Goal: Task Accomplishment & Management: Use online tool/utility

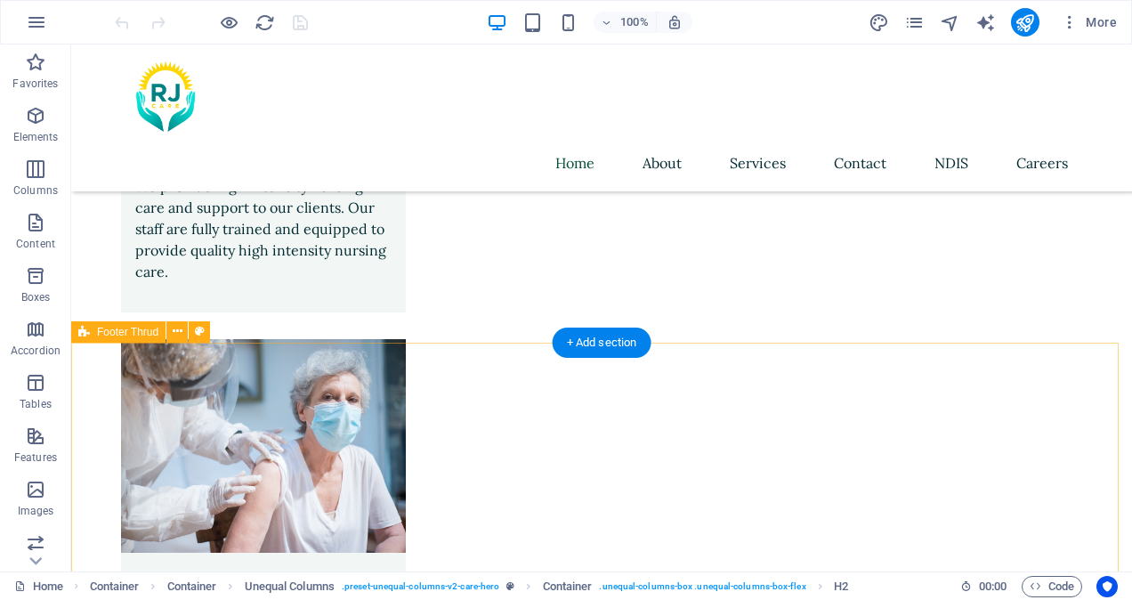
scroll to position [3899, 0]
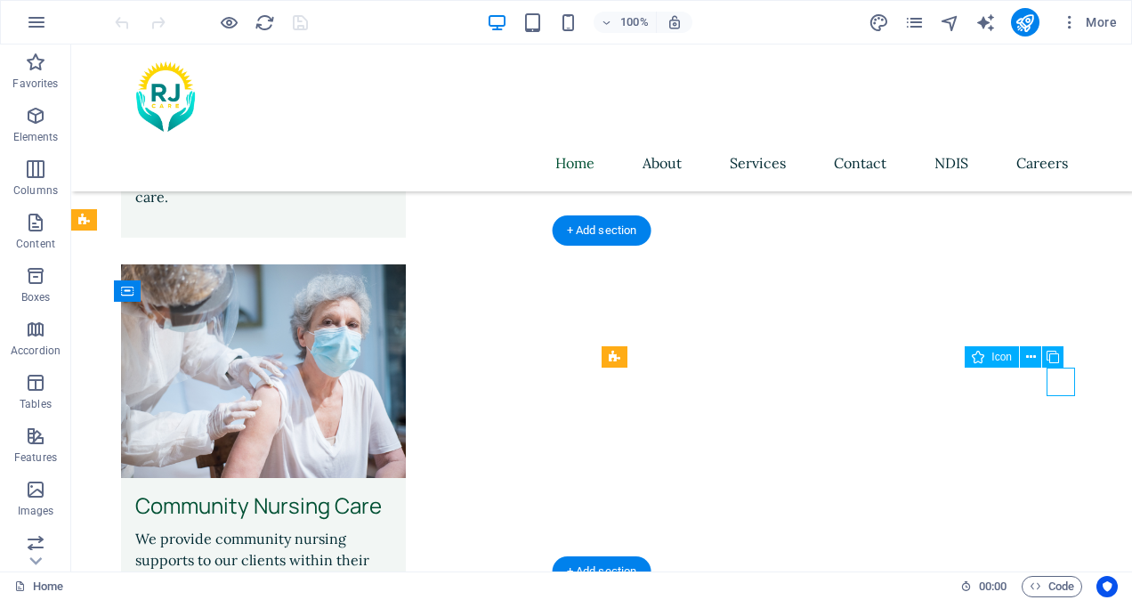
select select "xMidYMid"
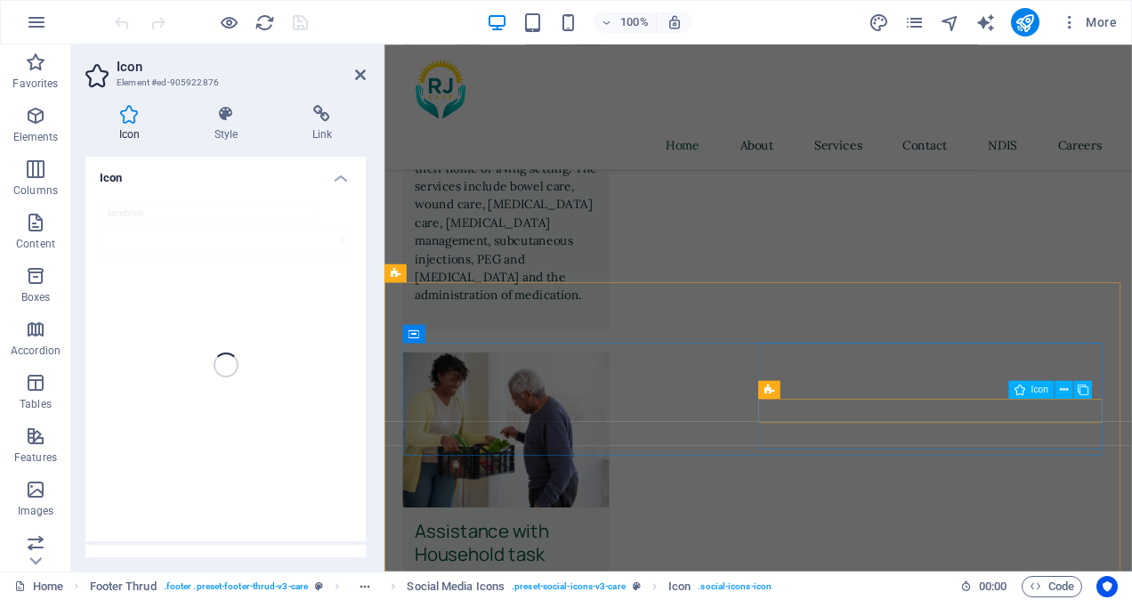
scroll to position [3779, 0]
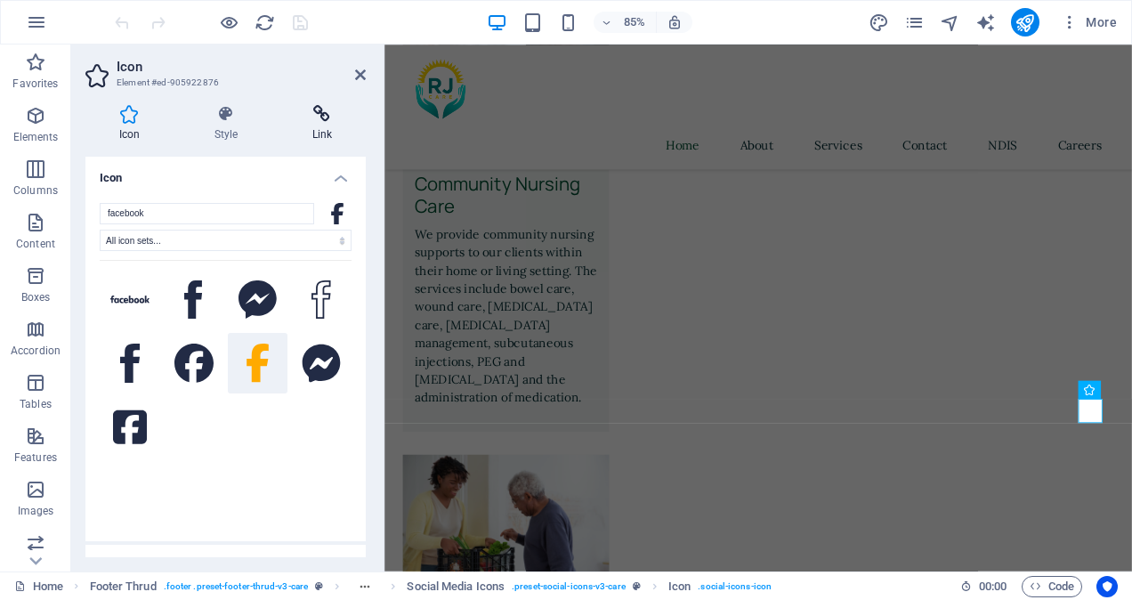
click at [326, 117] on icon at bounding box center [322, 114] width 87 height 18
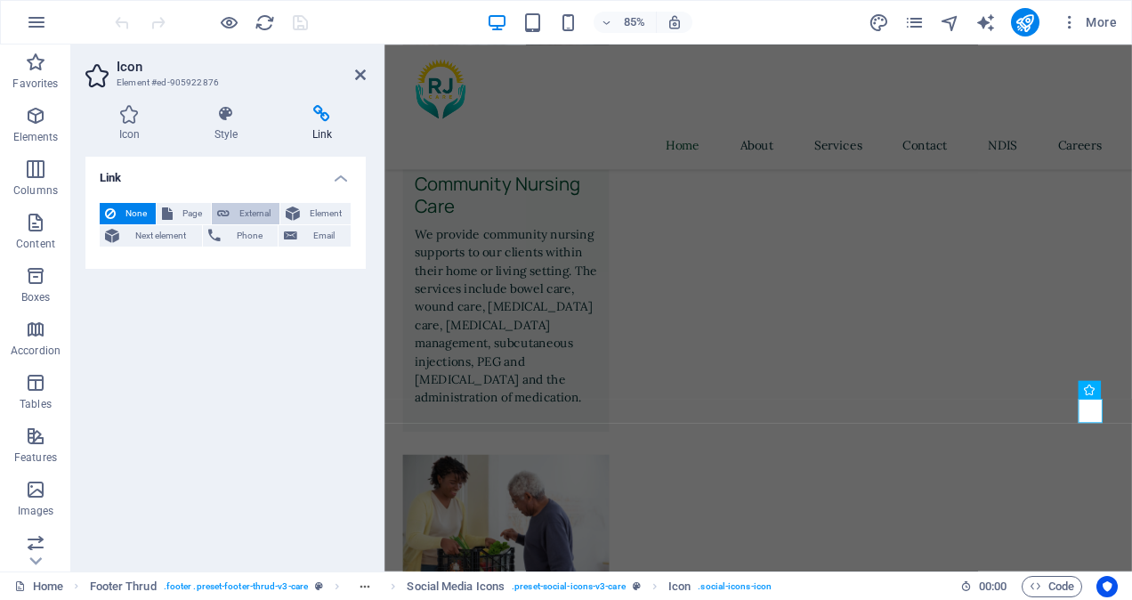
click at [235, 207] on span "External" at bounding box center [254, 213] width 39 height 21
select select "blank"
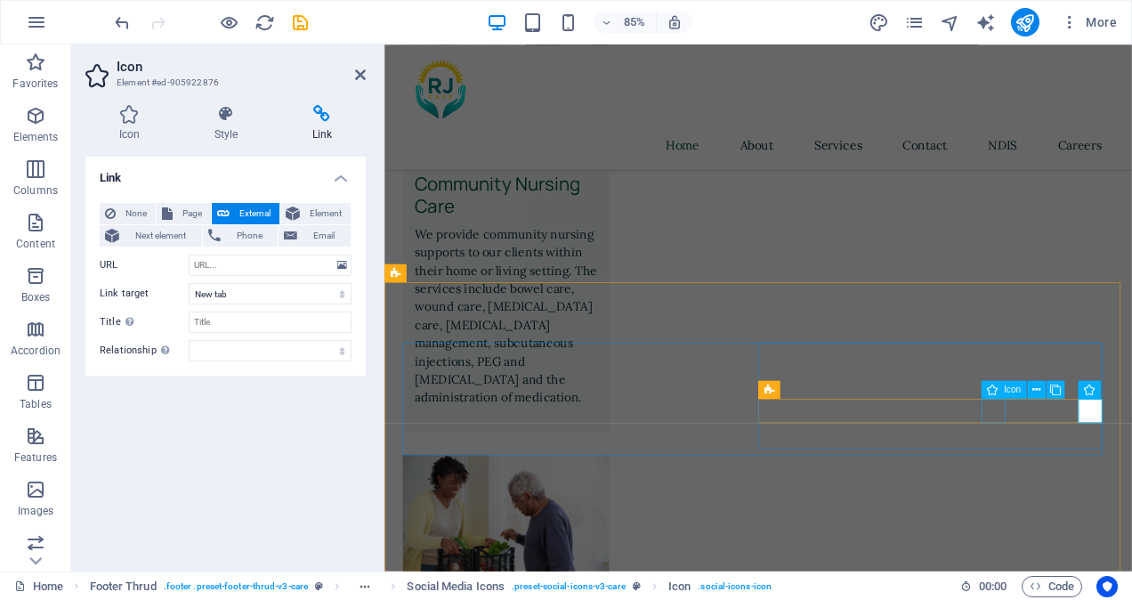
select select "xMidYMid"
select select "px"
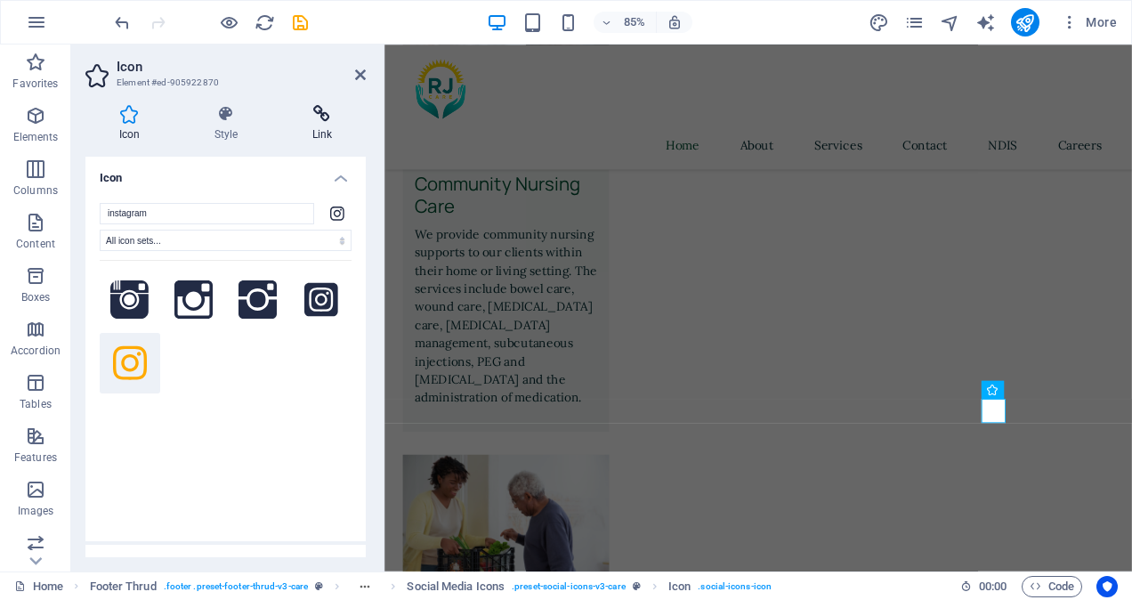
click at [328, 123] on h4 "Link" at bounding box center [322, 123] width 87 height 37
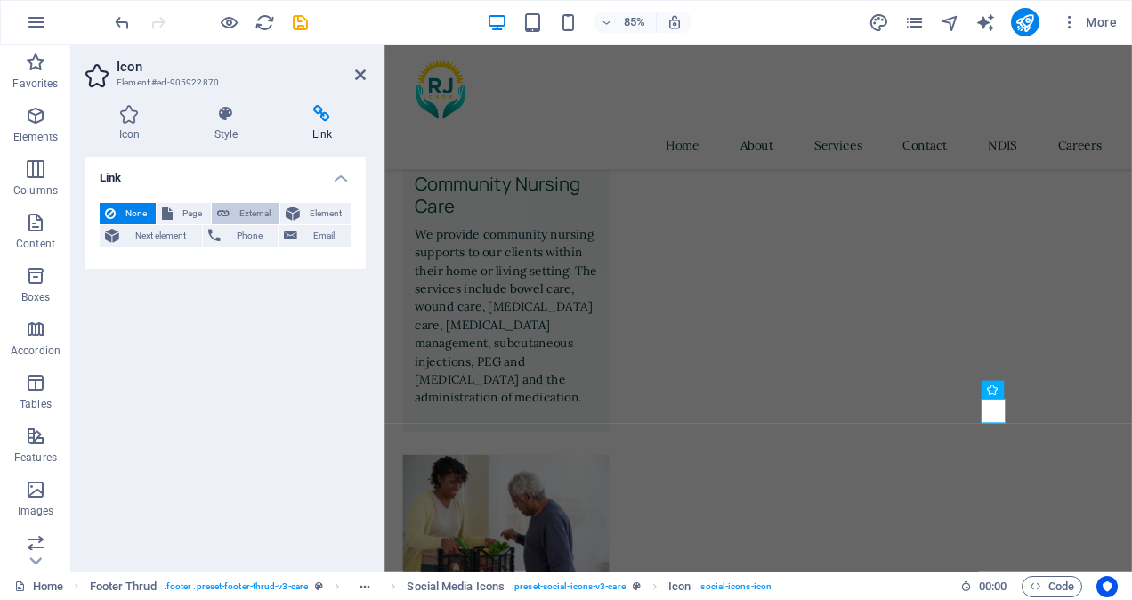
click at [251, 213] on span "External" at bounding box center [254, 213] width 39 height 21
select select "blank"
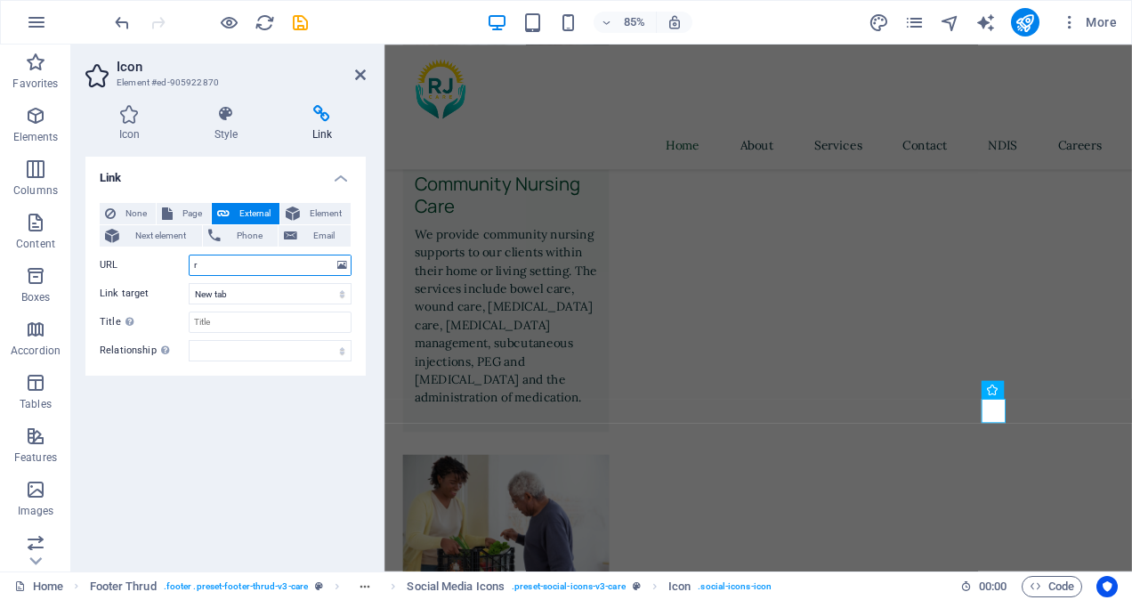
type input "r"
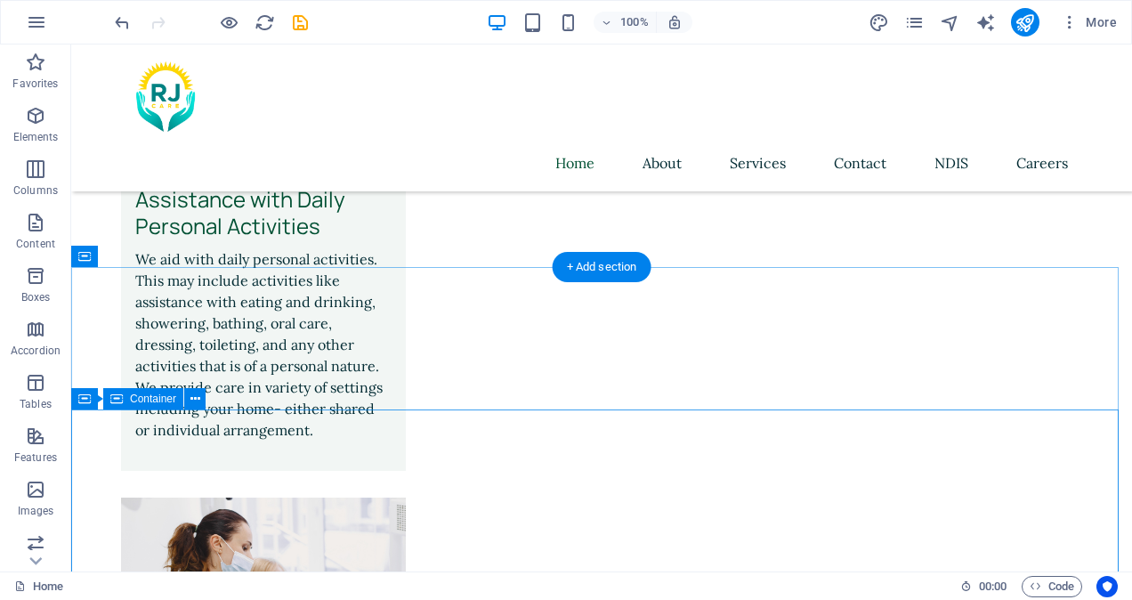
scroll to position [3282, 0]
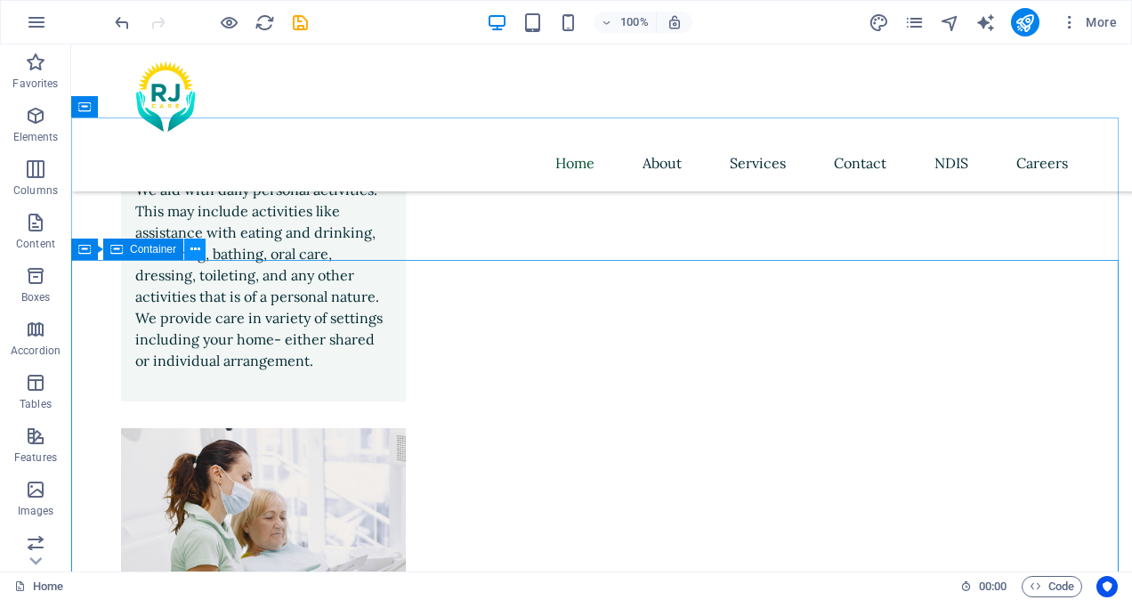
click at [195, 252] on icon at bounding box center [195, 249] width 10 height 19
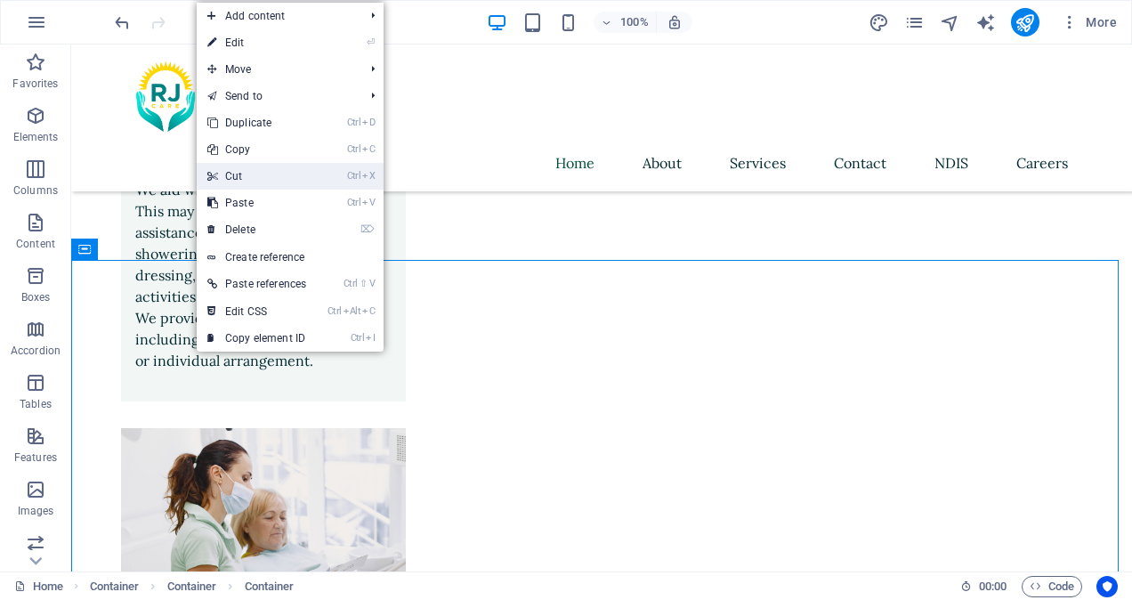
click at [247, 179] on link "Ctrl X Cut" at bounding box center [257, 176] width 120 height 27
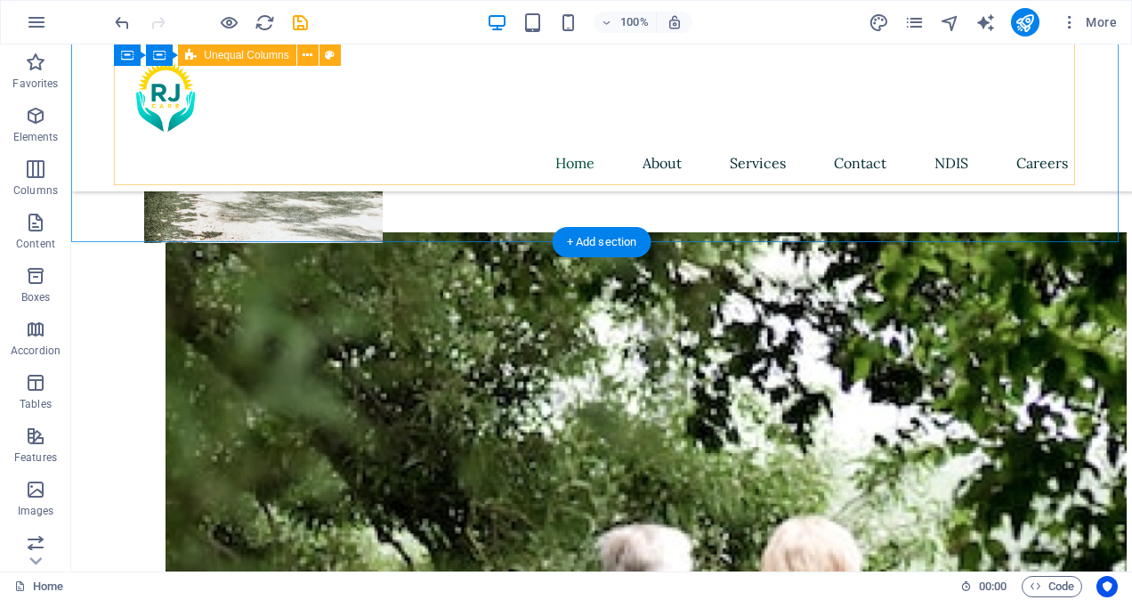
scroll to position [509, 0]
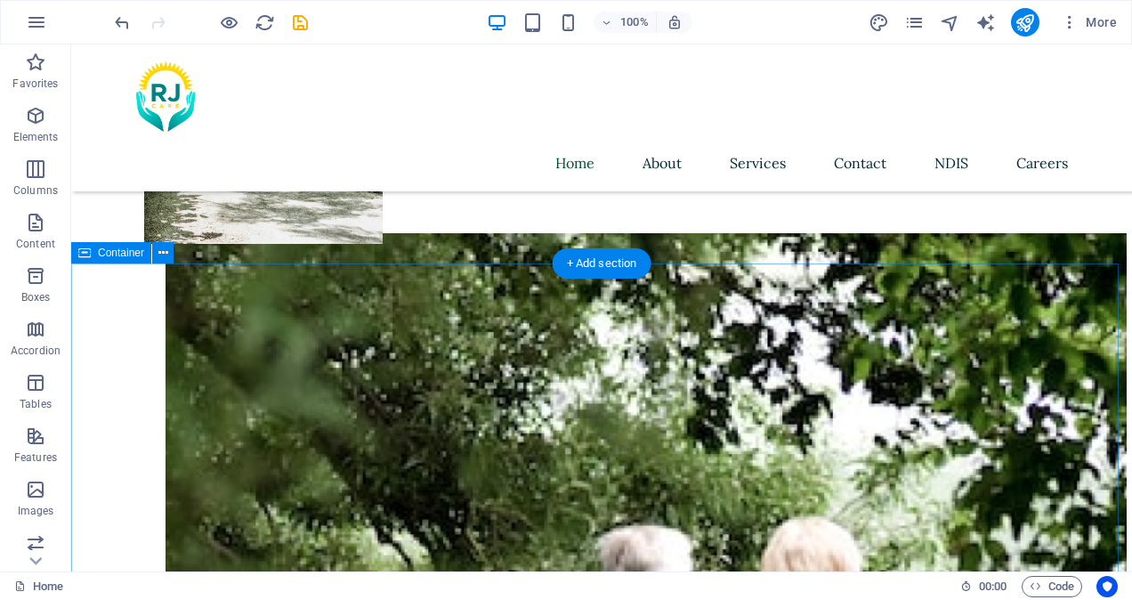
click at [159, 256] on icon at bounding box center [163, 253] width 10 height 19
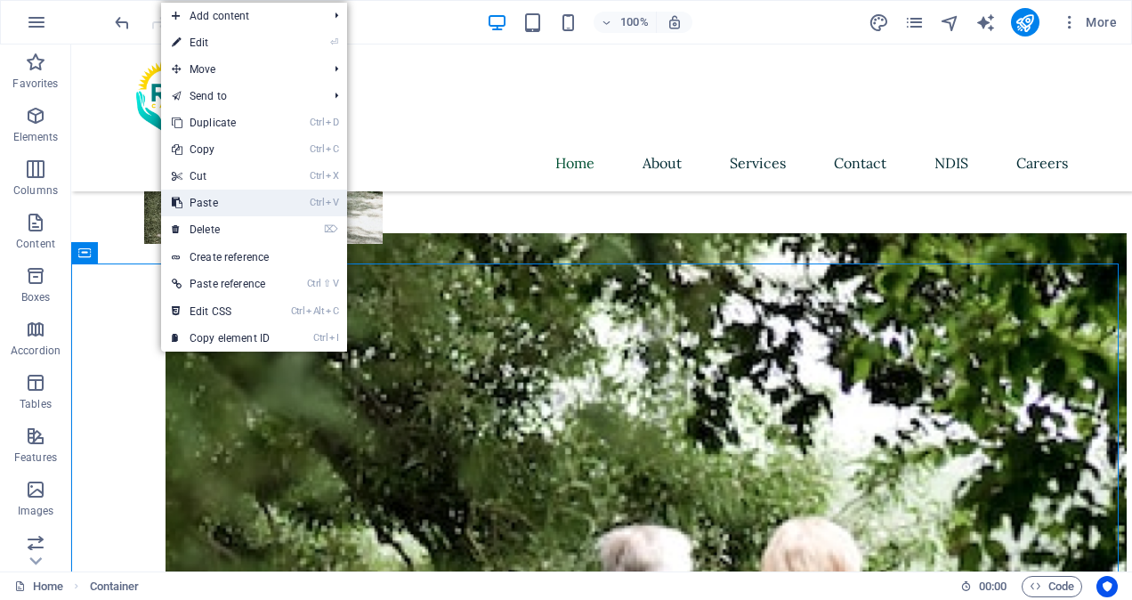
click at [199, 195] on link "Ctrl V Paste" at bounding box center [220, 203] width 119 height 27
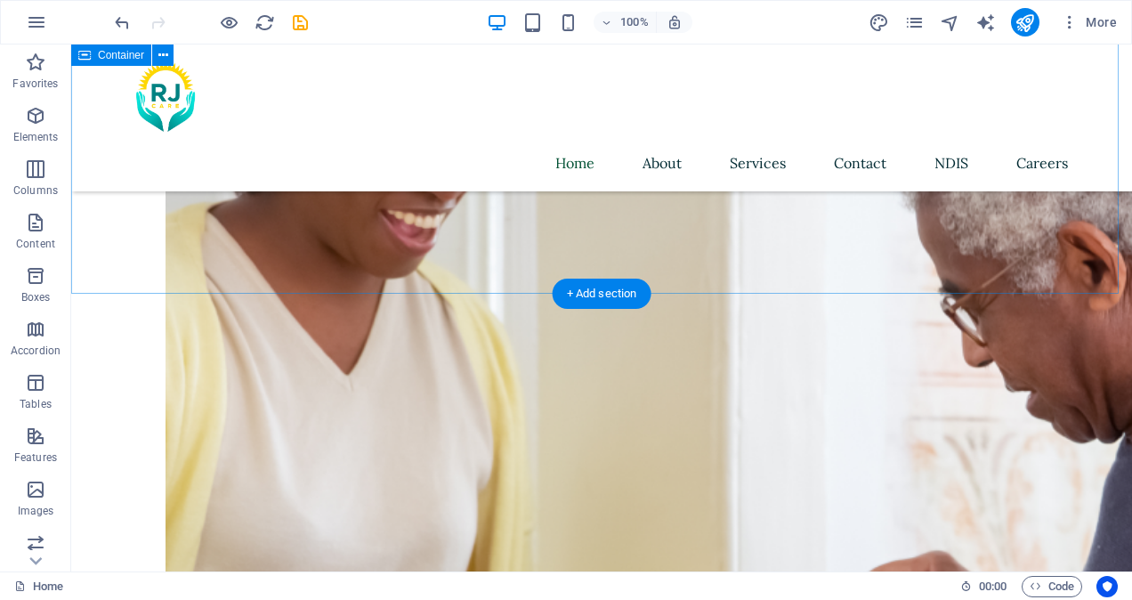
scroll to position [1742, 0]
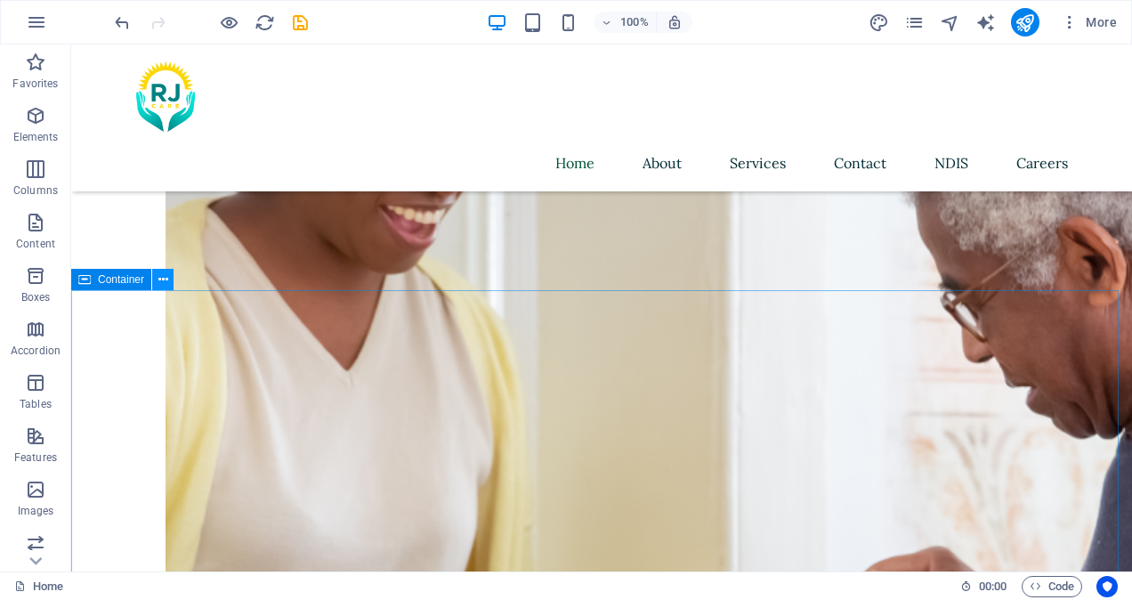
click at [160, 279] on icon at bounding box center [163, 280] width 10 height 19
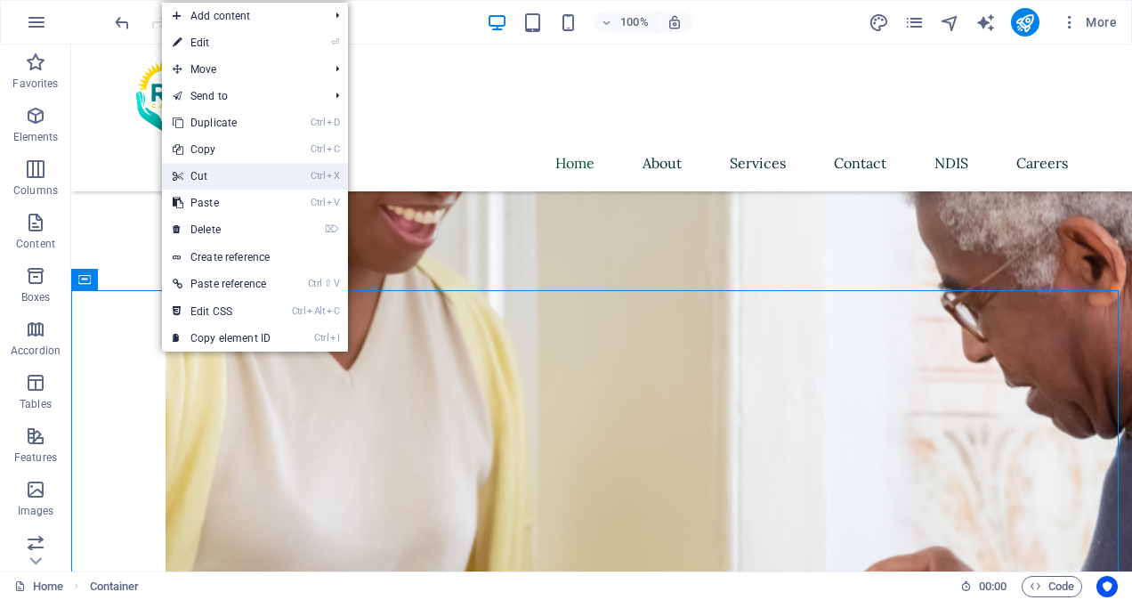
click at [199, 182] on link "Ctrl X Cut" at bounding box center [221, 176] width 119 height 27
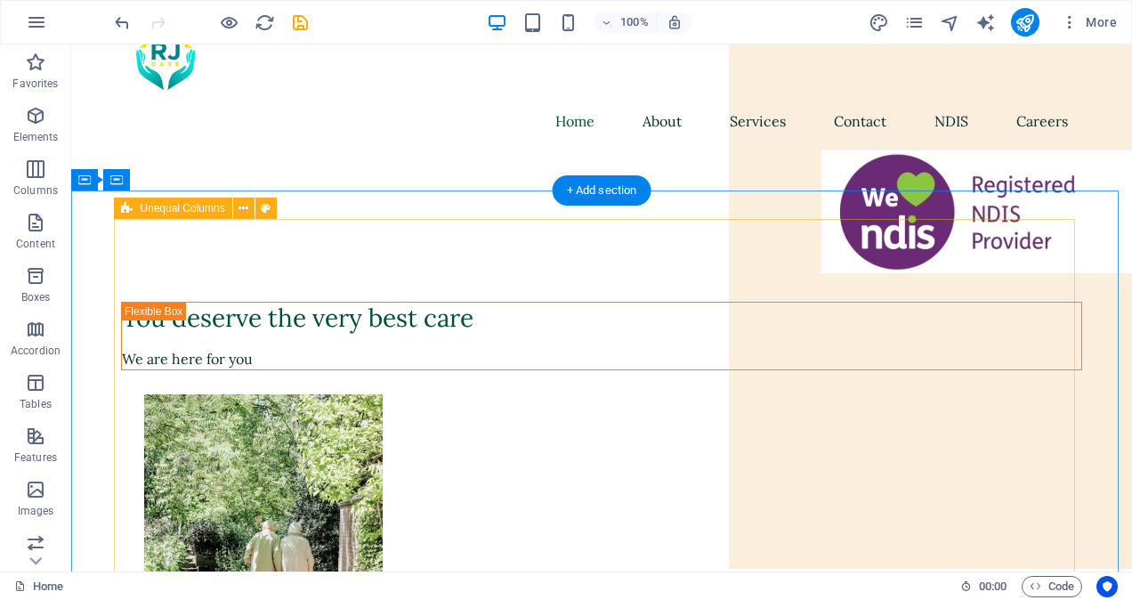
scroll to position [31, 0]
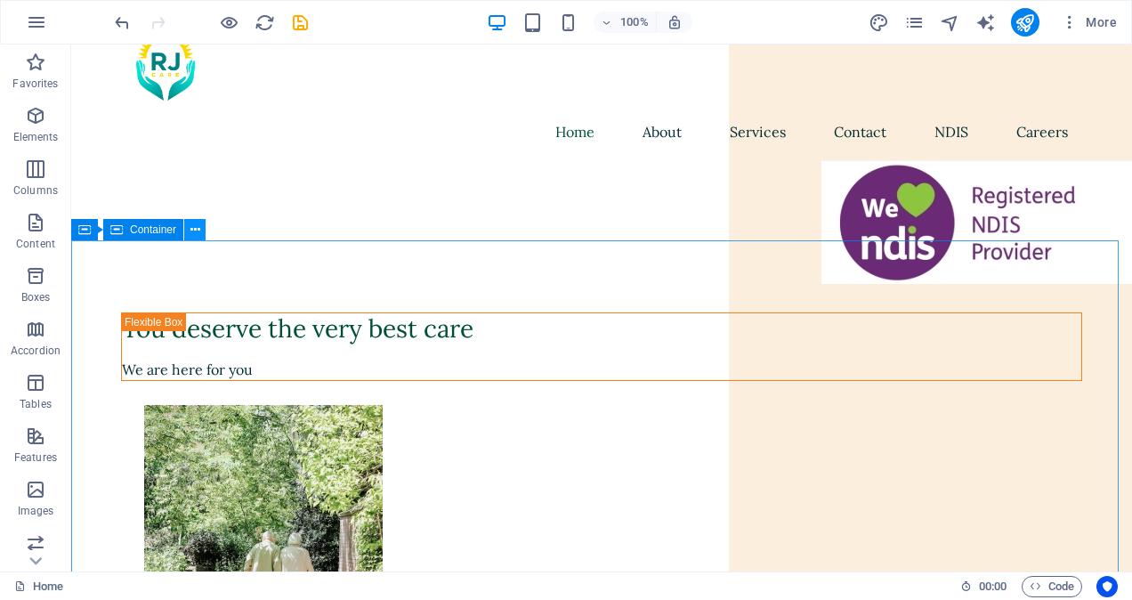
click at [191, 228] on icon at bounding box center [195, 230] width 10 height 19
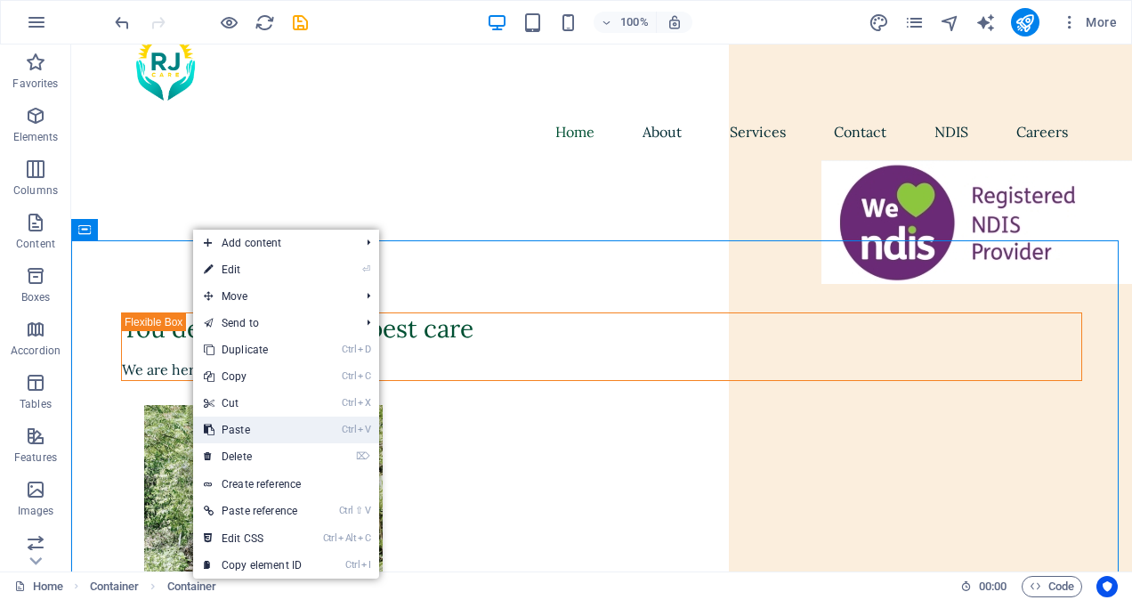
click at [243, 429] on link "Ctrl V Paste" at bounding box center [252, 430] width 119 height 27
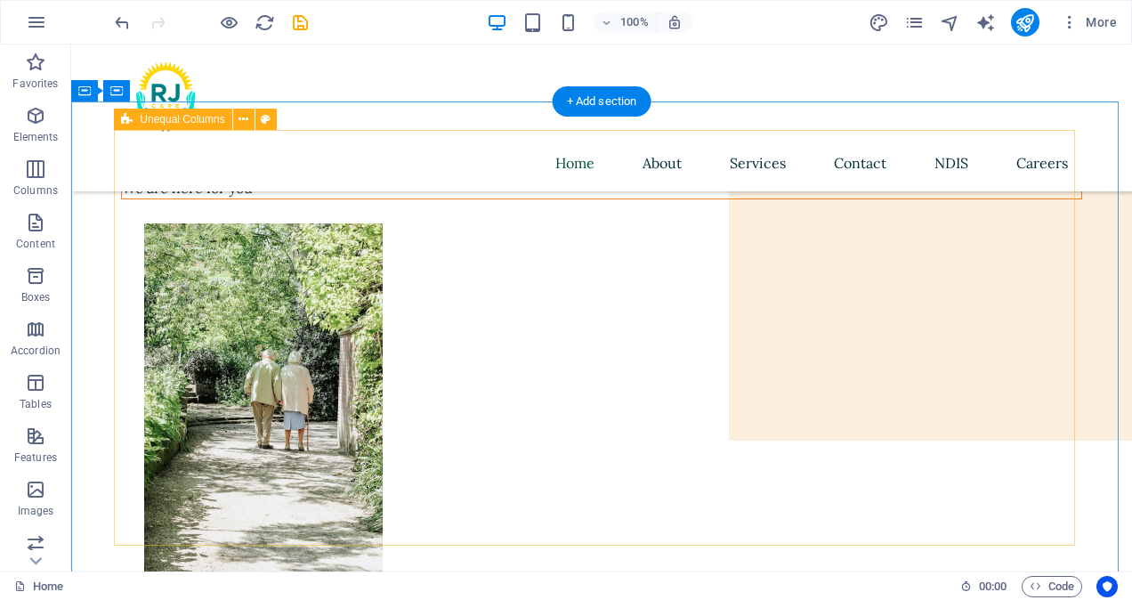
scroll to position [0, 0]
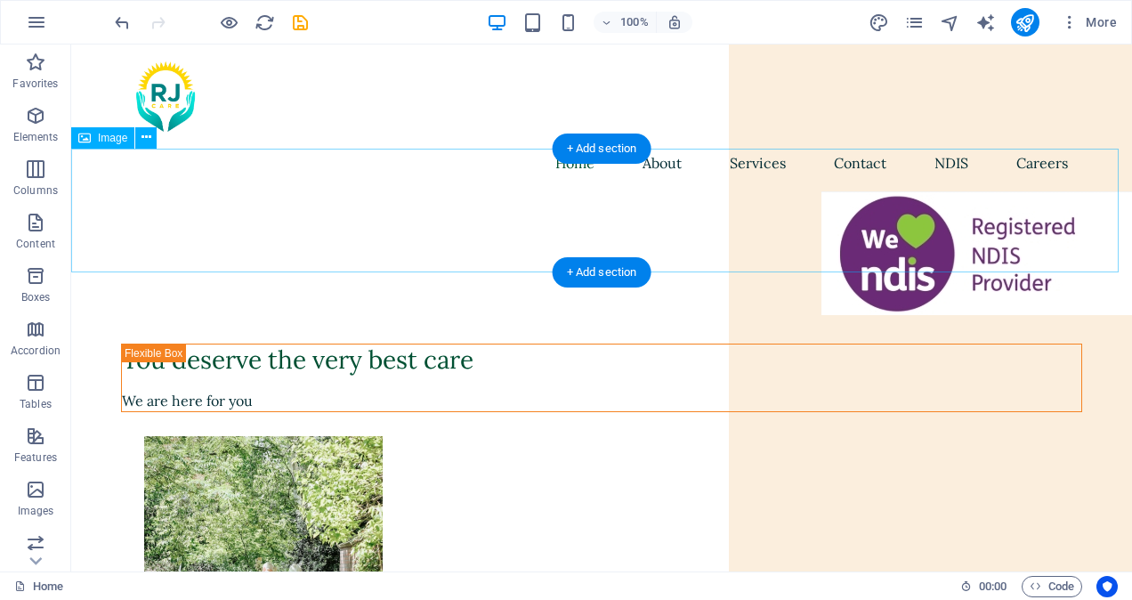
click at [870, 237] on figure at bounding box center [601, 253] width 1061 height 124
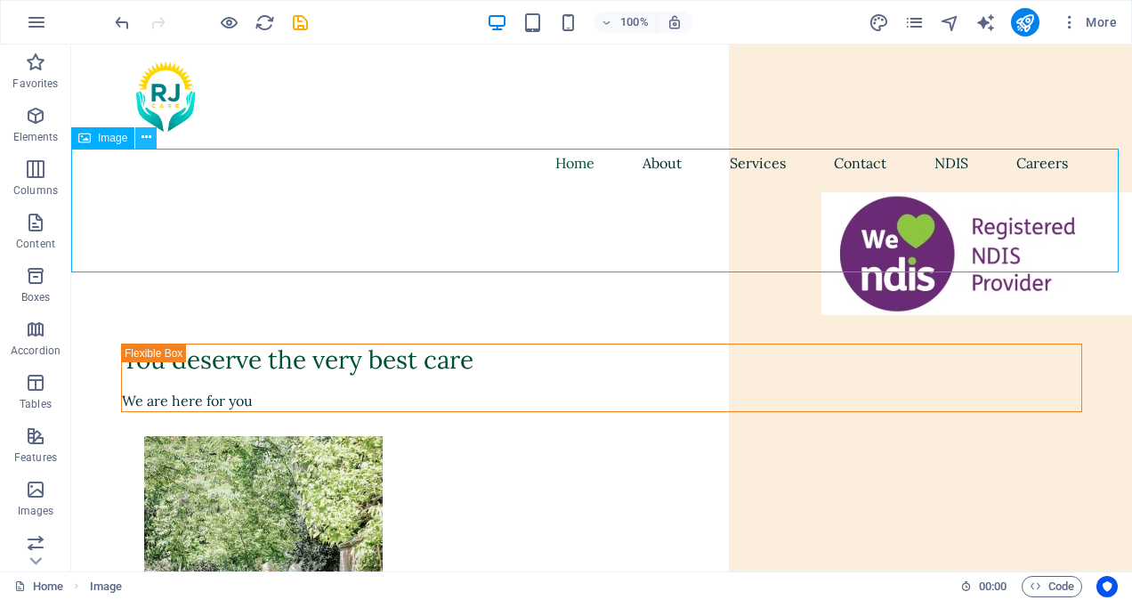
click at [153, 138] on button at bounding box center [145, 137] width 21 height 21
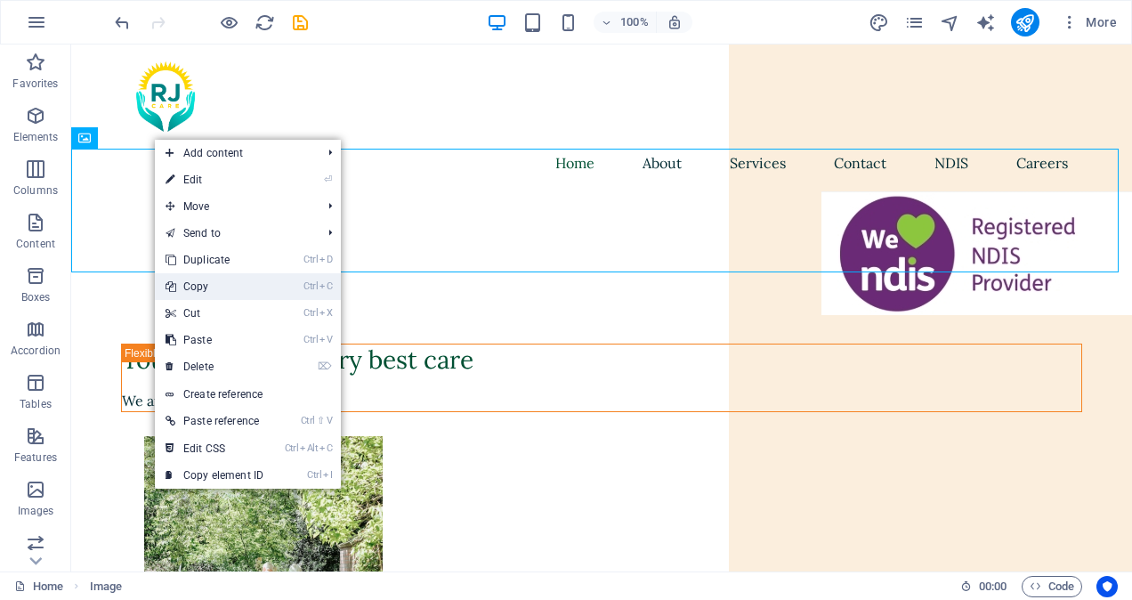
click at [211, 279] on link "Ctrl C Copy" at bounding box center [214, 286] width 119 height 27
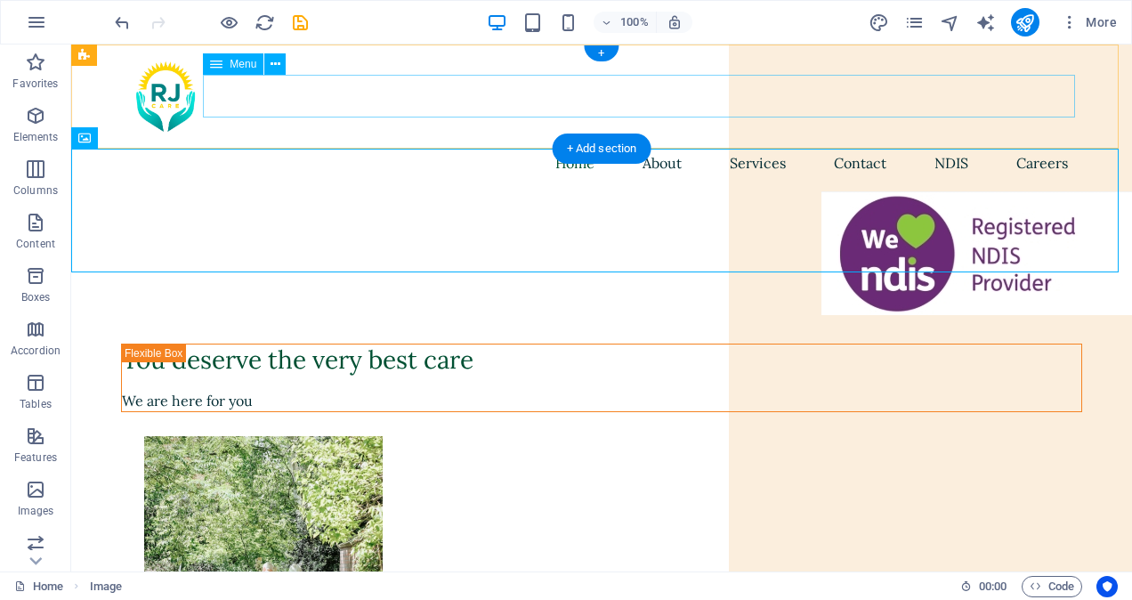
click at [657, 142] on nav "Home About Services Contact NDIS Careers" at bounding box center [601, 163] width 961 height 43
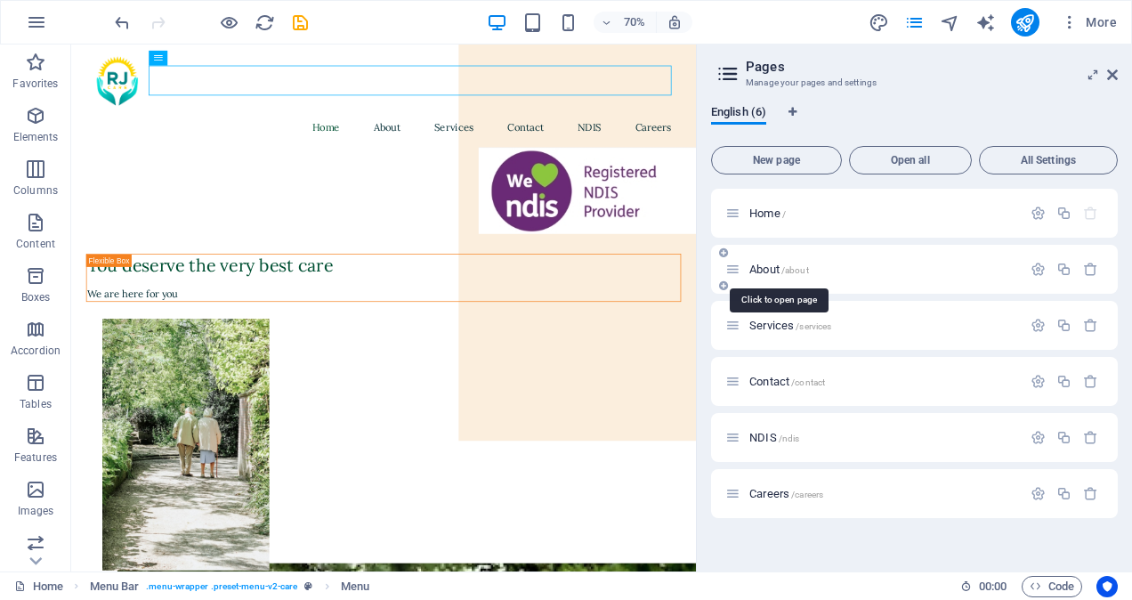
click at [769, 265] on span "About /about" at bounding box center [779, 269] width 60 height 13
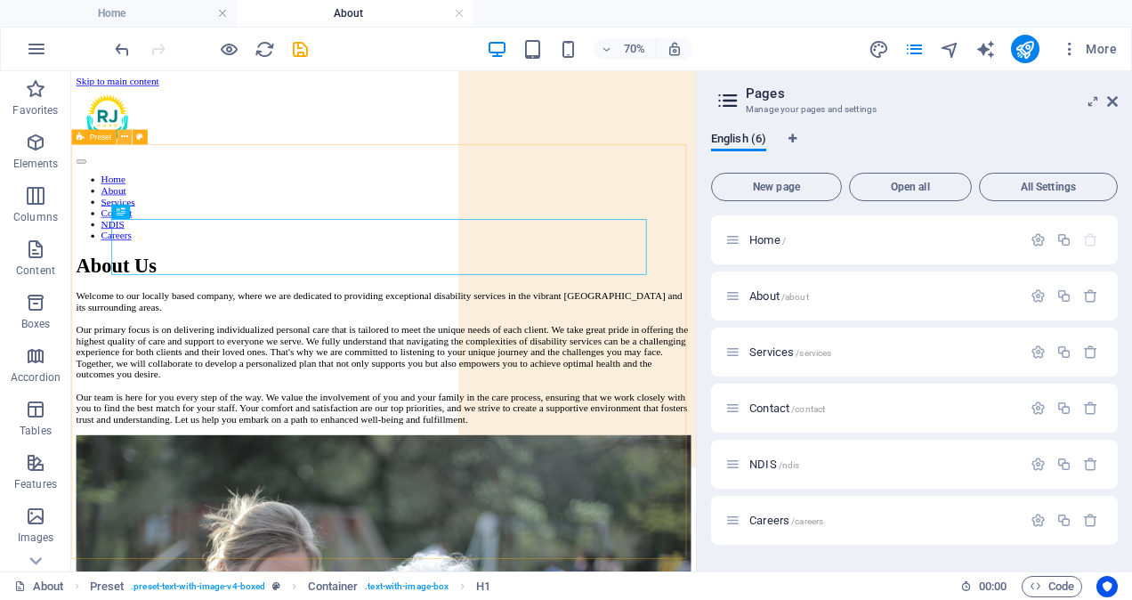
click at [126, 136] on icon at bounding box center [123, 136] width 7 height 13
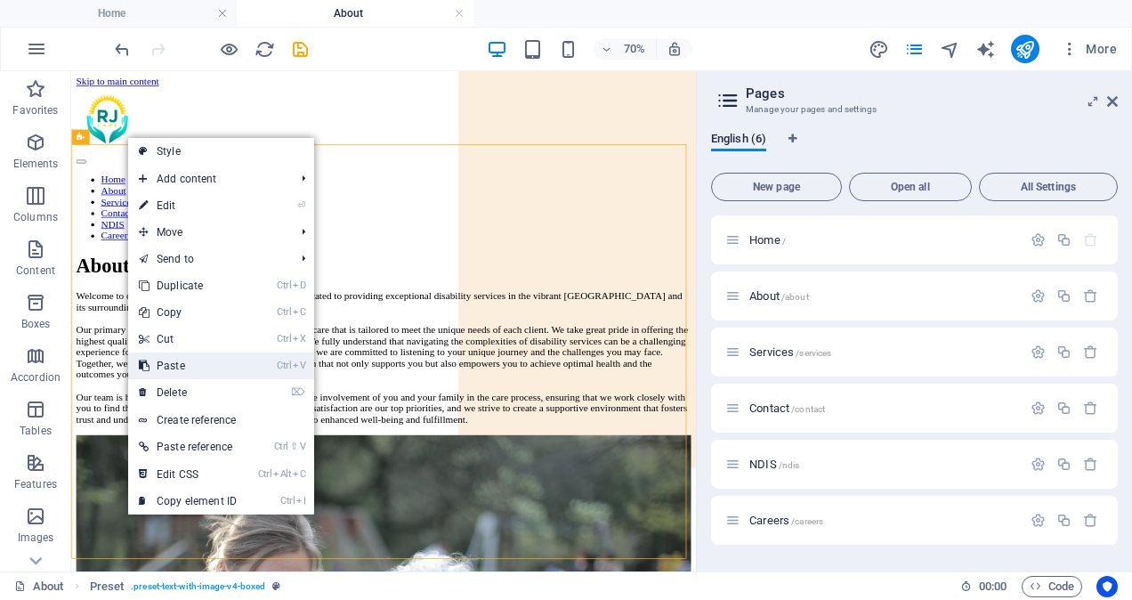
click at [190, 363] on link "Ctrl V Paste" at bounding box center [187, 365] width 119 height 27
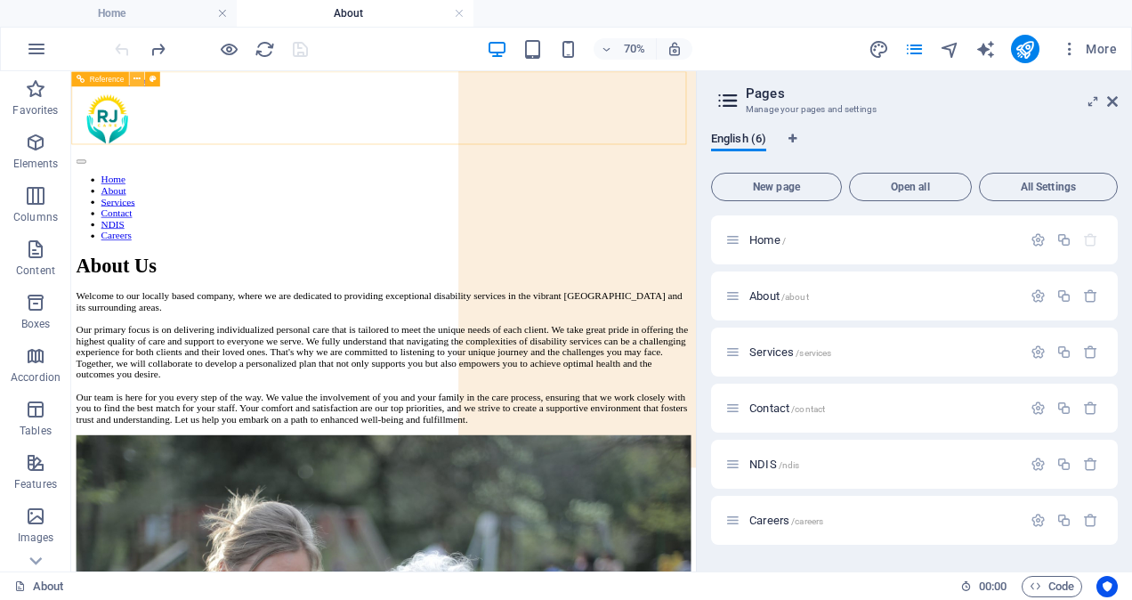
click at [140, 81] on icon at bounding box center [136, 78] width 7 height 13
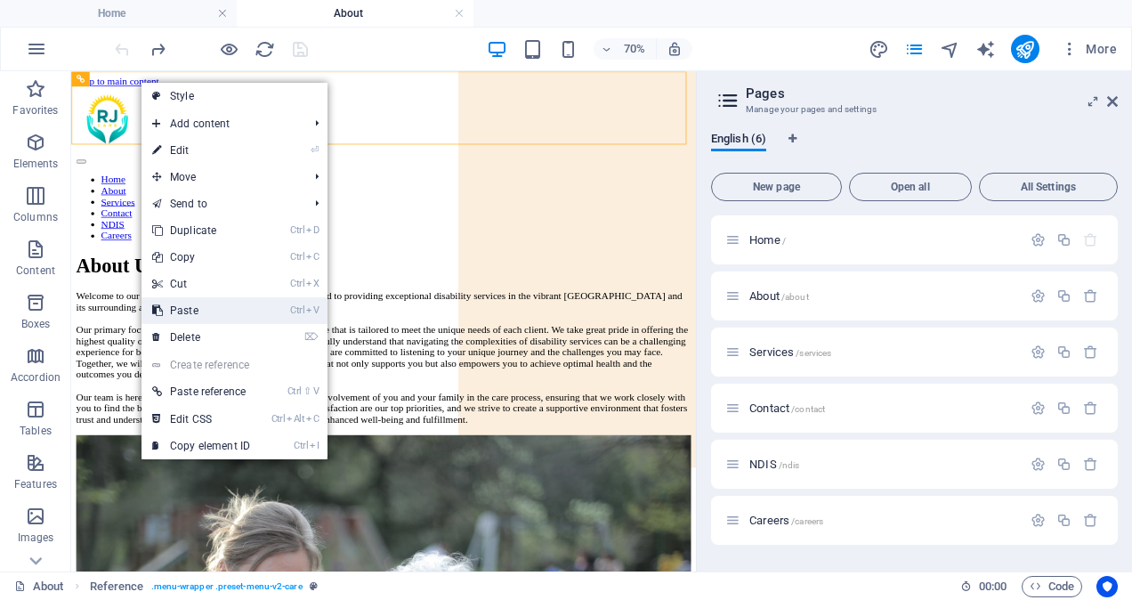
click at [192, 305] on link "Ctrl V Paste" at bounding box center [201, 310] width 119 height 27
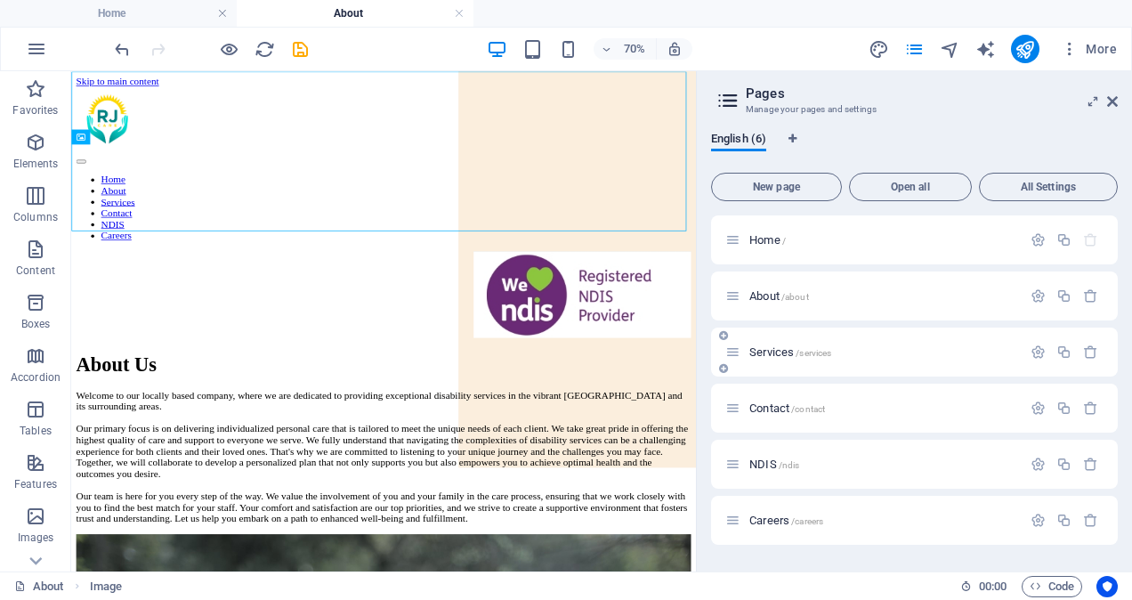
click at [776, 350] on span "Services /services" at bounding box center [790, 351] width 82 height 13
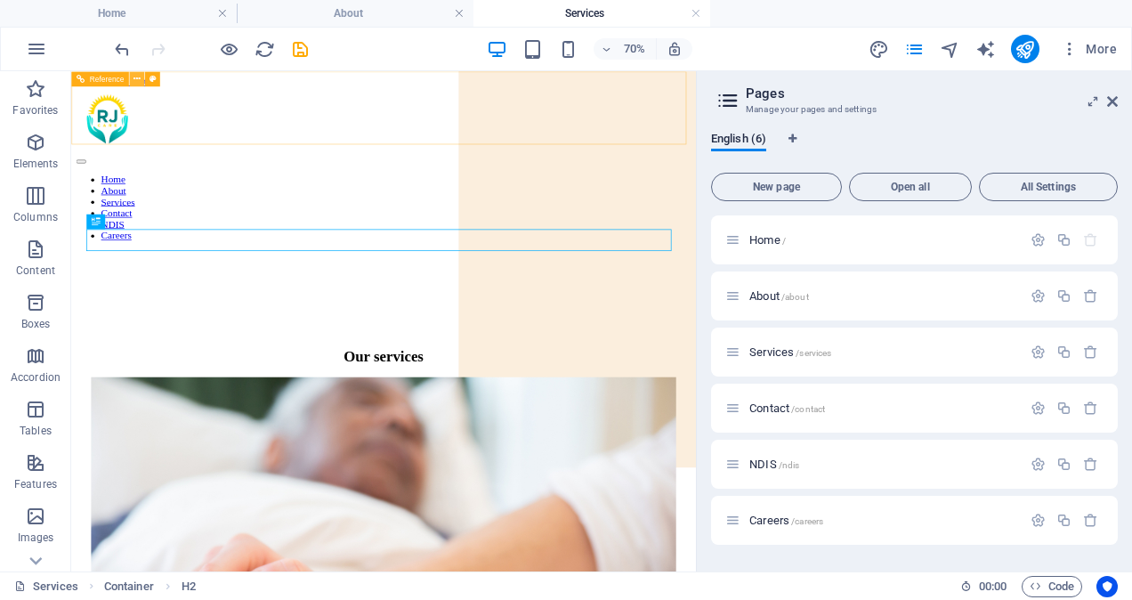
click at [141, 78] on button at bounding box center [136, 78] width 15 height 15
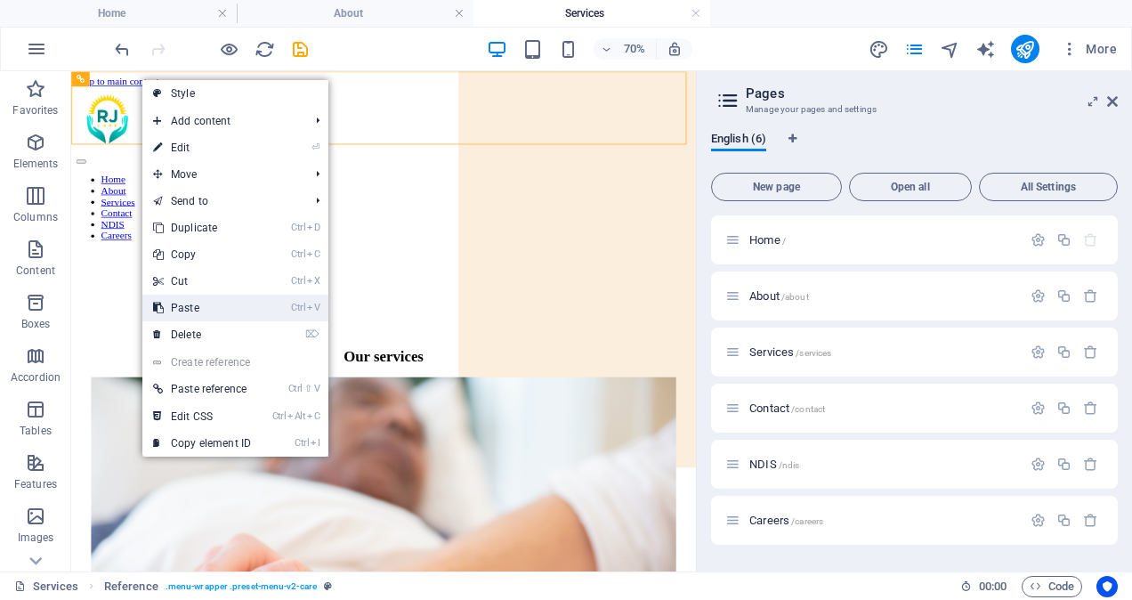
click at [198, 307] on link "Ctrl V Paste" at bounding box center [201, 308] width 119 height 27
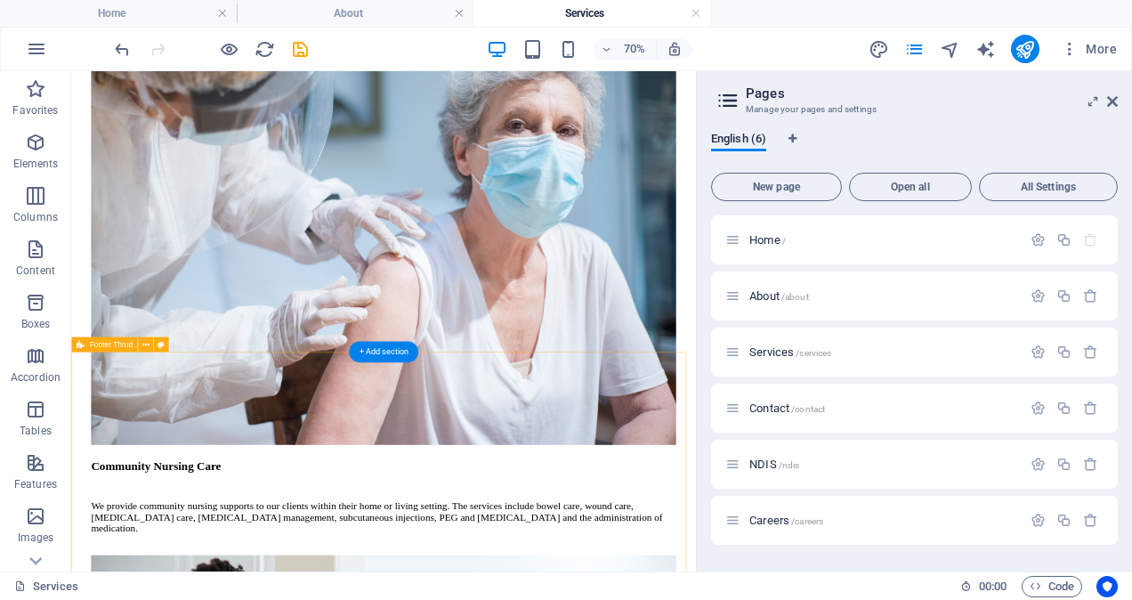
scroll to position [2238, 0]
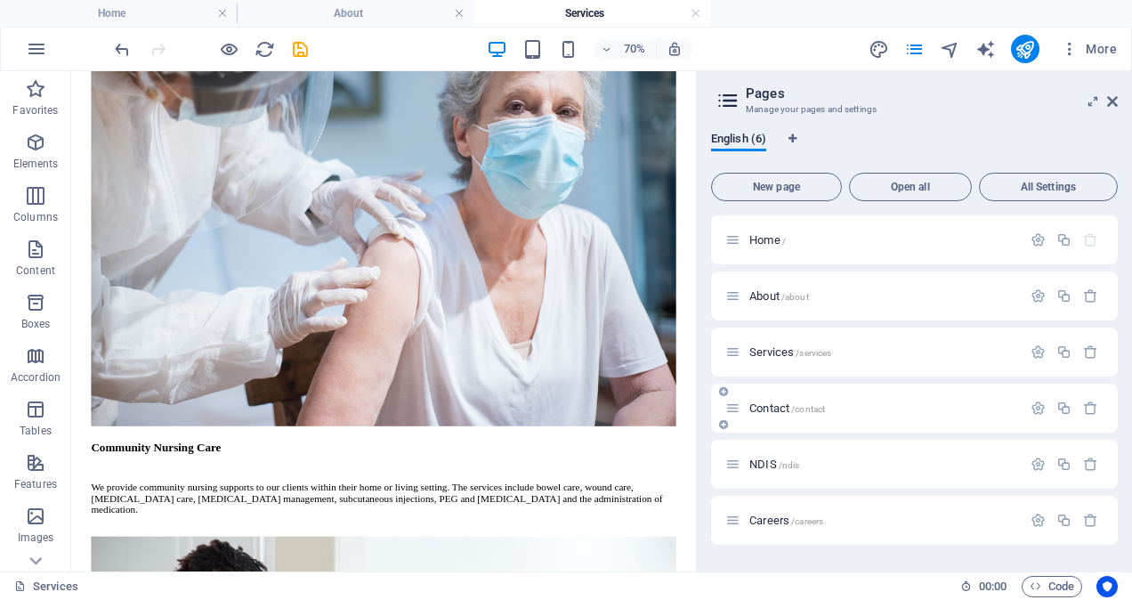
click at [768, 400] on div "Contact /contact" at bounding box center [873, 408] width 296 height 20
click at [777, 416] on div "Contact /contact" at bounding box center [873, 408] width 296 height 20
click at [762, 408] on span "Contact /contact" at bounding box center [787, 407] width 76 height 13
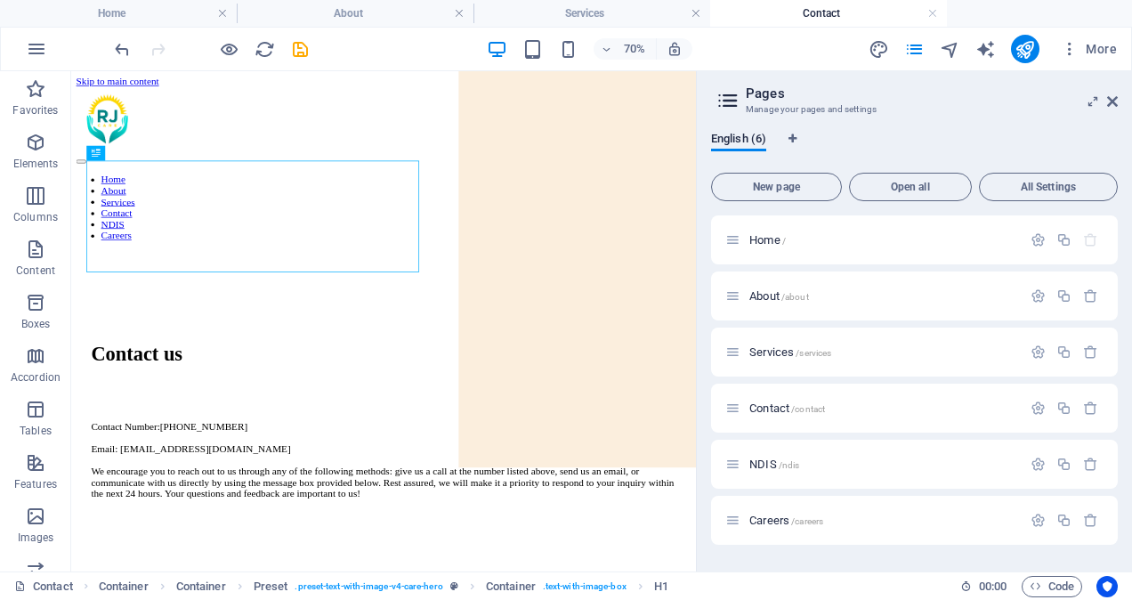
scroll to position [0, 0]
click at [139, 79] on icon at bounding box center [136, 78] width 7 height 13
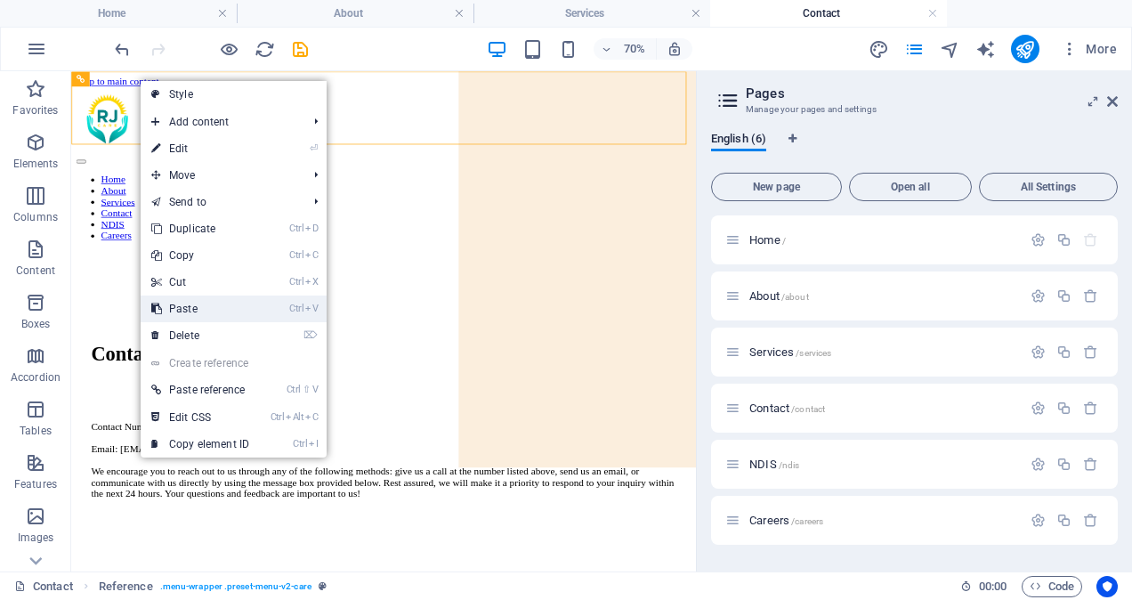
click at [192, 301] on link "Ctrl V Paste" at bounding box center [200, 308] width 119 height 27
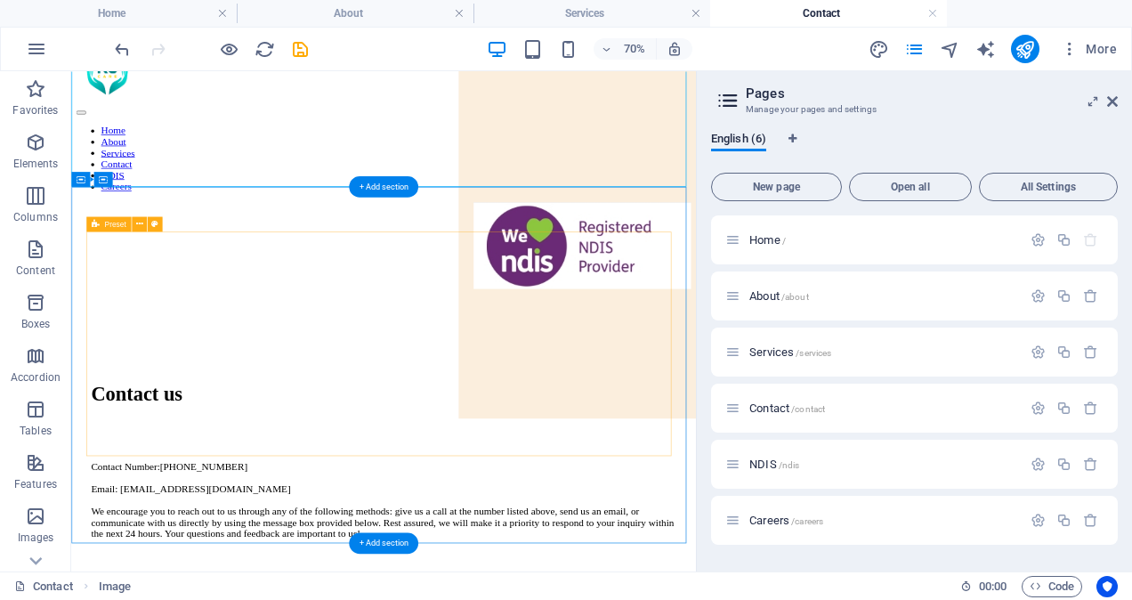
scroll to position [63, 0]
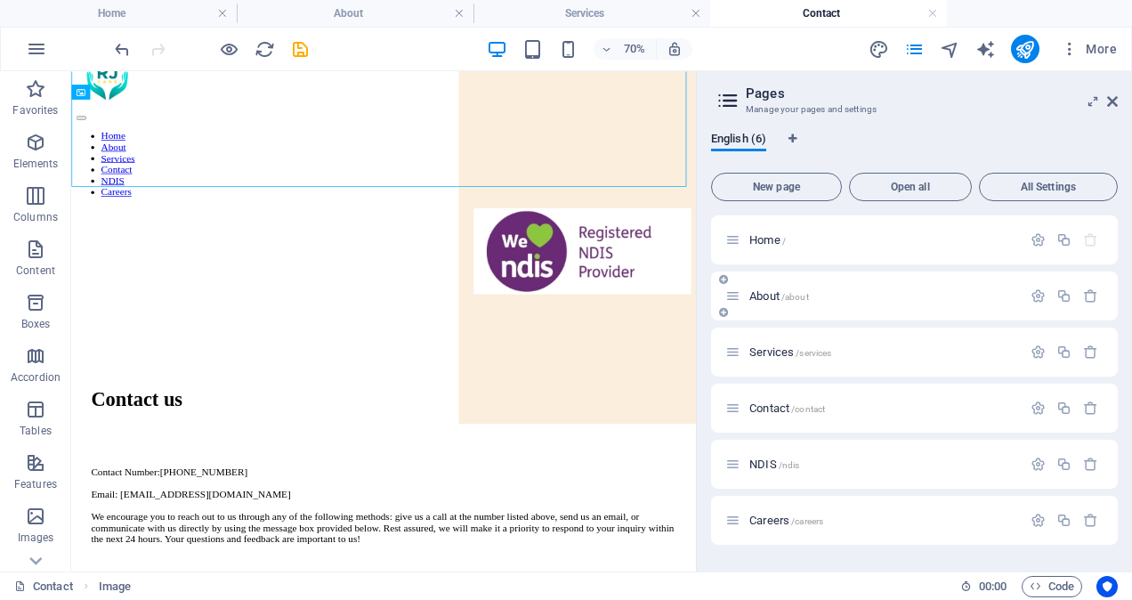
click at [773, 289] on div "About /about" at bounding box center [873, 296] width 296 height 20
click at [771, 247] on div "Home /" at bounding box center [873, 240] width 296 height 20
click at [756, 236] on span "Home /" at bounding box center [767, 239] width 36 height 13
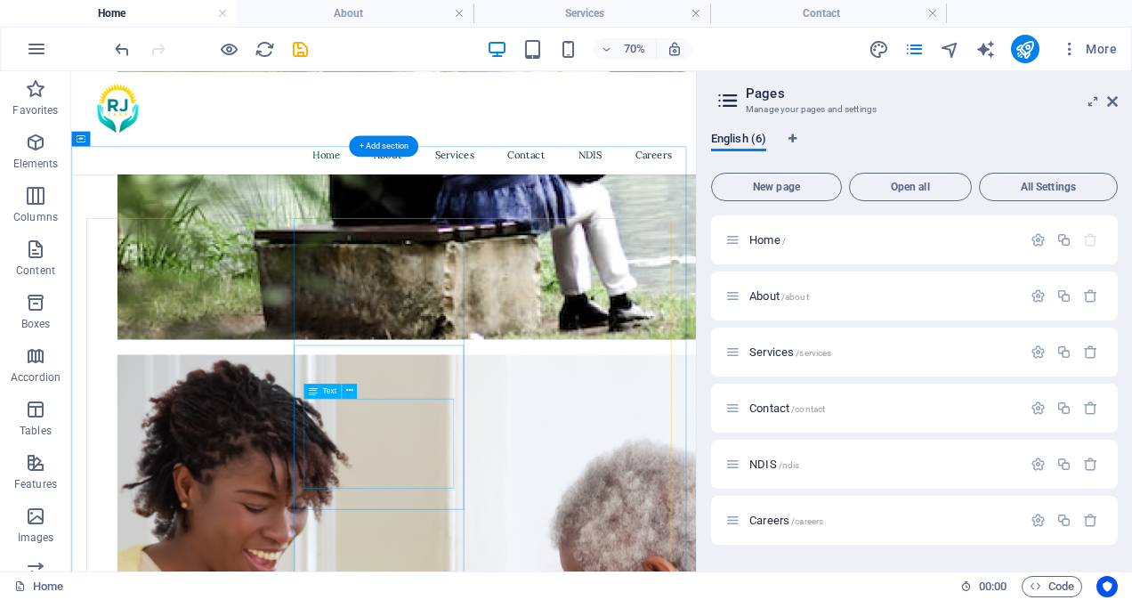
scroll to position [1033, 0]
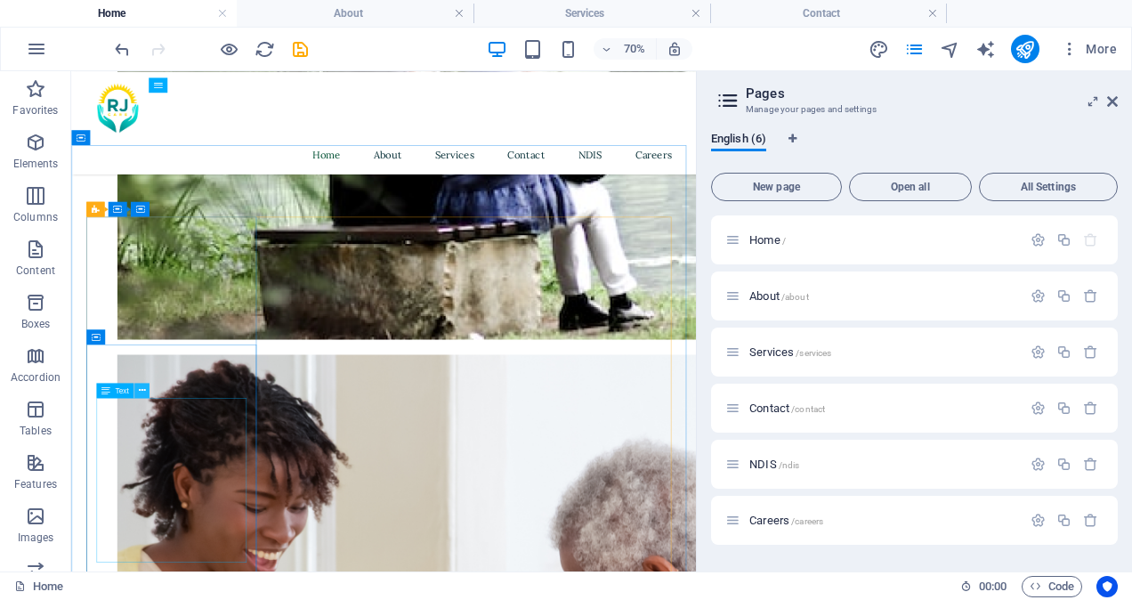
click at [142, 388] on icon at bounding box center [141, 390] width 7 height 13
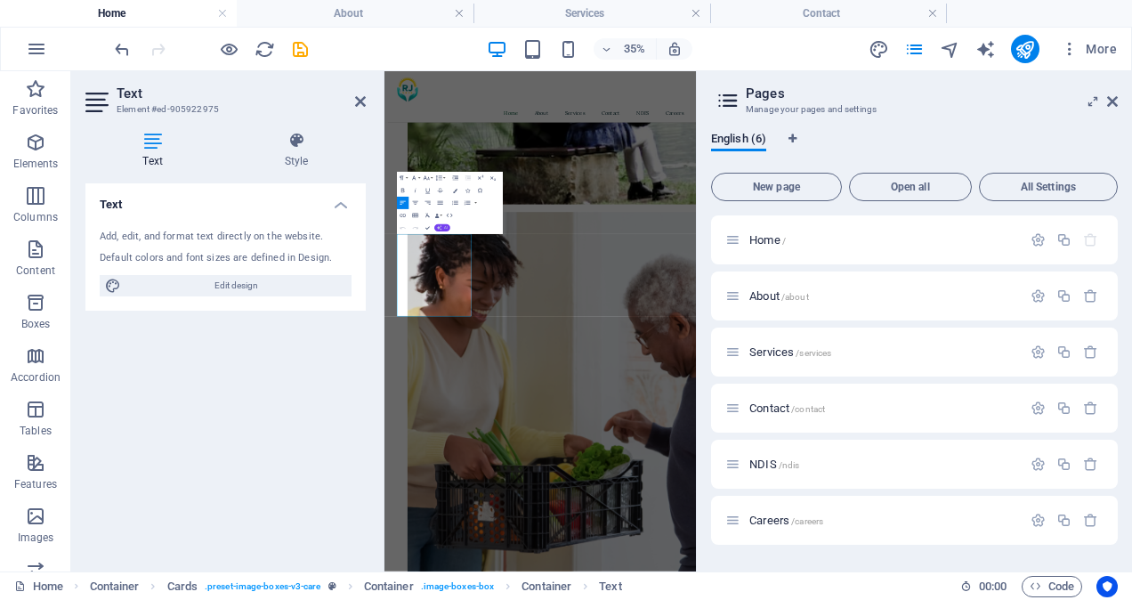
click at [441, 226] on icon "button" at bounding box center [439, 227] width 5 height 5
click at [434, 235] on link "Improve" at bounding box center [440, 238] width 61 height 10
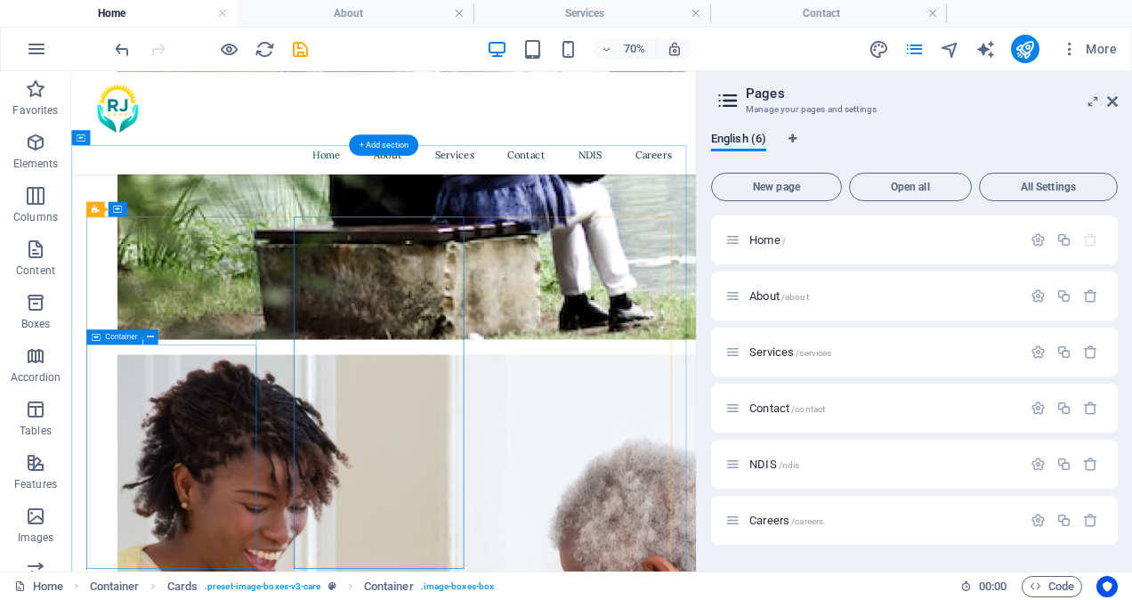
scroll to position [1098, 0]
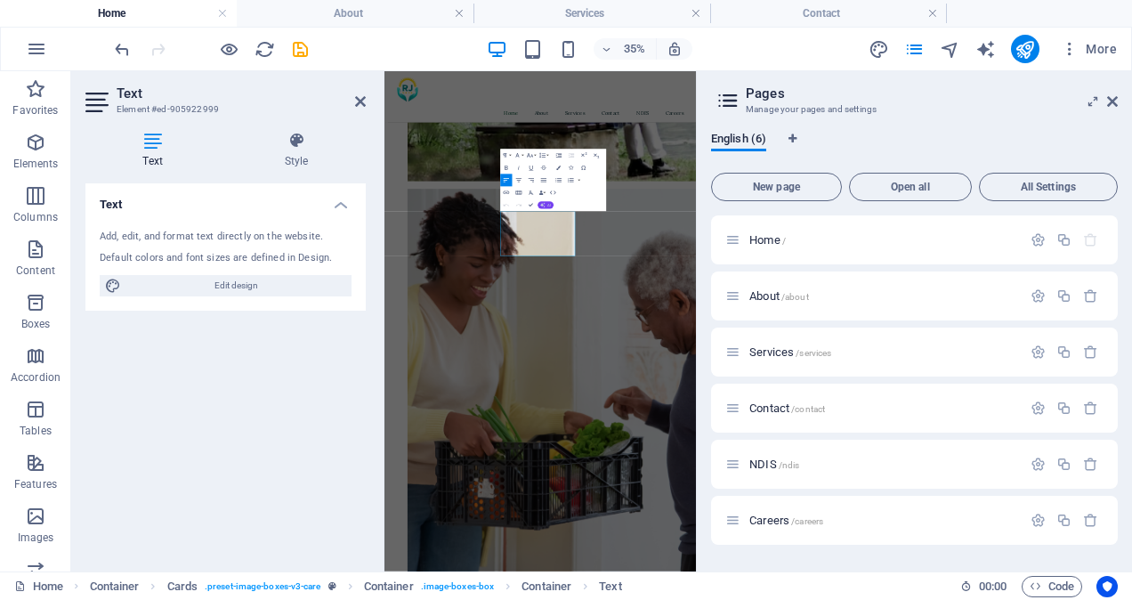
click at [547, 206] on span "AI" at bounding box center [549, 205] width 4 height 4
click at [534, 214] on link "Improve" at bounding box center [544, 216] width 61 height 10
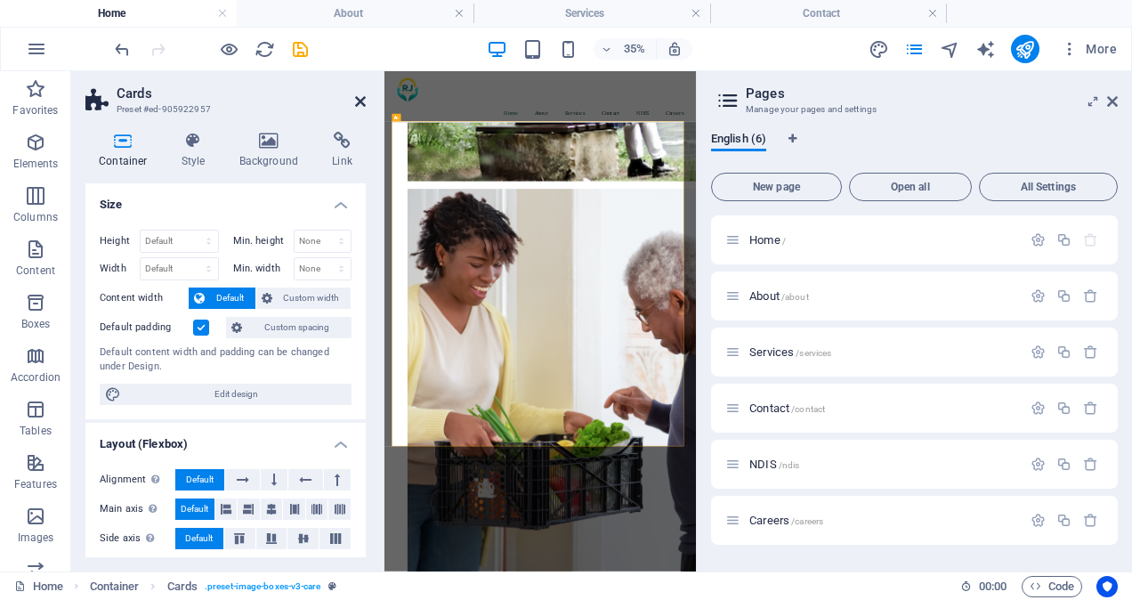
click at [361, 99] on icon at bounding box center [360, 101] width 11 height 14
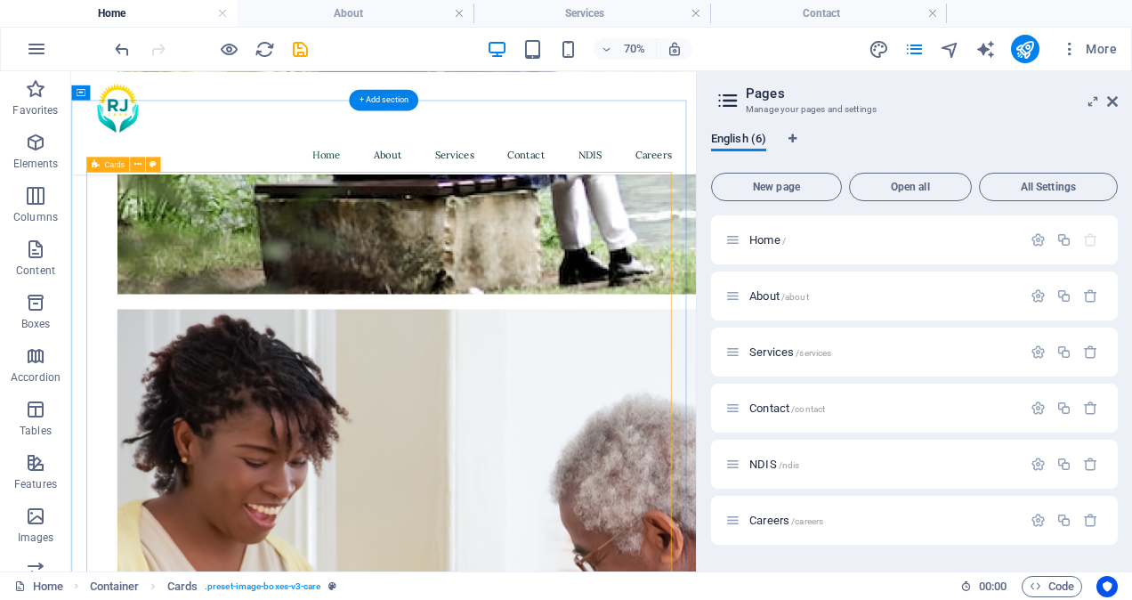
scroll to position [1172, 0]
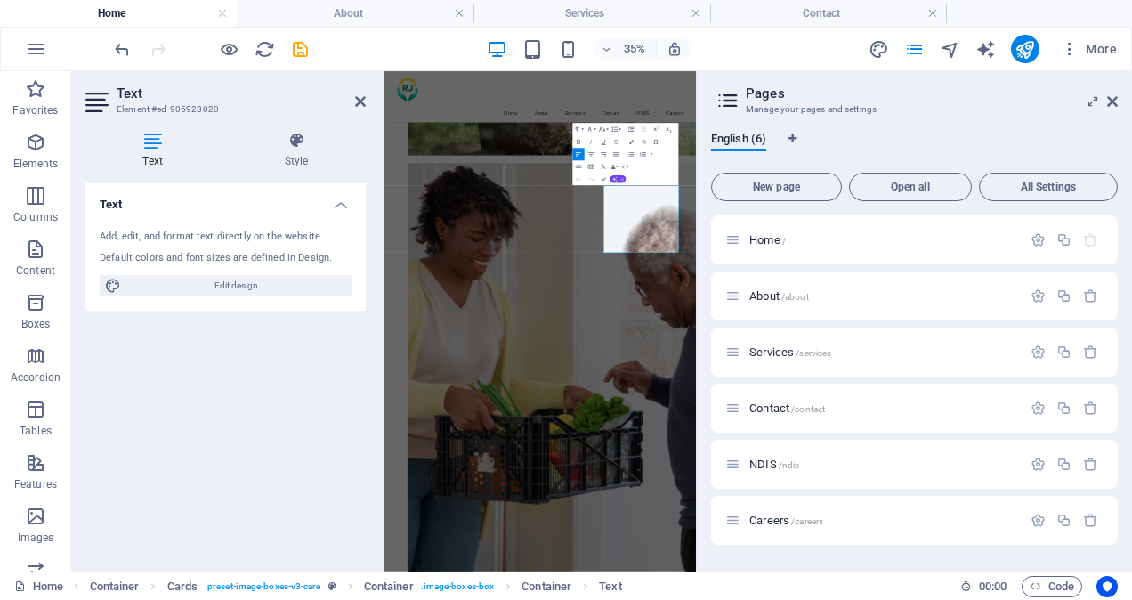
click at [619, 182] on button "AI" at bounding box center [619, 178] width 16 height 7
click at [603, 190] on link "Improve" at bounding box center [616, 189] width 61 height 9
click at [298, 155] on h4 "Style" at bounding box center [296, 150] width 139 height 37
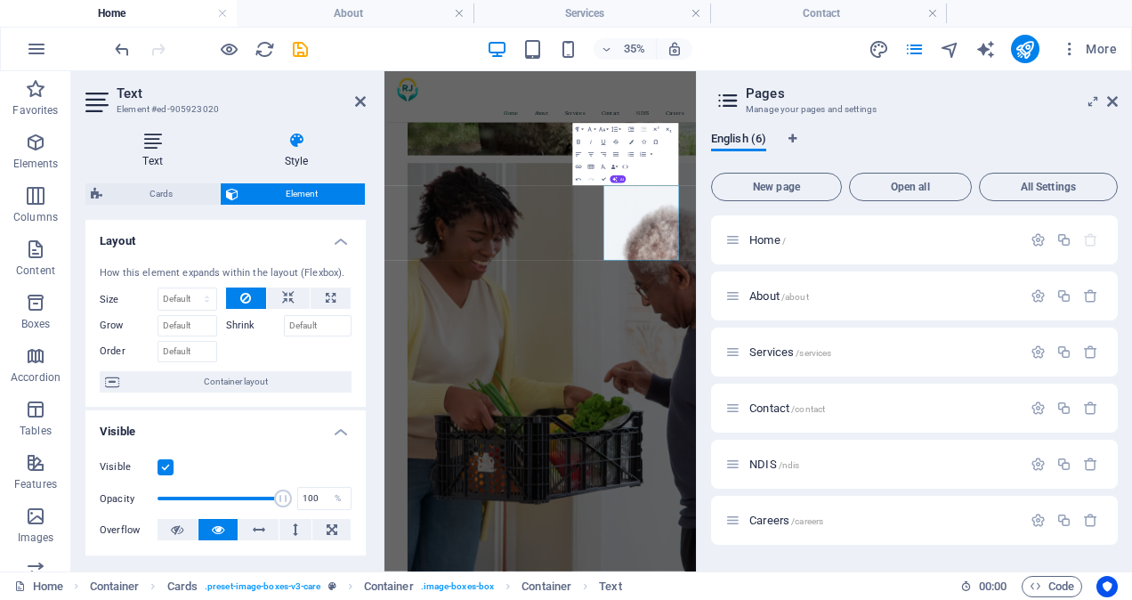
click at [150, 142] on icon at bounding box center [152, 141] width 134 height 18
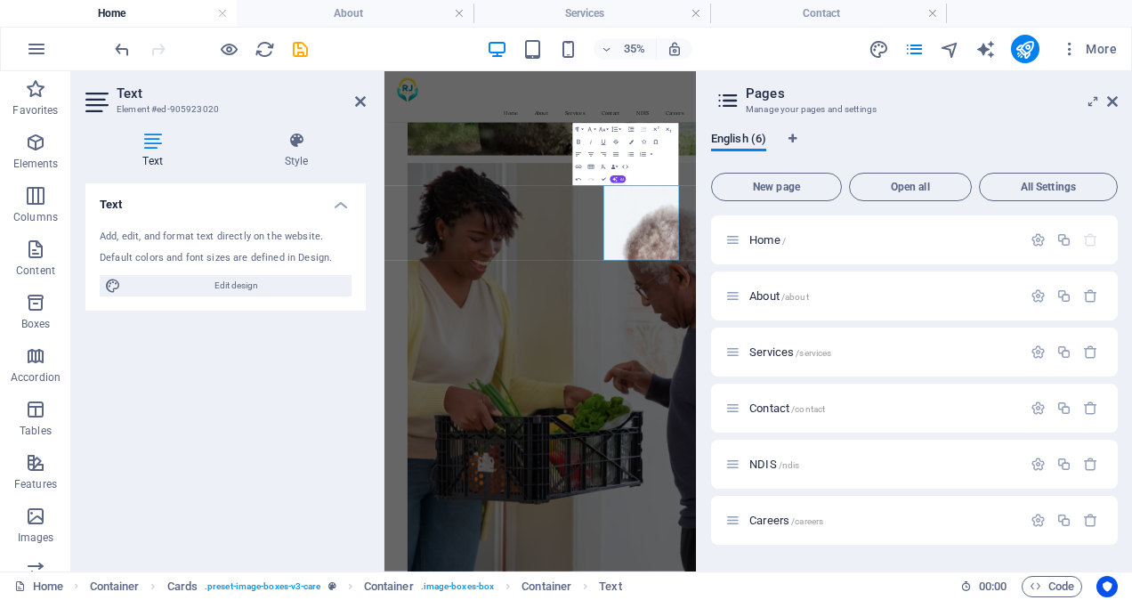
click at [219, 271] on div "Add, edit, and format text directly on the website. Default colors and font siz…" at bounding box center [225, 262] width 280 height 95
click at [228, 280] on span "Edit design" at bounding box center [236, 285] width 220 height 21
select select "px"
select select "400"
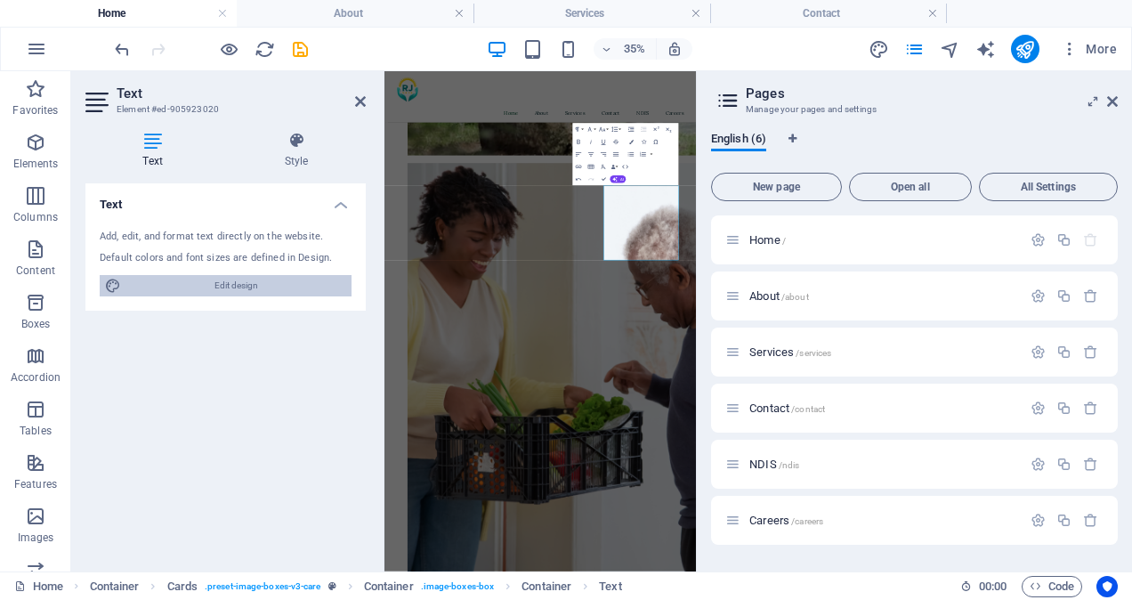
select select "px"
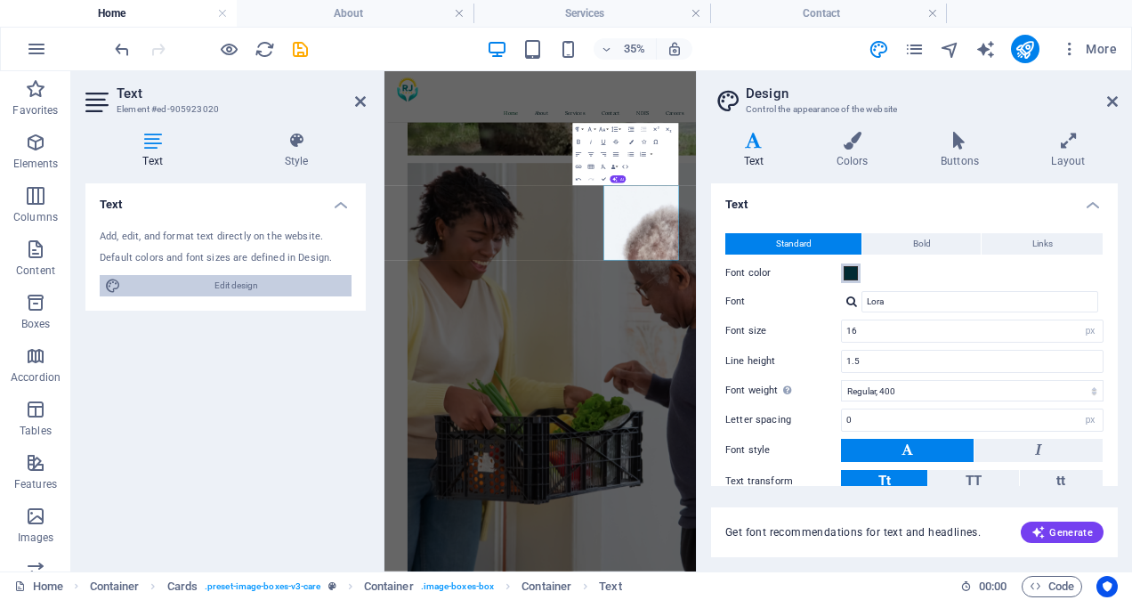
click at [854, 271] on span at bounding box center [851, 273] width 14 height 14
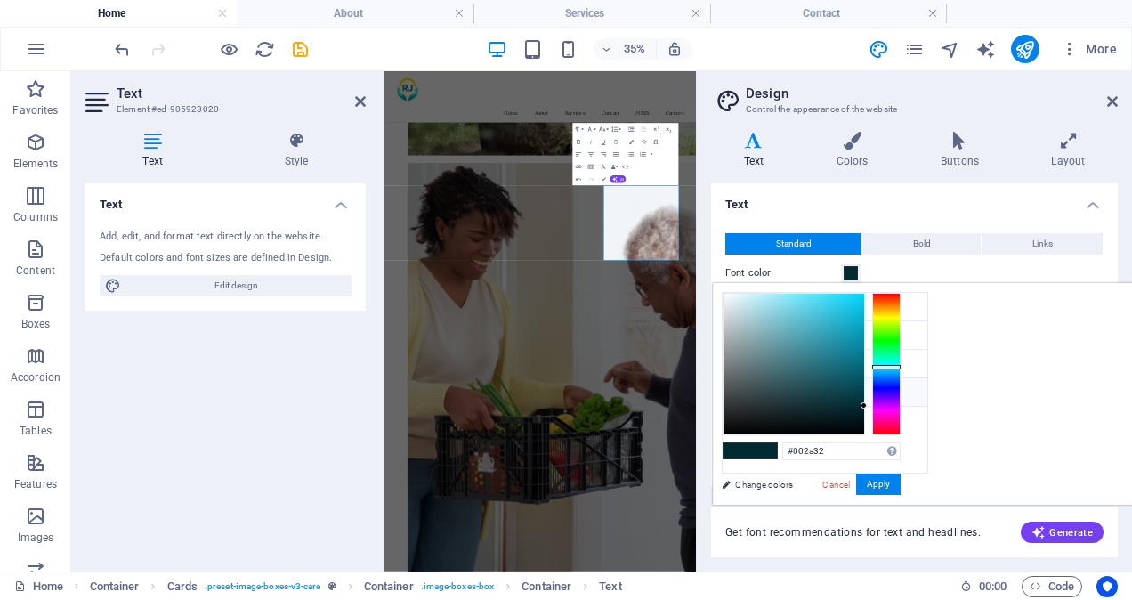
click at [736, 385] on icon at bounding box center [737, 391] width 12 height 12
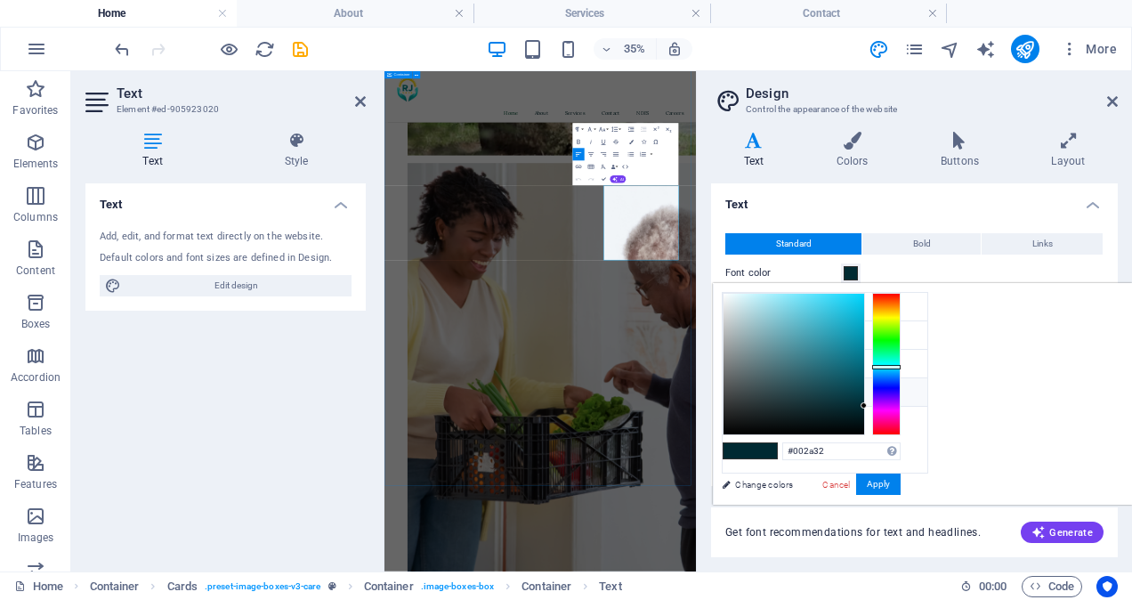
drag, startPoint x: 1020, startPoint y: 398, endPoint x: 1250, endPoint y: 627, distance: 324.7
click at [742, 388] on span at bounding box center [737, 391] width 14 height 14
click at [740, 388] on icon at bounding box center [737, 391] width 12 height 12
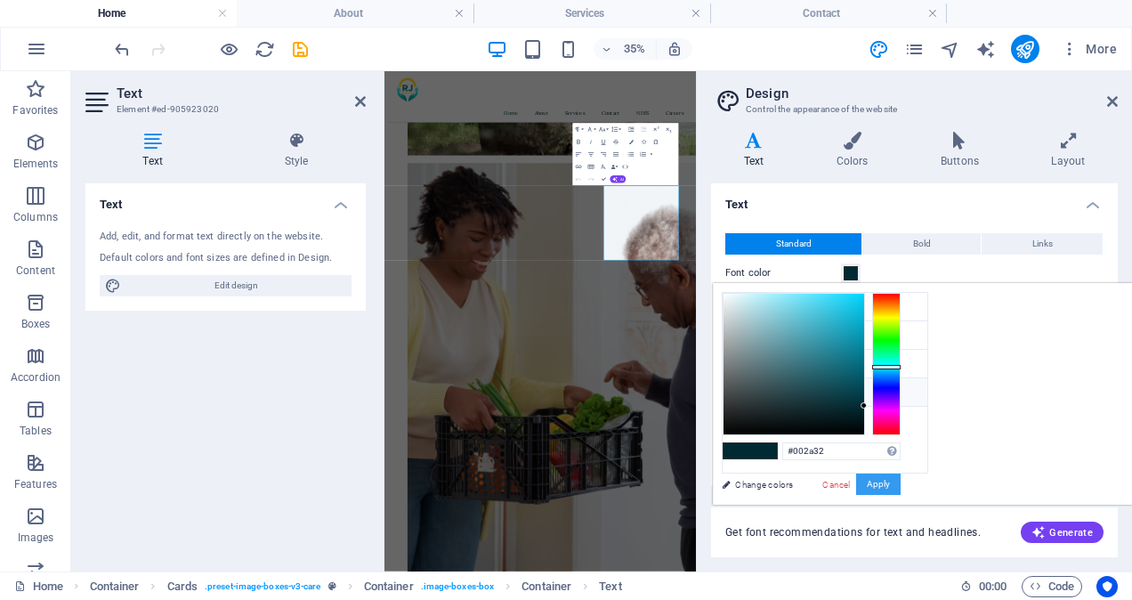
click at [901, 481] on button "Apply" at bounding box center [878, 483] width 44 height 21
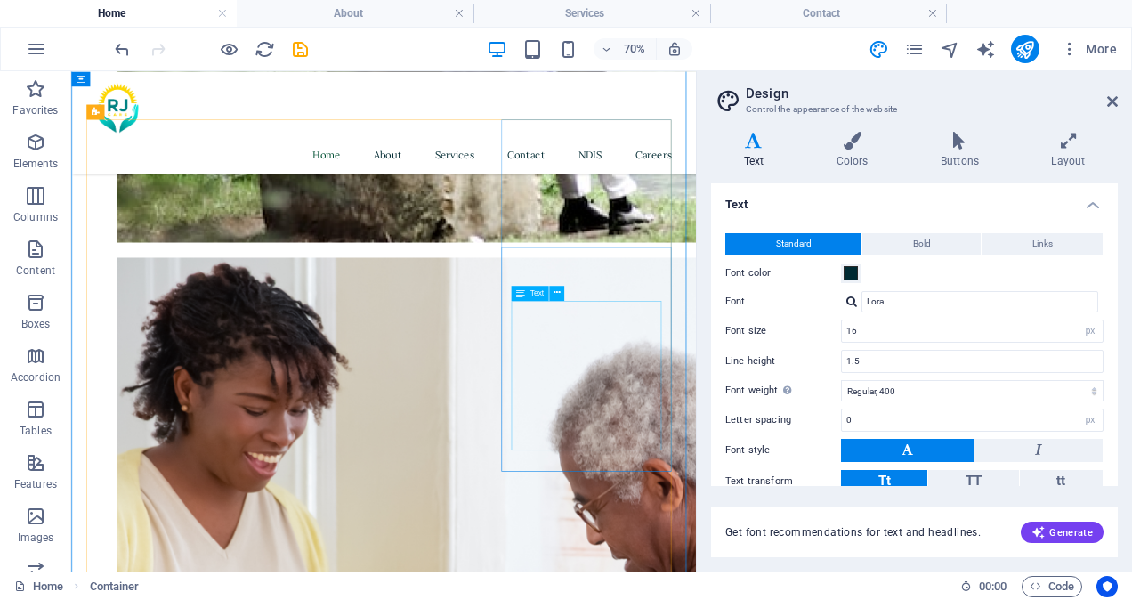
click at [520, 294] on icon at bounding box center [520, 293] width 9 height 15
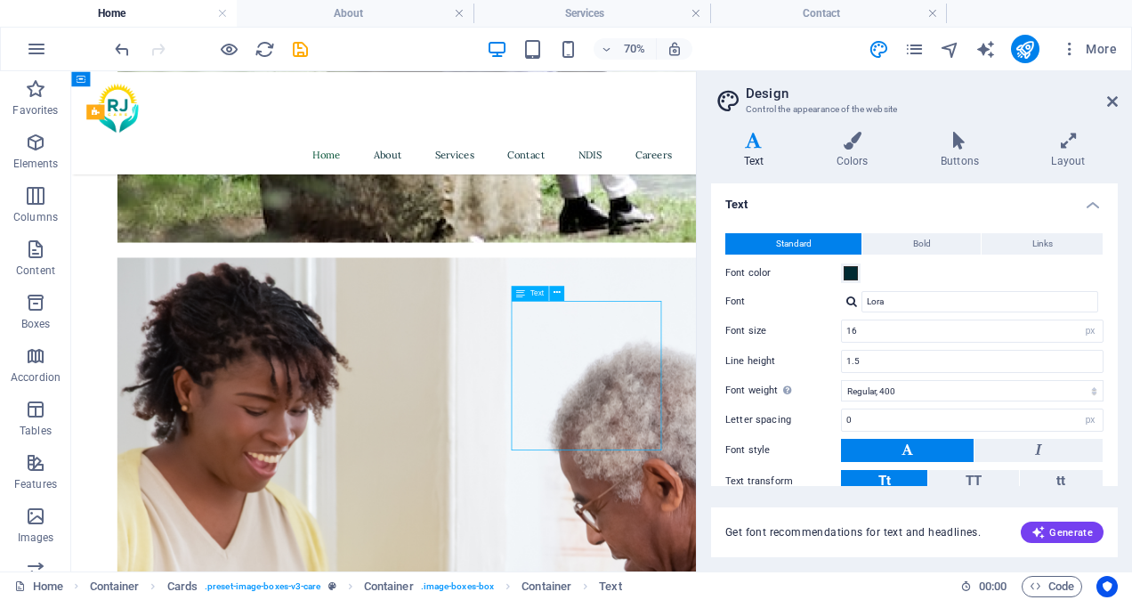
click at [520, 294] on icon at bounding box center [520, 293] width 9 height 15
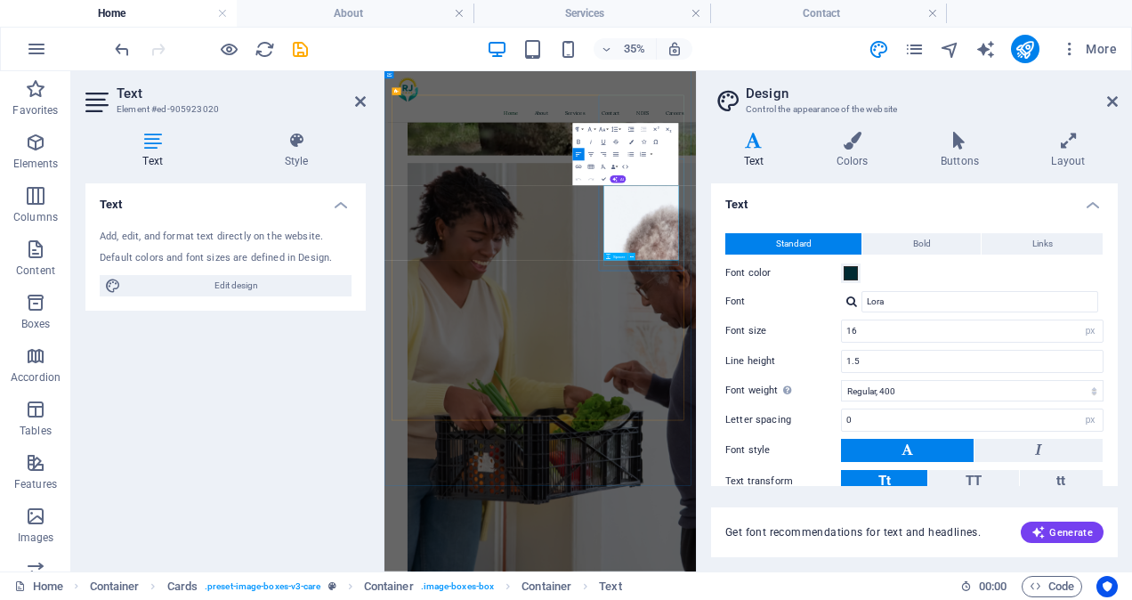
drag, startPoint x: 1011, startPoint y: 407, endPoint x: 1204, endPoint y: 619, distance: 286.6
click at [847, 274] on span at bounding box center [851, 273] width 14 height 14
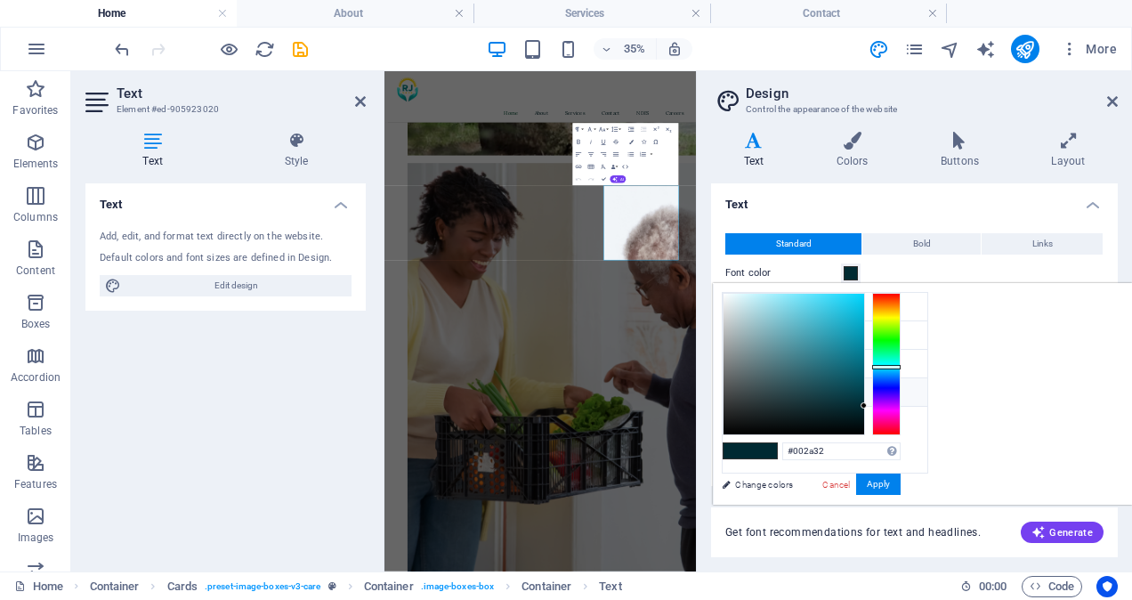
click at [847, 274] on span at bounding box center [851, 273] width 14 height 14
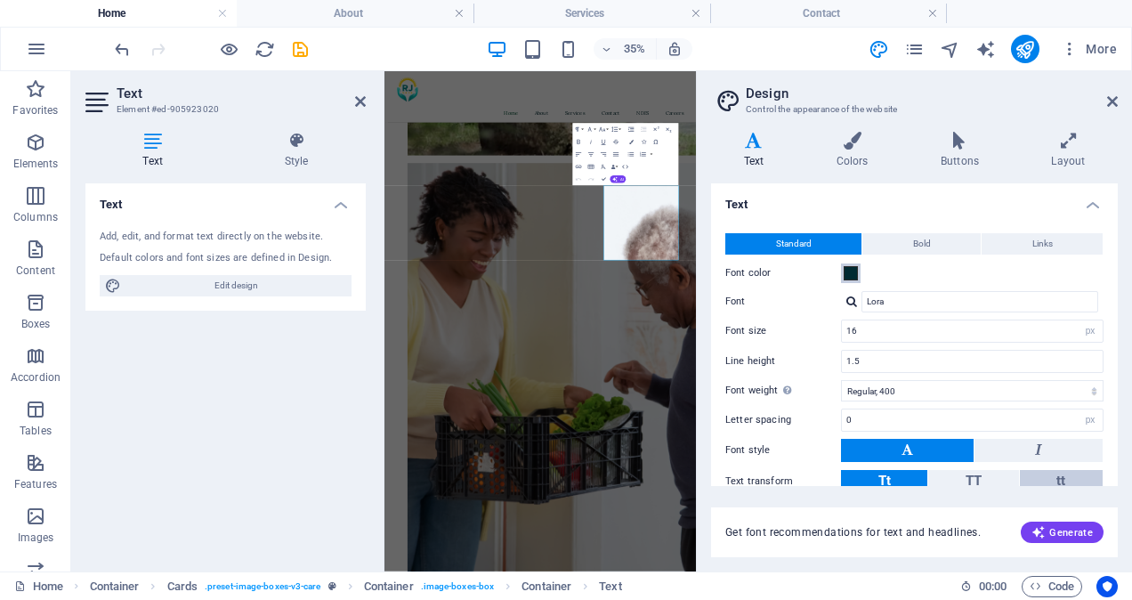
scroll to position [99, 0]
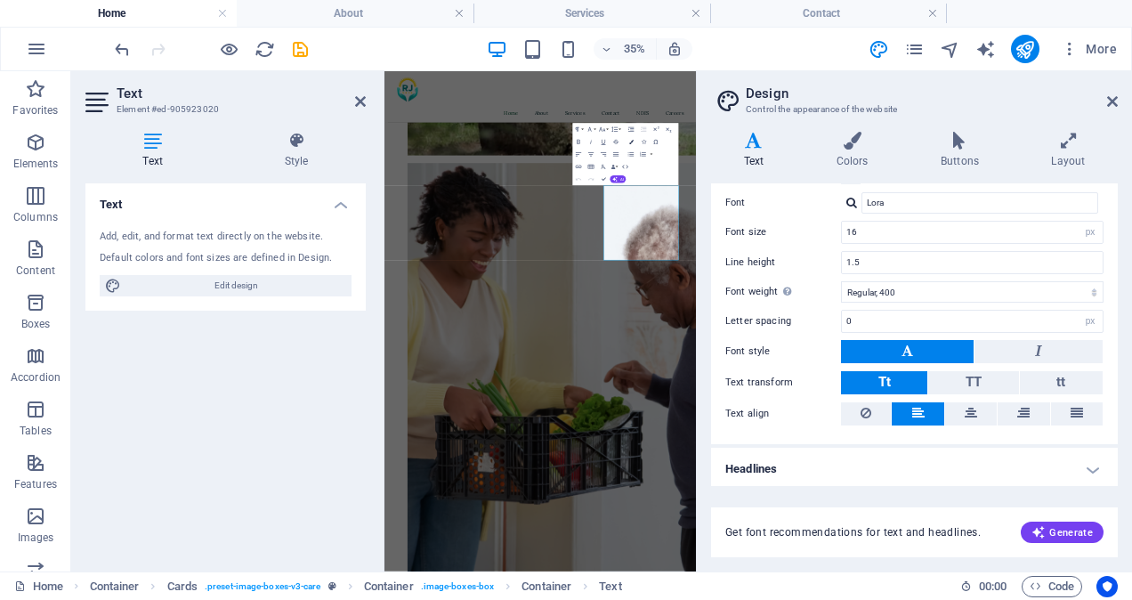
click at [630, 141] on icon "button" at bounding box center [631, 142] width 4 height 4
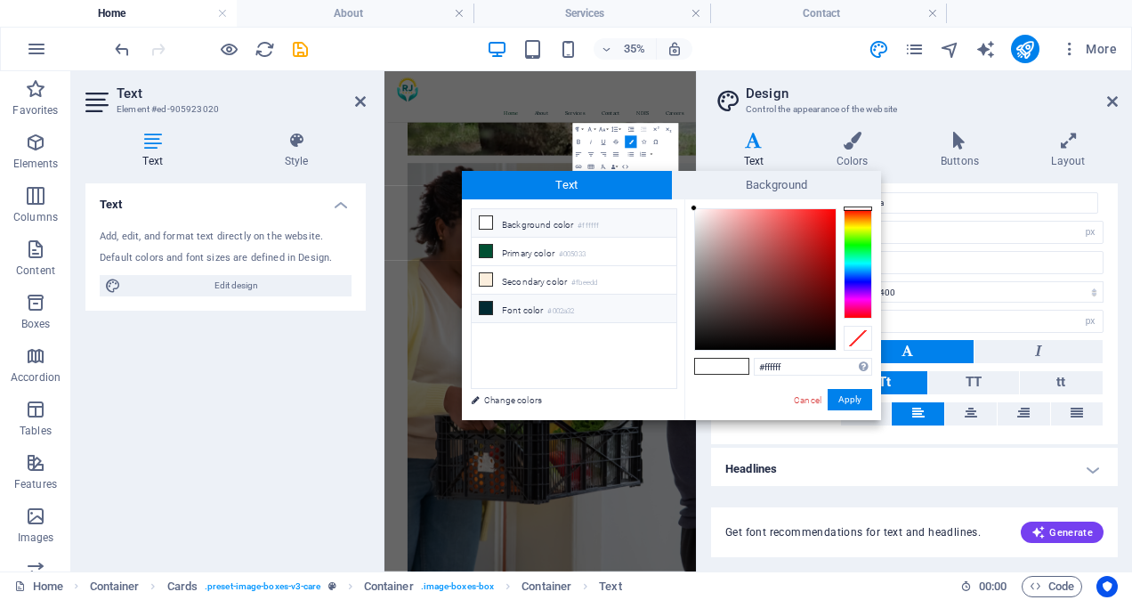
click at [481, 306] on icon at bounding box center [486, 308] width 12 height 12
type input "#002a32"
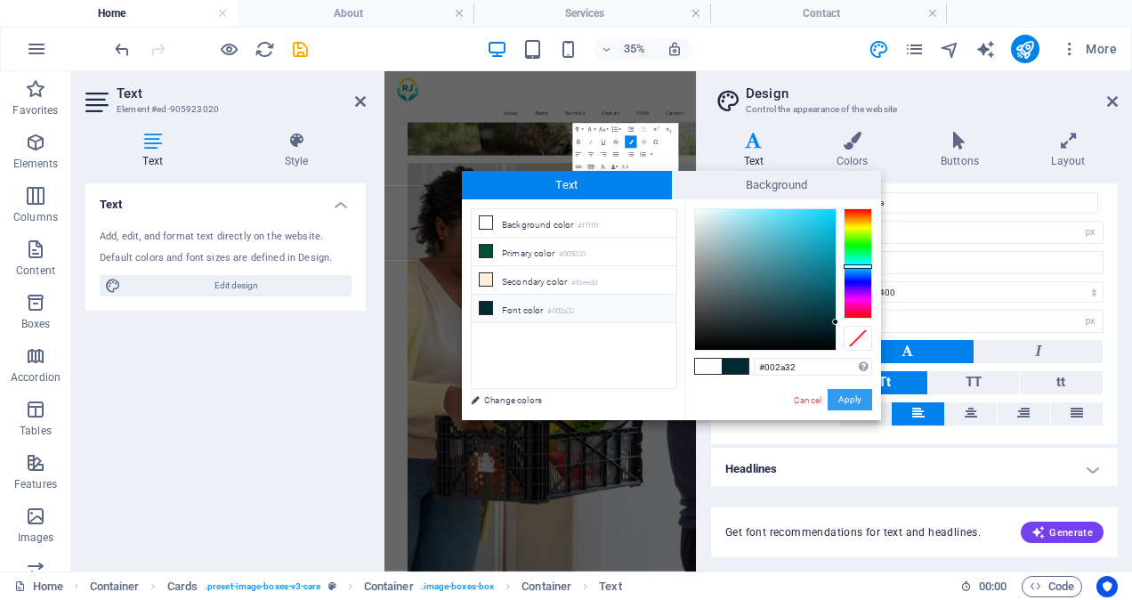
click at [849, 399] on button "Apply" at bounding box center [850, 399] width 44 height 21
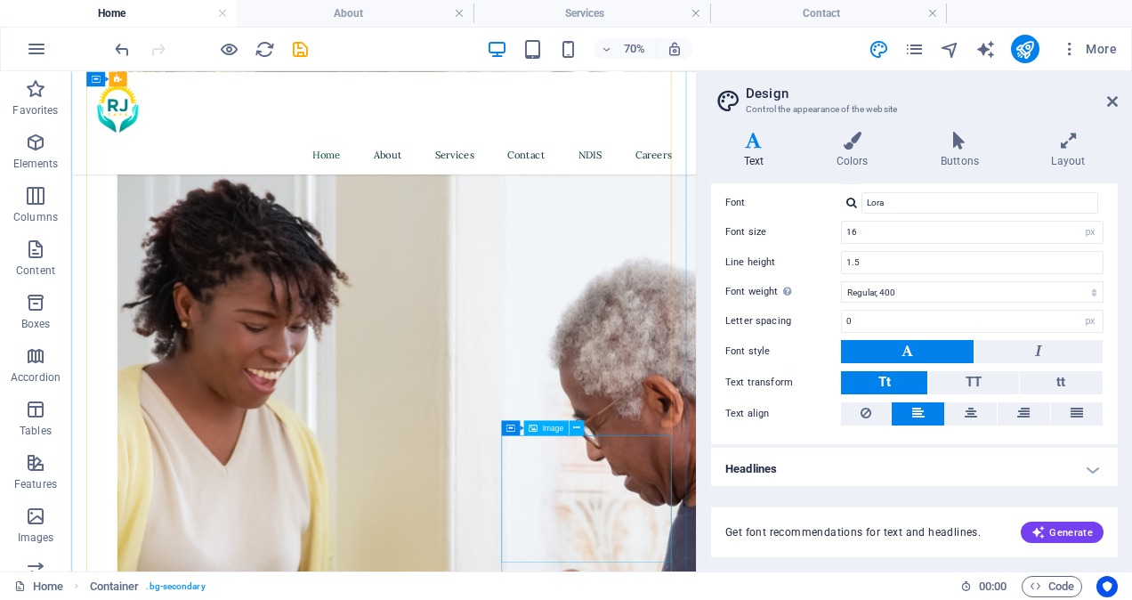
scroll to position [1270, 0]
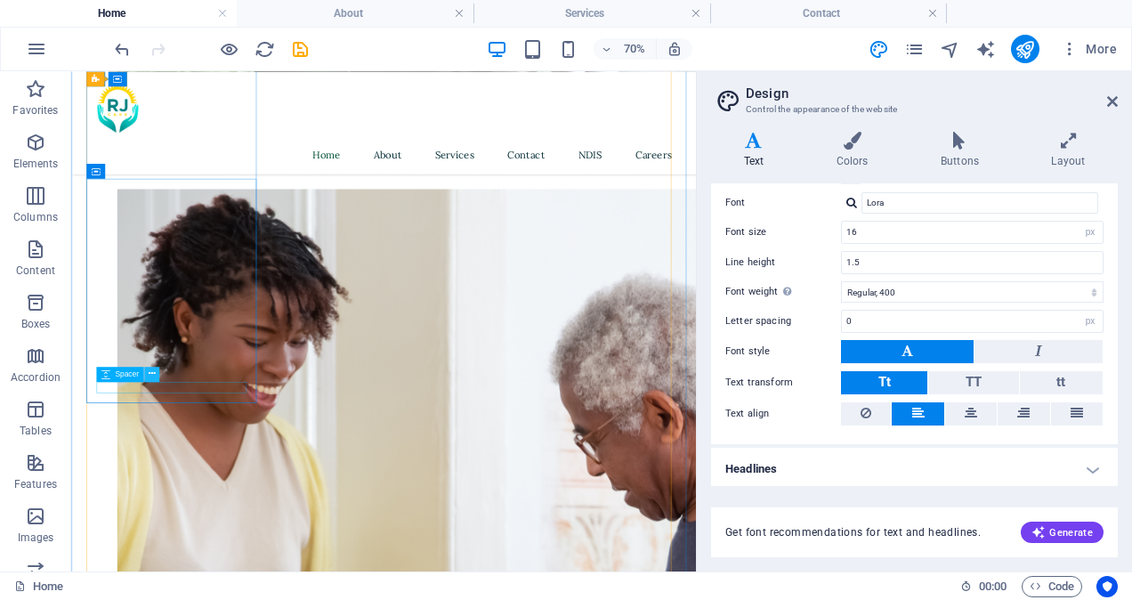
click at [153, 372] on icon at bounding box center [151, 374] width 7 height 13
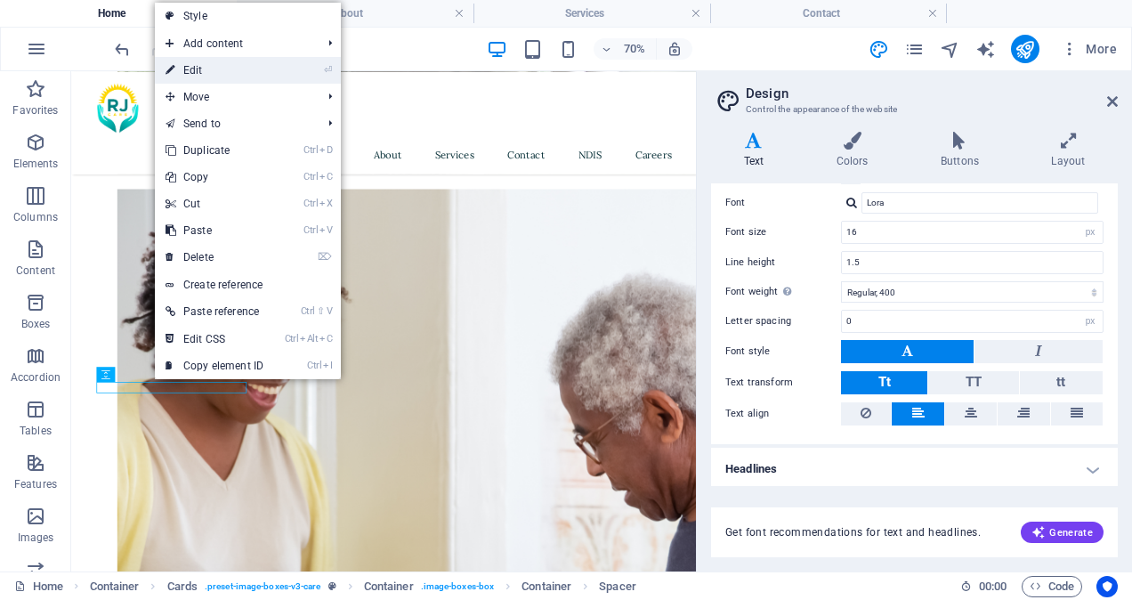
click at [208, 75] on link "⏎ Edit" at bounding box center [214, 70] width 119 height 27
select select "px"
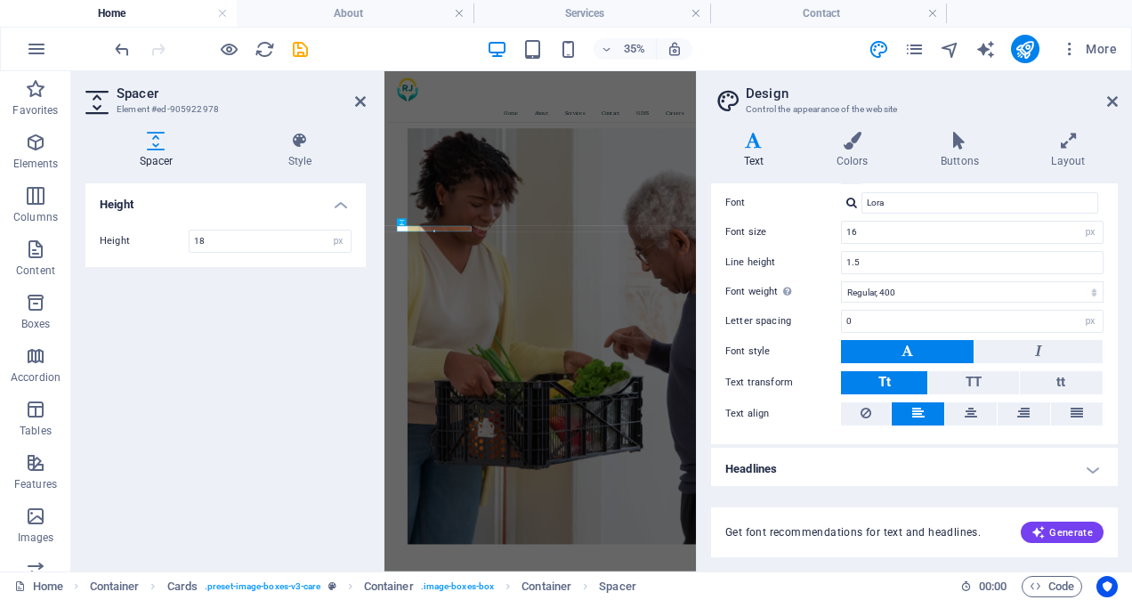
click at [408, 231] on div at bounding box center [434, 232] width 74 height 2
click at [363, 101] on icon at bounding box center [360, 101] width 11 height 14
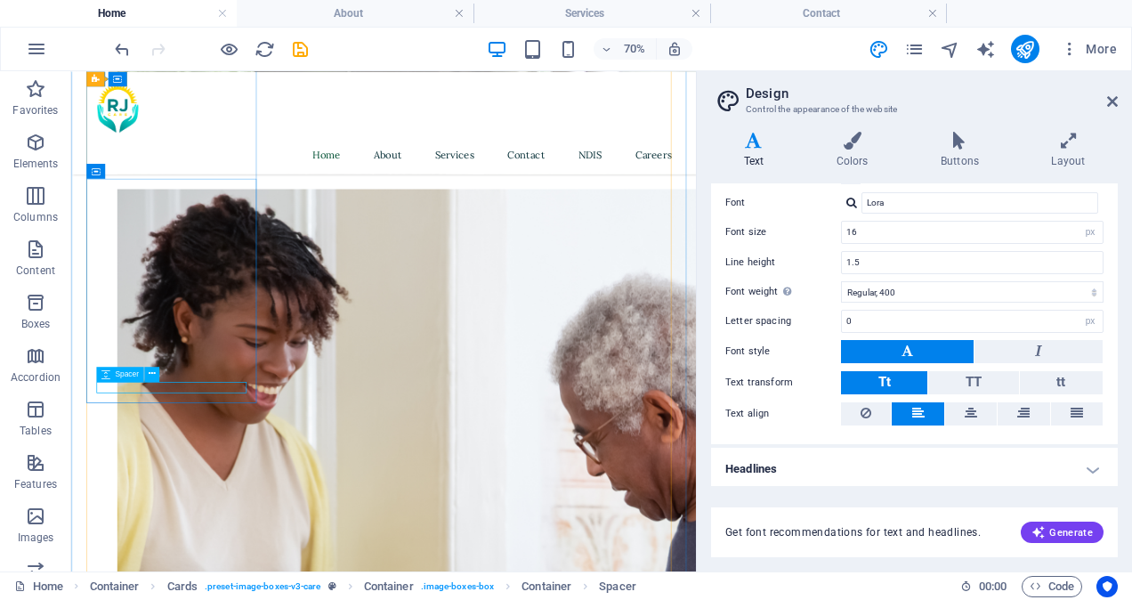
select select "px"
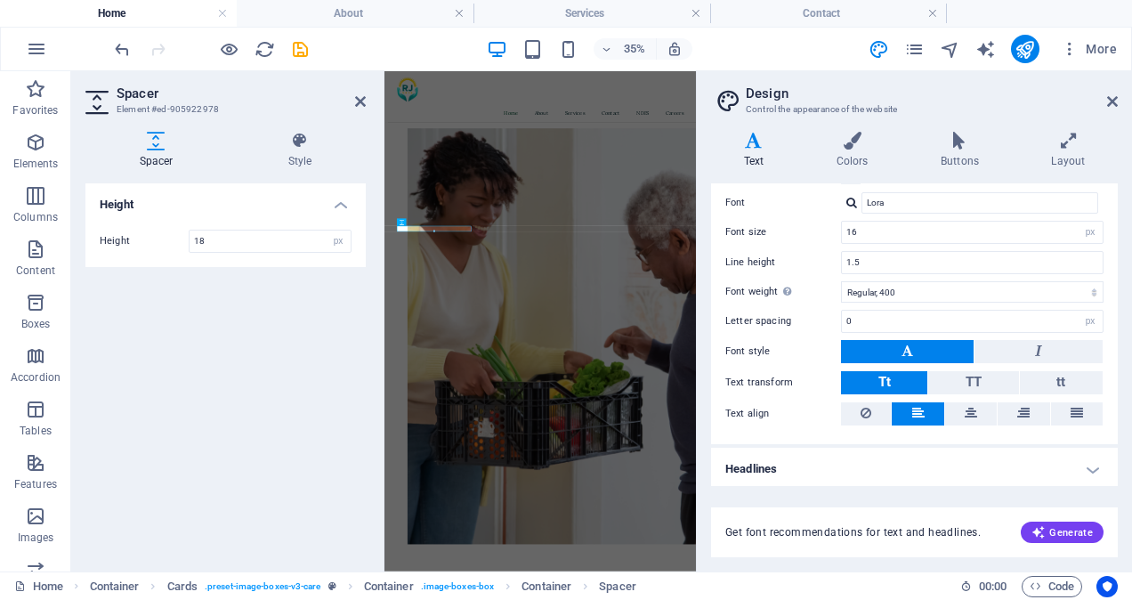
click at [408, 231] on div at bounding box center [434, 232] width 74 height 2
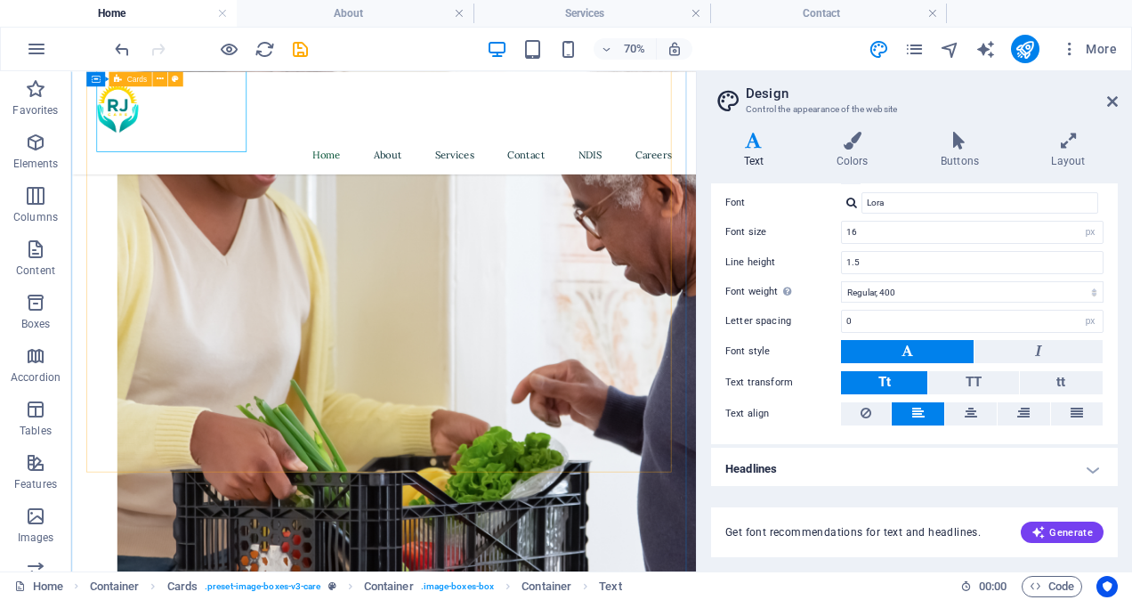
scroll to position [1618, 0]
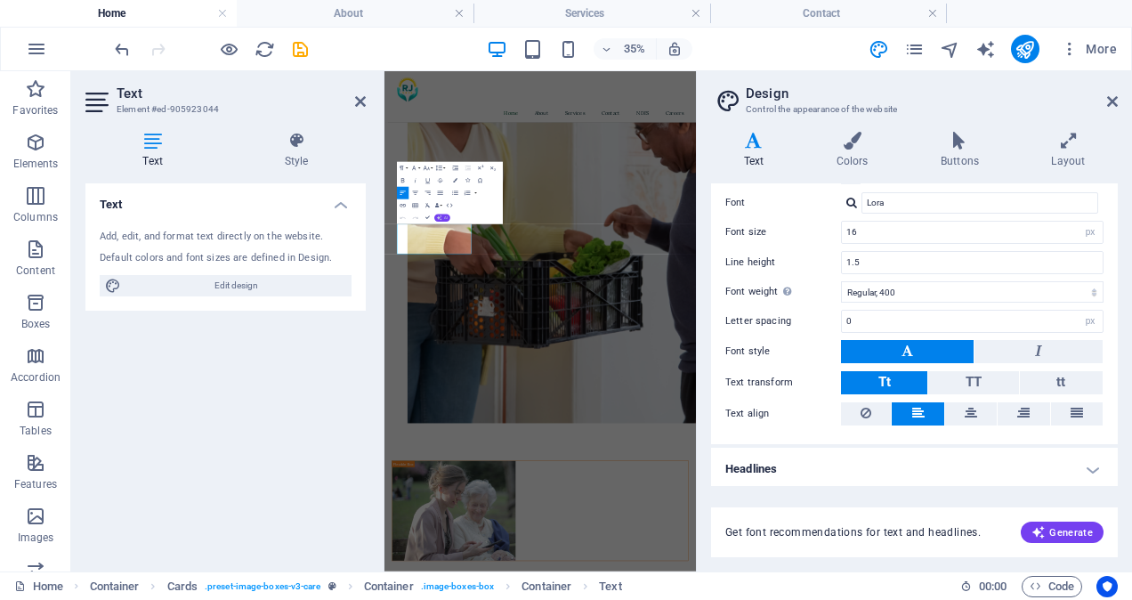
click at [447, 217] on span "AI" at bounding box center [446, 218] width 4 height 4
drag, startPoint x: 436, startPoint y: 247, endPoint x: 420, endPoint y: 246, distance: 16.0
click at [420, 246] on link "Make longer" at bounding box center [440, 247] width 61 height 10
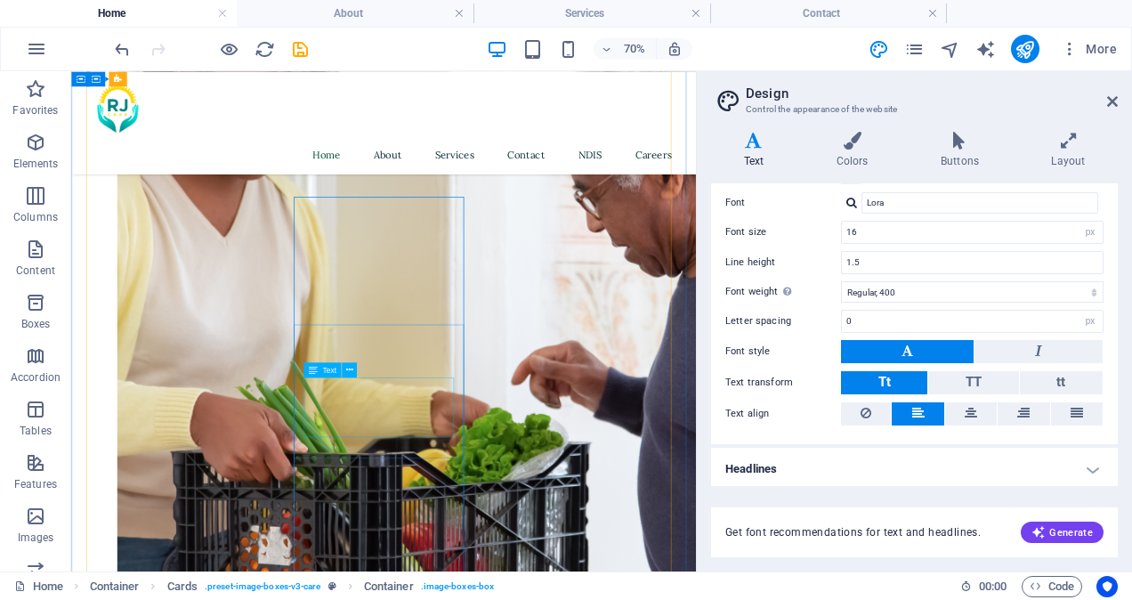
scroll to position [1750, 0]
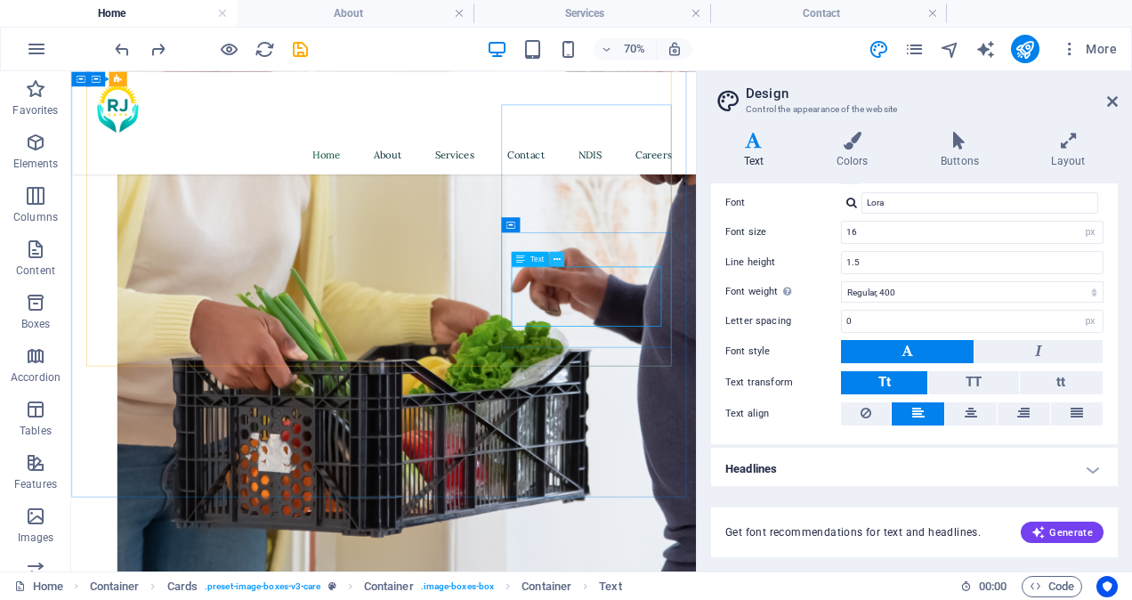
click at [559, 253] on icon at bounding box center [557, 259] width 7 height 13
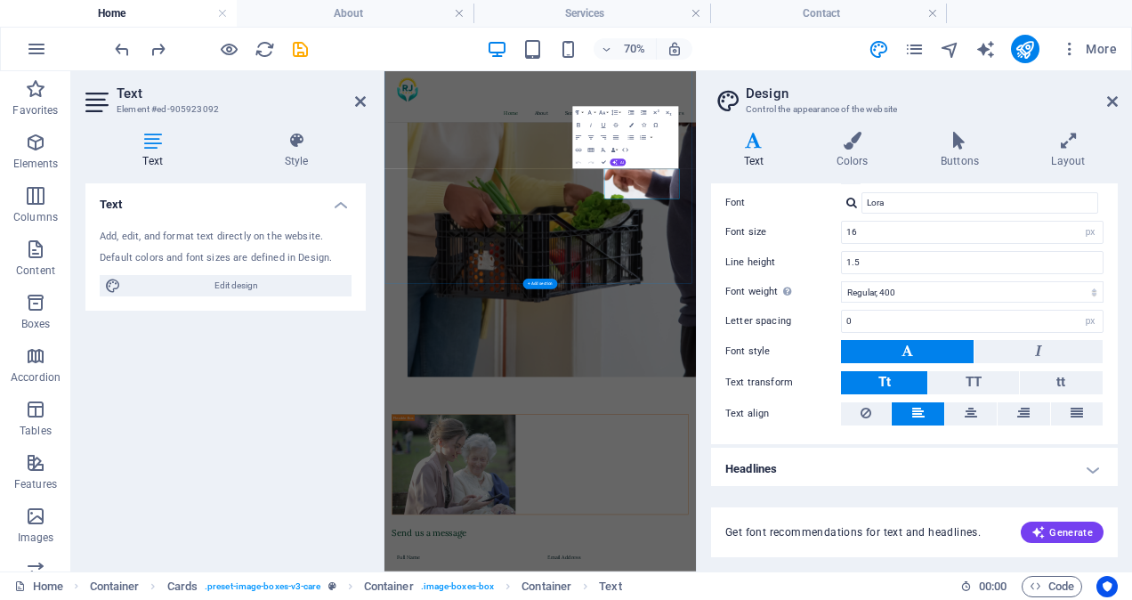
scroll to position [1749, 0]
click at [618, 164] on icon "button" at bounding box center [614, 162] width 5 height 5
click at [614, 187] on link "Make longer" at bounding box center [616, 192] width 61 height 10
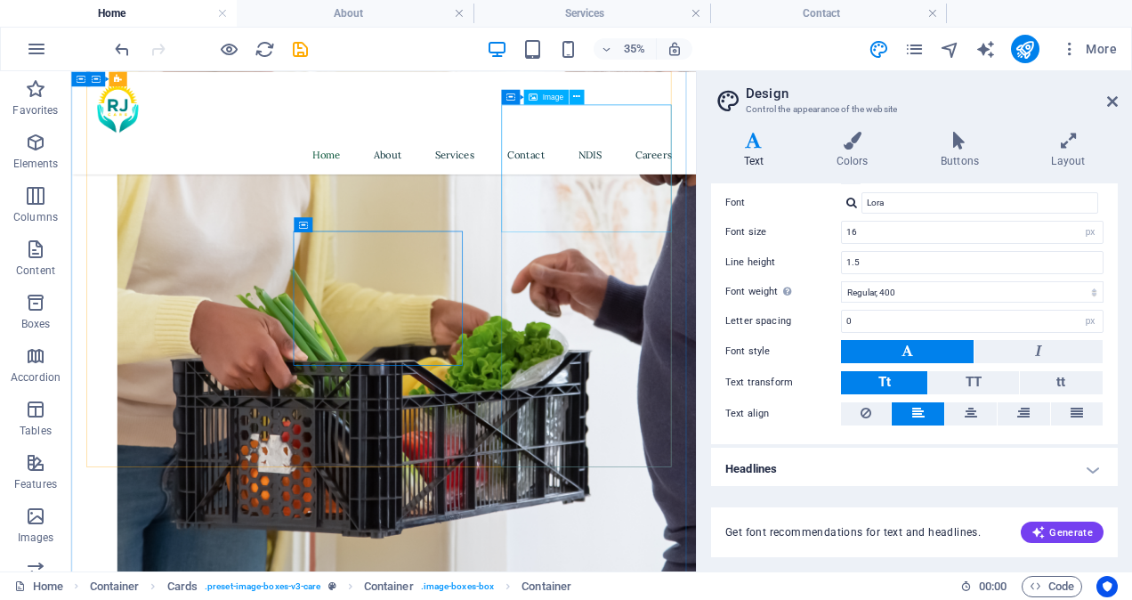
scroll to position [1750, 0]
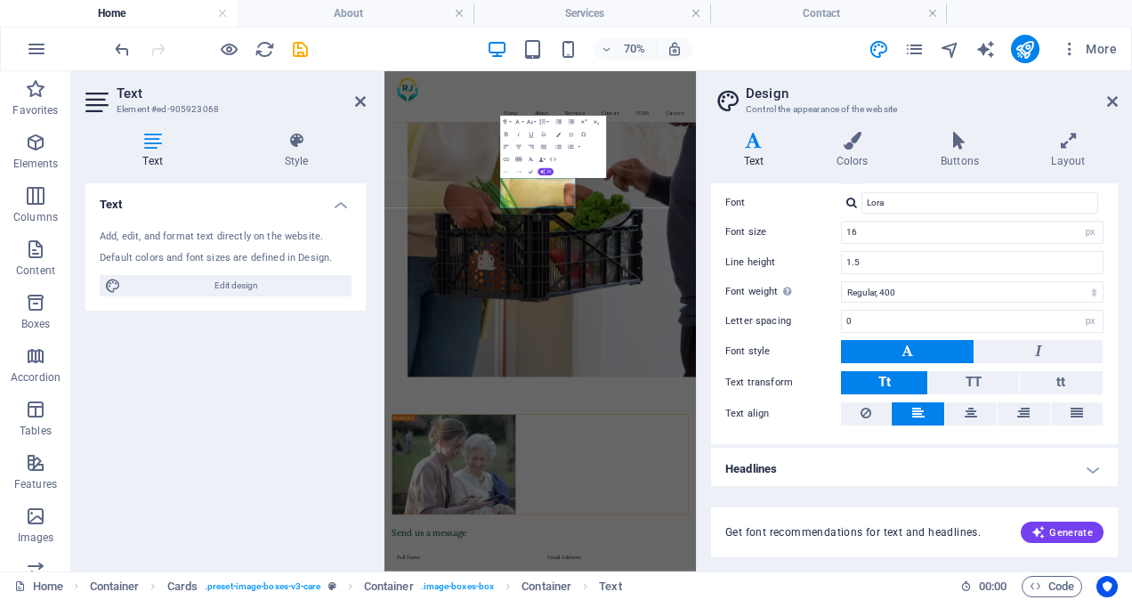
click at [317, 297] on div "Text Element #ed-905923068 Text Style Text Add, edit, and format text directly …" at bounding box center [383, 321] width 625 height 500
drag, startPoint x: 352, startPoint y: 323, endPoint x: 317, endPoint y: 297, distance: 43.3
click at [317, 297] on div "Add, edit, and format text directly on the website. Default colors and font siz…" at bounding box center [225, 262] width 280 height 95
click at [545, 168] on button "AI" at bounding box center [546, 171] width 16 height 7
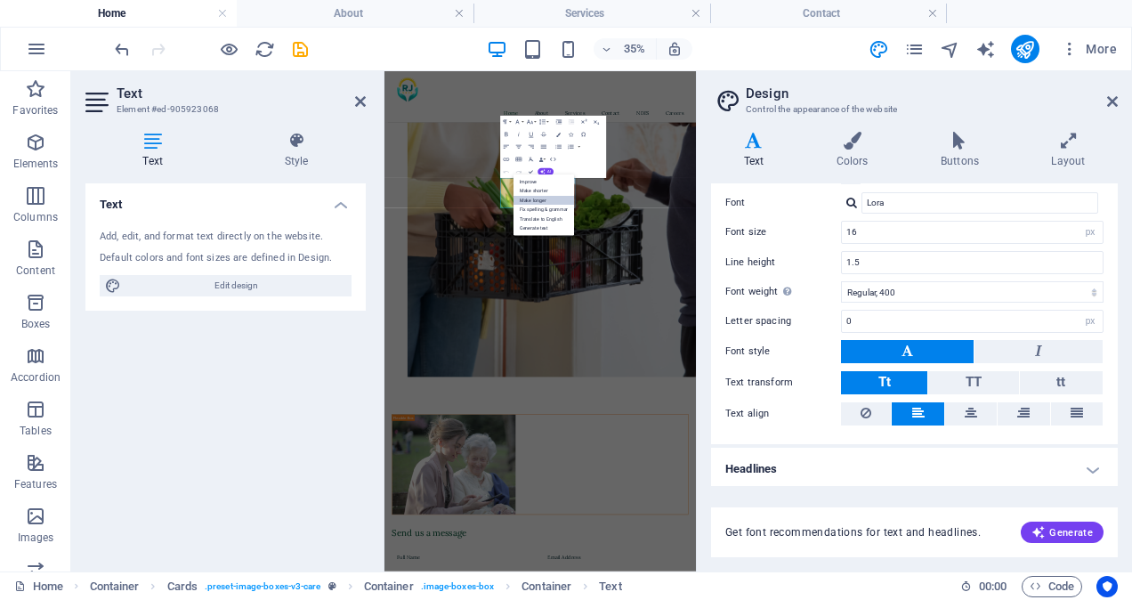
click at [539, 198] on link "Make longer" at bounding box center [544, 201] width 61 height 10
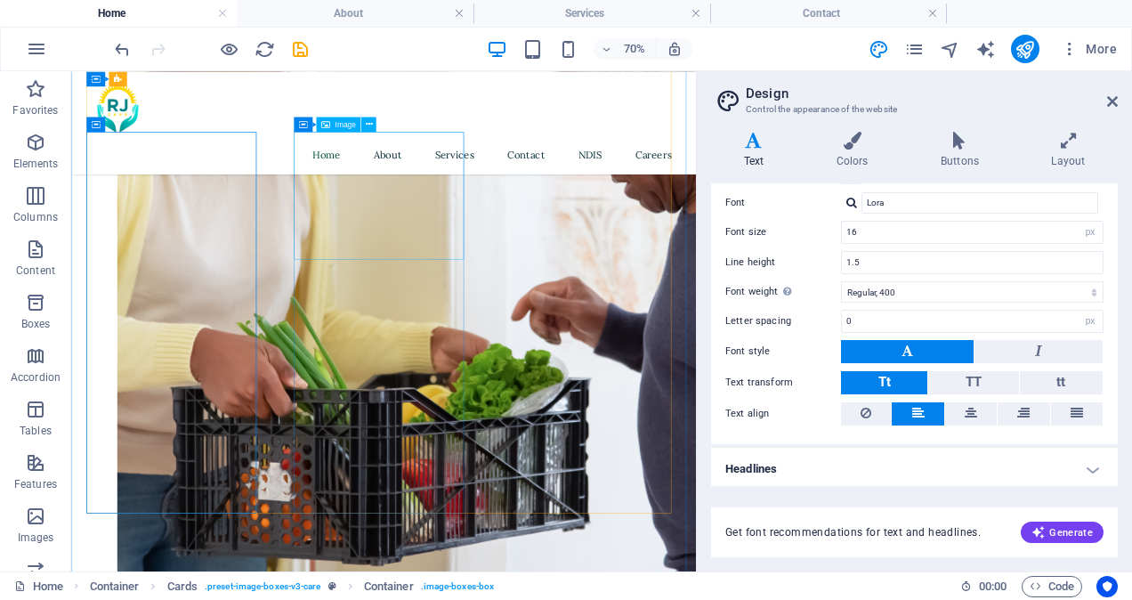
scroll to position [1711, 0]
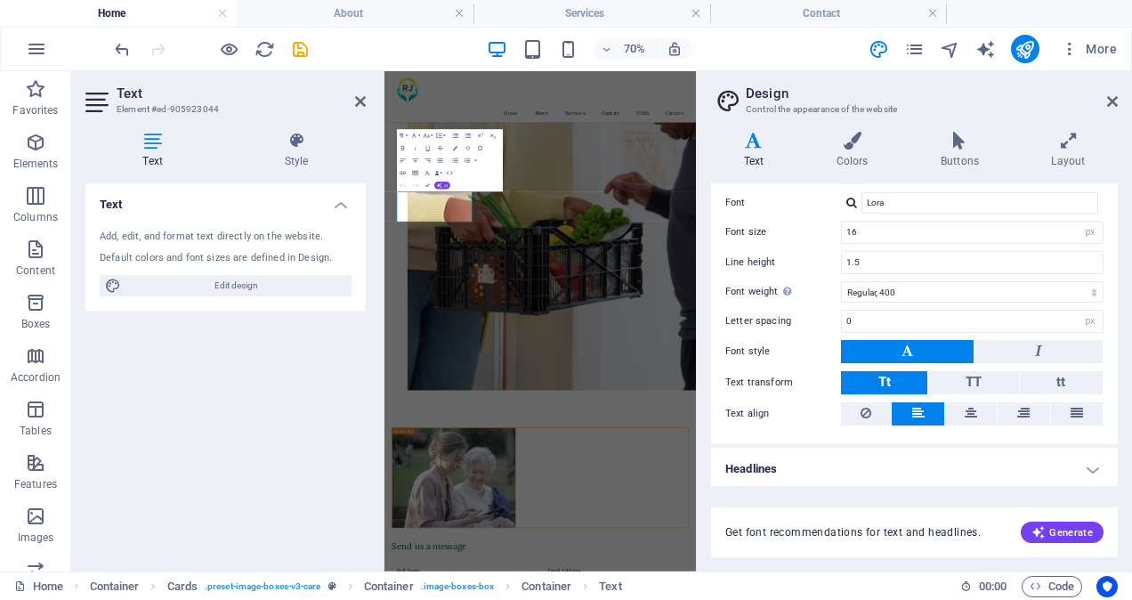
scroll to position [1710, 0]
drag, startPoint x: 535, startPoint y: 441, endPoint x: 420, endPoint y: 428, distance: 115.5
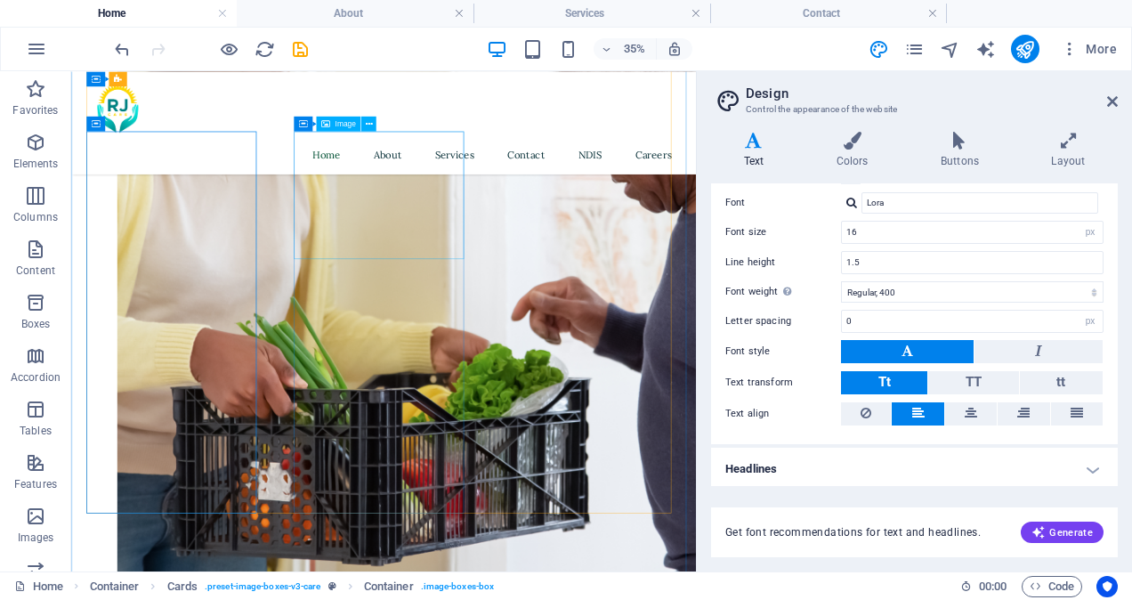
scroll to position [1711, 0]
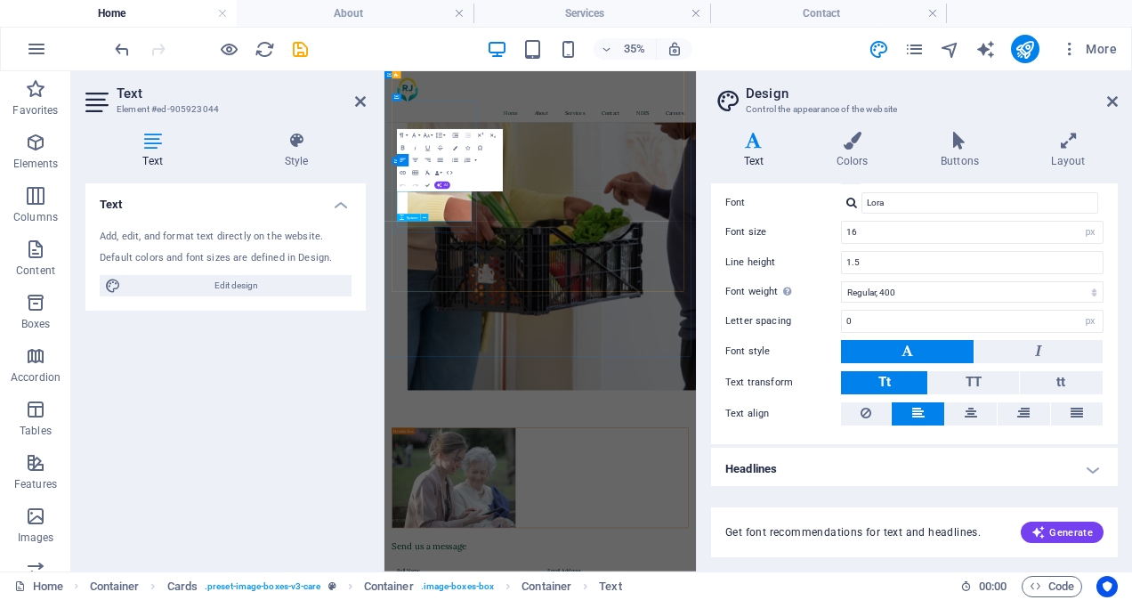
drag, startPoint x: 593, startPoint y: 449, endPoint x: 632, endPoint y: 514, distance: 75.9
click at [445, 183] on span "AI" at bounding box center [446, 185] width 4 height 4
click at [440, 210] on link "Make longer" at bounding box center [440, 214] width 61 height 10
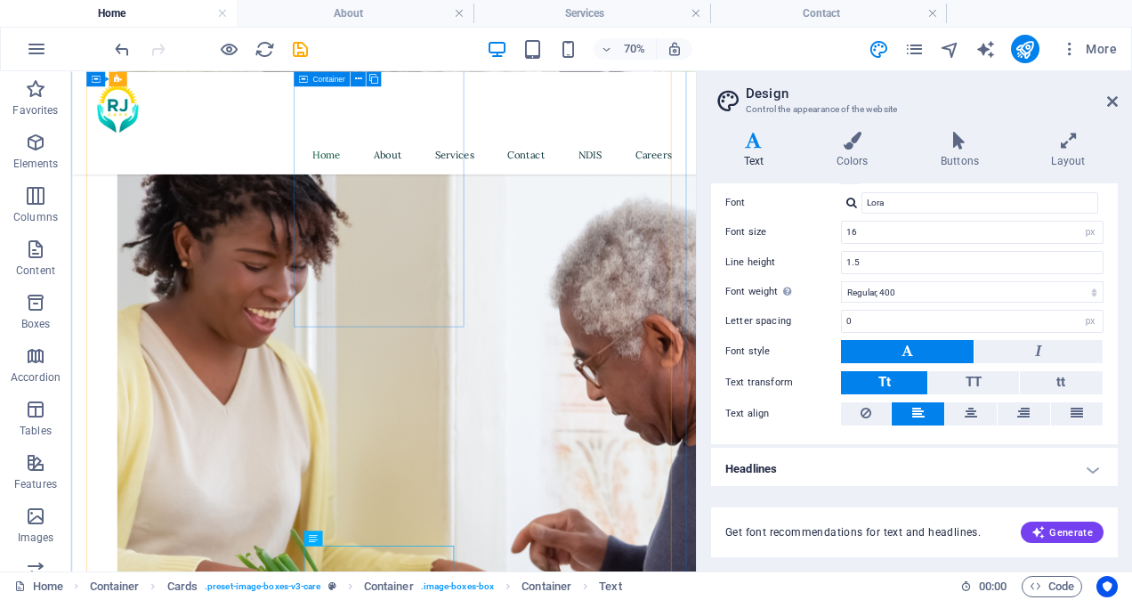
scroll to position [1378, 0]
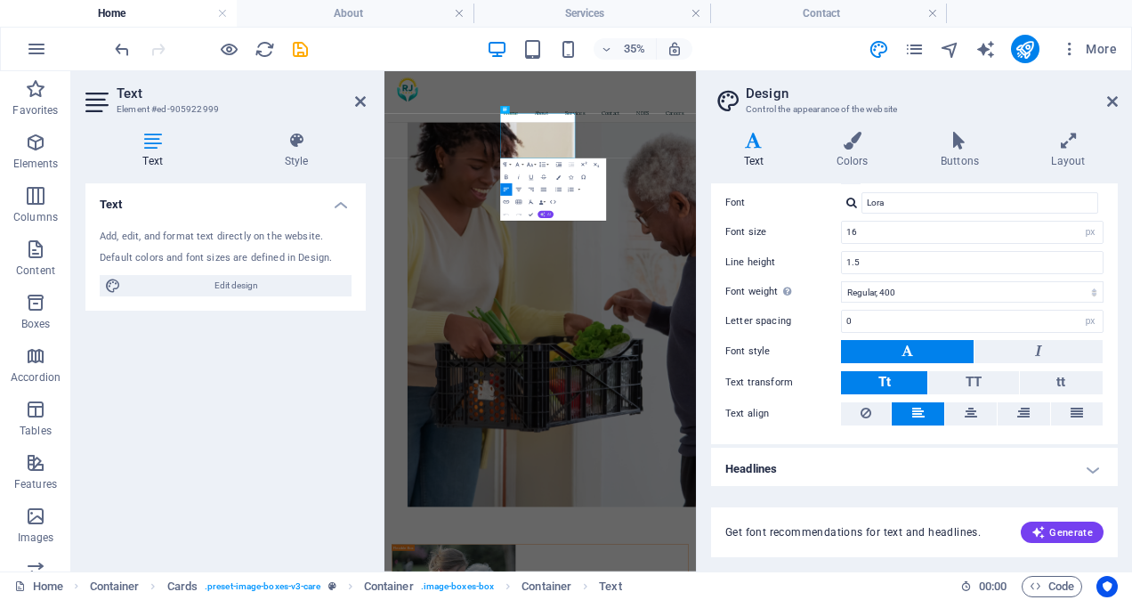
click at [548, 213] on span "AI" at bounding box center [549, 215] width 4 height 4
click at [545, 241] on link "Make longer" at bounding box center [544, 244] width 61 height 10
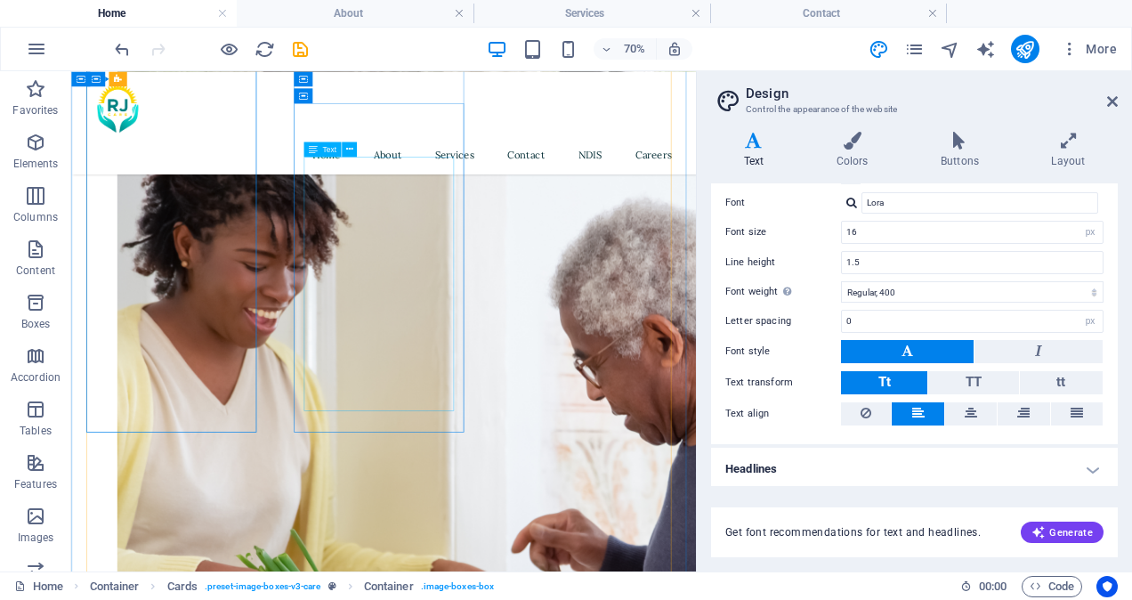
scroll to position [1278, 0]
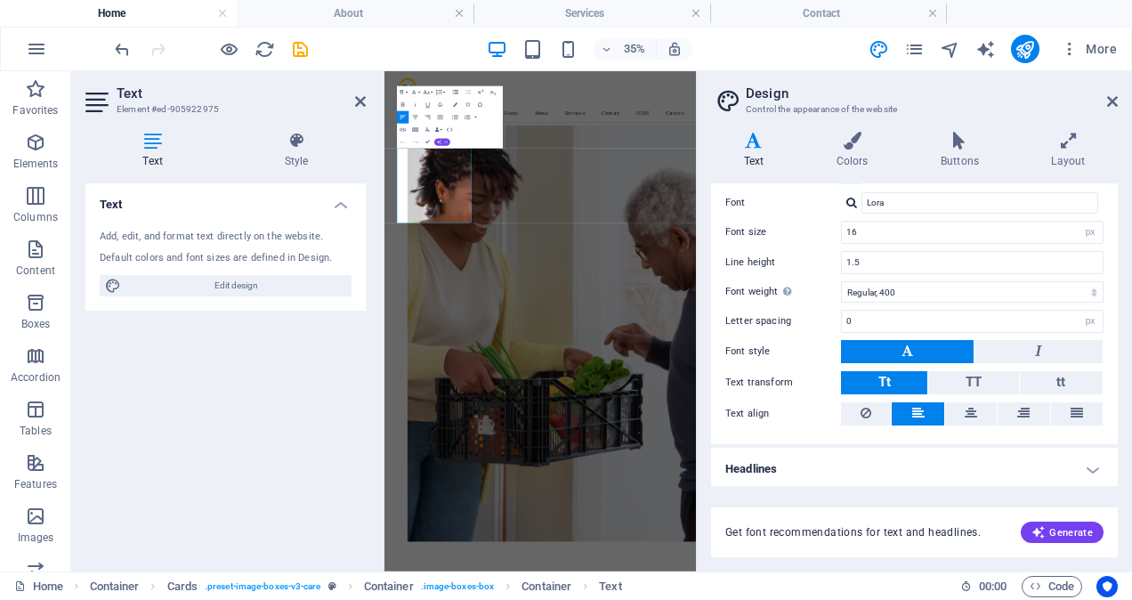
click at [443, 143] on button "AI" at bounding box center [442, 141] width 16 height 7
click at [437, 171] on link "Make longer" at bounding box center [440, 171] width 61 height 10
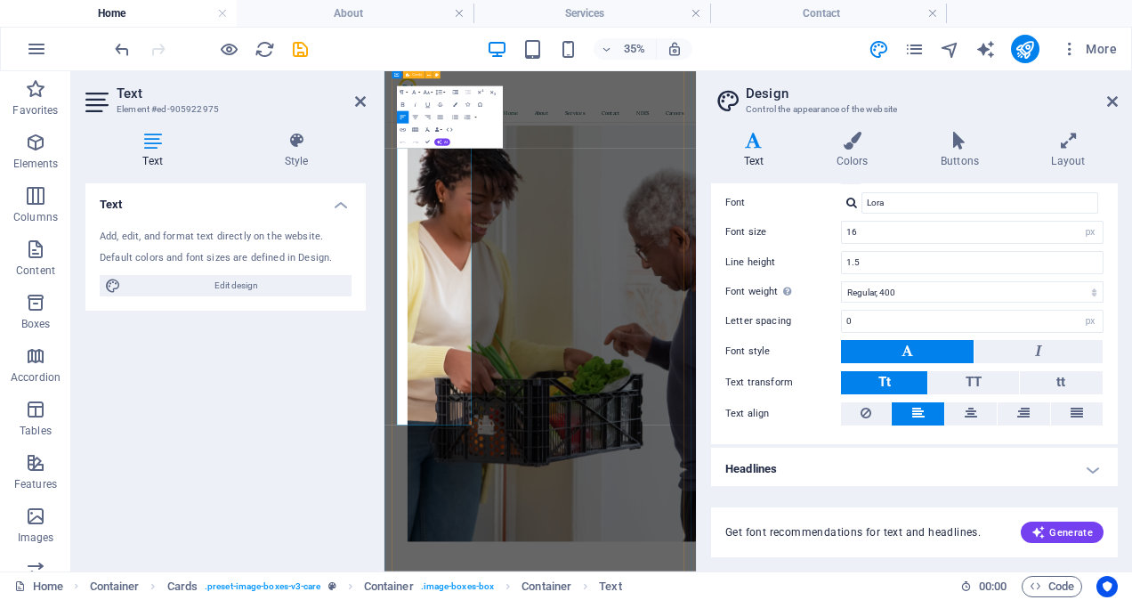
drag, startPoint x: 421, startPoint y: 304, endPoint x: 653, endPoint y: 1086, distance: 815.2
click at [443, 135] on button "Data Bindings" at bounding box center [438, 130] width 9 height 12
click at [455, 105] on icon "button" at bounding box center [455, 104] width 4 height 4
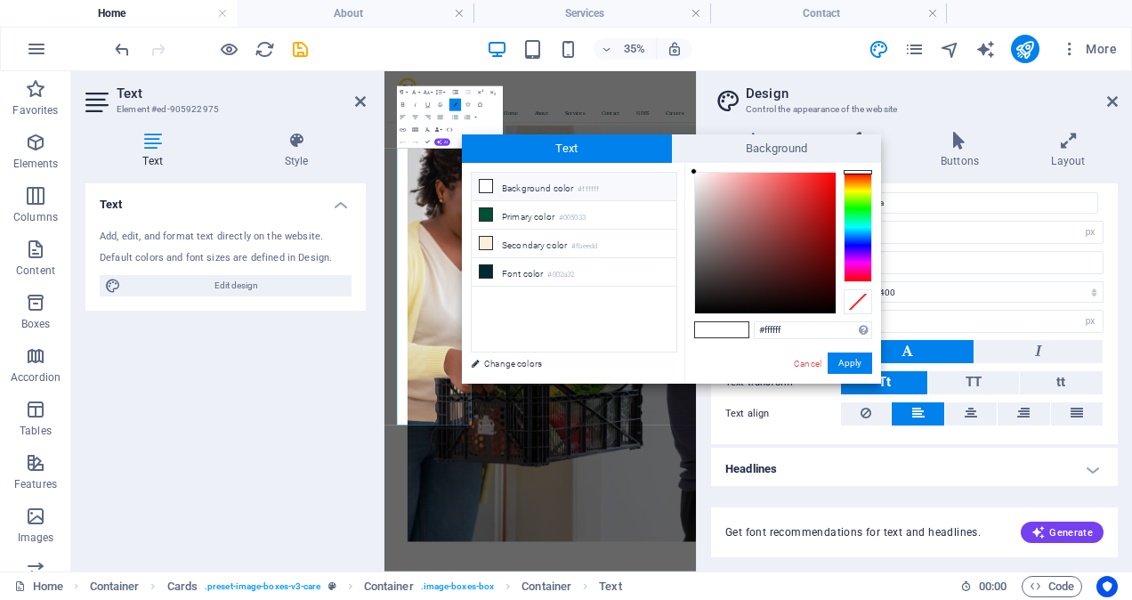
click at [455, 105] on icon "button" at bounding box center [455, 104] width 4 height 4
click at [488, 265] on icon at bounding box center [486, 271] width 12 height 12
type input "#002a32"
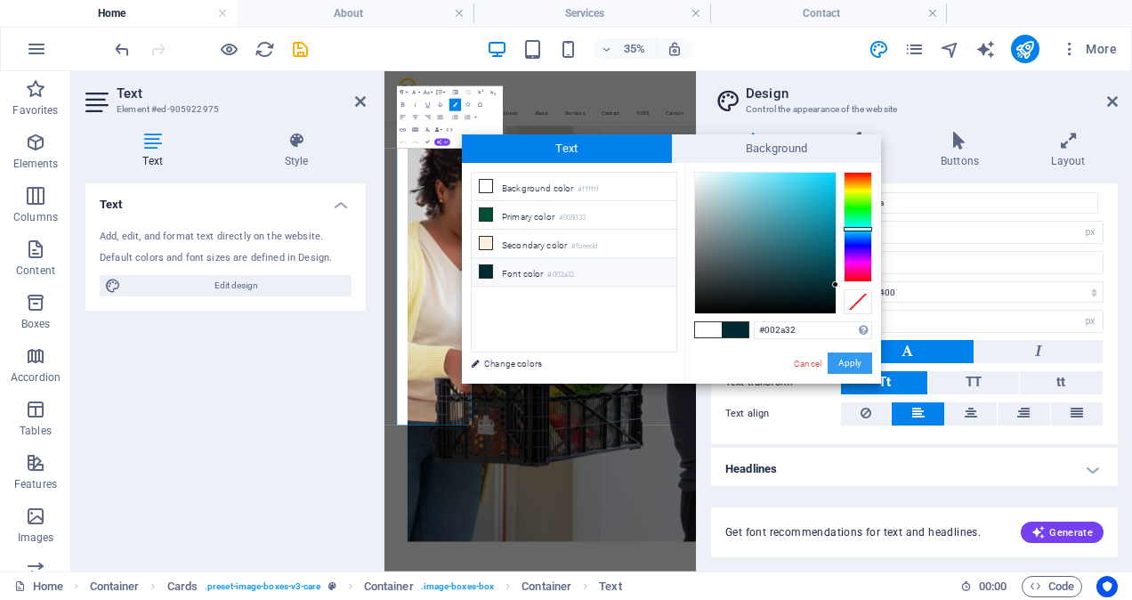
click at [852, 367] on button "Apply" at bounding box center [850, 362] width 44 height 21
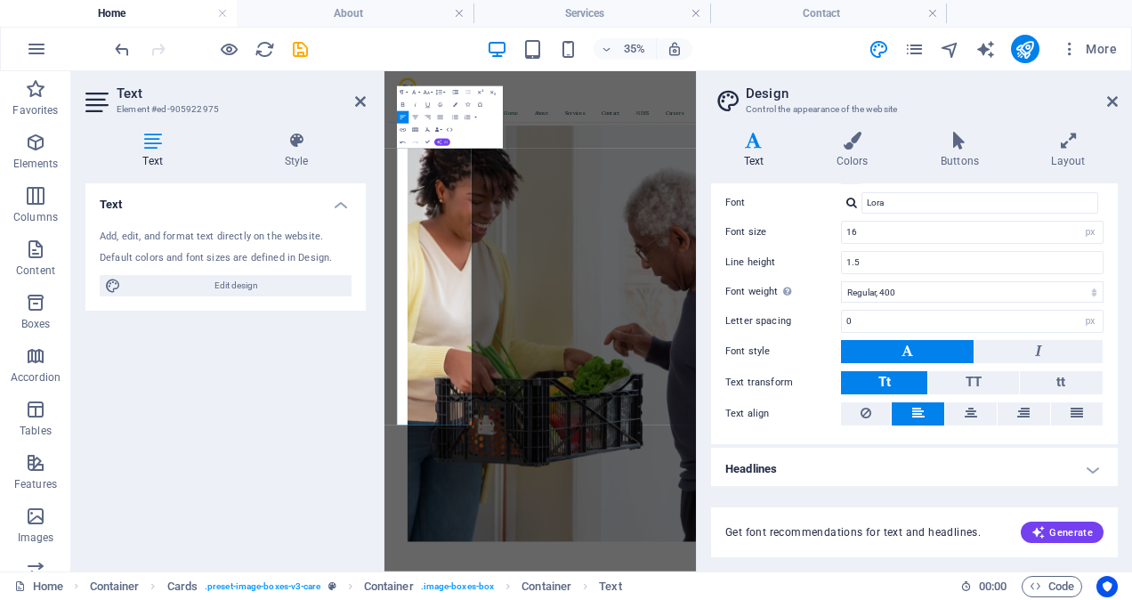
click at [440, 139] on button "AI" at bounding box center [442, 141] width 16 height 7
click at [439, 158] on link "Make shorter" at bounding box center [440, 162] width 61 height 10
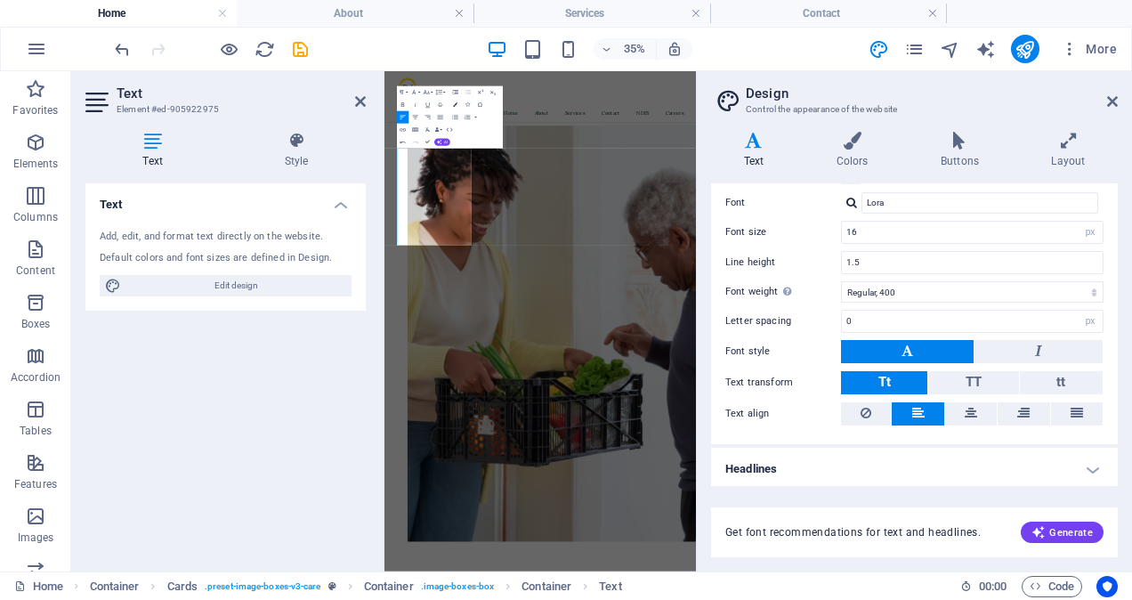
click at [456, 102] on icon "button" at bounding box center [455, 104] width 4 height 4
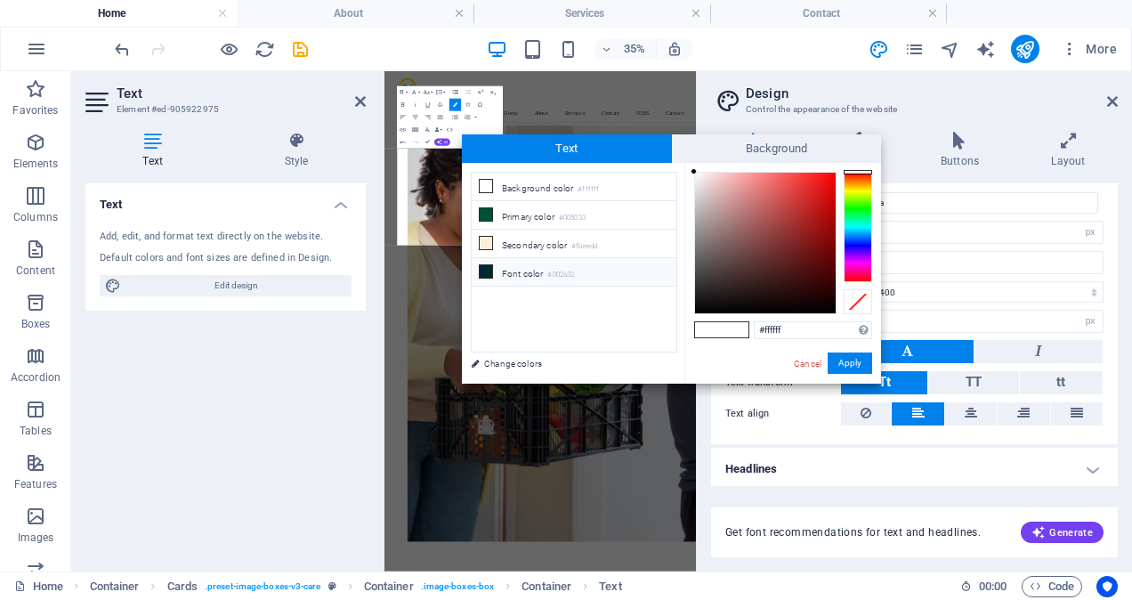
click at [488, 265] on icon at bounding box center [486, 271] width 12 height 12
type input "#002a32"
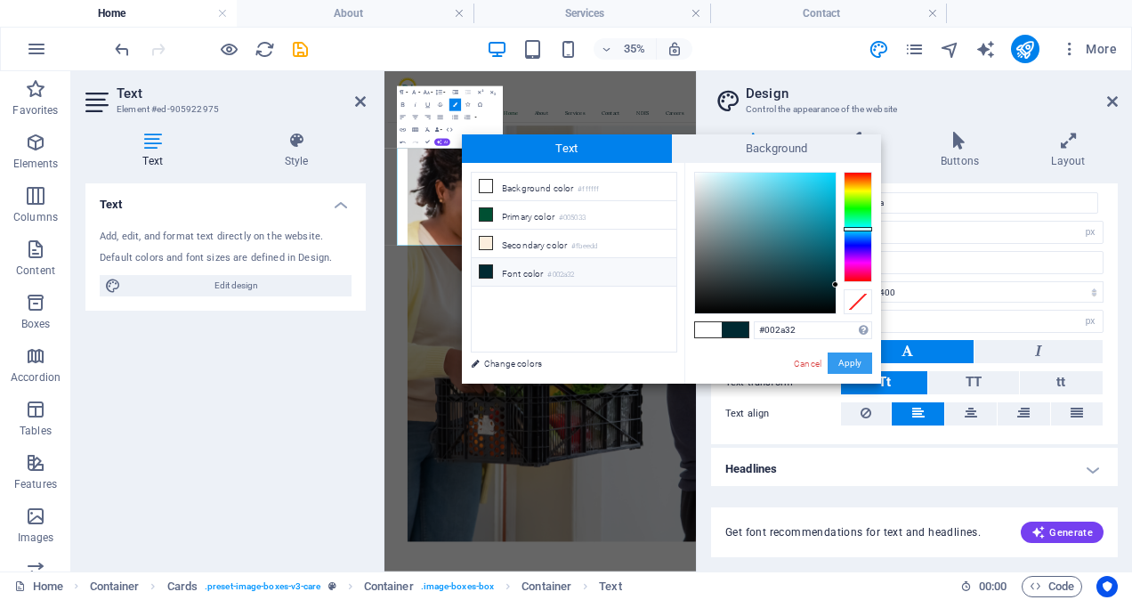
click at [851, 359] on button "Apply" at bounding box center [850, 362] width 44 height 21
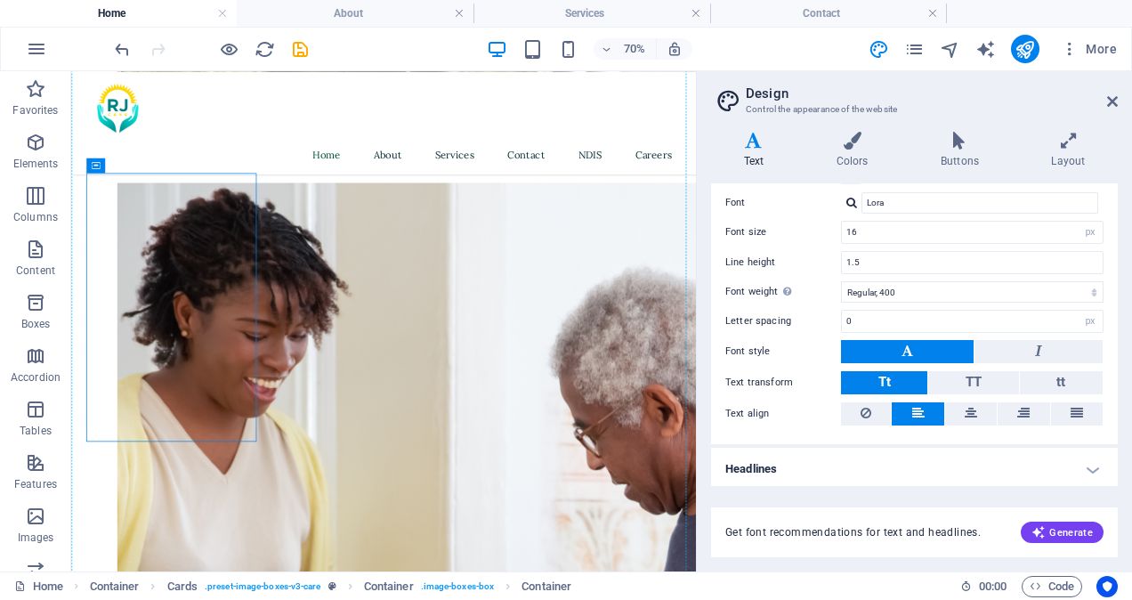
drag, startPoint x: 103, startPoint y: 302, endPoint x: 636, endPoint y: 305, distance: 533.1
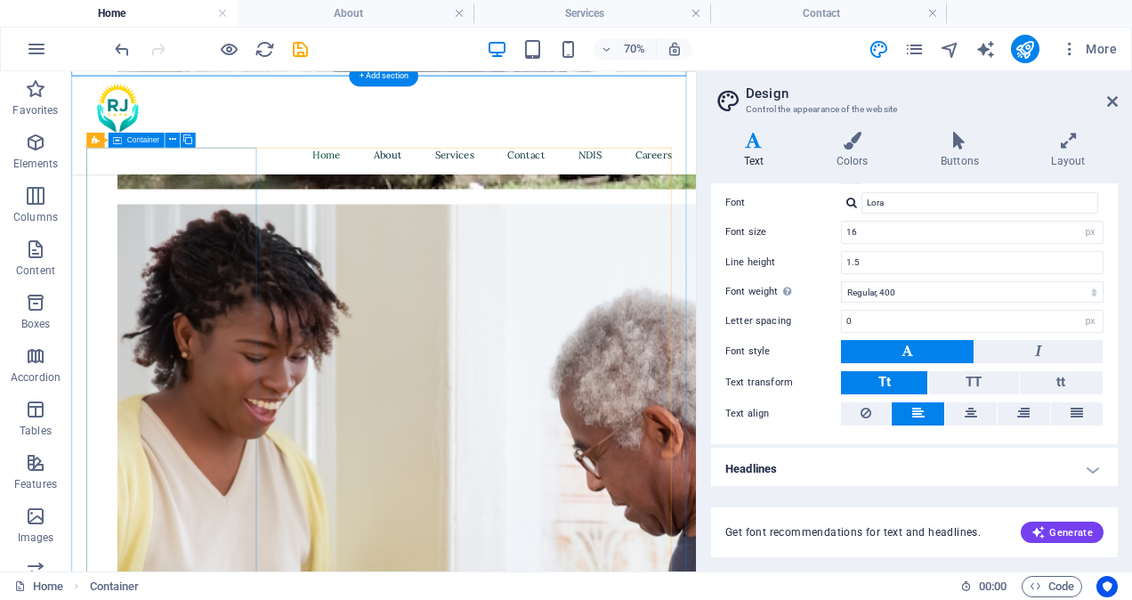
scroll to position [1250, 0]
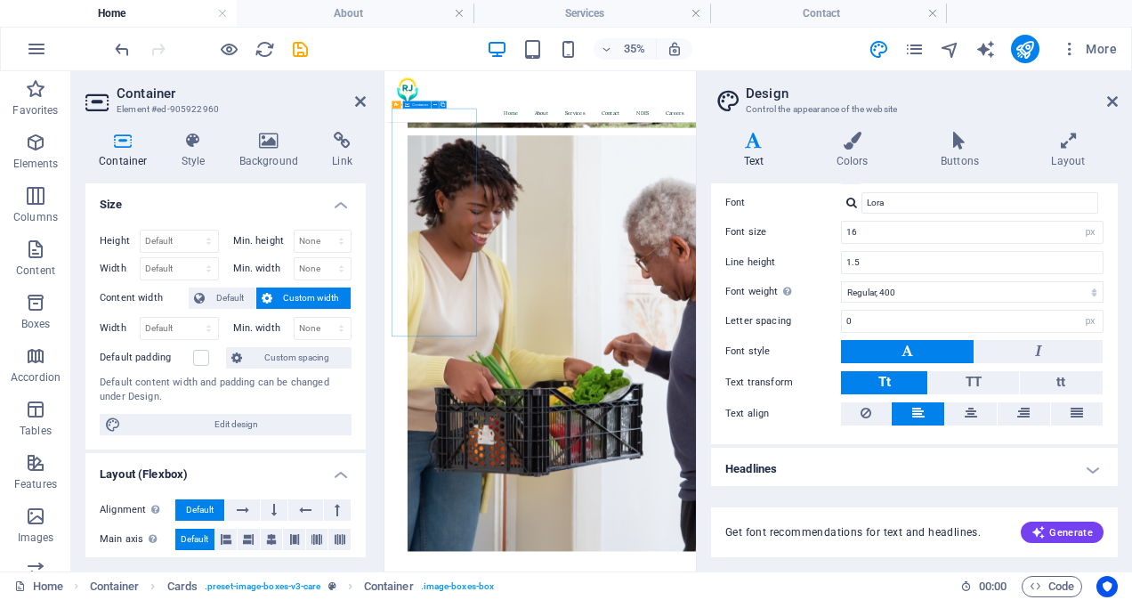
drag, startPoint x: 621, startPoint y: 750, endPoint x: 492, endPoint y: 566, distance: 224.9
drag, startPoint x: 417, startPoint y: 388, endPoint x: 613, endPoint y: 711, distance: 378.2
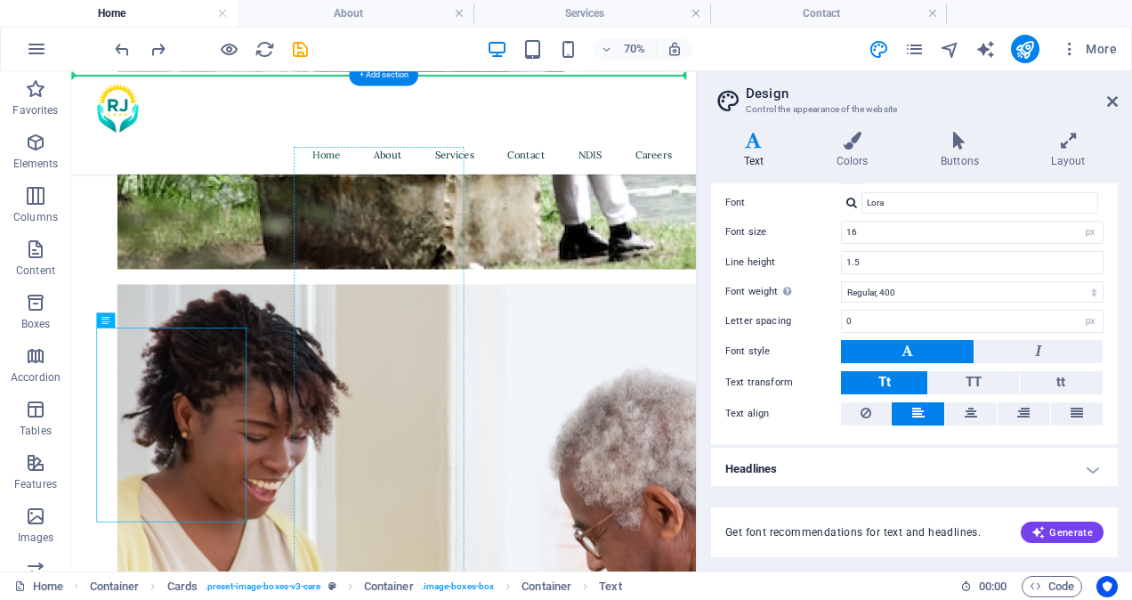
drag, startPoint x: 113, startPoint y: 444, endPoint x: 581, endPoint y: 314, distance: 485.8
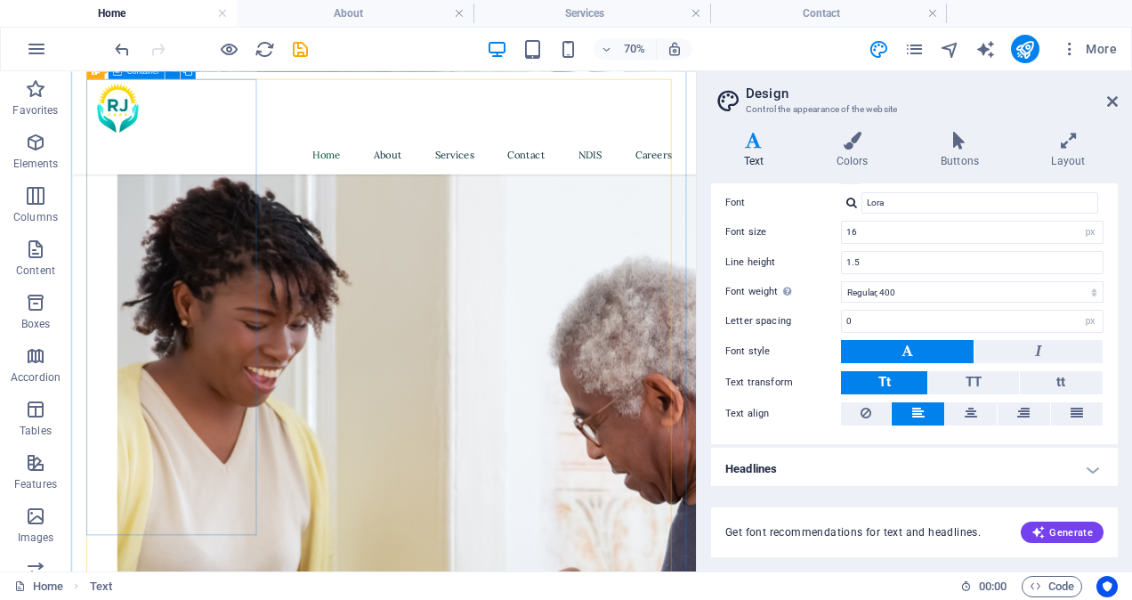
scroll to position [1296, 0]
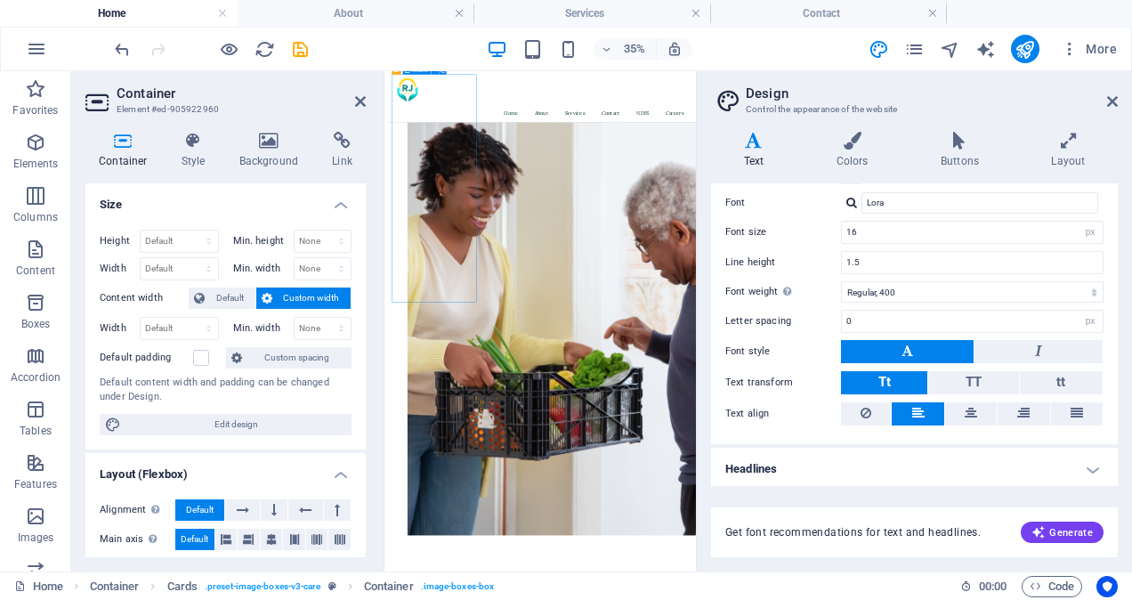
drag, startPoint x: 625, startPoint y: 628, endPoint x: 496, endPoint y: 530, distance: 162.0
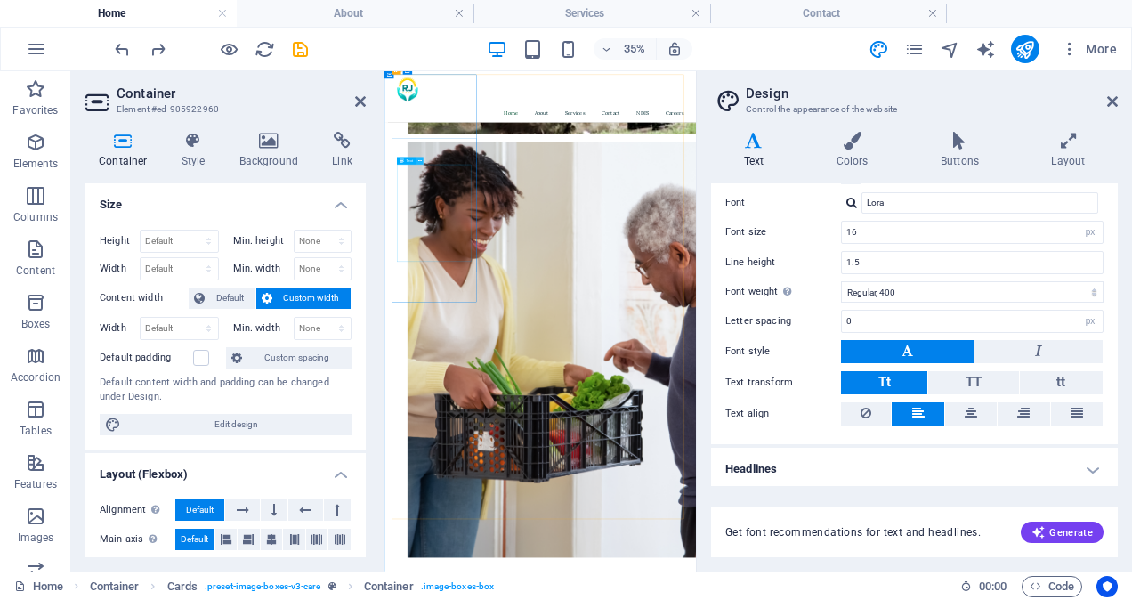
click at [420, 158] on icon at bounding box center [420, 161] width 4 height 6
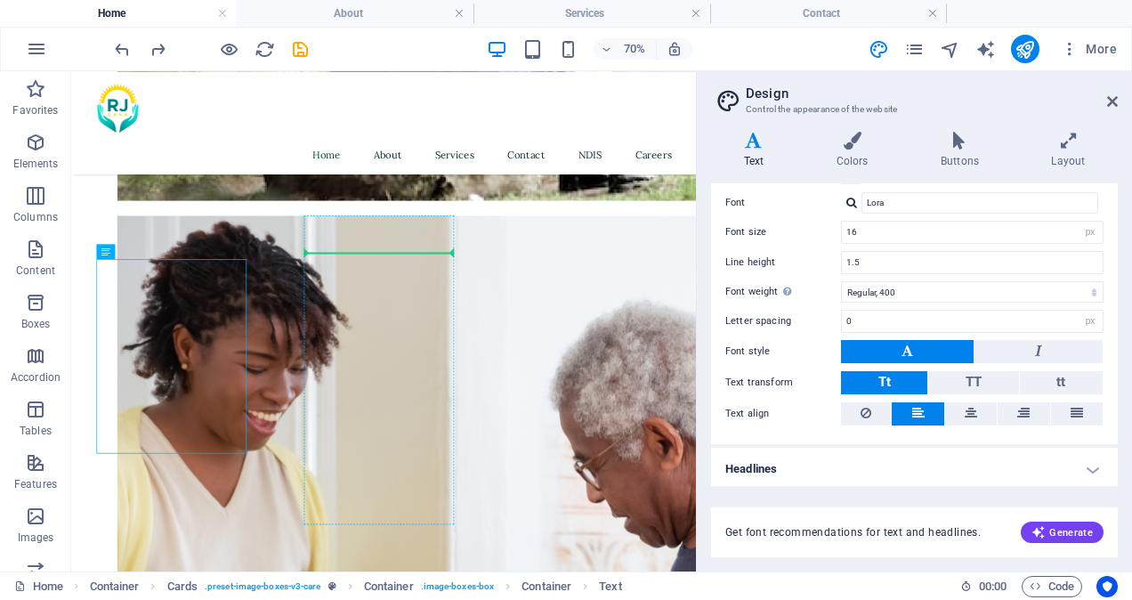
drag, startPoint x: 255, startPoint y: 600, endPoint x: 587, endPoint y: 326, distance: 430.5
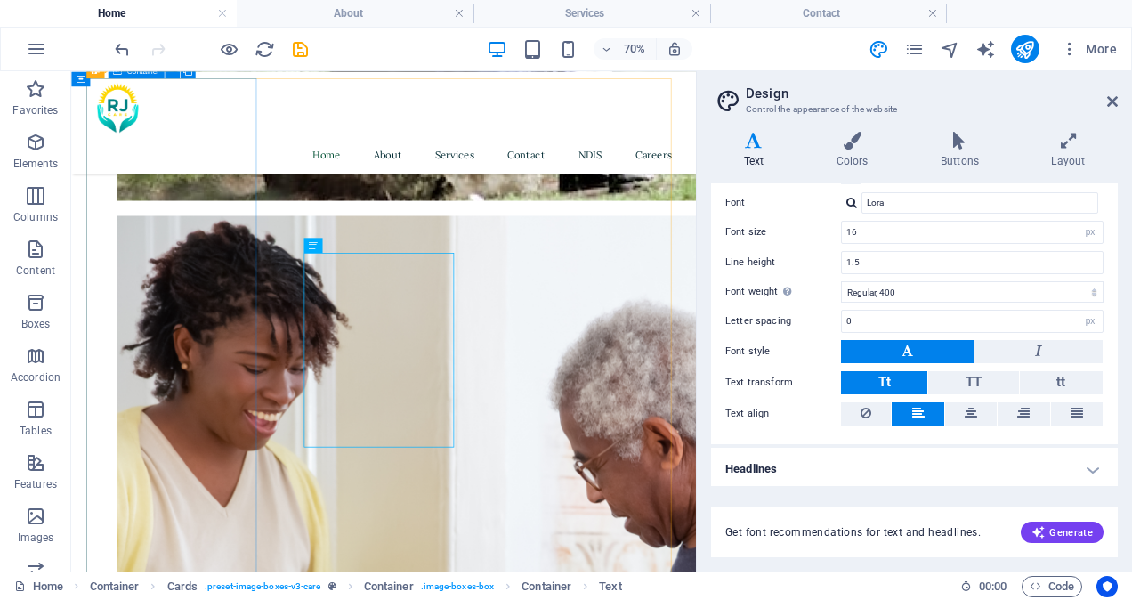
drag, startPoint x: 408, startPoint y: 338, endPoint x: 496, endPoint y: 395, distance: 104.9
drag, startPoint x: 530, startPoint y: 593, endPoint x: 503, endPoint y: 586, distance: 27.6
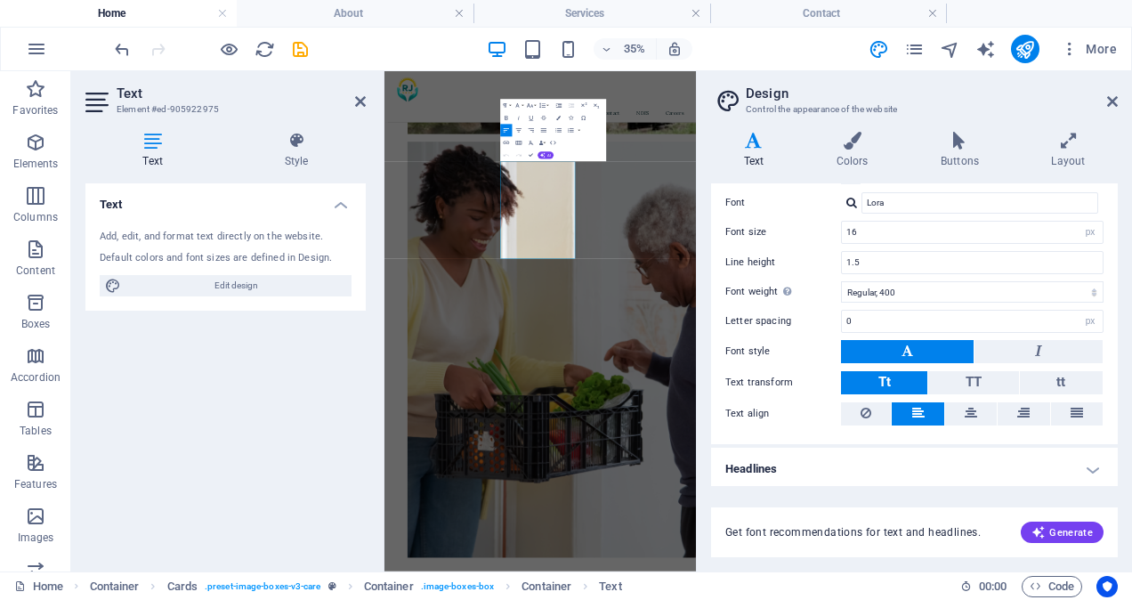
click at [374, 431] on div "Text Style Text Add, edit, and format text directly on the website. Default col…" at bounding box center [225, 344] width 309 height 454
drag, startPoint x: 918, startPoint y: 587, endPoint x: 708, endPoint y: 340, distance: 324.5
click at [559, 116] on icon "button" at bounding box center [558, 118] width 4 height 4
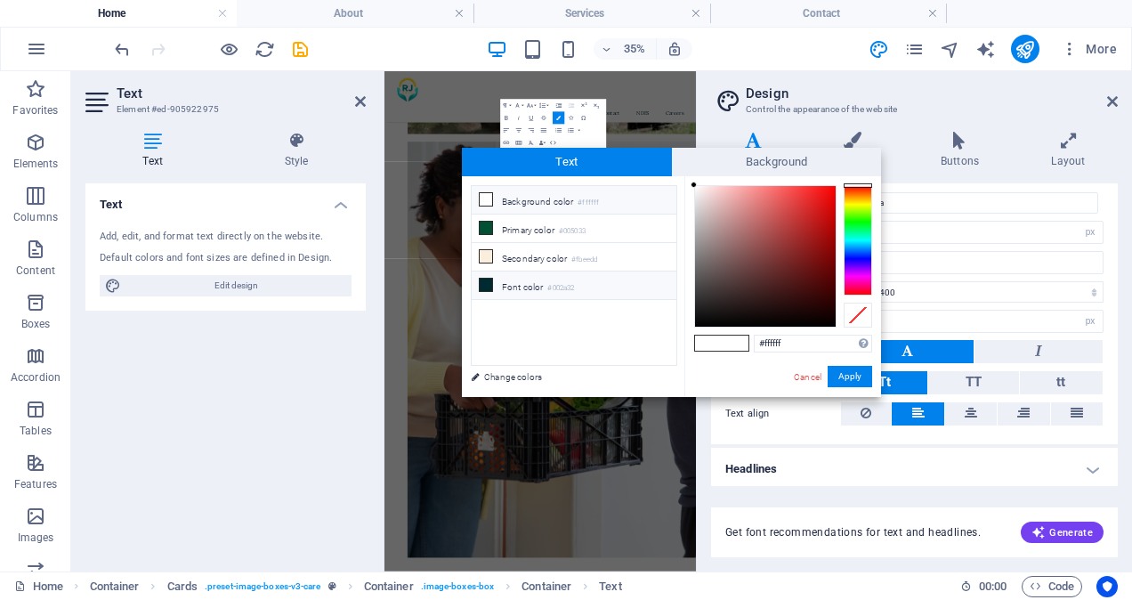
click at [481, 282] on icon at bounding box center [486, 285] width 12 height 12
type input "#002a32"
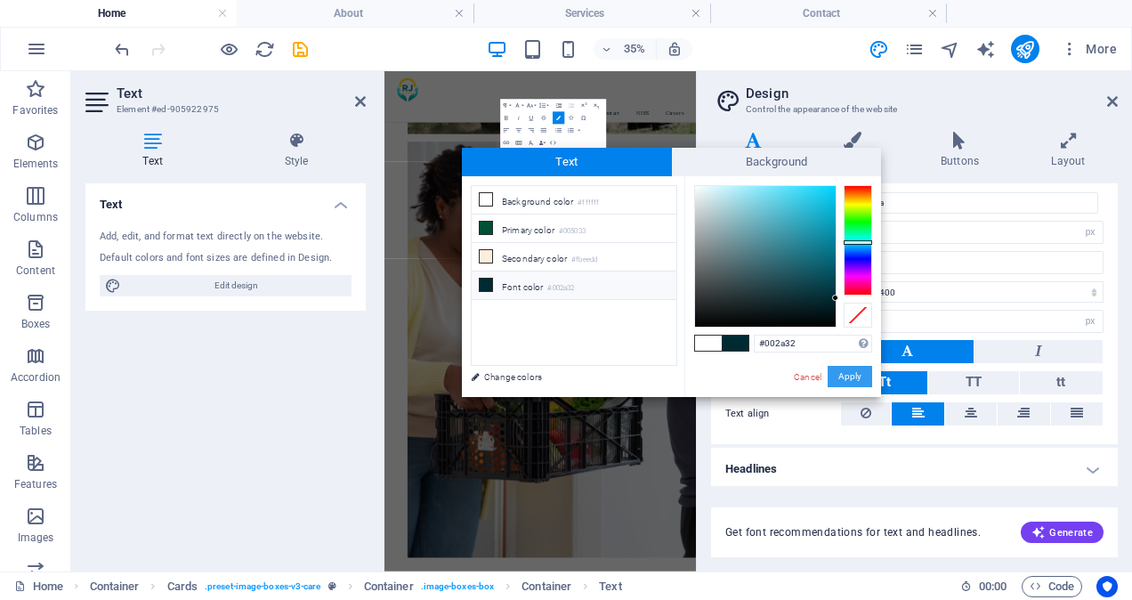
click at [841, 371] on button "Apply" at bounding box center [850, 376] width 44 height 21
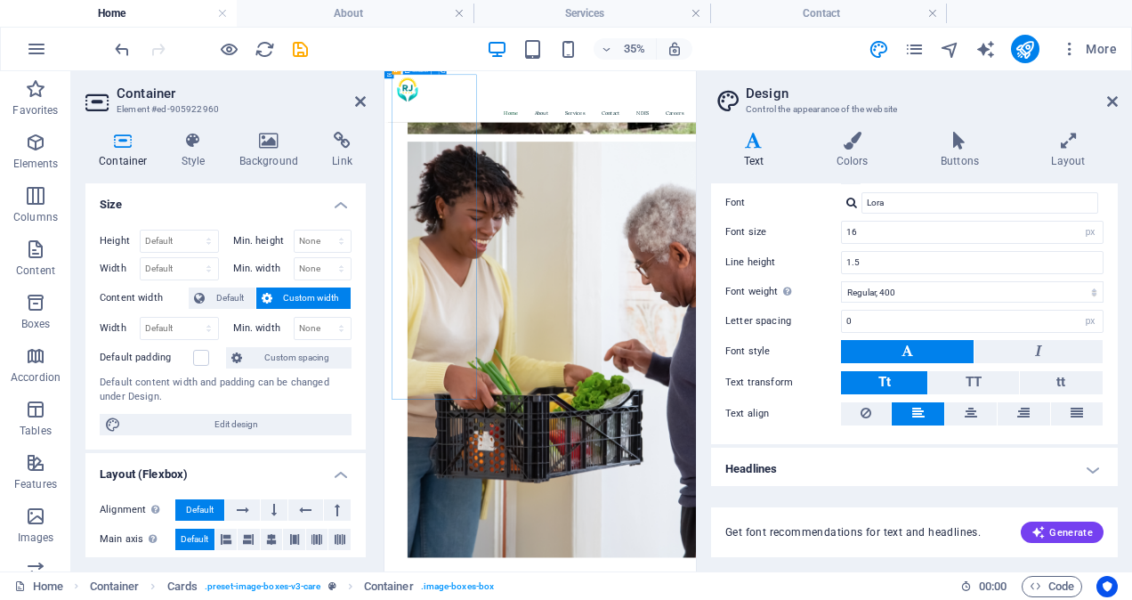
drag, startPoint x: 591, startPoint y: 913, endPoint x: 425, endPoint y: 537, distance: 411.6
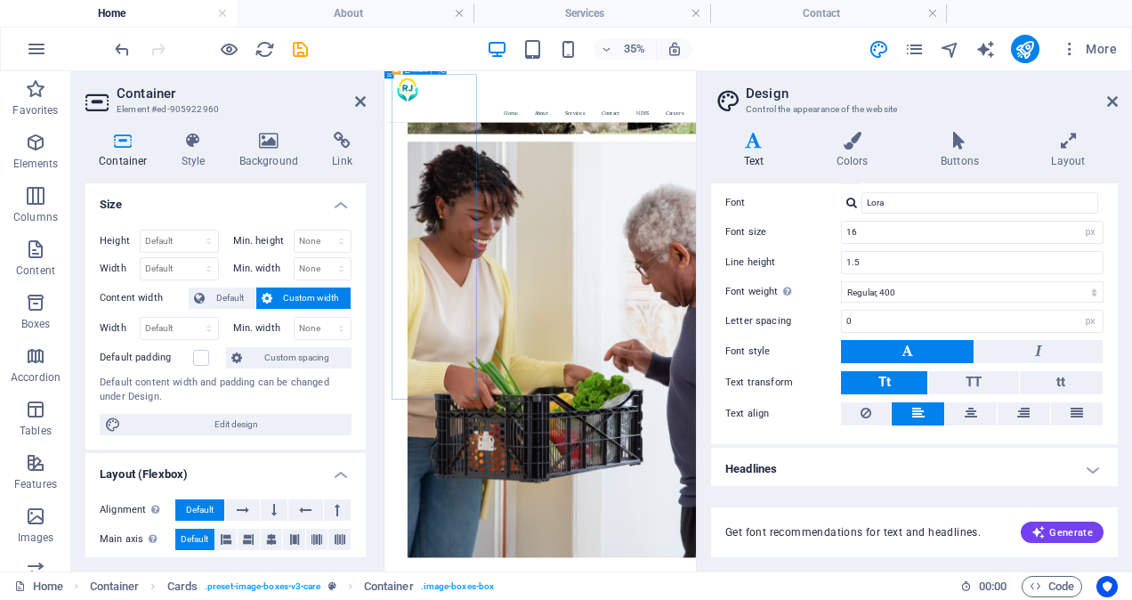
drag, startPoint x: 432, startPoint y: 371, endPoint x: 570, endPoint y: 600, distance: 267.6
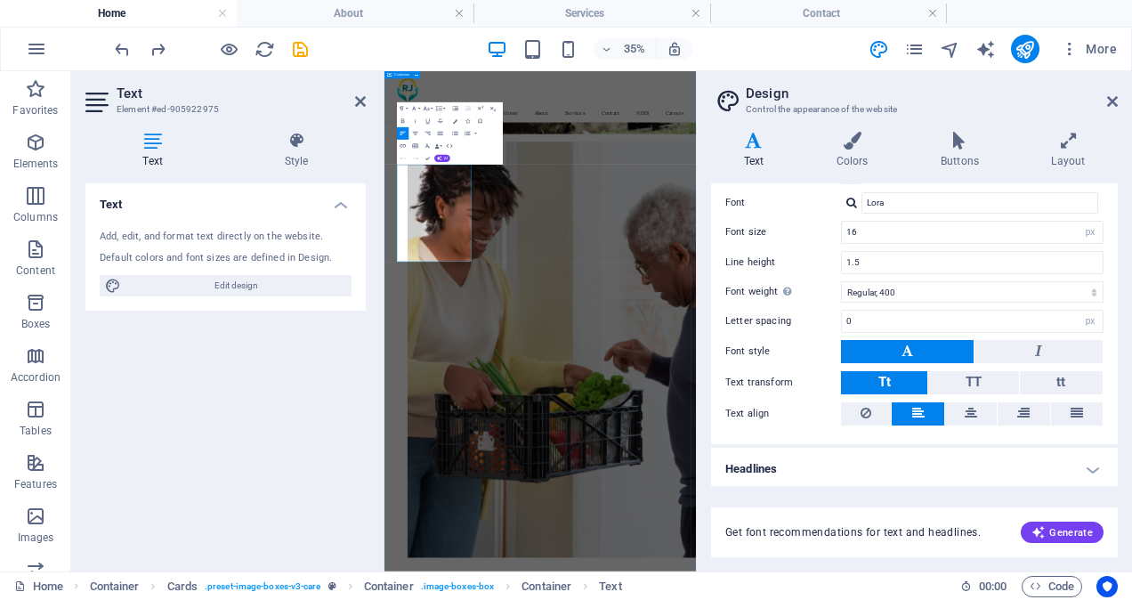
drag, startPoint x: 525, startPoint y: 608, endPoint x: 398, endPoint y: 332, distance: 303.8
click at [459, 119] on button "Colors" at bounding box center [455, 121] width 12 height 12
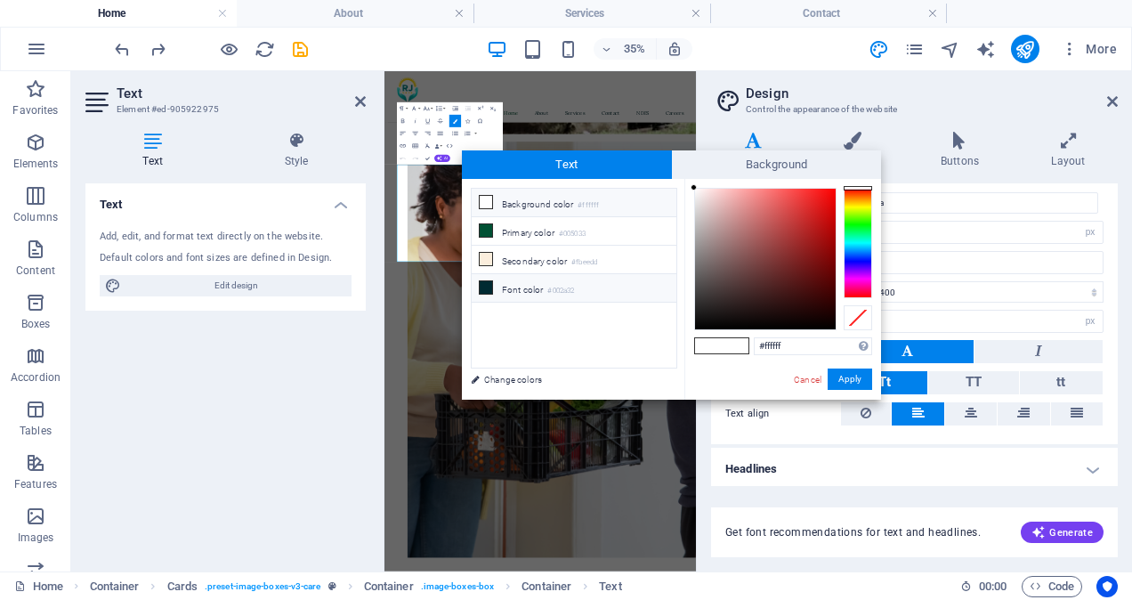
click at [486, 281] on icon at bounding box center [486, 287] width 12 height 12
type input "#002a32"
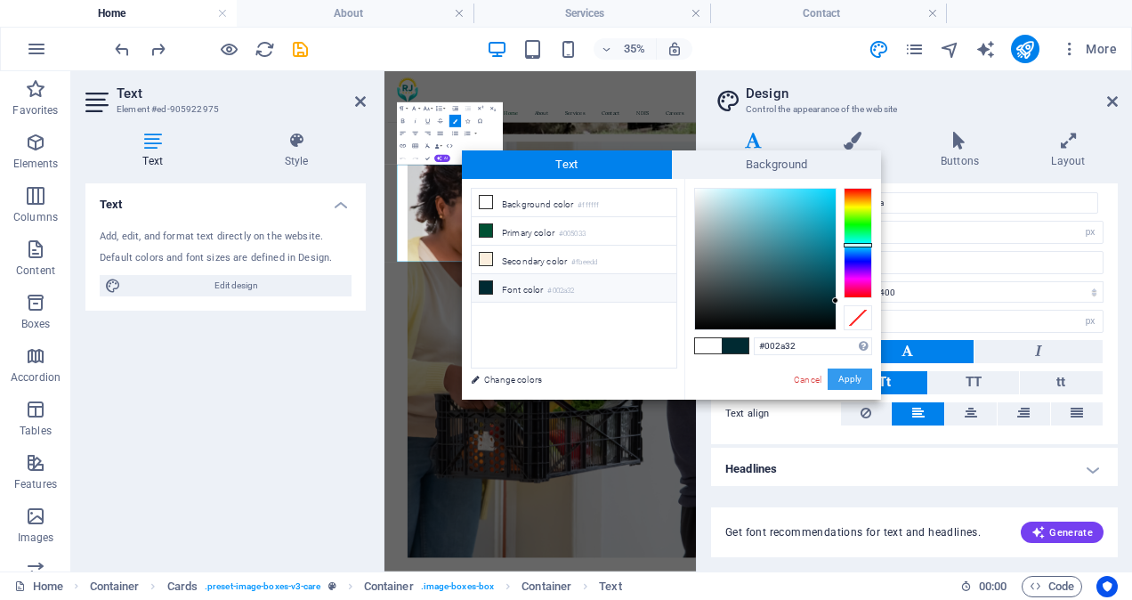
click at [840, 382] on button "Apply" at bounding box center [850, 378] width 44 height 21
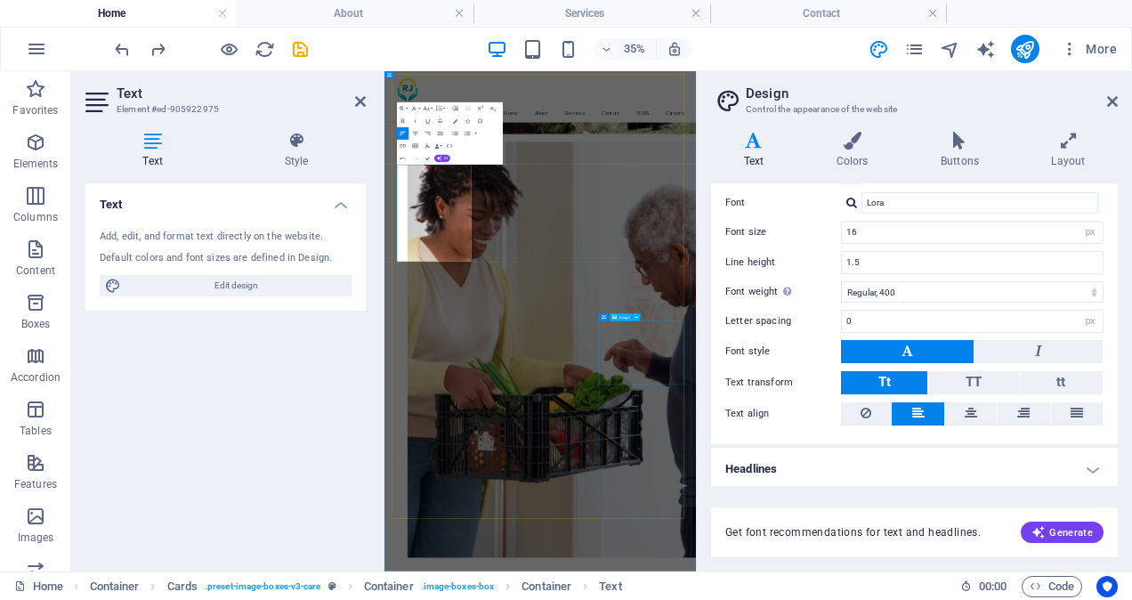
select select "%"
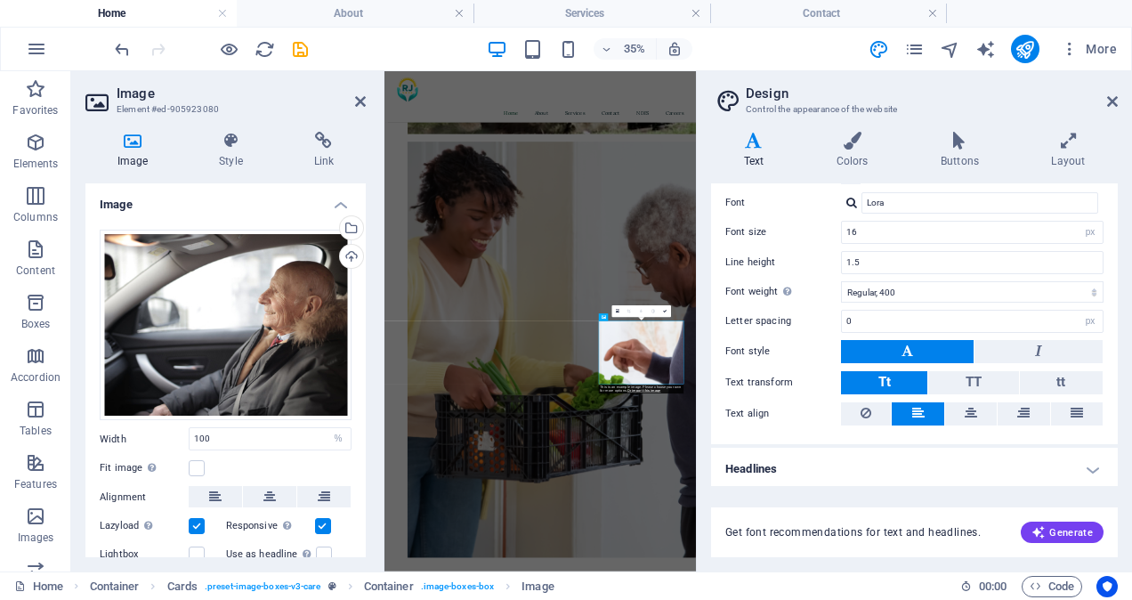
click at [366, 104] on aside "Image Element #ed-905923080 Image Style Link Image Drag files here, click to ch…" at bounding box center [227, 321] width 313 height 500
click at [359, 98] on icon at bounding box center [360, 101] width 11 height 14
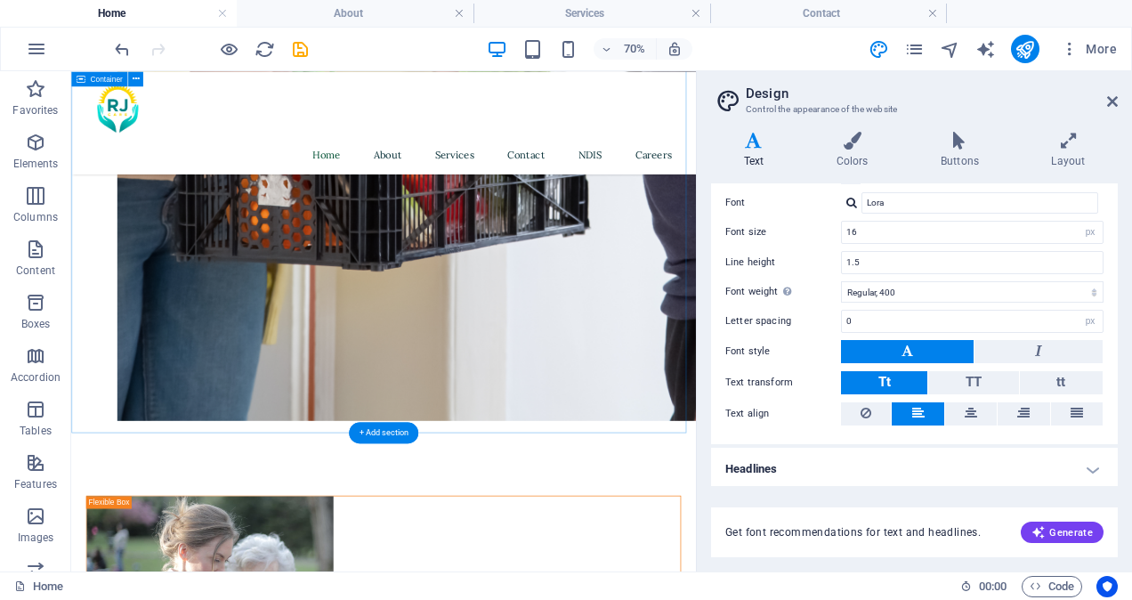
scroll to position [2128, 0]
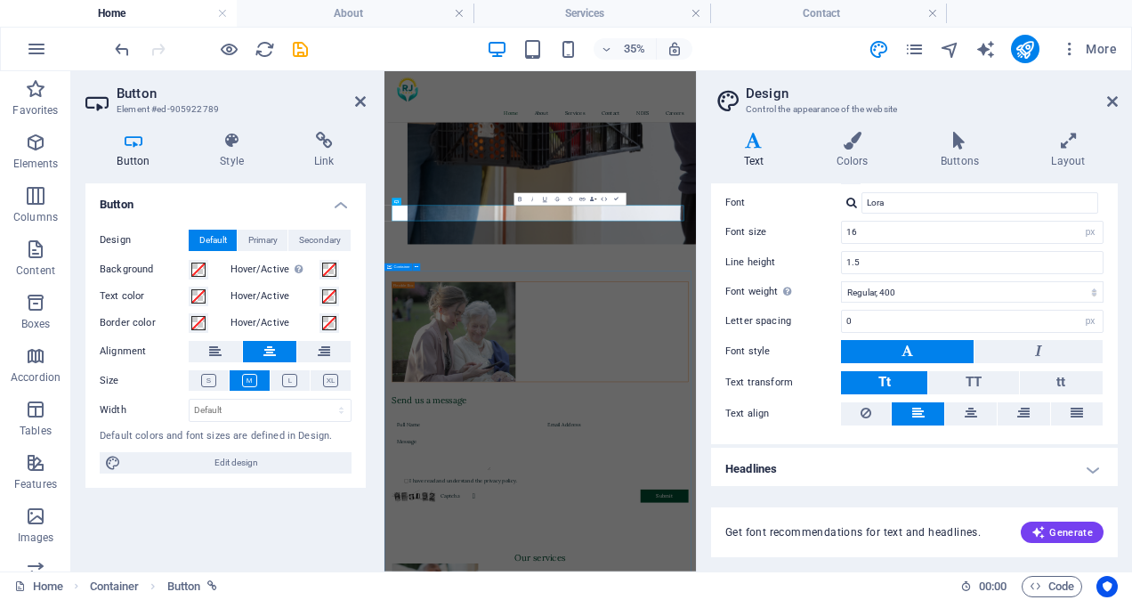
scroll to position [2127, 0]
click at [329, 146] on icon at bounding box center [324, 141] width 84 height 18
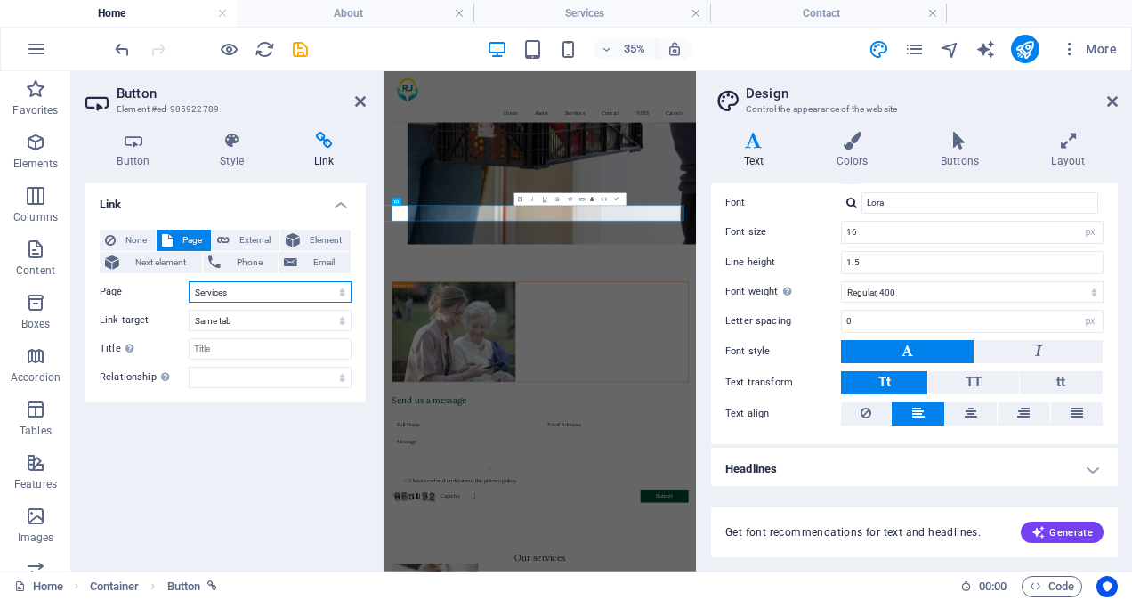
click at [250, 296] on select "Home About Services Contact NDIS Careers" at bounding box center [270, 291] width 163 height 21
click at [189, 281] on select "Home About Services Contact NDIS Careers" at bounding box center [270, 291] width 163 height 21
click at [251, 344] on input "Title Additional link description, should not be the same as the link text. The…" at bounding box center [270, 348] width 163 height 21
type input "Services"
click at [271, 380] on select "alternate author bookmark external help license next nofollow noreferrer noopen…" at bounding box center [270, 377] width 163 height 21
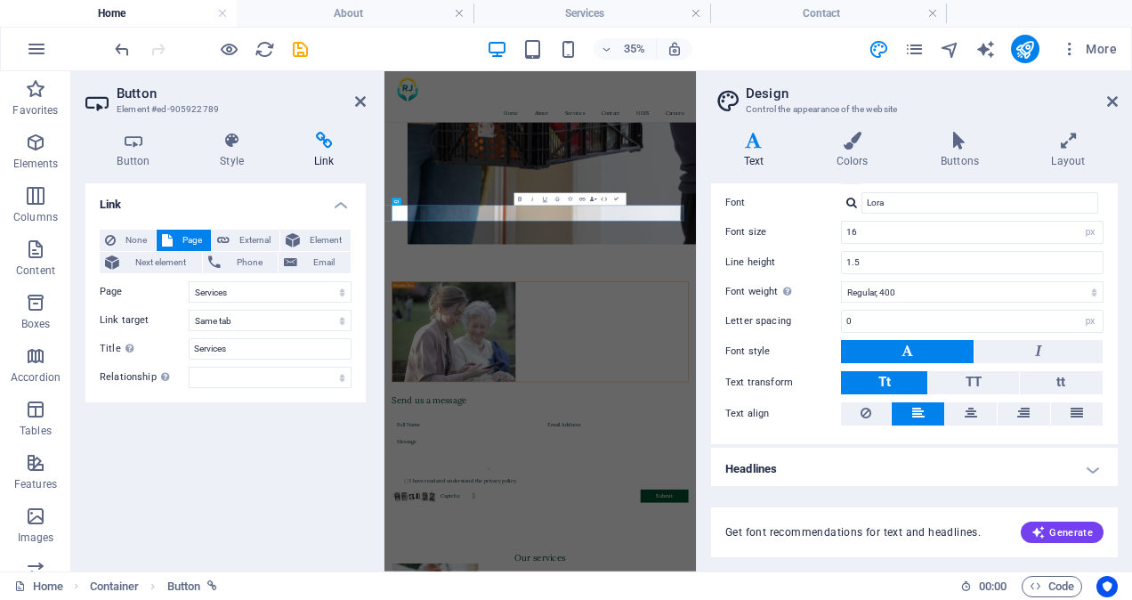
click at [298, 464] on div "Link None Page External Element Next element Phone Email Page Home About Servic…" at bounding box center [225, 370] width 280 height 374
click at [302, 41] on icon "save" at bounding box center [300, 49] width 20 height 20
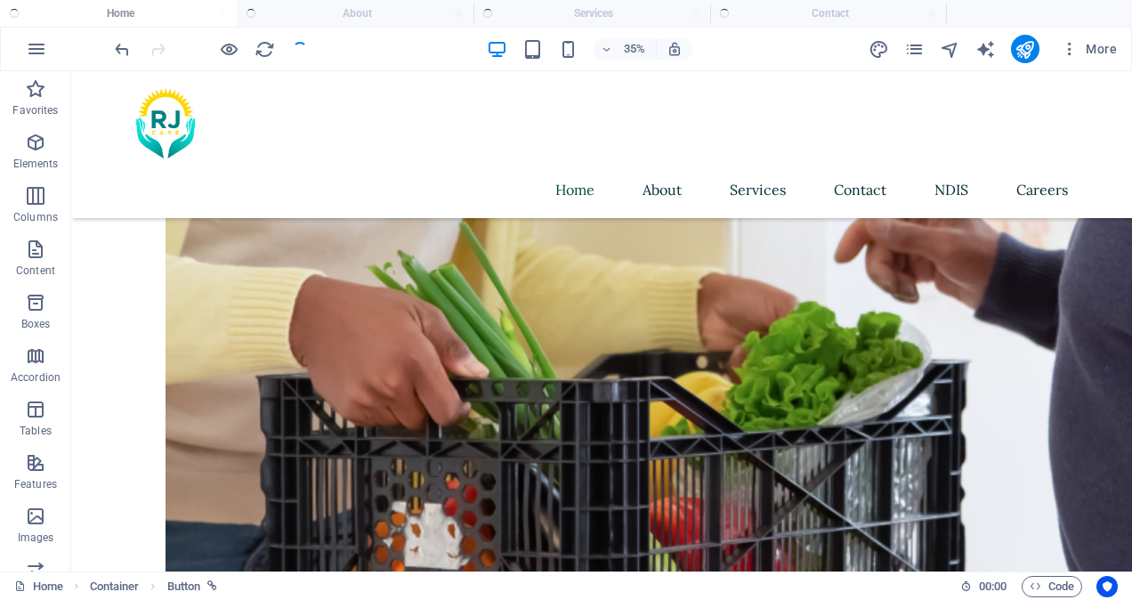
scroll to position [2162, 0]
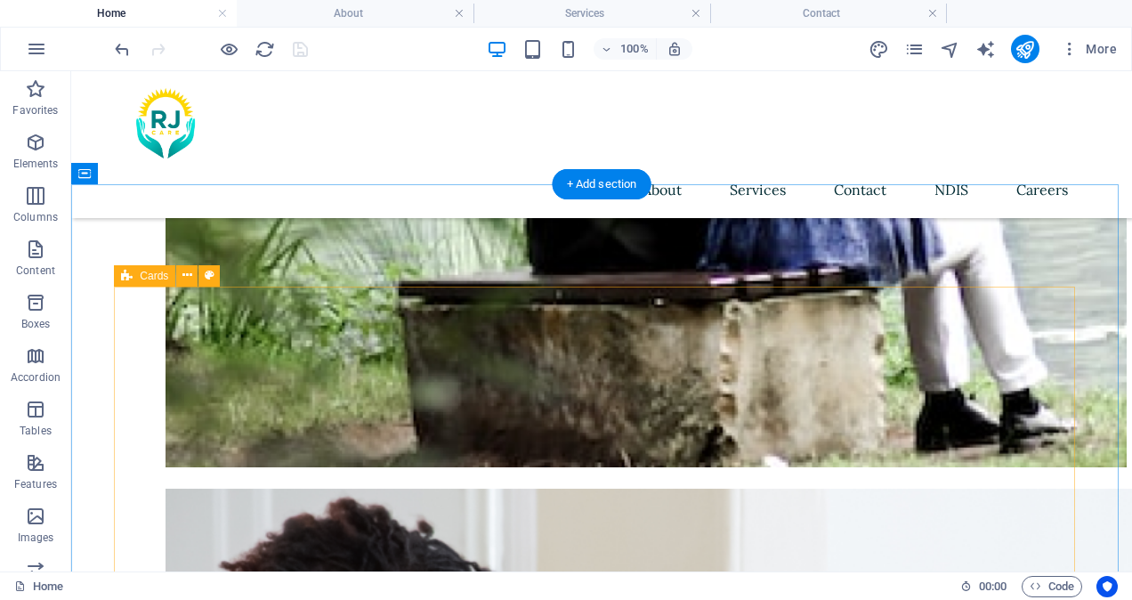
scroll to position [965, 0]
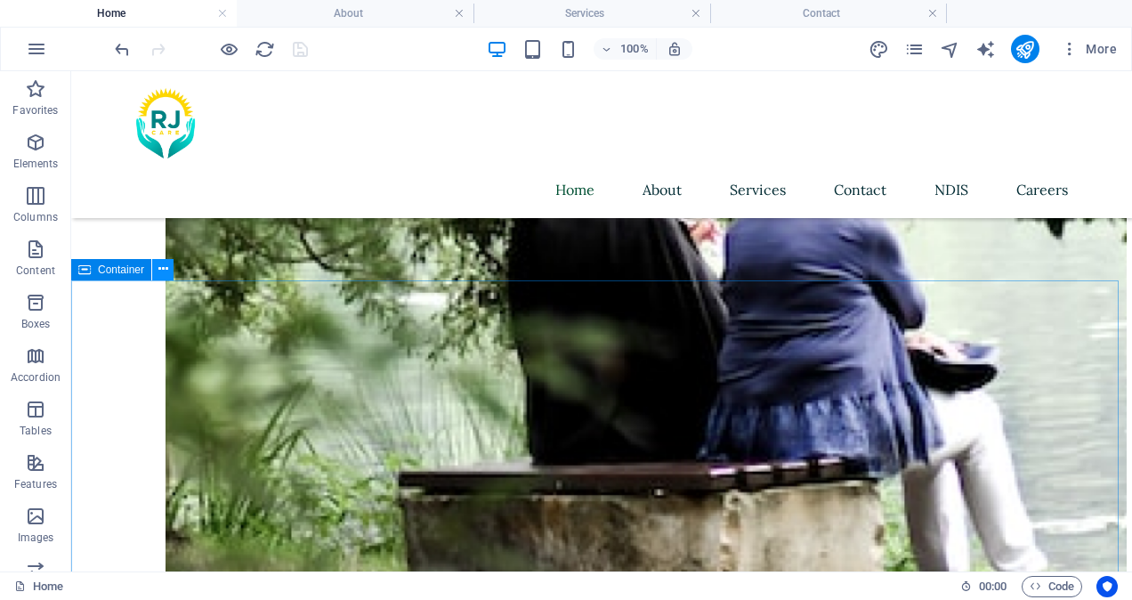
click at [165, 268] on icon at bounding box center [163, 269] width 10 height 19
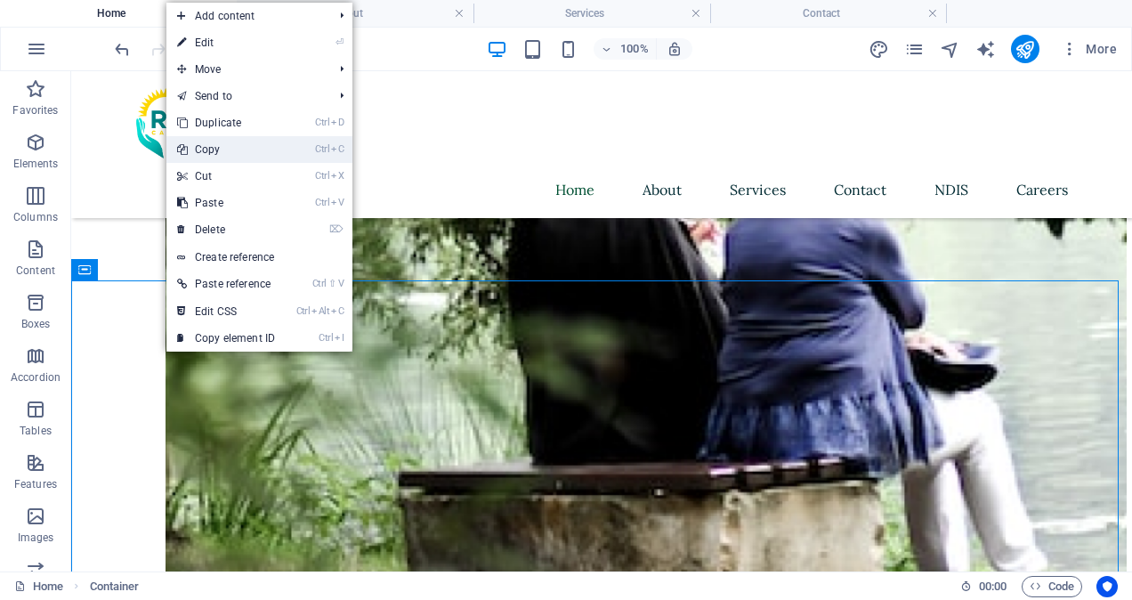
click at [214, 150] on link "Ctrl C Copy" at bounding box center [225, 149] width 119 height 27
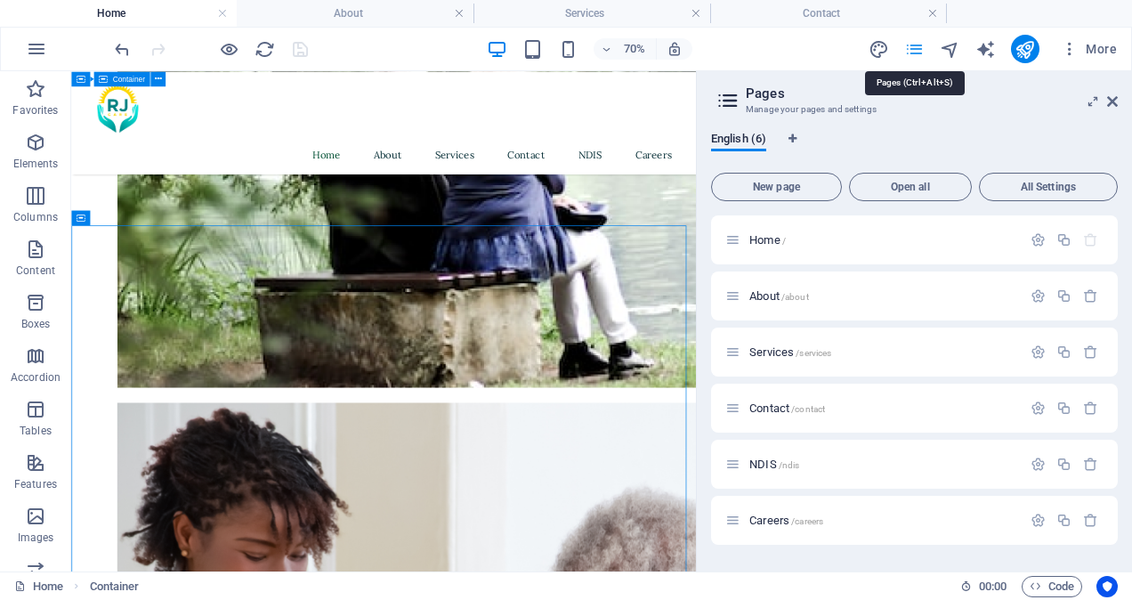
scroll to position [918, 0]
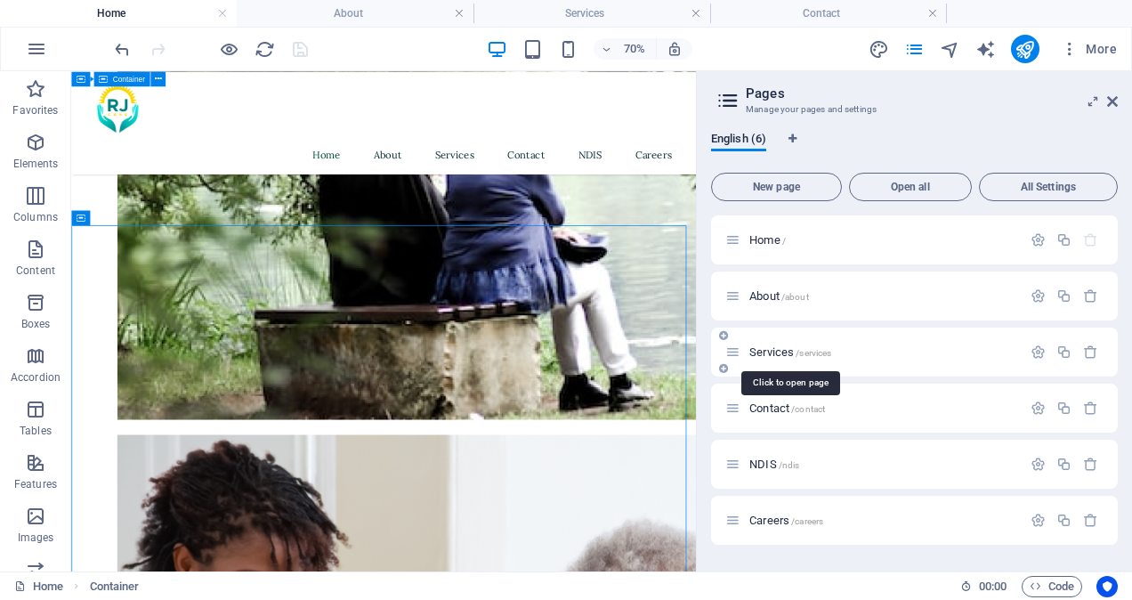
click at [788, 349] on span "Services /services" at bounding box center [790, 351] width 82 height 13
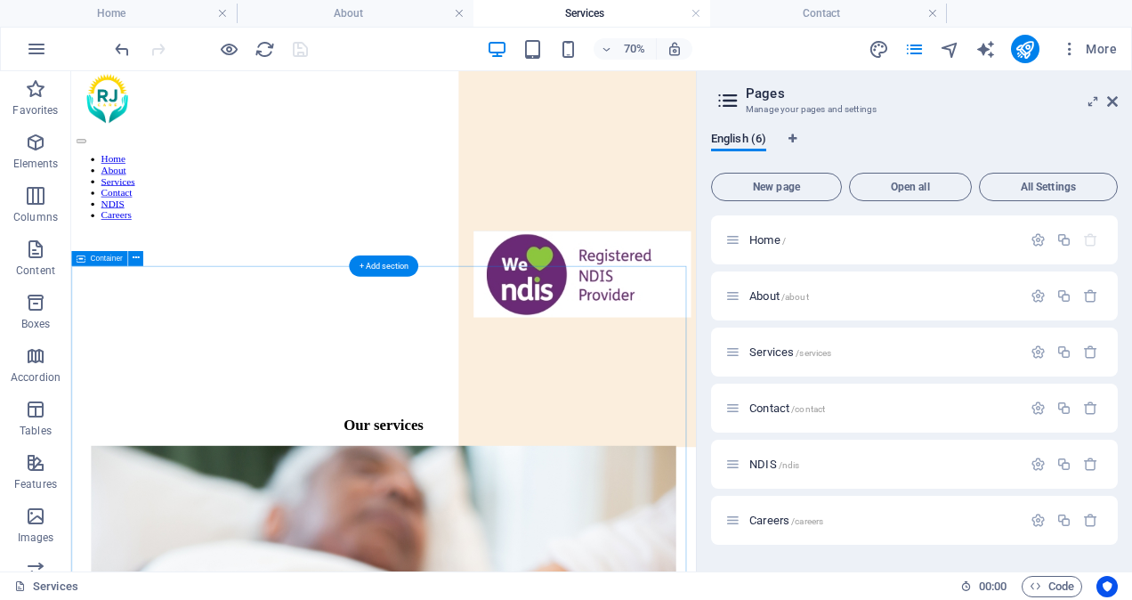
scroll to position [0, 0]
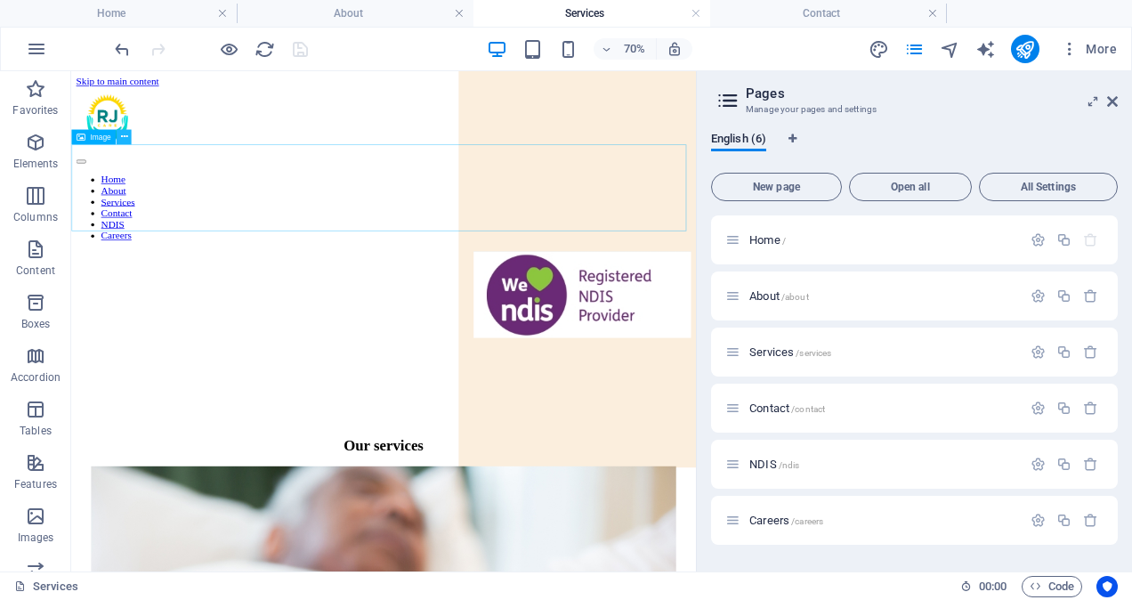
click at [126, 135] on icon at bounding box center [123, 136] width 7 height 13
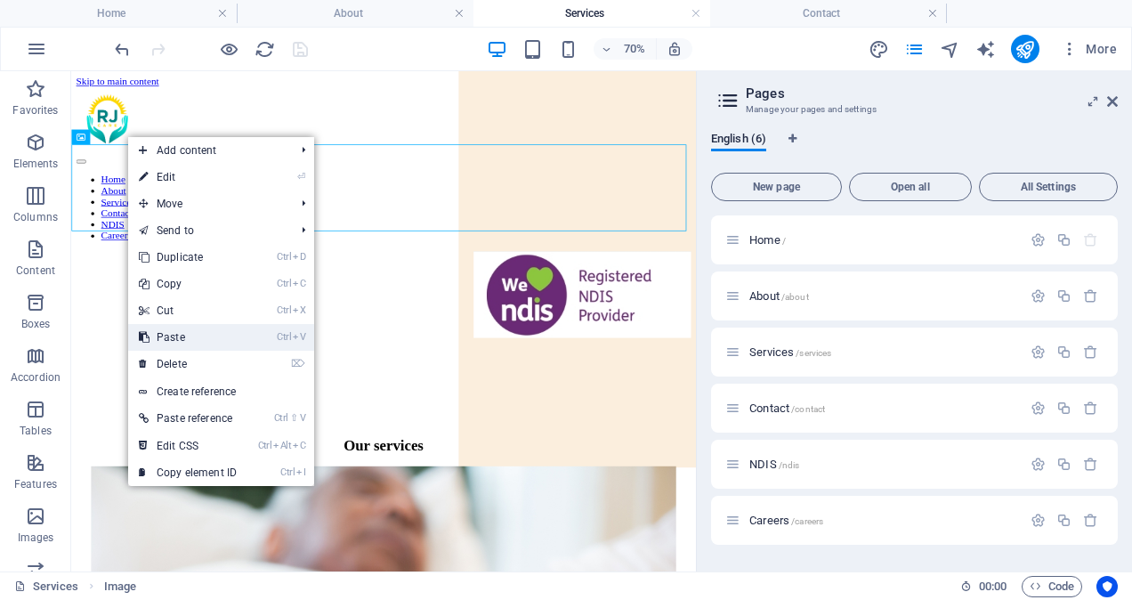
click at [189, 335] on link "Ctrl V Paste" at bounding box center [187, 337] width 119 height 27
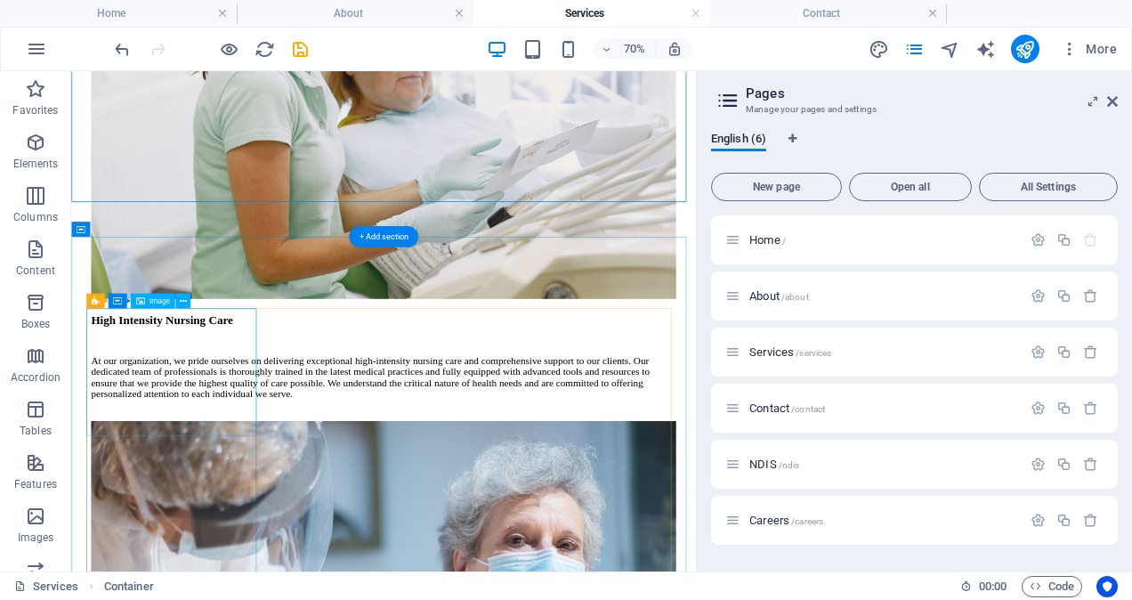
scroll to position [1602, 0]
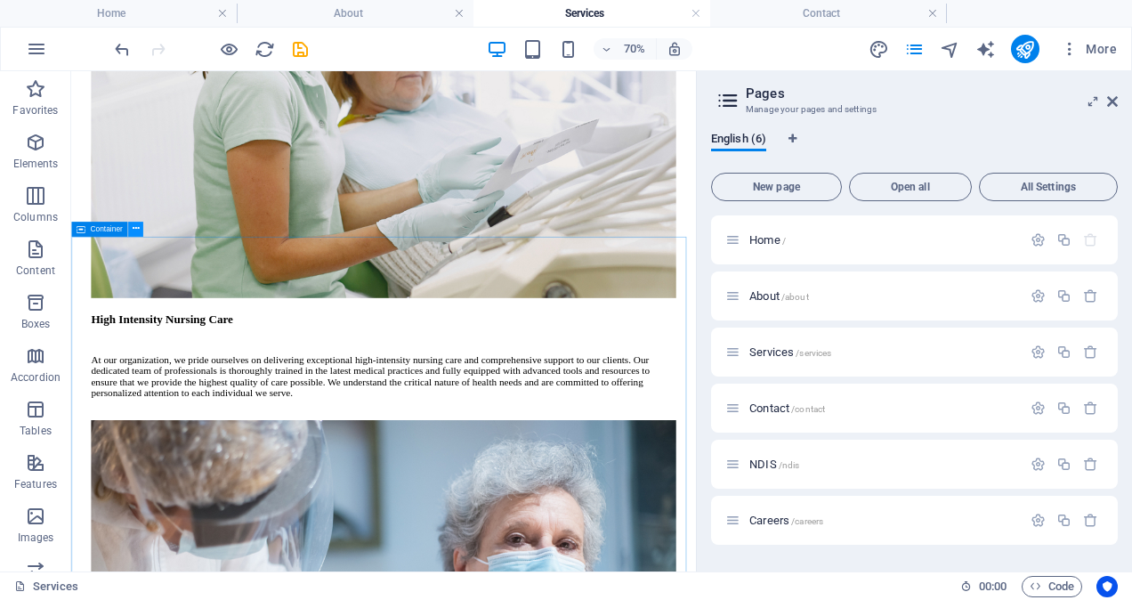
click at [134, 228] on icon at bounding box center [135, 228] width 7 height 13
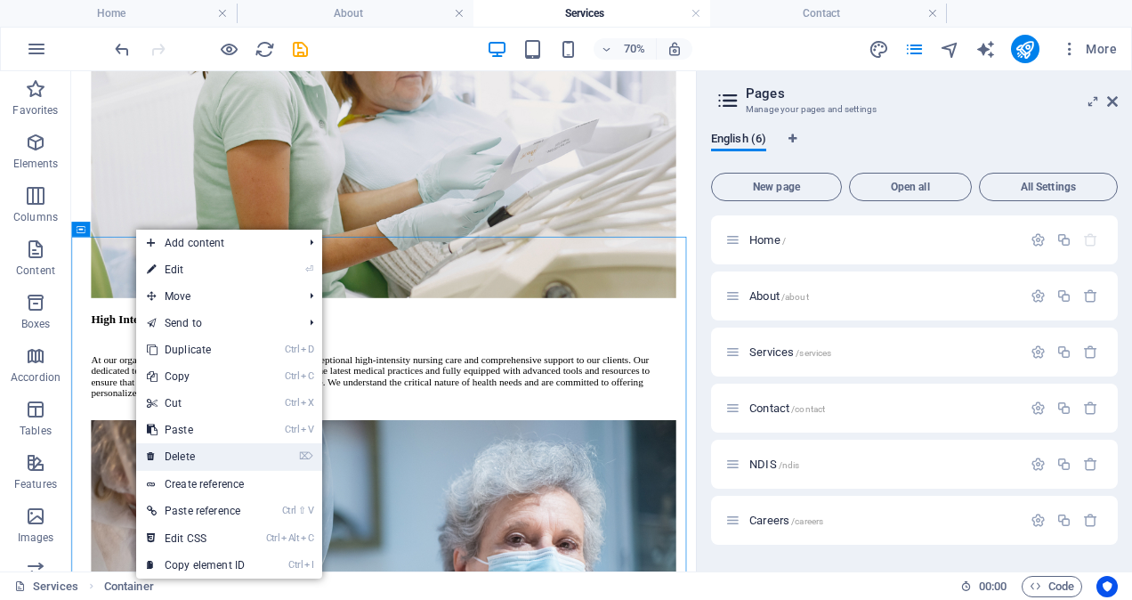
click at [194, 451] on link "⌦ Delete" at bounding box center [195, 456] width 119 height 27
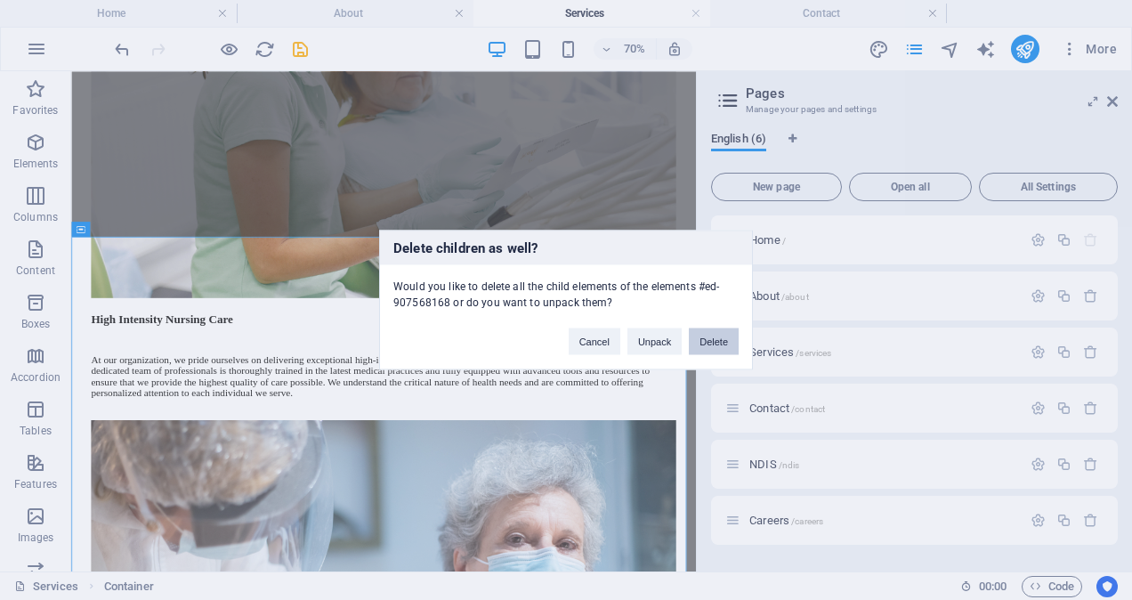
click at [708, 341] on button "Delete" at bounding box center [714, 341] width 50 height 27
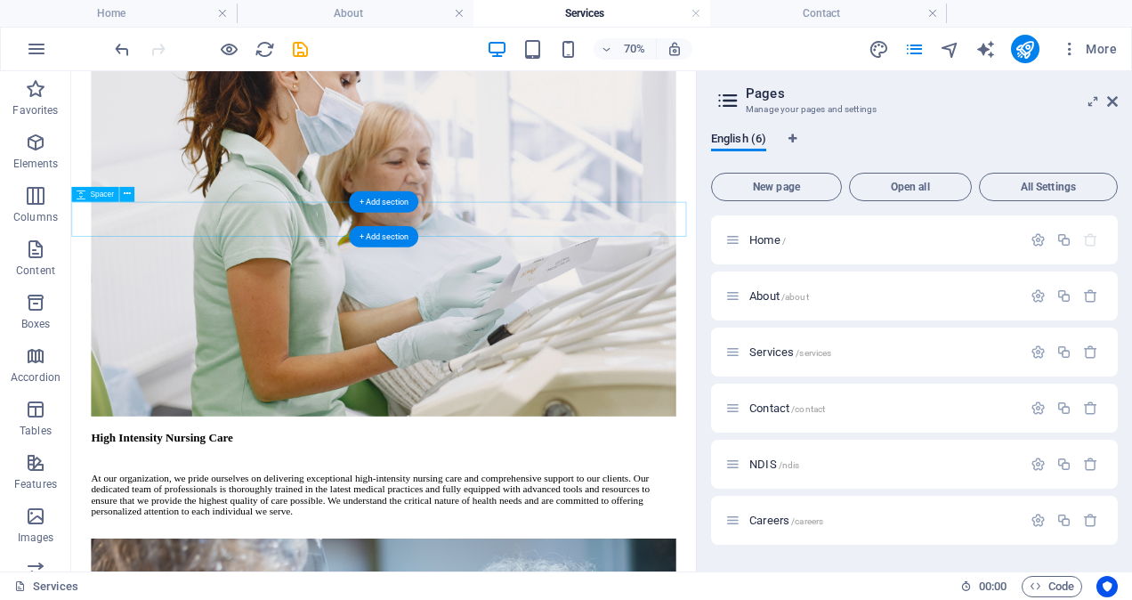
scroll to position [1412, 0]
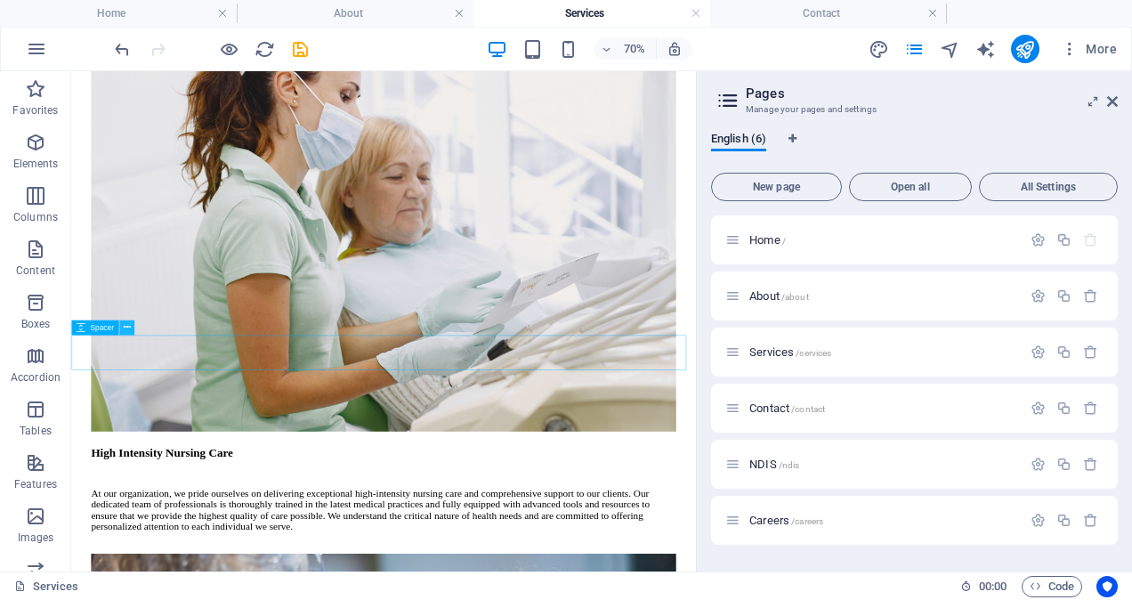
click at [128, 323] on icon at bounding box center [126, 326] width 7 height 13
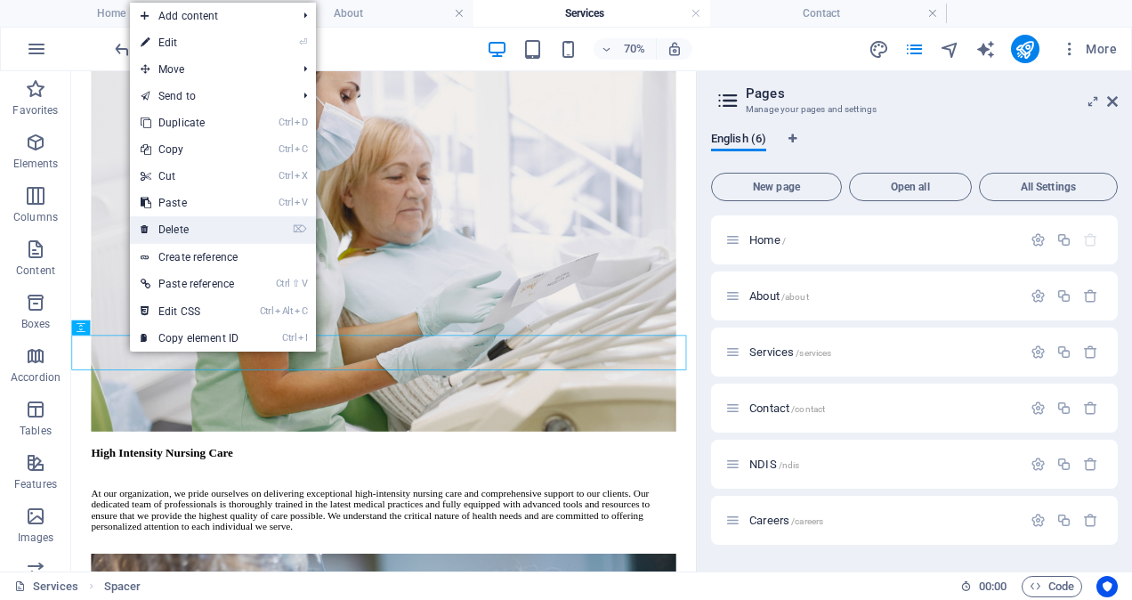
click at [183, 222] on link "⌦ Delete" at bounding box center [189, 229] width 119 height 27
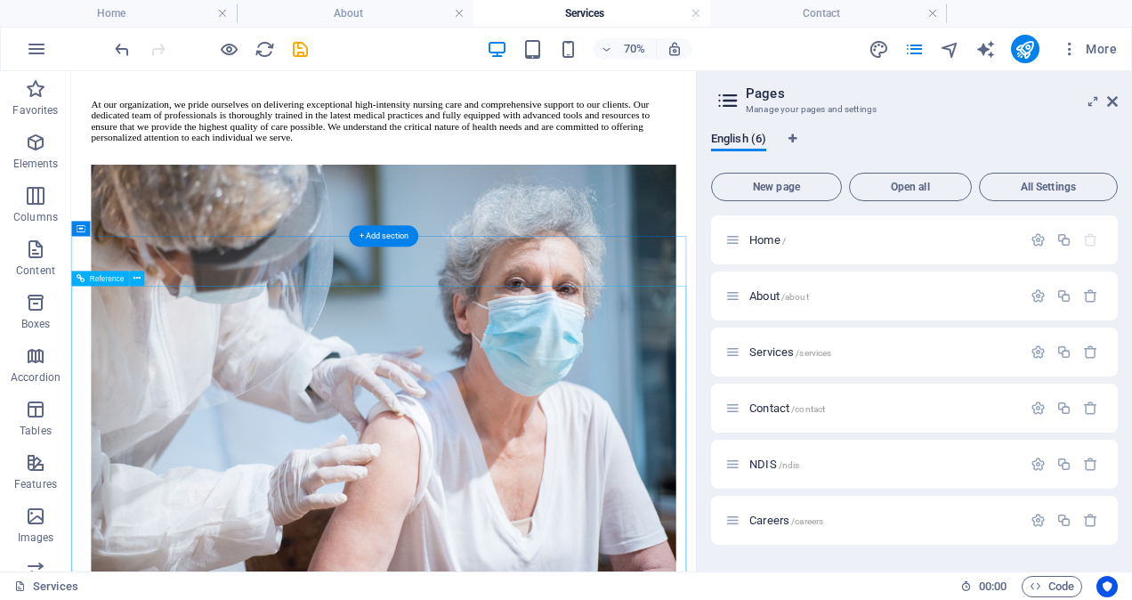
scroll to position [1969, 0]
click at [135, 226] on icon at bounding box center [135, 228] width 7 height 13
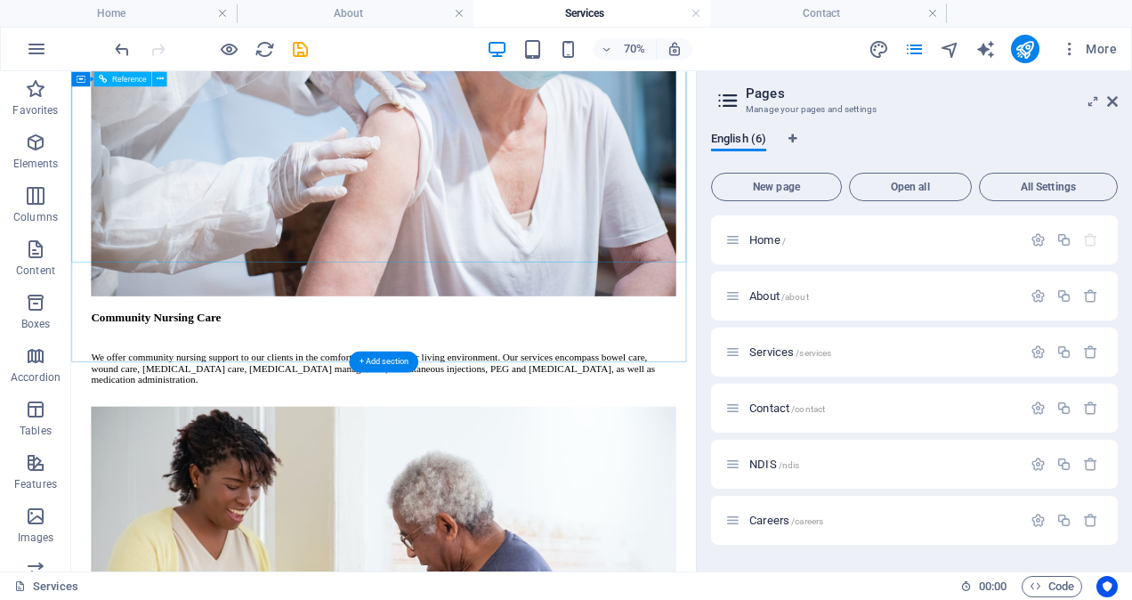
scroll to position [2509, 0]
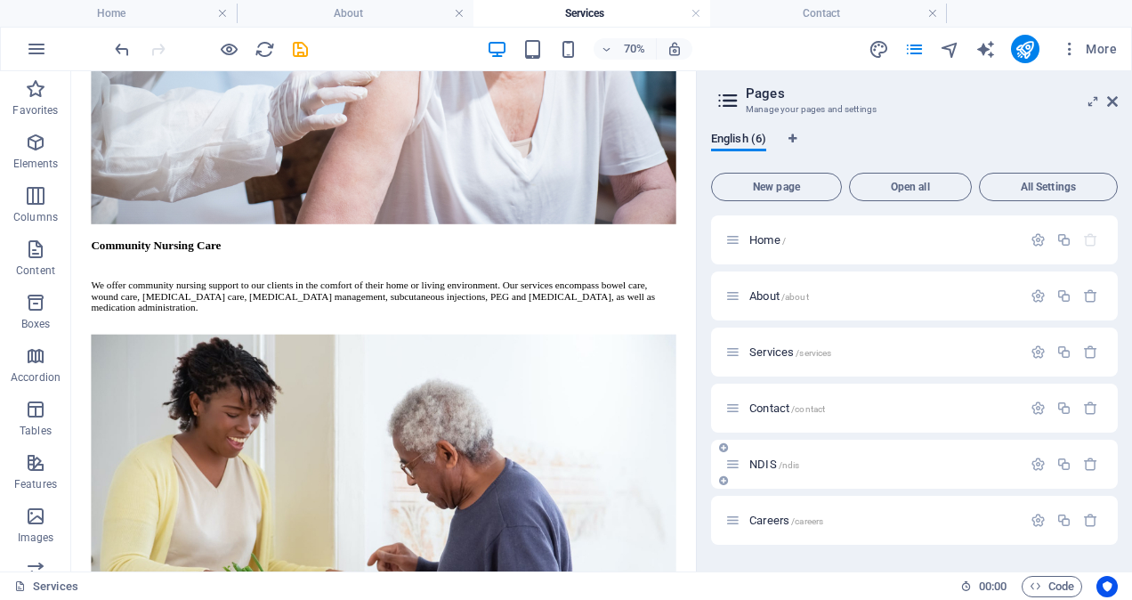
click at [776, 467] on span "NDIS /ndis" at bounding box center [774, 463] width 50 height 13
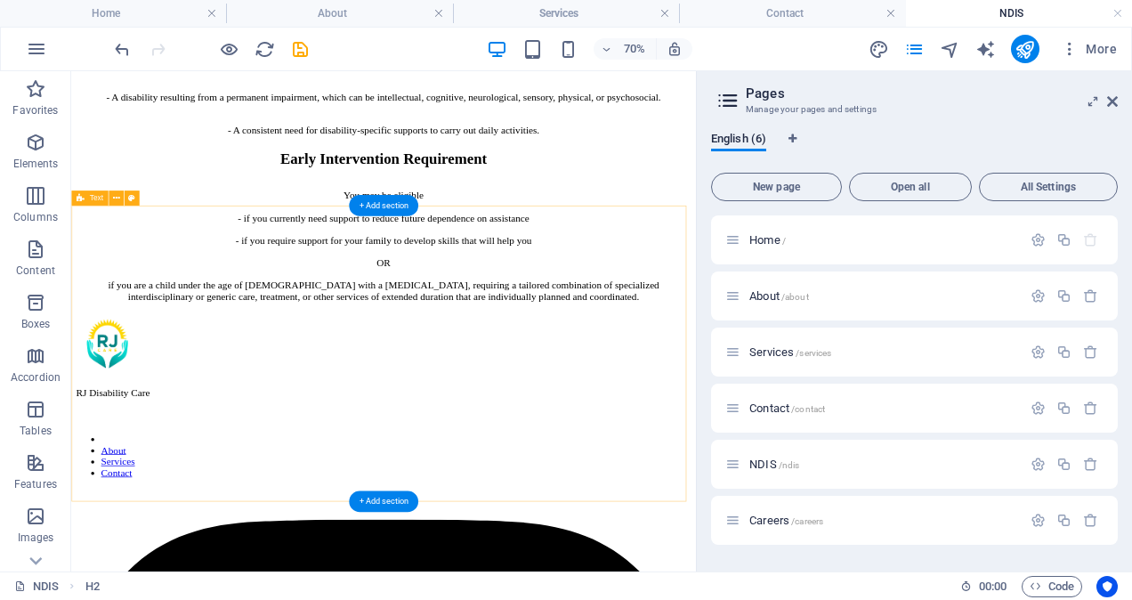
scroll to position [1023, 0]
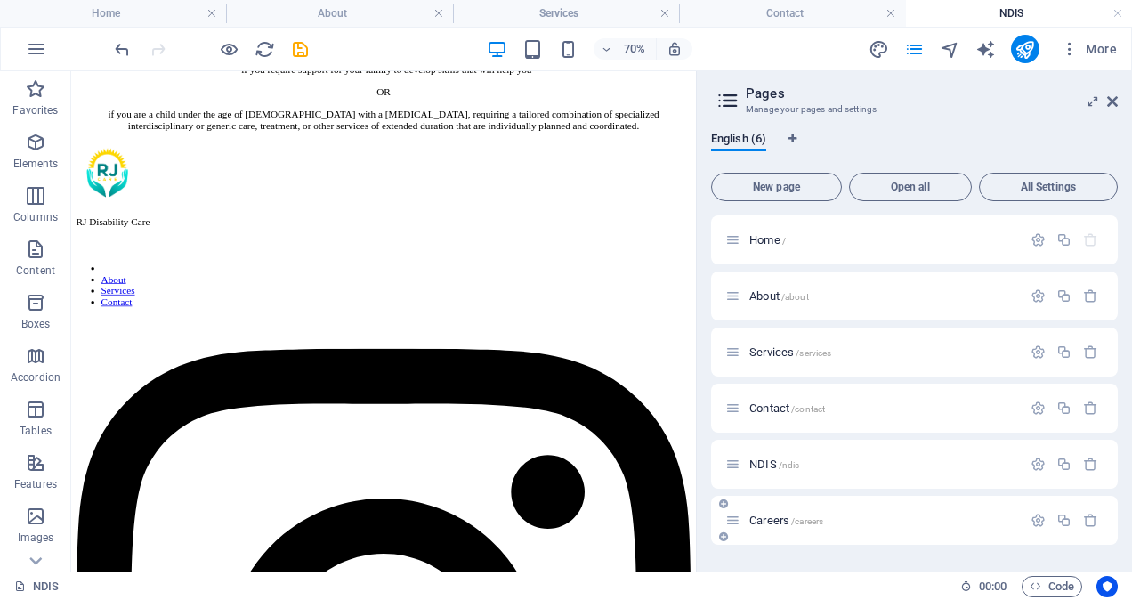
click at [766, 518] on span "Careers /careers" at bounding box center [786, 520] width 74 height 13
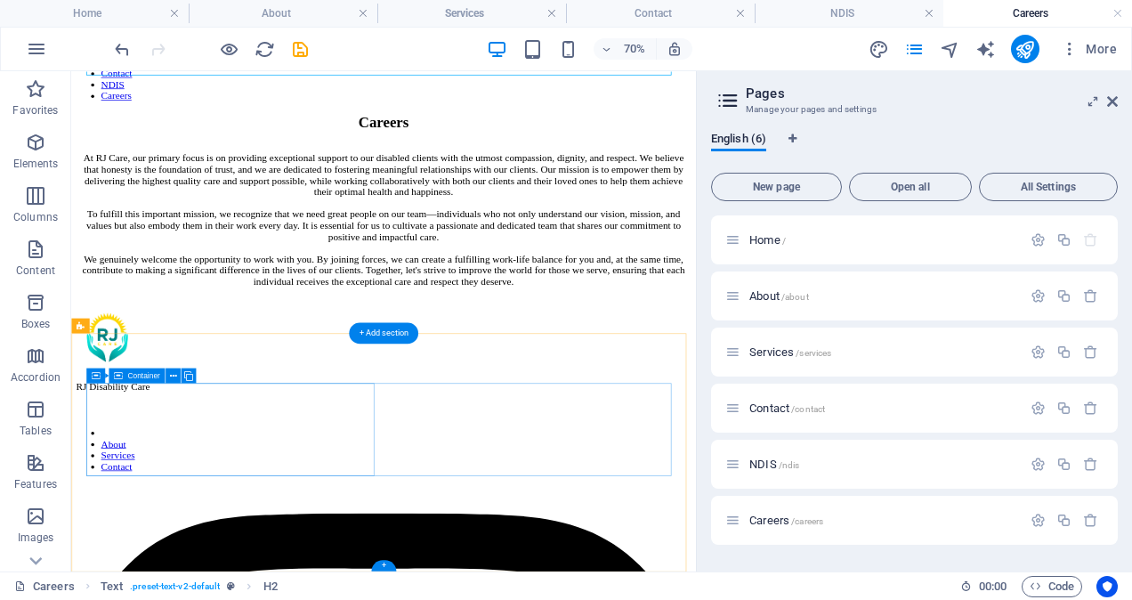
scroll to position [0, 0]
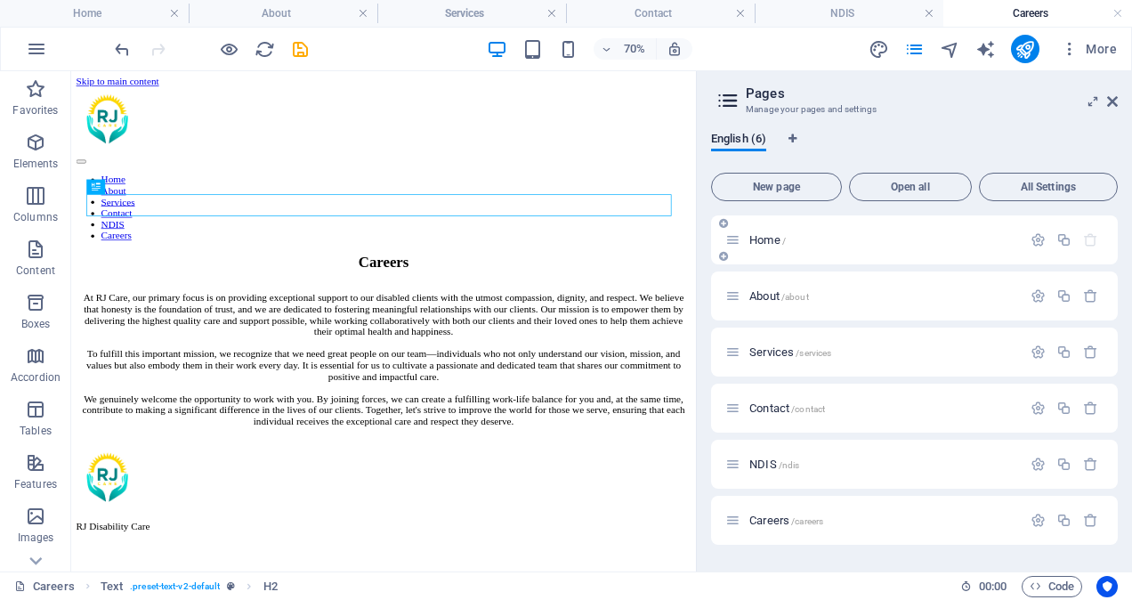
click at [760, 237] on span "Home /" at bounding box center [767, 239] width 36 height 13
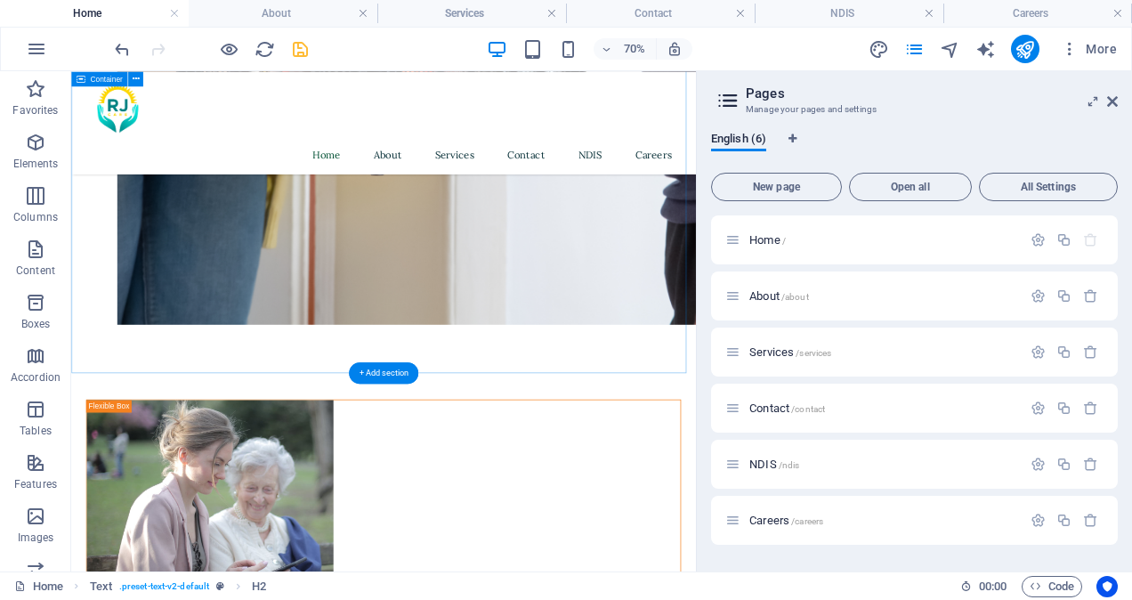
scroll to position [2490, 0]
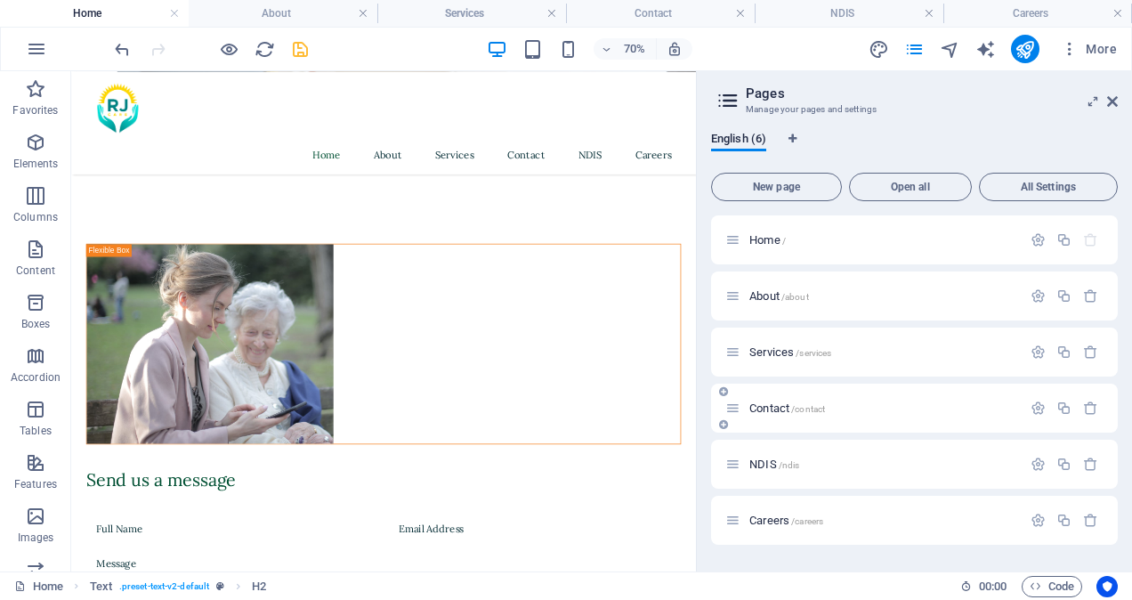
click at [784, 402] on span "Contact /contact" at bounding box center [787, 407] width 76 height 13
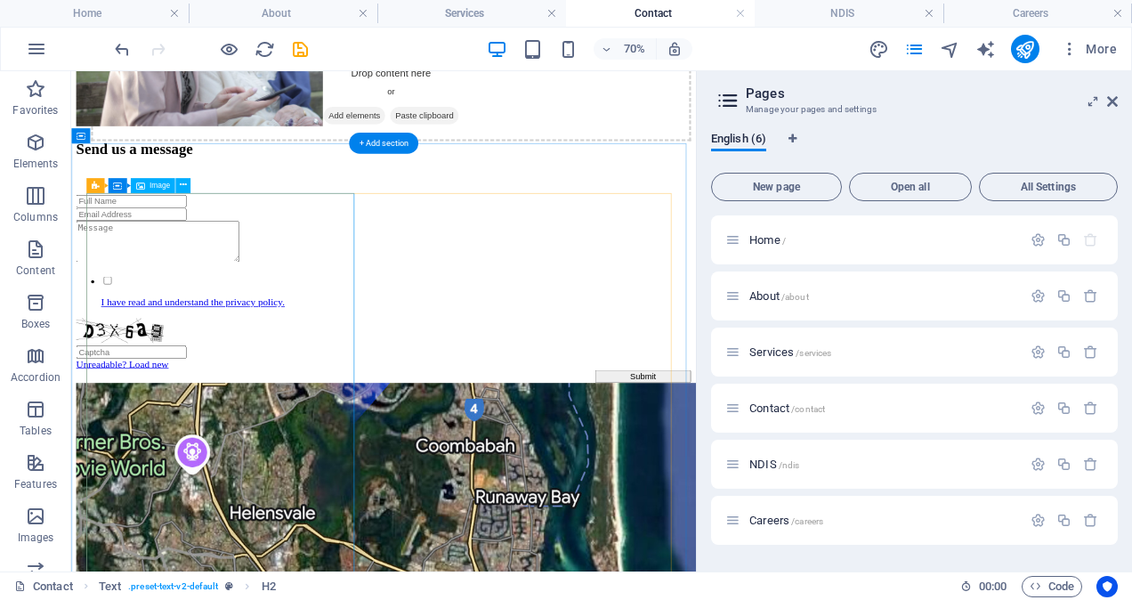
scroll to position [1003, 0]
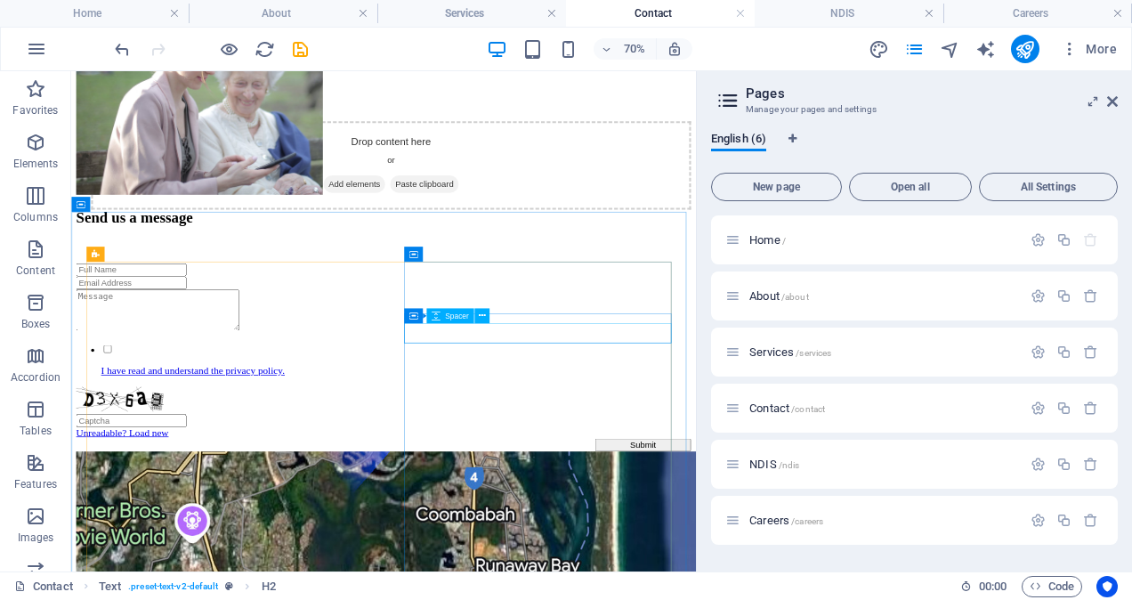
click at [494, 317] on div "Container Spacer" at bounding box center [450, 316] width 93 height 16
click at [485, 314] on button at bounding box center [481, 315] width 15 height 15
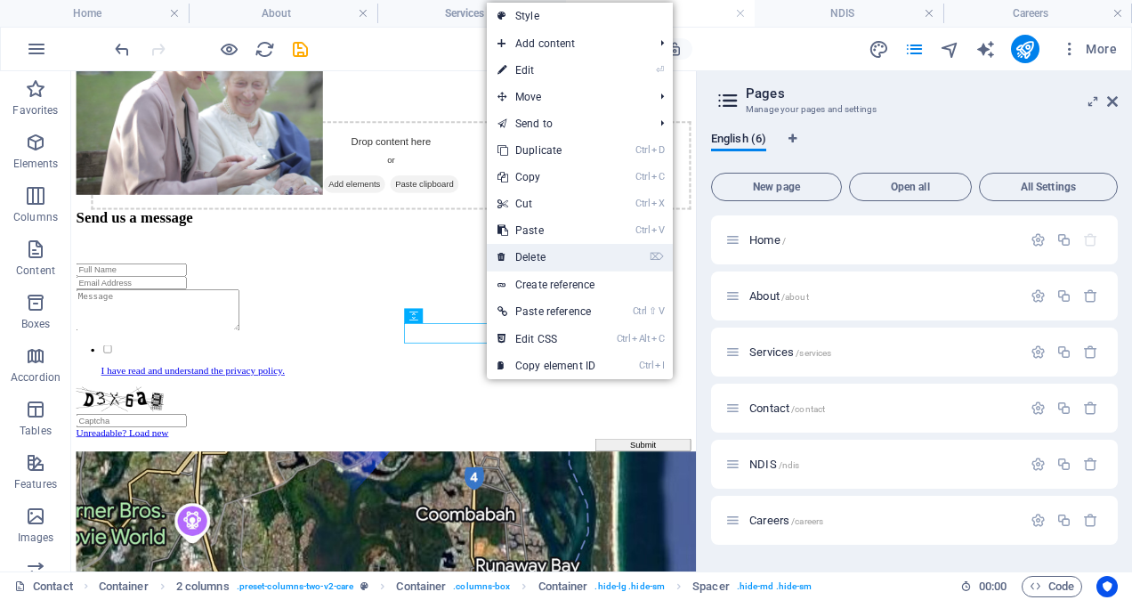
click at [532, 256] on link "⌦ Delete" at bounding box center [546, 257] width 119 height 27
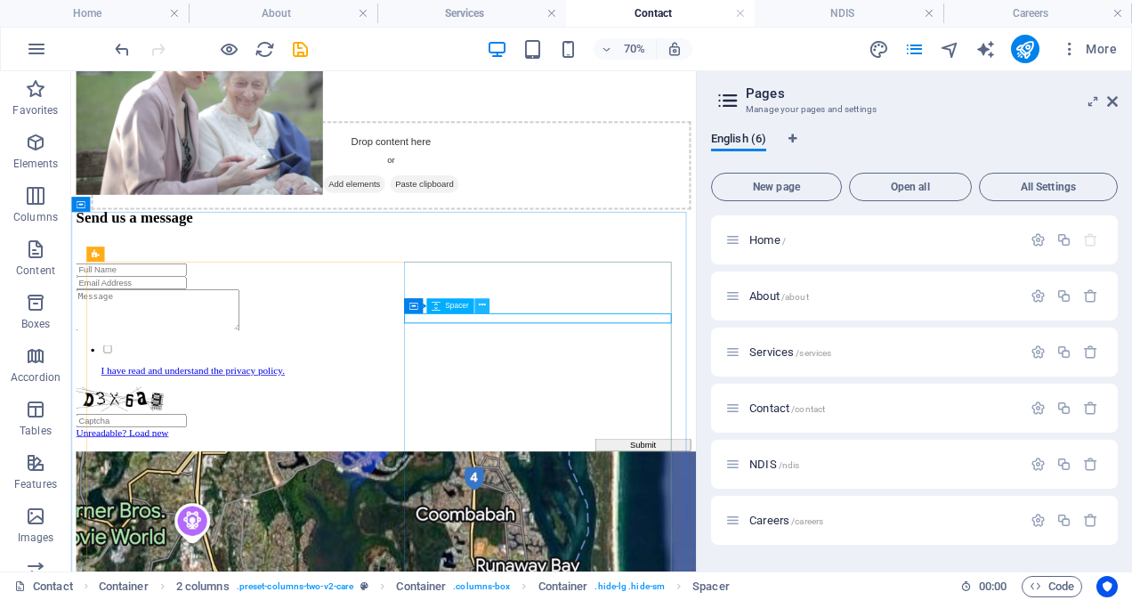
click at [484, 304] on icon at bounding box center [481, 305] width 7 height 13
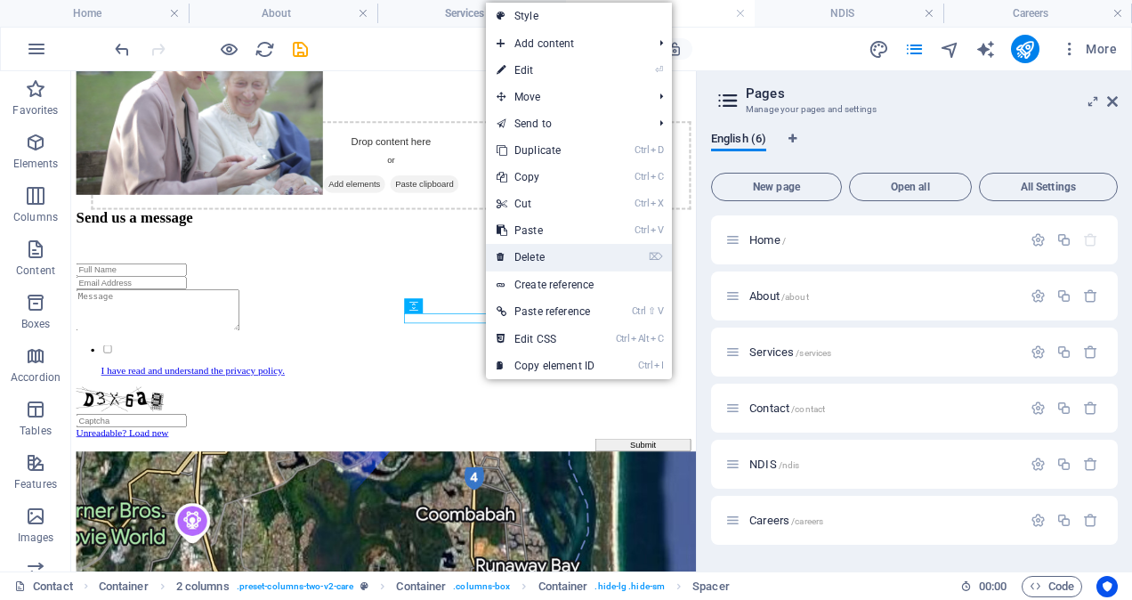
click at [539, 247] on link "⌦ Delete" at bounding box center [545, 257] width 119 height 27
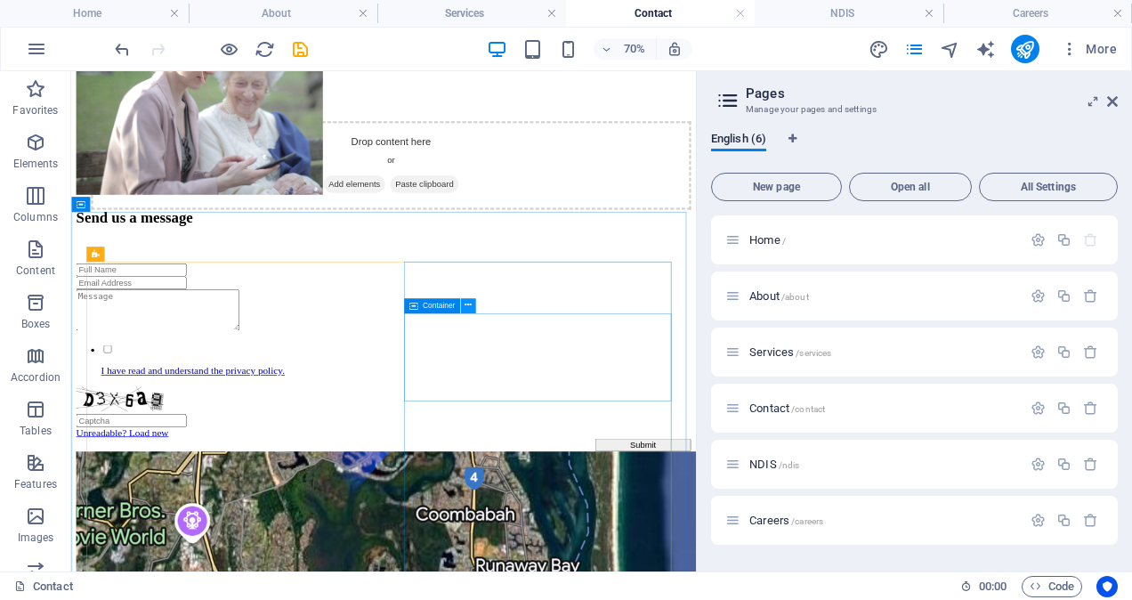
click at [466, 303] on icon at bounding box center [468, 305] width 7 height 13
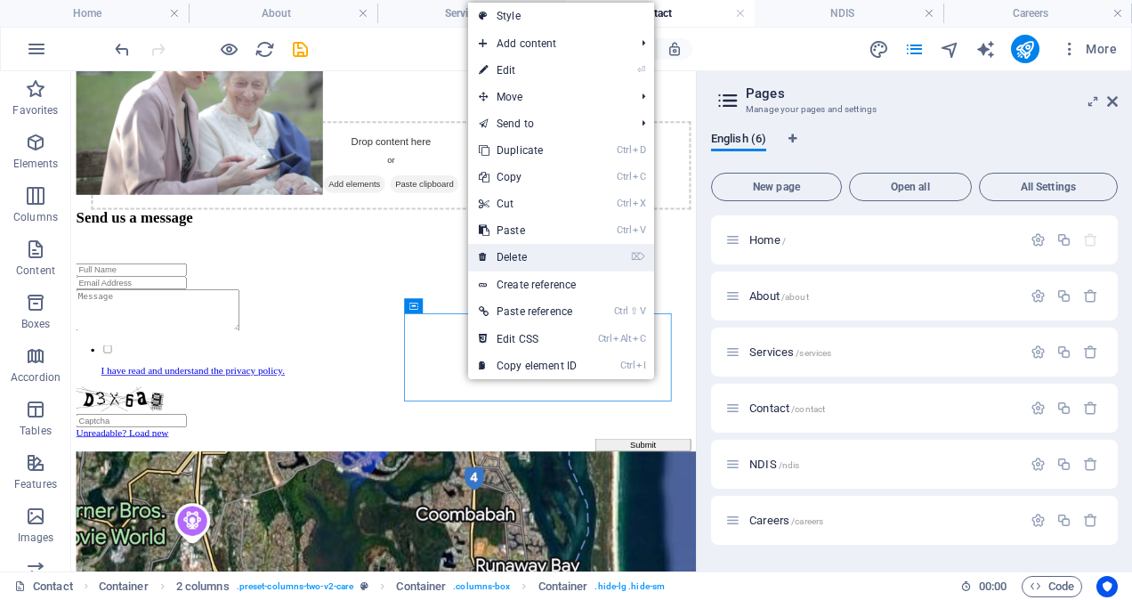
click at [511, 263] on link "⌦ Delete" at bounding box center [527, 257] width 119 height 27
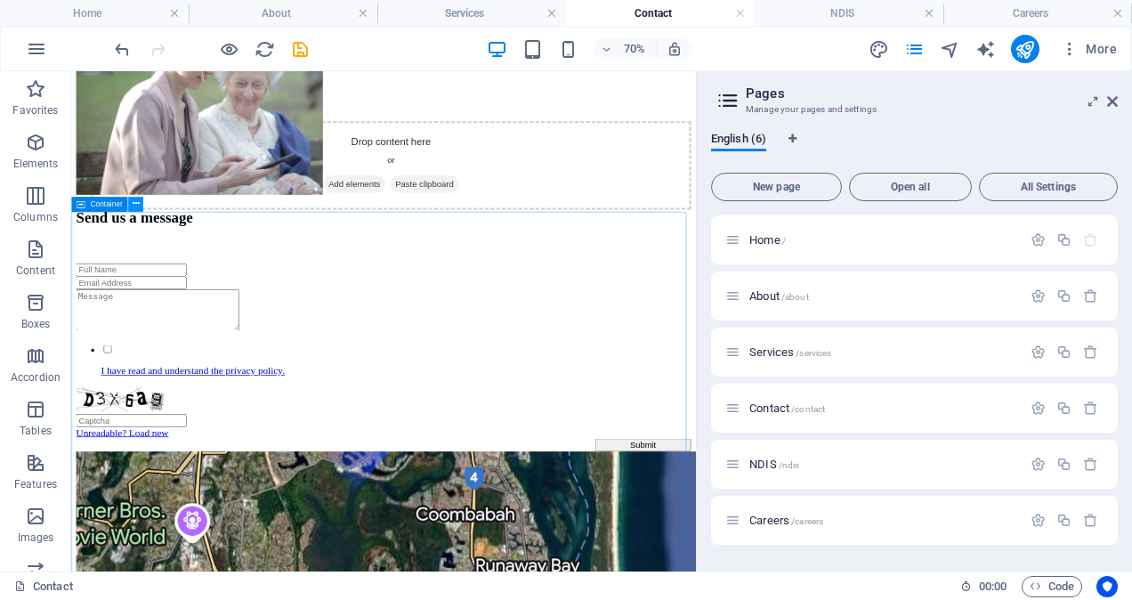
click at [137, 204] on icon at bounding box center [135, 204] width 7 height 13
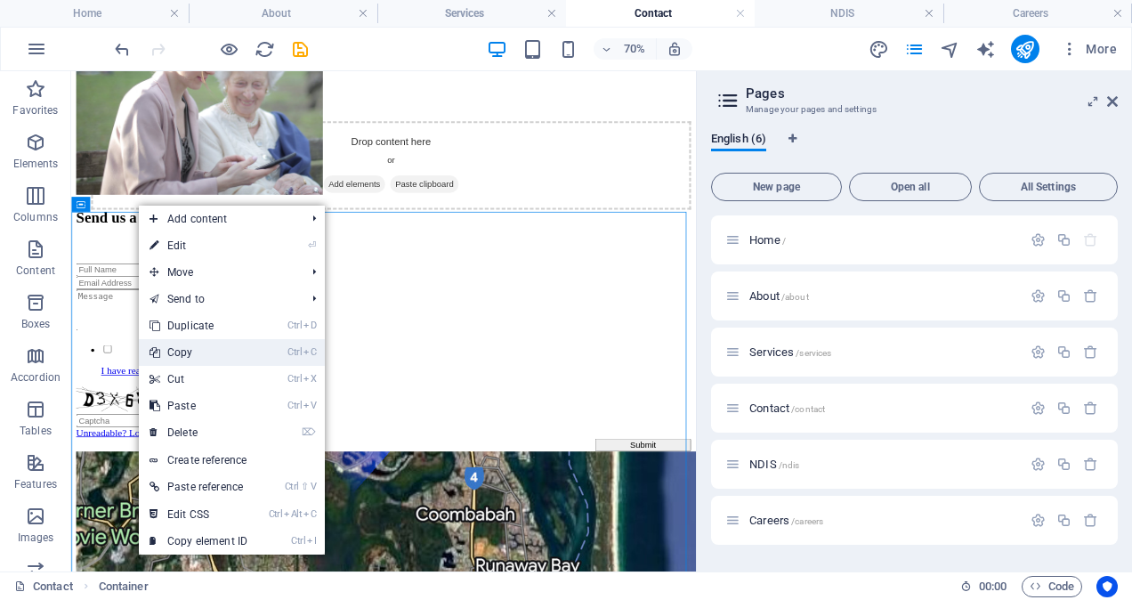
click at [176, 351] on link "Ctrl C Copy" at bounding box center [198, 352] width 119 height 27
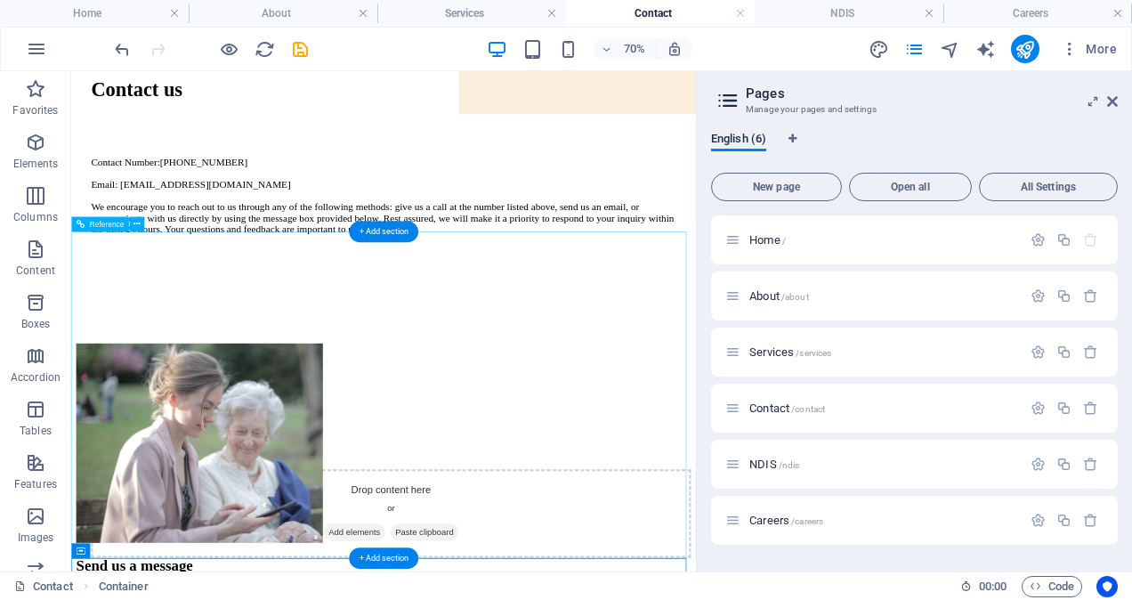
scroll to position [498, 0]
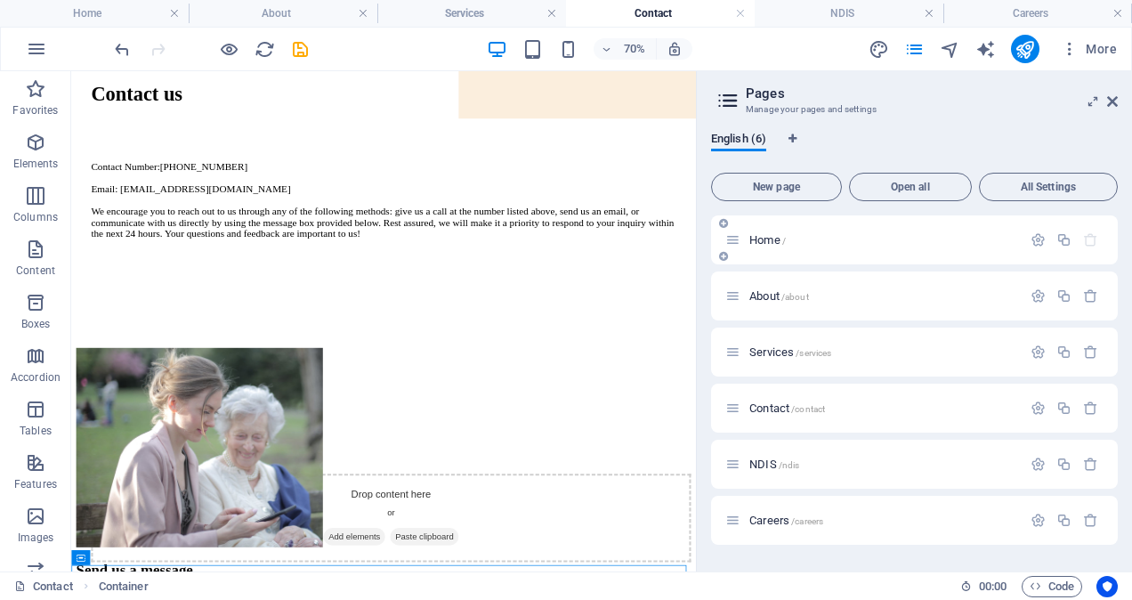
click at [769, 243] on span "Home /" at bounding box center [767, 239] width 36 height 13
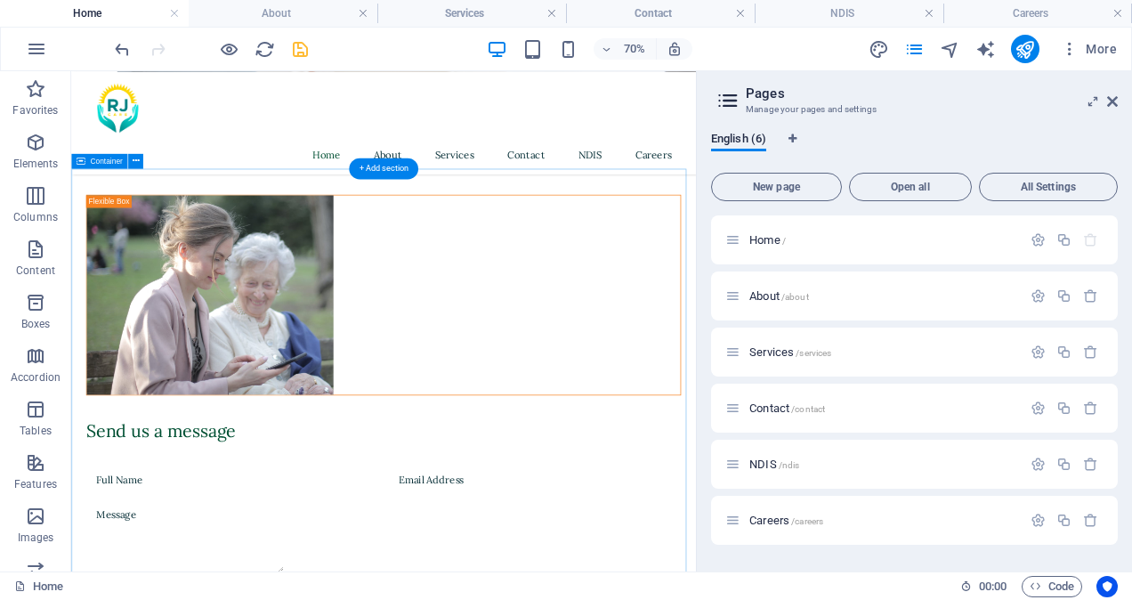
scroll to position [2476, 0]
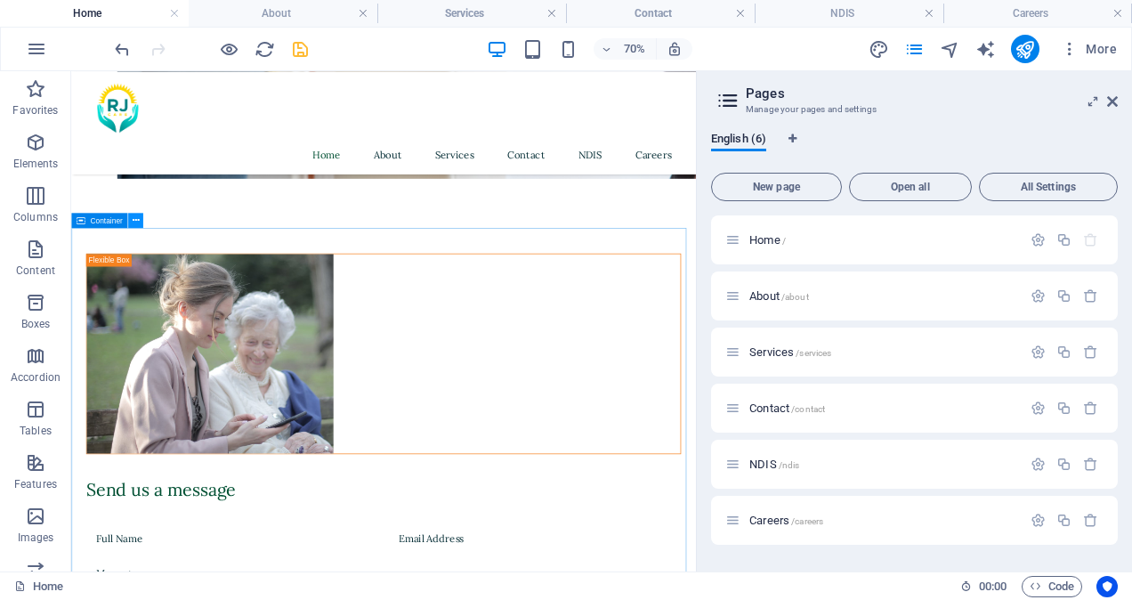
click at [134, 222] on icon at bounding box center [135, 220] width 7 height 13
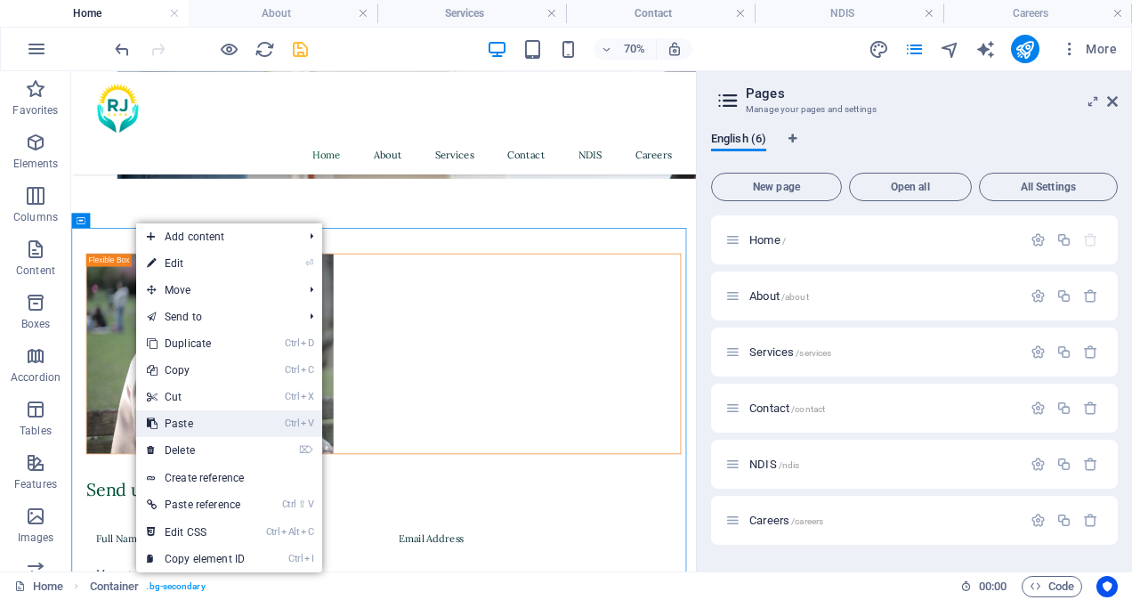
click at [191, 425] on link "Ctrl V Paste" at bounding box center [195, 423] width 119 height 27
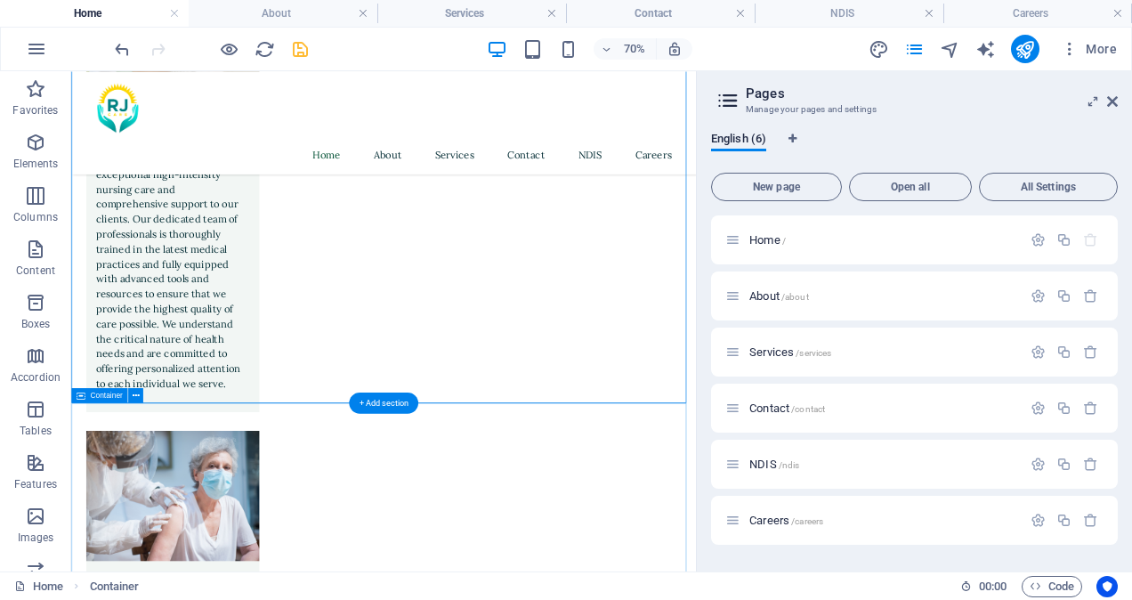
scroll to position [4324, 0]
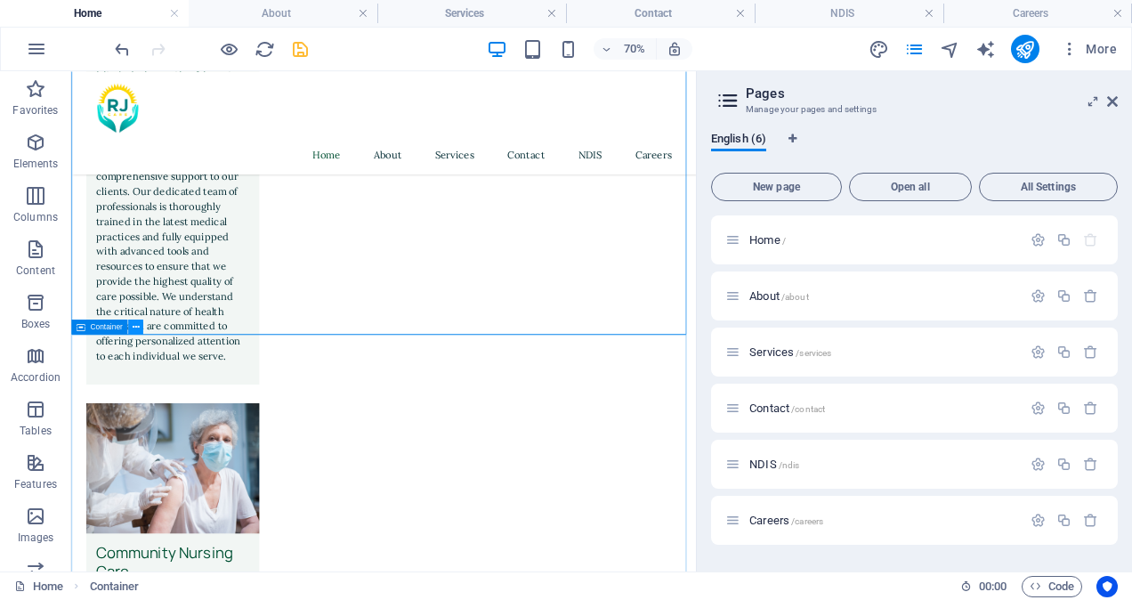
click at [137, 323] on icon at bounding box center [135, 326] width 7 height 13
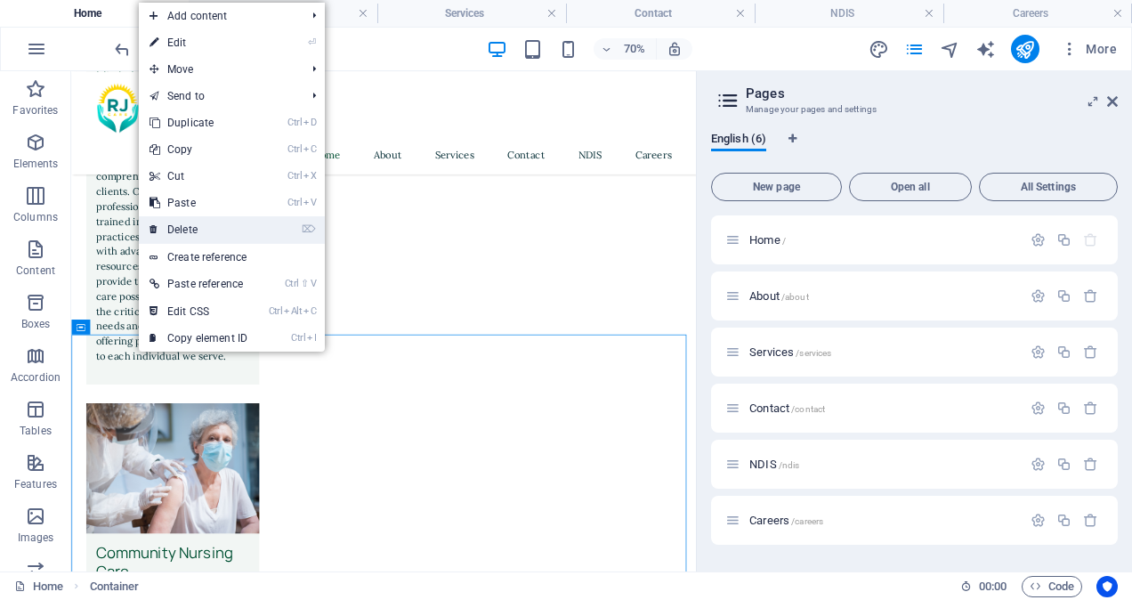
click at [190, 232] on link "⌦ Delete" at bounding box center [198, 229] width 119 height 27
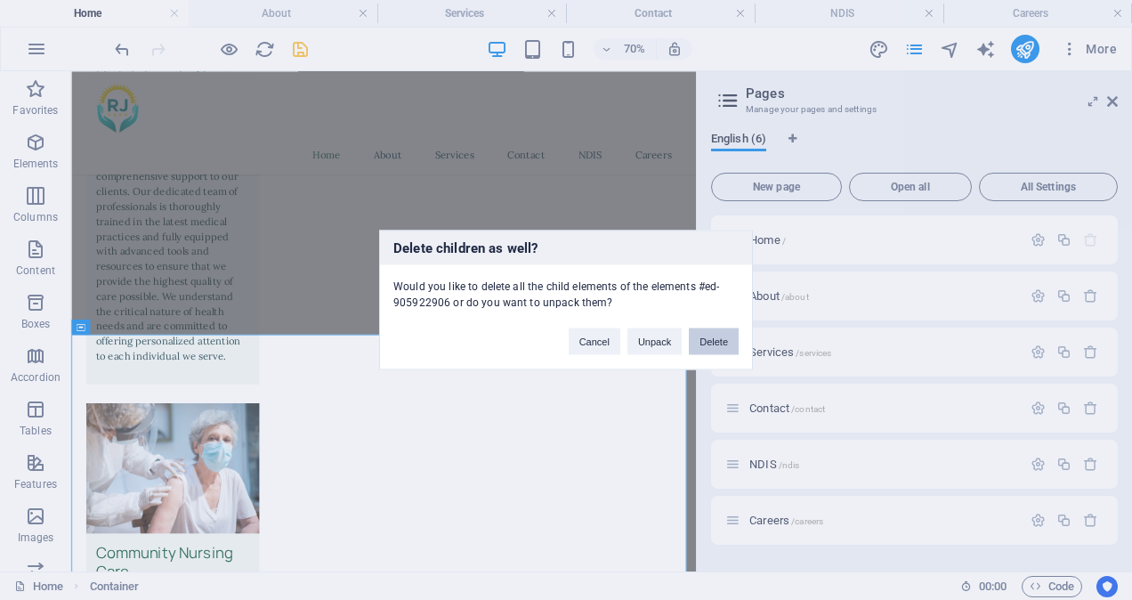
click at [715, 342] on button "Delete" at bounding box center [714, 341] width 50 height 27
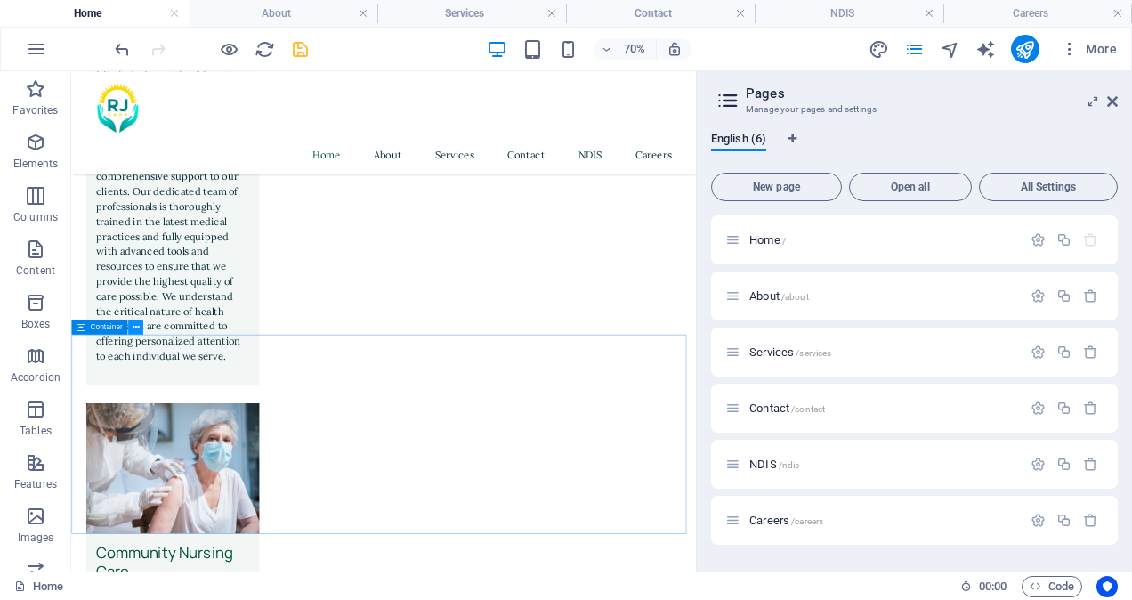
click at [136, 328] on icon at bounding box center [135, 326] width 7 height 13
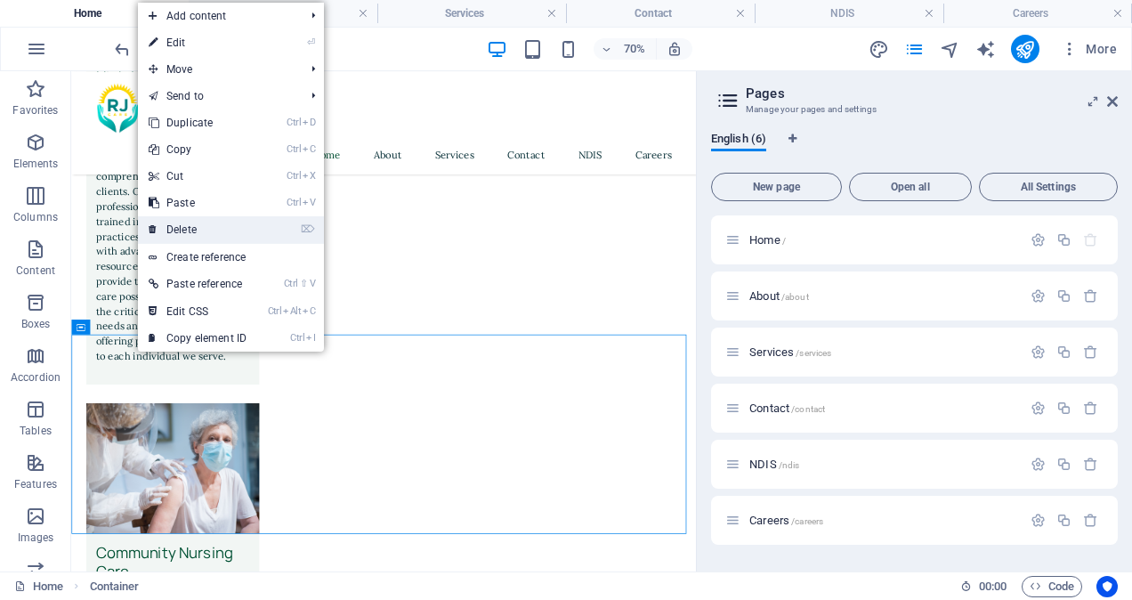
click at [210, 232] on link "⌦ Delete" at bounding box center [197, 229] width 119 height 27
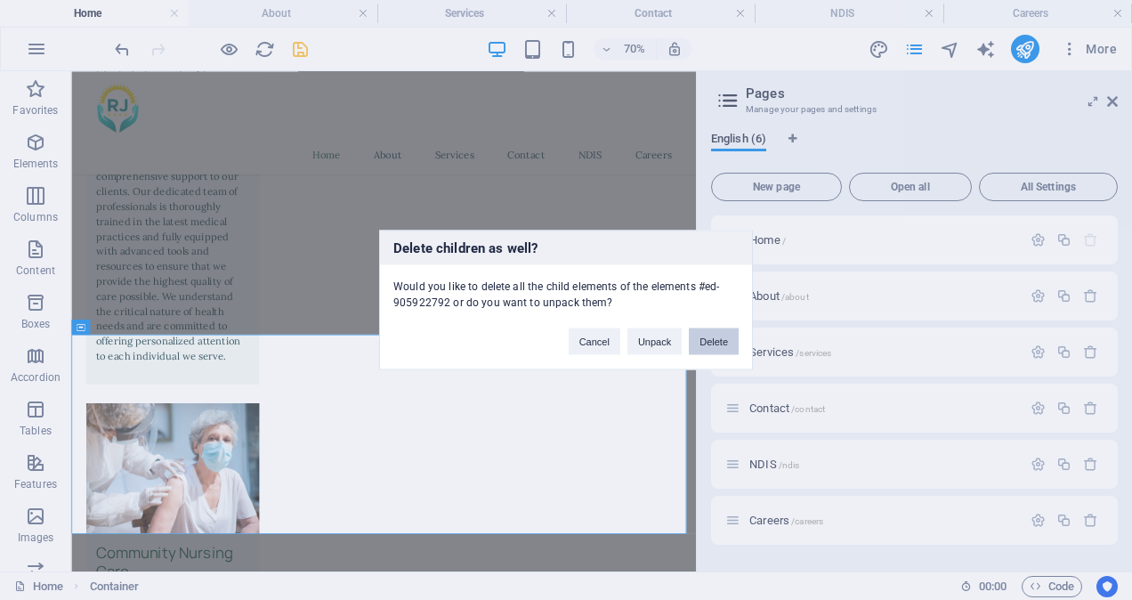
click at [707, 340] on button "Delete" at bounding box center [714, 341] width 50 height 27
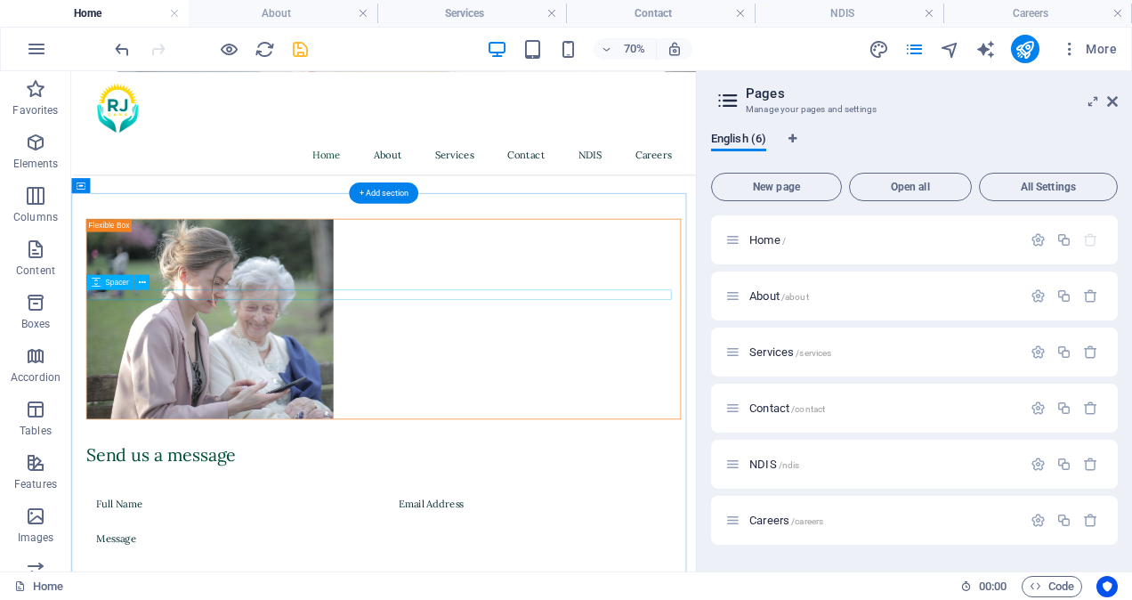
scroll to position [2521, 0]
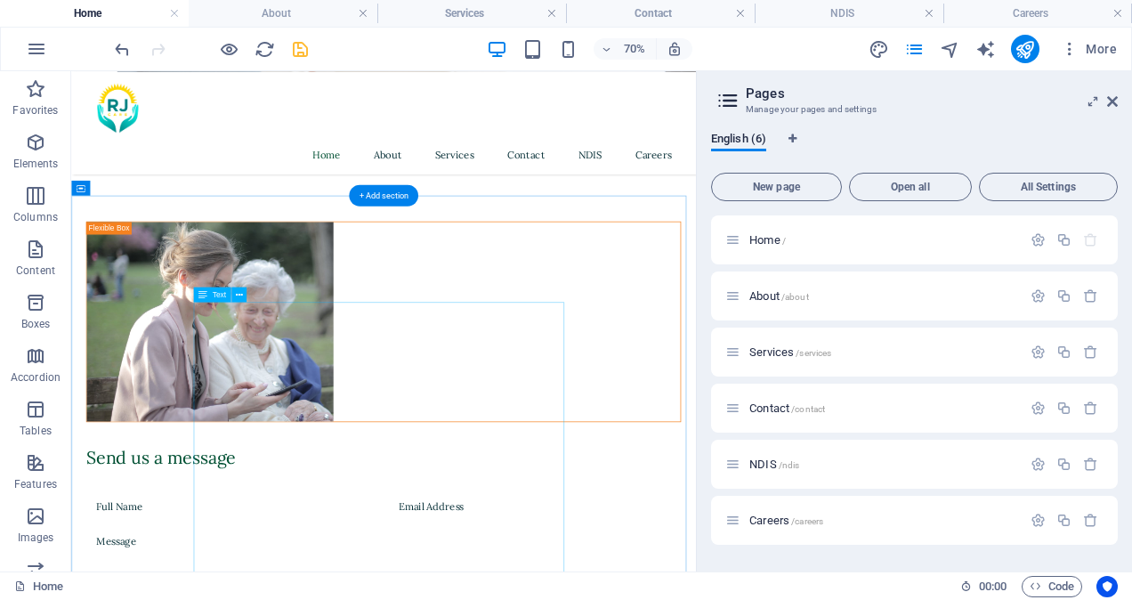
click at [238, 296] on icon at bounding box center [239, 293] width 7 height 13
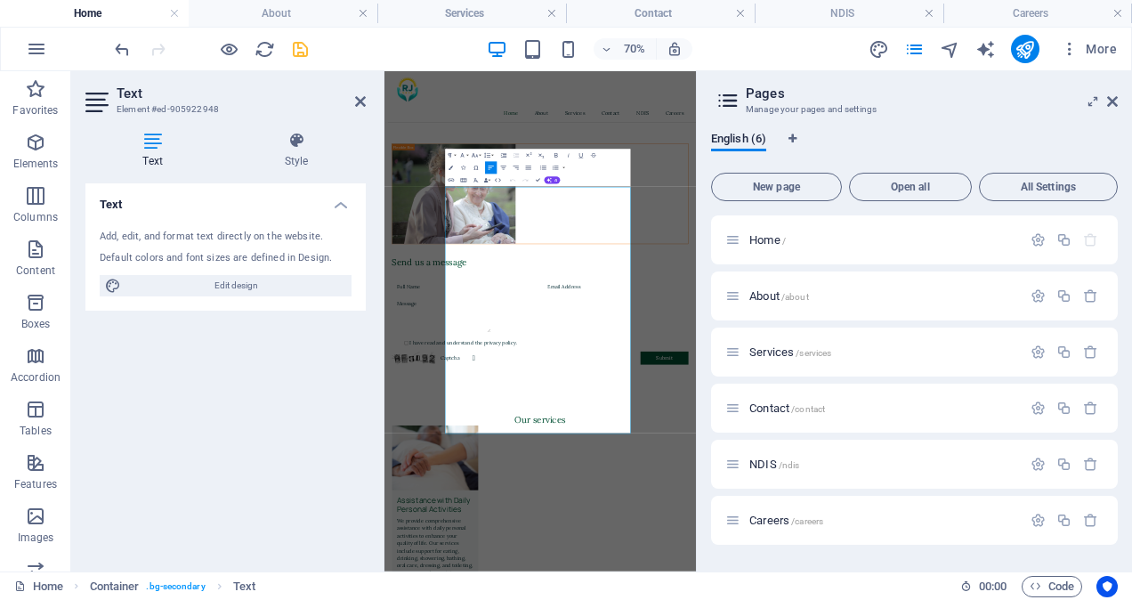
scroll to position [2520, 0]
click at [251, 287] on span "Edit design" at bounding box center [236, 285] width 220 height 21
select select "px"
select select "400"
select select "px"
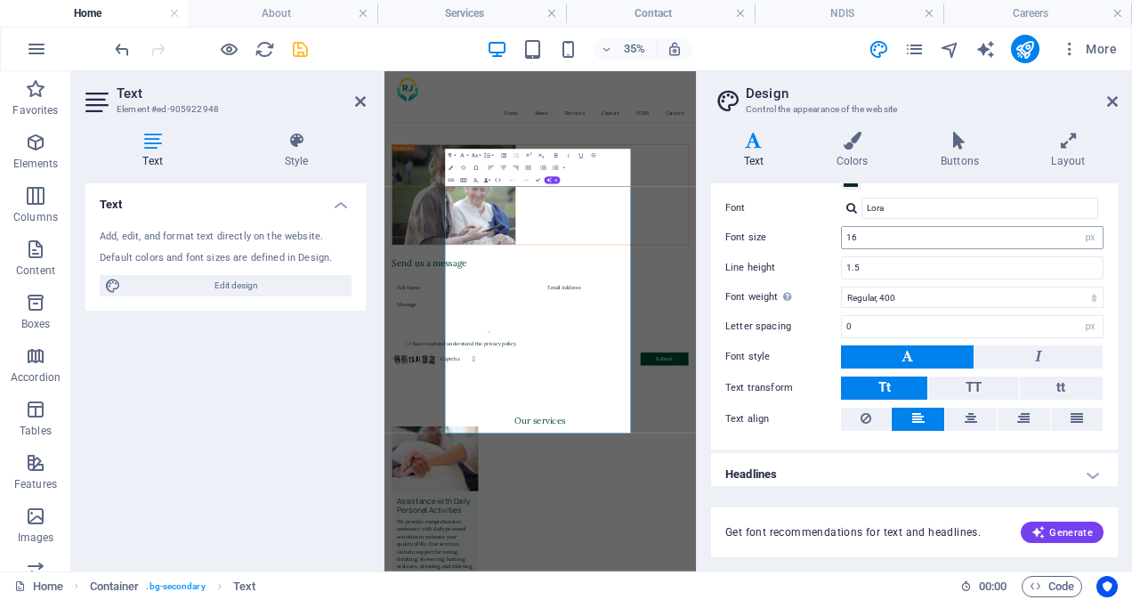
scroll to position [99, 0]
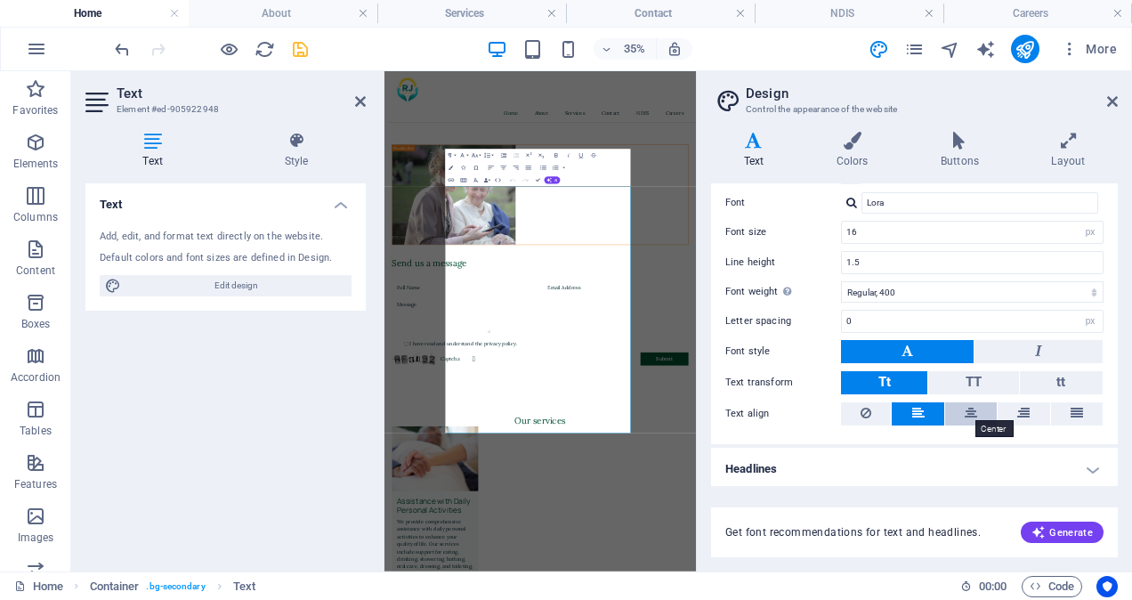
click at [967, 403] on icon at bounding box center [971, 412] width 12 height 21
click at [971, 411] on icon at bounding box center [971, 412] width 12 height 21
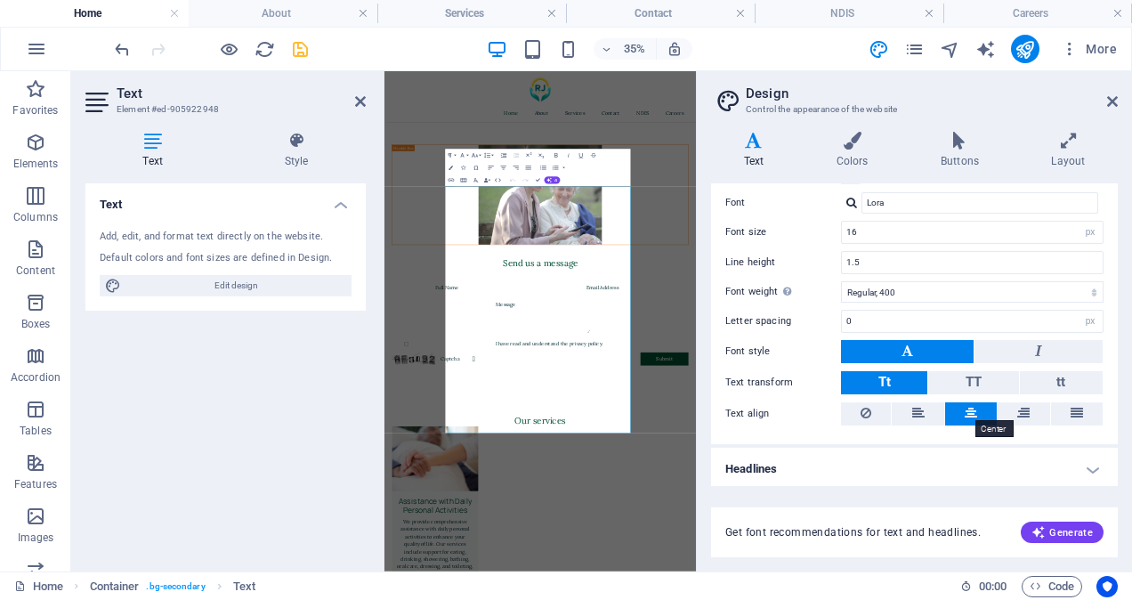
click at [971, 411] on icon at bounding box center [971, 412] width 12 height 21
drag, startPoint x: 952, startPoint y: 403, endPoint x: 876, endPoint y: 255, distance: 166.4
click at [555, 155] on icon "button" at bounding box center [556, 154] width 7 height 7
drag, startPoint x: 919, startPoint y: 587, endPoint x: 934, endPoint y: 593, distance: 15.2
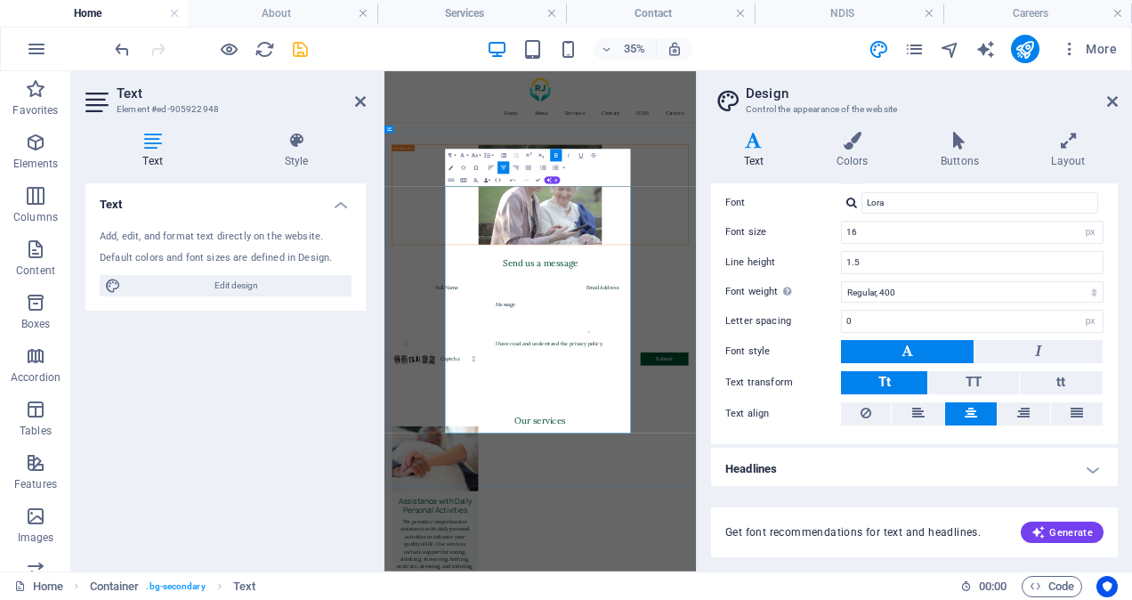
click at [554, 154] on icon "button" at bounding box center [556, 154] width 7 height 7
drag, startPoint x: 930, startPoint y: 773, endPoint x: 760, endPoint y: 752, distance: 171.2
click at [558, 155] on icon "button" at bounding box center [556, 154] width 7 height 7
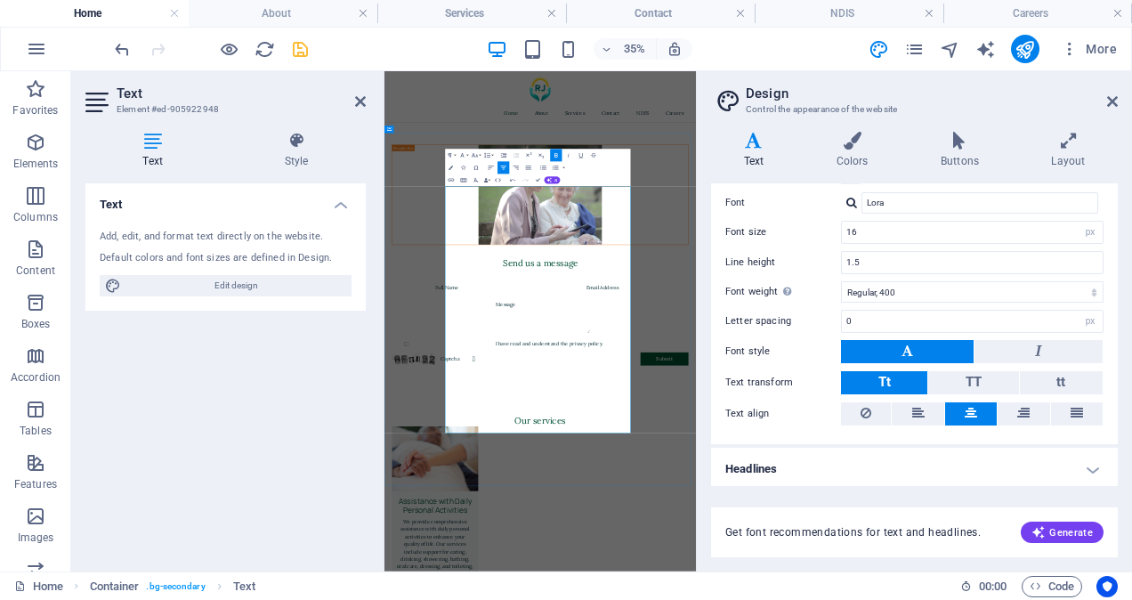
click at [556, 158] on icon "button" at bounding box center [556, 154] width 7 height 7
click at [345, 406] on div "Text Add, edit, and format text directly on the website. Default colors and fon…" at bounding box center [225, 370] width 280 height 374
click at [363, 103] on icon at bounding box center [360, 101] width 11 height 14
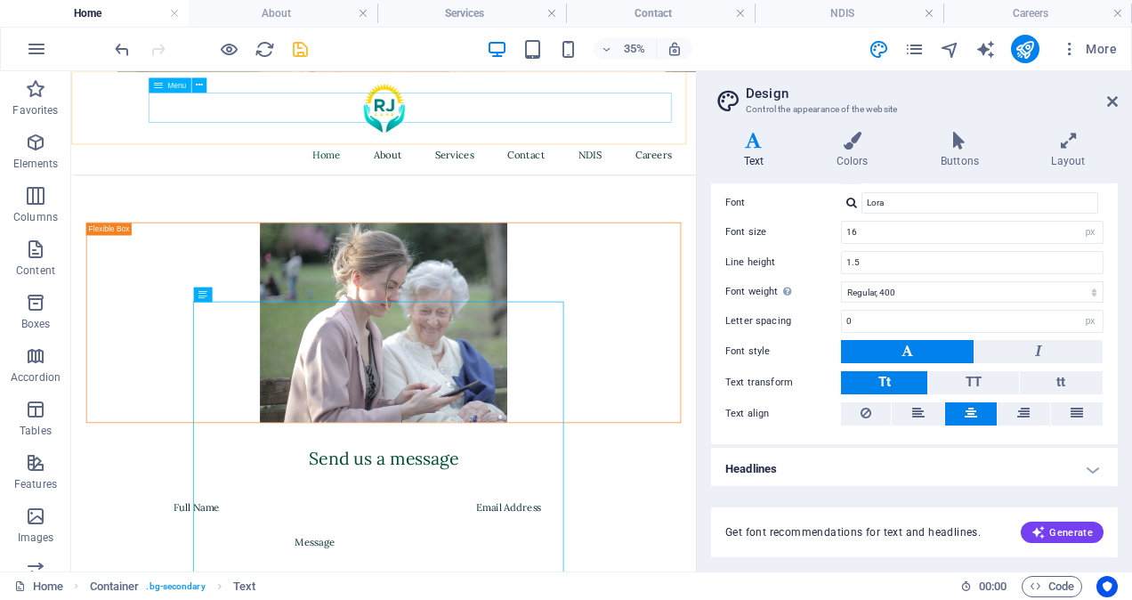
scroll to position [2521, 0]
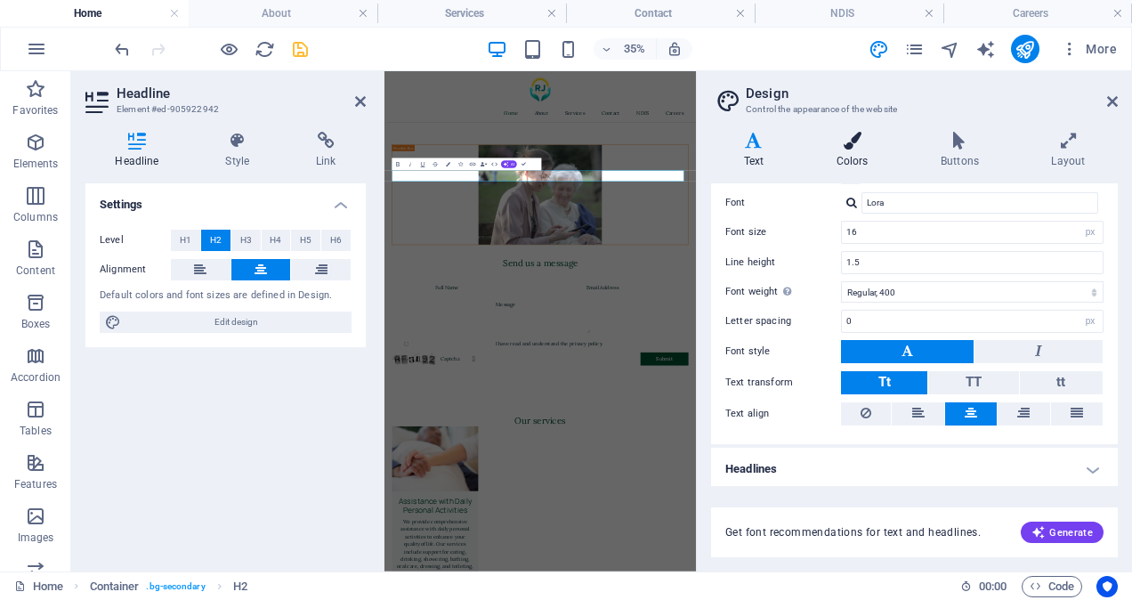
click at [850, 150] on h4 "Colors" at bounding box center [856, 150] width 104 height 37
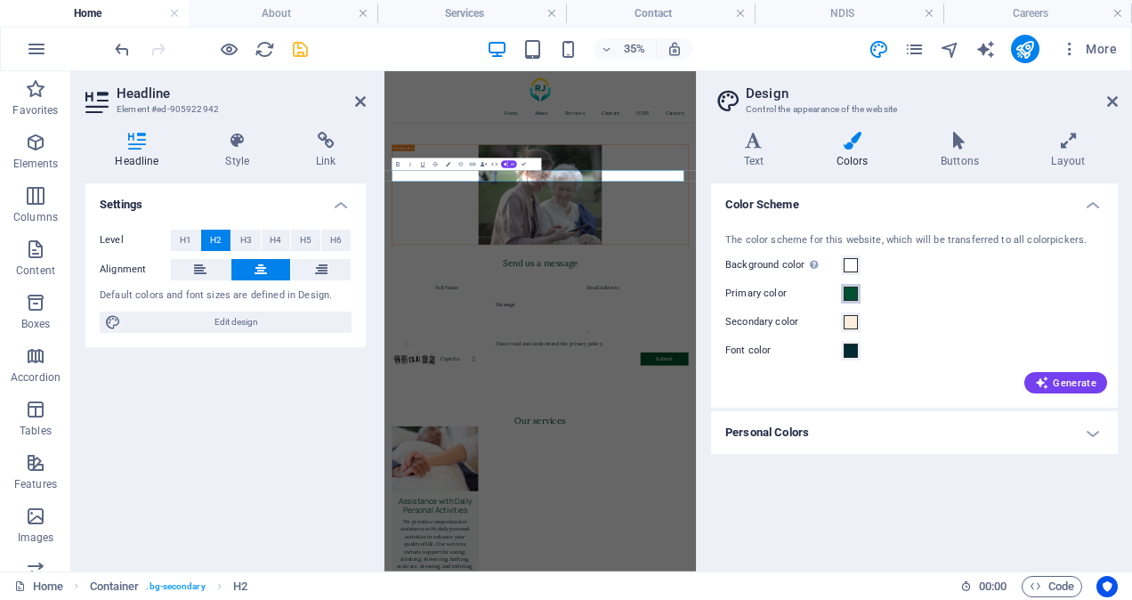
click at [853, 294] on span at bounding box center [851, 294] width 14 height 14
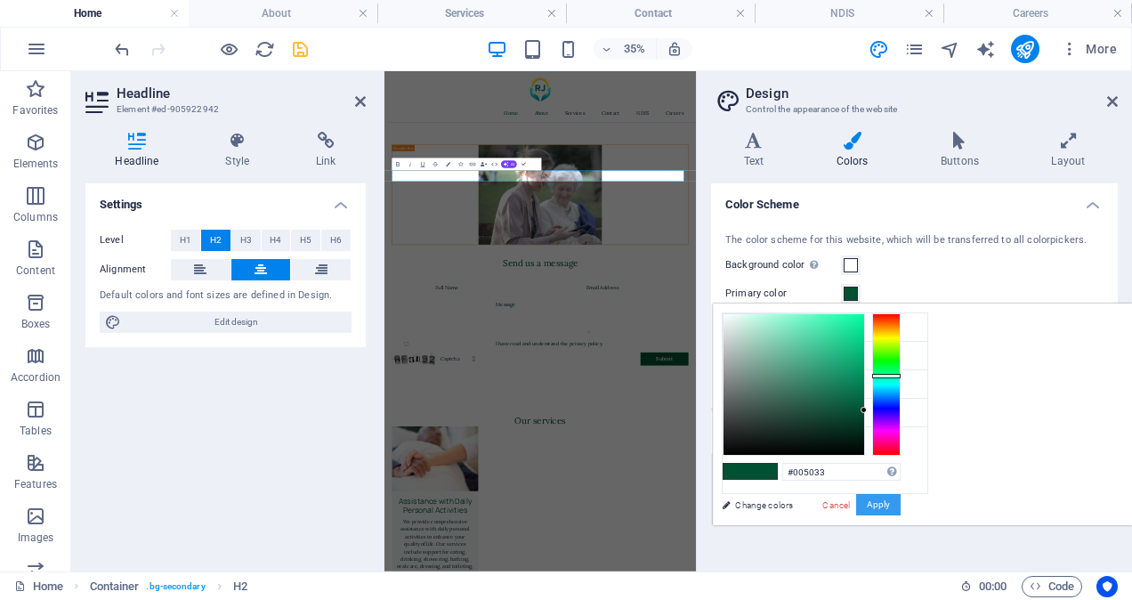
click at [901, 507] on button "Apply" at bounding box center [878, 504] width 44 height 21
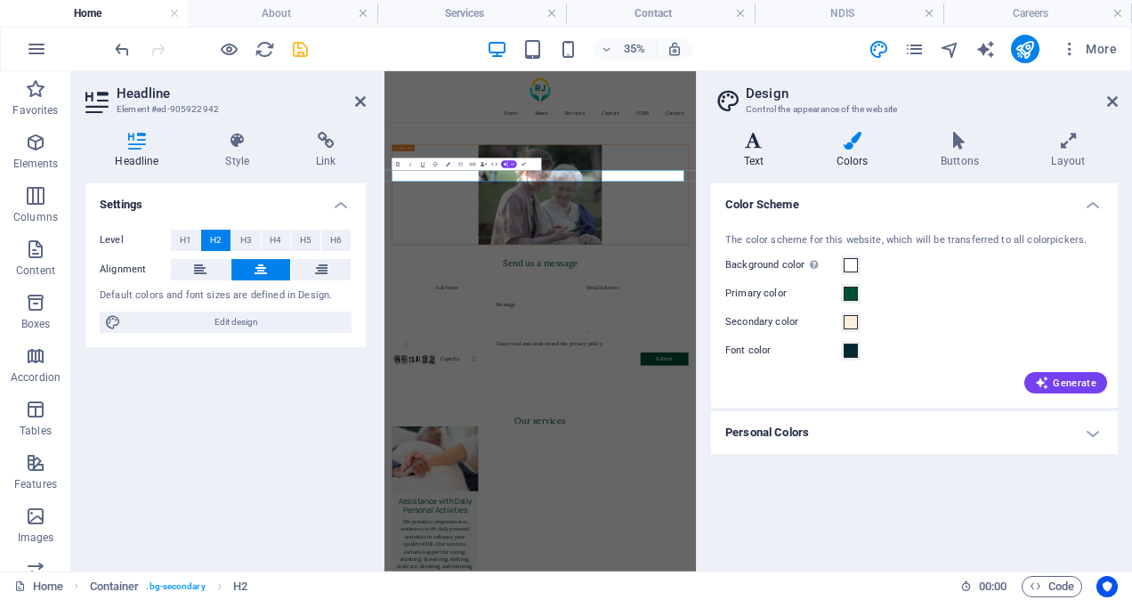
click at [756, 164] on h4 "Text" at bounding box center [757, 150] width 93 height 37
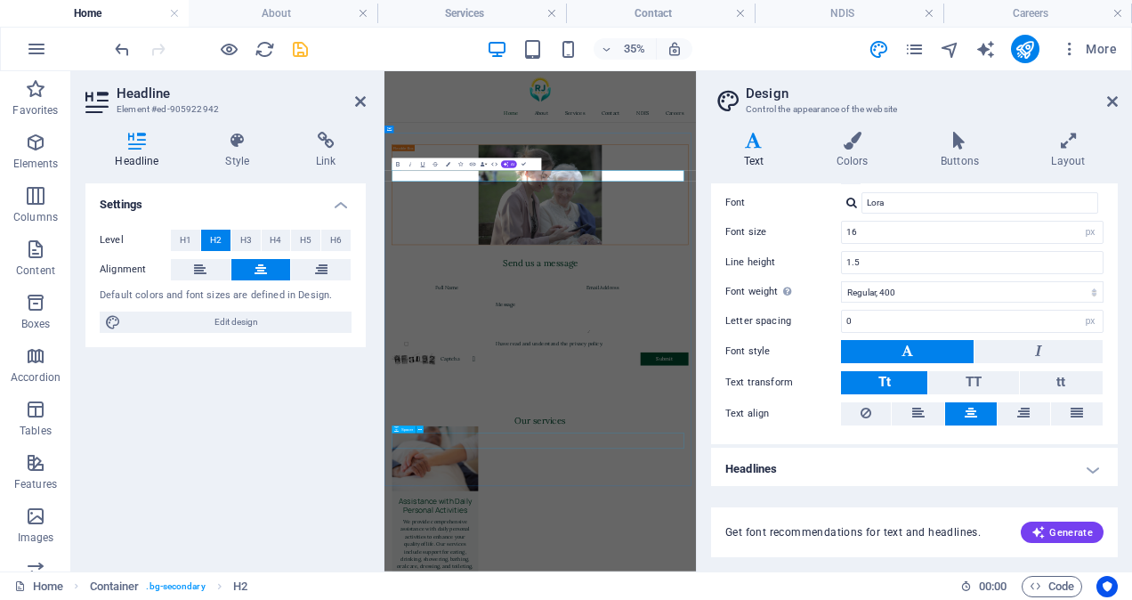
select select "px"
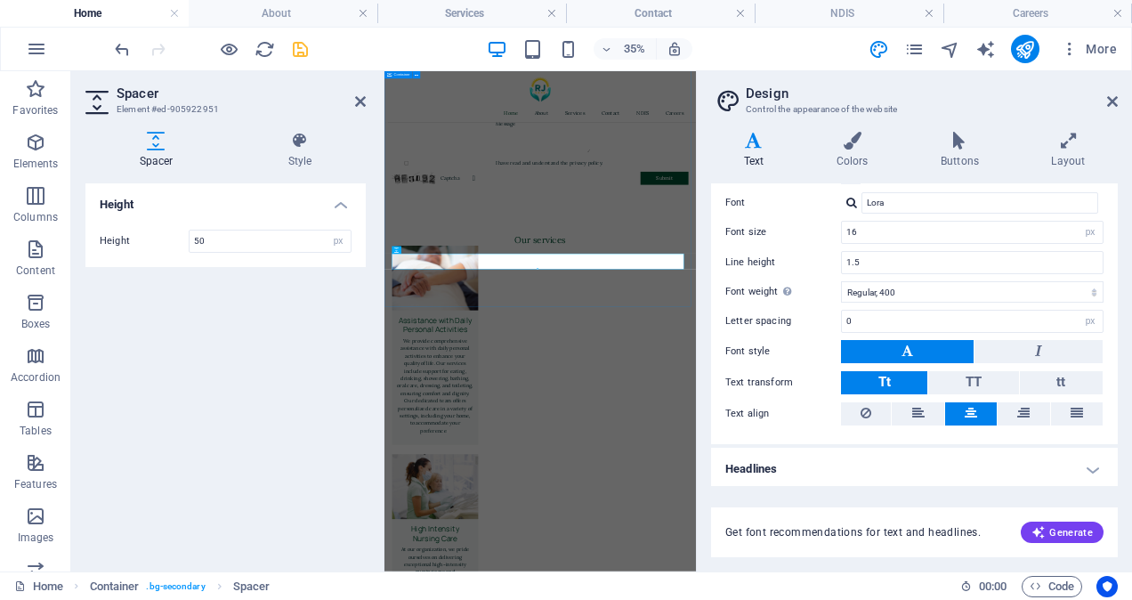
scroll to position [3033, 0]
click at [358, 97] on icon at bounding box center [360, 101] width 11 height 14
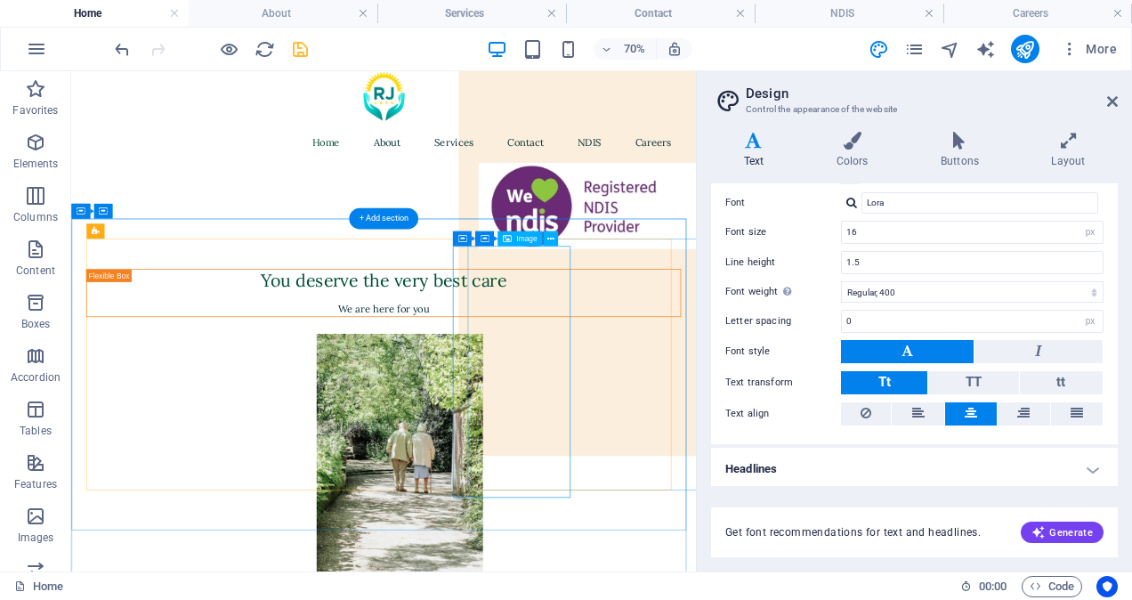
scroll to position [4, 0]
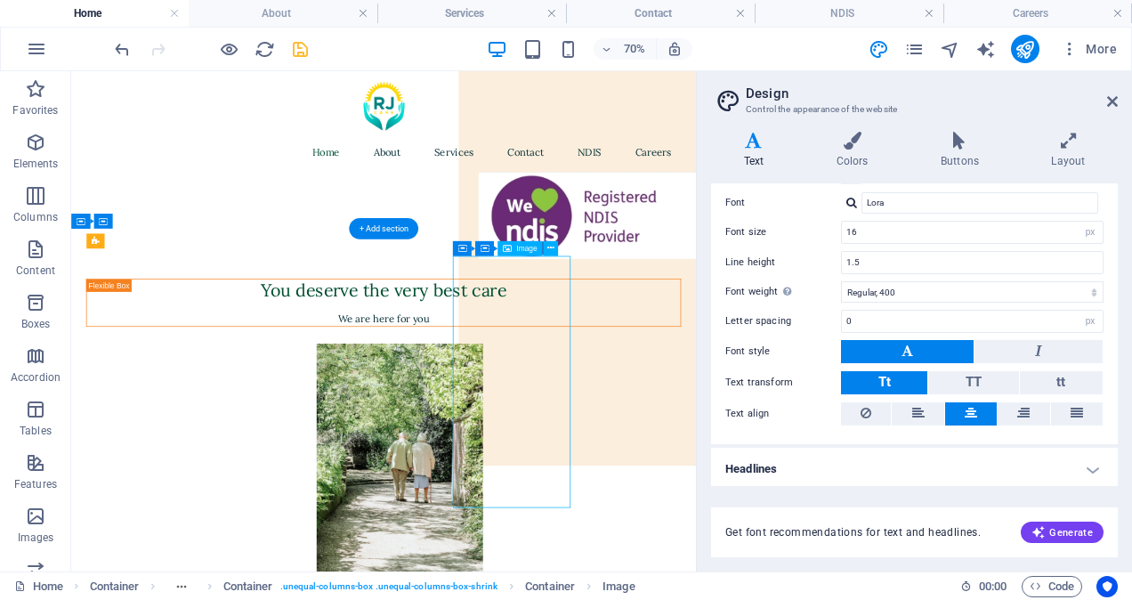
select select "px"
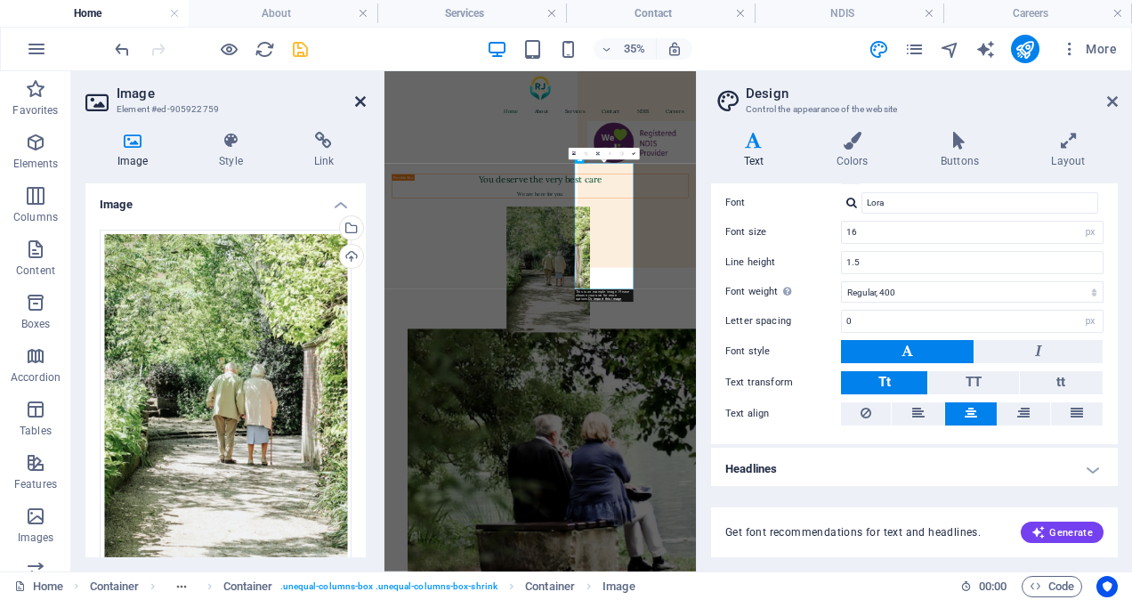
click at [360, 107] on icon at bounding box center [360, 101] width 11 height 14
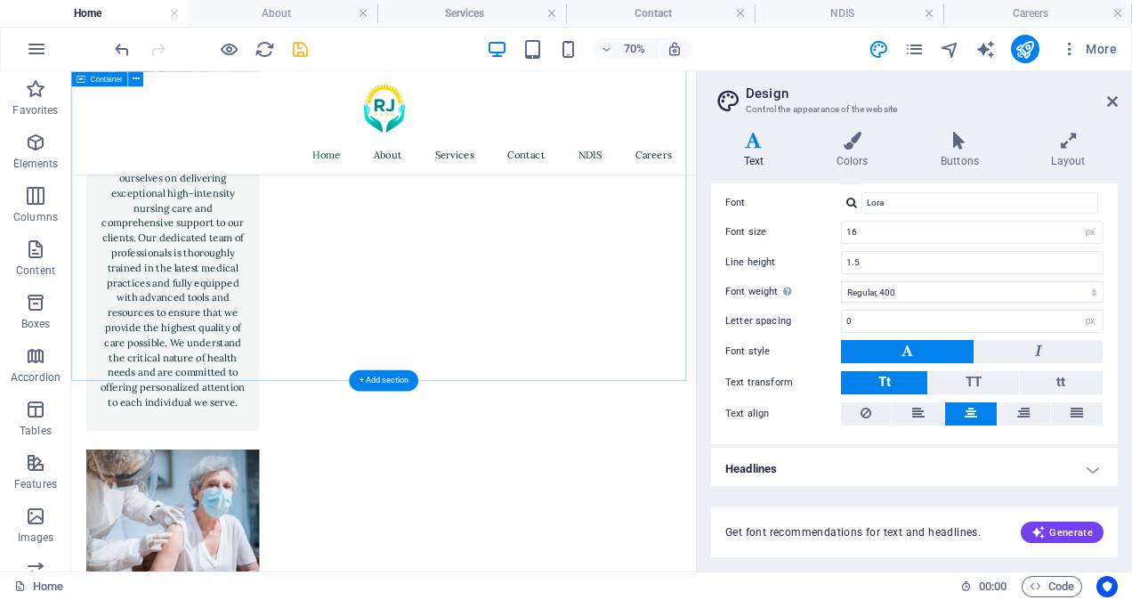
scroll to position [4325, 0]
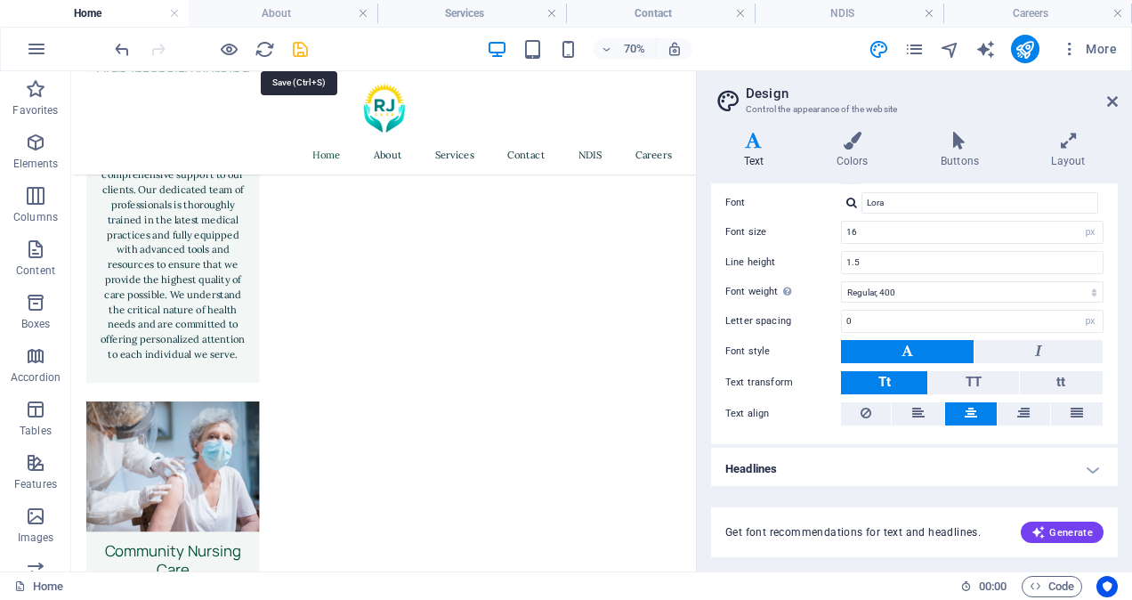
click at [301, 50] on icon "save" at bounding box center [300, 49] width 20 height 20
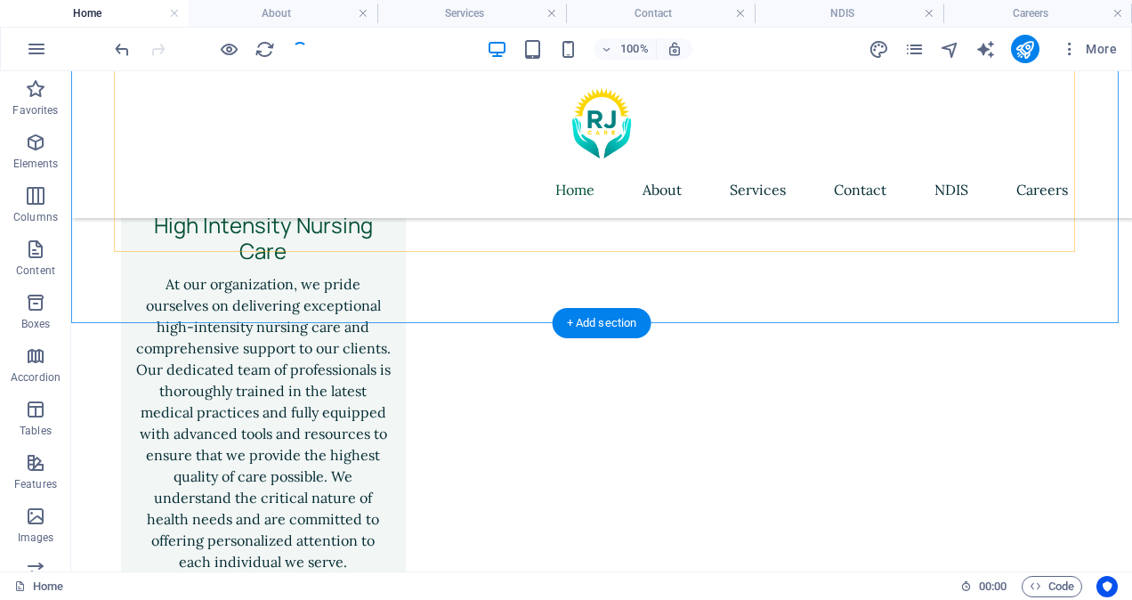
scroll to position [4570, 0]
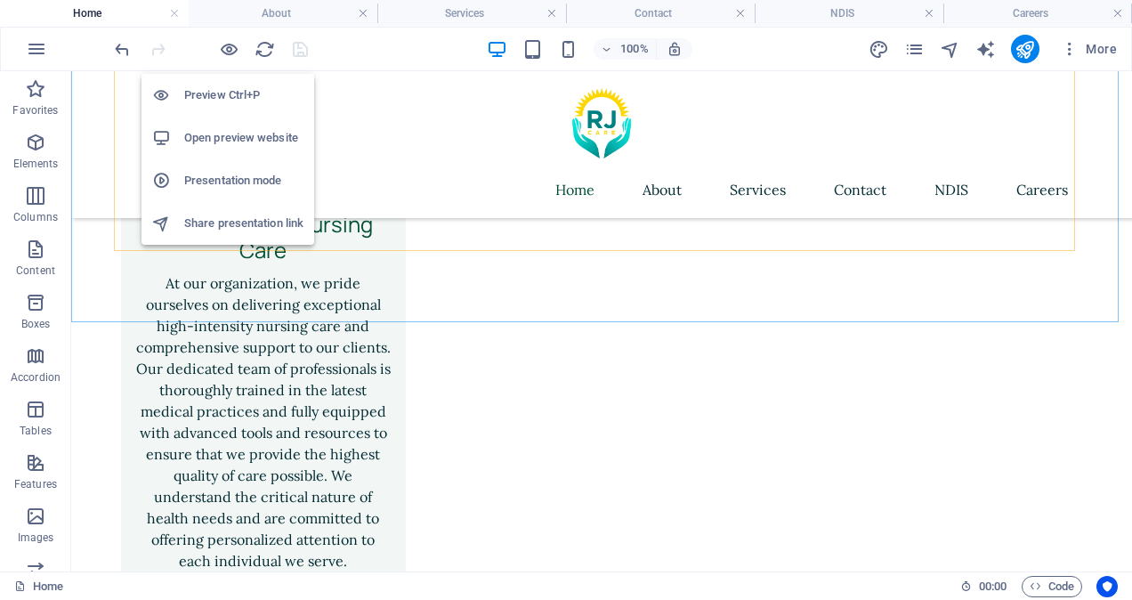
click at [248, 137] on h6 "Open preview website" at bounding box center [243, 137] width 119 height 21
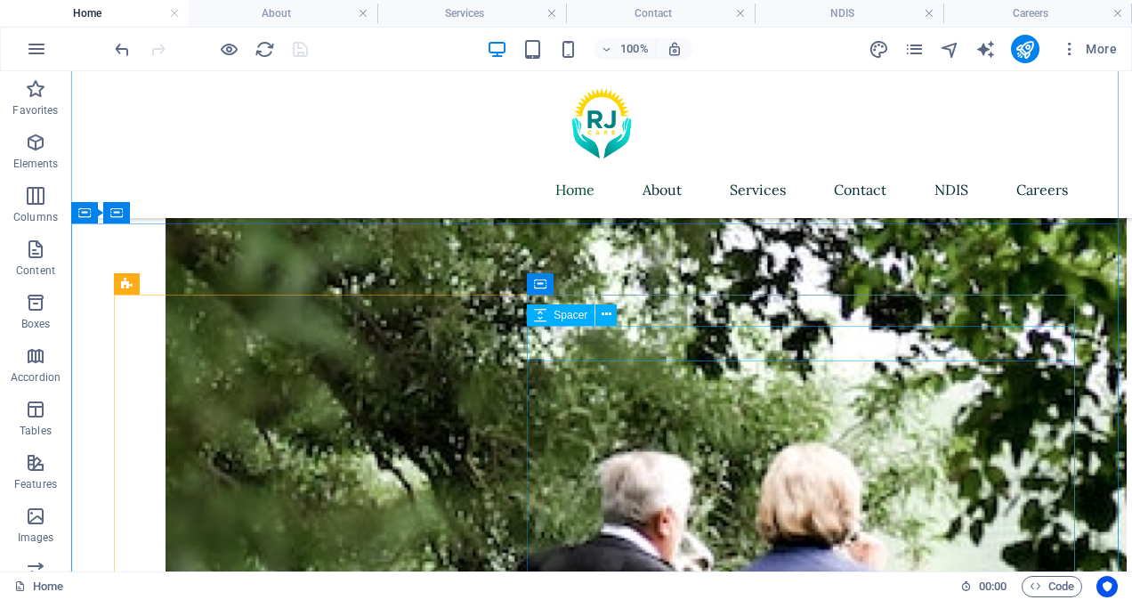
scroll to position [570, 0]
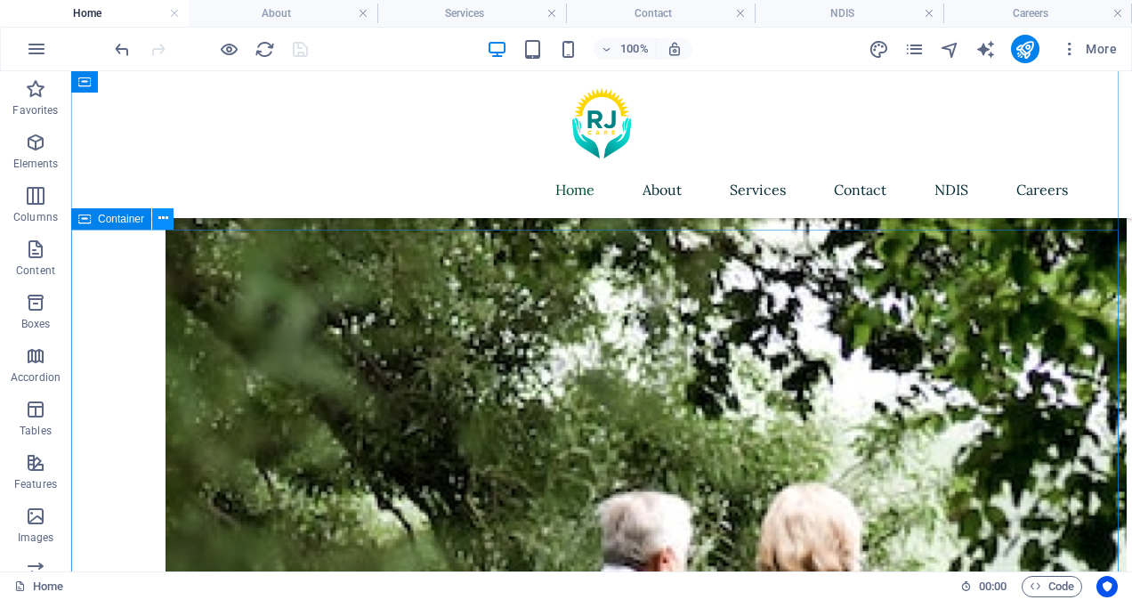
click at [164, 221] on icon at bounding box center [163, 218] width 10 height 19
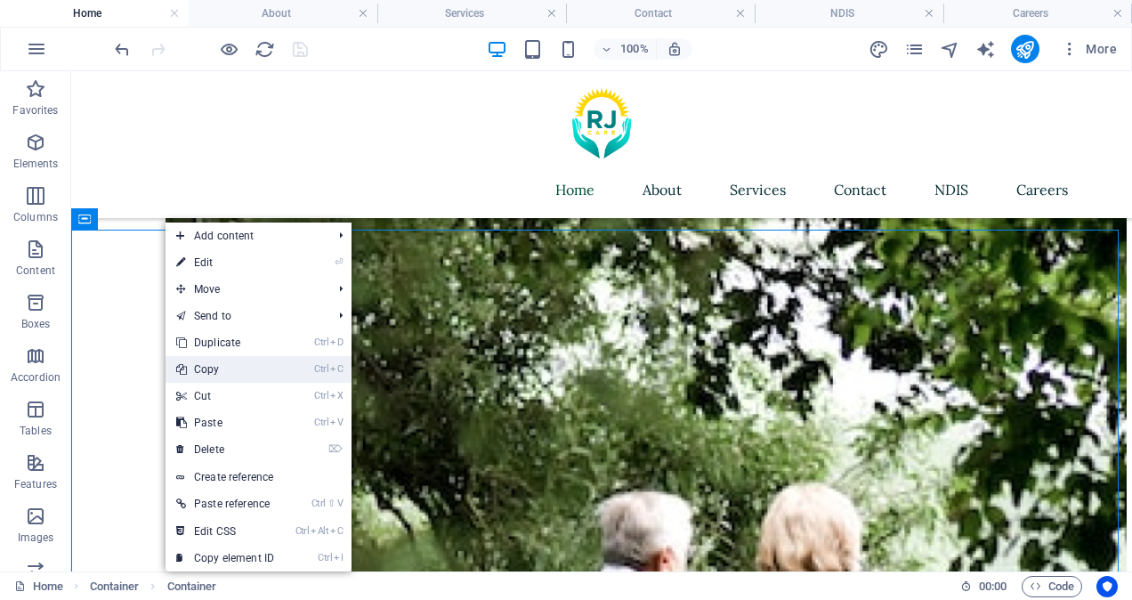
click at [222, 373] on link "Ctrl C Copy" at bounding box center [225, 369] width 119 height 27
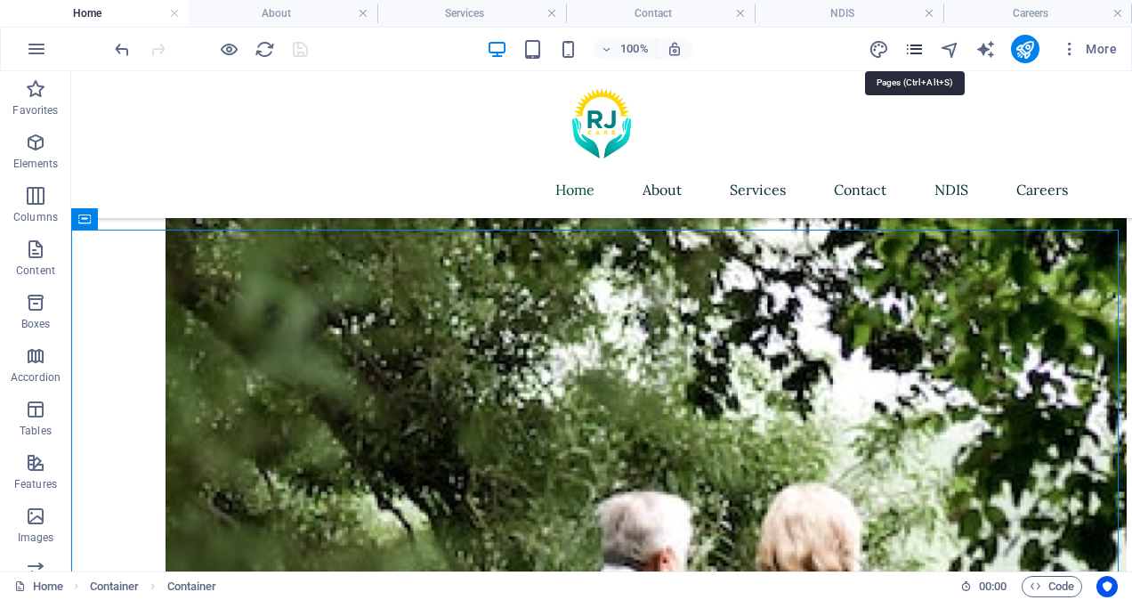
click at [918, 55] on icon "pages" at bounding box center [914, 49] width 20 height 20
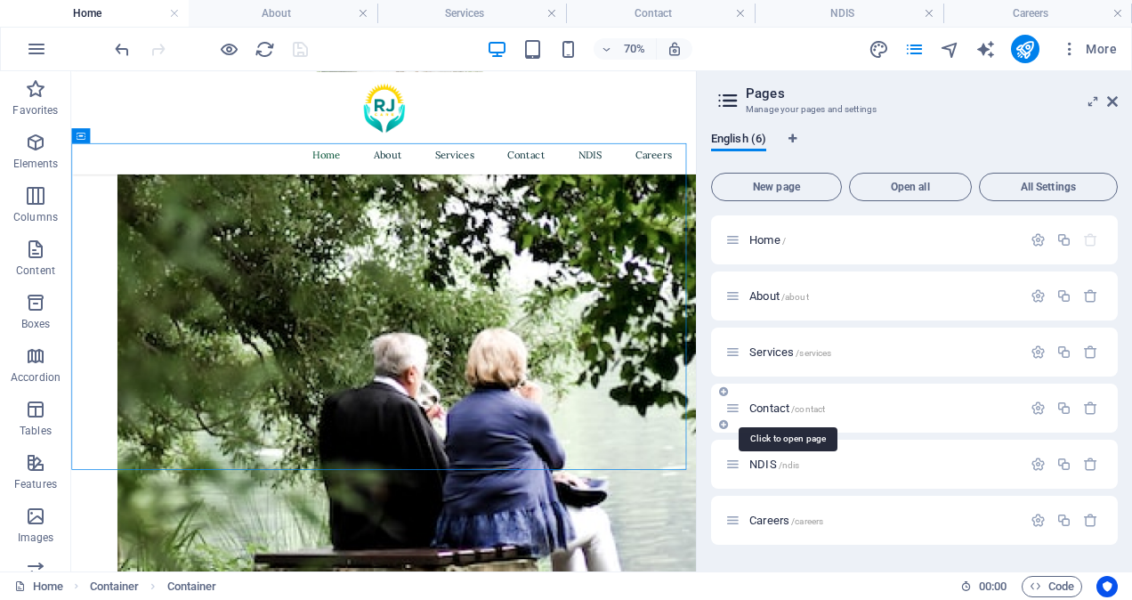
click at [799, 405] on span "/contact" at bounding box center [808, 409] width 34 height 10
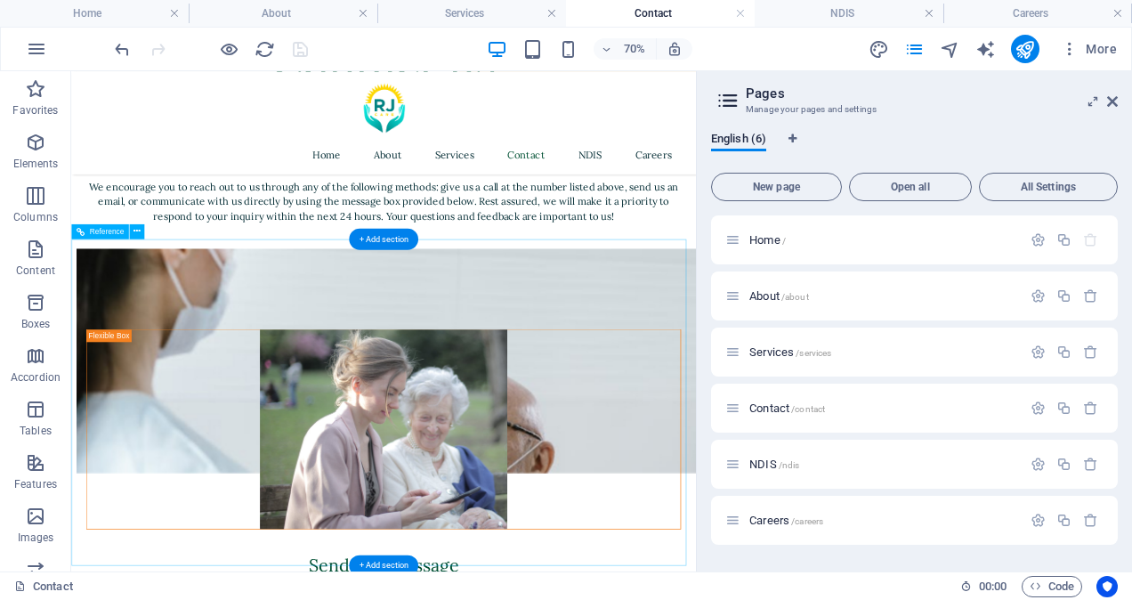
scroll to position [0, 0]
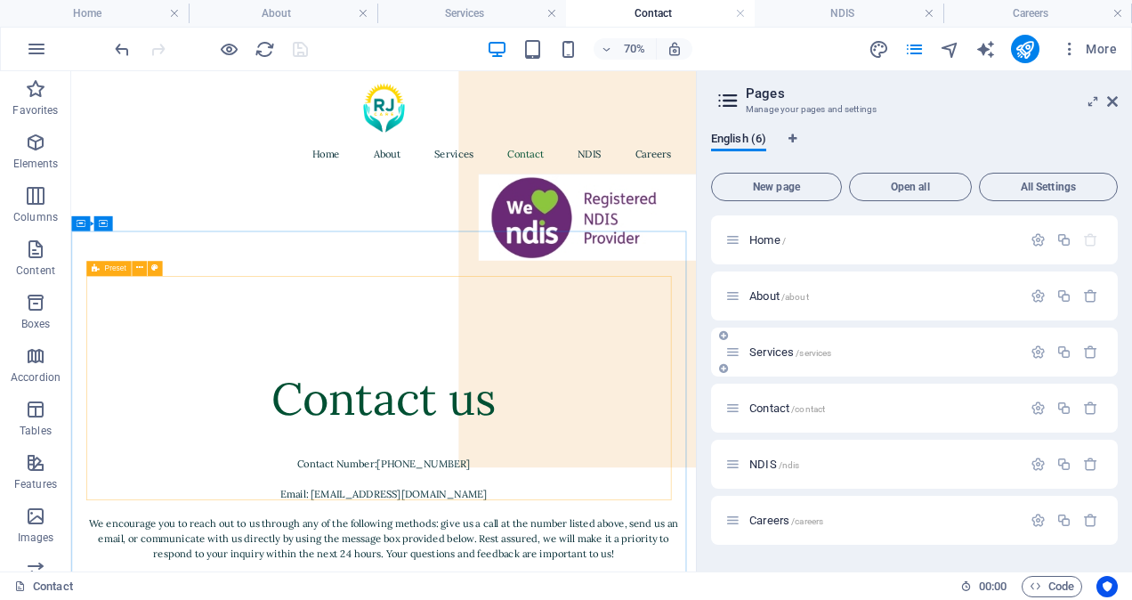
click at [755, 351] on span "Services /services" at bounding box center [790, 351] width 82 height 13
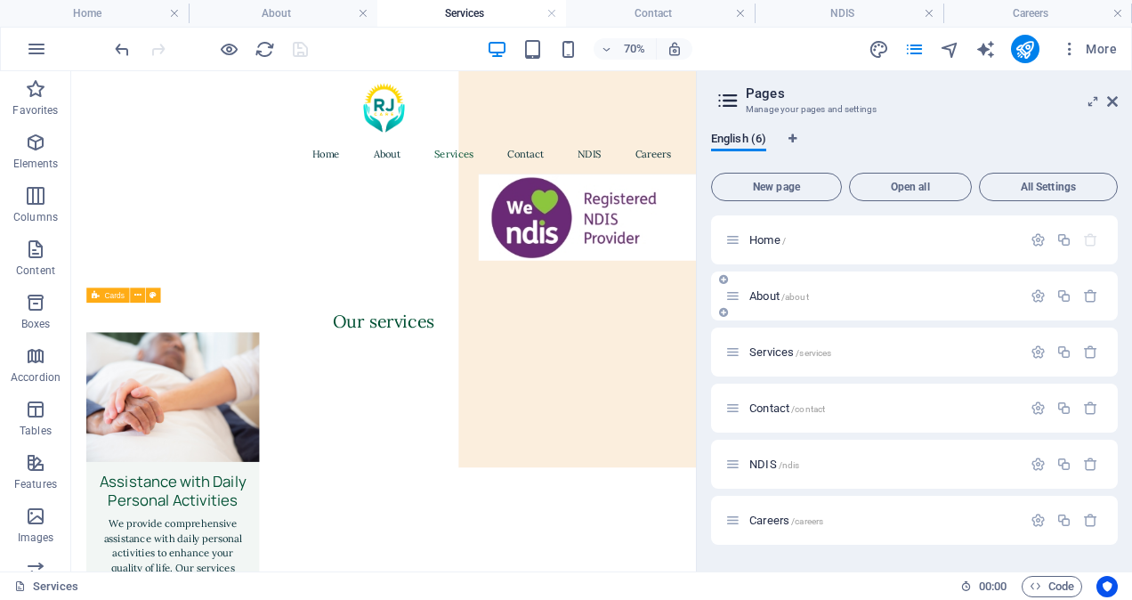
click at [771, 288] on div "About /about" at bounding box center [873, 296] width 296 height 20
click at [766, 303] on div "About /about" at bounding box center [873, 296] width 296 height 20
click at [763, 300] on span "About /about" at bounding box center [779, 295] width 60 height 13
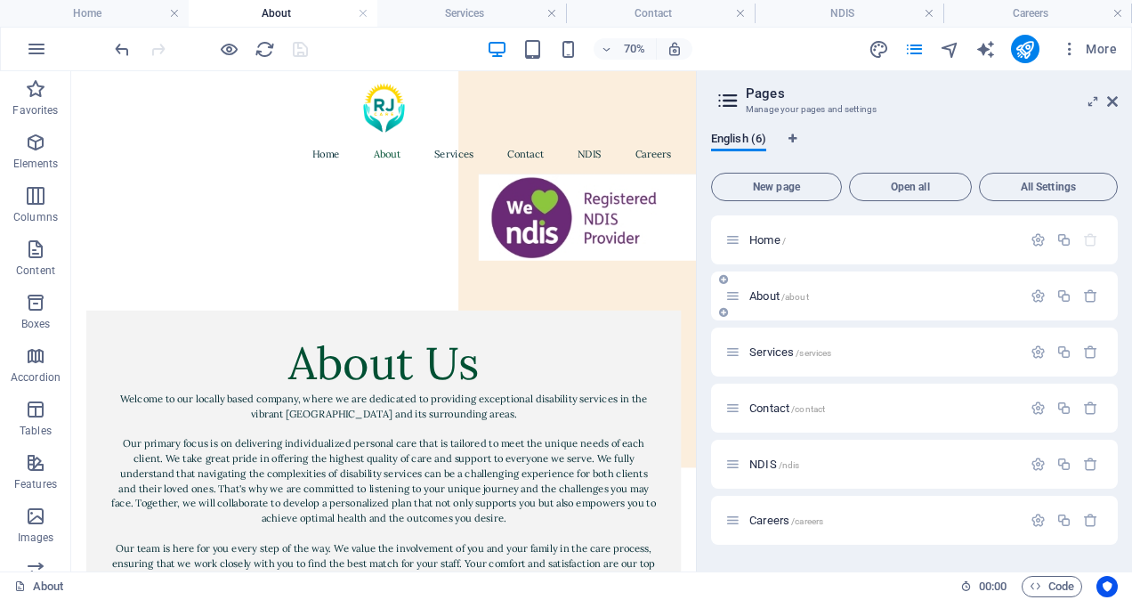
click at [763, 300] on span "About /about" at bounding box center [779, 295] width 60 height 13
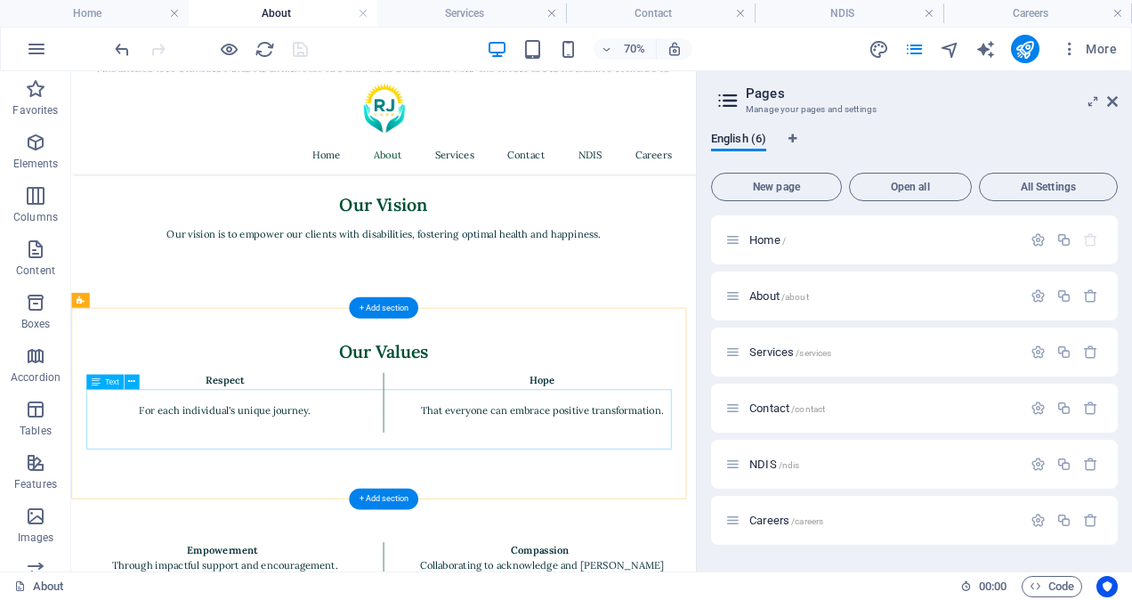
scroll to position [1632, 0]
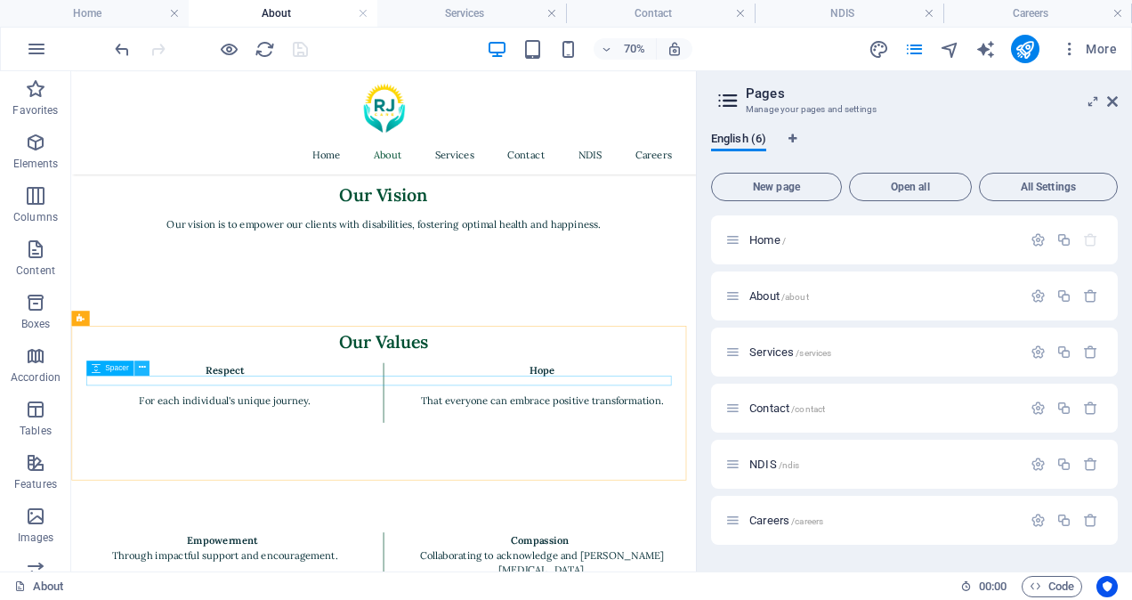
click at [142, 365] on icon at bounding box center [141, 367] width 7 height 13
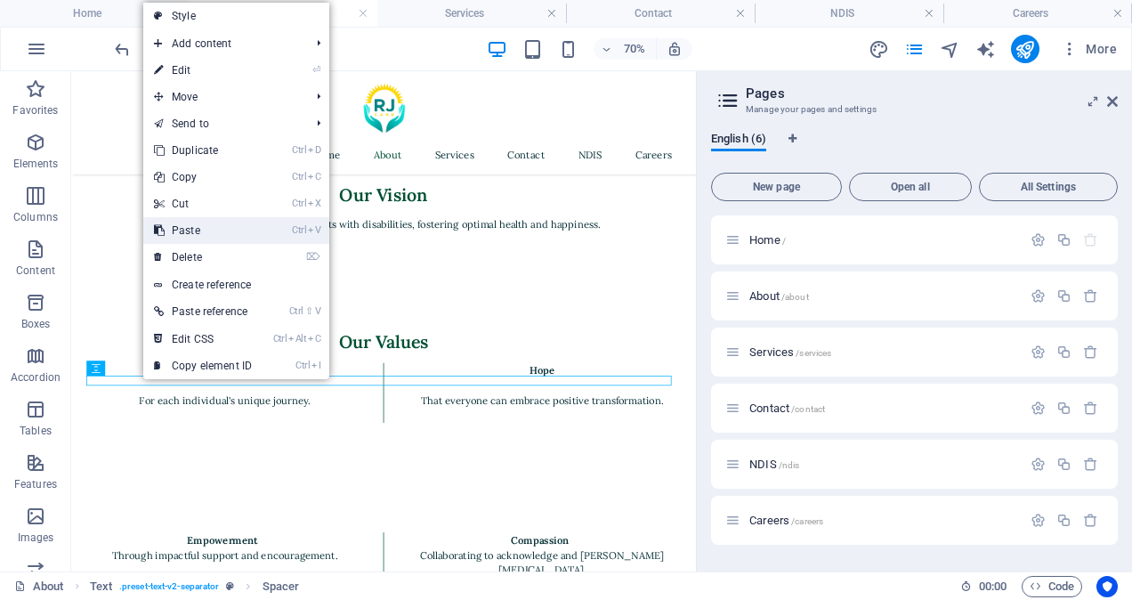
click at [201, 232] on link "Ctrl V Paste" at bounding box center [202, 230] width 119 height 27
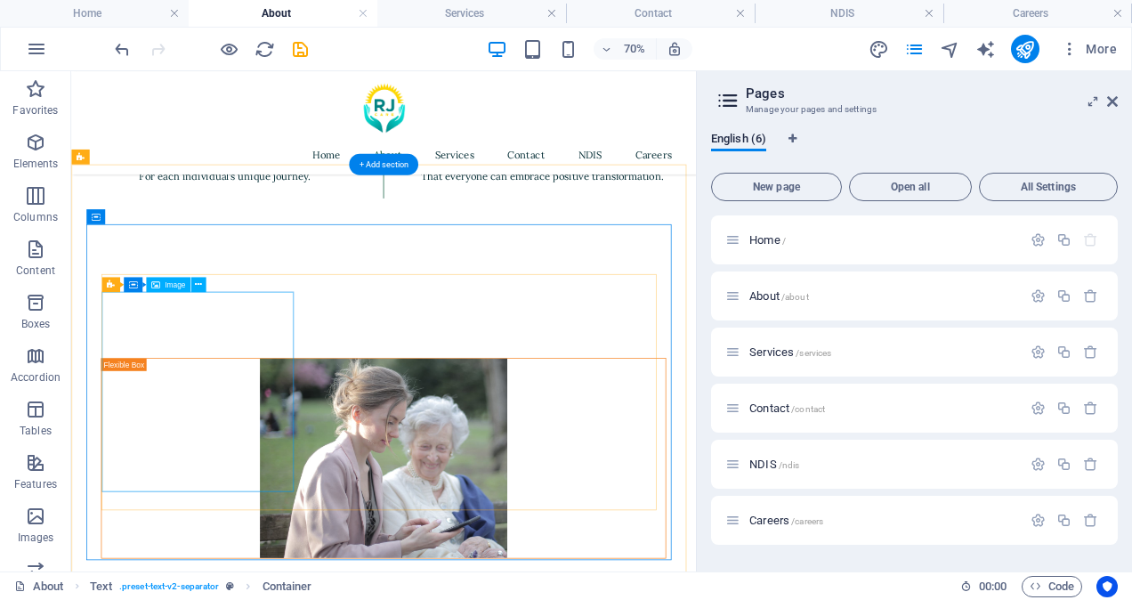
scroll to position [1814, 0]
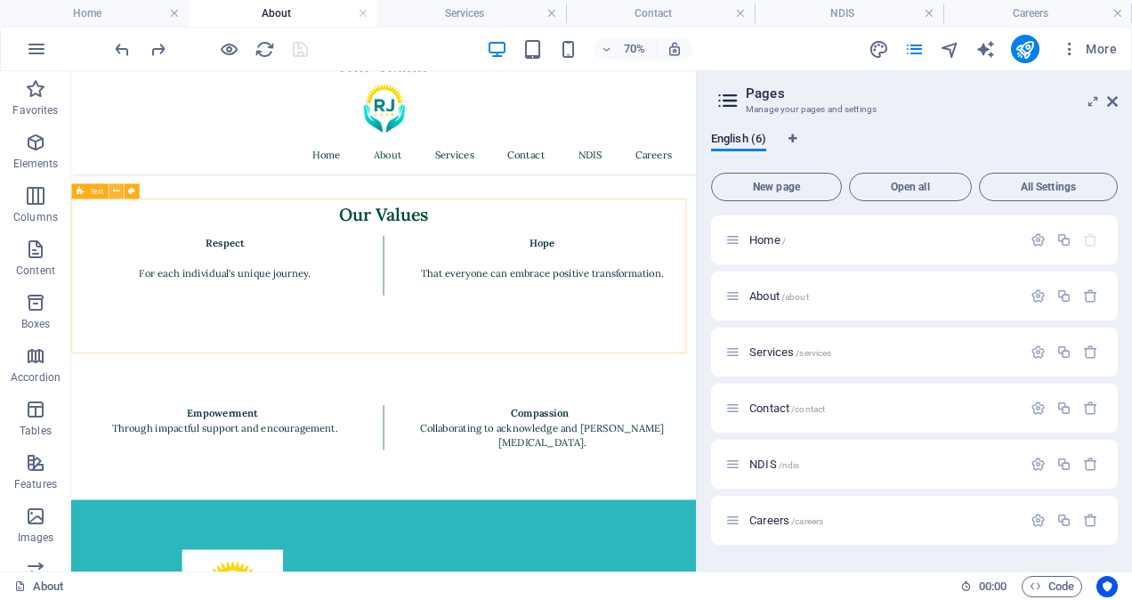
click at [117, 189] on icon at bounding box center [116, 190] width 7 height 13
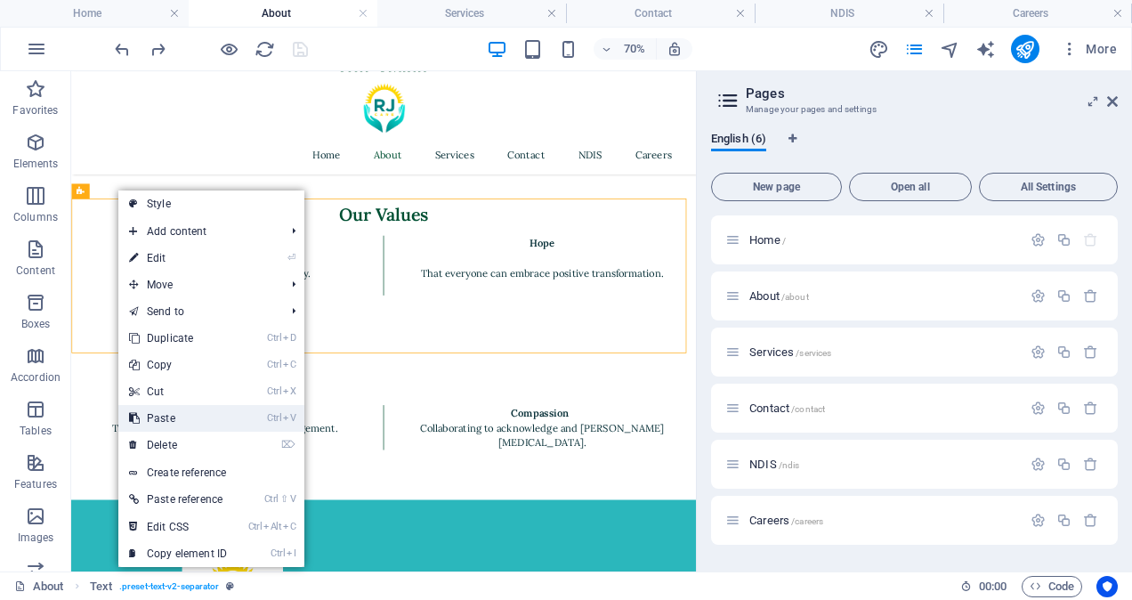
click at [196, 411] on link "Ctrl V Paste" at bounding box center [177, 418] width 119 height 27
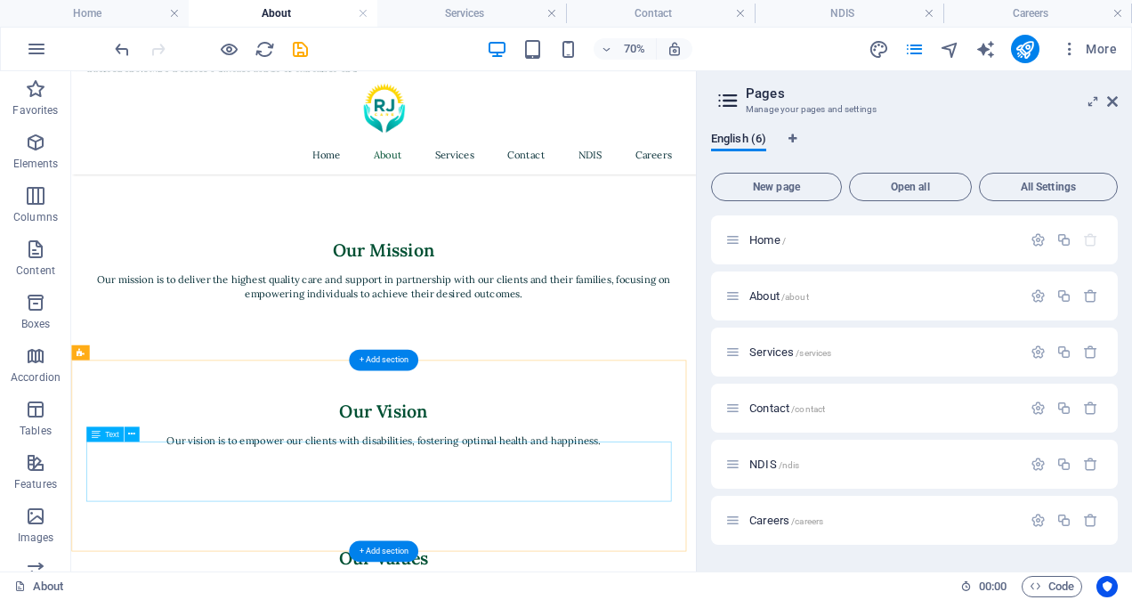
scroll to position [1324, 0]
click at [133, 425] on icon at bounding box center [131, 423] width 7 height 13
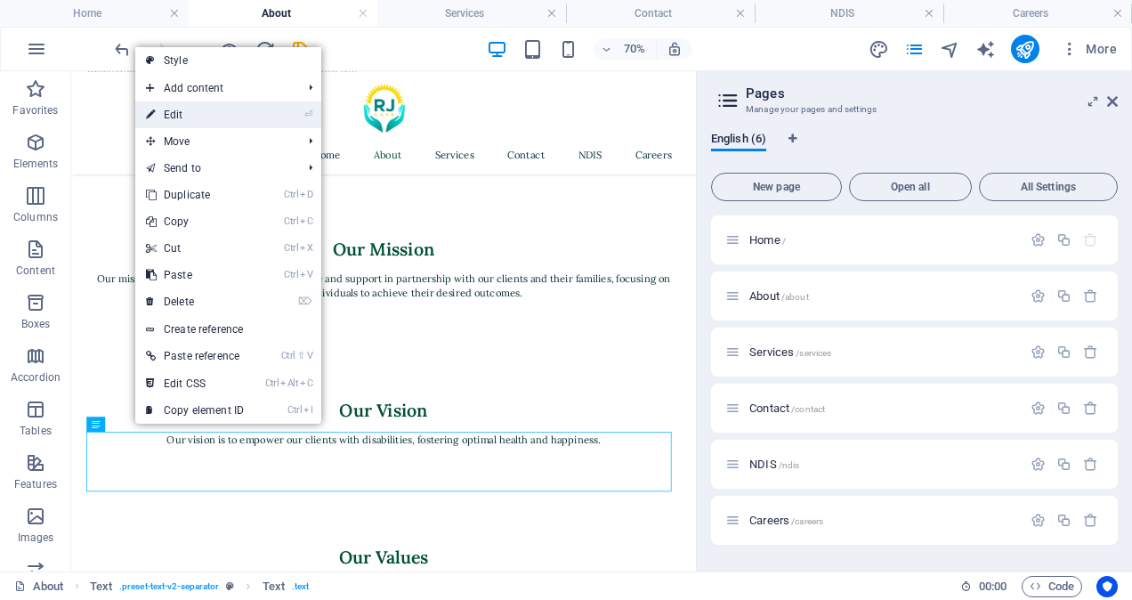
click at [180, 117] on link "⏎ Edit" at bounding box center [194, 114] width 119 height 27
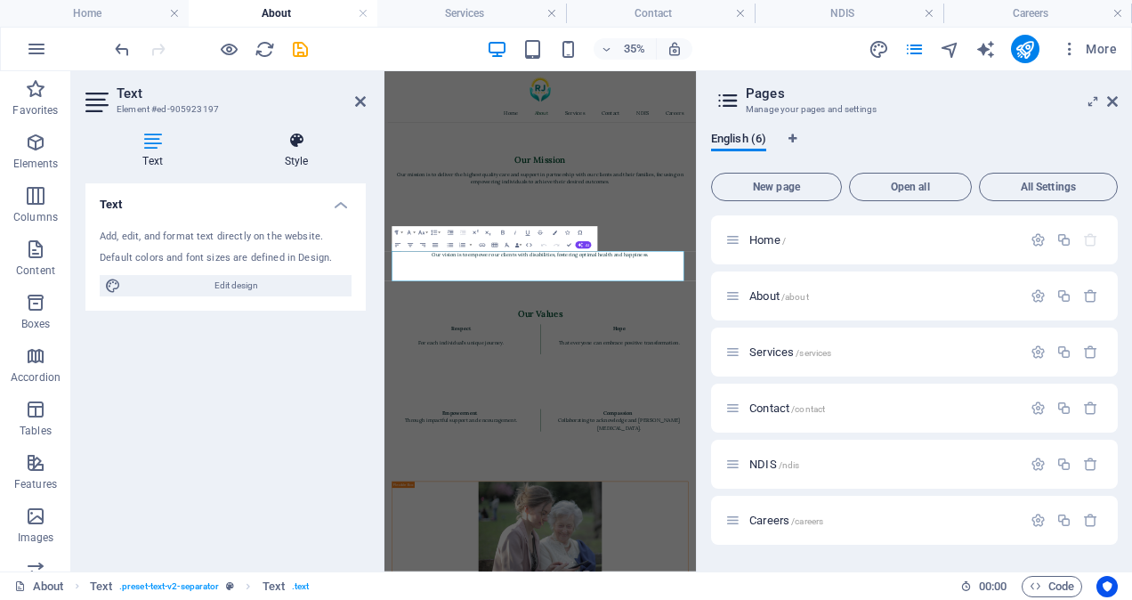
click at [295, 146] on icon at bounding box center [296, 141] width 139 height 18
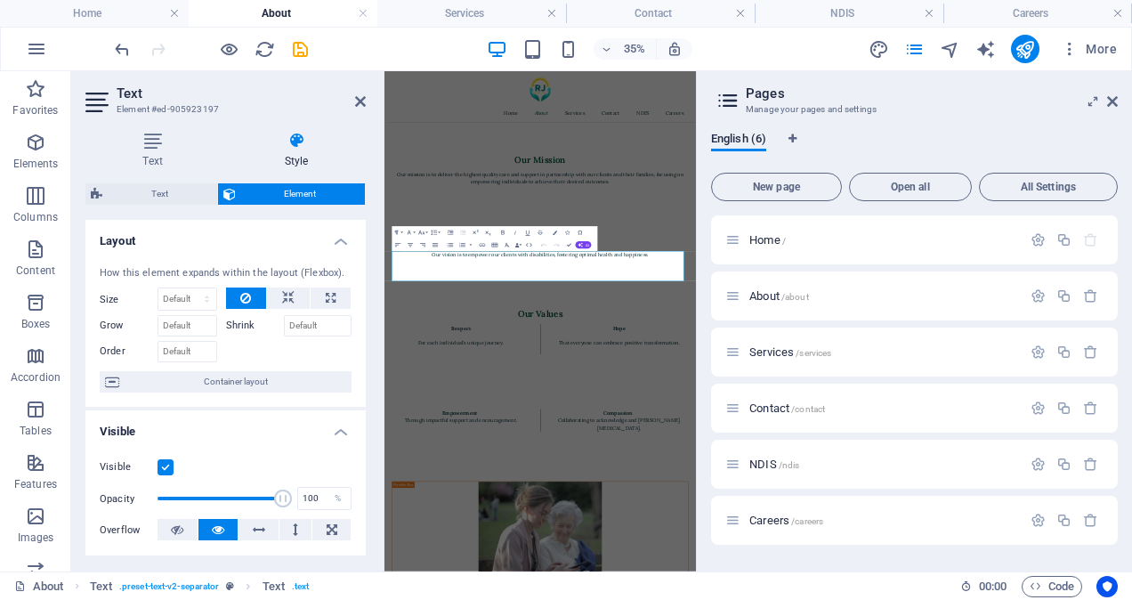
click at [264, 194] on span "Element" at bounding box center [300, 193] width 119 height 21
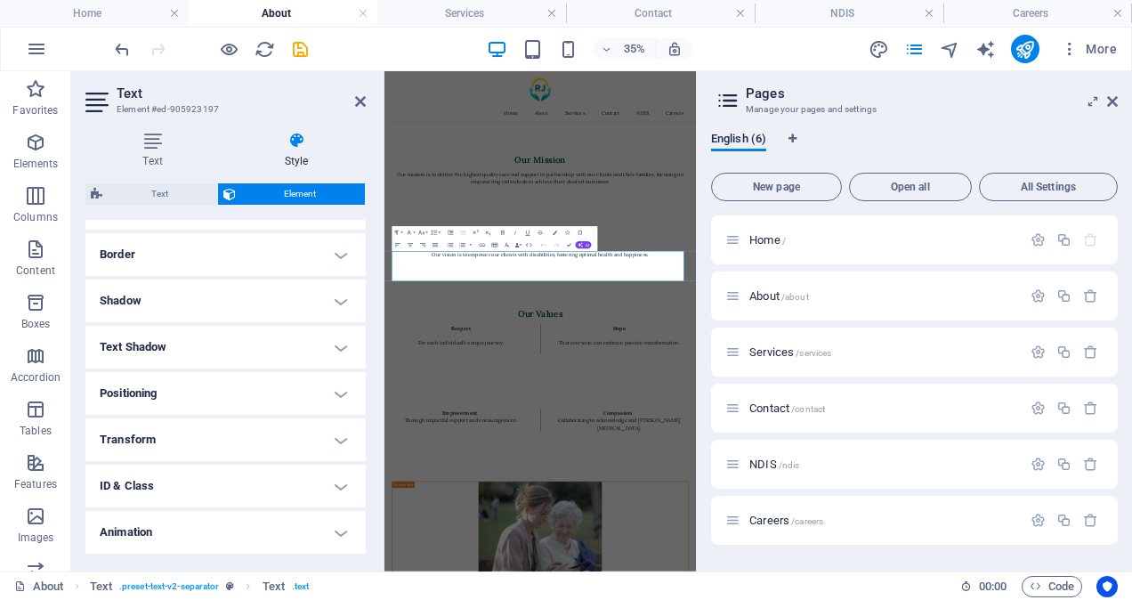
scroll to position [328, 0]
click at [208, 479] on h4 "Transform" at bounding box center [225, 483] width 280 height 43
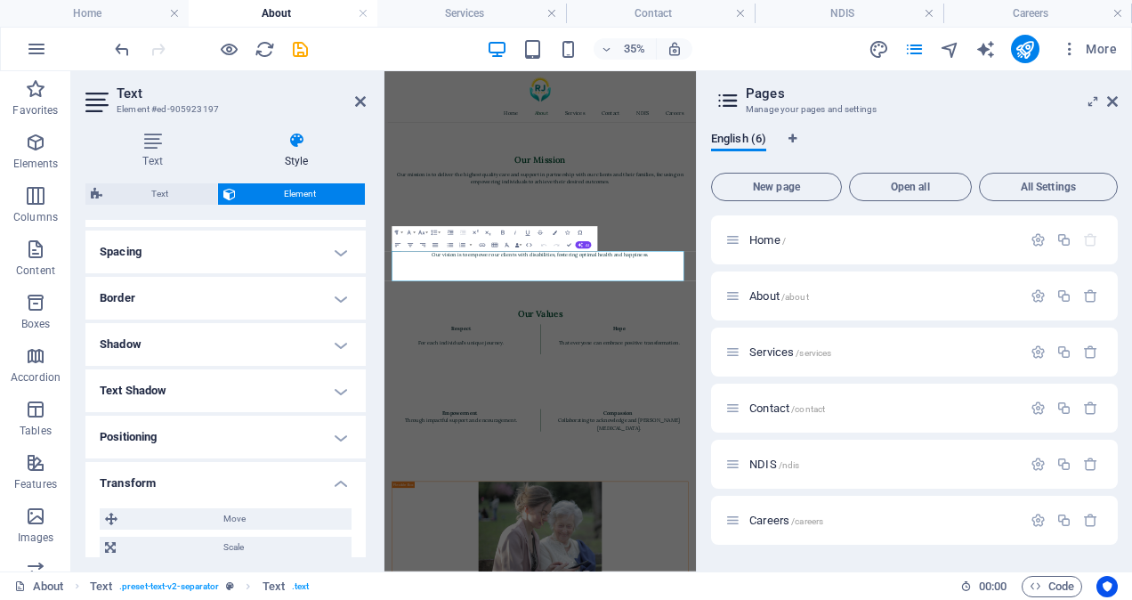
scroll to position [538, 0]
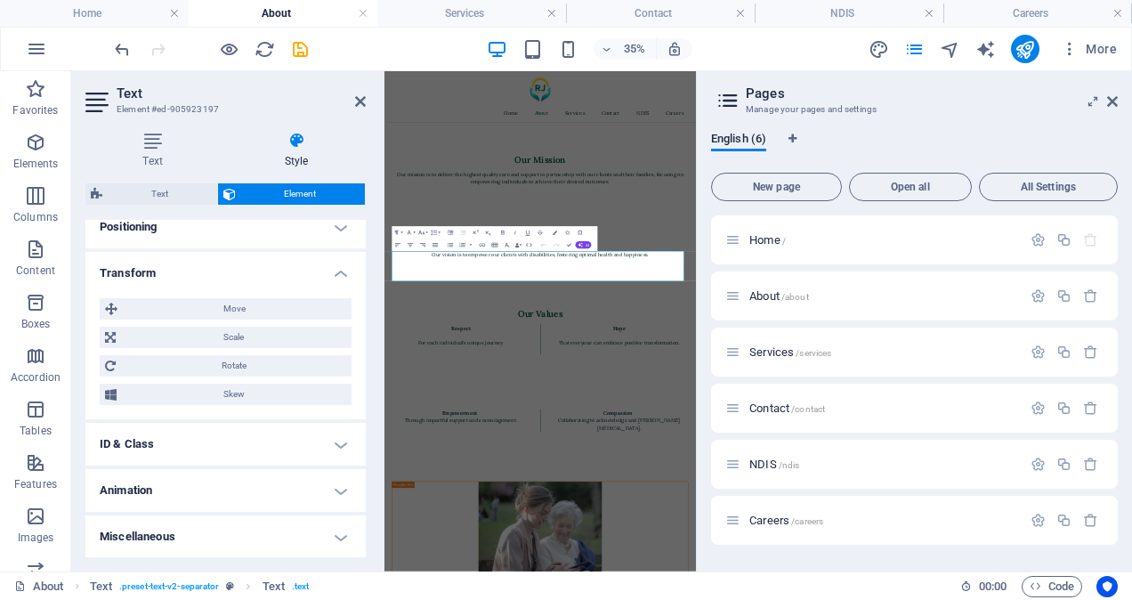
click at [269, 484] on h4 "Animation" at bounding box center [225, 490] width 280 height 43
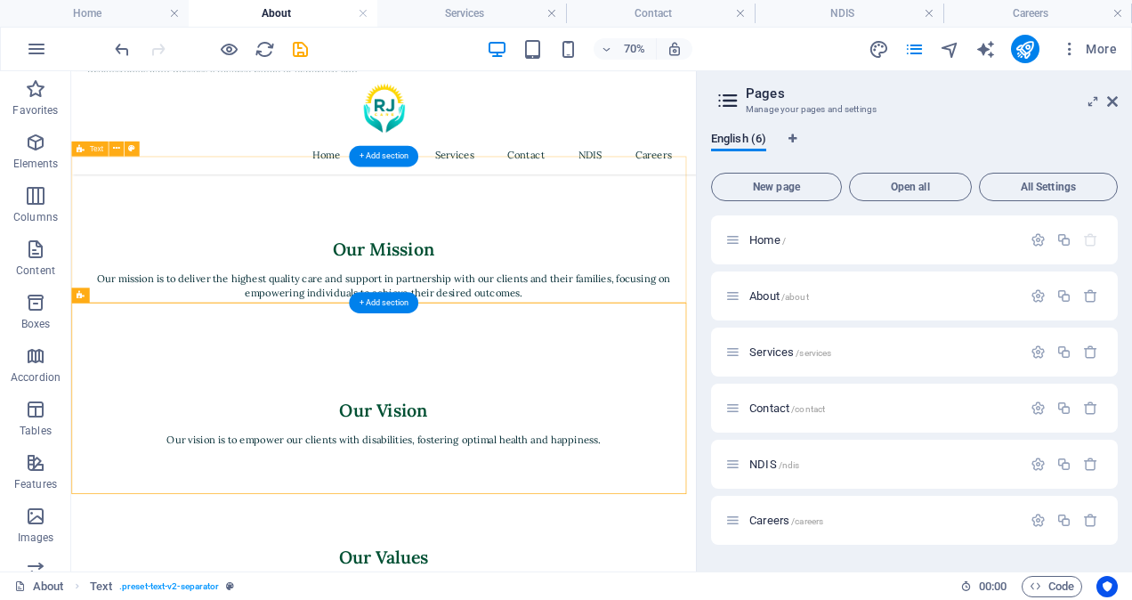
scroll to position [1468, 0]
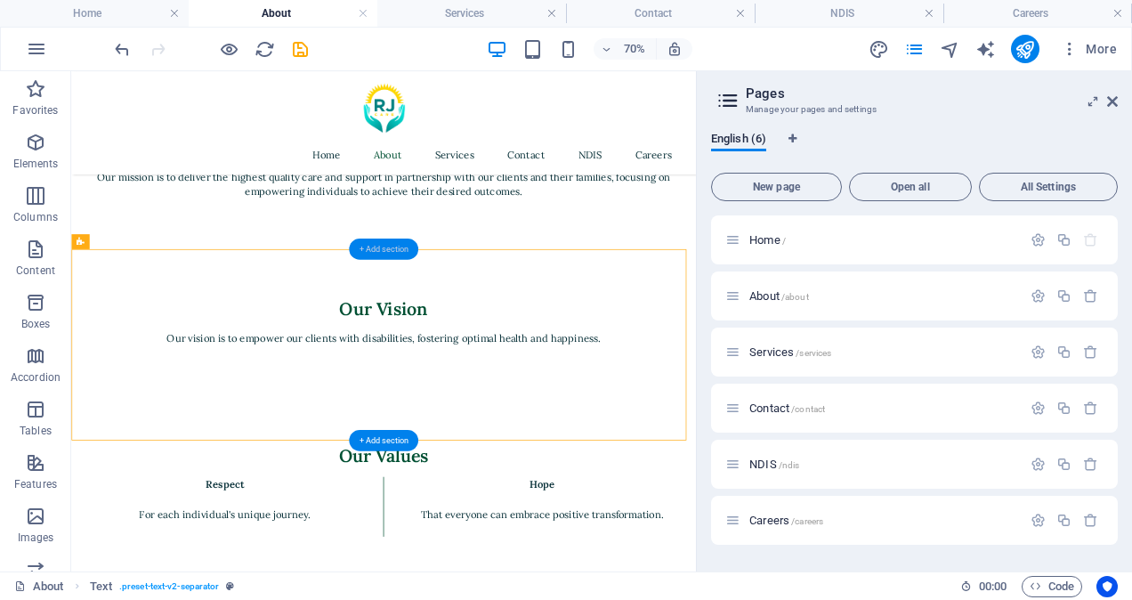
click at [372, 249] on div "+ Add section" at bounding box center [383, 249] width 69 height 21
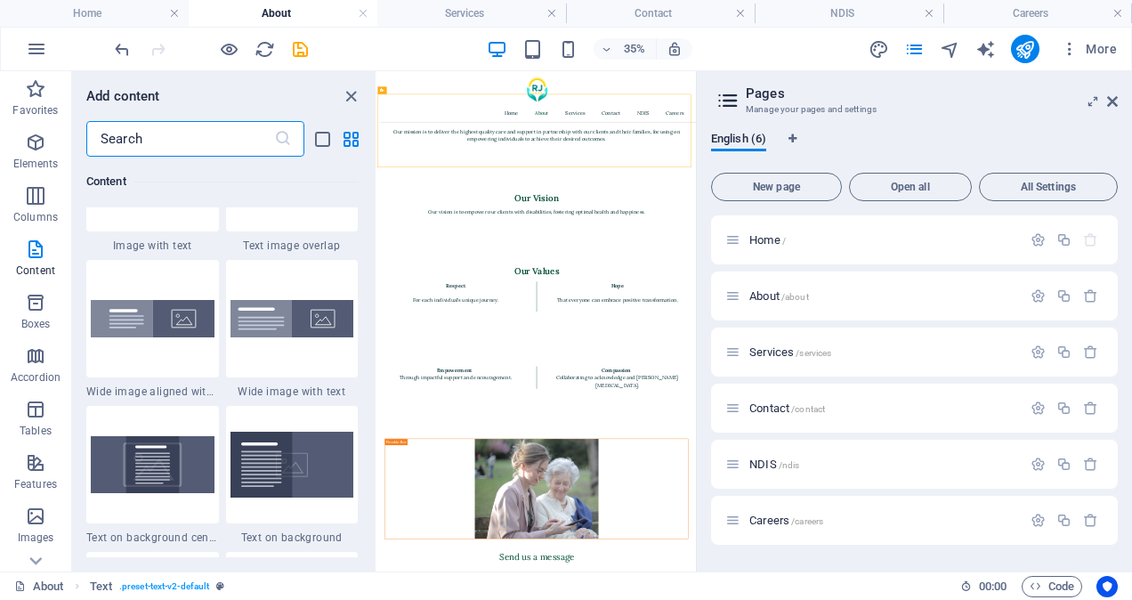
scroll to position [3500, 0]
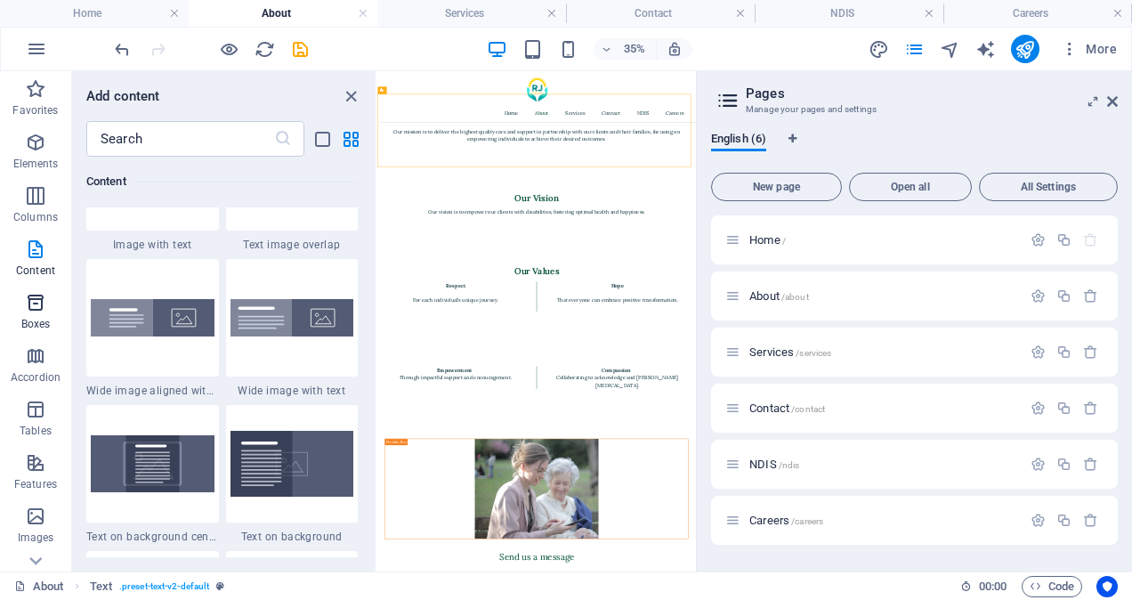
click at [35, 306] on icon "button" at bounding box center [35, 302] width 21 height 21
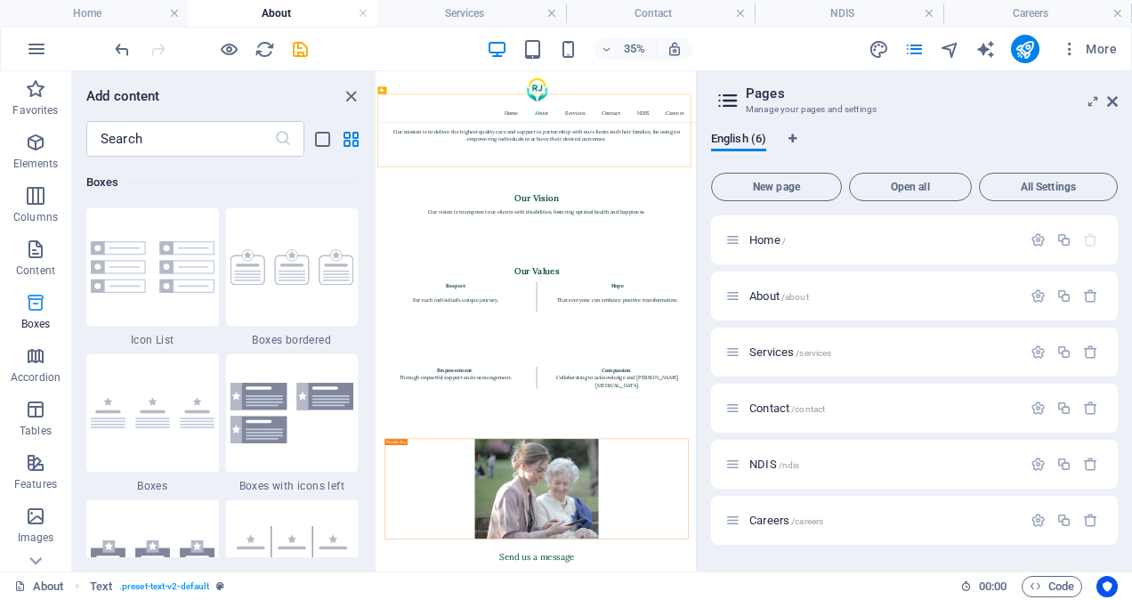
scroll to position [4909, 0]
click at [180, 281] on img at bounding box center [153, 266] width 124 height 52
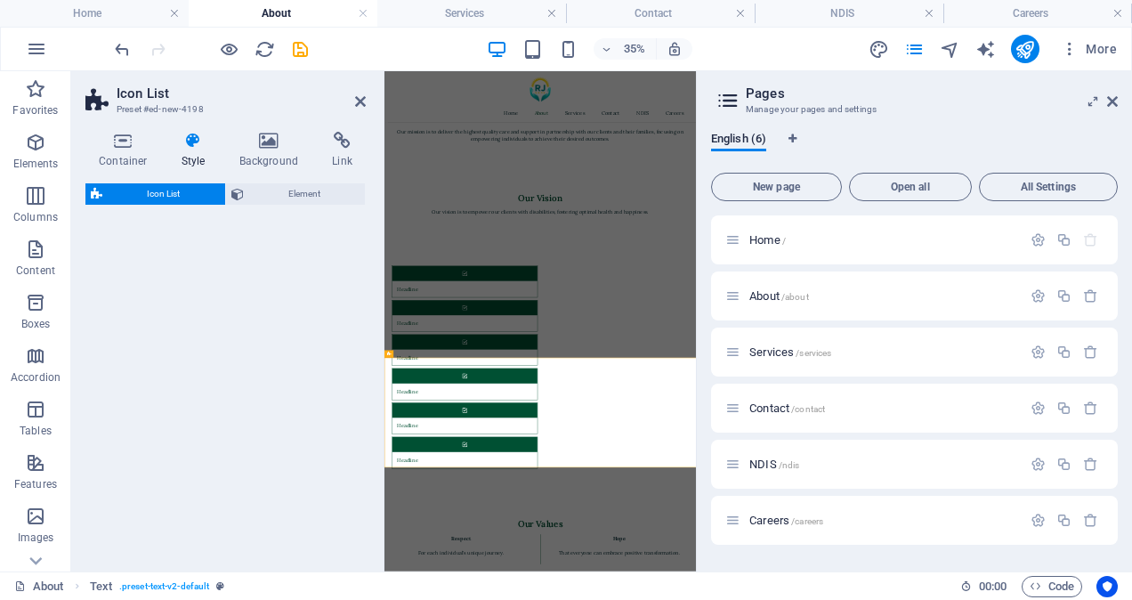
select select "rem"
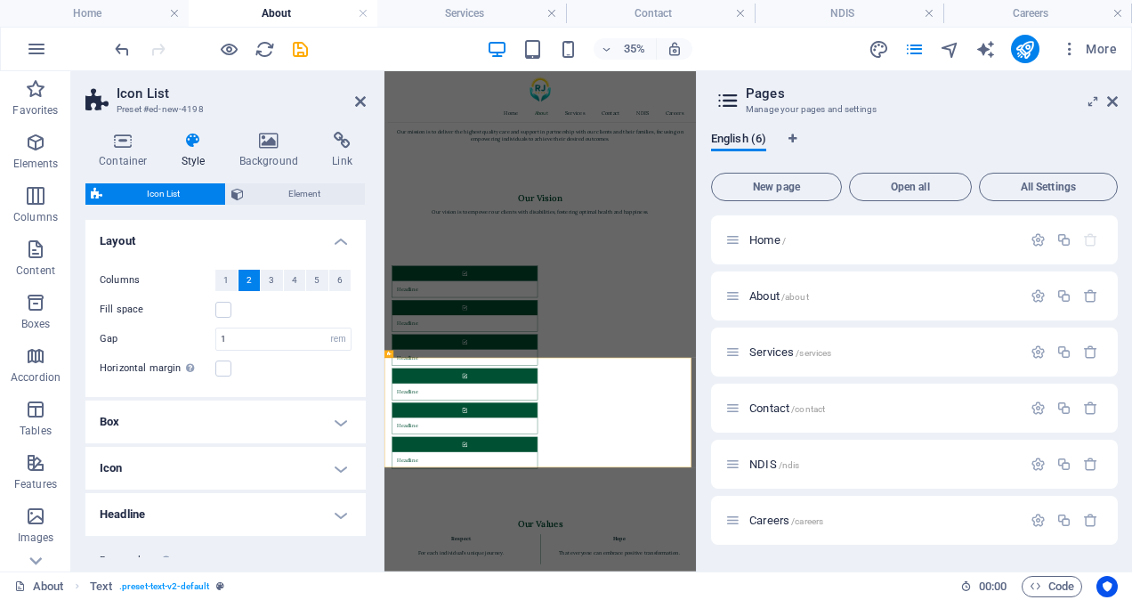
scroll to position [902, 0]
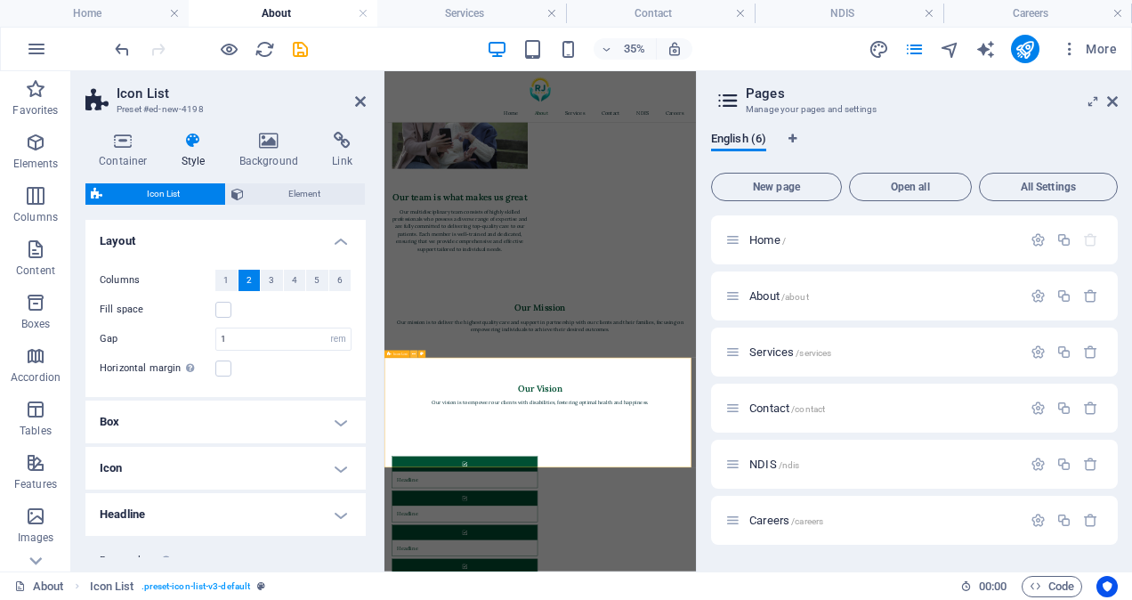
click at [411, 351] on button at bounding box center [413, 354] width 7 height 7
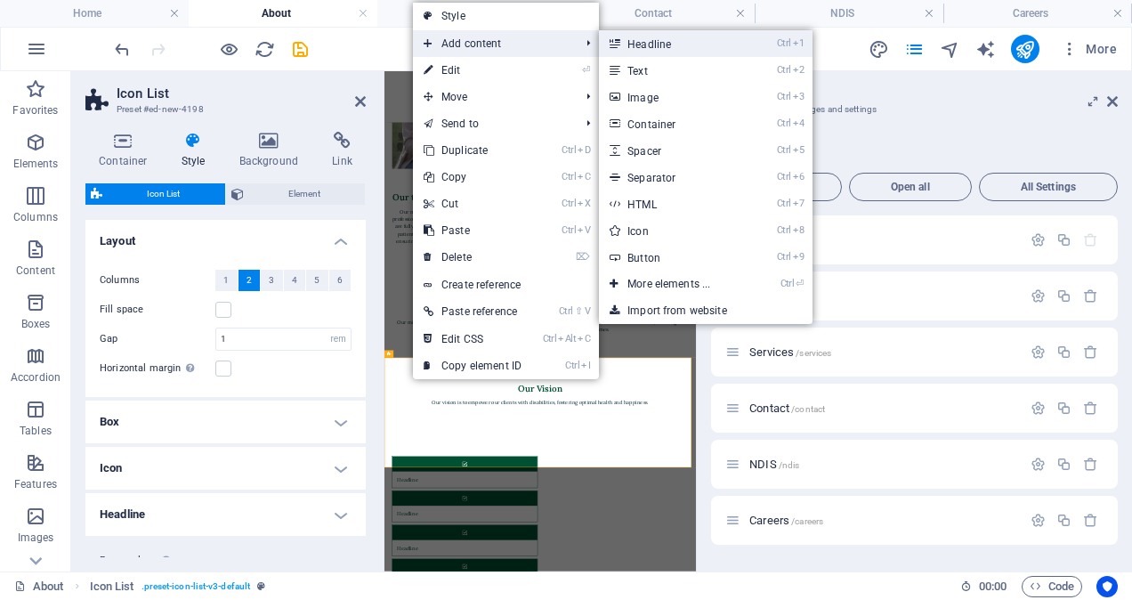
click at [642, 44] on link "Ctrl 1 Headline" at bounding box center [672, 43] width 147 height 27
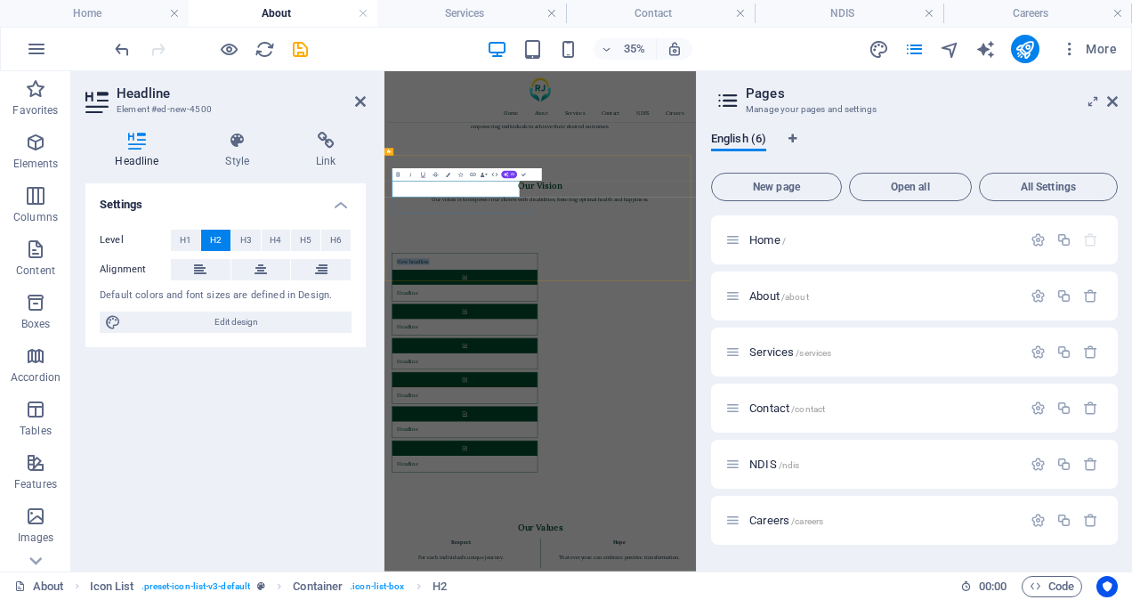
scroll to position [1481, 0]
click at [947, 312] on div "Our Vision Our vision is to empower our clients with disabilities, fostering op…" at bounding box center [829, 416] width 890 height 209
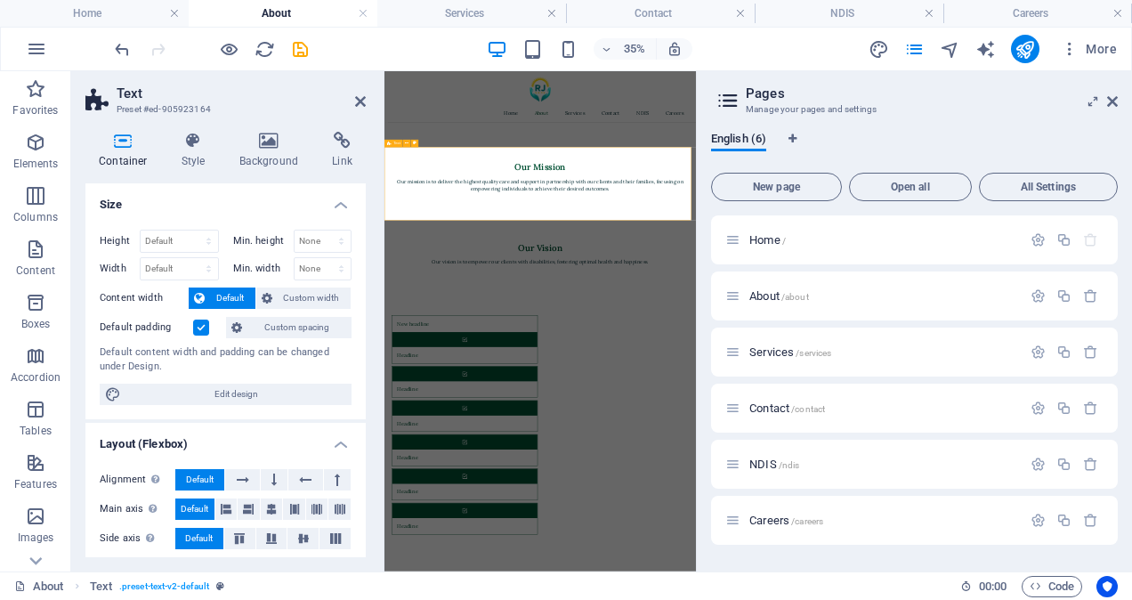
scroll to position [1295, 0]
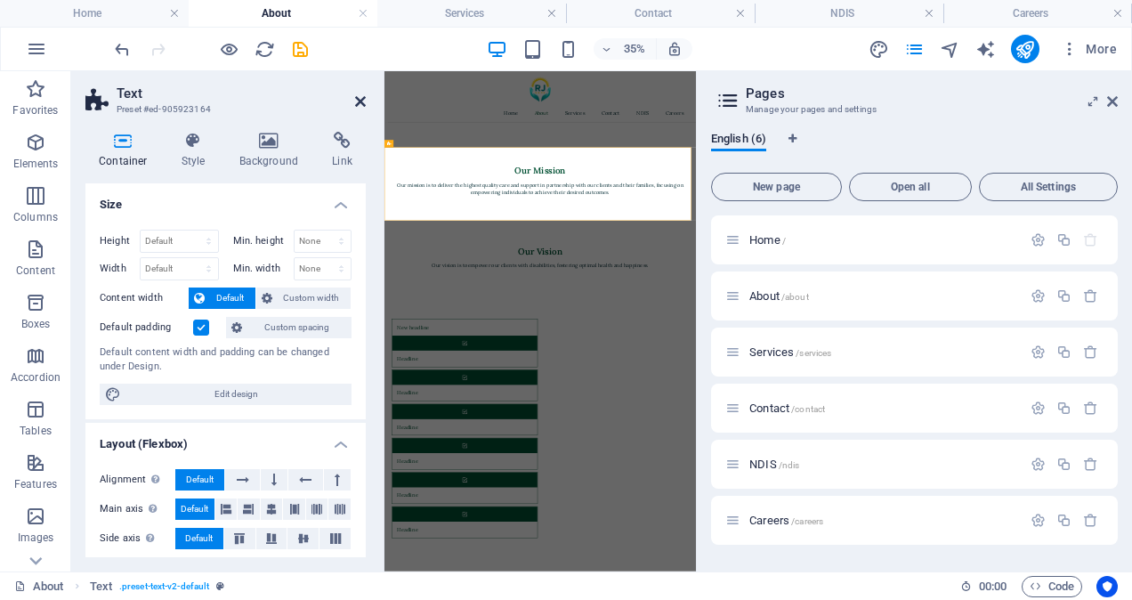
click at [360, 94] on icon at bounding box center [360, 101] width 11 height 14
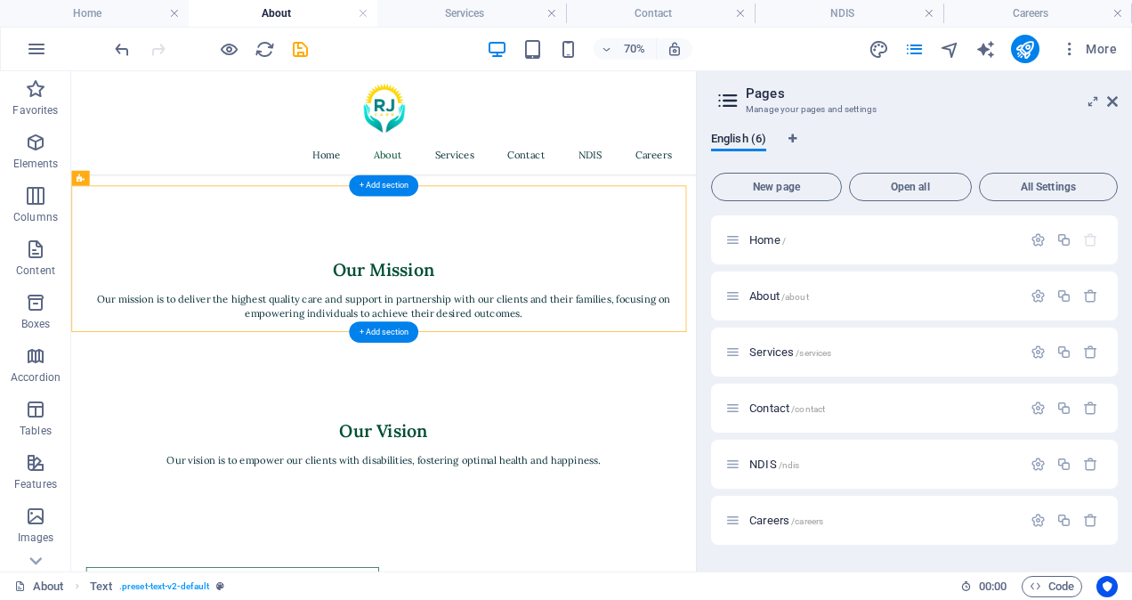
scroll to position [1501, 0]
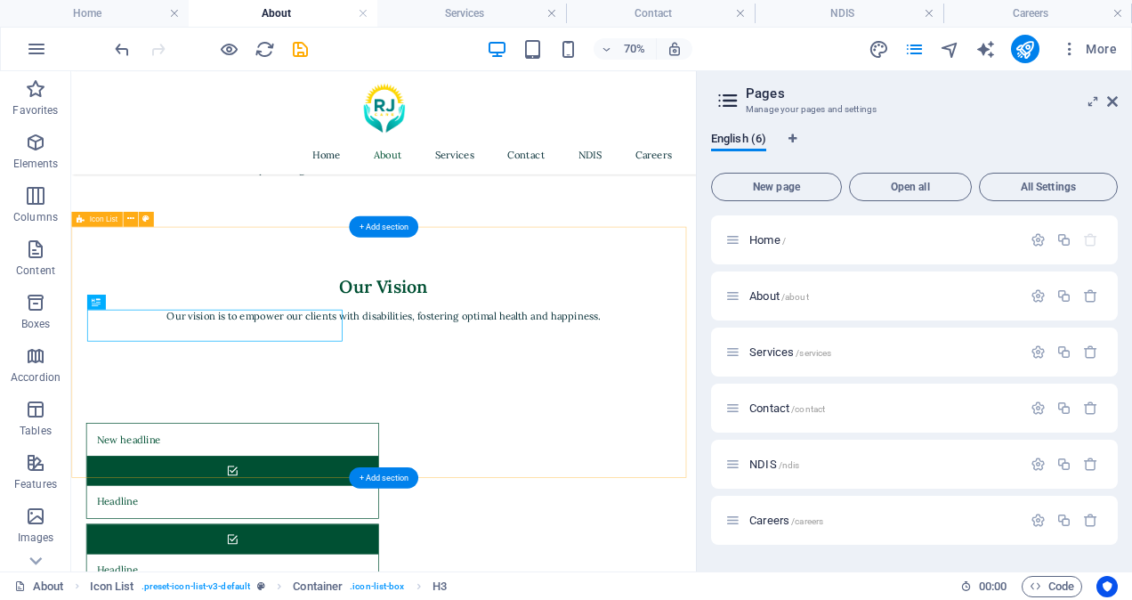
select select "rem"
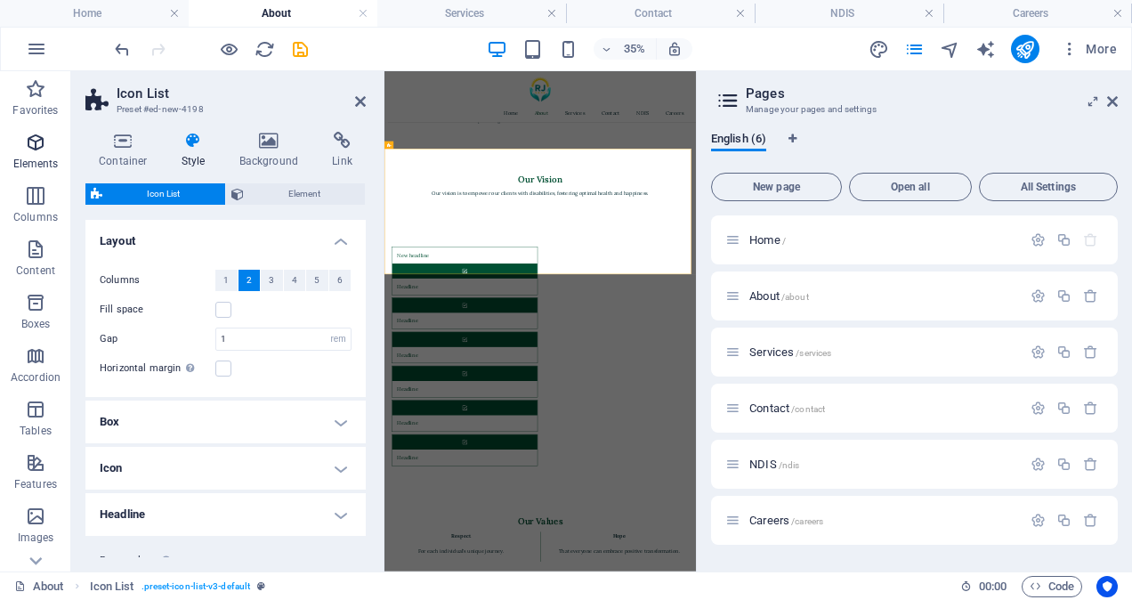
click at [38, 159] on p "Elements" at bounding box center [35, 164] width 45 height 14
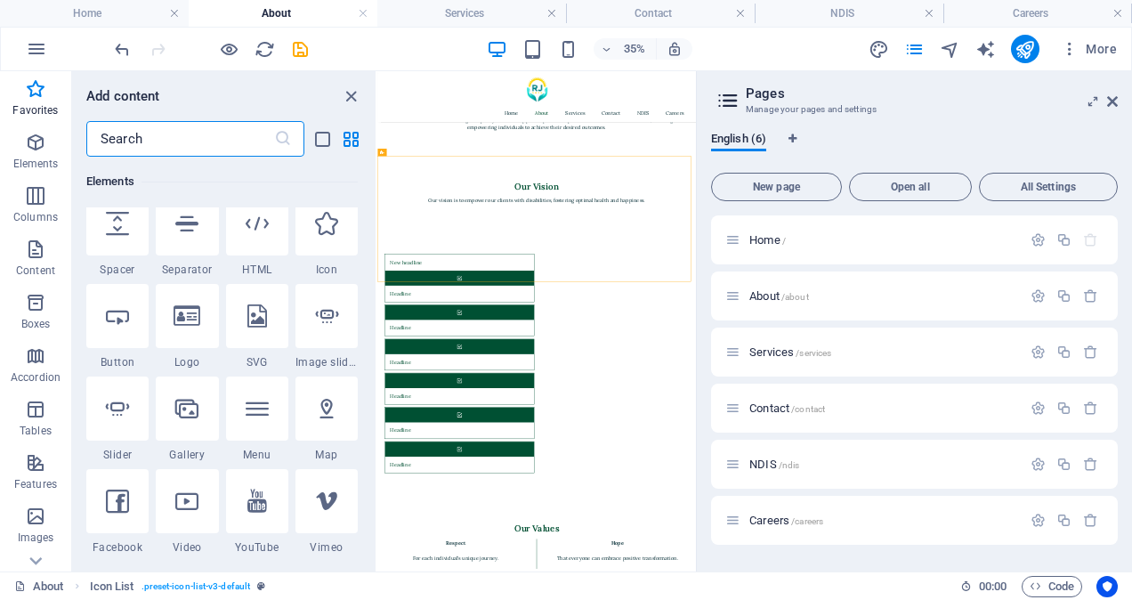
scroll to position [166, 0]
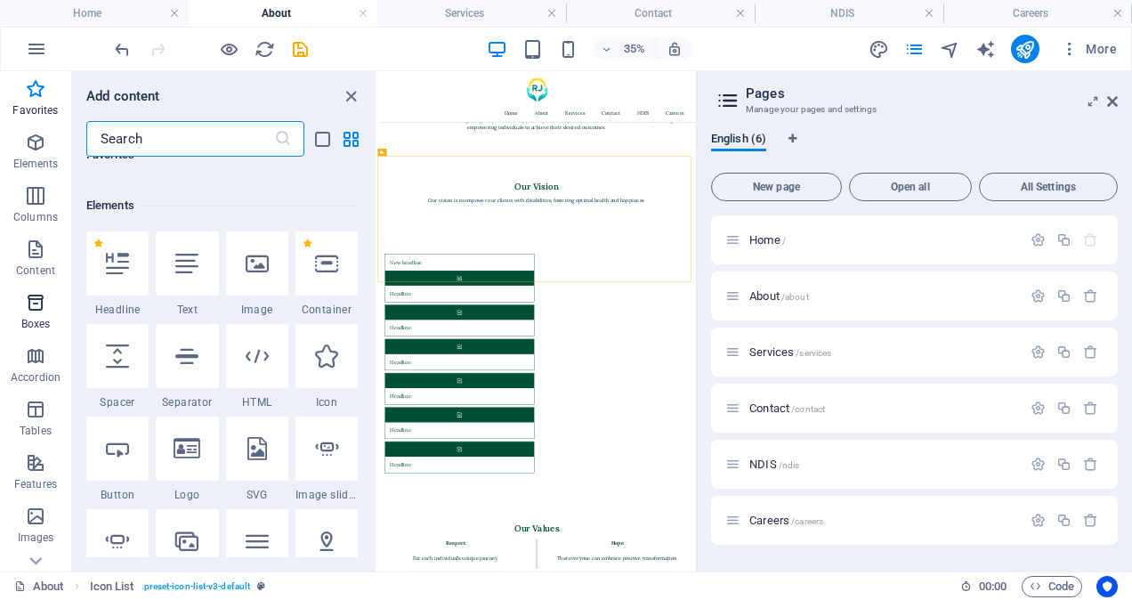
click at [34, 311] on icon "button" at bounding box center [35, 302] width 21 height 21
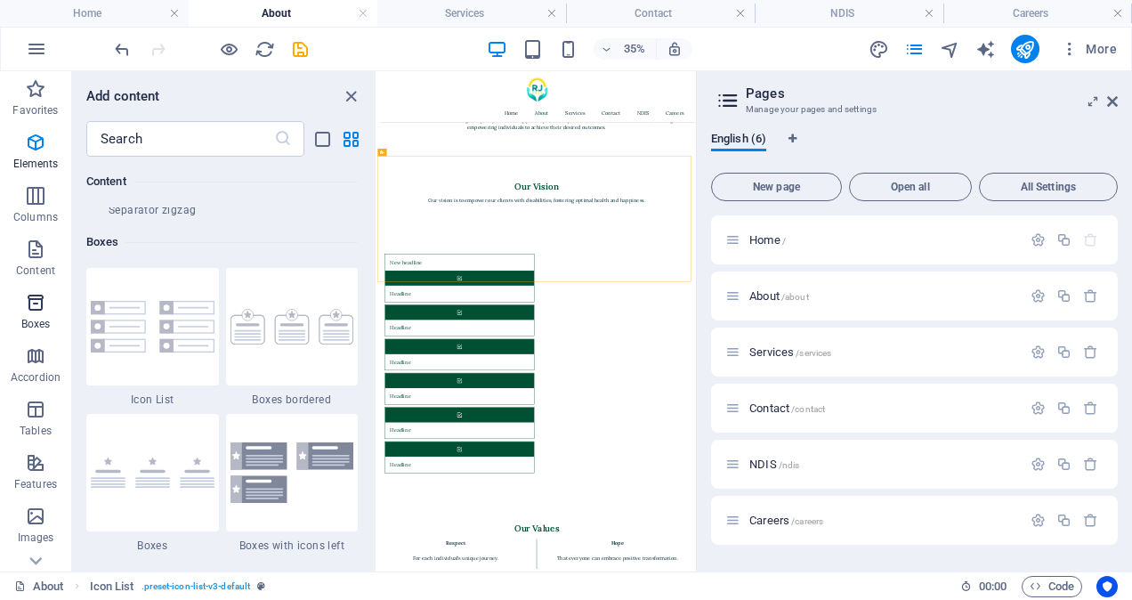
scroll to position [4909, 0]
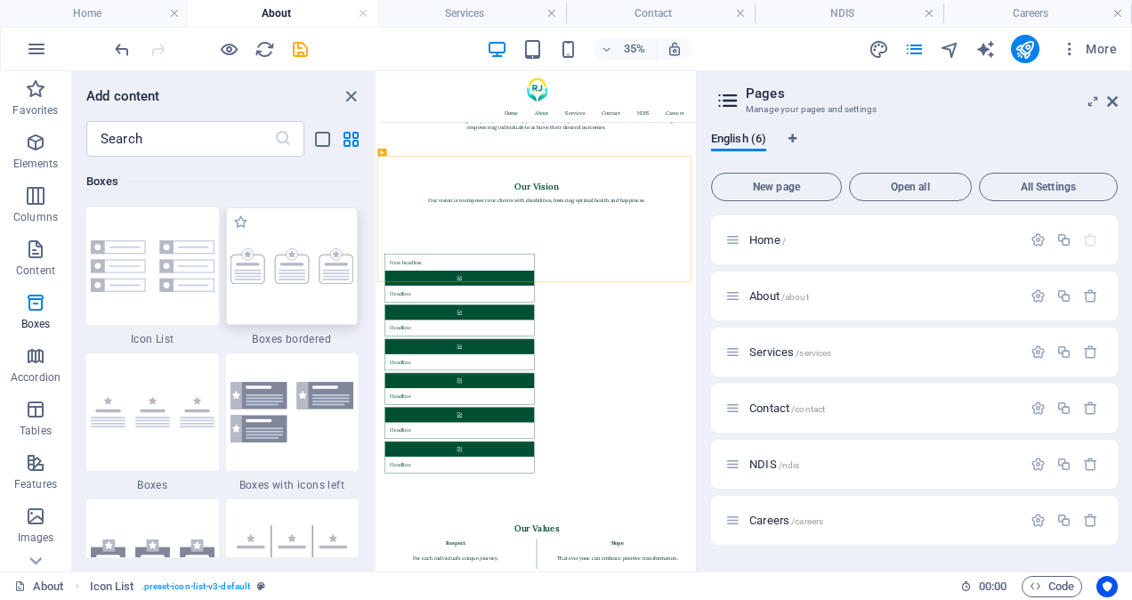
click at [278, 301] on div at bounding box center [292, 265] width 133 height 117
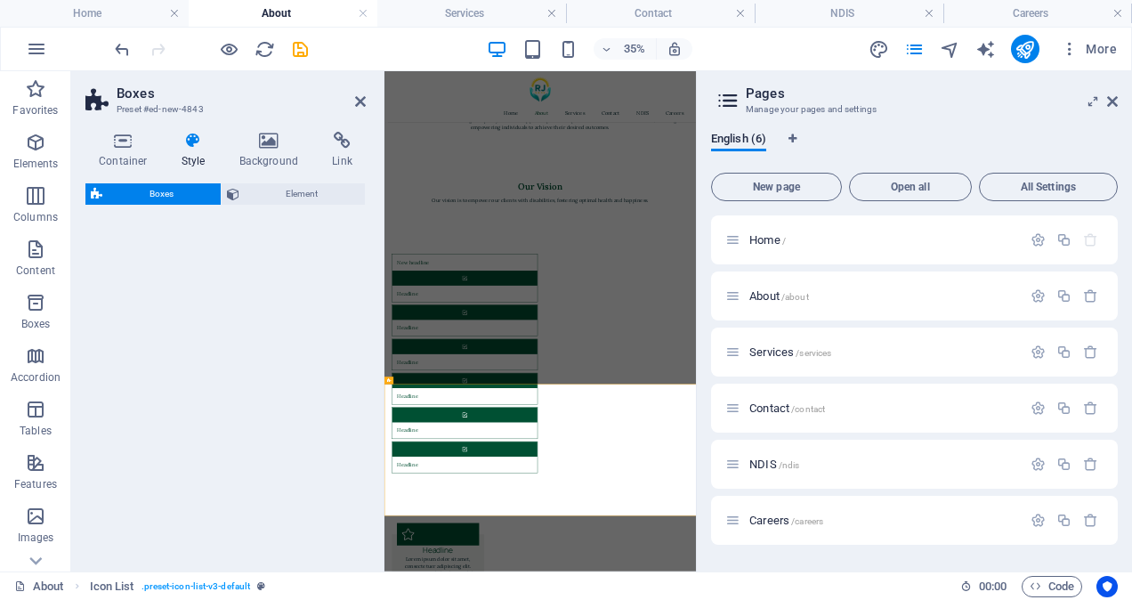
select select "rem"
select select "preset-boxes-v3-border"
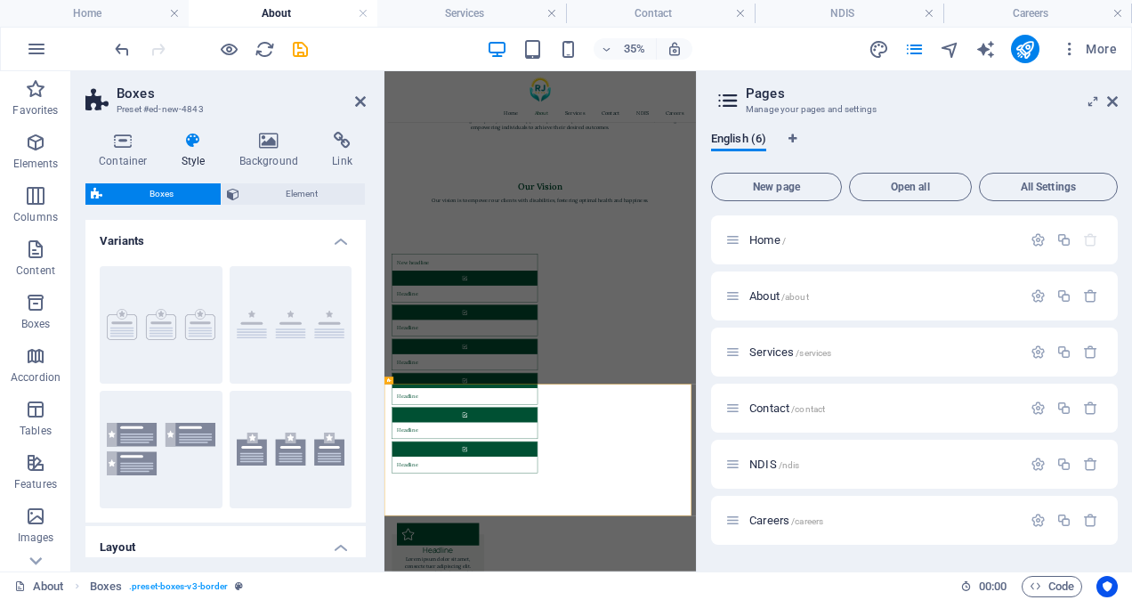
scroll to position [1186, 0]
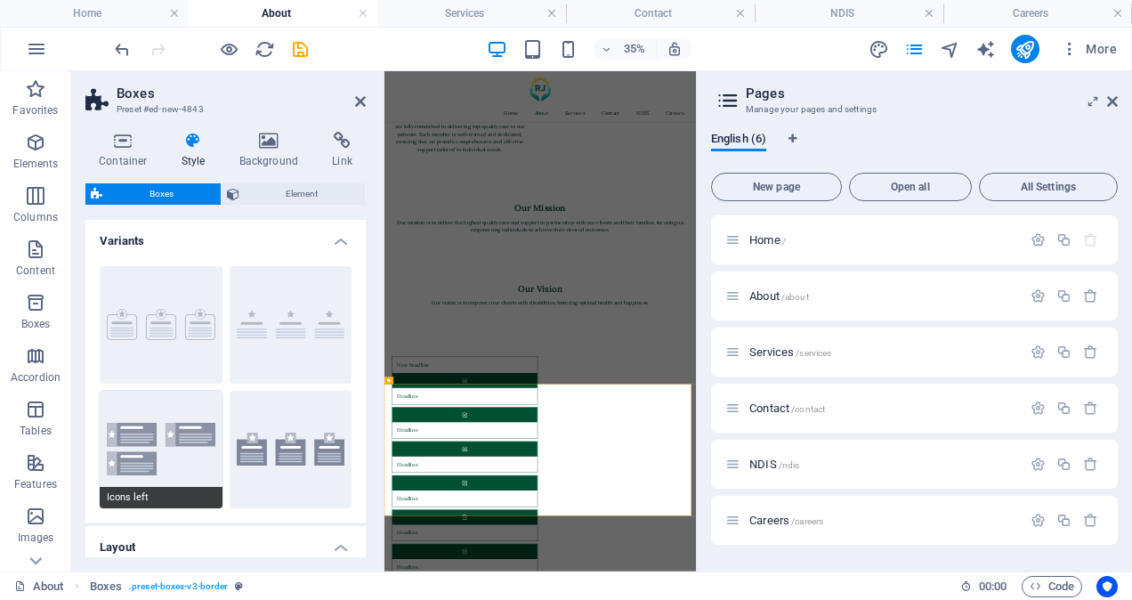
click at [166, 427] on button "Icons left" at bounding box center [161, 449] width 123 height 117
type input "1"
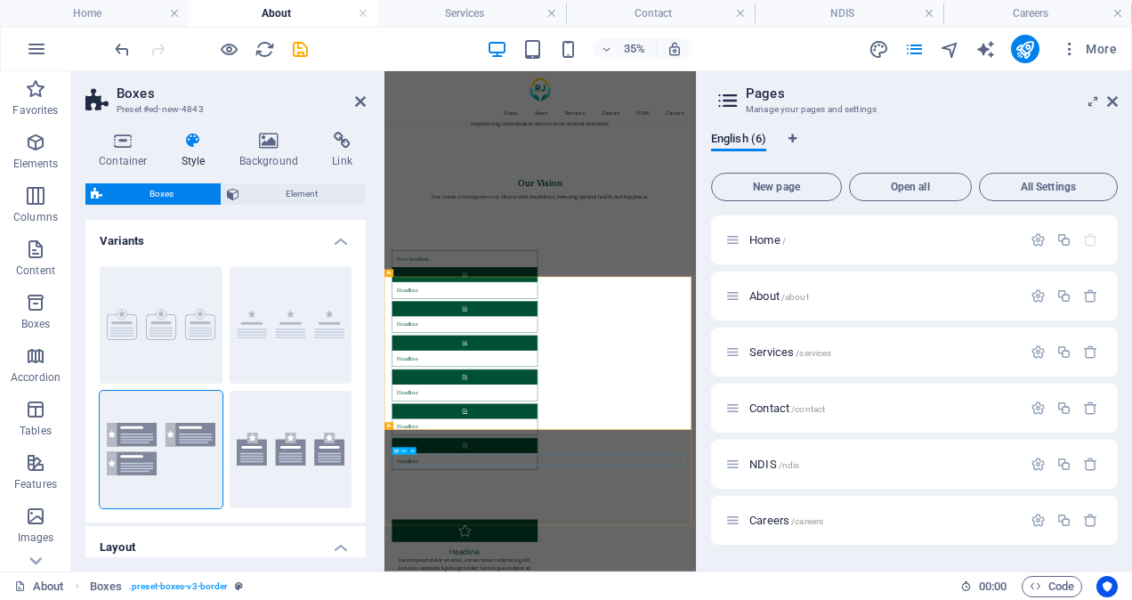
scroll to position [1494, 0]
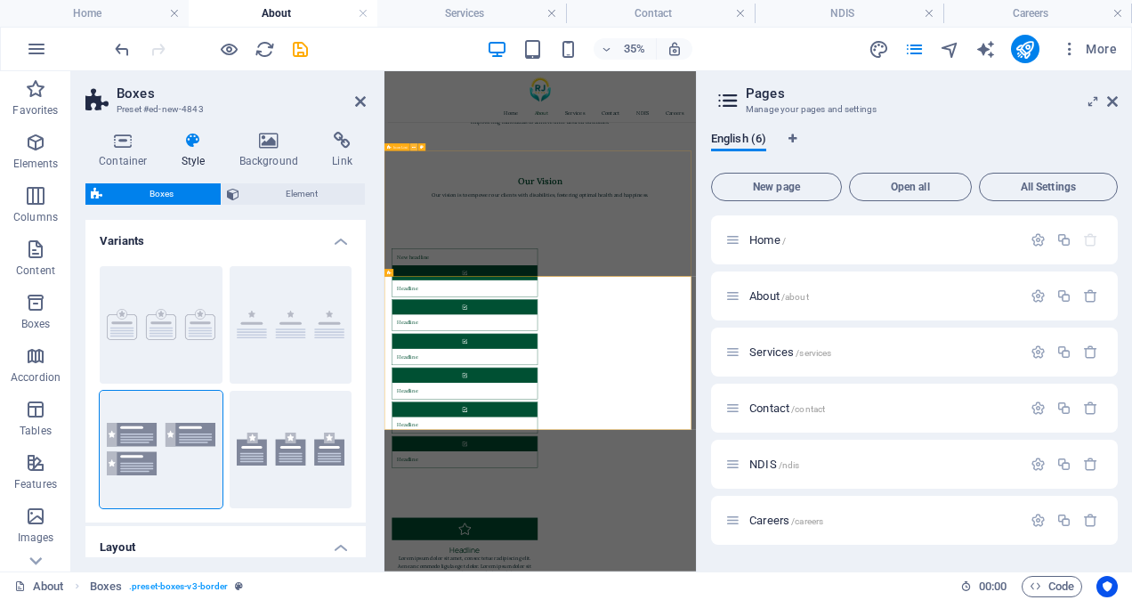
click at [413, 144] on icon at bounding box center [414, 147] width 4 height 6
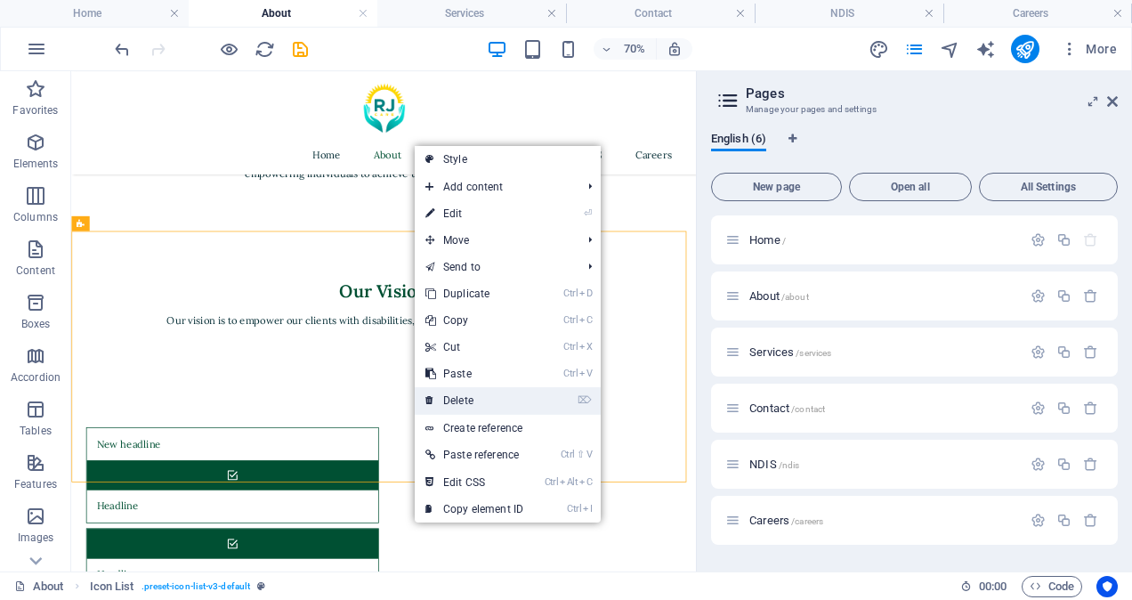
click at [479, 396] on link "⌦ Delete" at bounding box center [474, 400] width 119 height 27
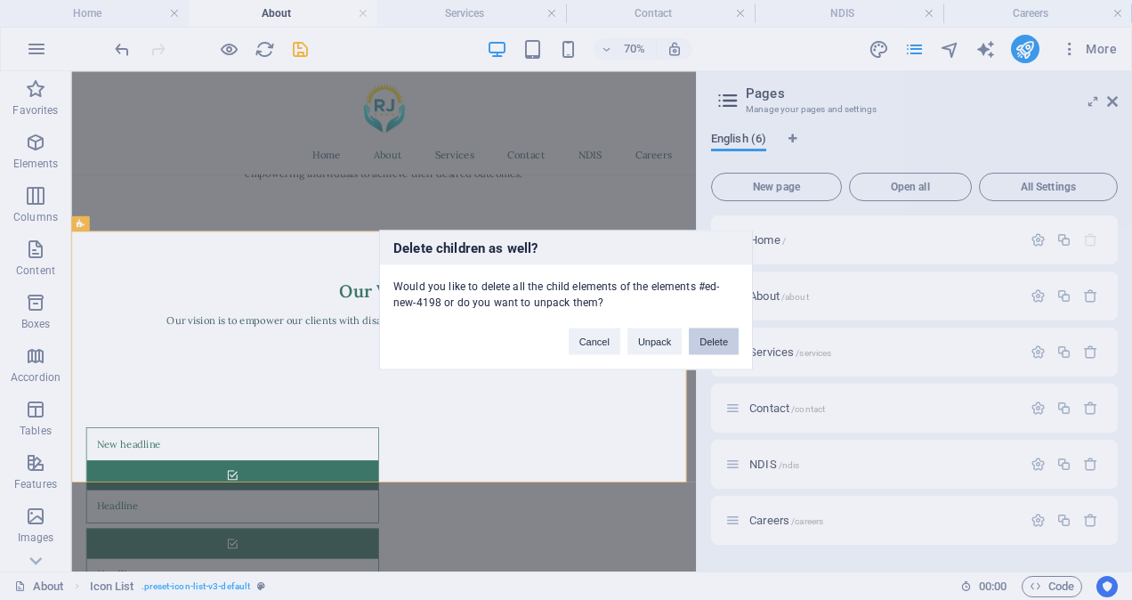
click at [710, 345] on button "Delete" at bounding box center [714, 341] width 50 height 27
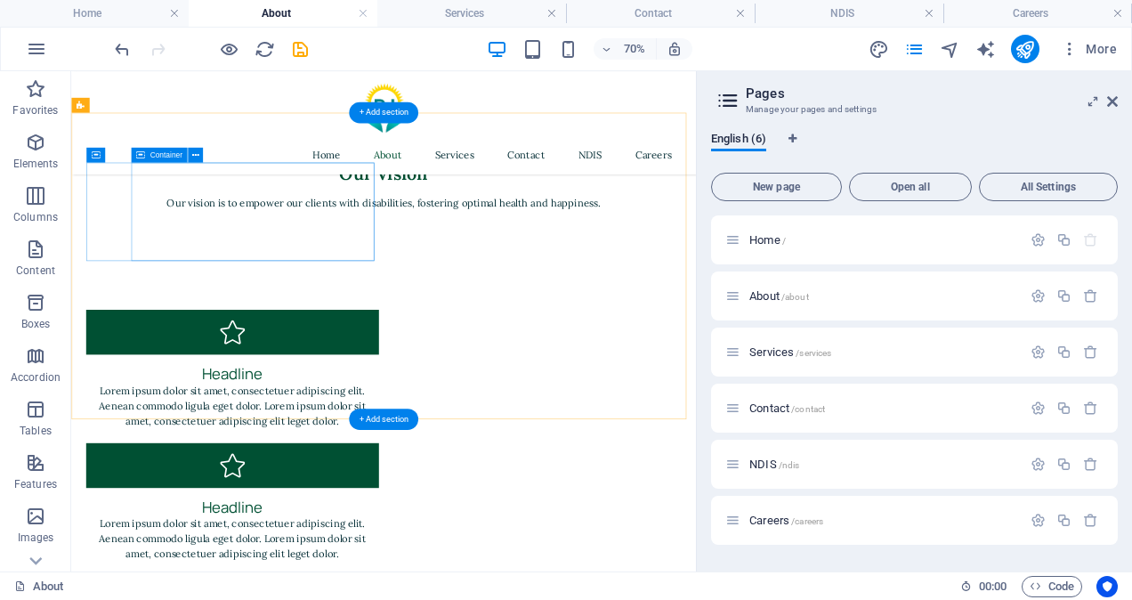
scroll to position [1662, 0]
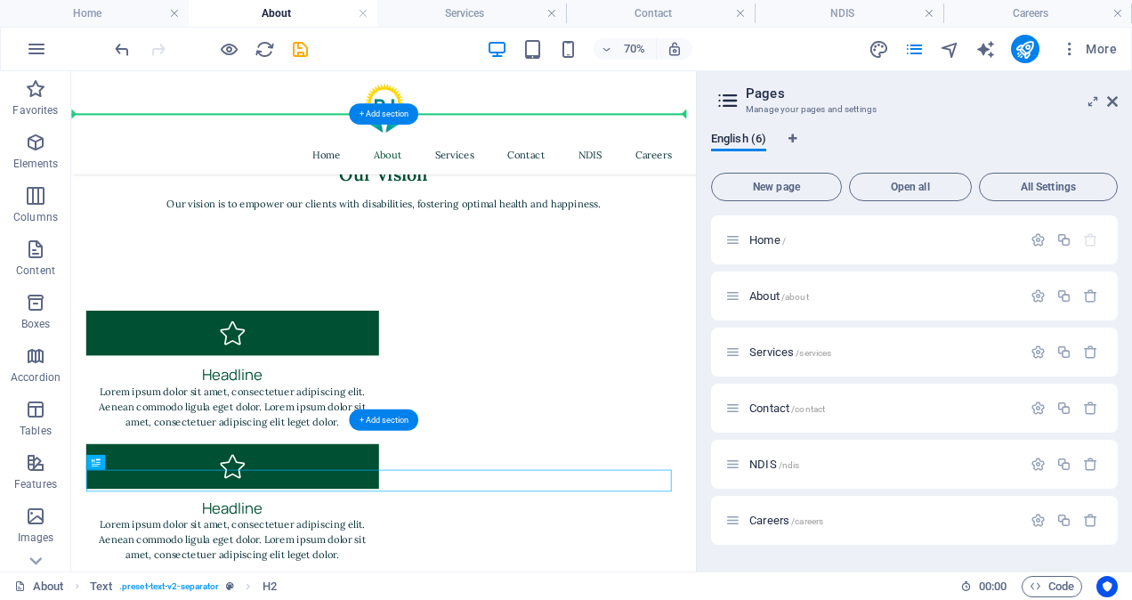
drag, startPoint x: 535, startPoint y: 659, endPoint x: 515, endPoint y: 253, distance: 407.2
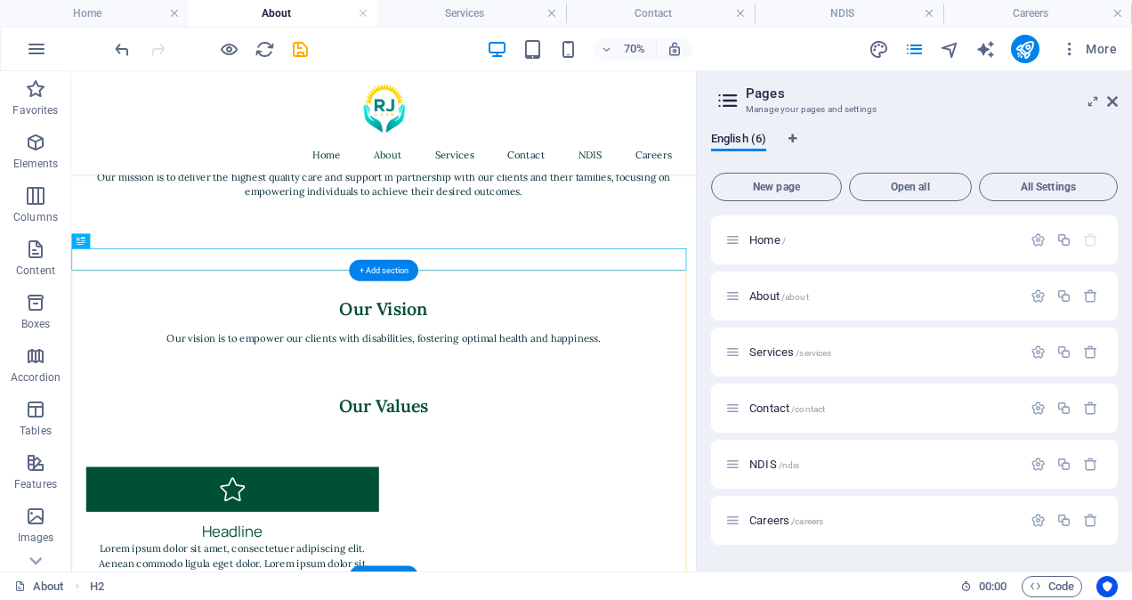
scroll to position [1468, 0]
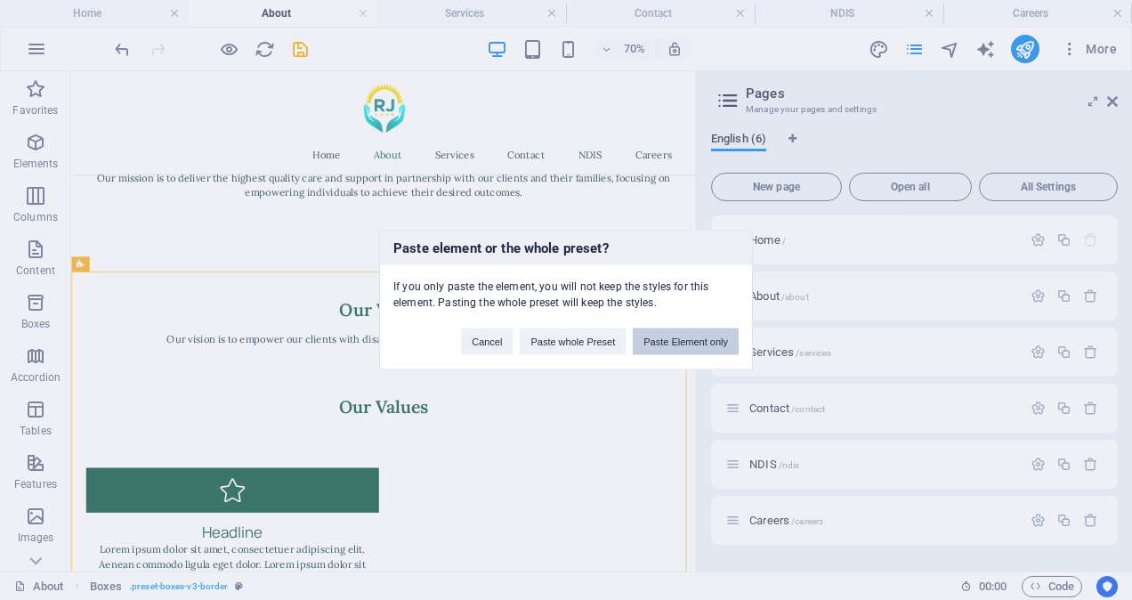
click at [667, 344] on button "Paste Element only" at bounding box center [686, 341] width 106 height 27
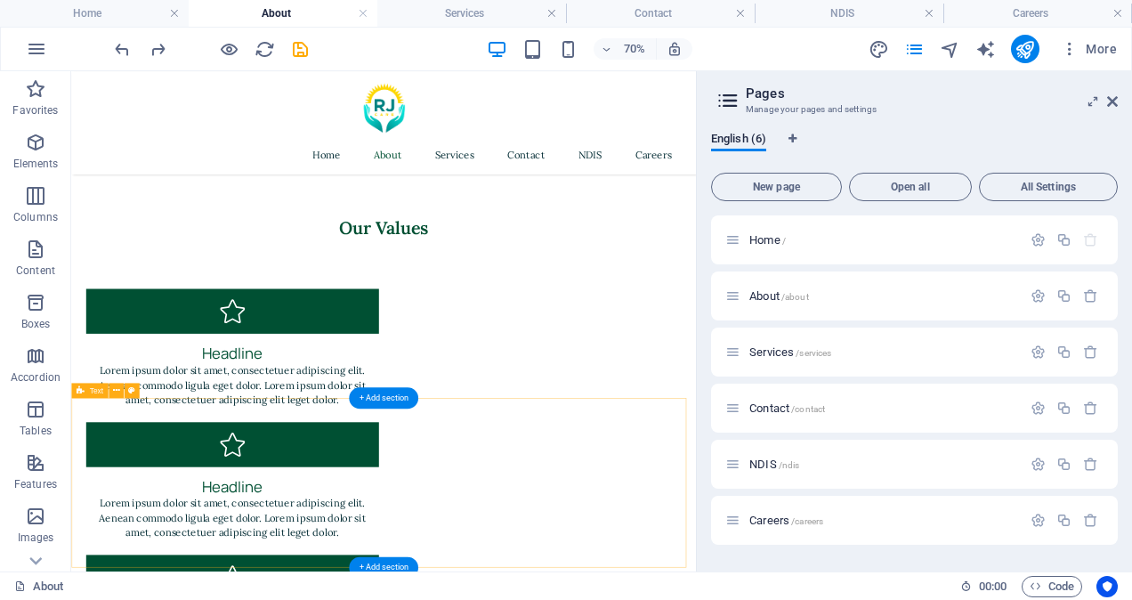
scroll to position [1725, 0]
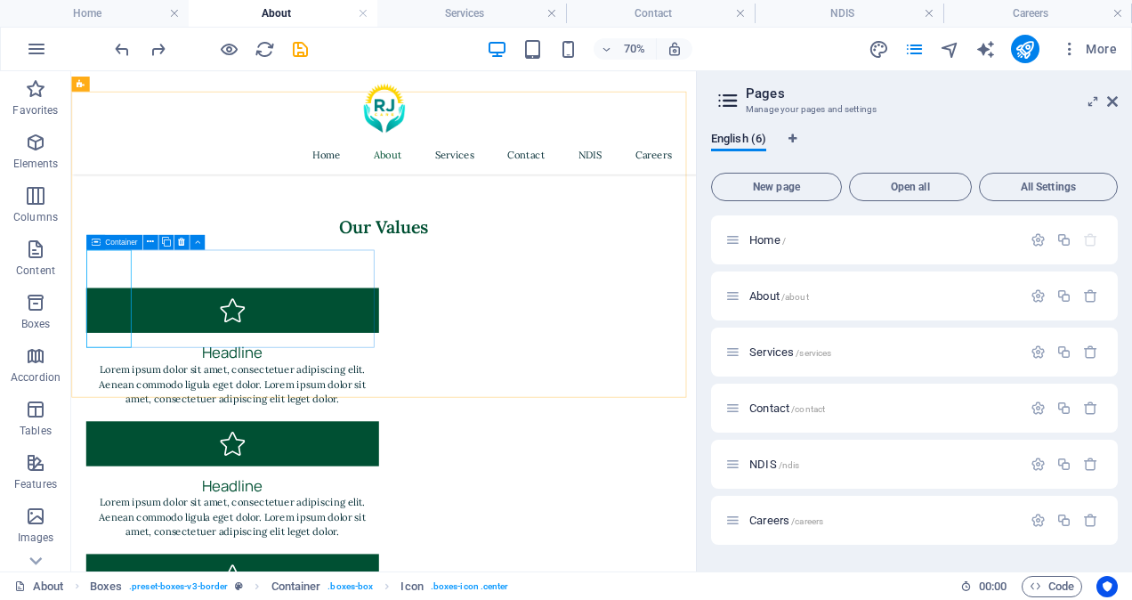
click at [119, 240] on span "Container" at bounding box center [121, 241] width 32 height 7
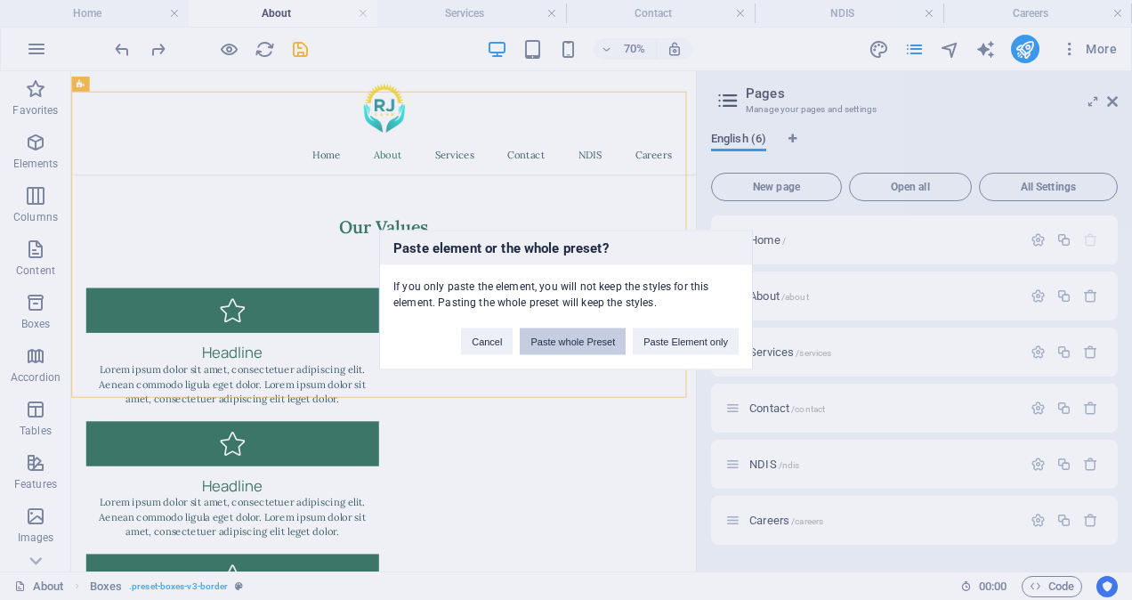
click at [601, 344] on button "Paste whole Preset" at bounding box center [573, 341] width 106 height 27
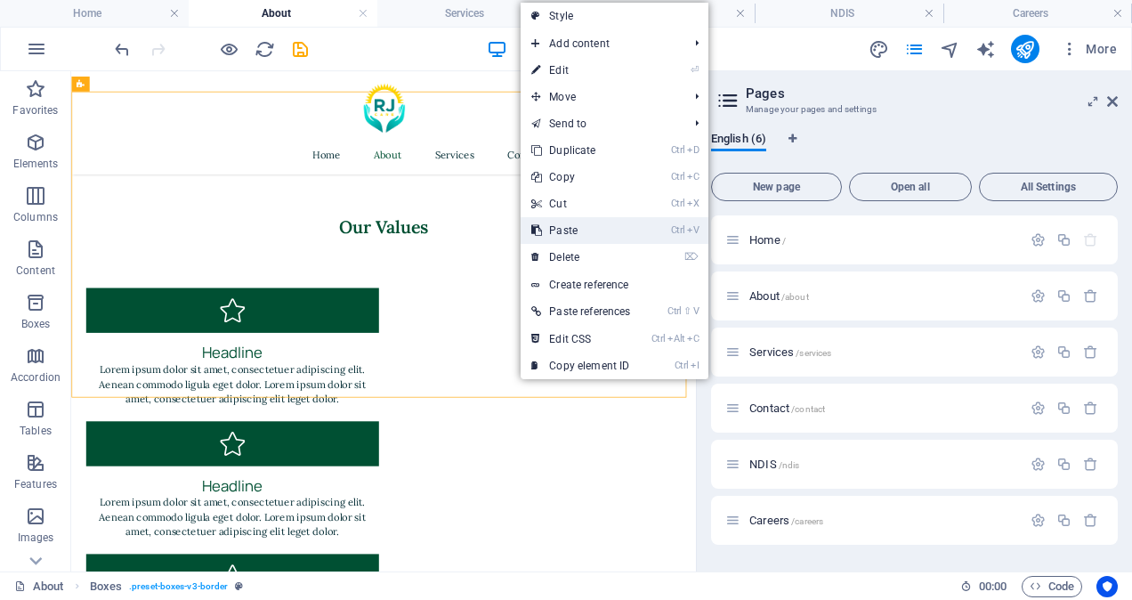
click at [576, 226] on link "Ctrl V Paste" at bounding box center [581, 230] width 120 height 27
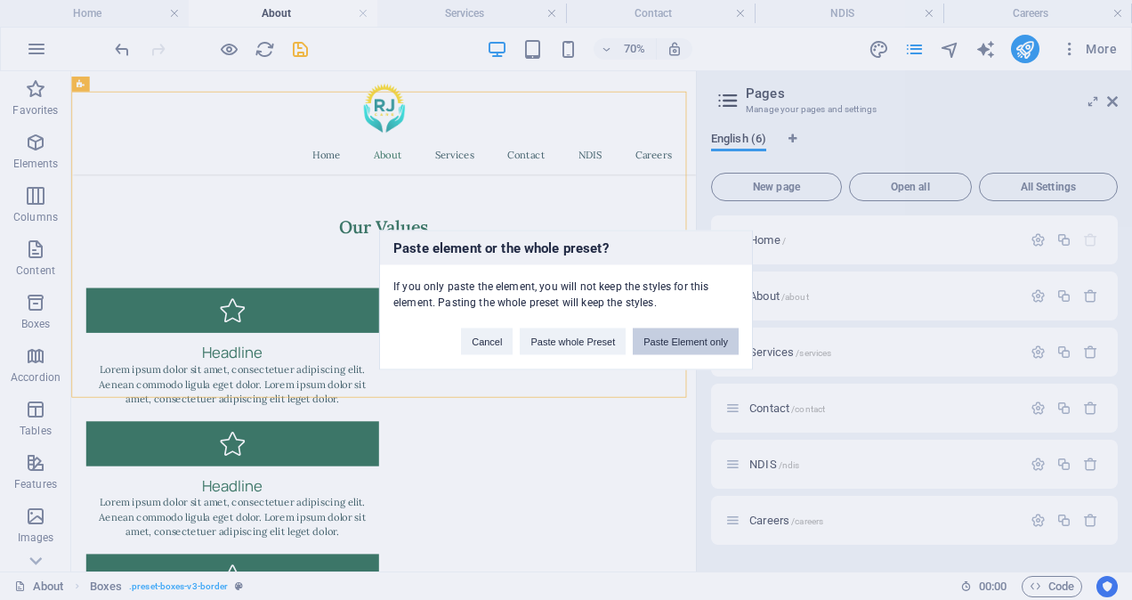
click at [675, 339] on button "Paste Element only" at bounding box center [686, 341] width 106 height 27
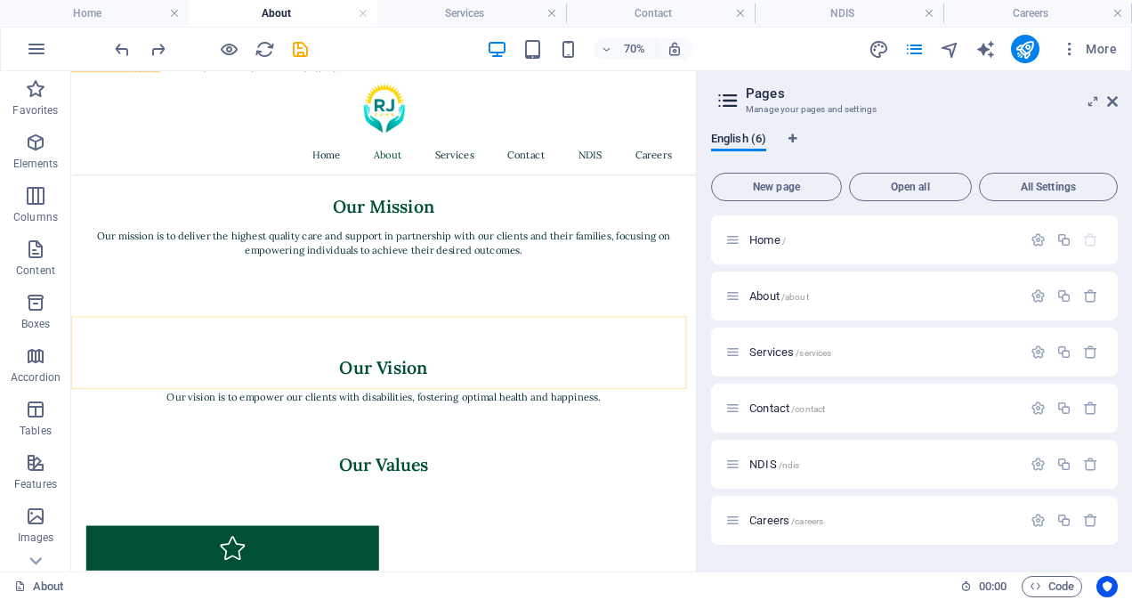
scroll to position [1374, 0]
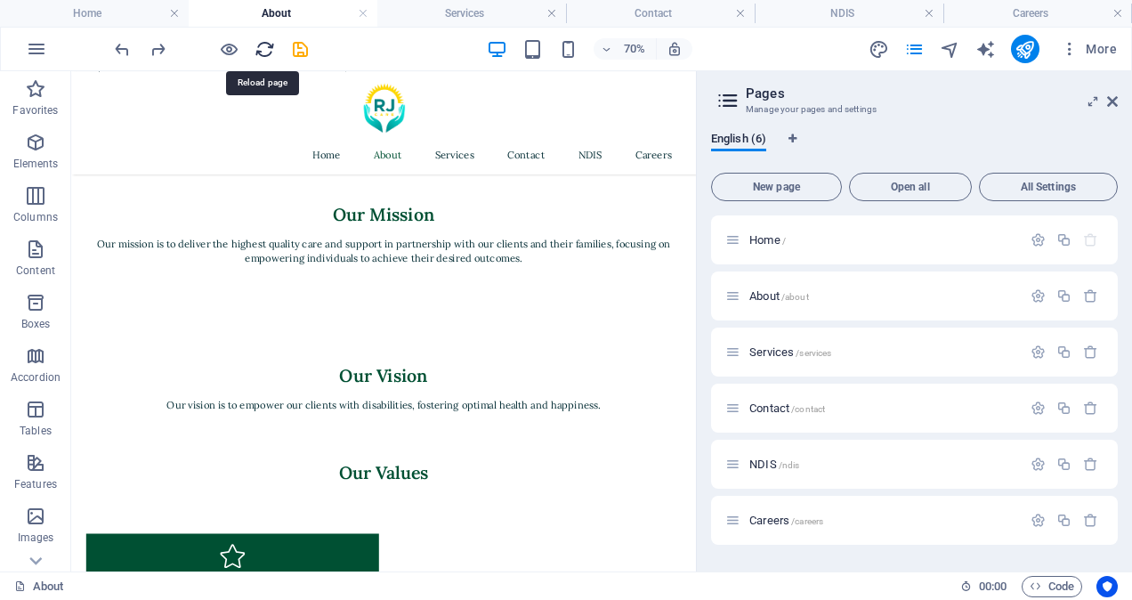
drag, startPoint x: 256, startPoint y: 46, endPoint x: 815, endPoint y: 12, distance: 560.0
click at [256, 46] on icon "reload" at bounding box center [265, 49] width 20 height 20
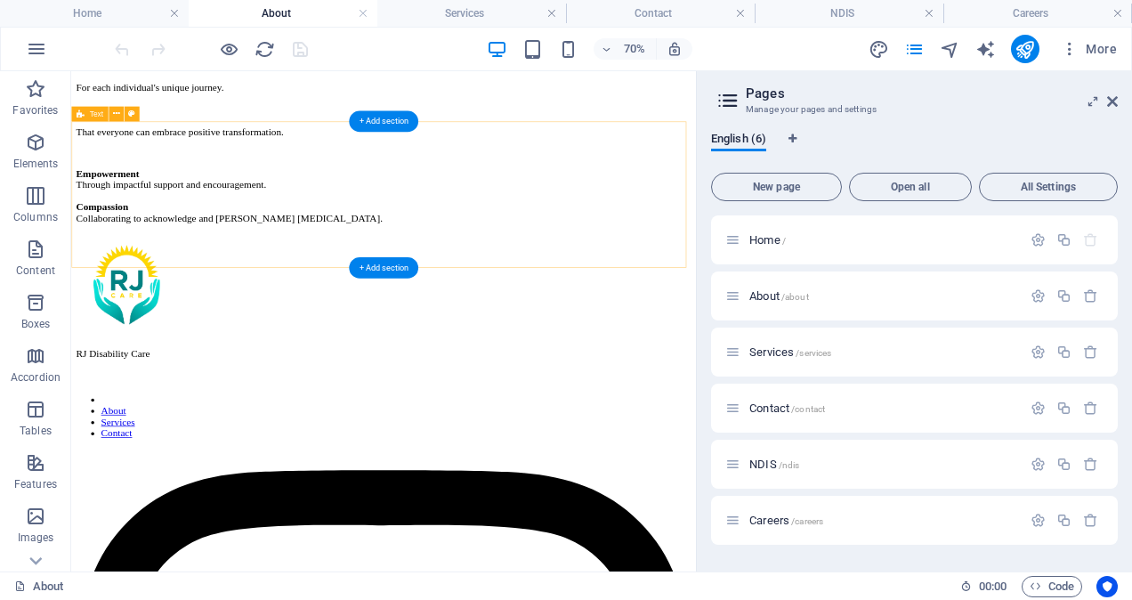
scroll to position [1440, 0]
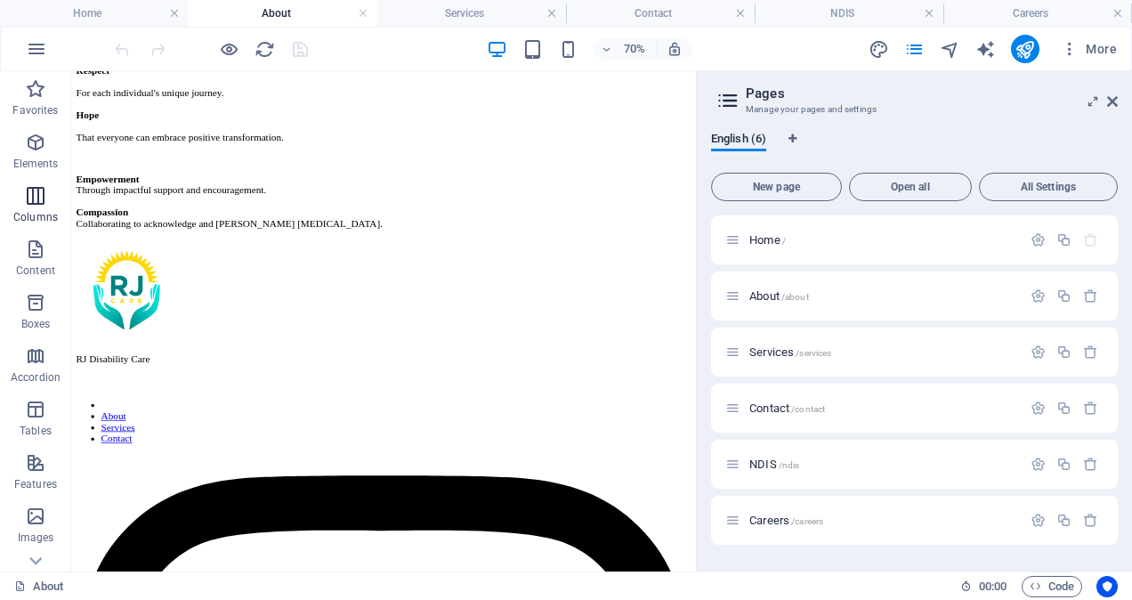
click at [41, 210] on p "Columns" at bounding box center [35, 217] width 44 height 14
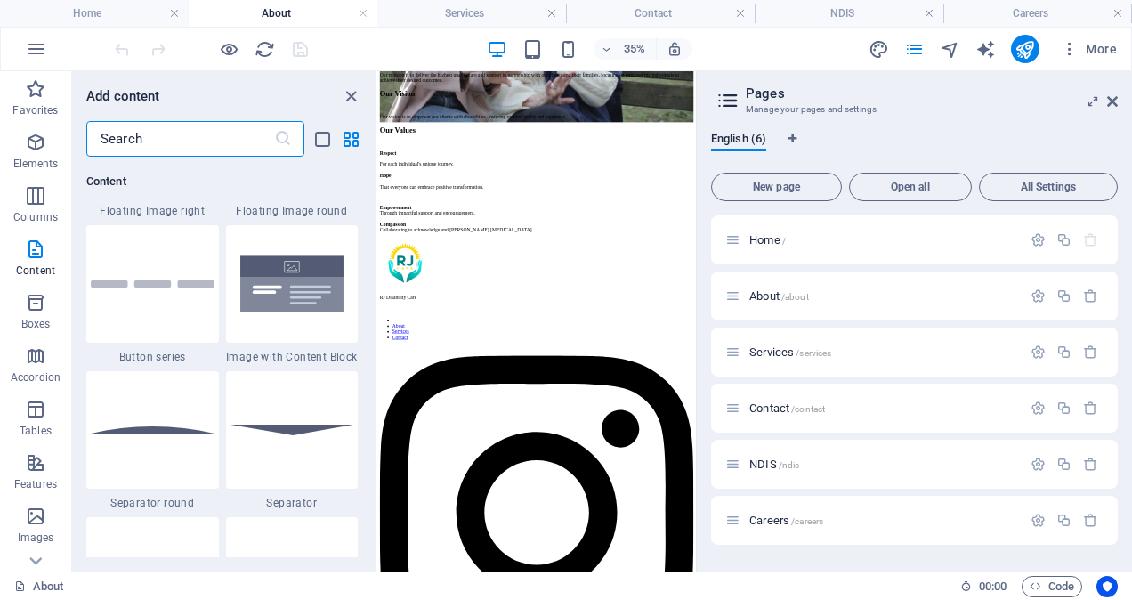
scroll to position [4121, 0]
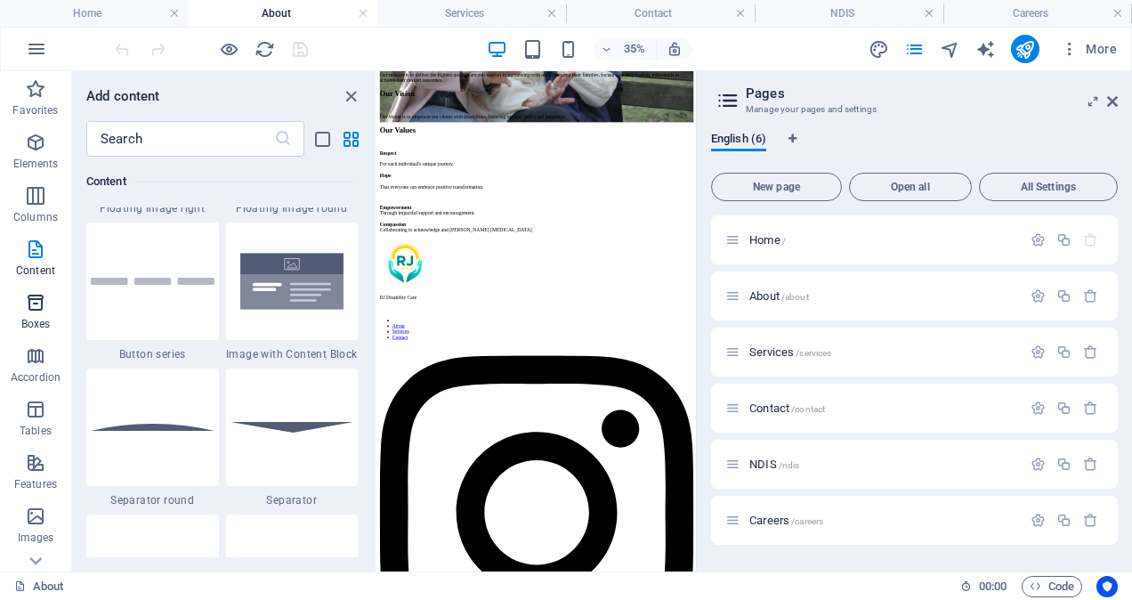
click at [29, 307] on icon "button" at bounding box center [35, 302] width 21 height 21
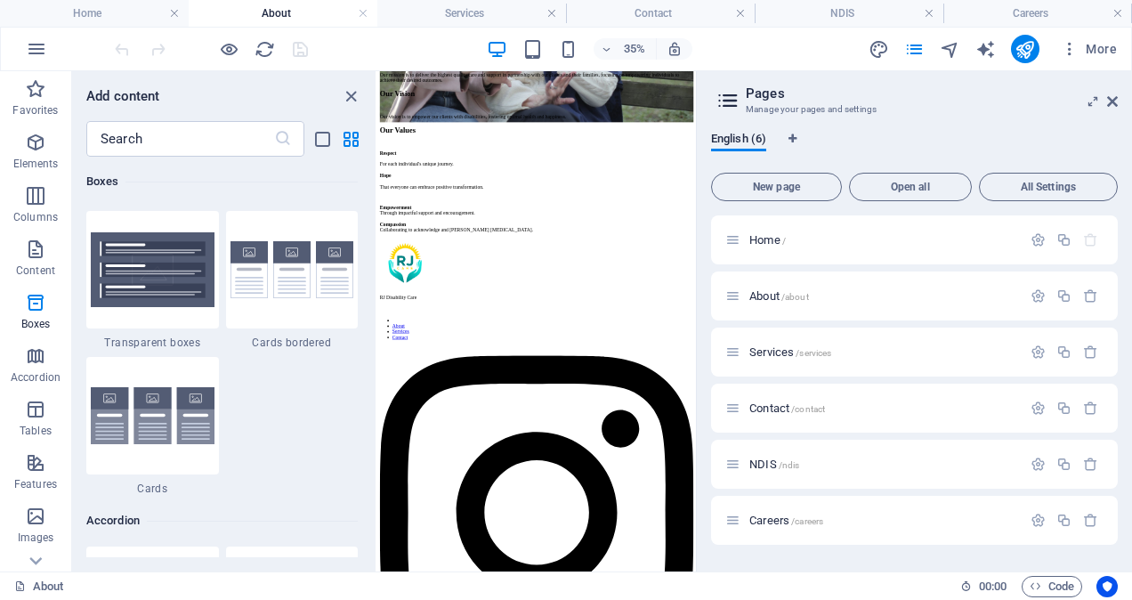
scroll to position [5384, 0]
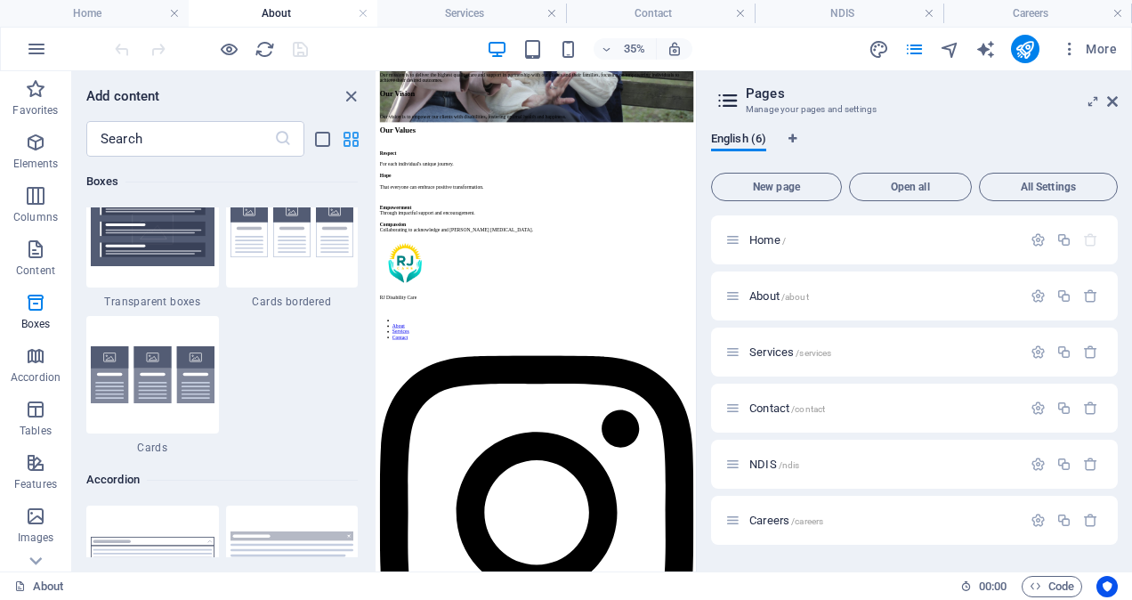
click at [349, 141] on icon "grid-view" at bounding box center [351, 139] width 20 height 20
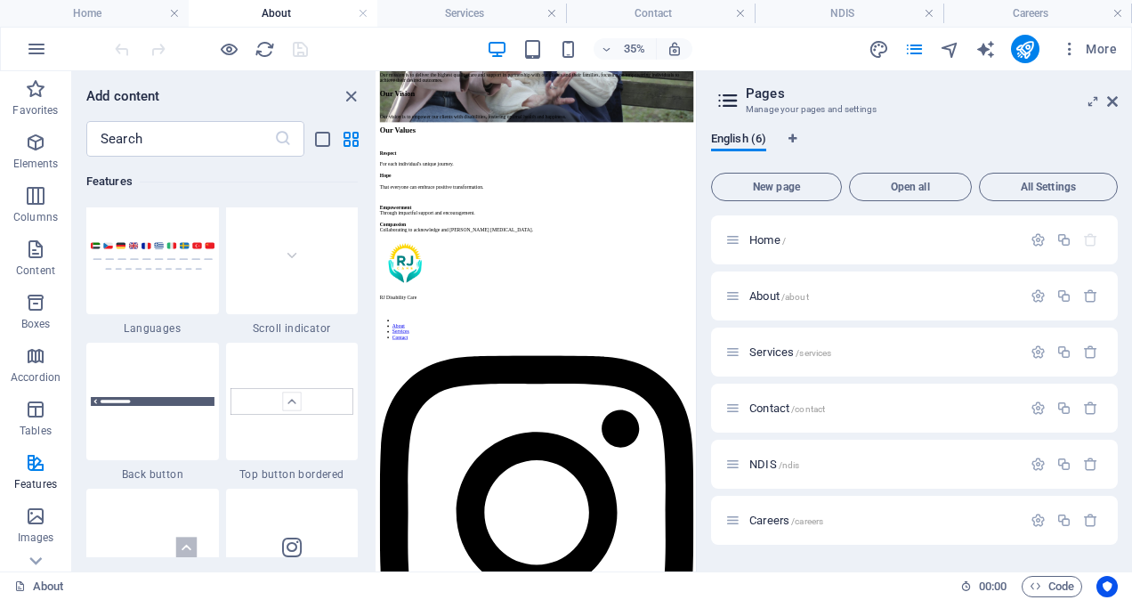
scroll to position [8265, 0]
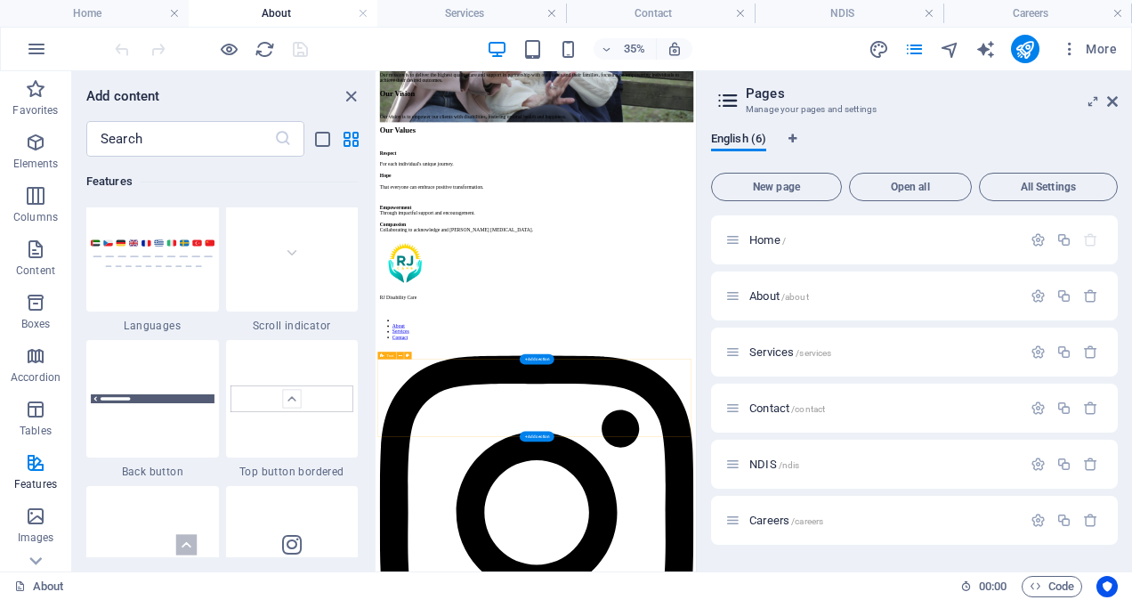
click at [531, 533] on div "Empowerment Through impactful support and encouragement. Compassion Collaborati…" at bounding box center [832, 479] width 896 height 109
click at [413, 377] on icon at bounding box center [413, 380] width 4 height 6
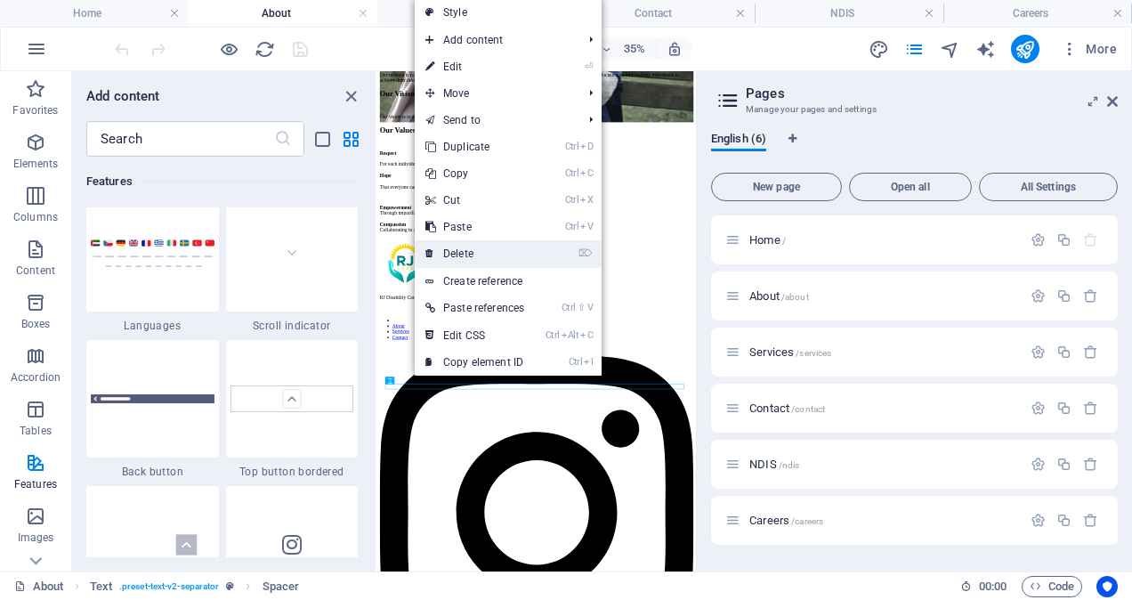
click at [471, 250] on link "⌦ Delete" at bounding box center [475, 253] width 120 height 27
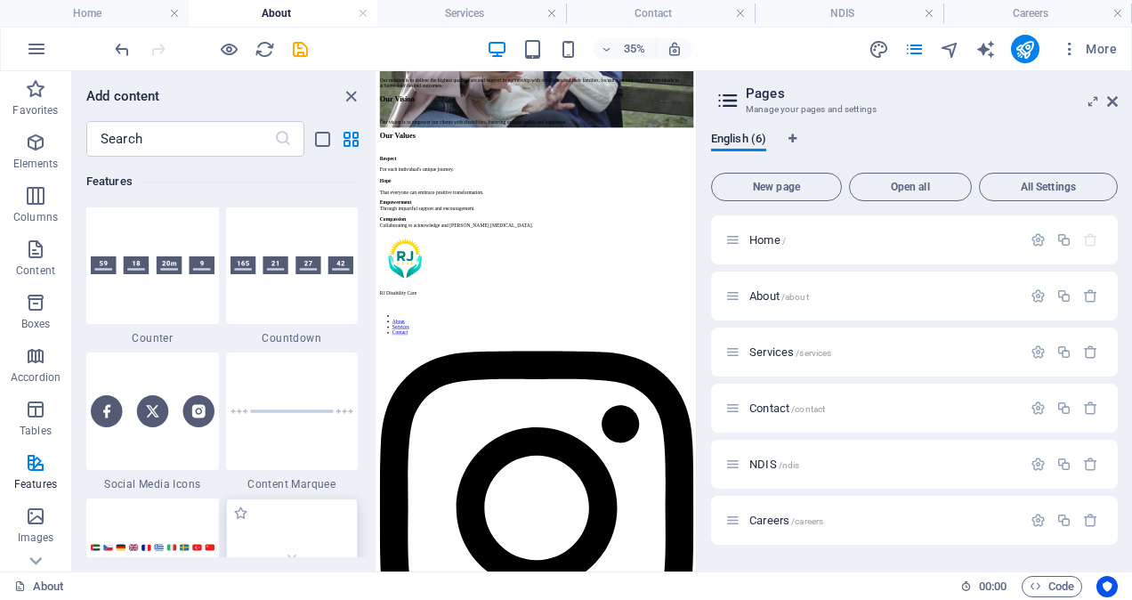
scroll to position [7943, 0]
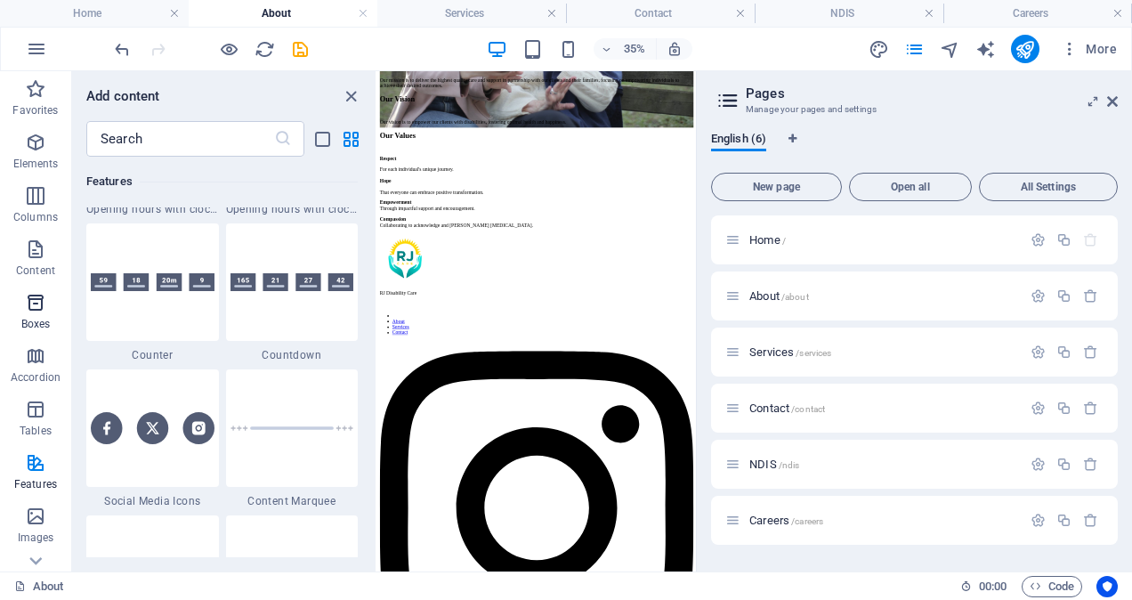
click at [34, 299] on icon "button" at bounding box center [35, 302] width 21 height 21
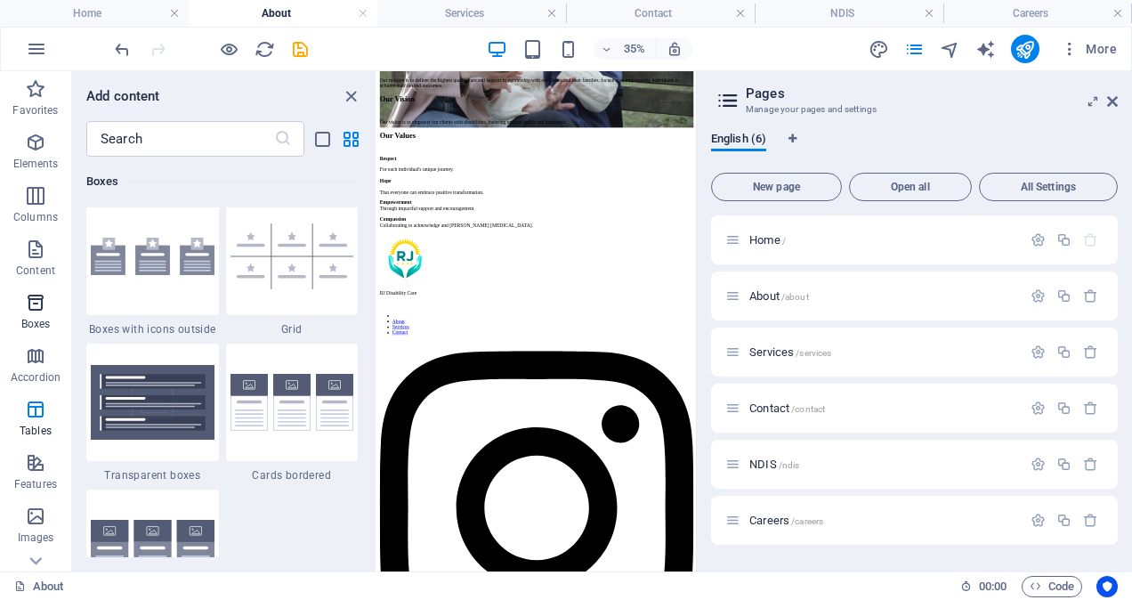
scroll to position [4909, 0]
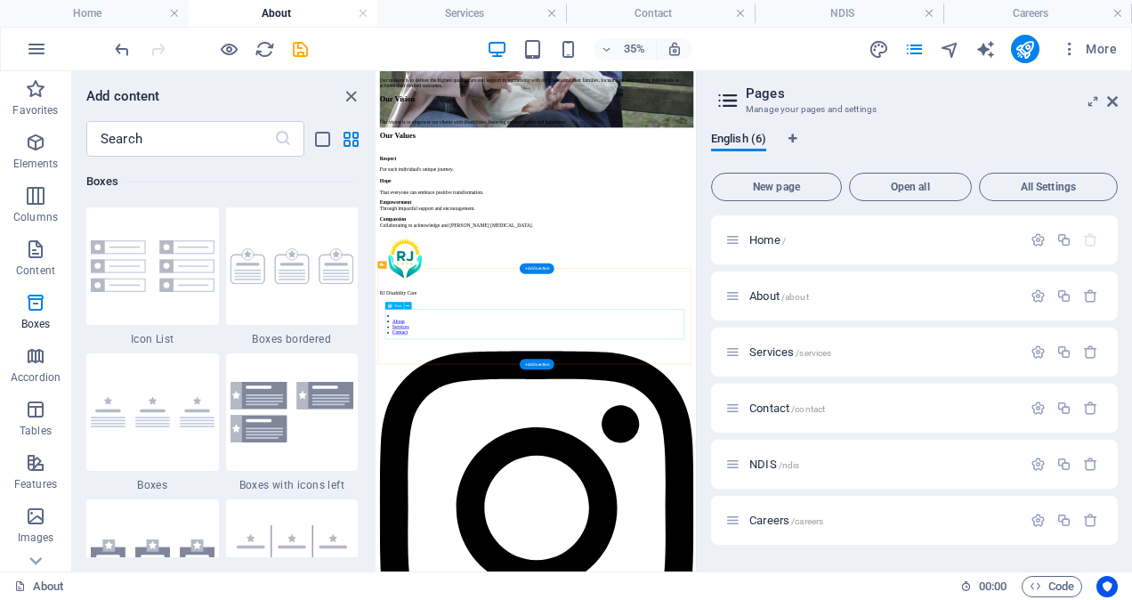
click at [629, 425] on div "Respect For each individual's unique journey. Hope That everyone can embrace po…" at bounding box center [832, 368] width 896 height 112
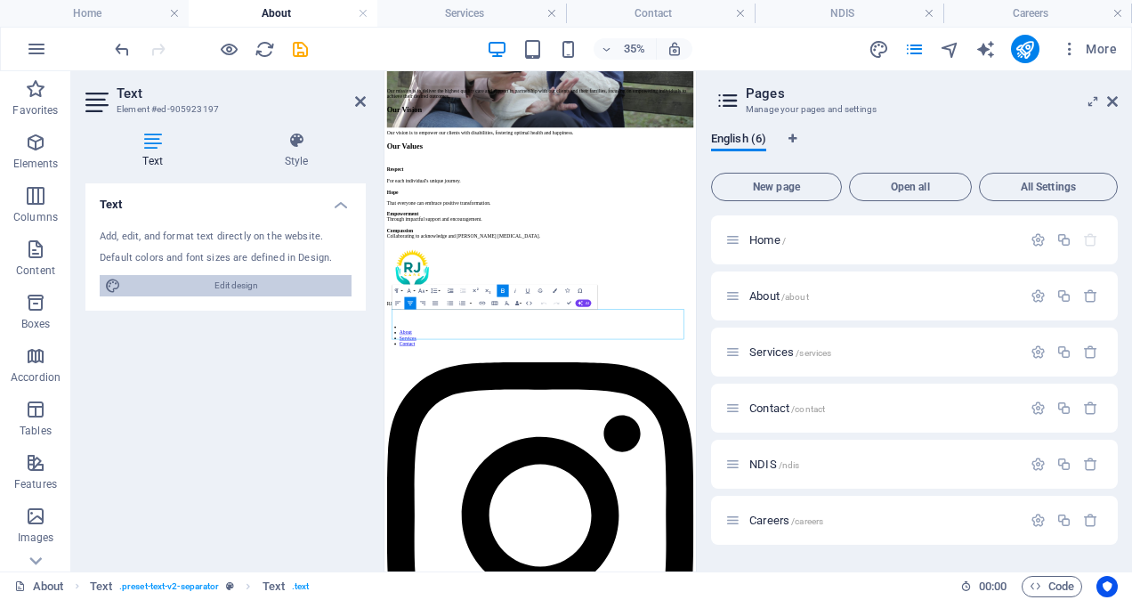
click at [276, 284] on span "Edit design" at bounding box center [236, 285] width 220 height 21
select select "px"
select select "400"
select select "px"
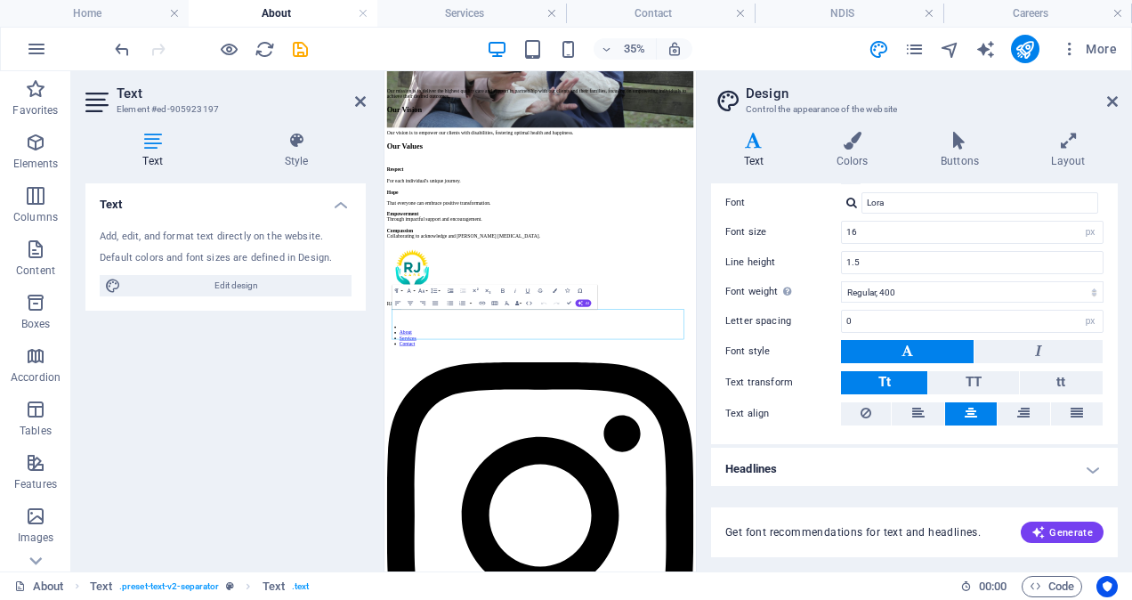
scroll to position [0, 0]
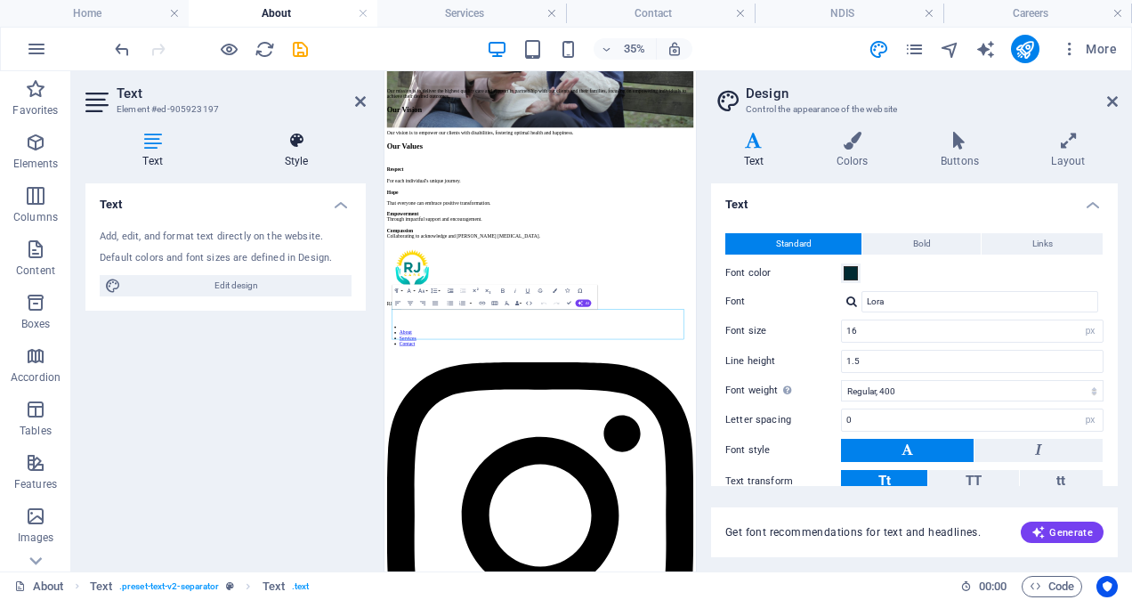
click at [294, 144] on icon at bounding box center [296, 141] width 139 height 18
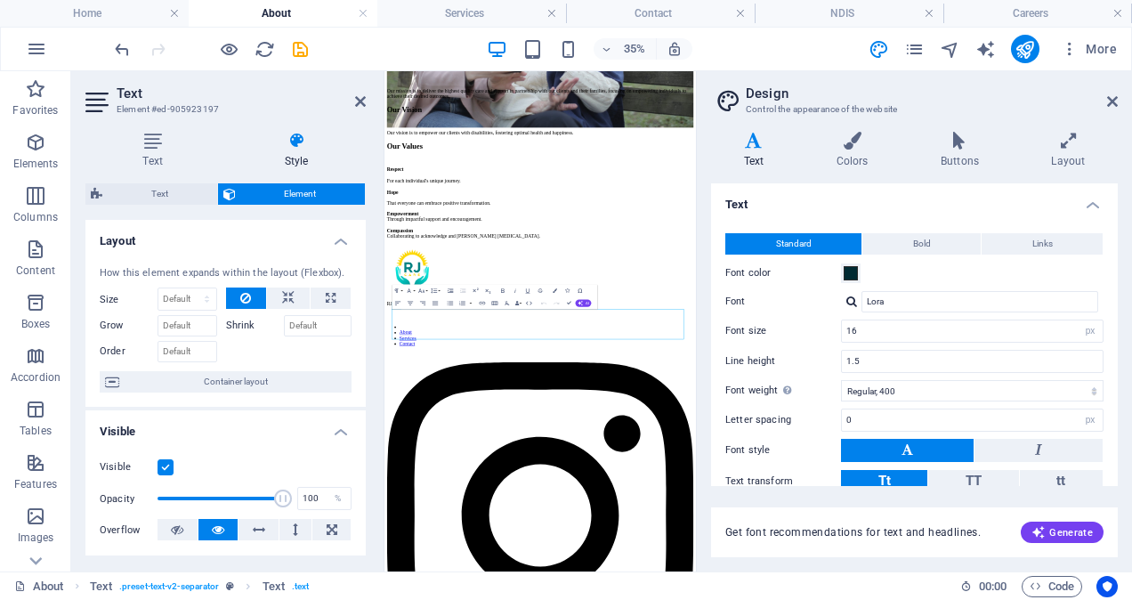
scroll to position [414, 0]
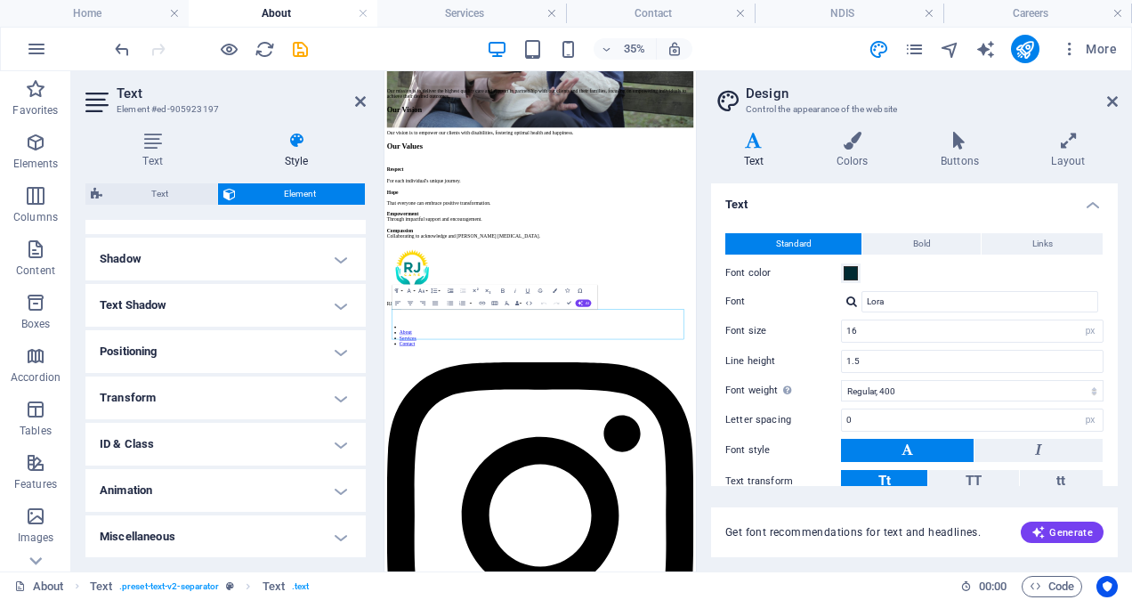
click at [264, 454] on h4 "ID & Class" at bounding box center [225, 444] width 280 height 43
click at [247, 381] on h4 "Transform" at bounding box center [225, 397] width 280 height 43
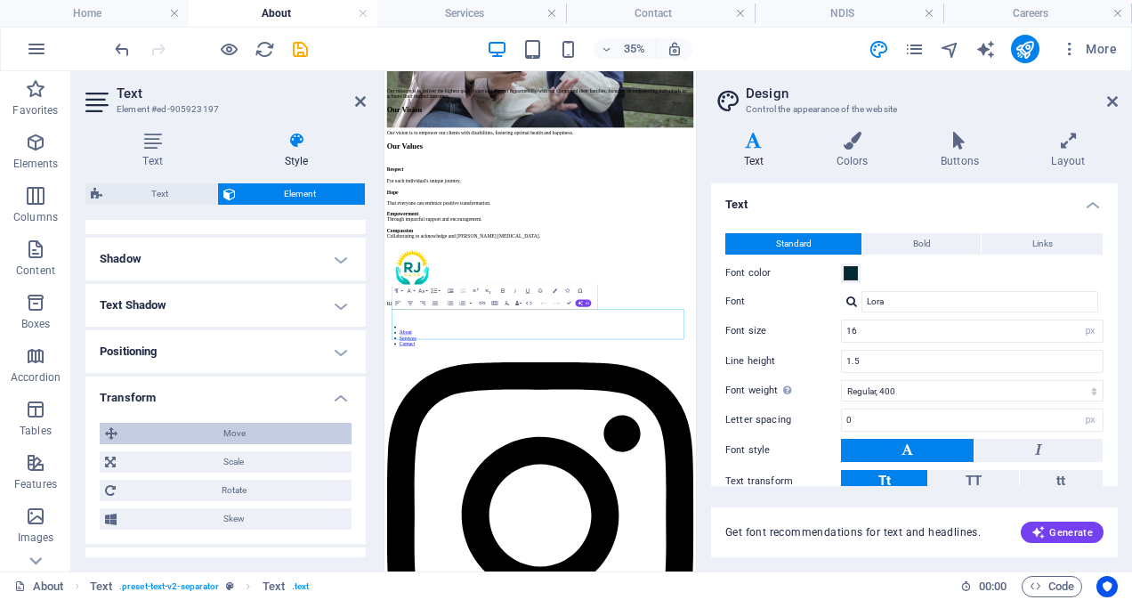
click at [239, 431] on span "Move" at bounding box center [234, 433] width 223 height 21
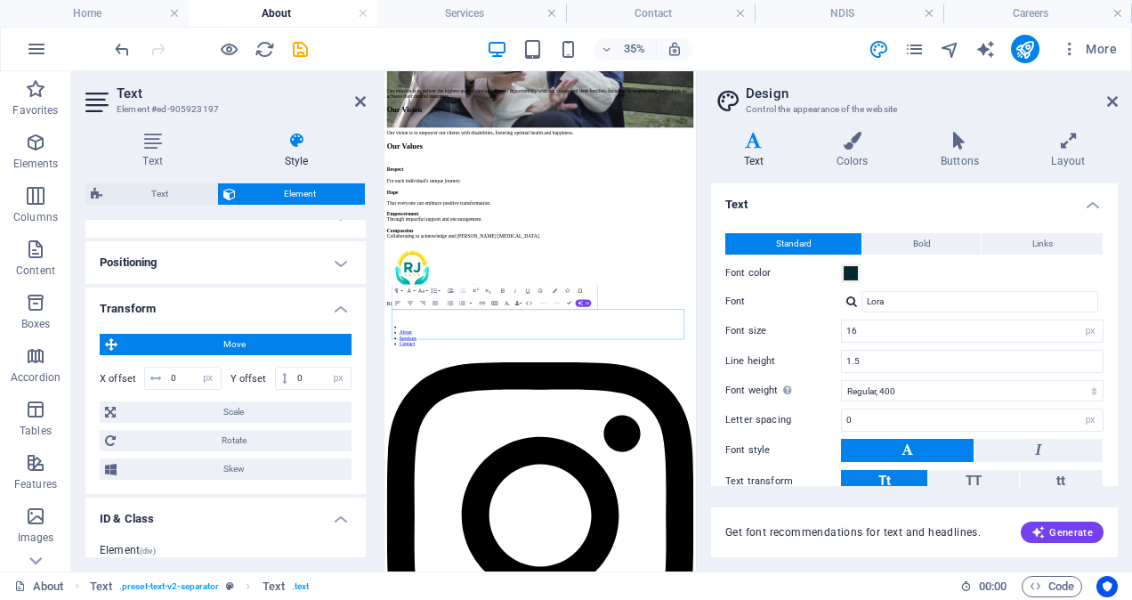
scroll to position [504, 0]
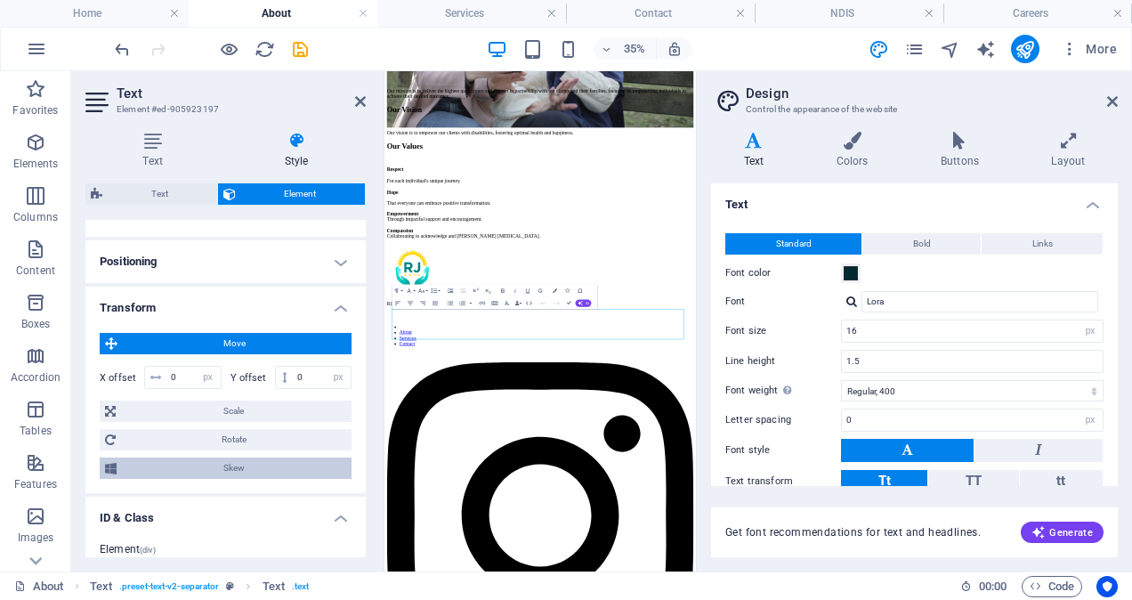
click at [242, 465] on span "Skew" at bounding box center [234, 467] width 224 height 21
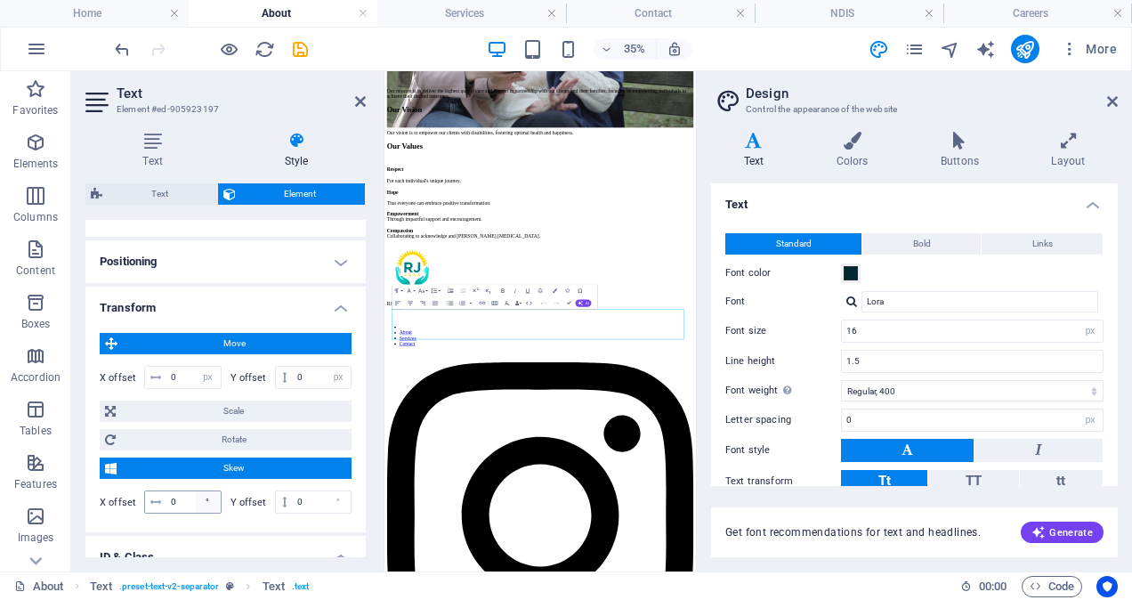
click at [204, 498] on div "°" at bounding box center [208, 501] width 25 height 21
click at [554, 551] on div "Empowerment Through impactful support and encouragement. Compassion Collaborati…" at bounding box center [830, 511] width 876 height 80
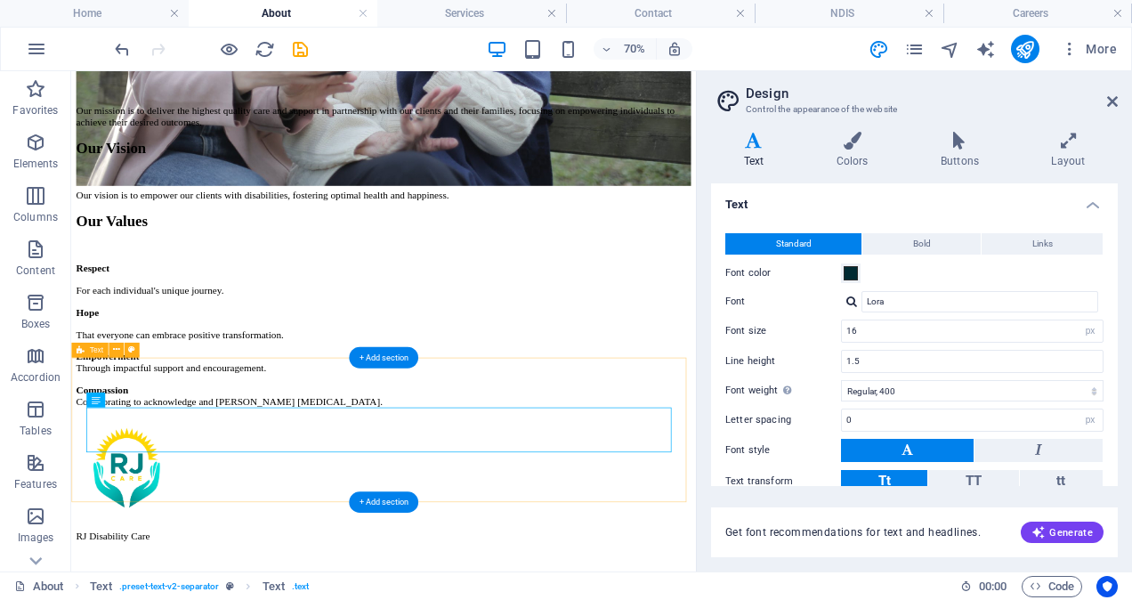
scroll to position [1587, 0]
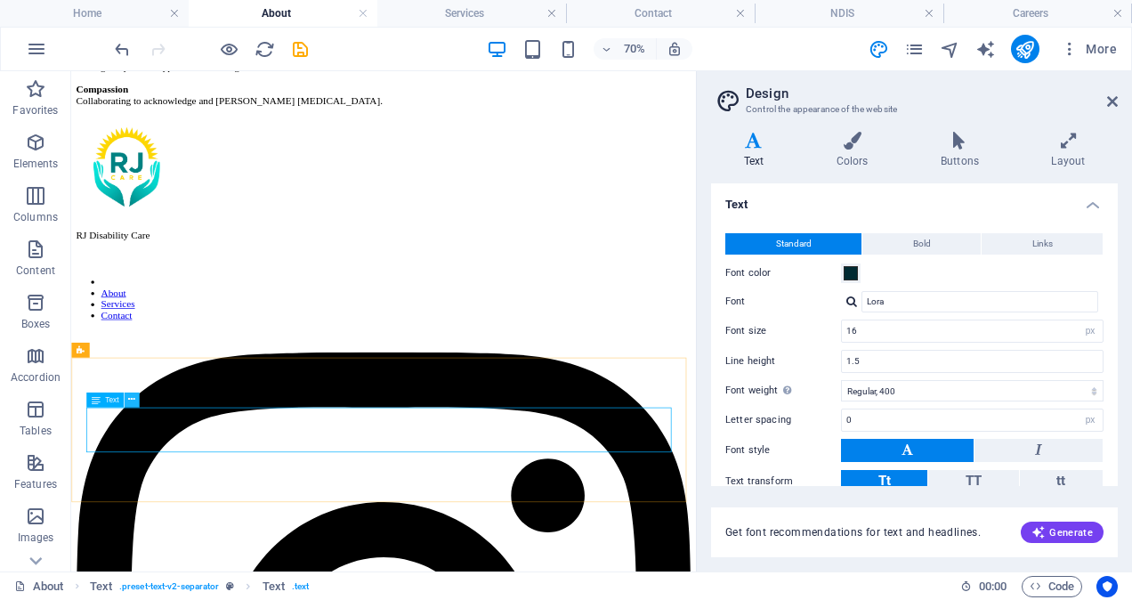
click at [132, 397] on icon at bounding box center [131, 398] width 7 height 13
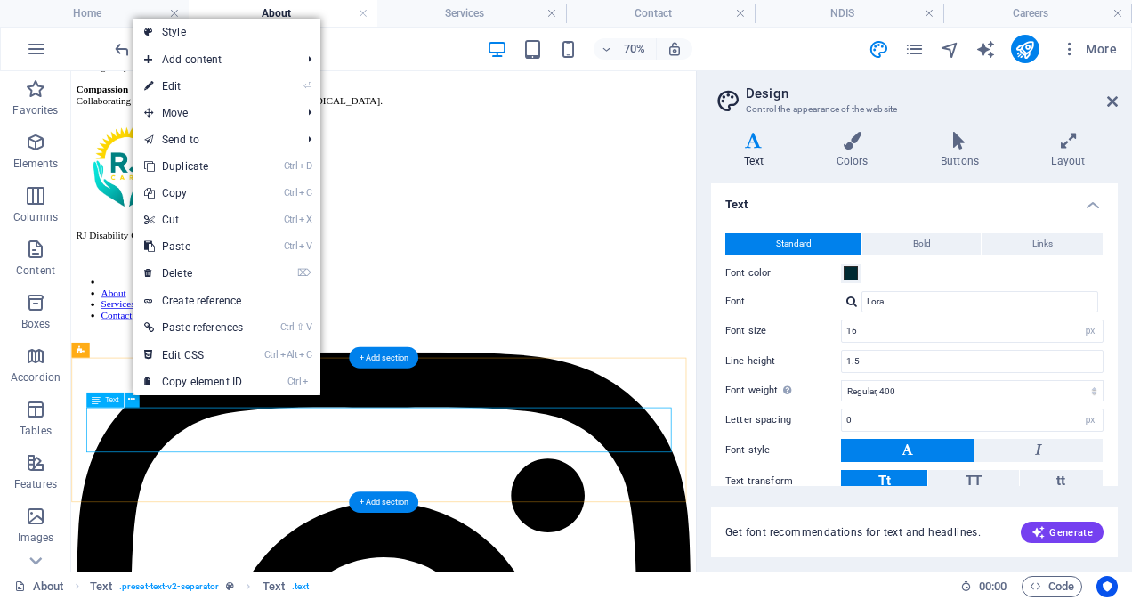
click at [174, 121] on div "Empowerment Through impactful support and encouragement. Compassion Collaborati…" at bounding box center [517, 81] width 878 height 80
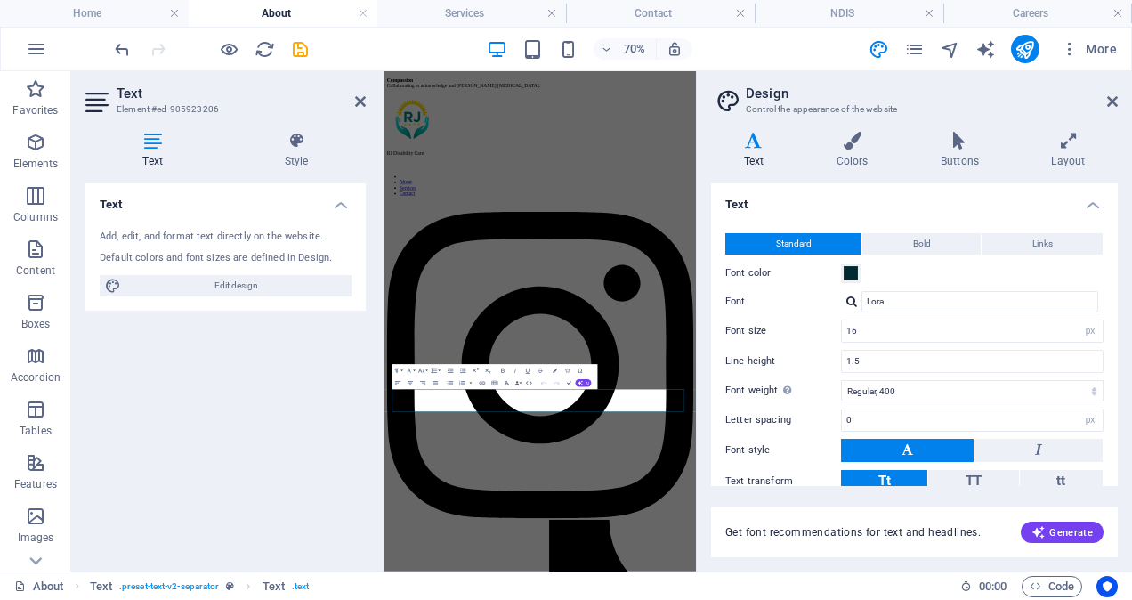
scroll to position [1157, 0]
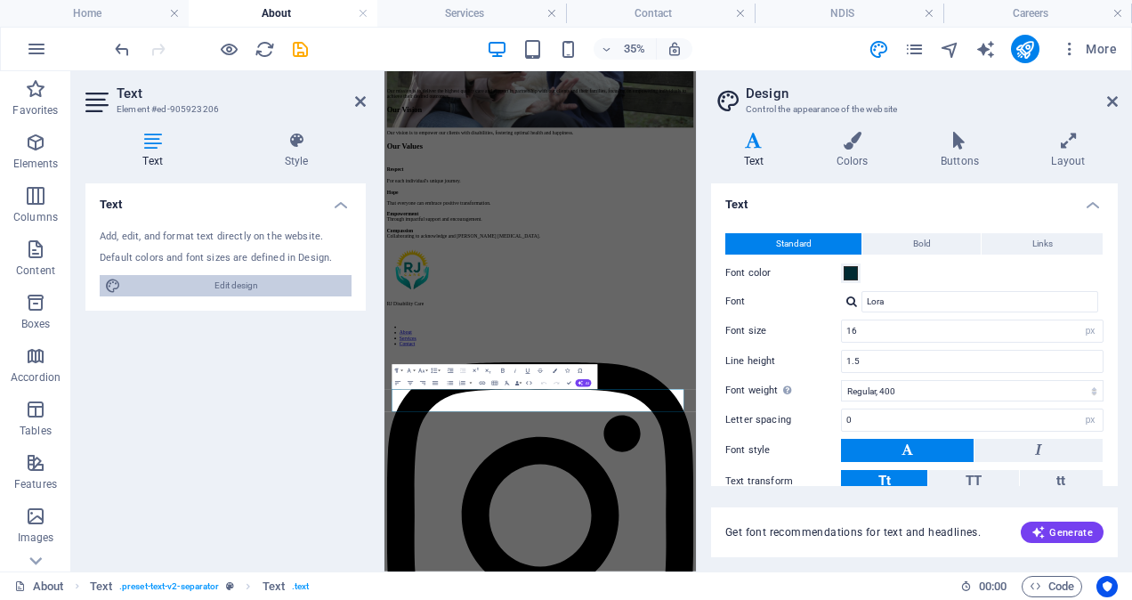
click at [222, 288] on span "Edit design" at bounding box center [236, 285] width 220 height 21
click at [297, 144] on icon at bounding box center [296, 141] width 139 height 18
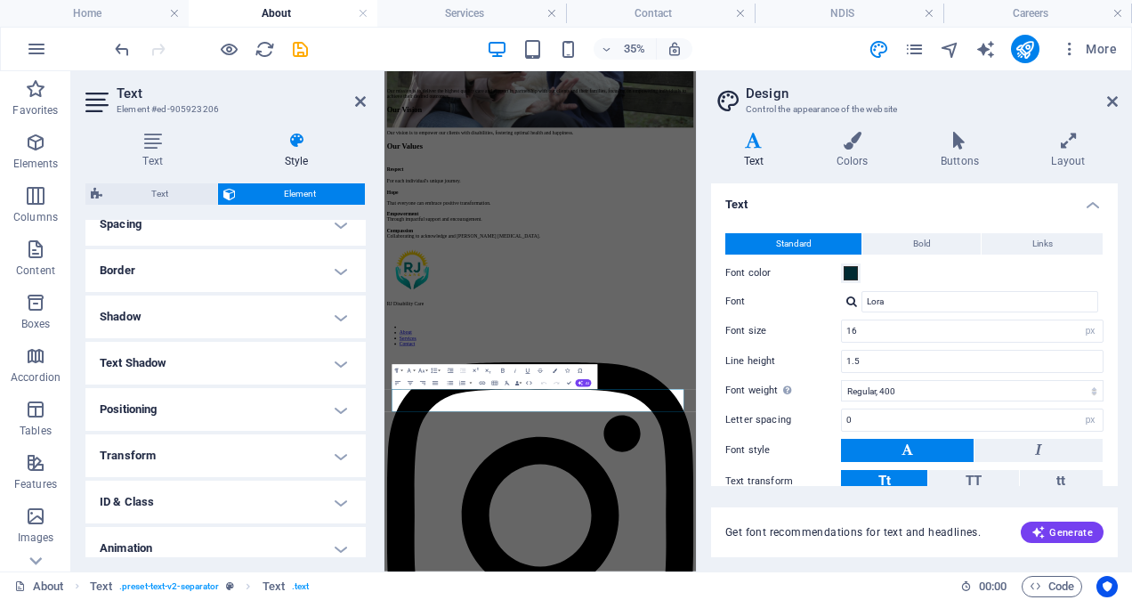
scroll to position [357, 0]
click at [217, 463] on h4 "Transform" at bounding box center [225, 454] width 280 height 43
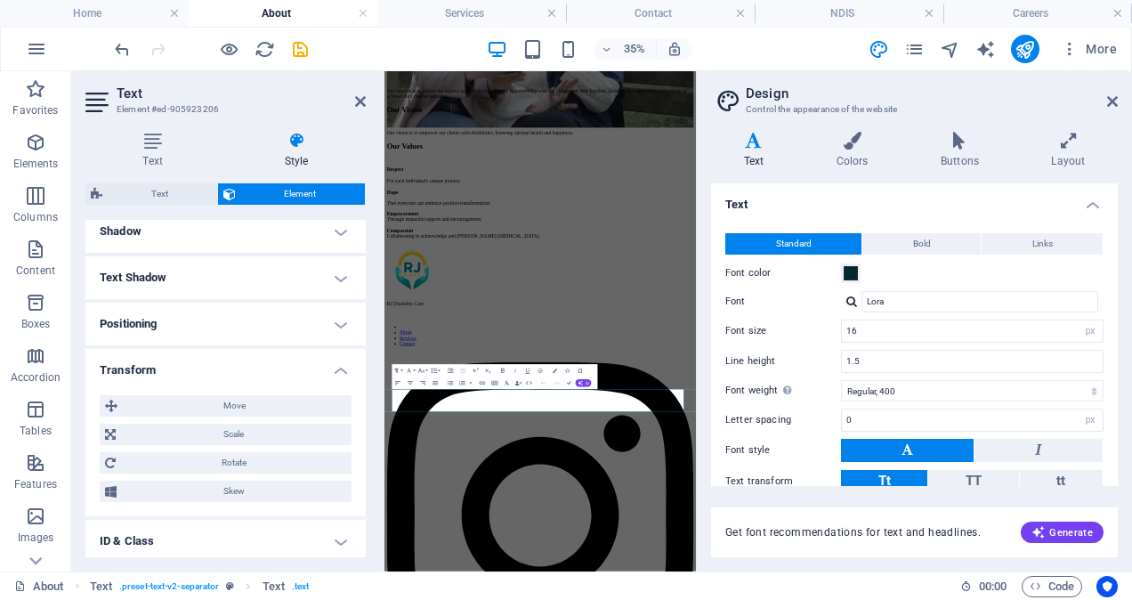
scroll to position [442, 0]
click at [228, 484] on span "Skew" at bounding box center [234, 490] width 224 height 21
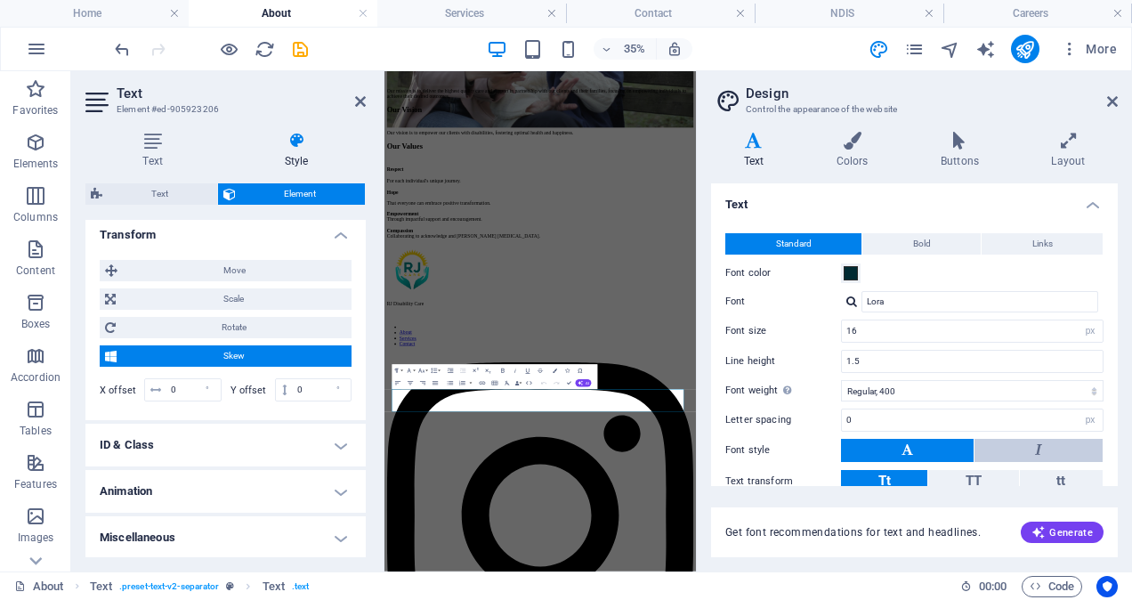
scroll to position [99, 0]
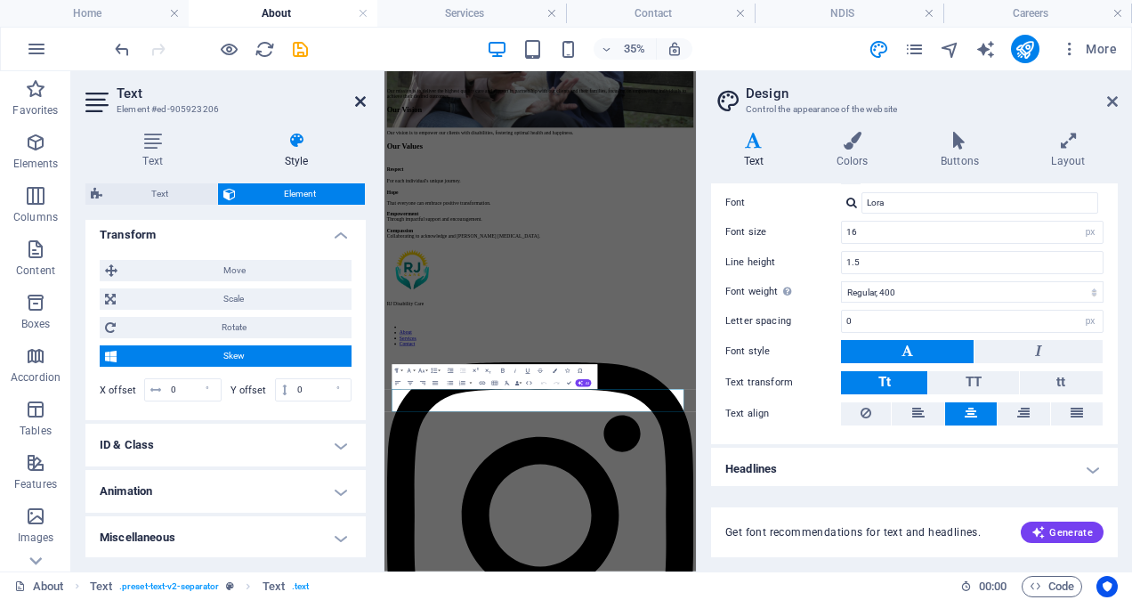
click at [355, 101] on icon at bounding box center [360, 101] width 11 height 14
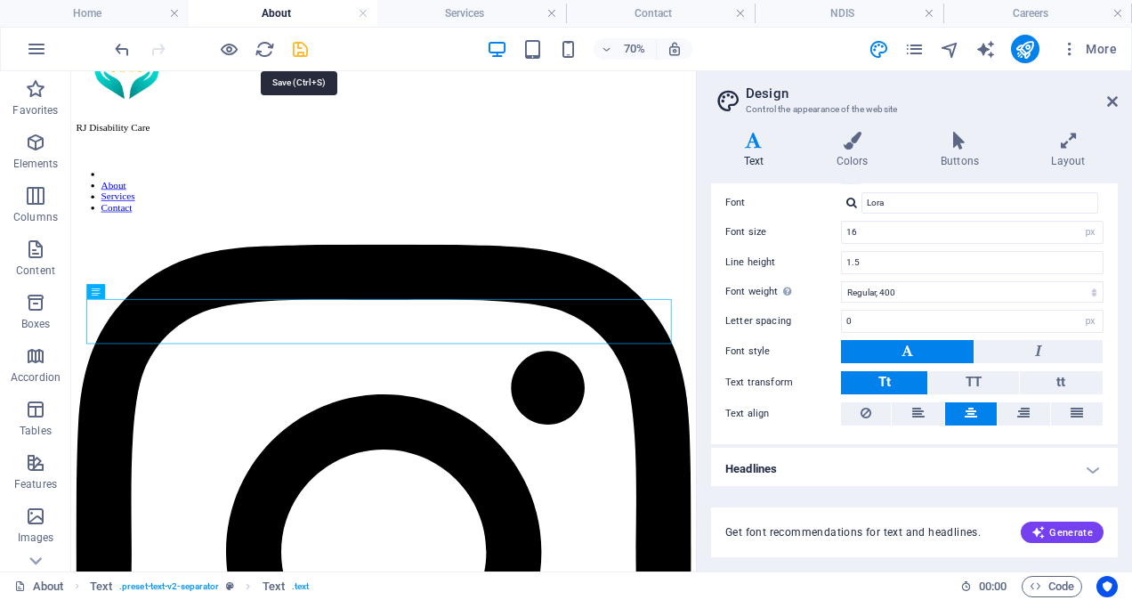
click at [294, 52] on icon "save" at bounding box center [300, 49] width 20 height 20
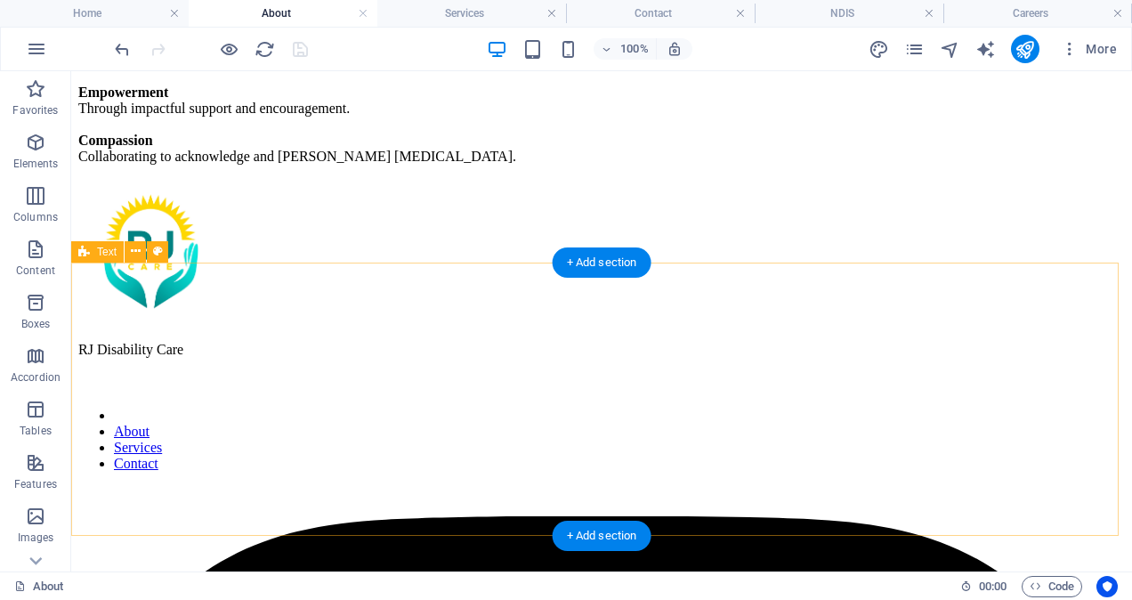
scroll to position [1419, 0]
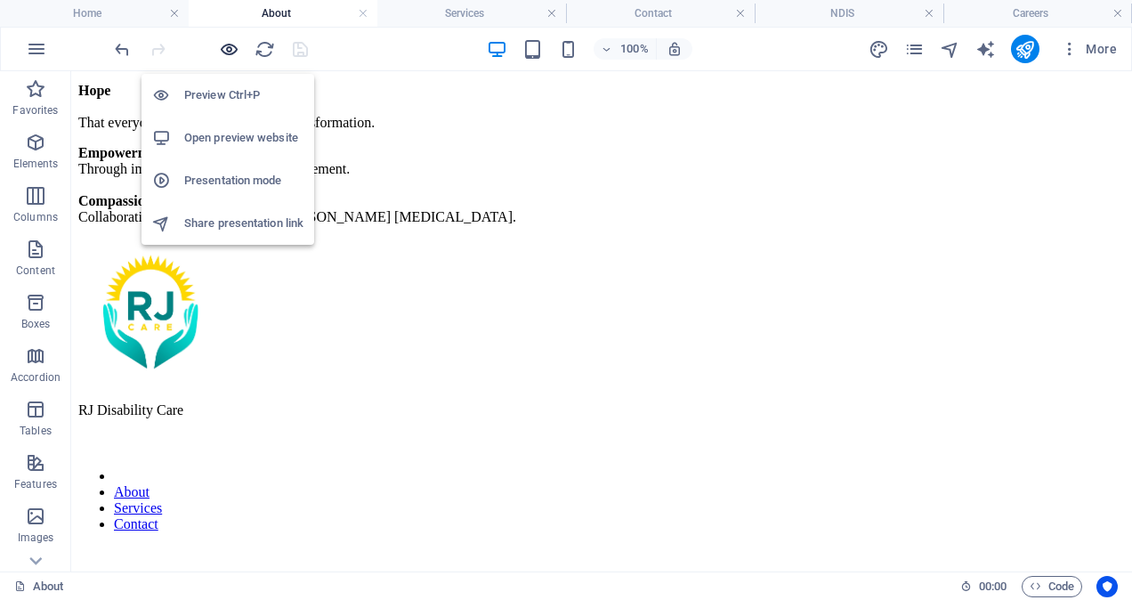
click at [233, 52] on icon "button" at bounding box center [229, 49] width 20 height 20
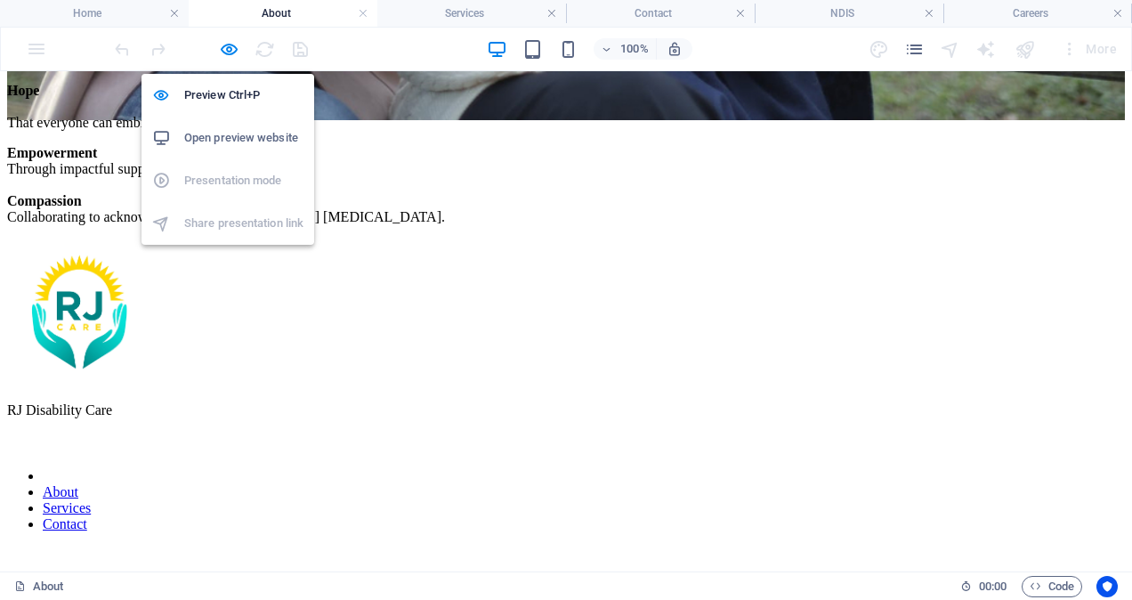
click at [249, 134] on h6 "Open preview website" at bounding box center [243, 137] width 119 height 21
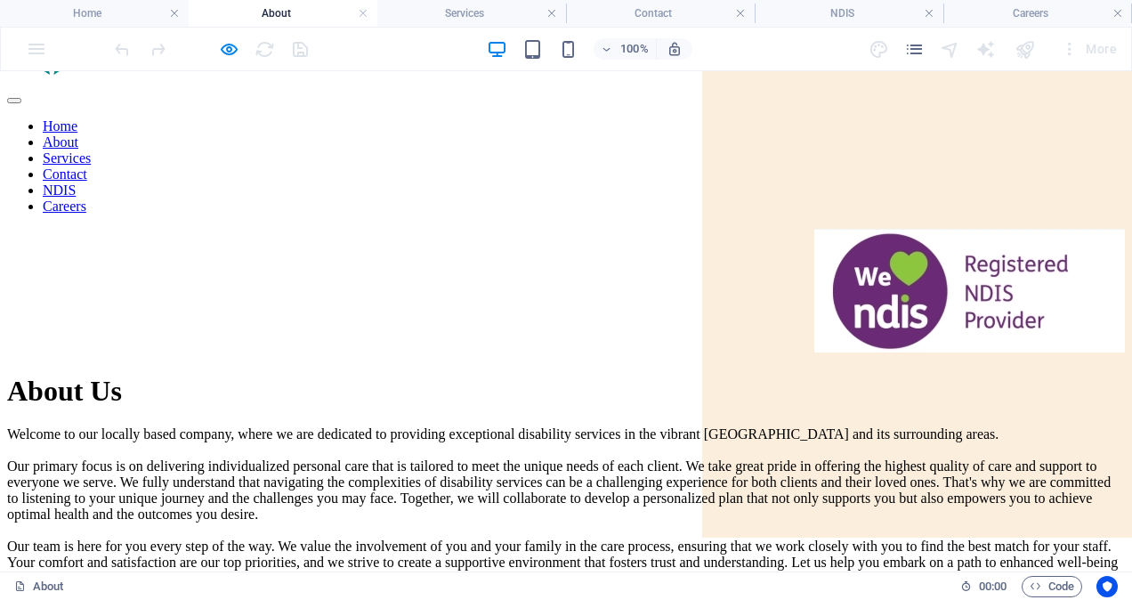
scroll to position [0, 0]
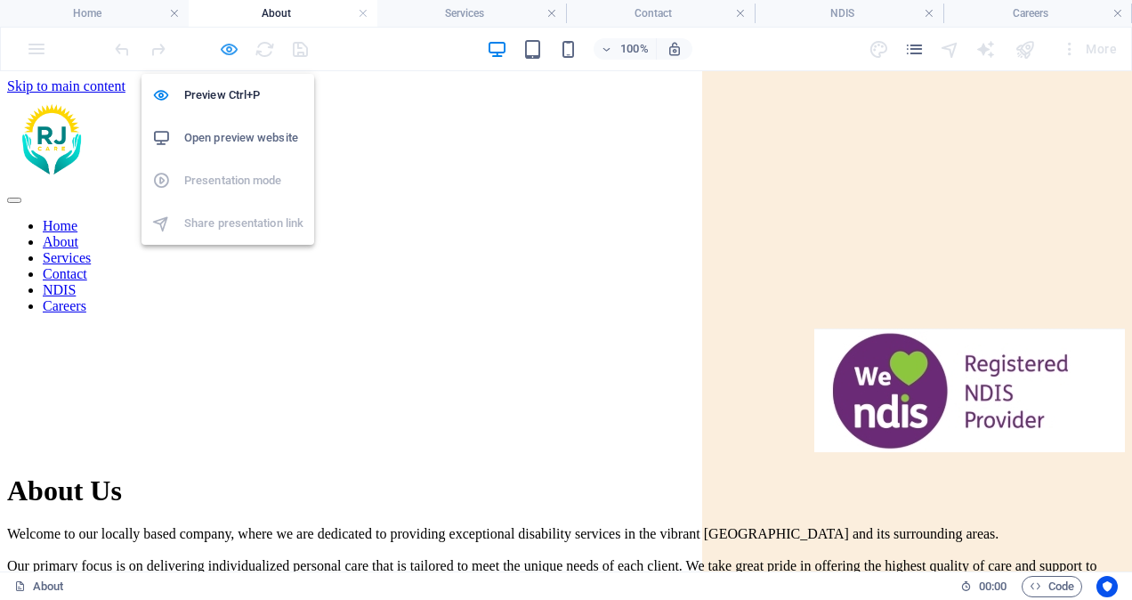
click at [228, 48] on icon "button" at bounding box center [229, 49] width 20 height 20
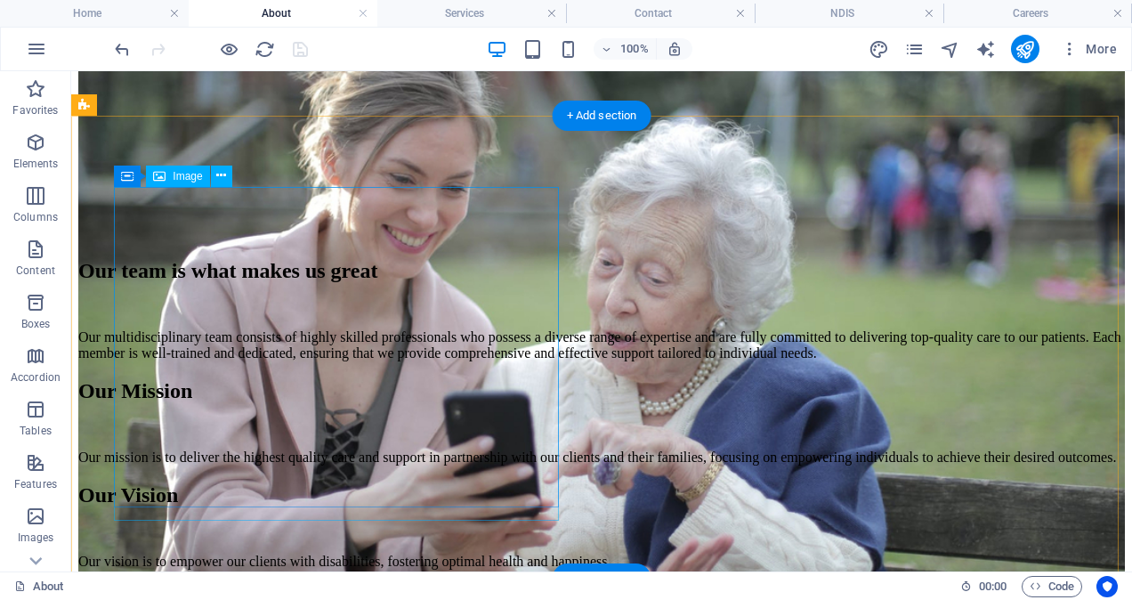
scroll to position [802, 0]
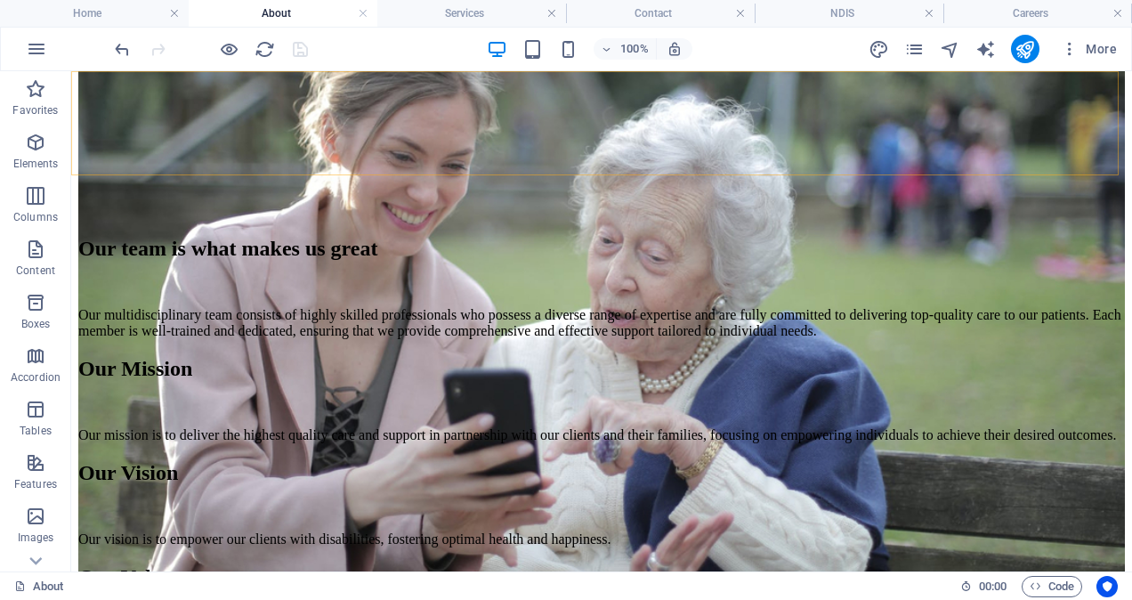
click at [917, 59] on div "More" at bounding box center [996, 49] width 255 height 28
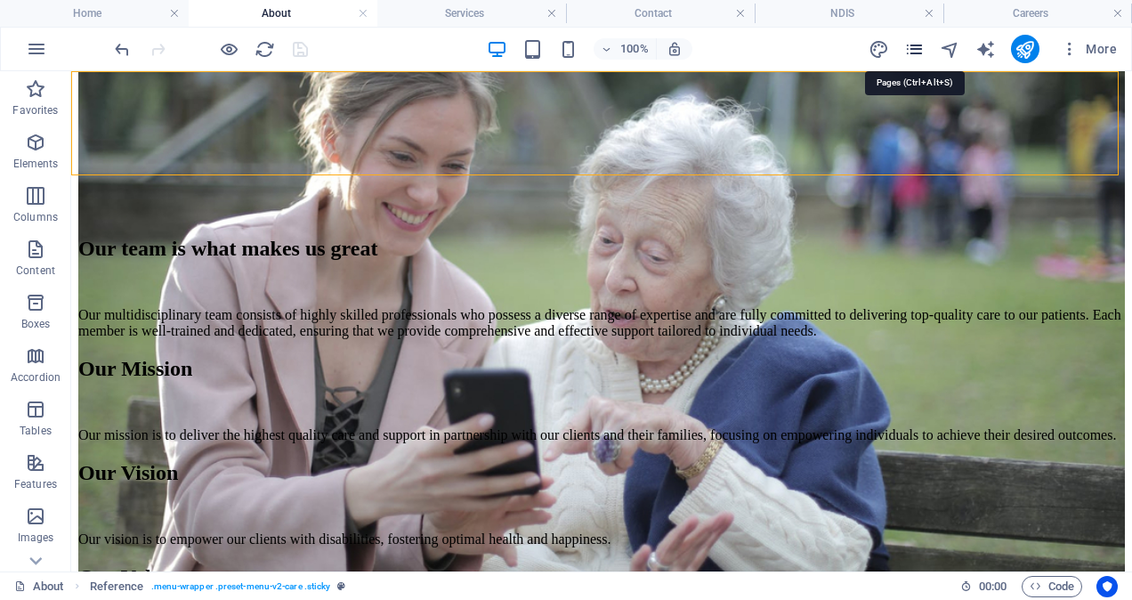
click at [915, 53] on icon "pages" at bounding box center [914, 49] width 20 height 20
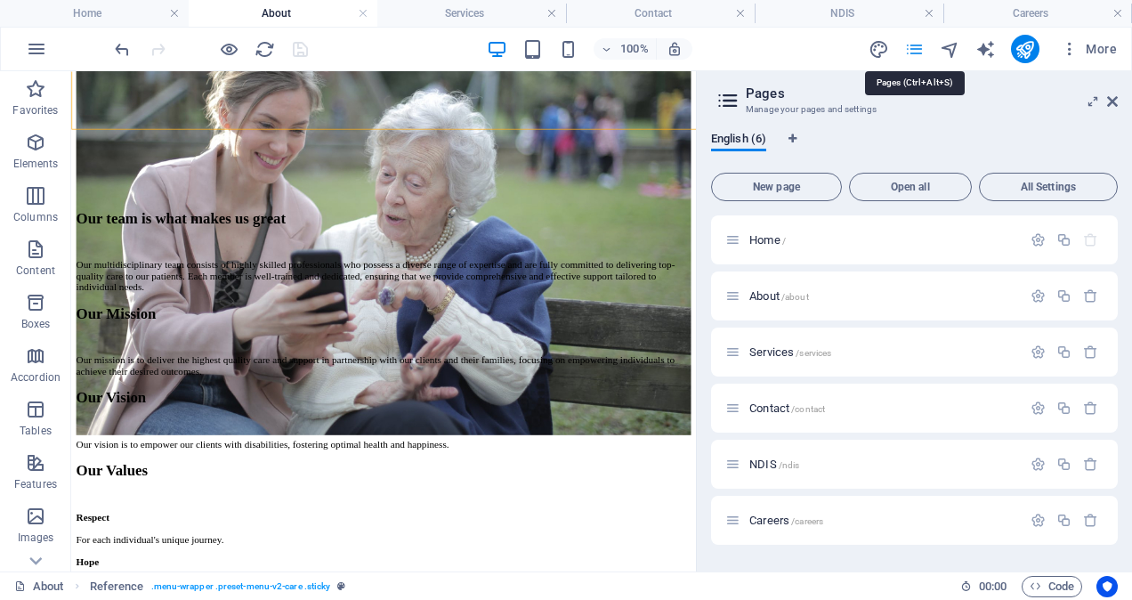
scroll to position [823, 0]
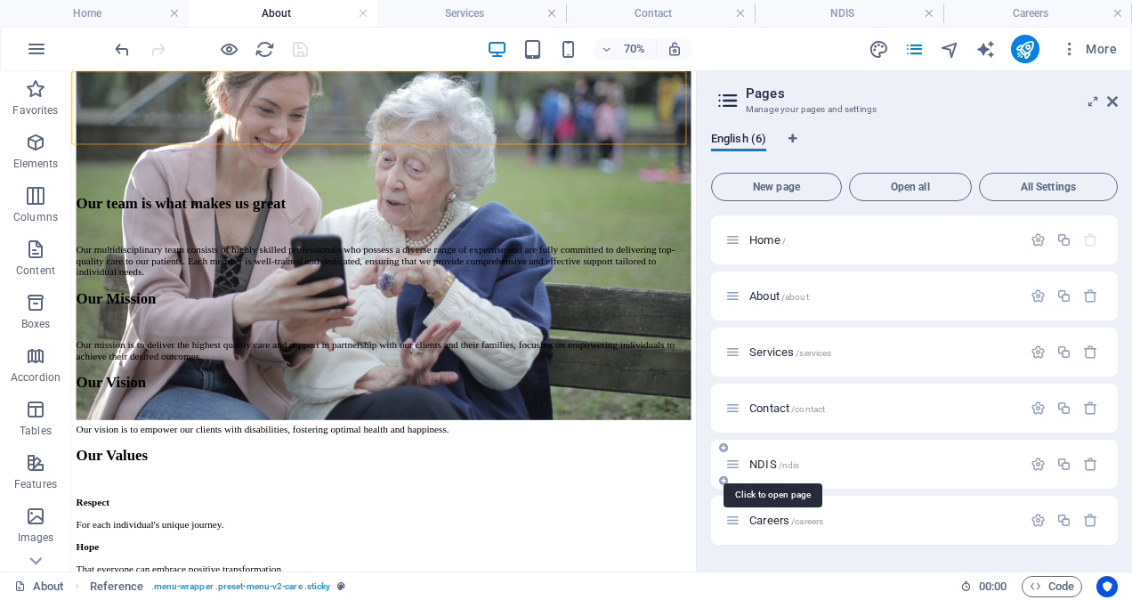
click at [779, 466] on span "/ndis" at bounding box center [789, 465] width 21 height 10
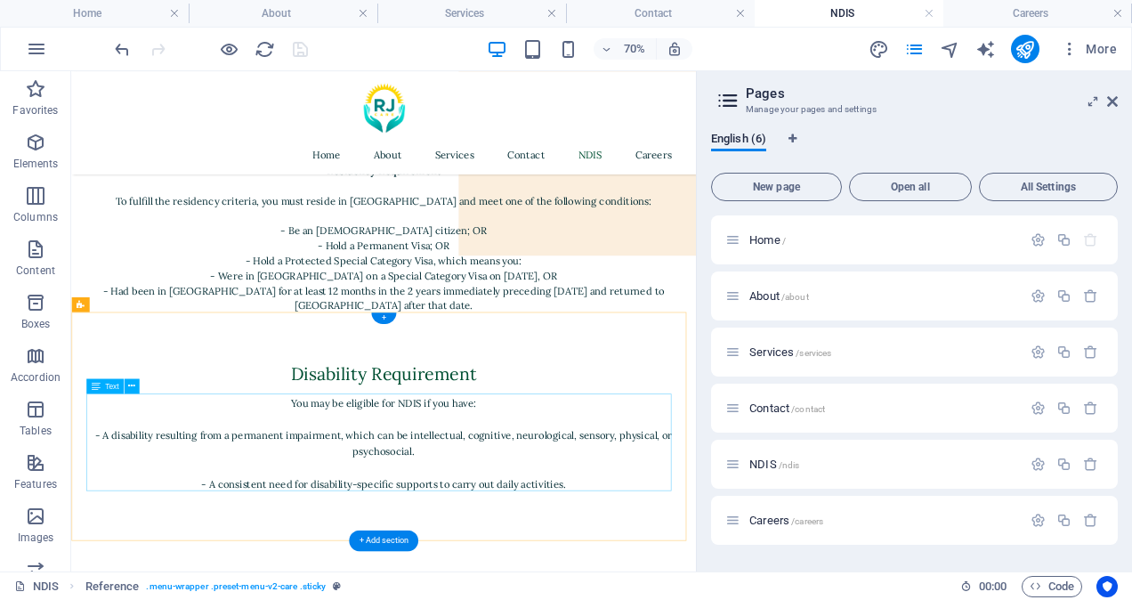
scroll to position [503, 0]
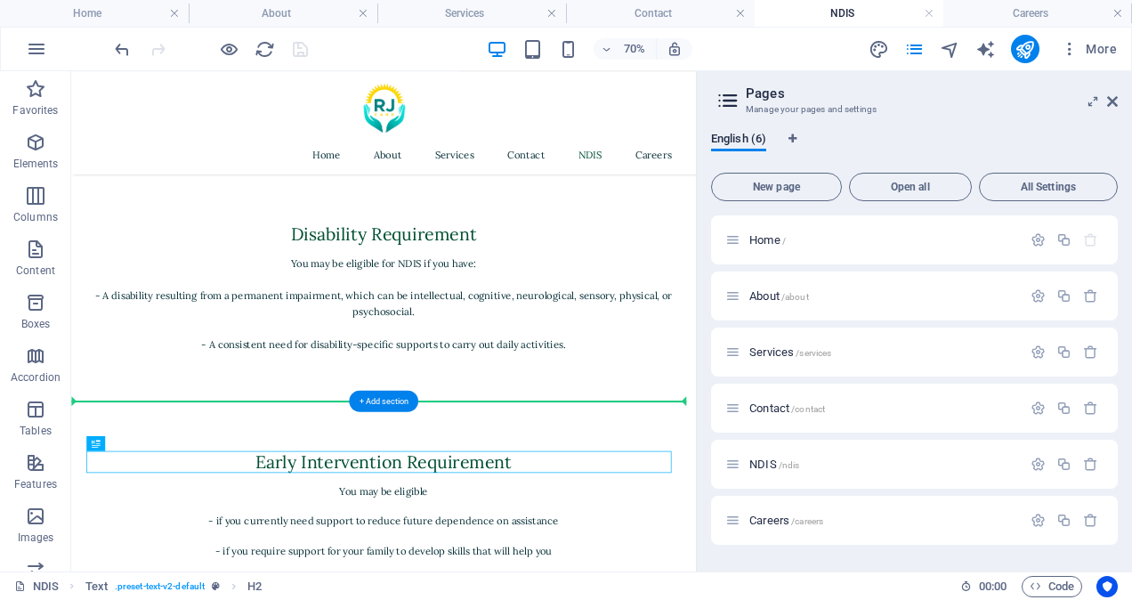
drag, startPoint x: 456, startPoint y: 627, endPoint x: 461, endPoint y: 604, distance: 22.9
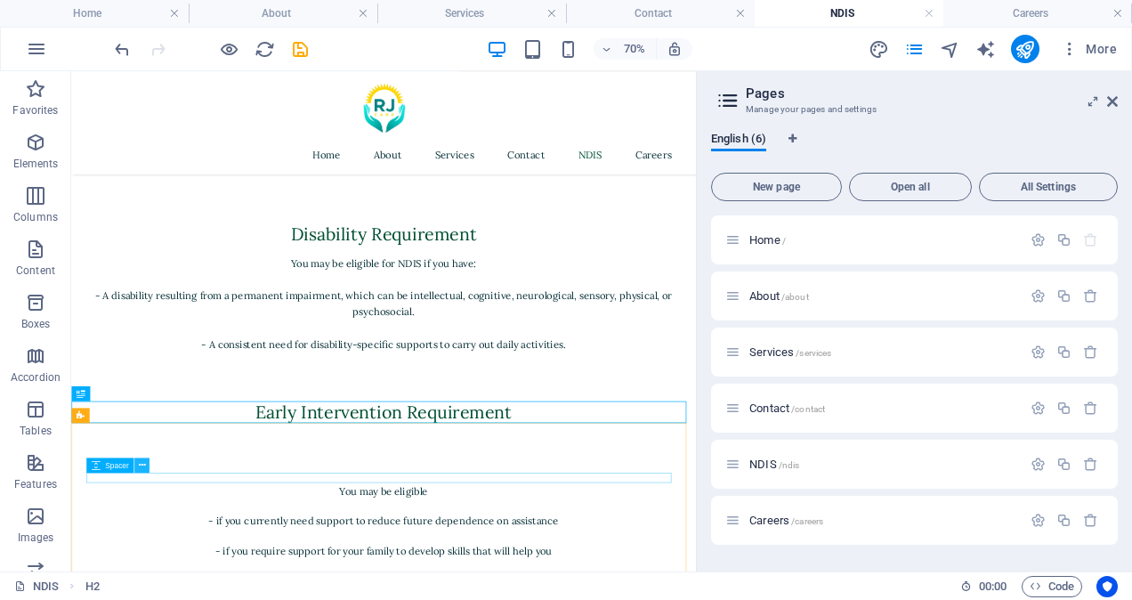
click at [144, 466] on icon at bounding box center [141, 464] width 7 height 13
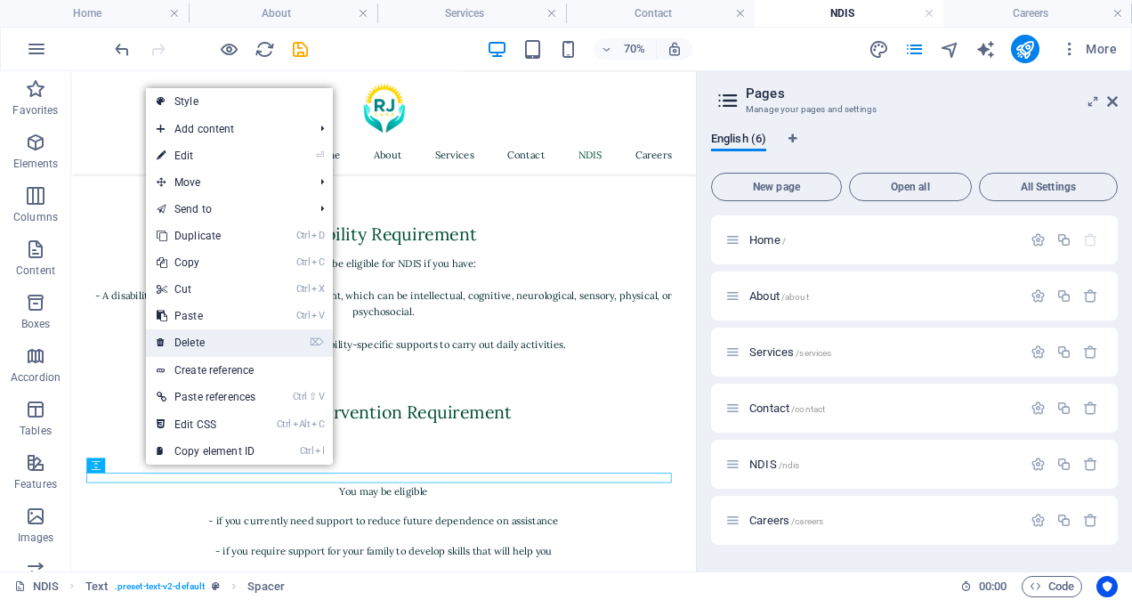
click at [199, 347] on link "⌦ Delete" at bounding box center [206, 342] width 120 height 27
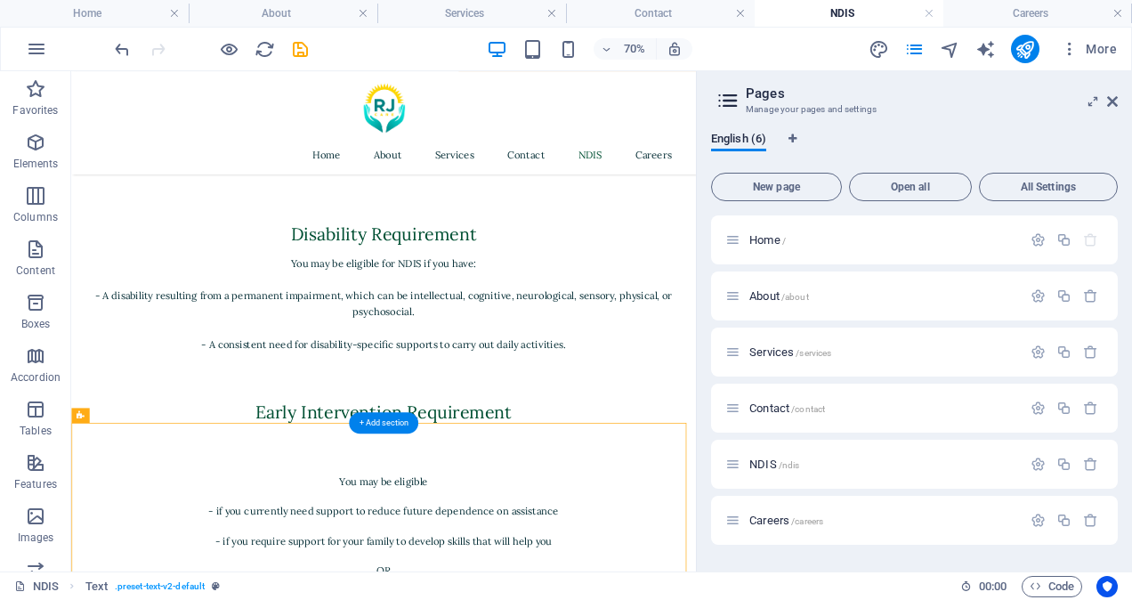
drag, startPoint x: 452, startPoint y: 659, endPoint x: 453, endPoint y: 635, distance: 24.9
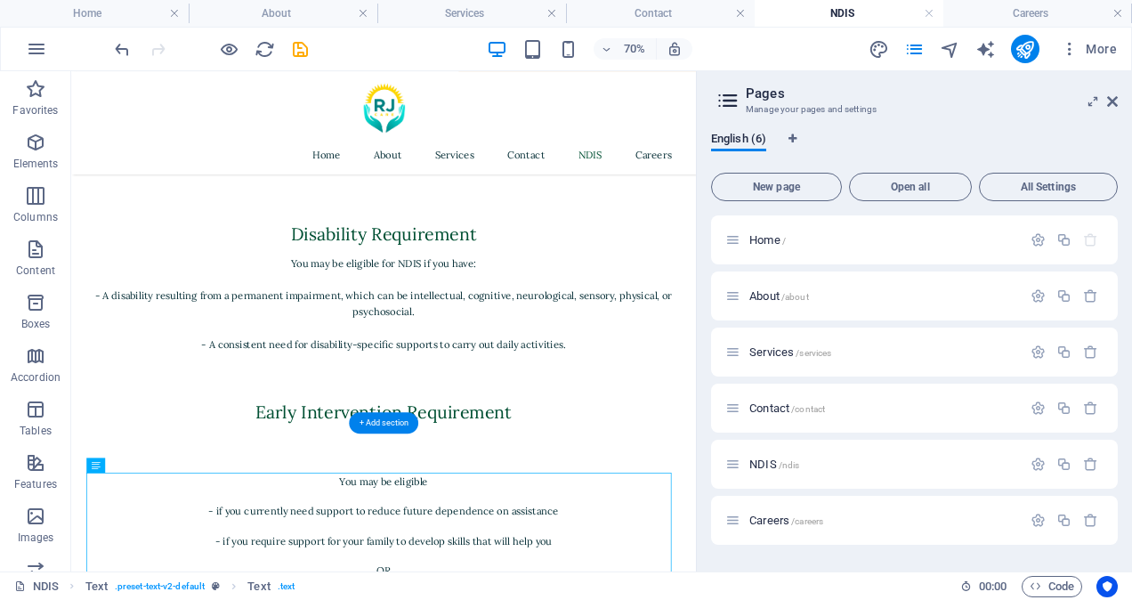
drag, startPoint x: 482, startPoint y: 663, endPoint x: 488, endPoint y: 618, distance: 45.7
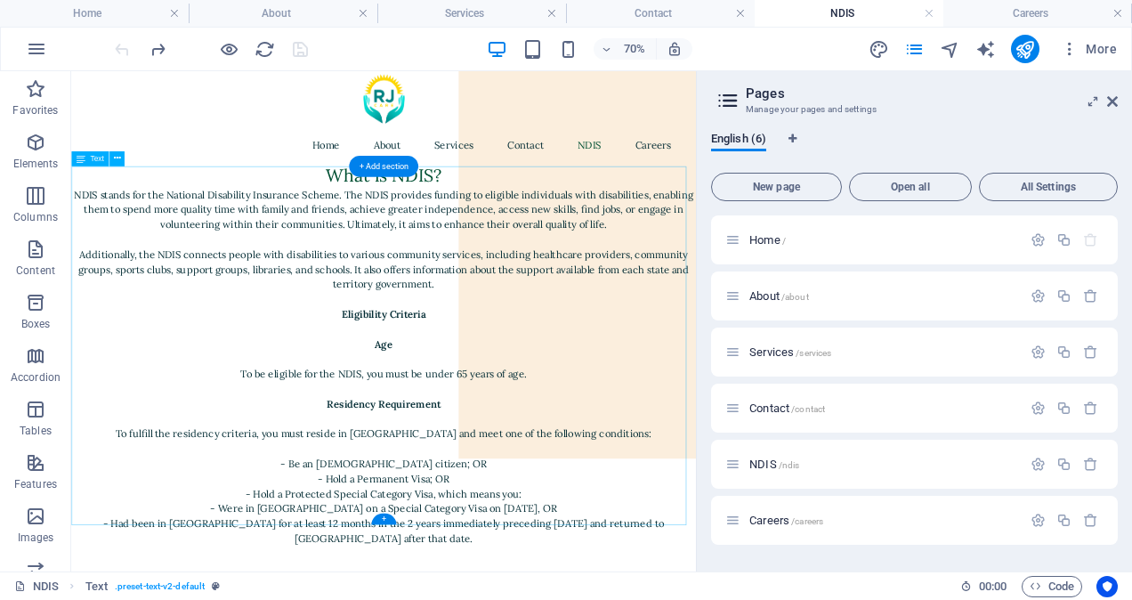
scroll to position [0, 0]
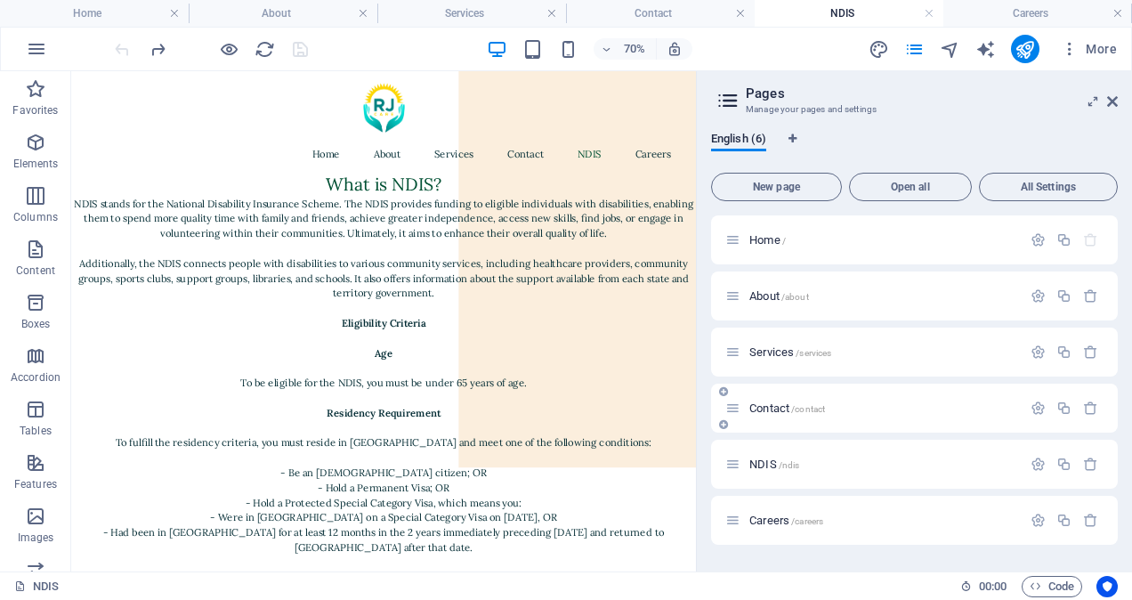
click at [771, 408] on span "Contact /contact" at bounding box center [787, 407] width 76 height 13
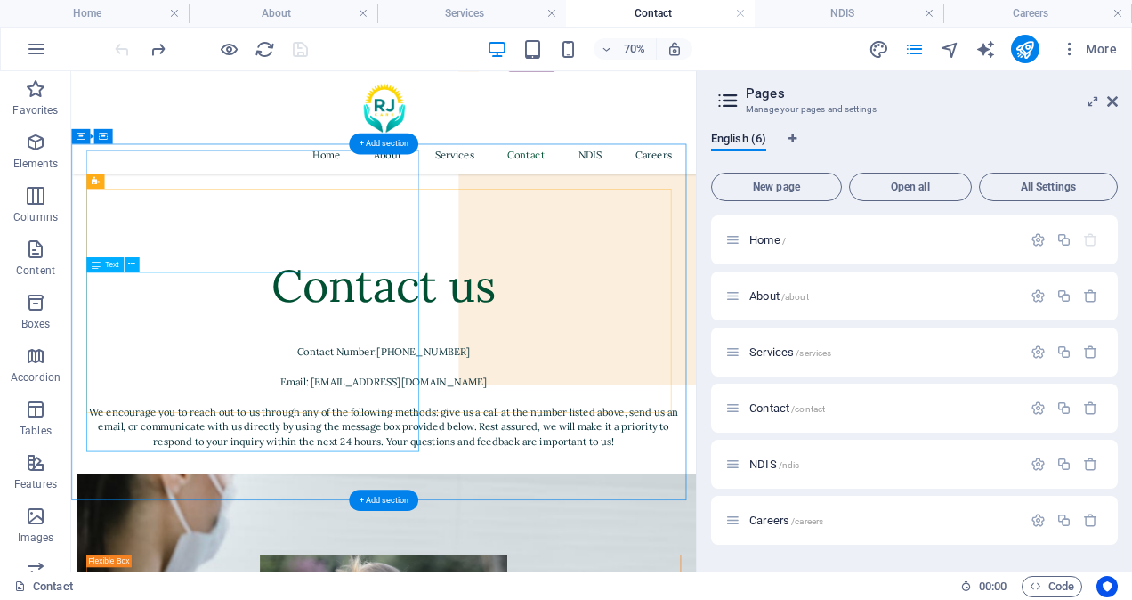
scroll to position [129, 0]
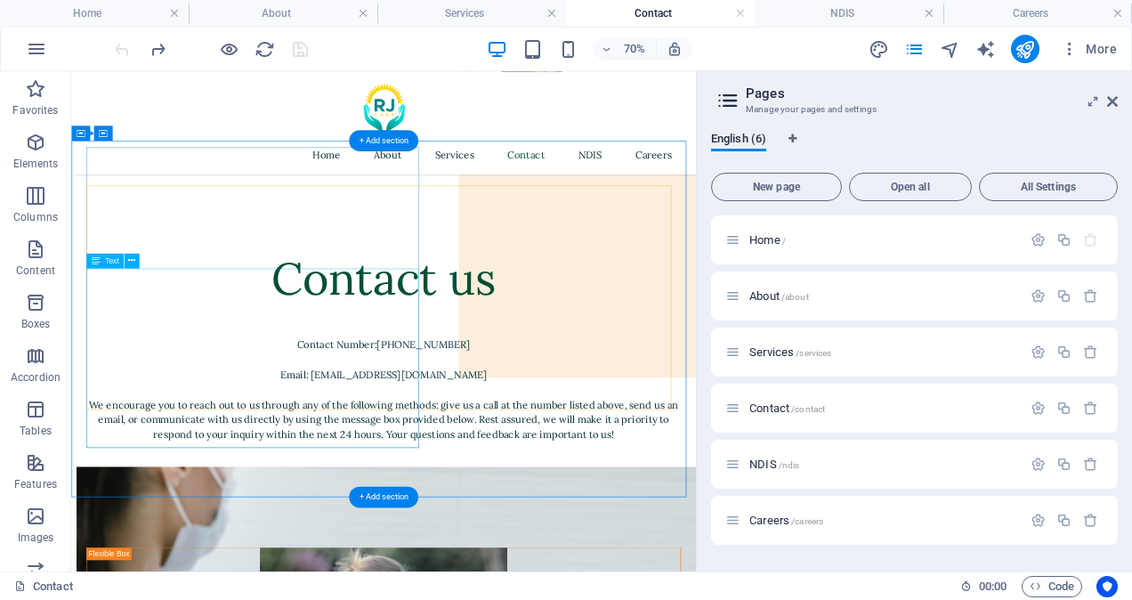
click at [452, 449] on div "Contact Number:(+61) 401 866 471 Email: info@rjdisabilitycare.com.au We encoura…" at bounding box center [518, 504] width 850 height 192
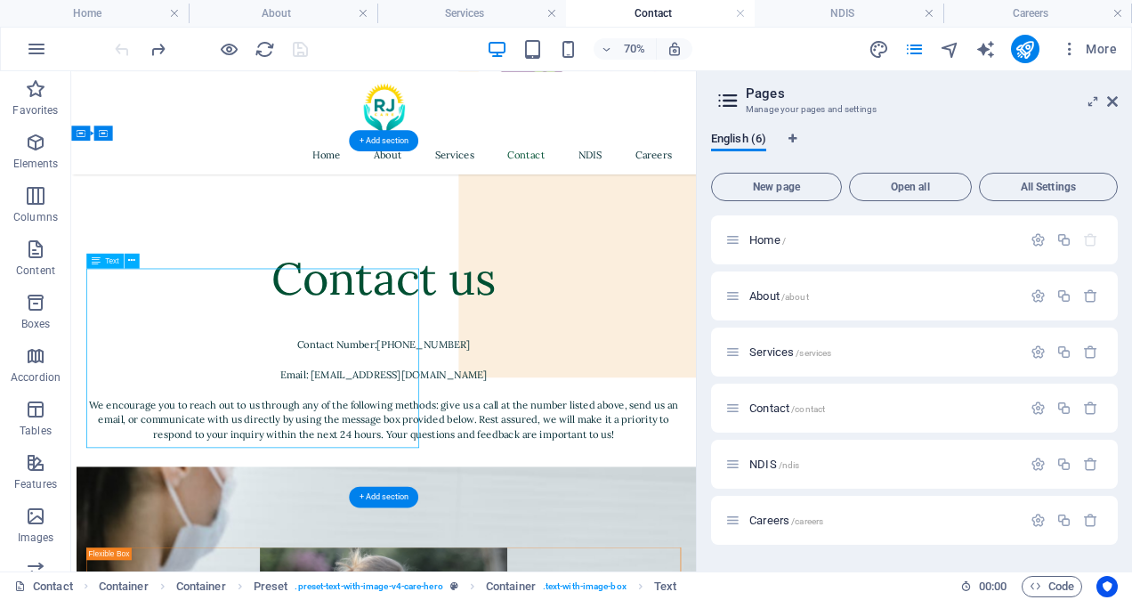
click at [452, 449] on div "Contact Number:(+61) 401 866 471 Email: info@rjdisabilitycare.com.au We encoura…" at bounding box center [518, 504] width 850 height 192
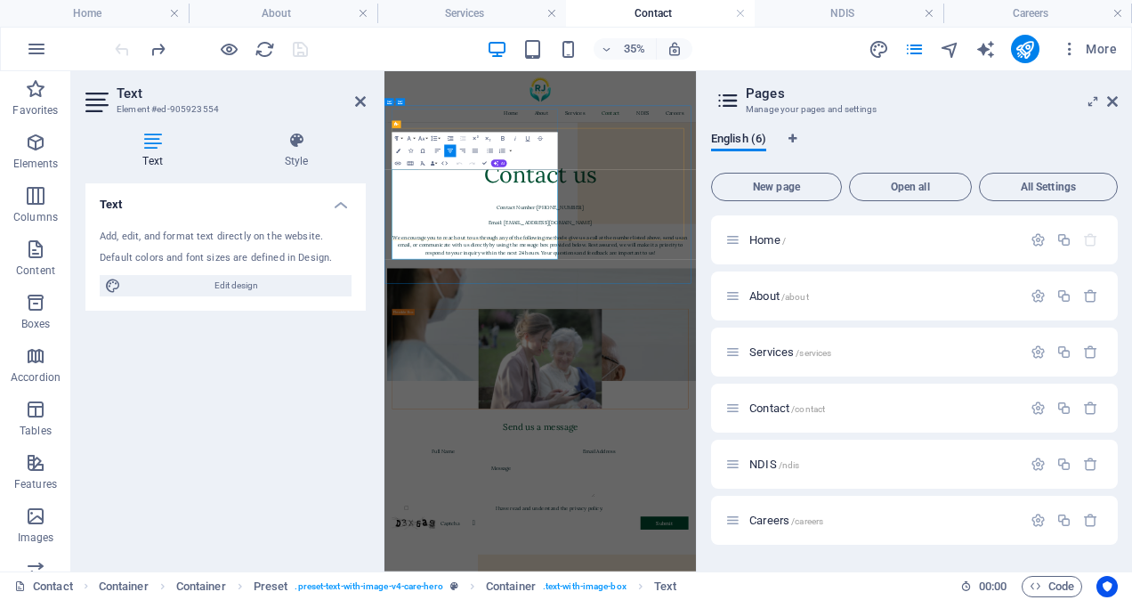
drag, startPoint x: 782, startPoint y: 437, endPoint x: 726, endPoint y: 430, distance: 56.5
click at [726, 450] on p "Contact Number:(+61) 401 866 471 Email: info@rjdisabilitycare.com.au We encoura…" at bounding box center [829, 525] width 847 height 150
click at [769, 457] on p "Contact Number:(+61) 401 866 471 Email: info@rjdisabilitycare.com.au We encoura…" at bounding box center [829, 525] width 847 height 150
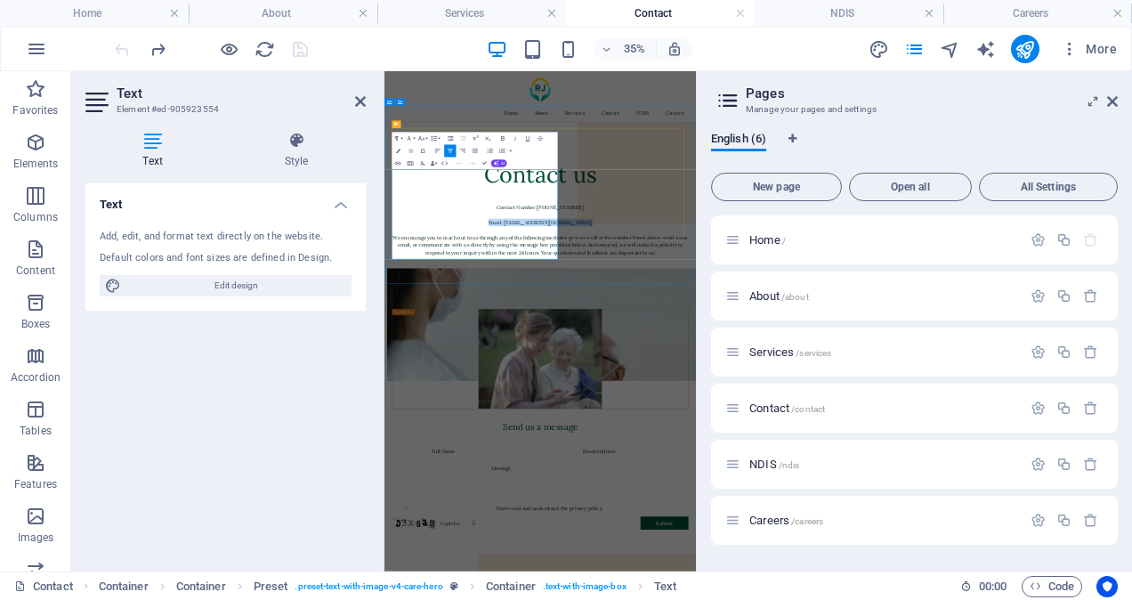
copy p "Email: info@rjdisabilitycare.com.au"
click at [783, 523] on span "Careers /careers" at bounding box center [786, 520] width 74 height 13
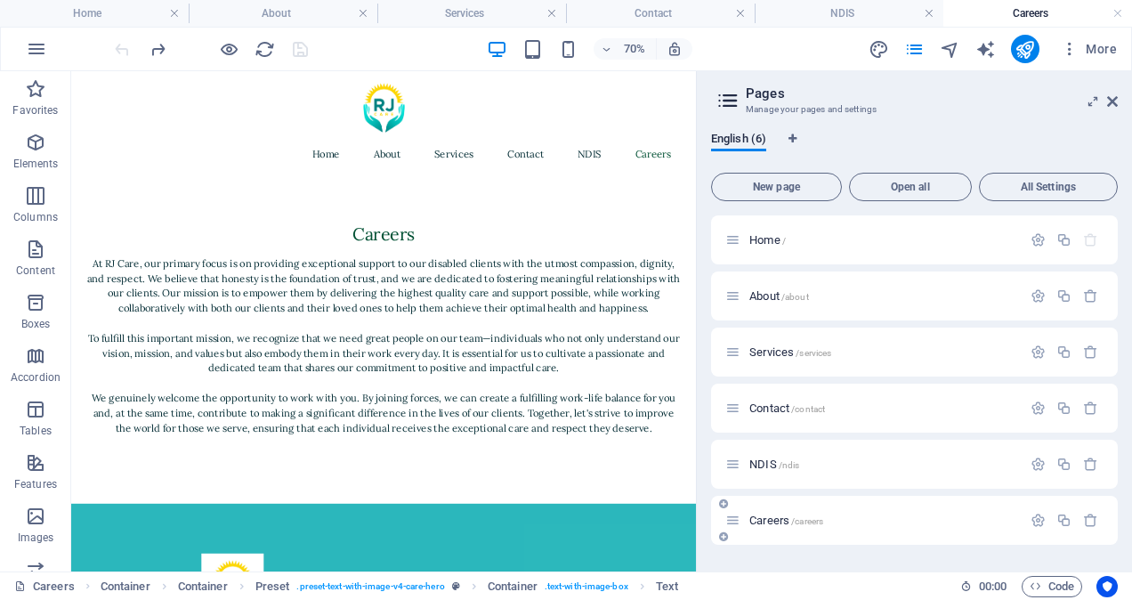
click at [783, 523] on span "Careers /careers" at bounding box center [786, 520] width 74 height 13
click at [892, 527] on div "At RJ Care, our primary focus is on providing exceptional support to our disabl…" at bounding box center [518, 476] width 850 height 283
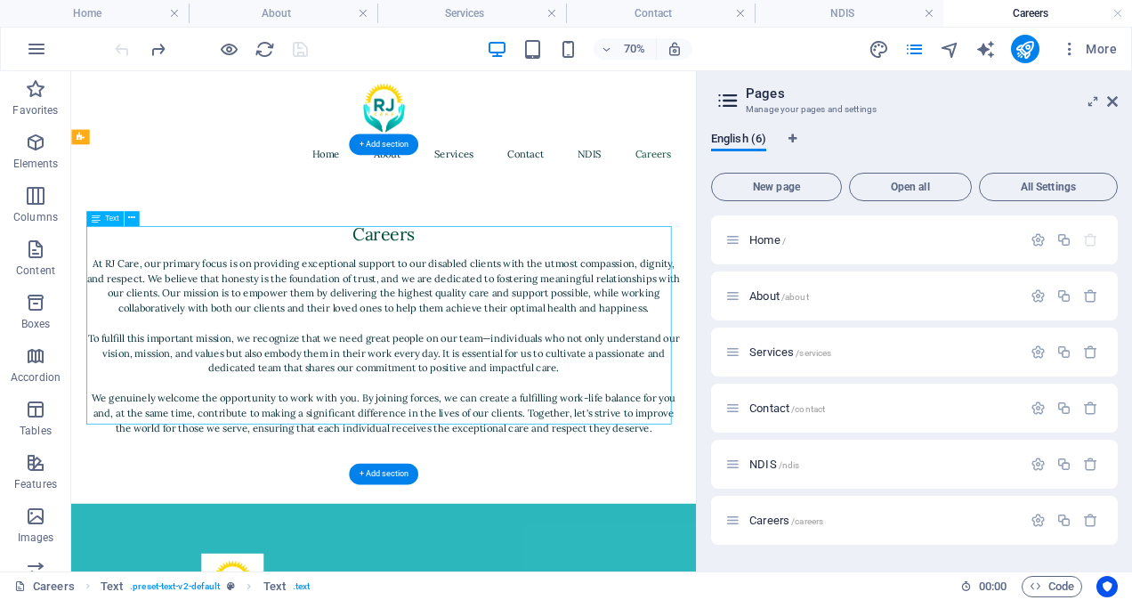
click at [892, 527] on div "At RJ Care, our primary focus is on providing exceptional support to our disabl…" at bounding box center [518, 476] width 850 height 283
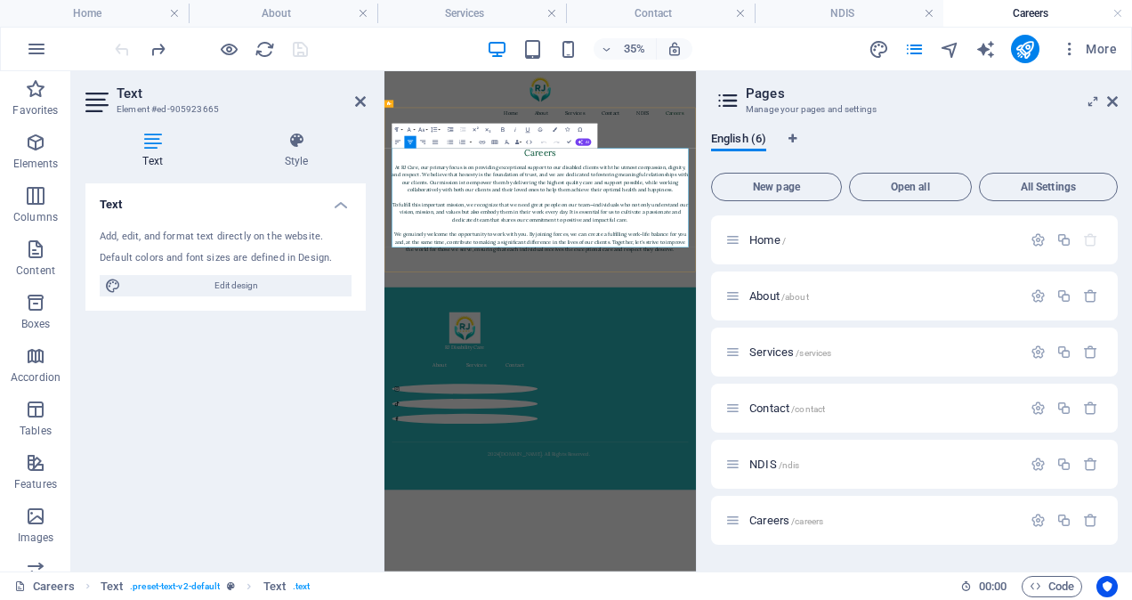
click at [1131, 540] on p "At RJ Care, our primary focus is on providing exceptional support to our disabl…" at bounding box center [829, 463] width 847 height 256
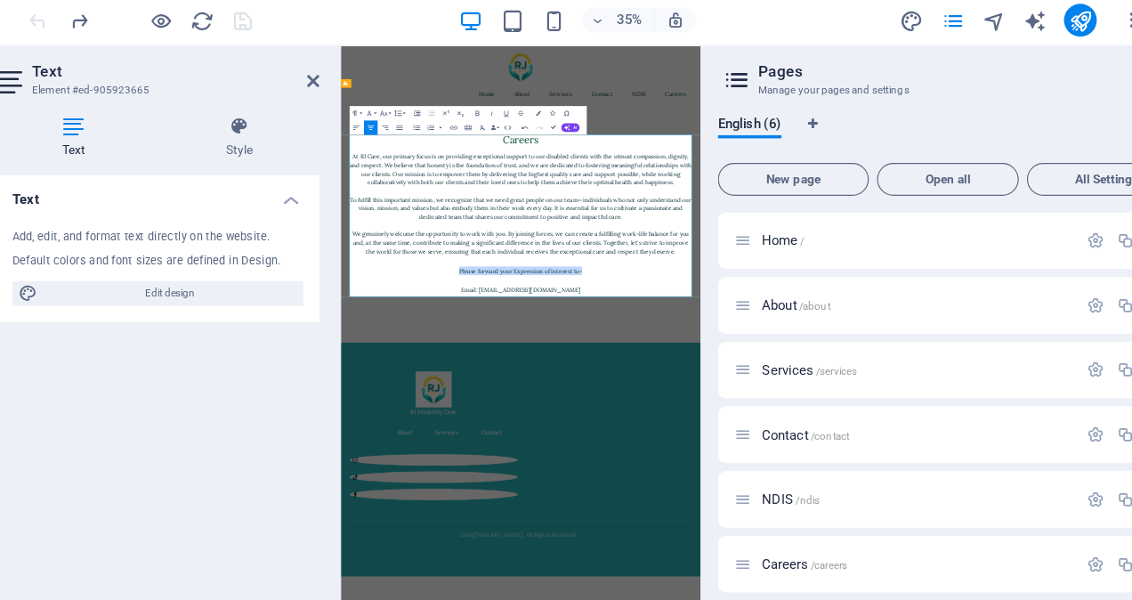
drag, startPoint x: 968, startPoint y: 562, endPoint x: 595, endPoint y: 568, distance: 373.0
click at [595, 592] on p "Please forward your Expression of interest to-" at bounding box center [785, 602] width 847 height 21
click at [587, 141] on span "AI" at bounding box center [588, 143] width 4 height 4
click at [481, 150] on link "Improve" at bounding box center [487, 153] width 61 height 10
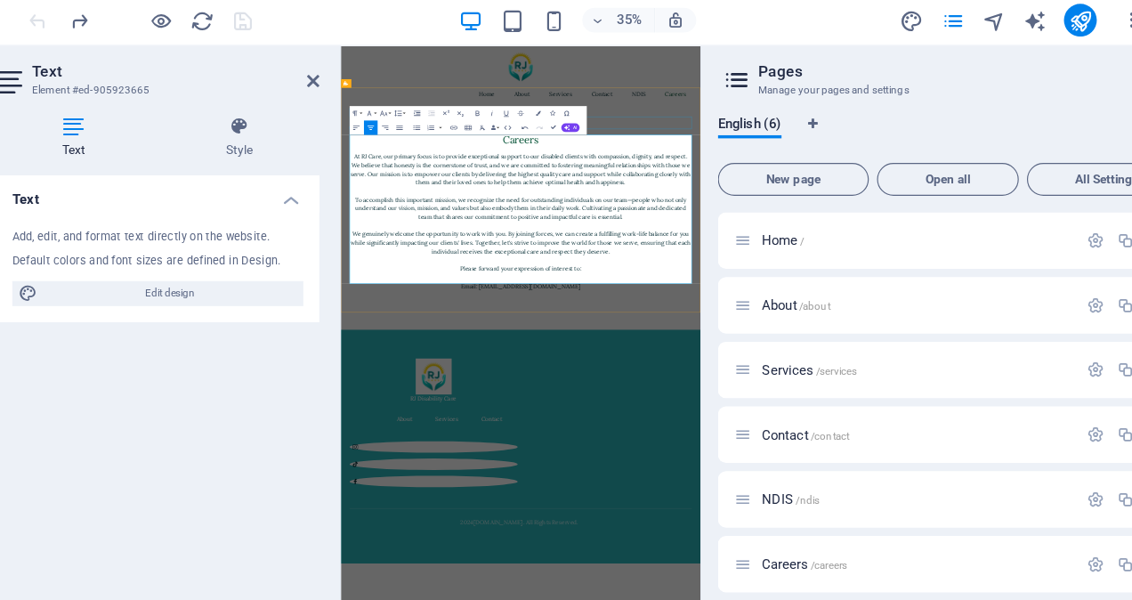
click at [1023, 263] on div "Careers" at bounding box center [785, 278] width 847 height 31
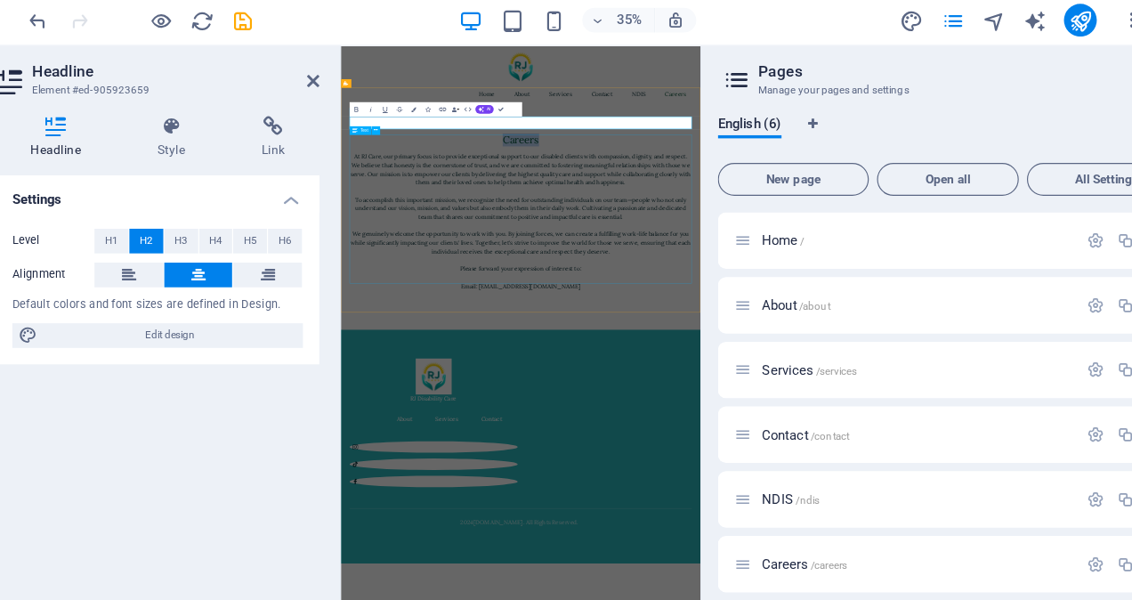
click at [934, 599] on div "At RJ Care, our primary focus is to provide exceptional support to our disabled…" at bounding box center [785, 493] width 847 height 368
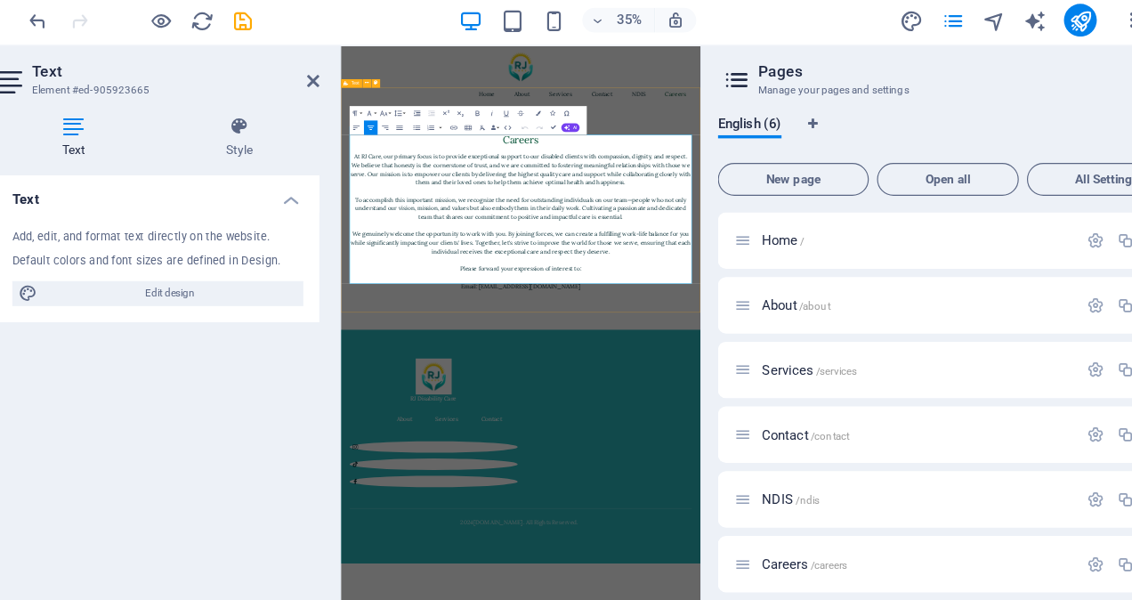
click at [1059, 599] on div "Careers At RJ Care, our primary focus is to provide exceptional support to our …" at bounding box center [786, 470] width 890 height 556
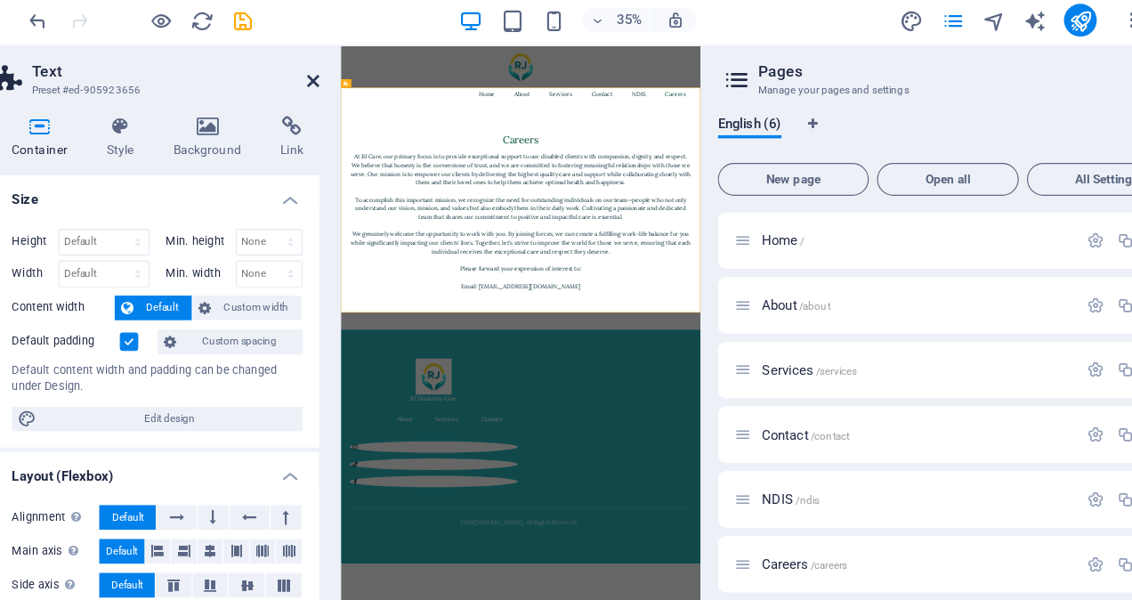
click at [359, 101] on icon at bounding box center [360, 101] width 11 height 14
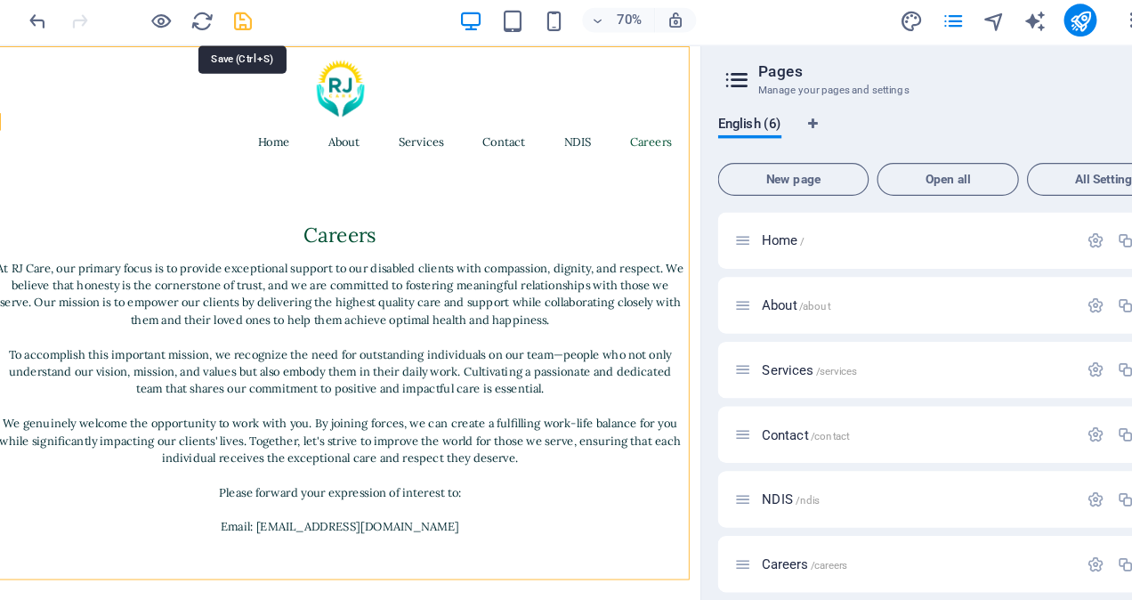
click at [299, 48] on icon "save" at bounding box center [300, 49] width 20 height 20
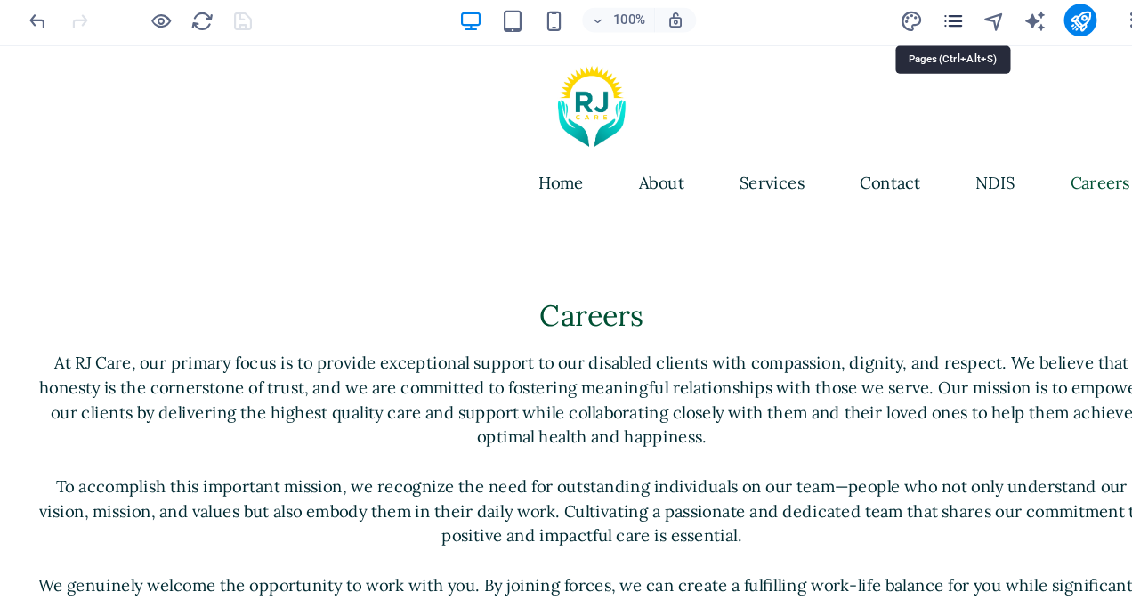
click at [910, 45] on icon "pages" at bounding box center [914, 49] width 20 height 20
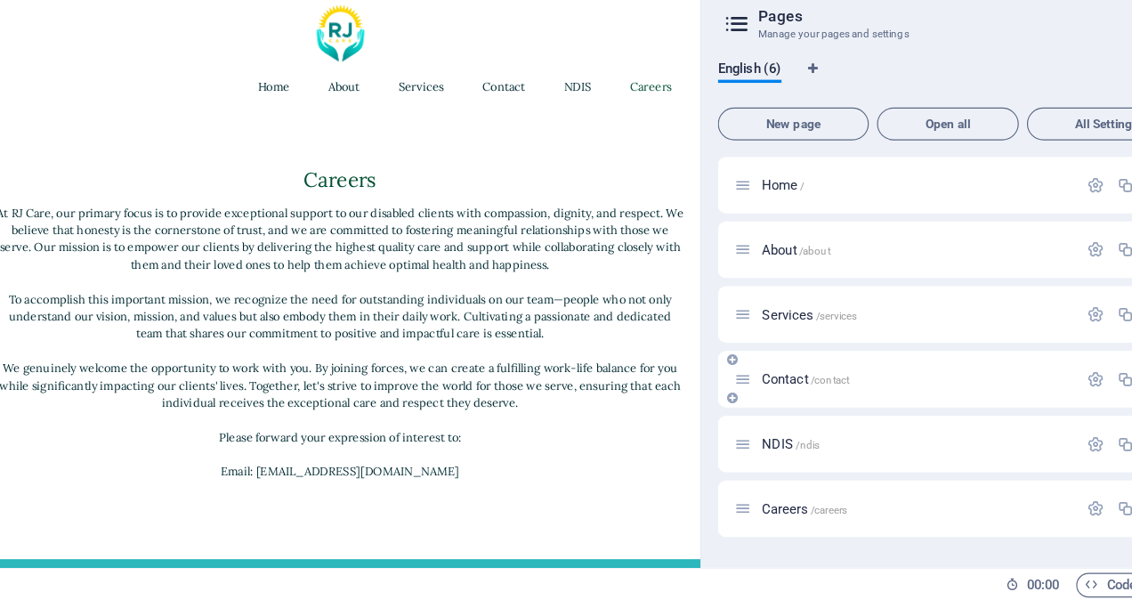
click at [784, 412] on span "Contact /contact" at bounding box center [787, 407] width 76 height 13
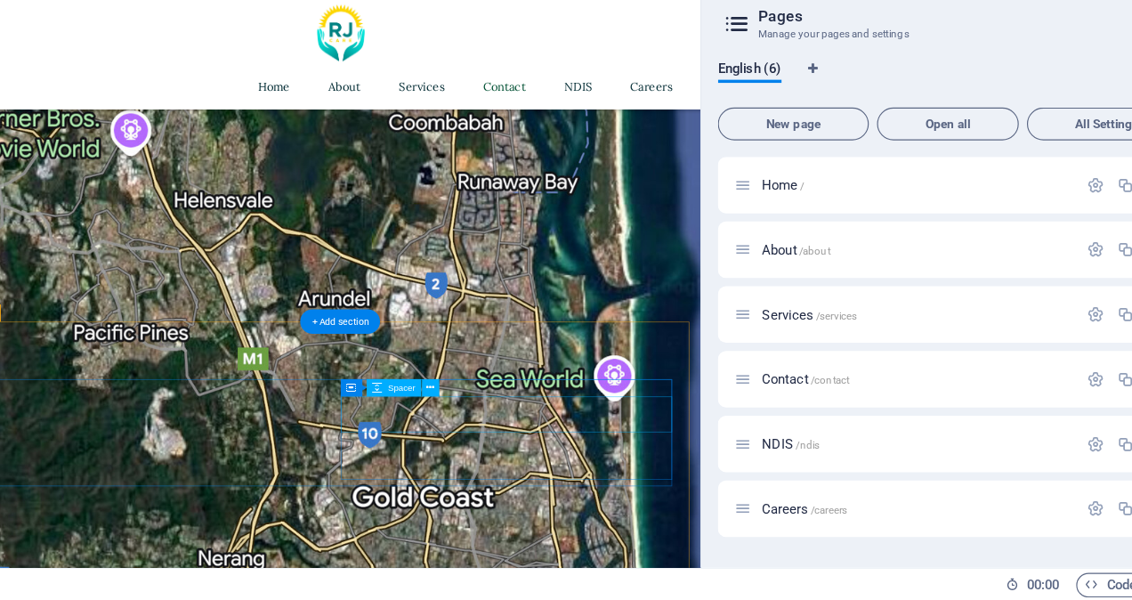
scroll to position [1821, 0]
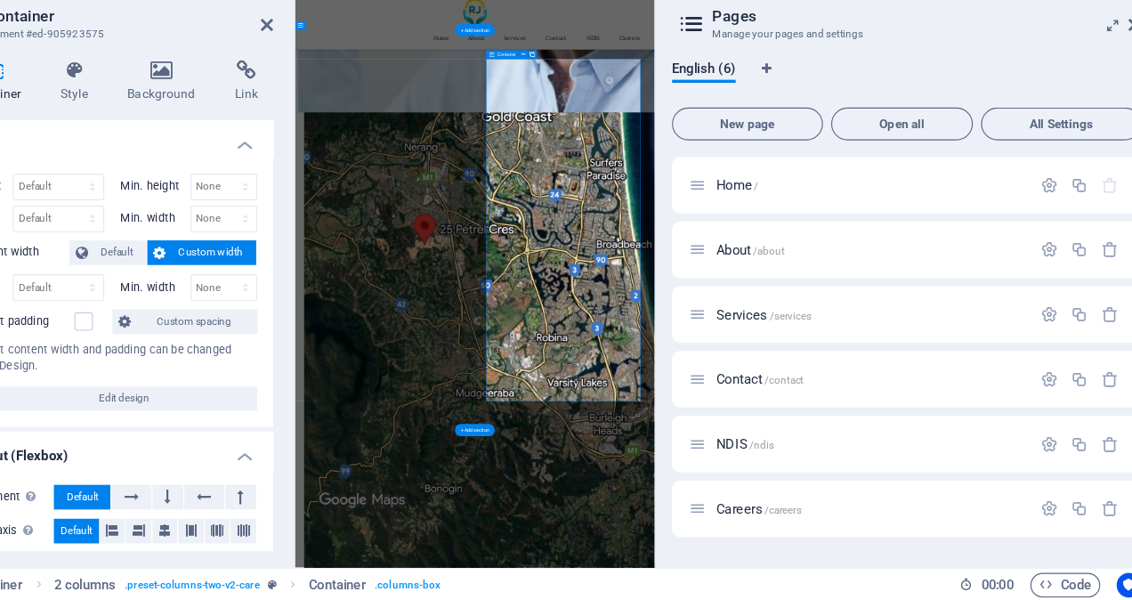
scroll to position [1104, 0]
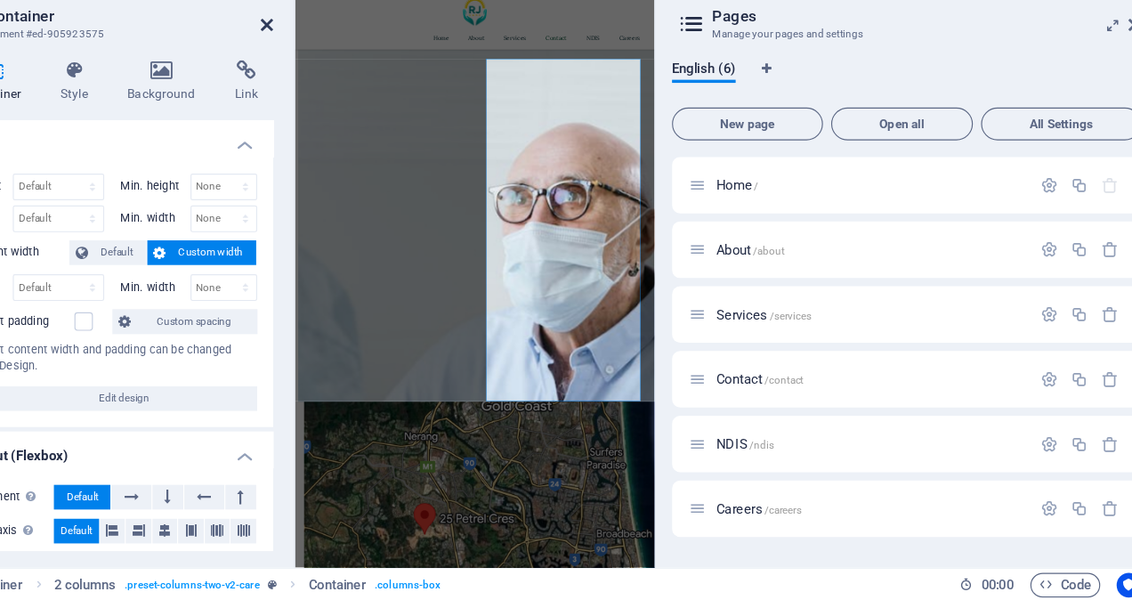
click at [356, 101] on icon at bounding box center [360, 101] width 11 height 14
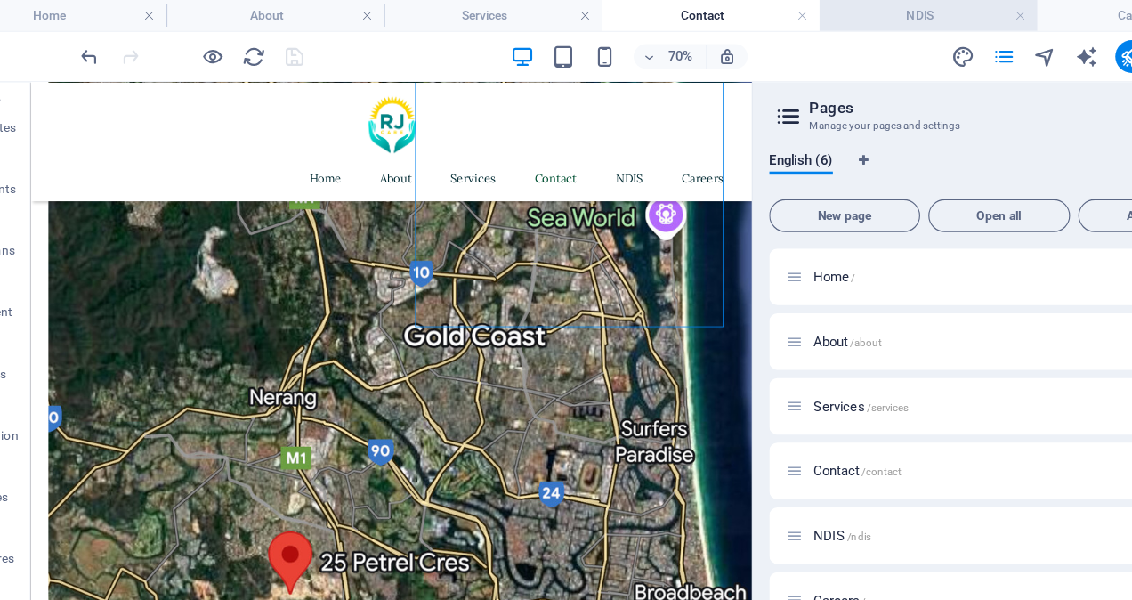
scroll to position [0, 0]
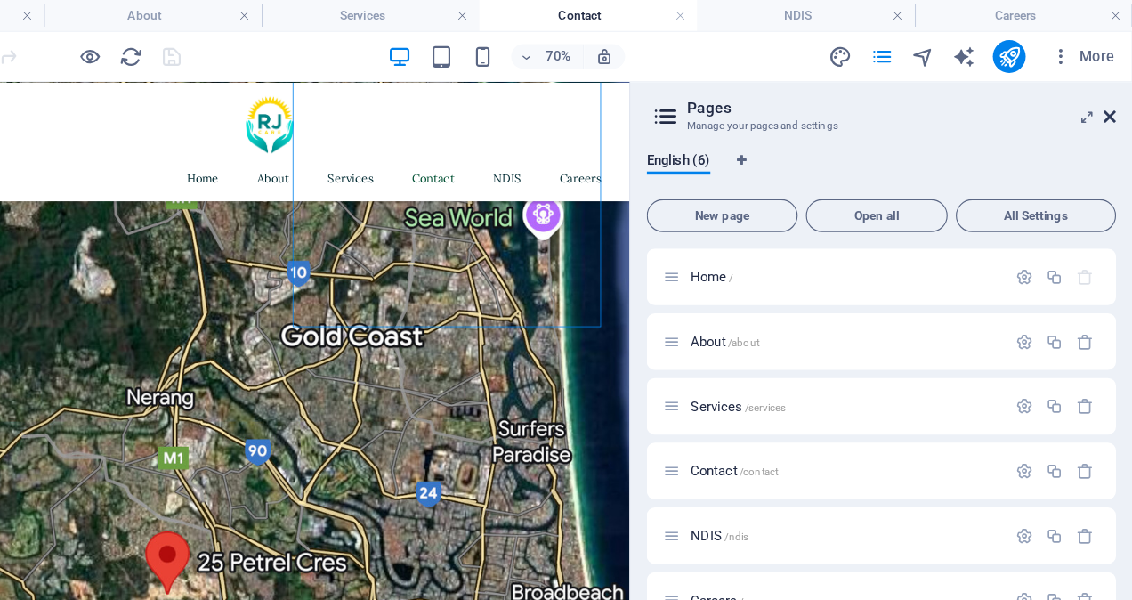
click at [1112, 100] on icon at bounding box center [1112, 101] width 11 height 14
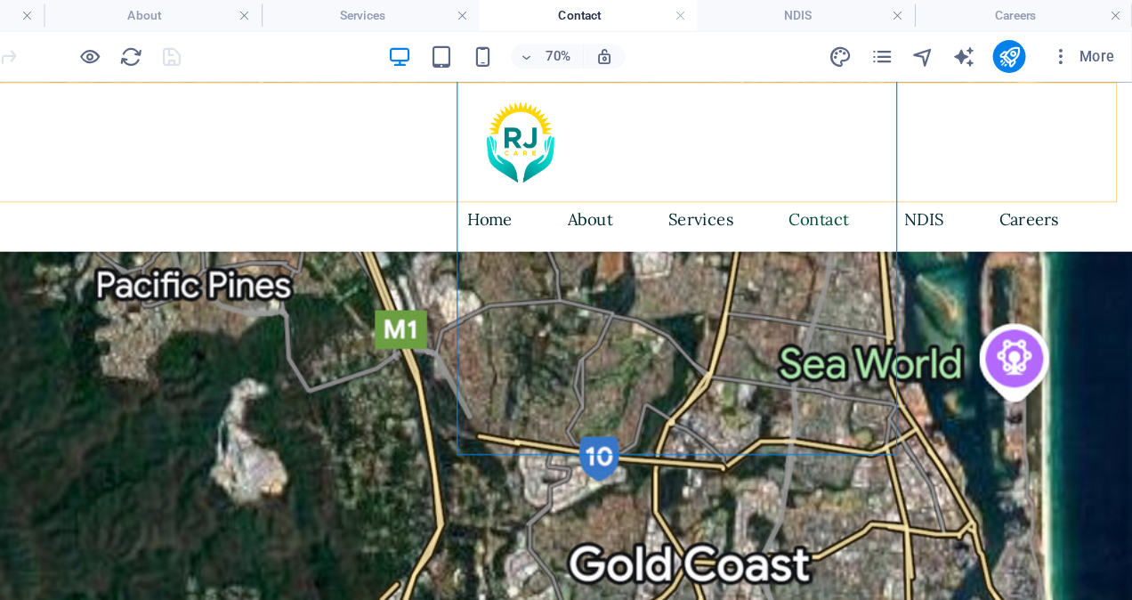
scroll to position [1800, 0]
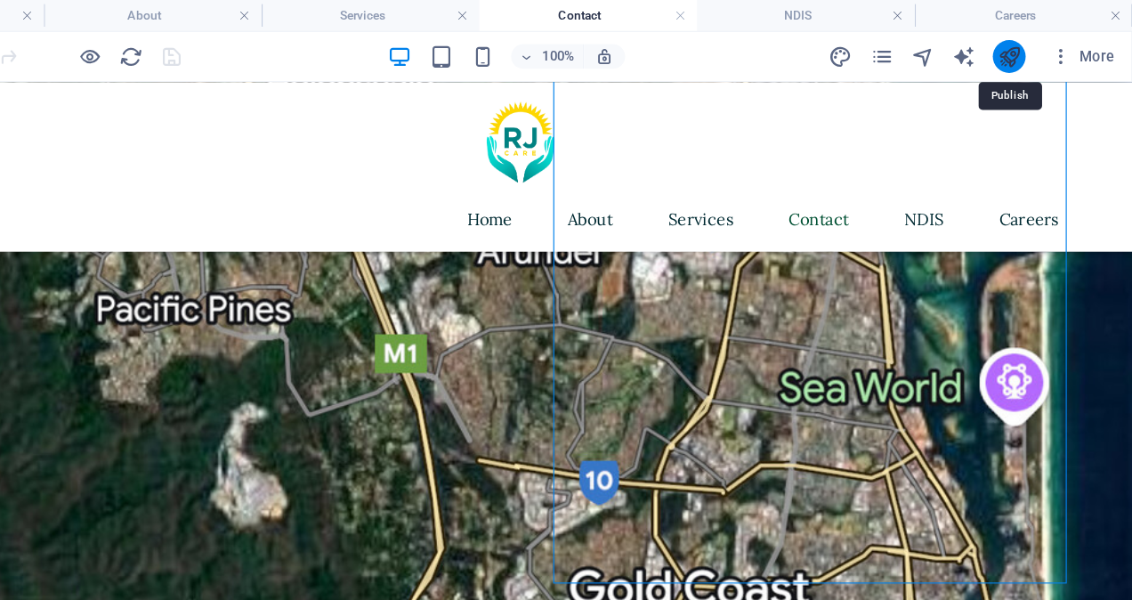
click at [1028, 47] on icon "publish" at bounding box center [1025, 49] width 20 height 20
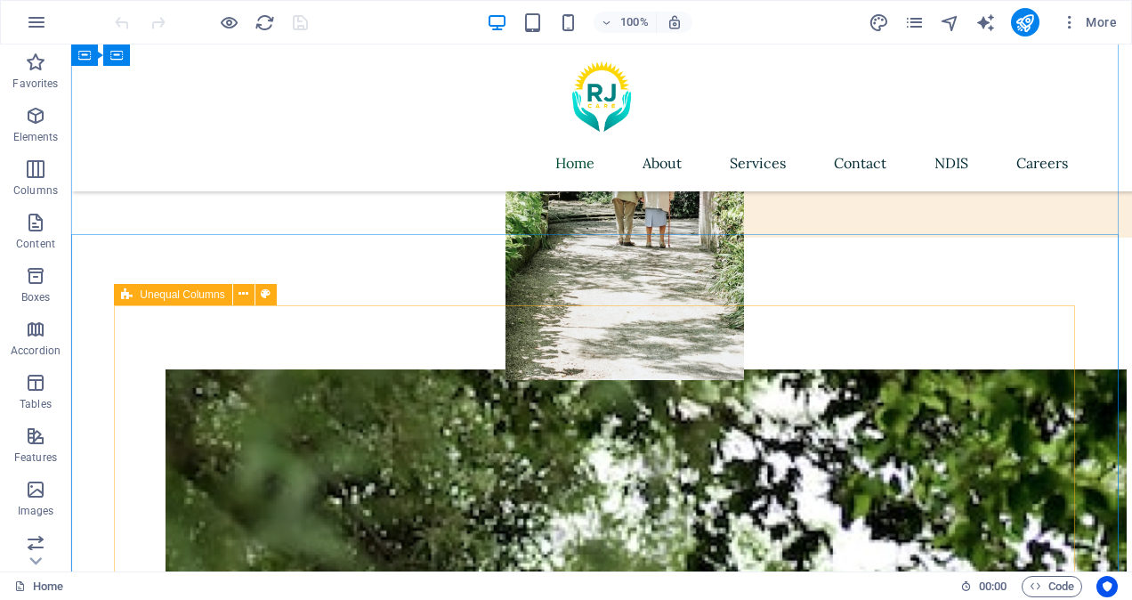
scroll to position [351, 0]
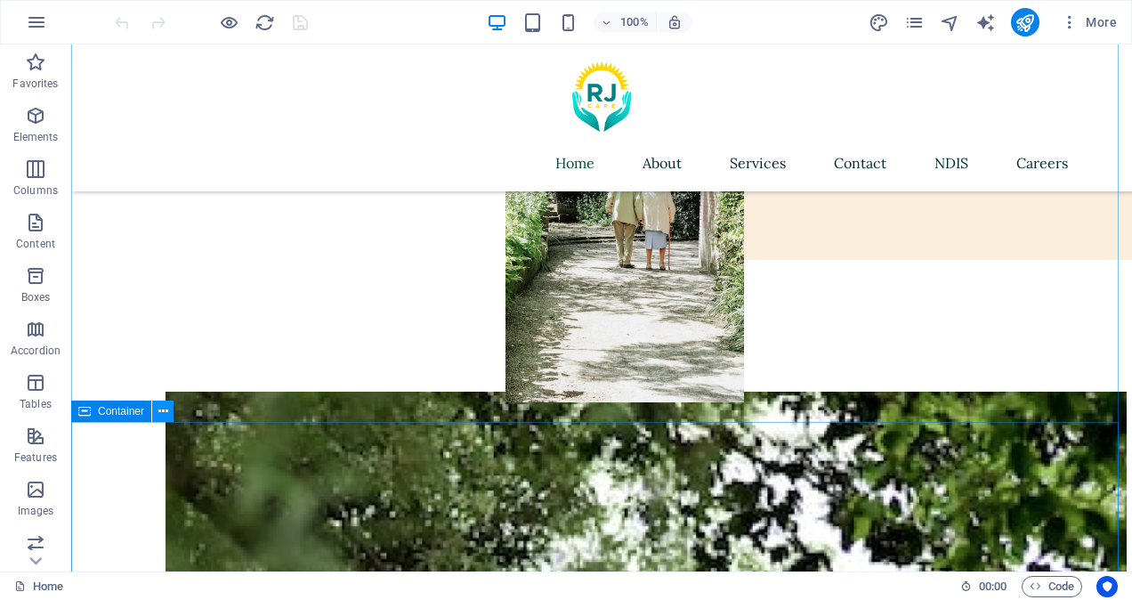
click at [163, 411] on icon at bounding box center [163, 411] width 10 height 19
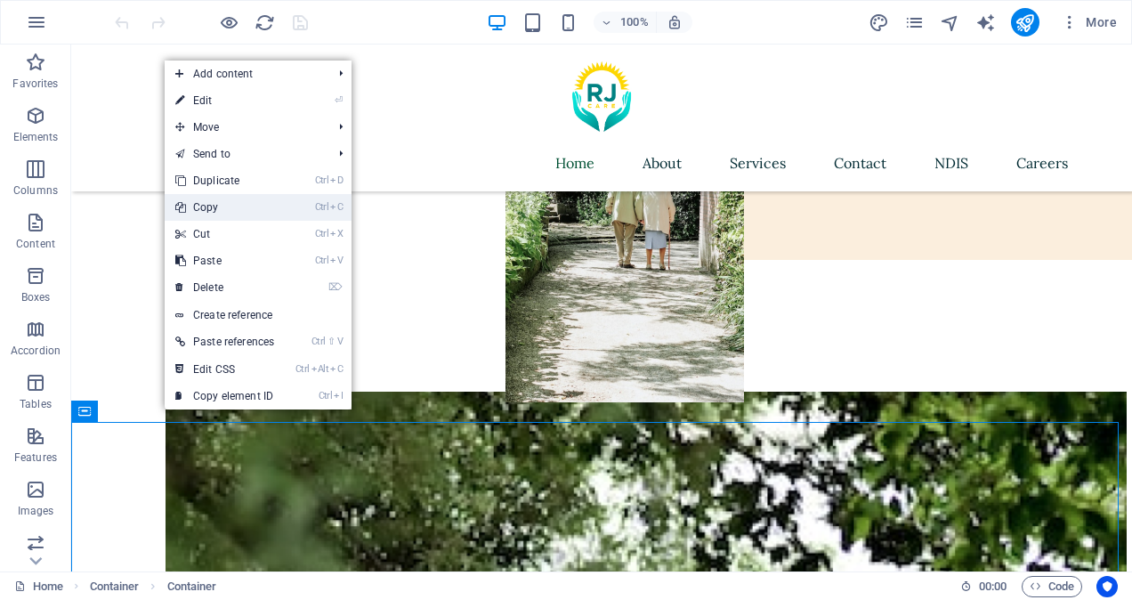
click at [225, 205] on link "Ctrl C Copy" at bounding box center [225, 207] width 120 height 27
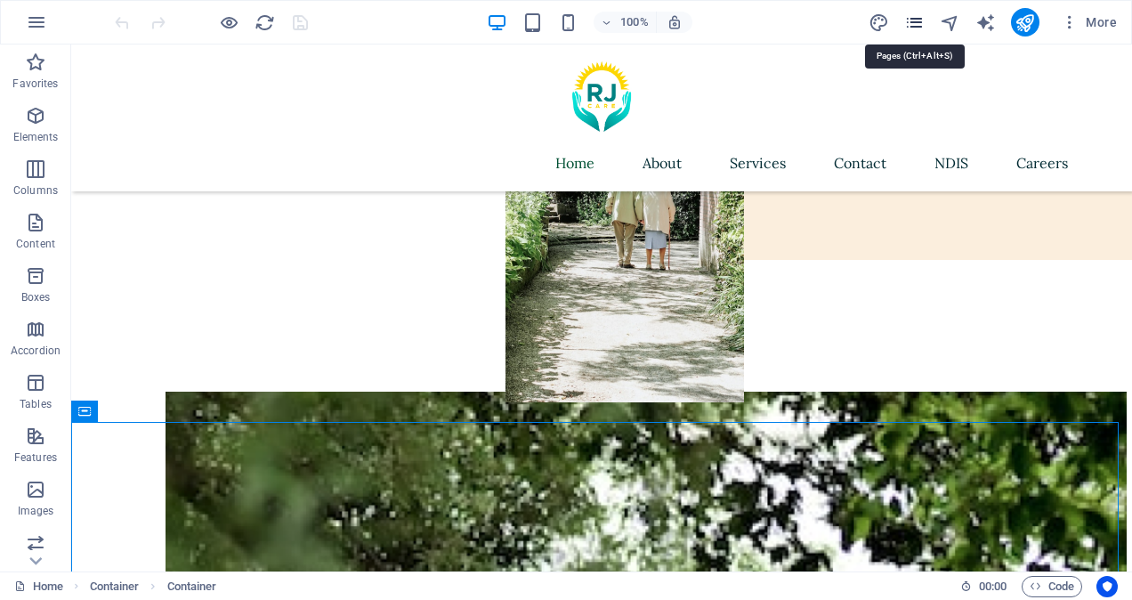
click at [919, 21] on icon "pages" at bounding box center [914, 22] width 20 height 20
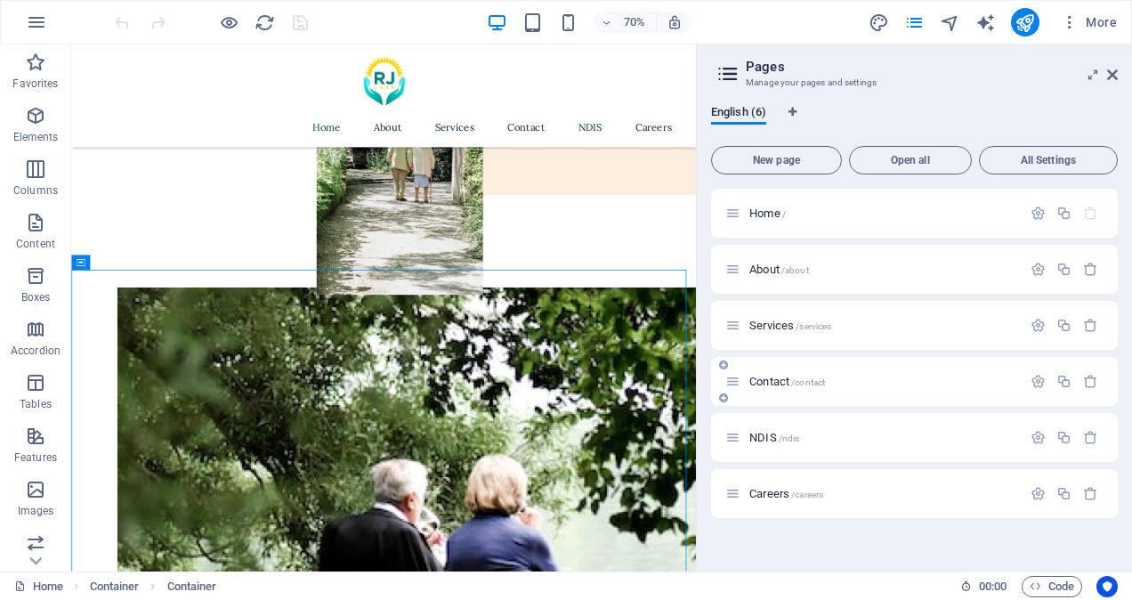
click at [788, 377] on span "Contact /contact" at bounding box center [787, 381] width 76 height 13
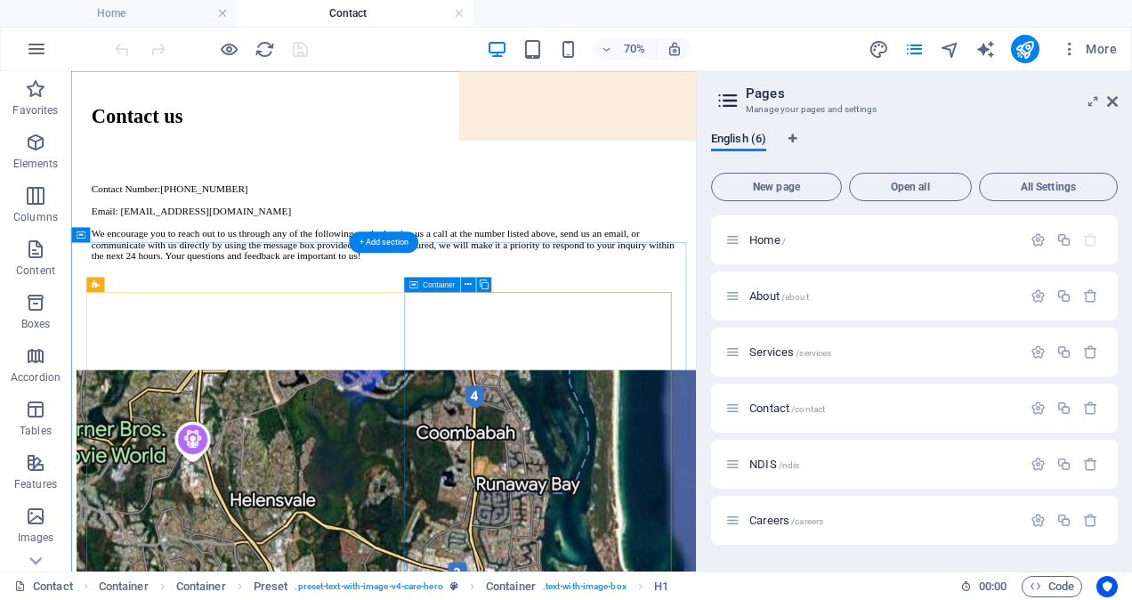
scroll to position [465, 0]
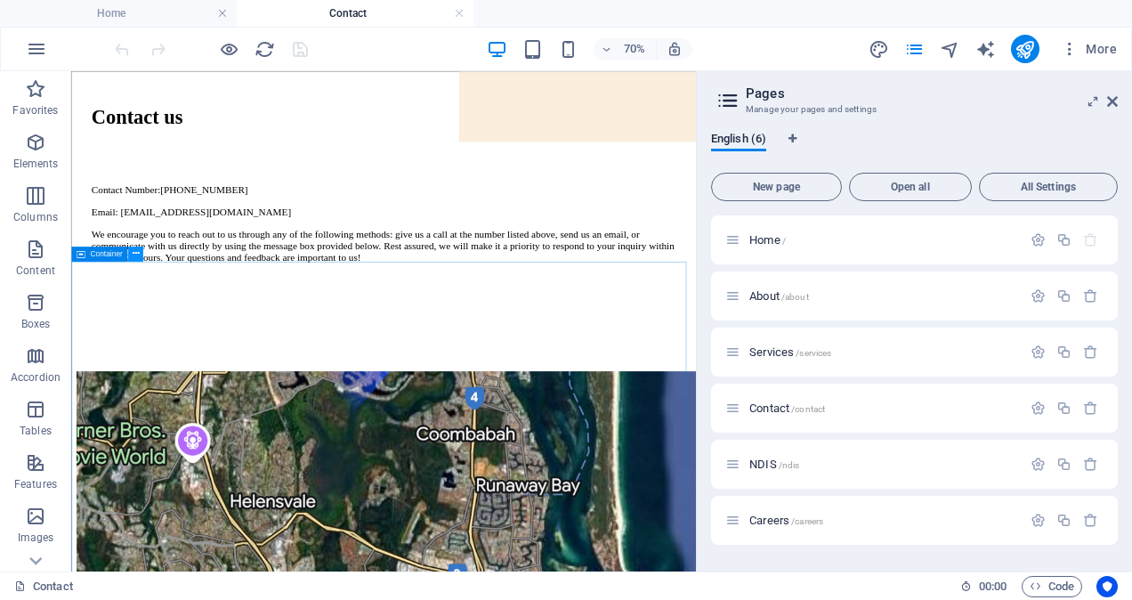
click at [133, 251] on icon at bounding box center [135, 253] width 7 height 13
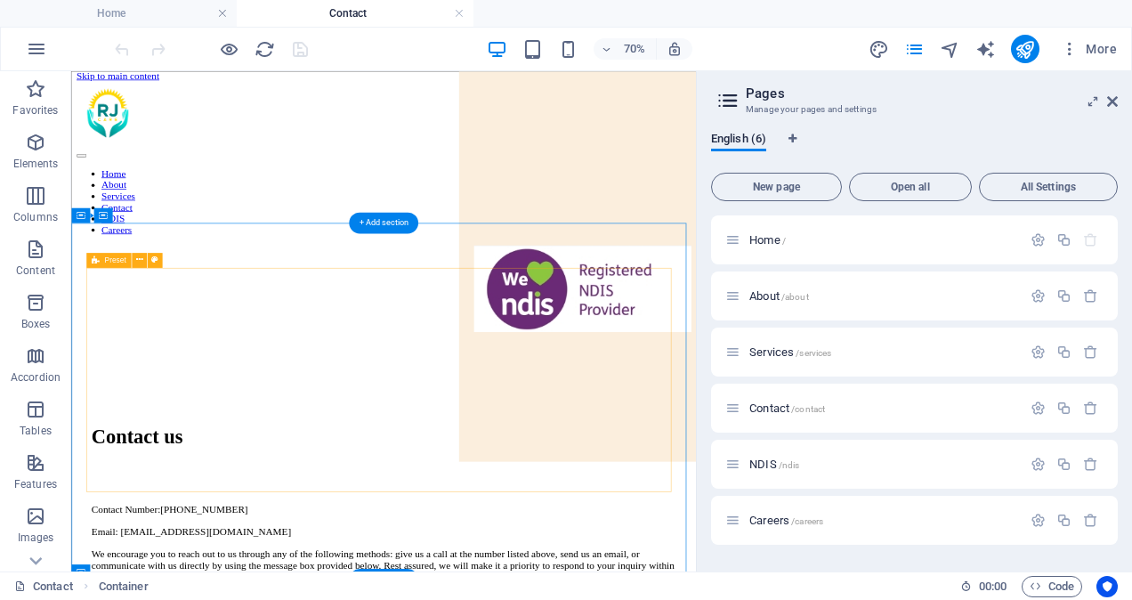
scroll to position [0, 0]
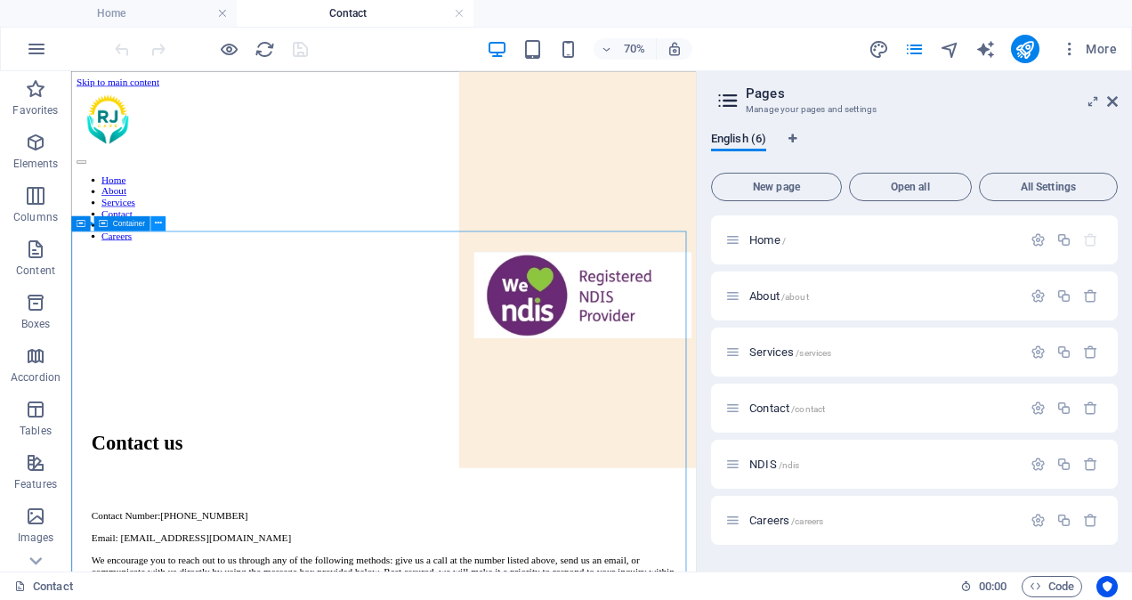
click at [154, 221] on icon at bounding box center [157, 222] width 7 height 13
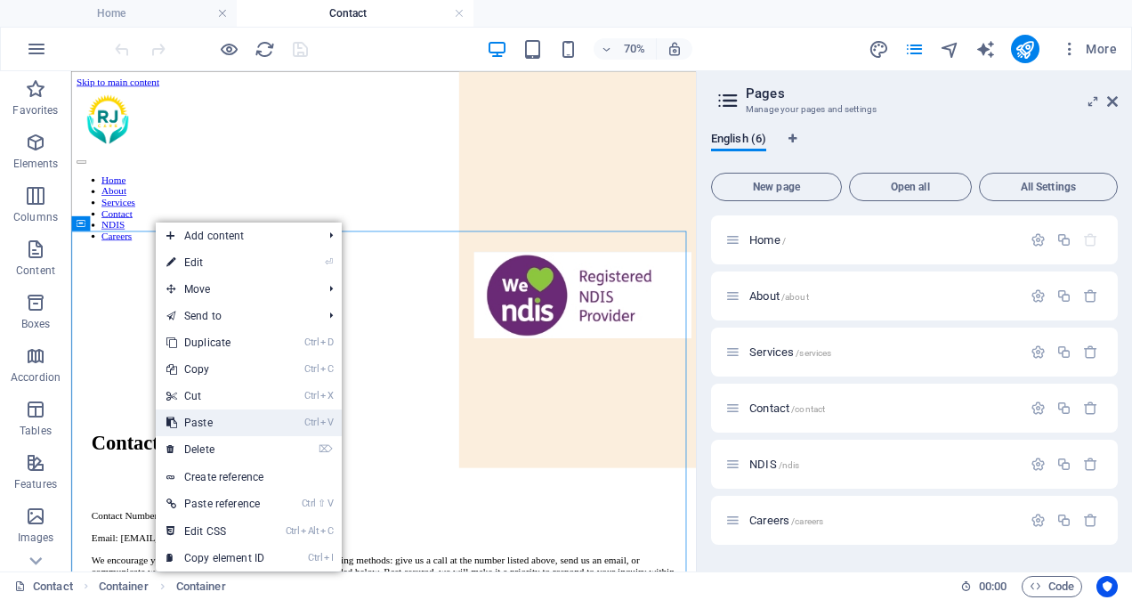
click at [200, 416] on link "Ctrl V Paste" at bounding box center [215, 422] width 119 height 27
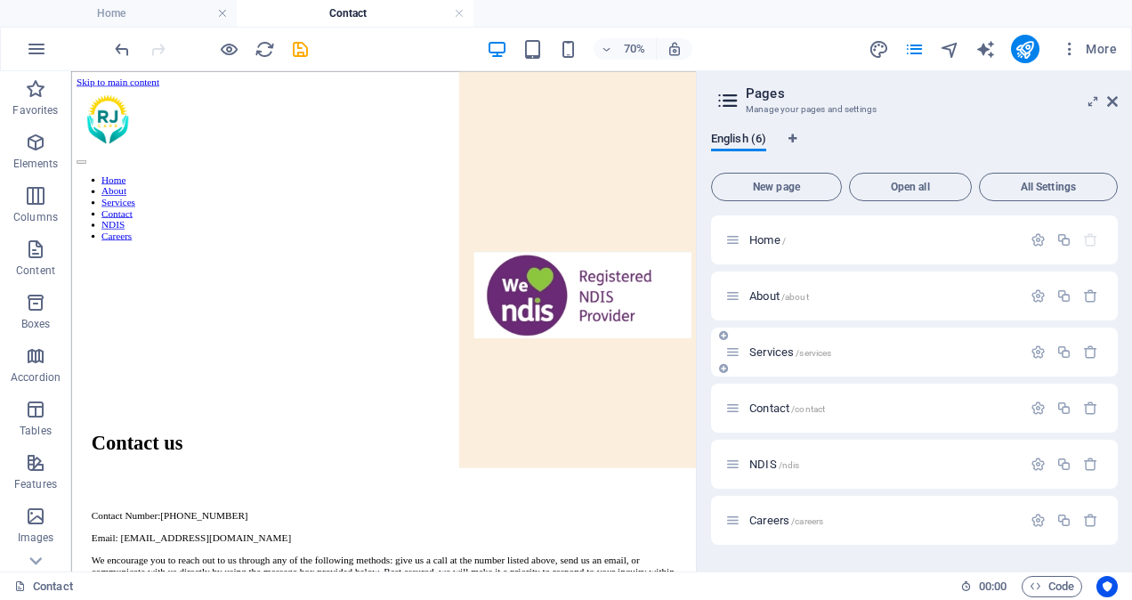
click at [765, 341] on div "Services /services" at bounding box center [914, 352] width 407 height 49
click at [767, 352] on span "Services /services" at bounding box center [790, 351] width 82 height 13
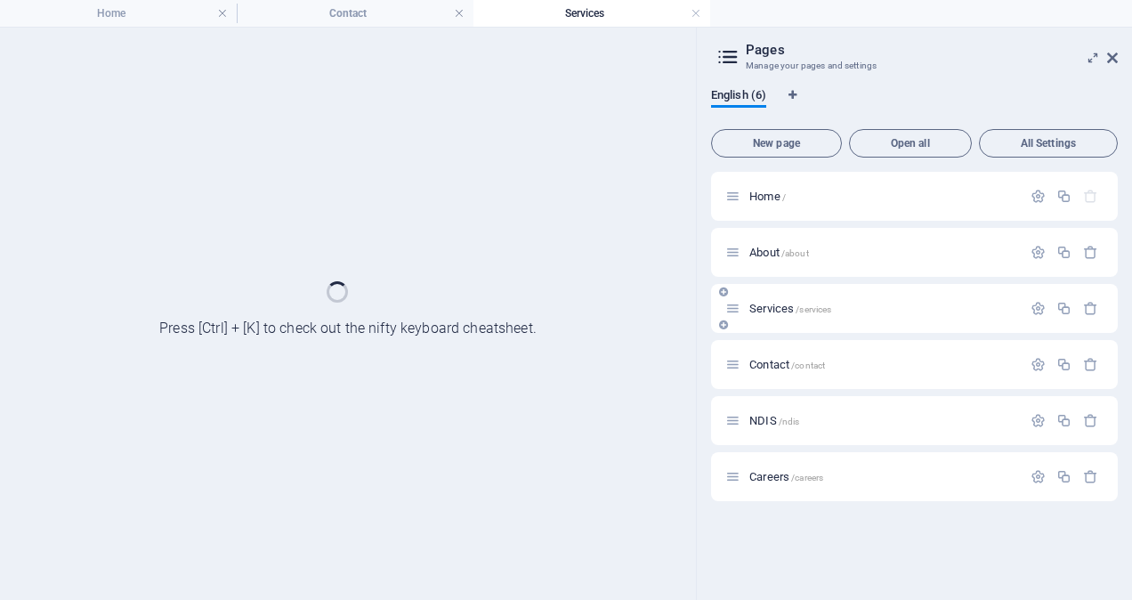
click at [767, 352] on div "Contact /contact" at bounding box center [914, 364] width 407 height 49
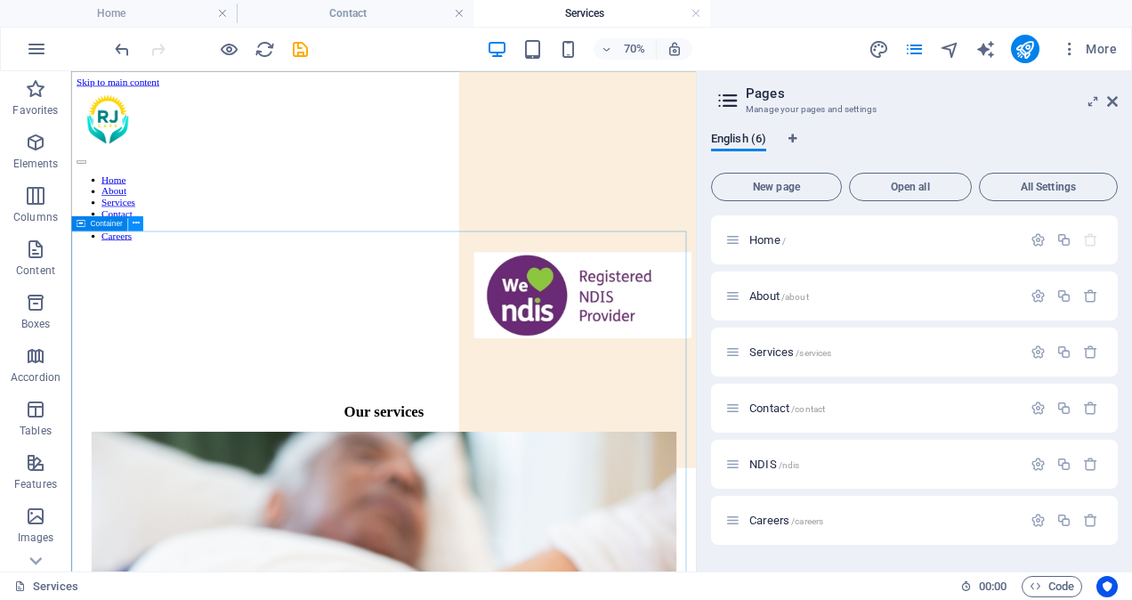
click at [136, 224] on icon at bounding box center [135, 222] width 7 height 13
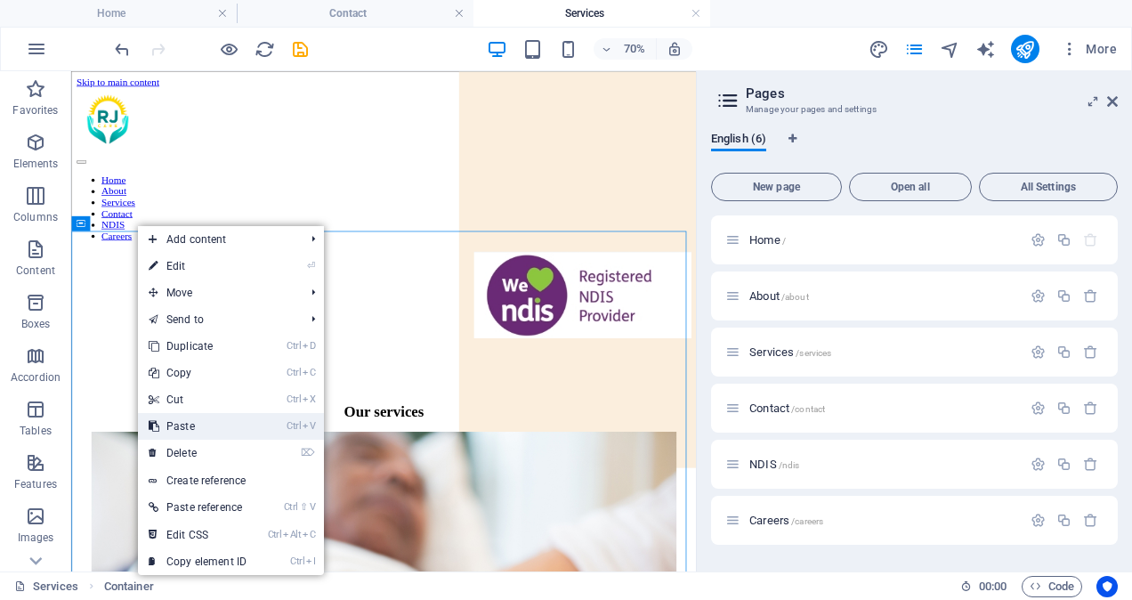
click at [190, 429] on link "Ctrl V Paste" at bounding box center [197, 426] width 119 height 27
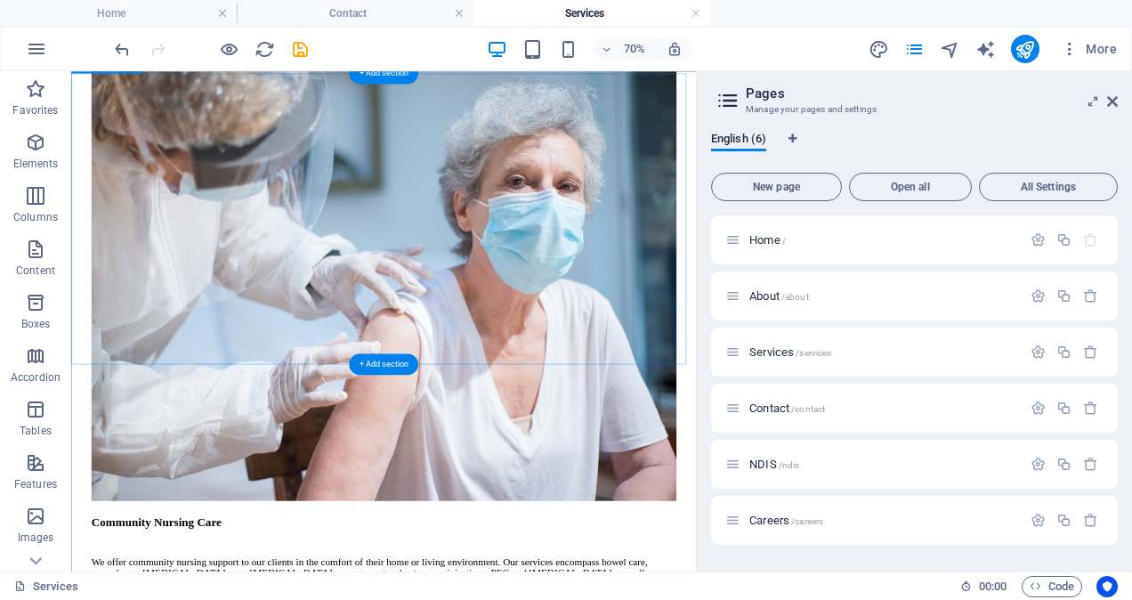
scroll to position [2385, 0]
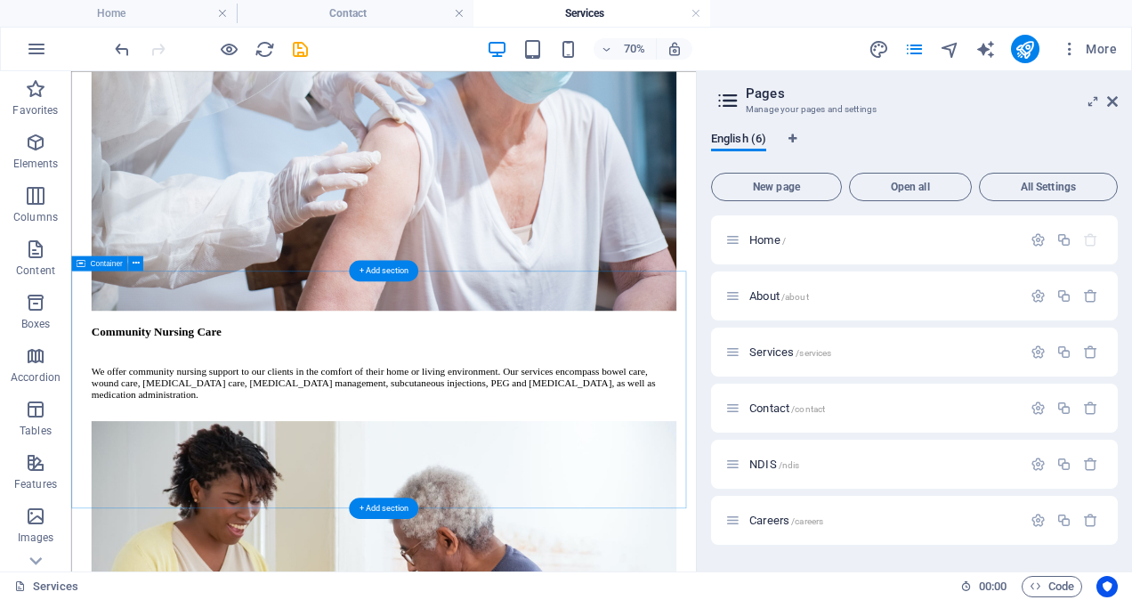
click at [133, 263] on icon at bounding box center [135, 262] width 7 height 13
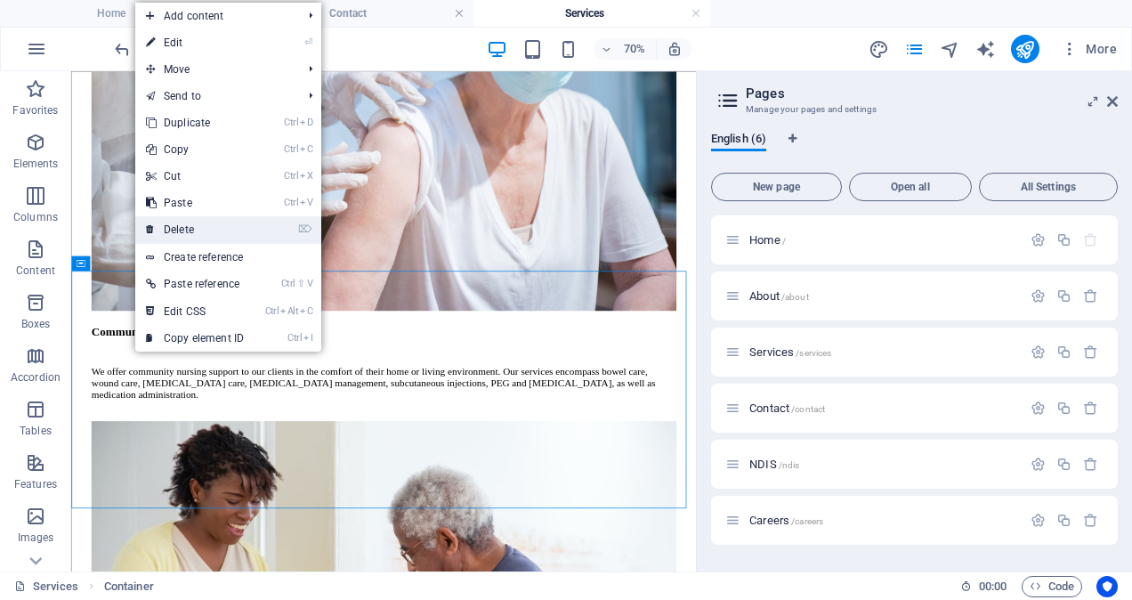
click at [205, 226] on link "⌦ Delete" at bounding box center [194, 229] width 119 height 27
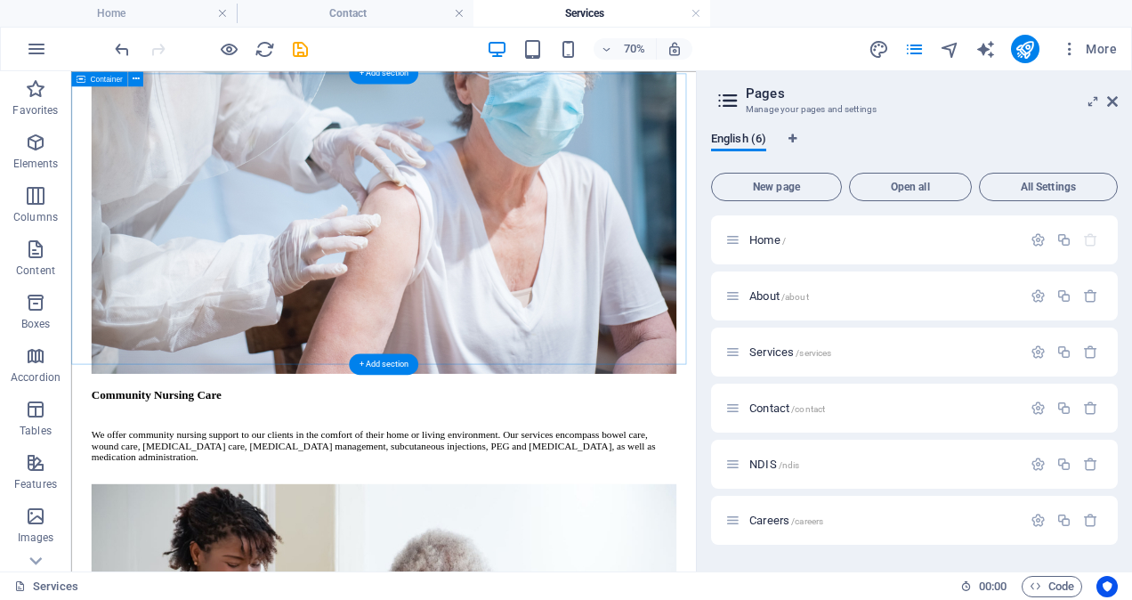
scroll to position [2206, 0]
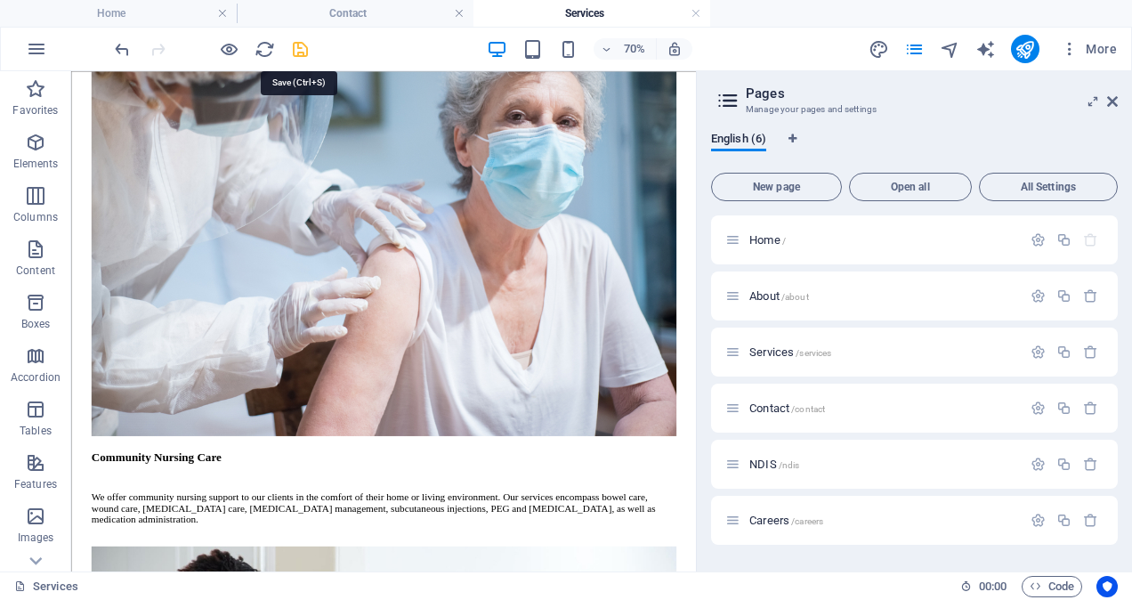
click at [303, 47] on icon "save" at bounding box center [300, 49] width 20 height 20
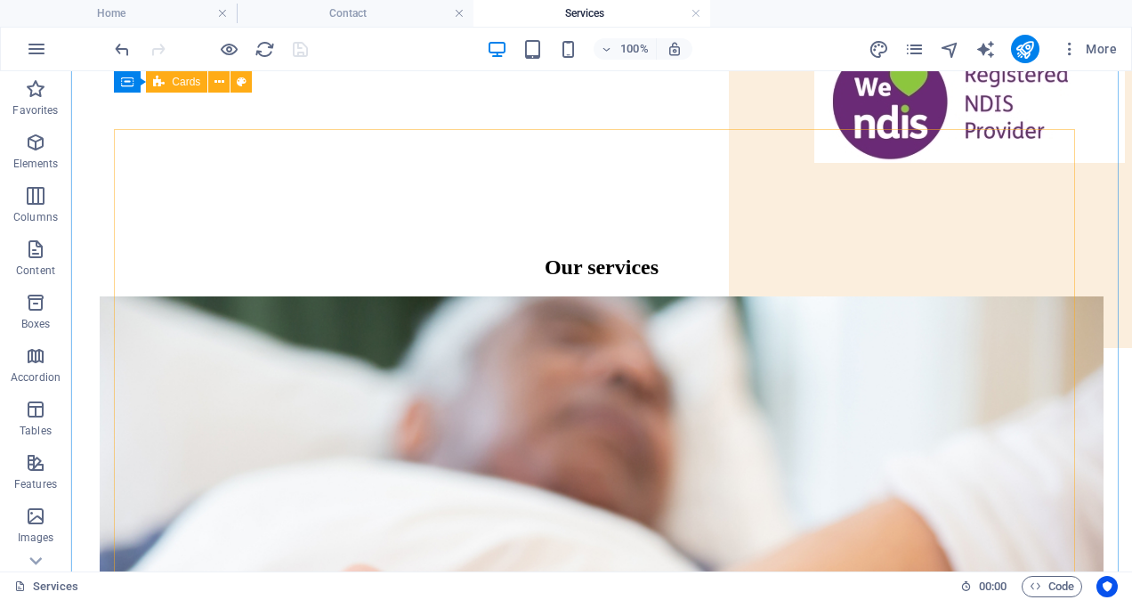
scroll to position [255, 0]
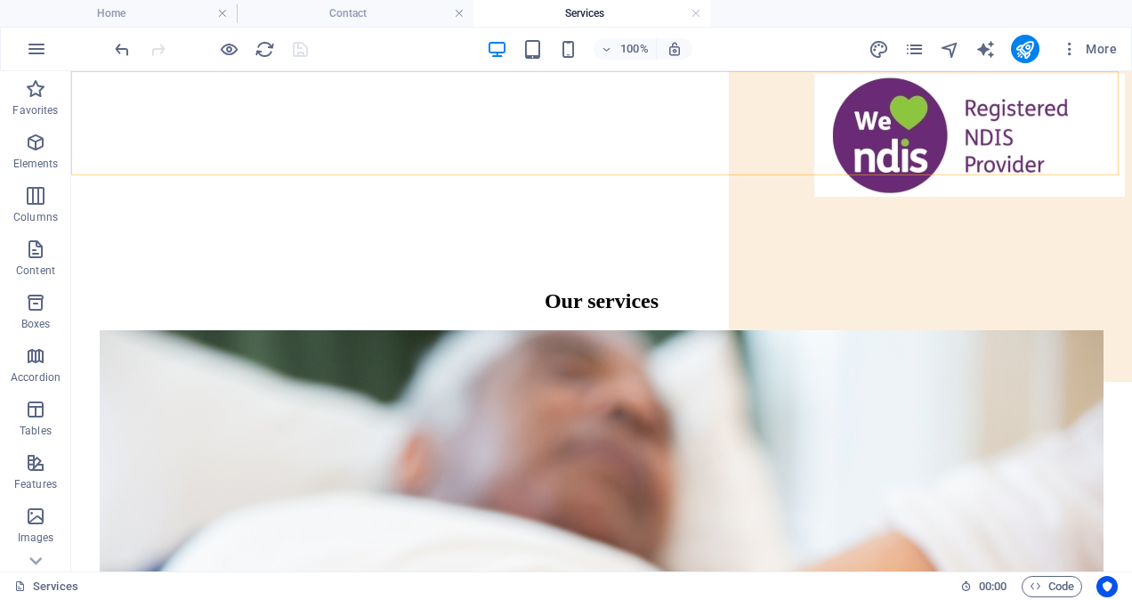
click at [847, 59] on nav "Home About Services Contact NDIS Careers" at bounding box center [601, 11] width 1047 height 96
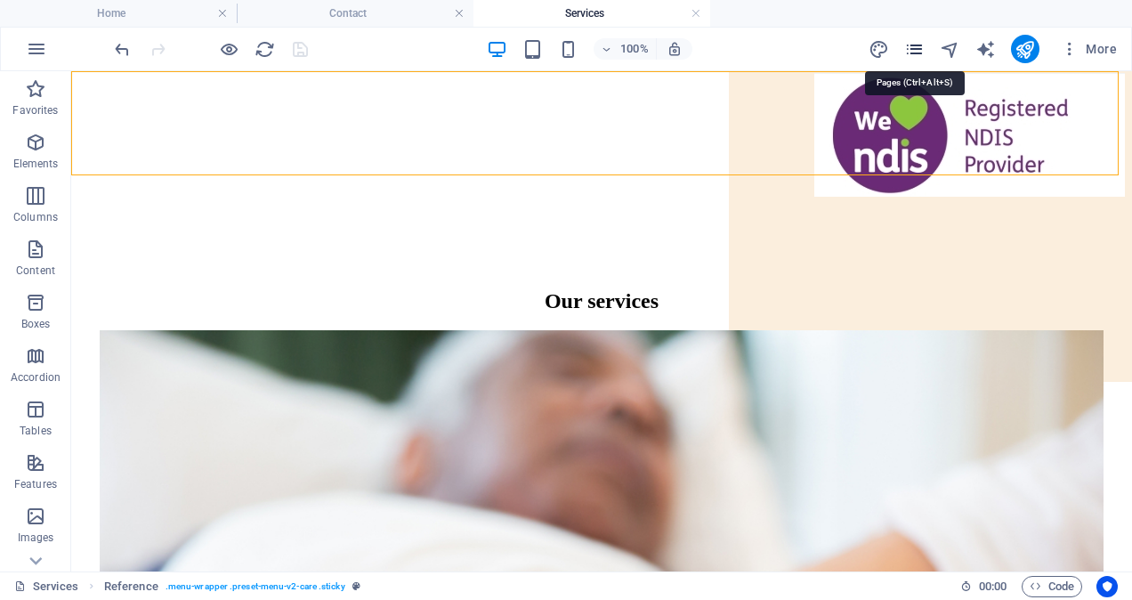
click at [918, 41] on icon "pages" at bounding box center [914, 49] width 20 height 20
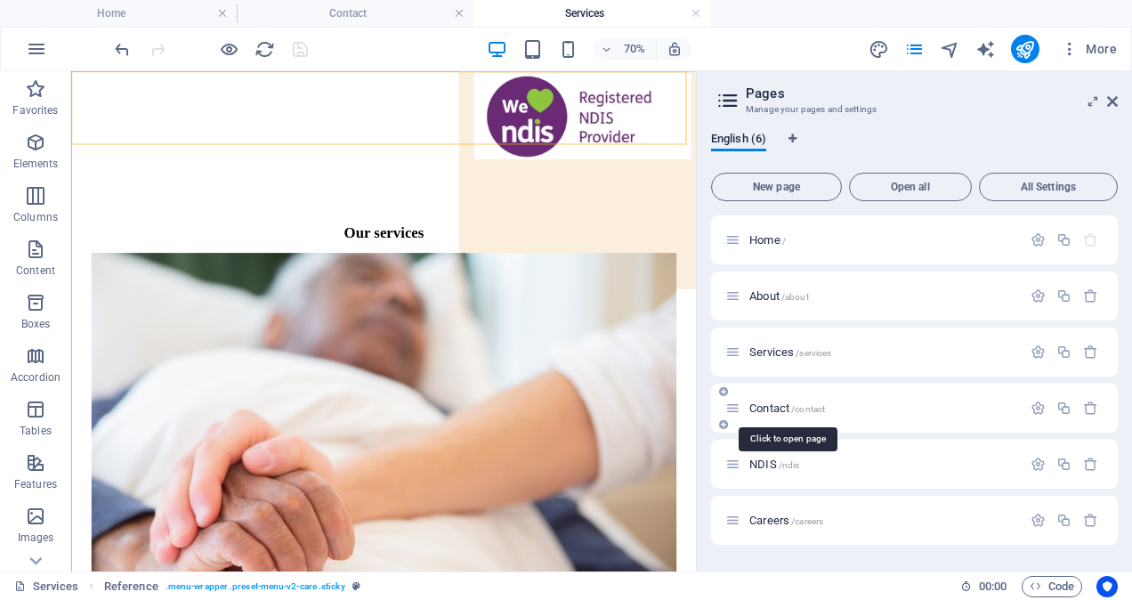
click at [768, 411] on span "Contact /contact" at bounding box center [787, 407] width 76 height 13
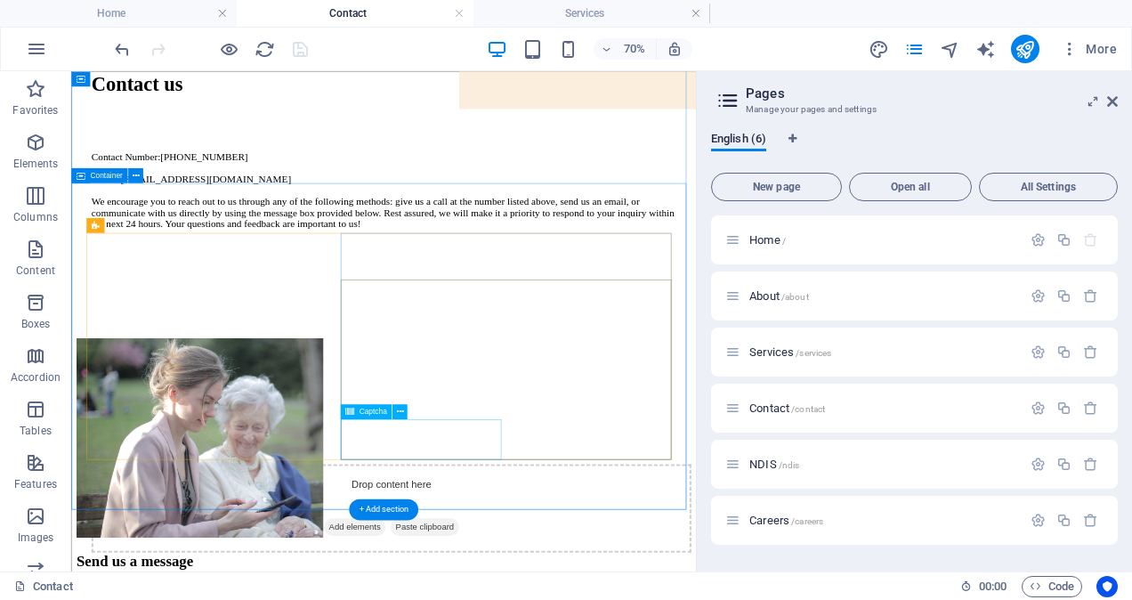
scroll to position [475, 0]
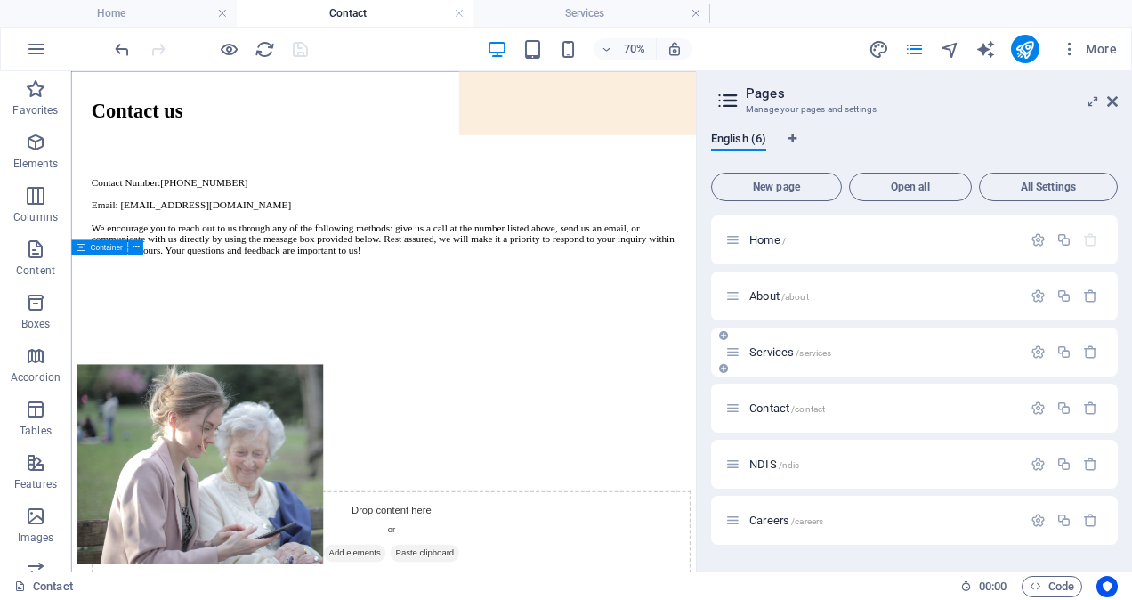
click at [783, 353] on span "Services /services" at bounding box center [790, 351] width 82 height 13
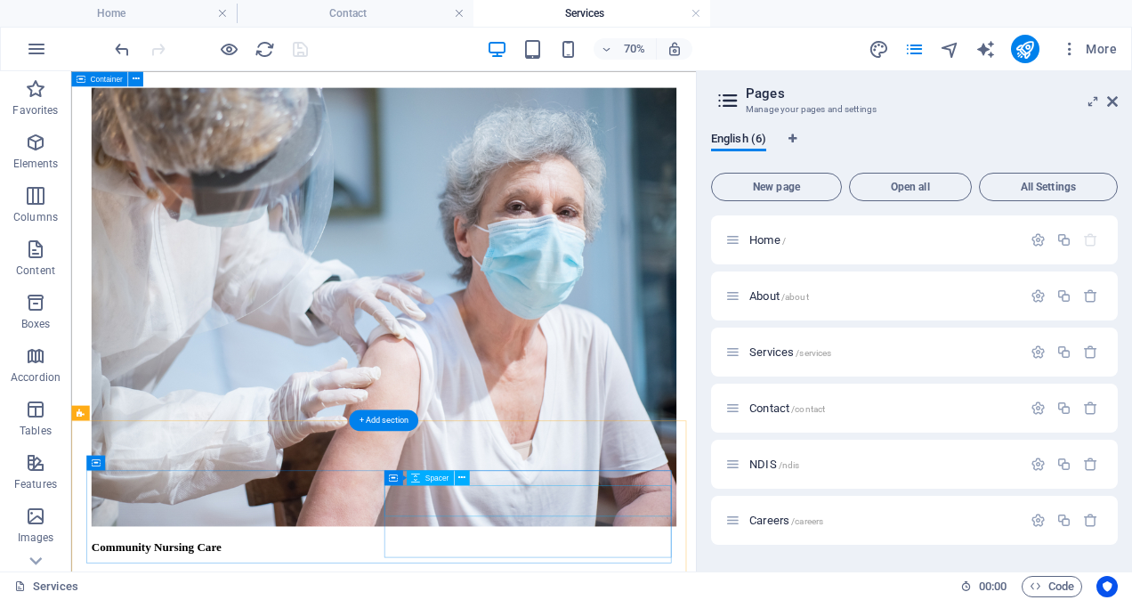
scroll to position [2295, 0]
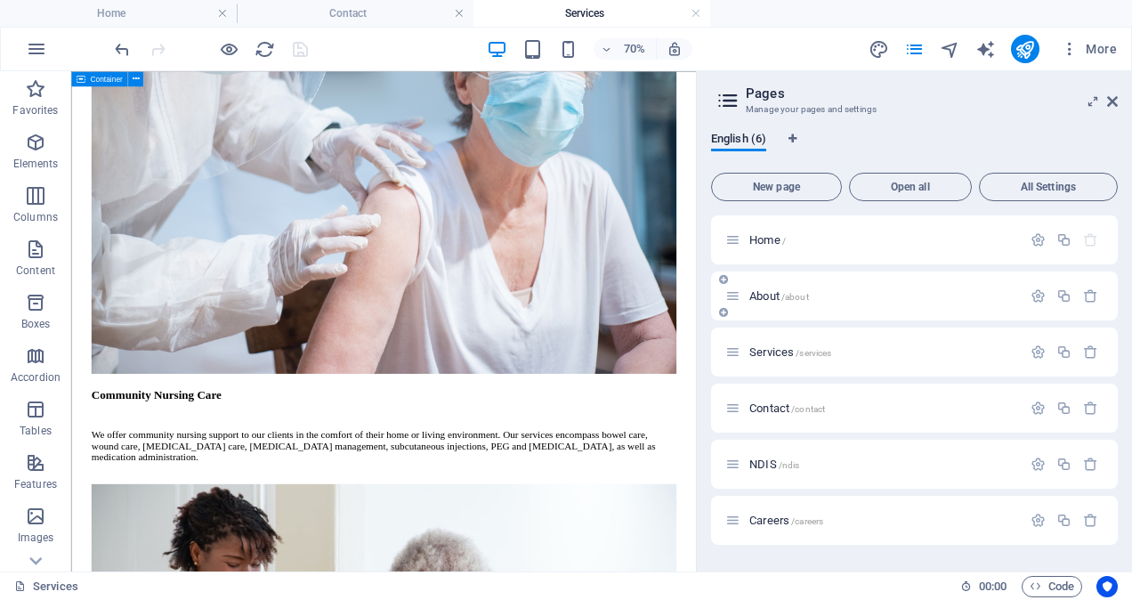
click at [774, 288] on div "About /about" at bounding box center [873, 296] width 296 height 20
click at [772, 300] on span "About /about" at bounding box center [779, 295] width 60 height 13
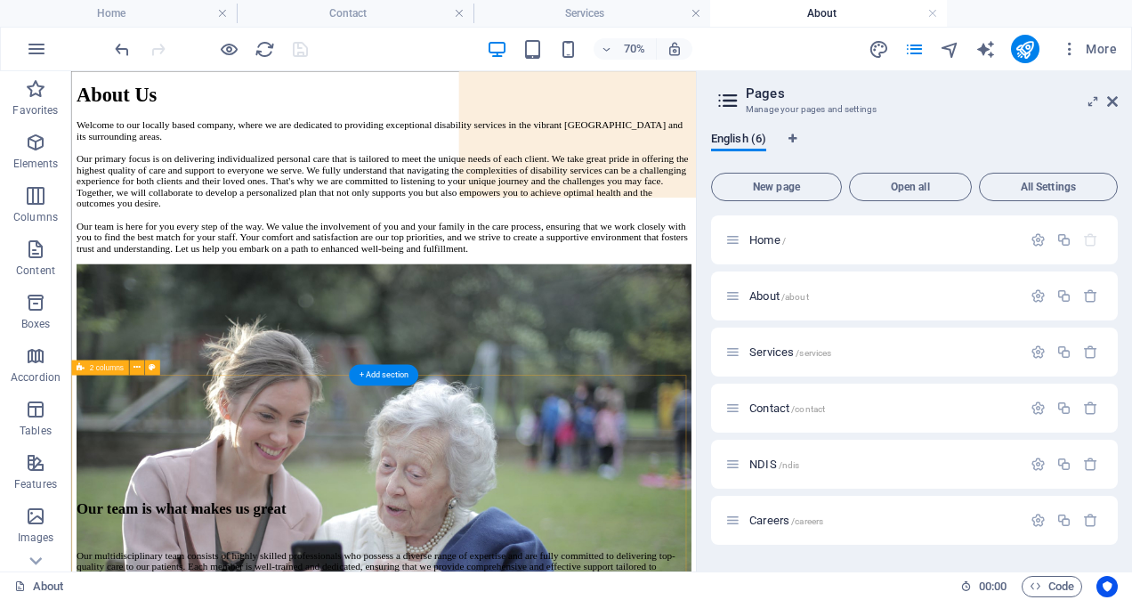
scroll to position [0, 0]
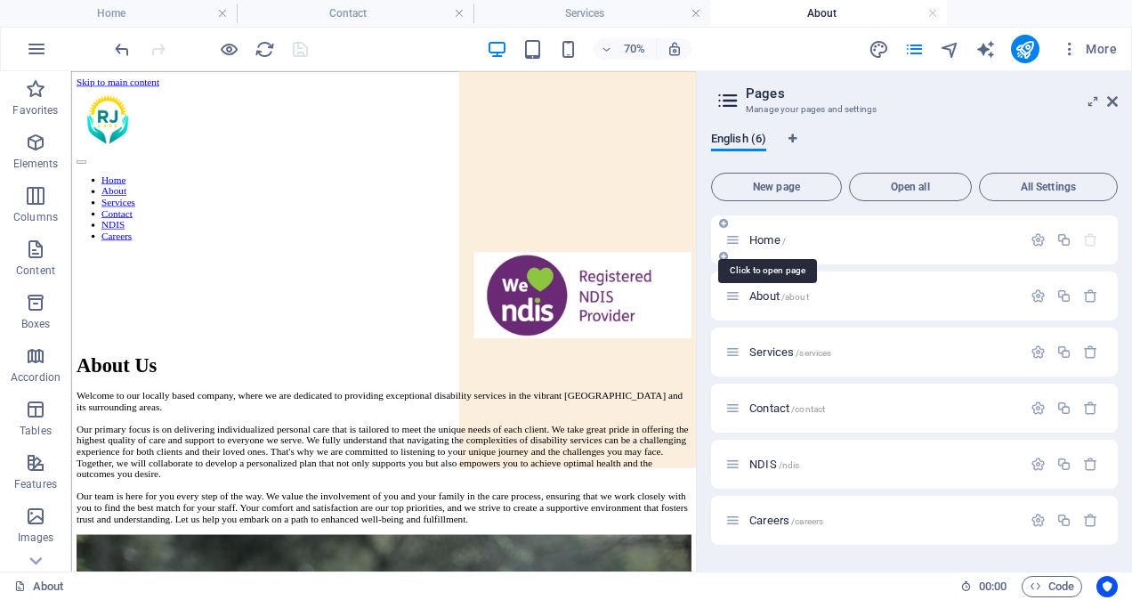
click at [771, 234] on span "Home /" at bounding box center [767, 239] width 36 height 13
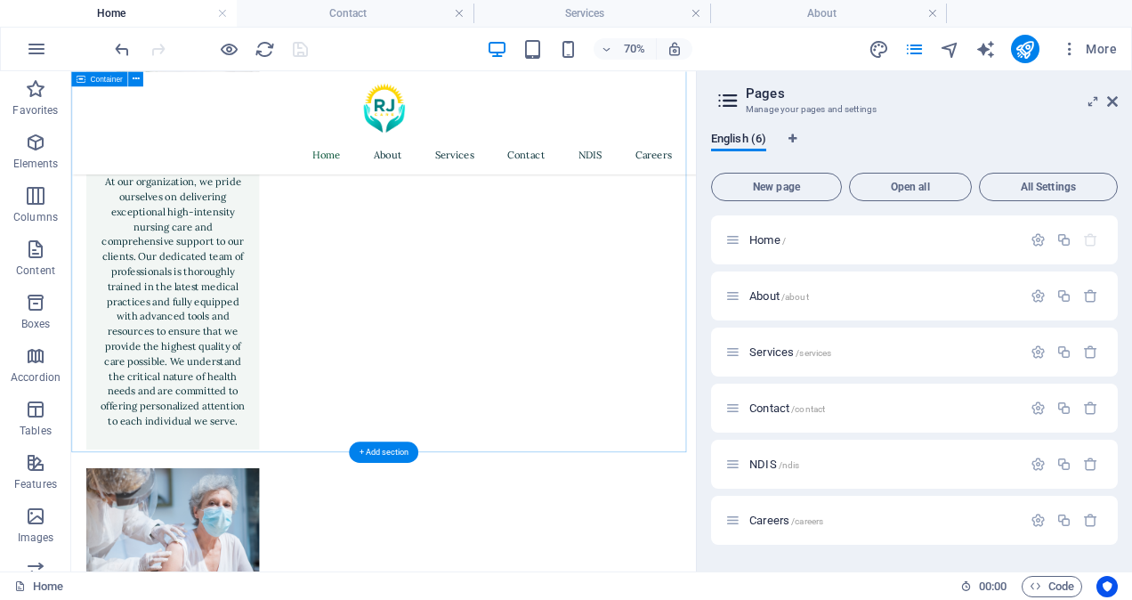
scroll to position [4269, 0]
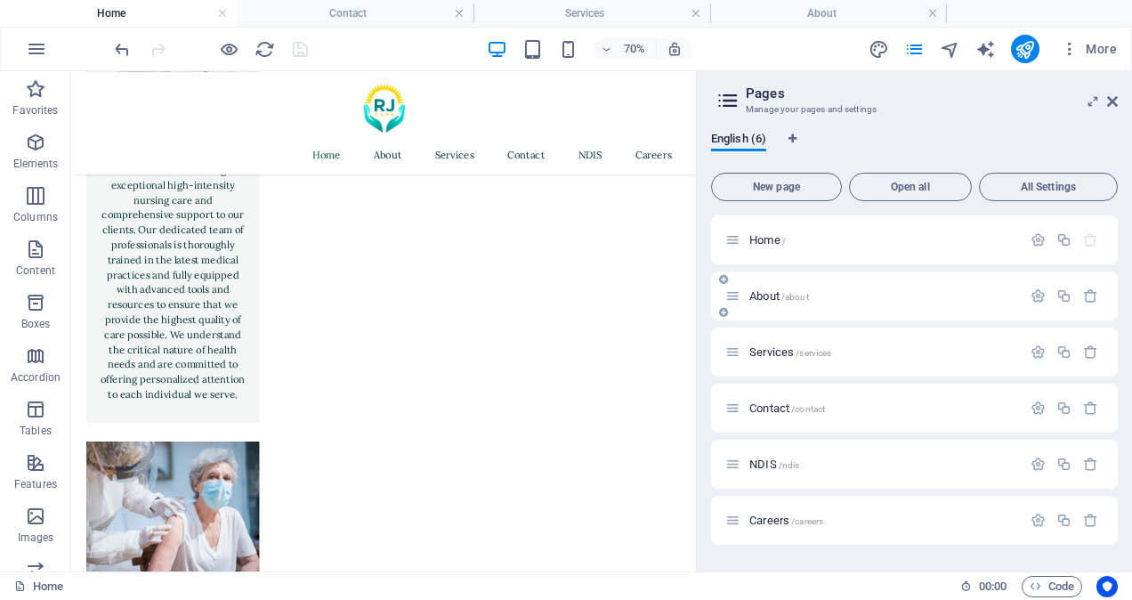
click at [762, 295] on span "About /about" at bounding box center [779, 295] width 60 height 13
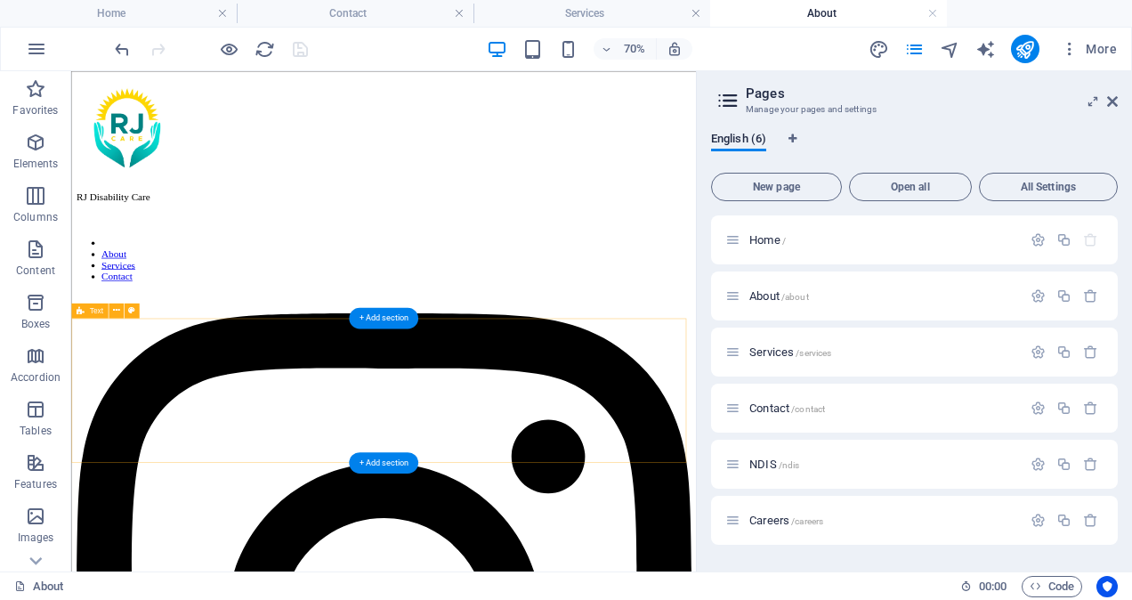
scroll to position [1644, 0]
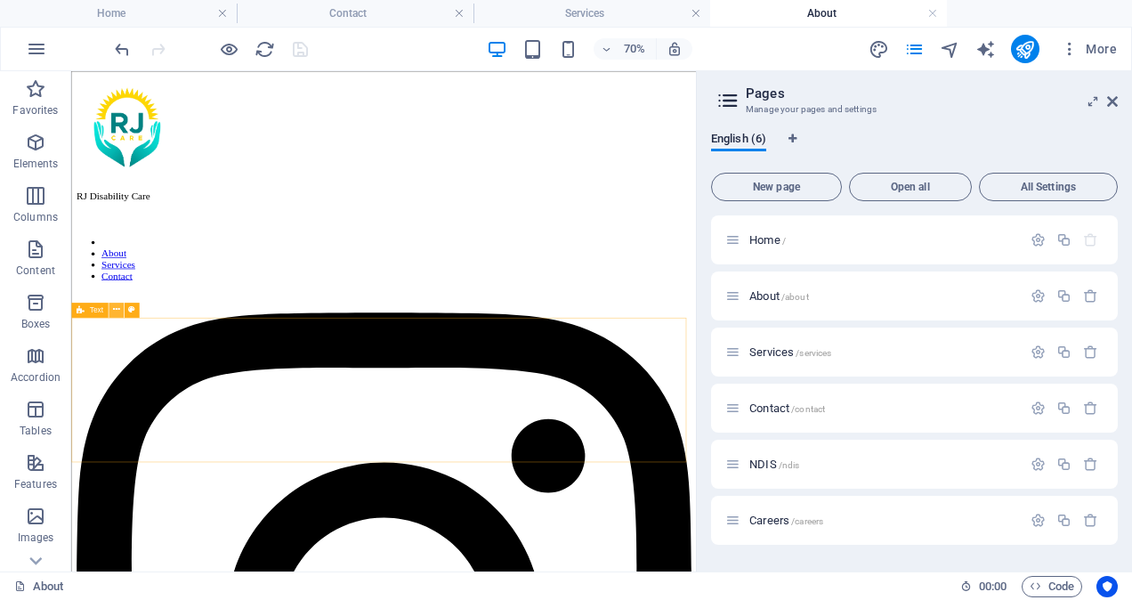
click at [113, 306] on icon at bounding box center [116, 309] width 7 height 13
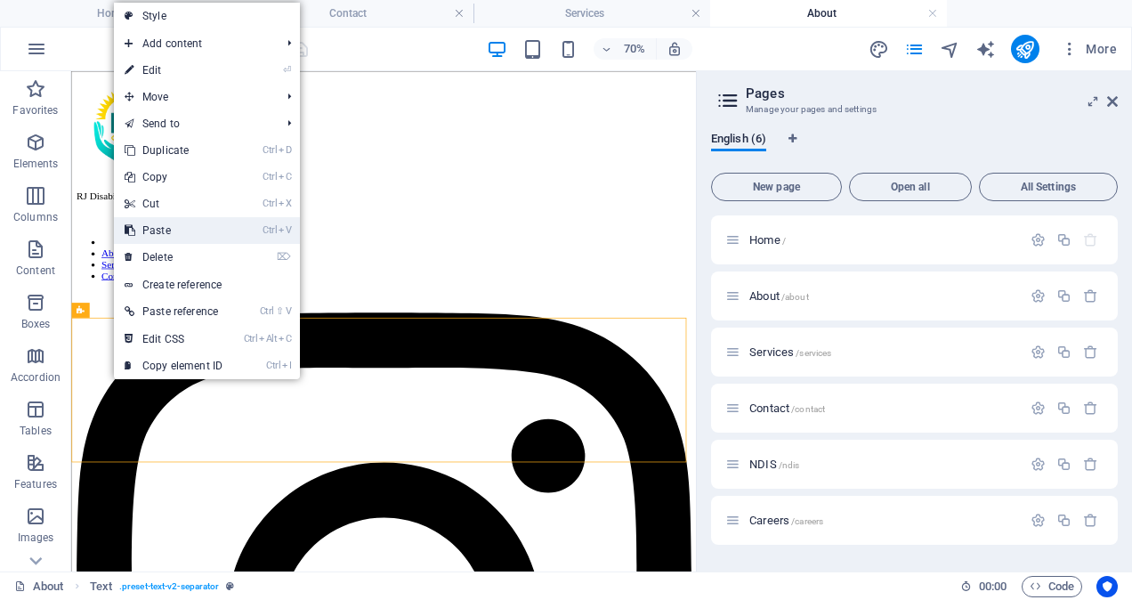
click at [173, 228] on link "Ctrl V Paste" at bounding box center [173, 230] width 119 height 27
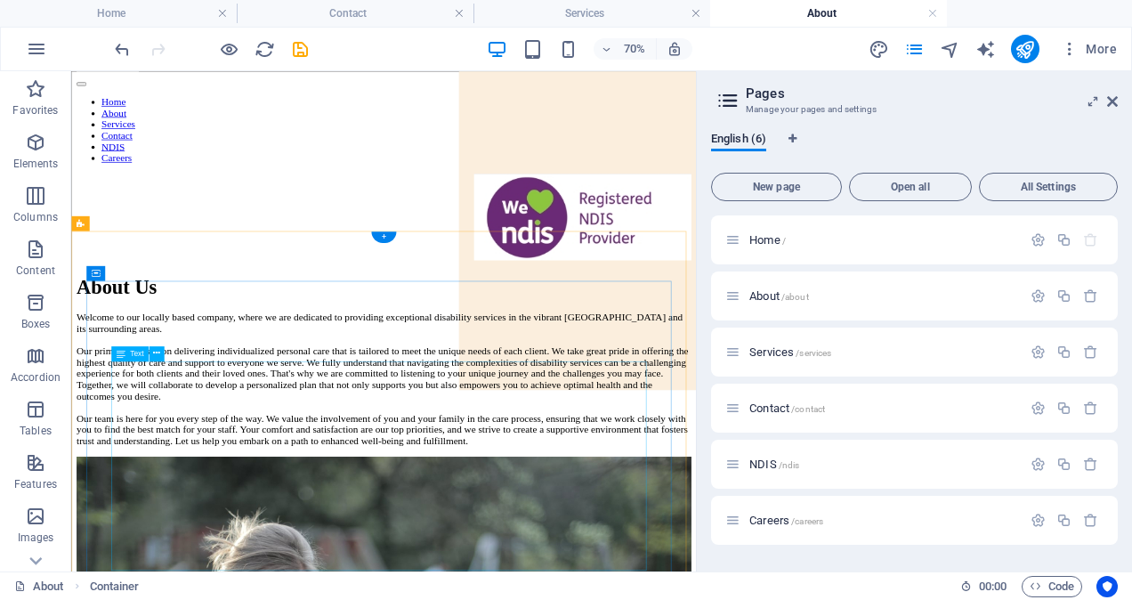
scroll to position [0, 0]
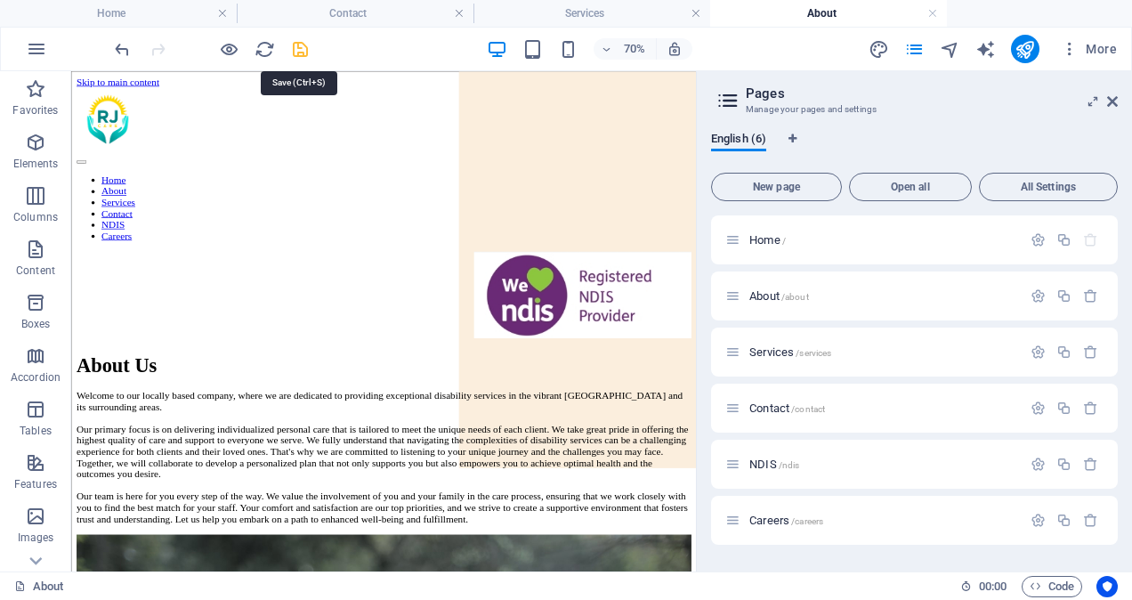
click at [295, 44] on icon "save" at bounding box center [300, 49] width 20 height 20
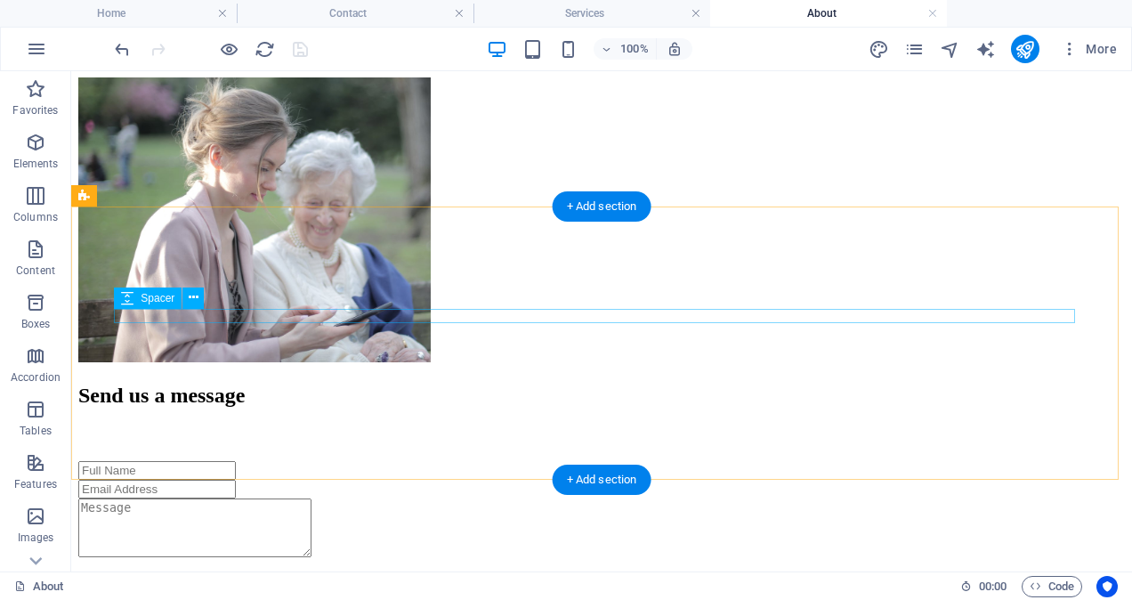
scroll to position [1566, 0]
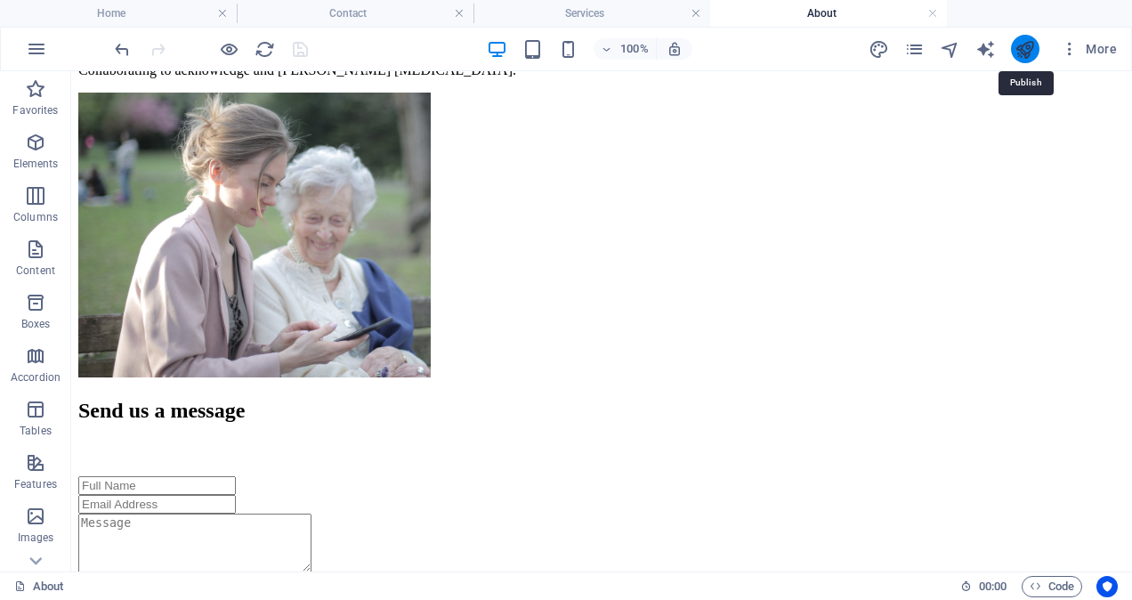
click at [1033, 45] on icon "publish" at bounding box center [1025, 49] width 20 height 20
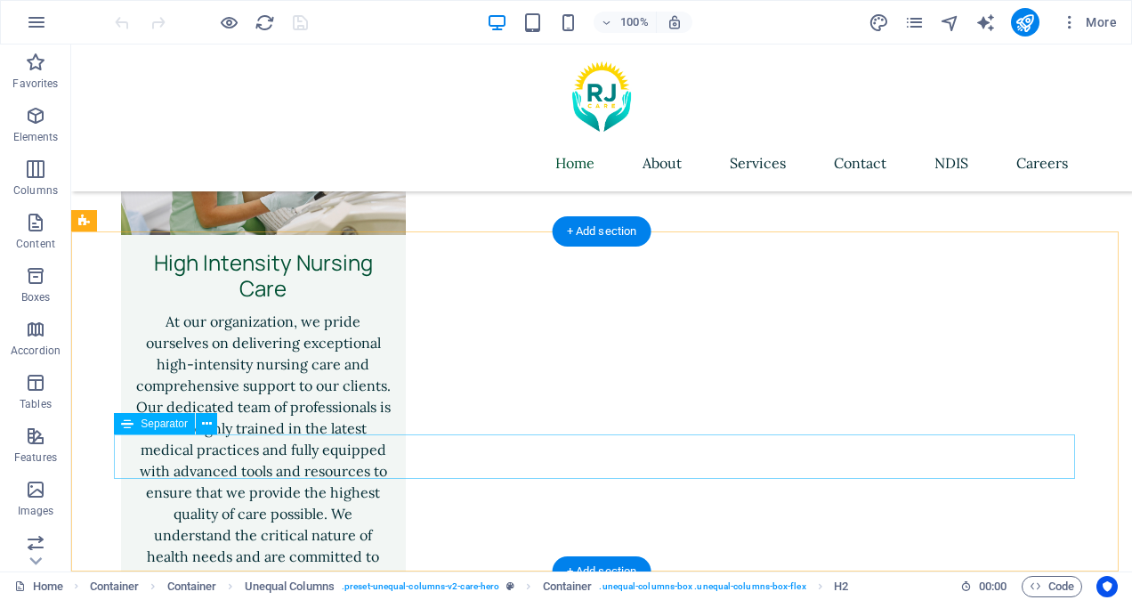
scroll to position [4635, 0]
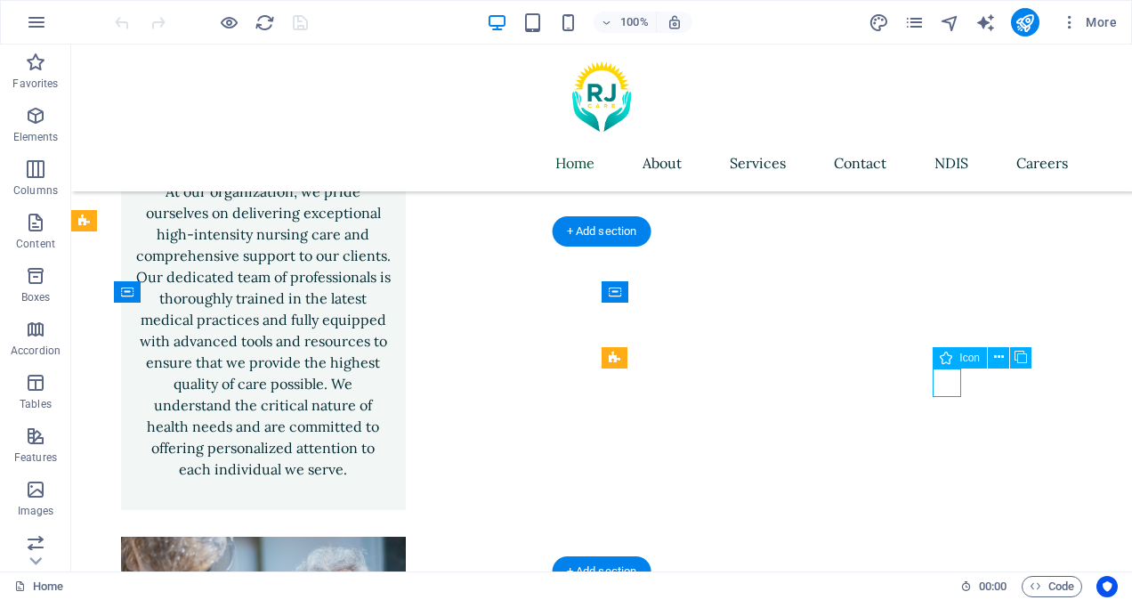
select select "xMidYMid"
select select "px"
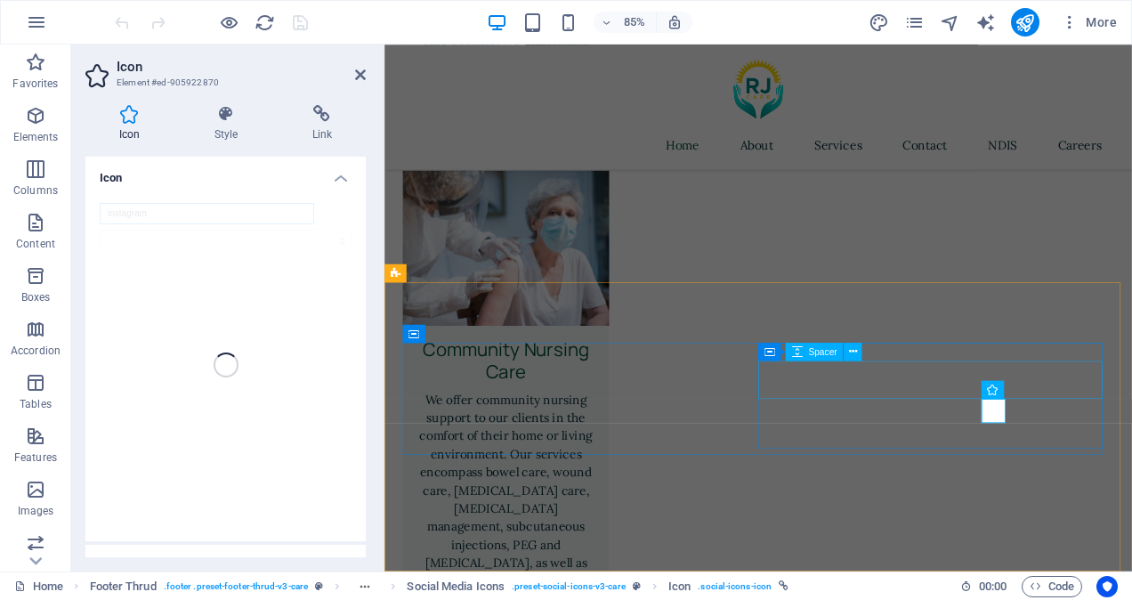
scroll to position [4434, 0]
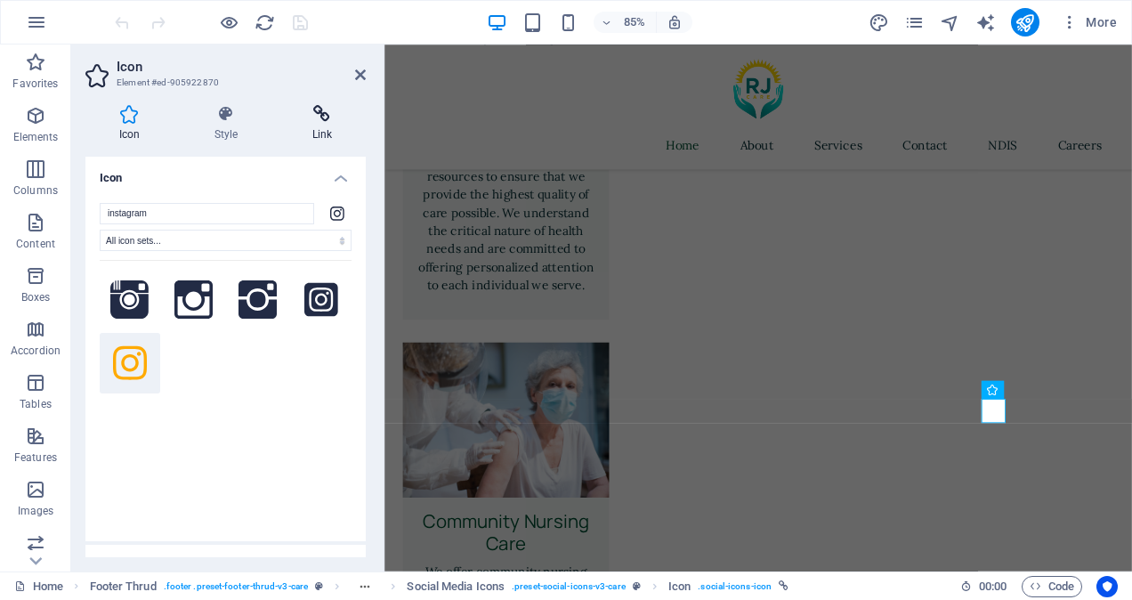
click at [329, 119] on icon at bounding box center [322, 114] width 87 height 18
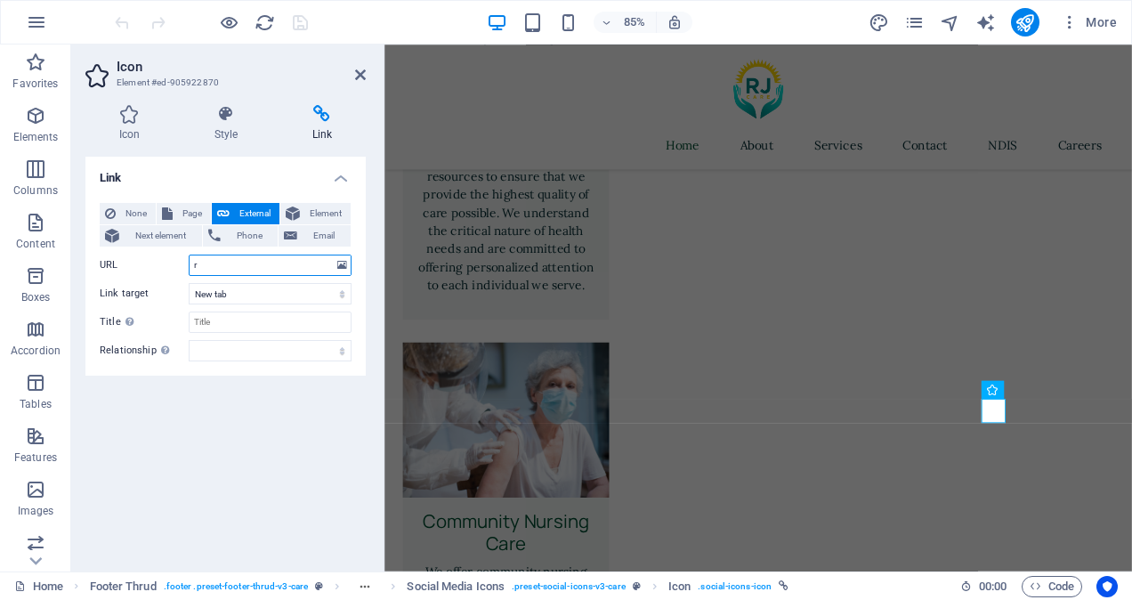
click at [217, 262] on input "r" at bounding box center [270, 265] width 163 height 21
paste input "https://www.instagram.com/rjdisability/"
type input "https://www.instagram.com/rjdisability/"
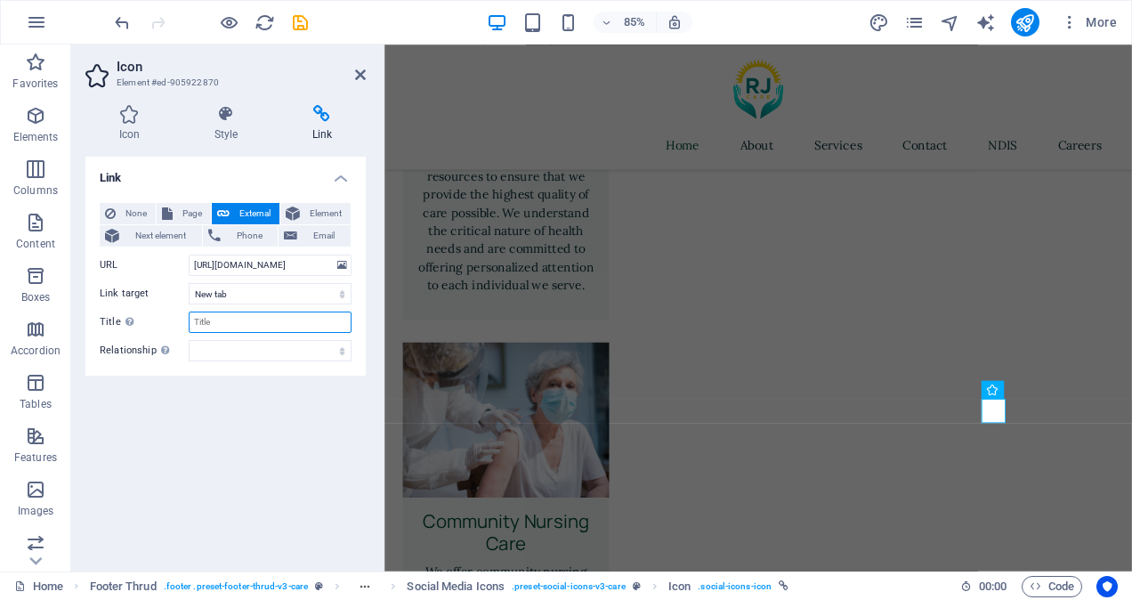
scroll to position [0, 0]
click at [293, 322] on input "Title Additional link description, should not be the same as the link text. The…" at bounding box center [270, 321] width 163 height 21
type input "Instagram"
click at [331, 354] on select "alternate author bookmark external help license next nofollow noreferrer noopen…" at bounding box center [270, 350] width 163 height 21
select select "external"
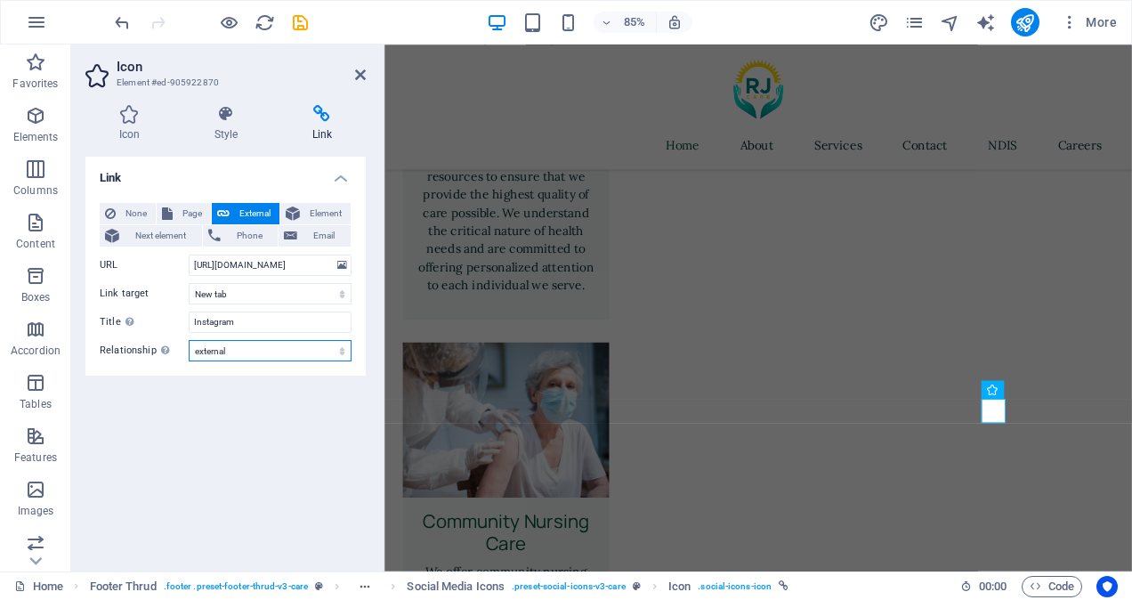
click at [189, 340] on select "alternate author bookmark external help license next nofollow noreferrer noopen…" at bounding box center [270, 350] width 163 height 21
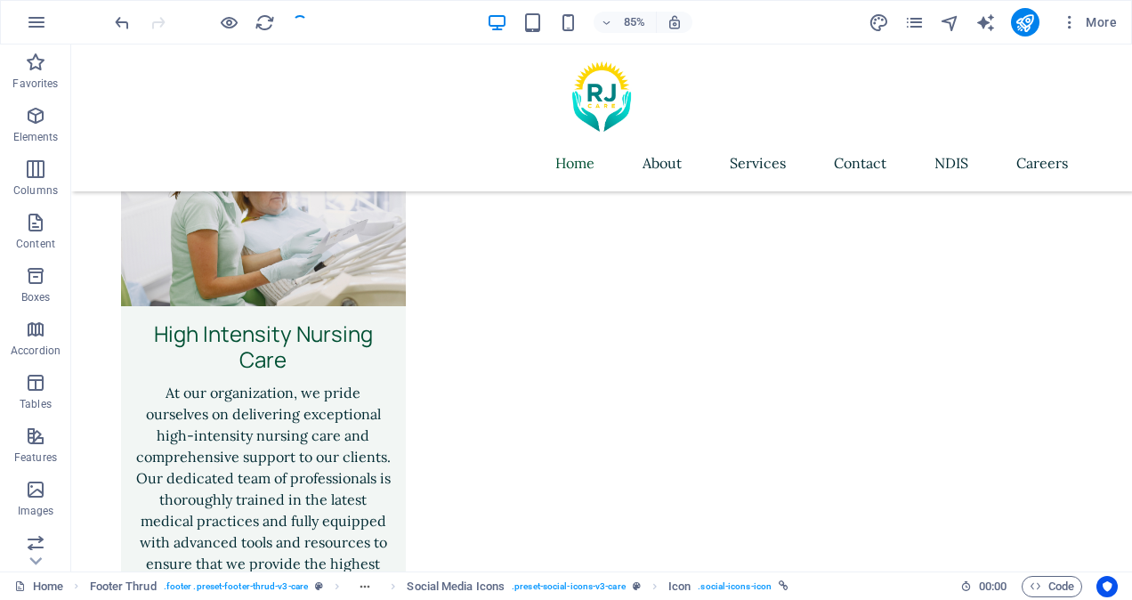
scroll to position [4635, 0]
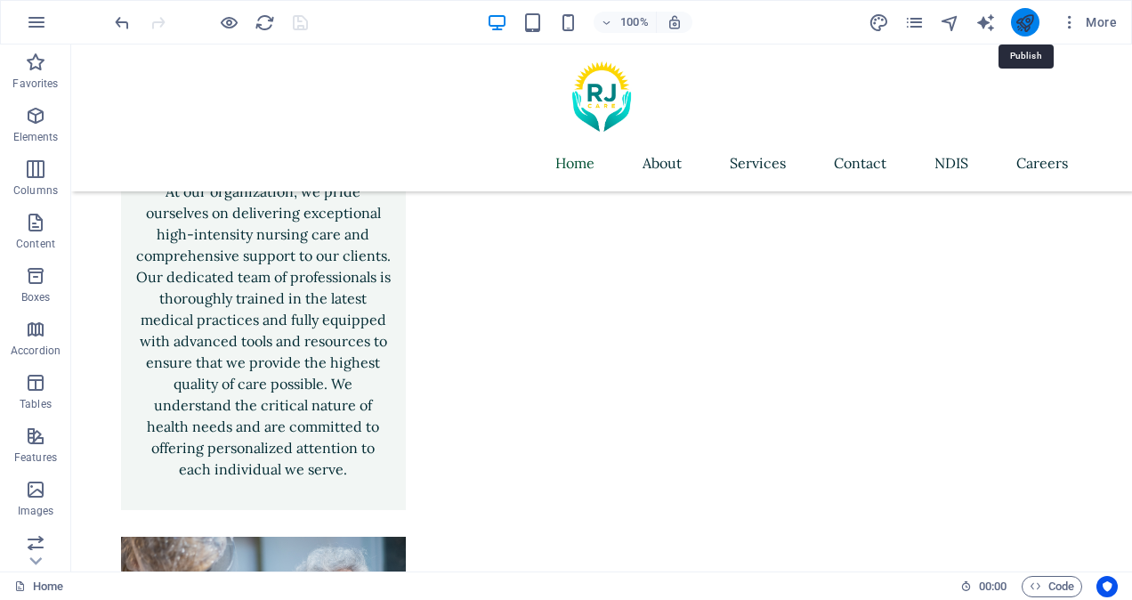
click at [1024, 21] on icon "publish" at bounding box center [1025, 22] width 20 height 20
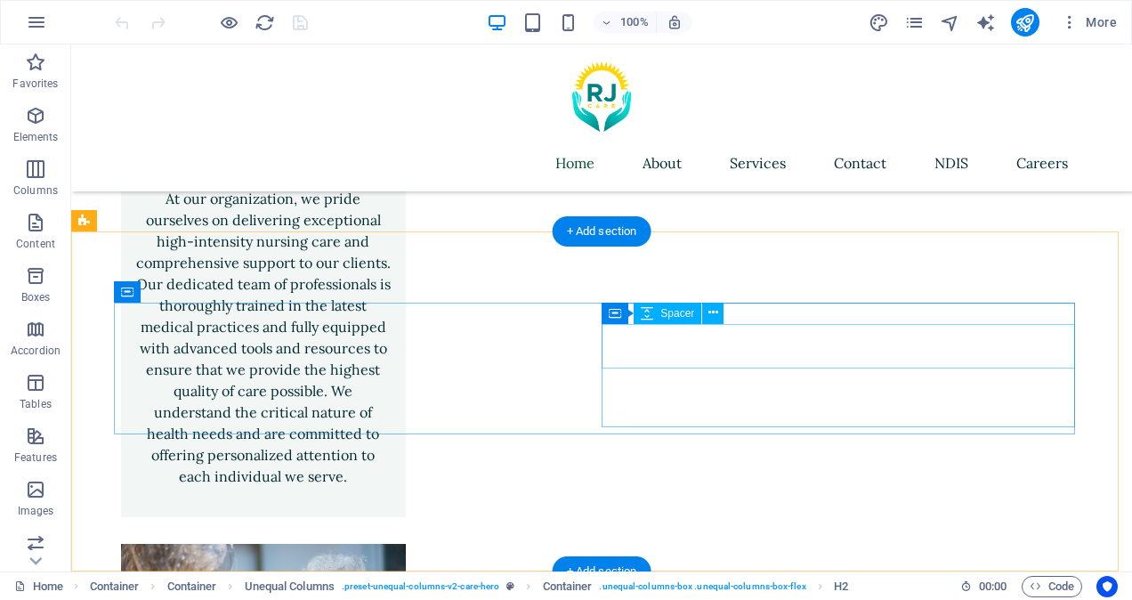
scroll to position [4635, 0]
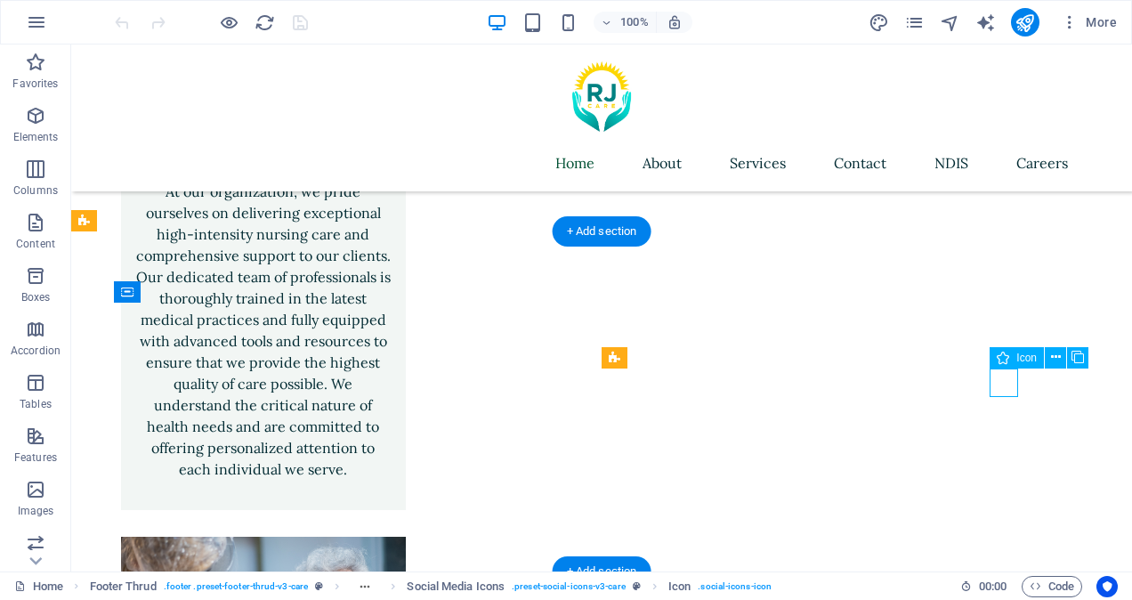
select select "xMidYMid"
select select "px"
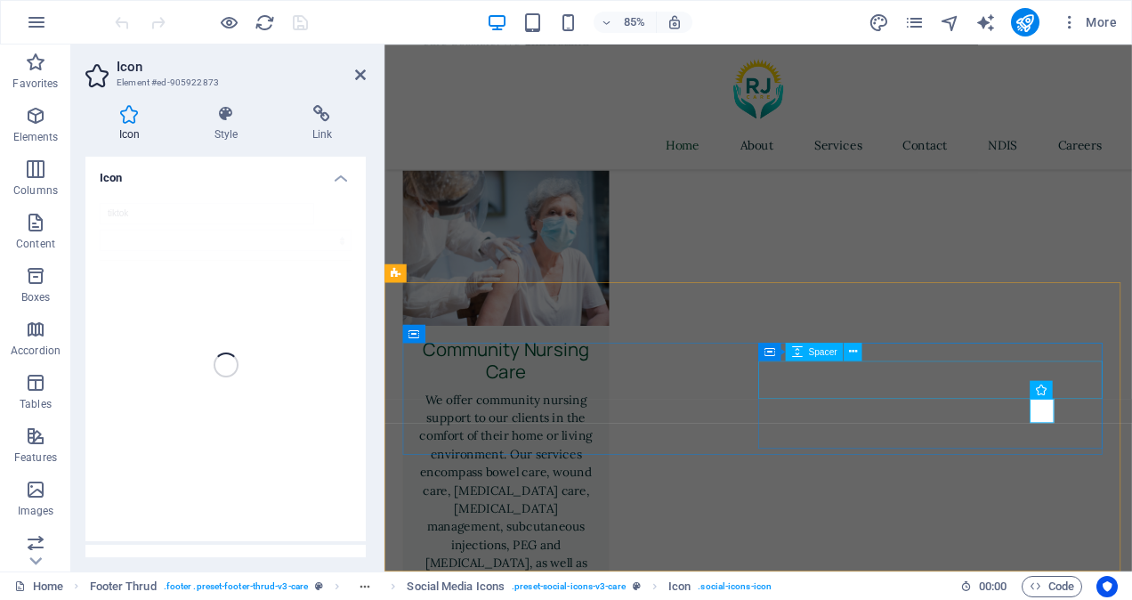
scroll to position [4434, 0]
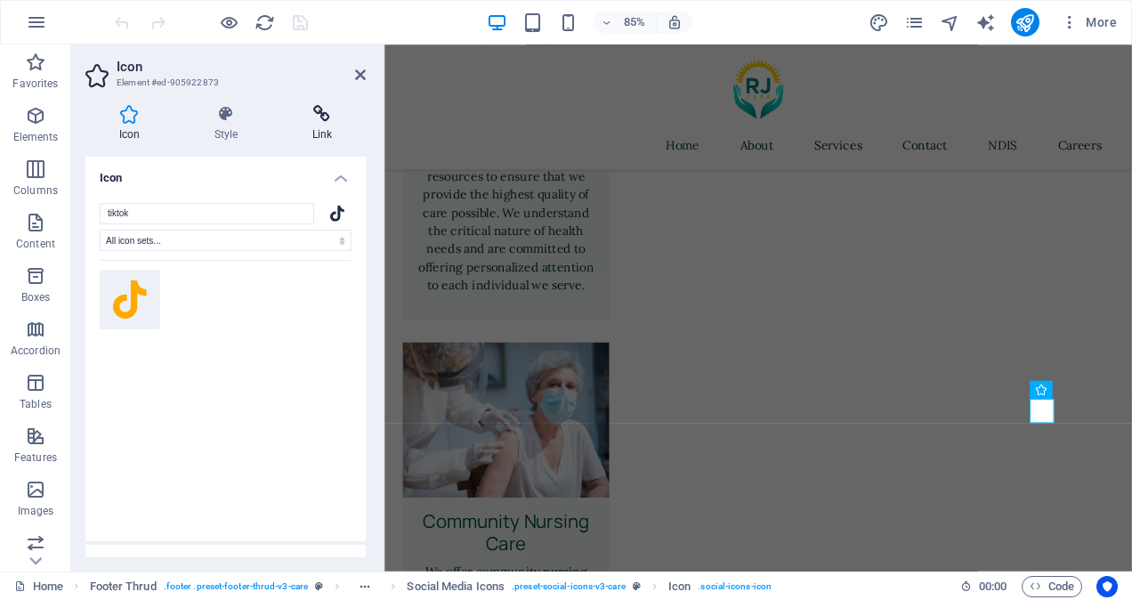
click at [323, 122] on icon at bounding box center [322, 114] width 87 height 18
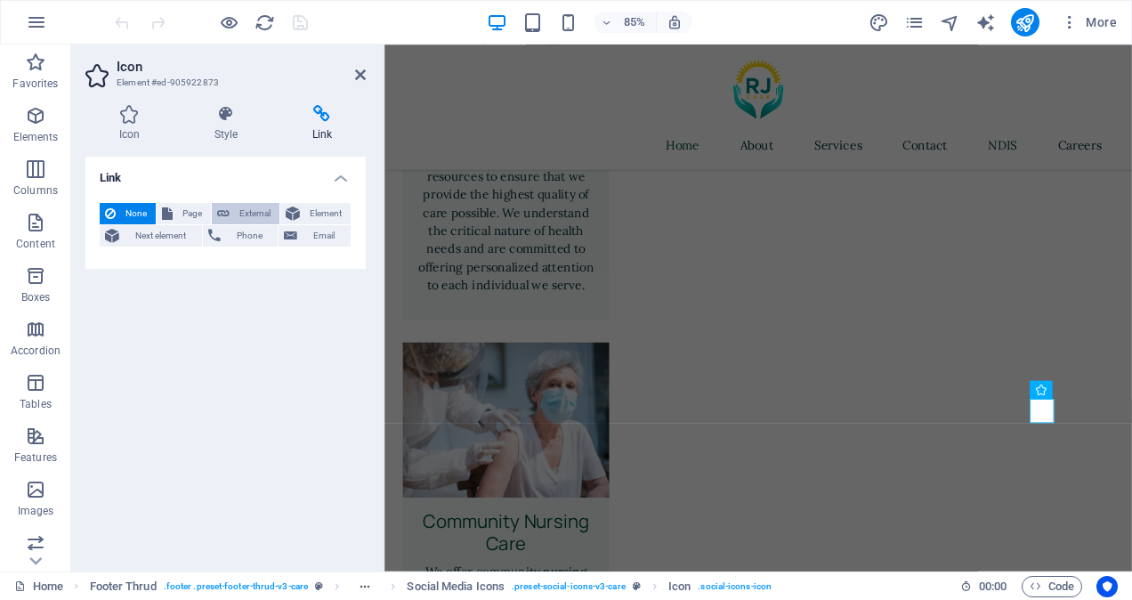
click at [258, 214] on span "External" at bounding box center [254, 213] width 39 height 21
select select "blank"
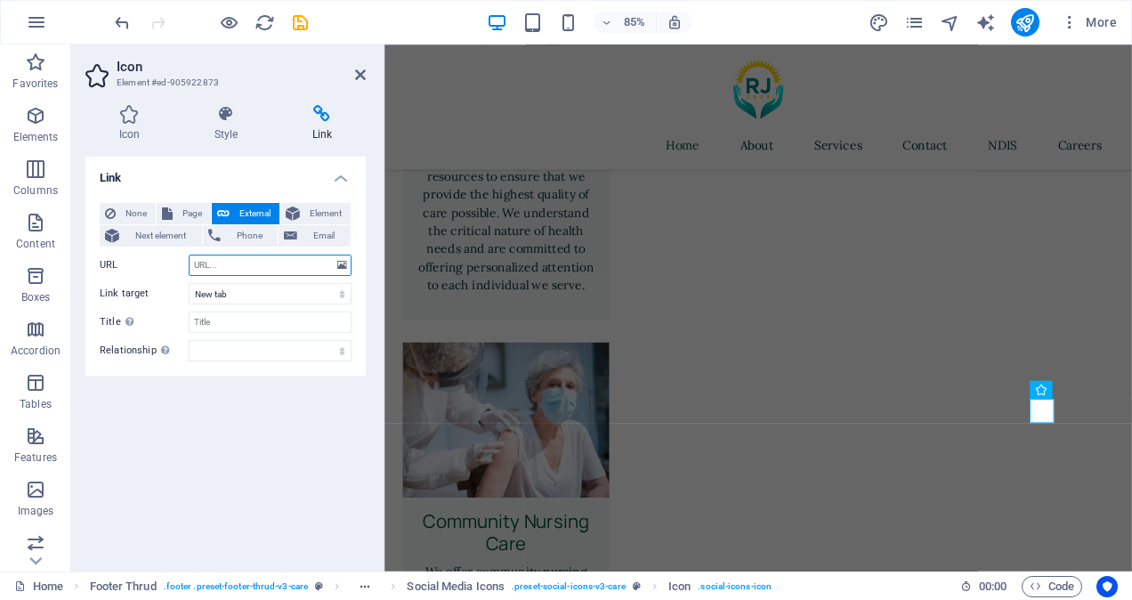
paste input "https://www.tiktok.com/@rj.disability.car?lang=en"
type input "https://www.tiktok.com/@rj.disability.car?lang=en"
click at [269, 329] on input "Title Additional link description, should not be the same as the link text. The…" at bounding box center [270, 321] width 163 height 21
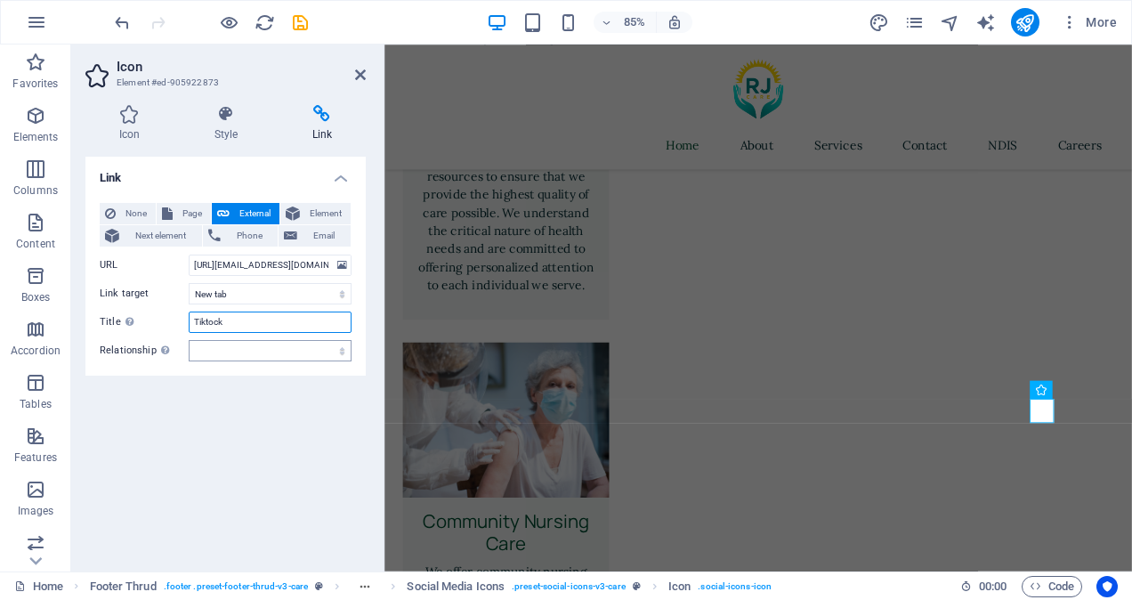
type input "Tiktock"
click at [259, 352] on select "alternate author bookmark external help license next nofollow noreferrer noopen…" at bounding box center [270, 350] width 163 height 21
select select "external"
click at [189, 340] on select "alternate author bookmark external help license next nofollow noreferrer noopen…" at bounding box center [270, 350] width 163 height 21
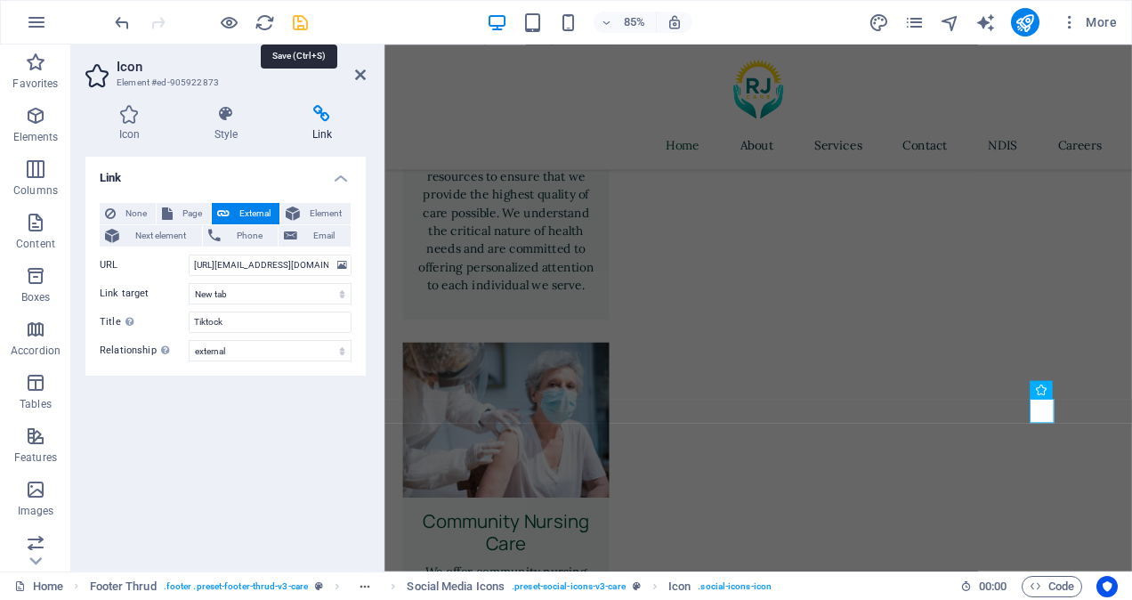
scroll to position [4635, 0]
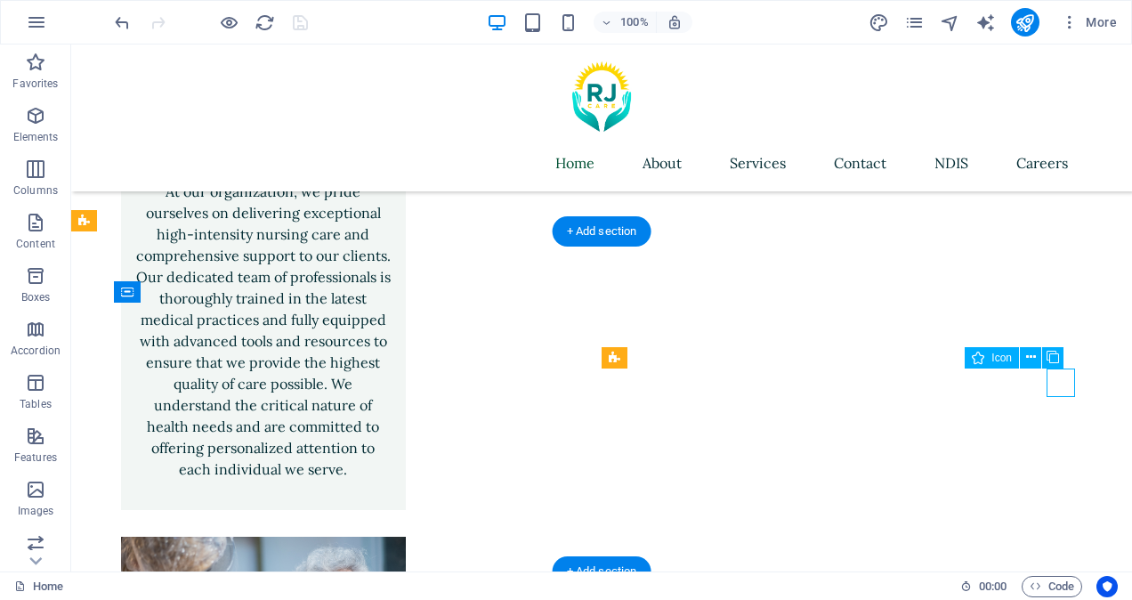
select select "xMidYMid"
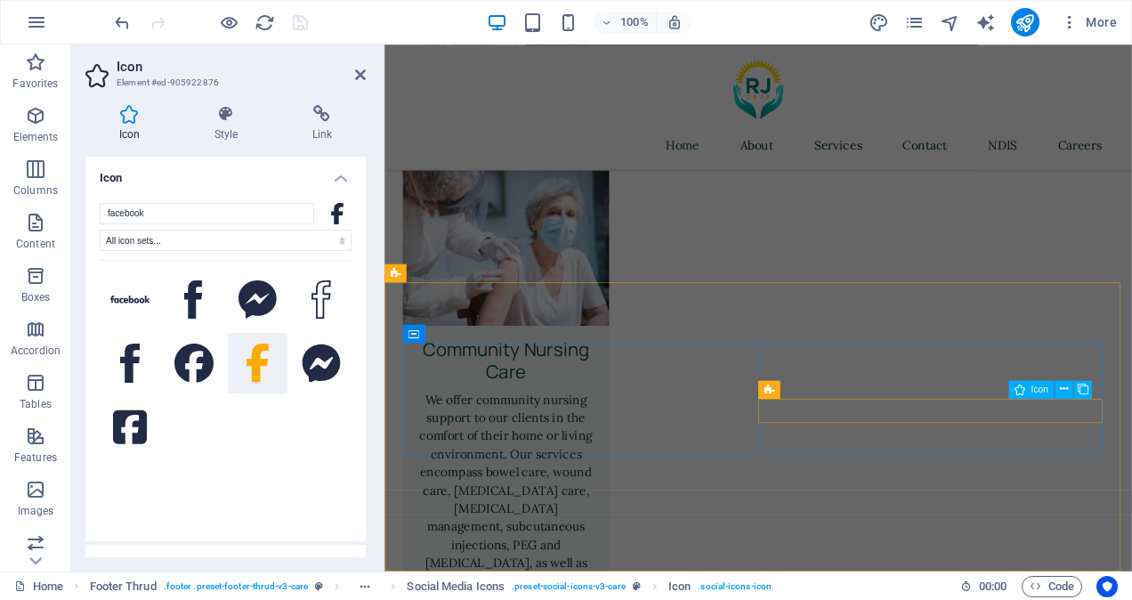
scroll to position [4434, 0]
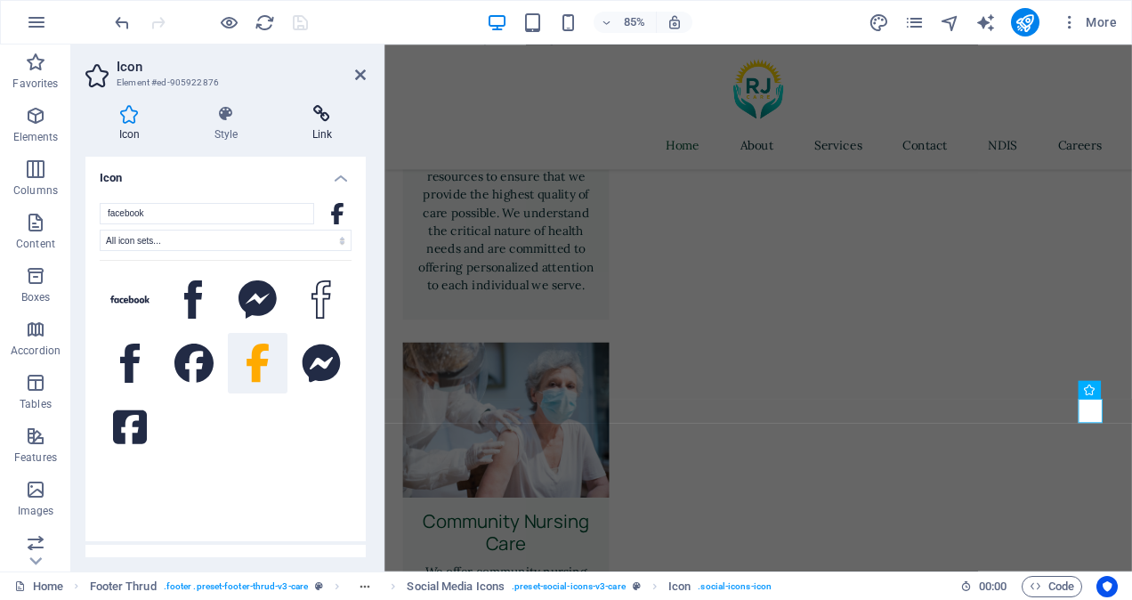
click at [319, 122] on icon at bounding box center [322, 114] width 87 height 18
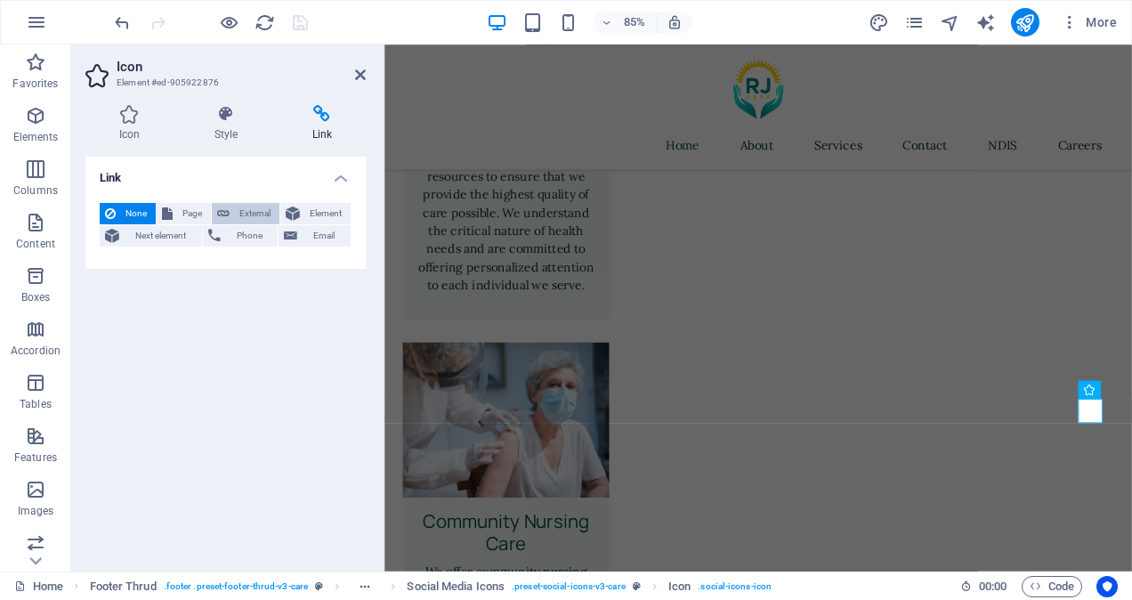
click at [236, 208] on span "External" at bounding box center [254, 213] width 39 height 21
select select "blank"
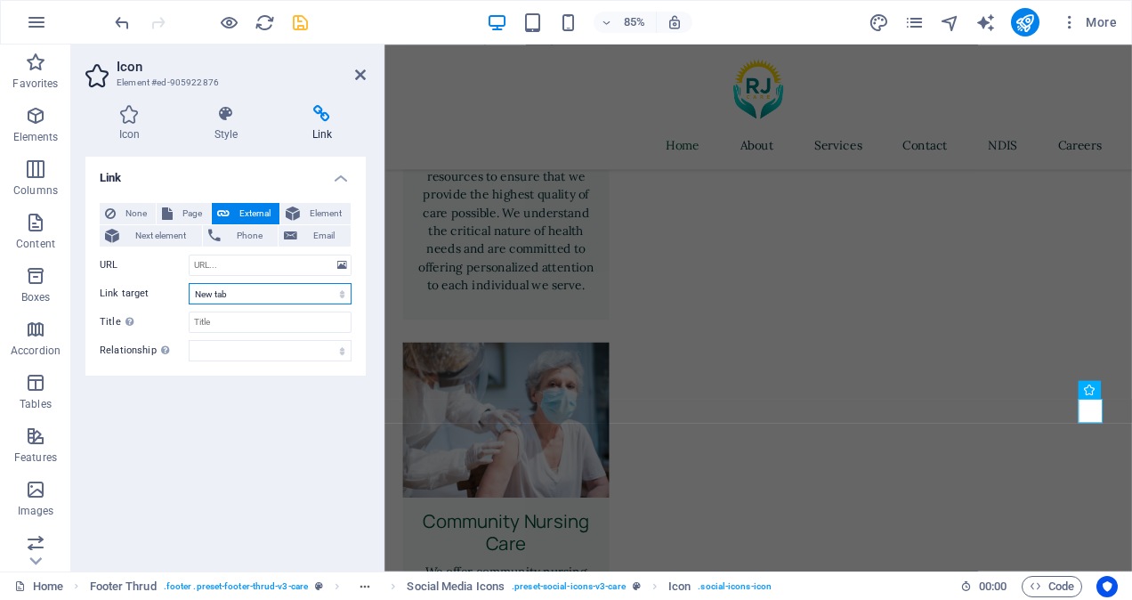
click at [225, 293] on select "New tab Same tab Overlay" at bounding box center [270, 293] width 163 height 21
click at [251, 437] on div "Link None Page External Element Next element Phone Email Page Home About Servic…" at bounding box center [225, 357] width 280 height 400
click at [221, 328] on input "Title Additional link description, should not be the same as the link text. The…" at bounding box center [270, 321] width 163 height 21
type input "Facebook Page"
click at [295, 351] on select "alternate author bookmark external help license next nofollow noreferrer noopen…" at bounding box center [270, 350] width 163 height 21
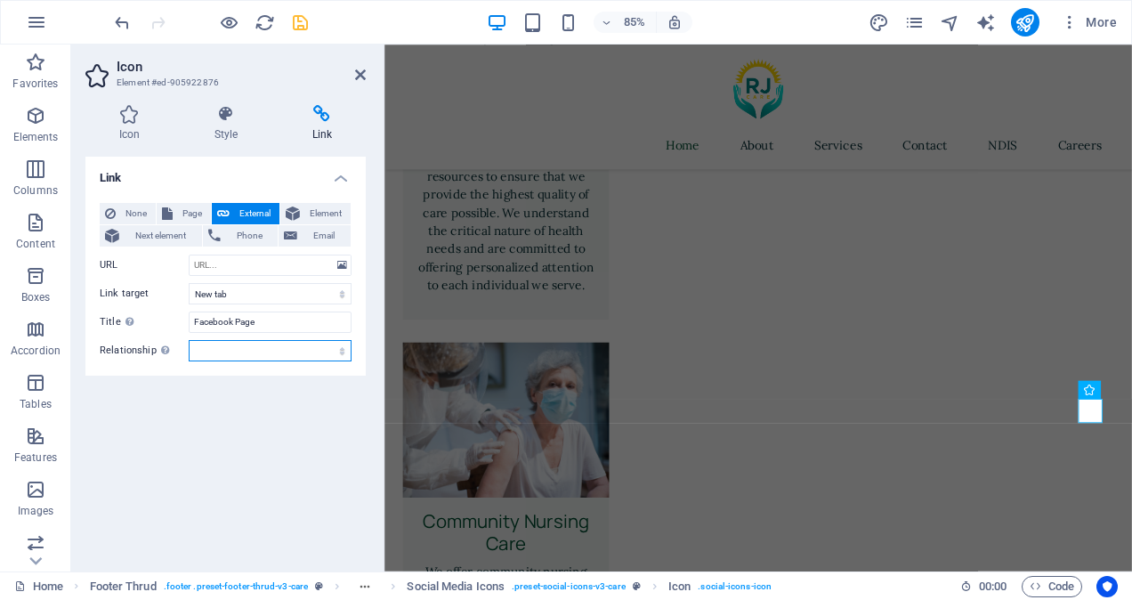
select select "external"
click at [189, 340] on select "alternate author bookmark external help license next nofollow noreferrer noopen…" at bounding box center [270, 350] width 163 height 21
click at [241, 259] on input "URL" at bounding box center [270, 265] width 163 height 21
type input "https://facebook.com/RJDisabilityCare"
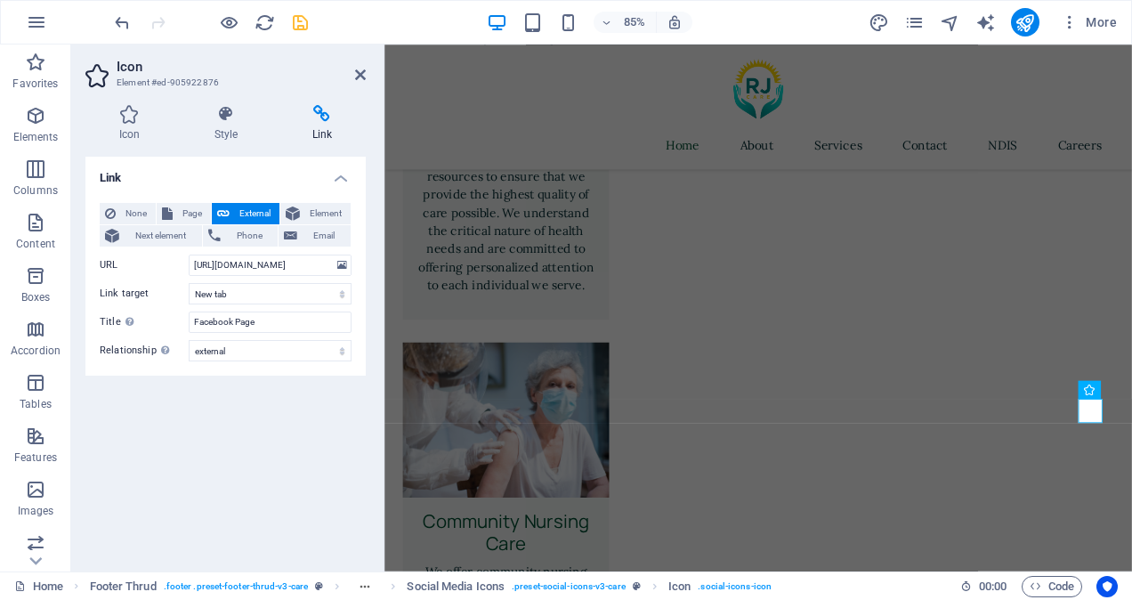
scroll to position [0, 0]
click at [292, 435] on div "Link None Page External Element Next element Phone Email Page Home About Servic…" at bounding box center [225, 357] width 280 height 400
drag, startPoint x: 192, startPoint y: 263, endPoint x: 356, endPoint y: 271, distance: 163.9
click at [356, 271] on div "None Page External Element Next element Phone Email Page Home About Services Co…" at bounding box center [225, 282] width 280 height 187
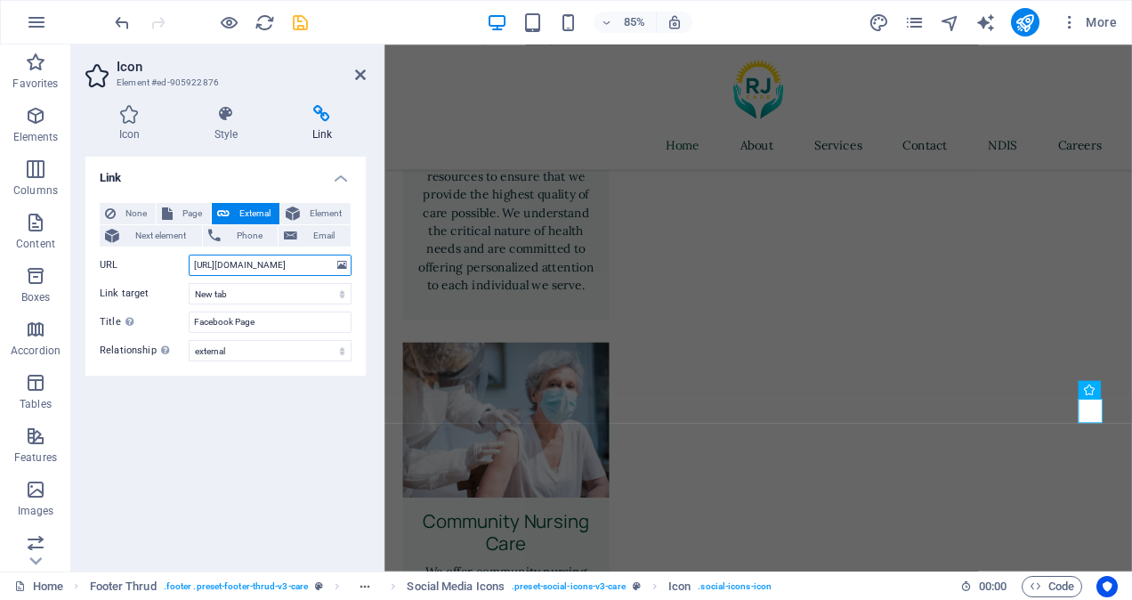
scroll to position [0, 0]
click at [360, 76] on icon at bounding box center [360, 75] width 11 height 14
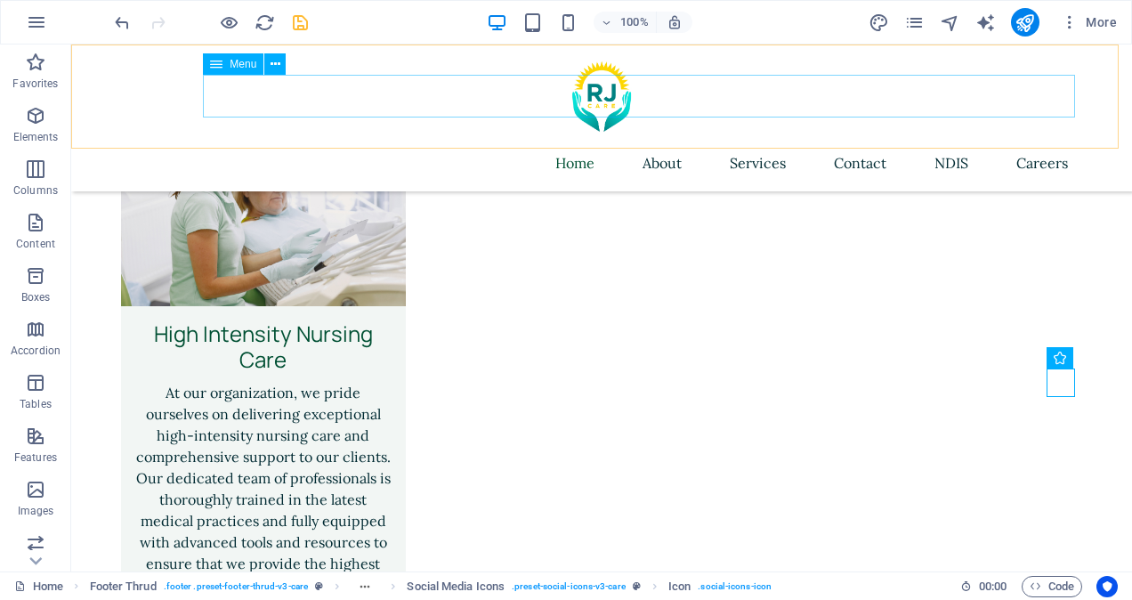
scroll to position [4635, 0]
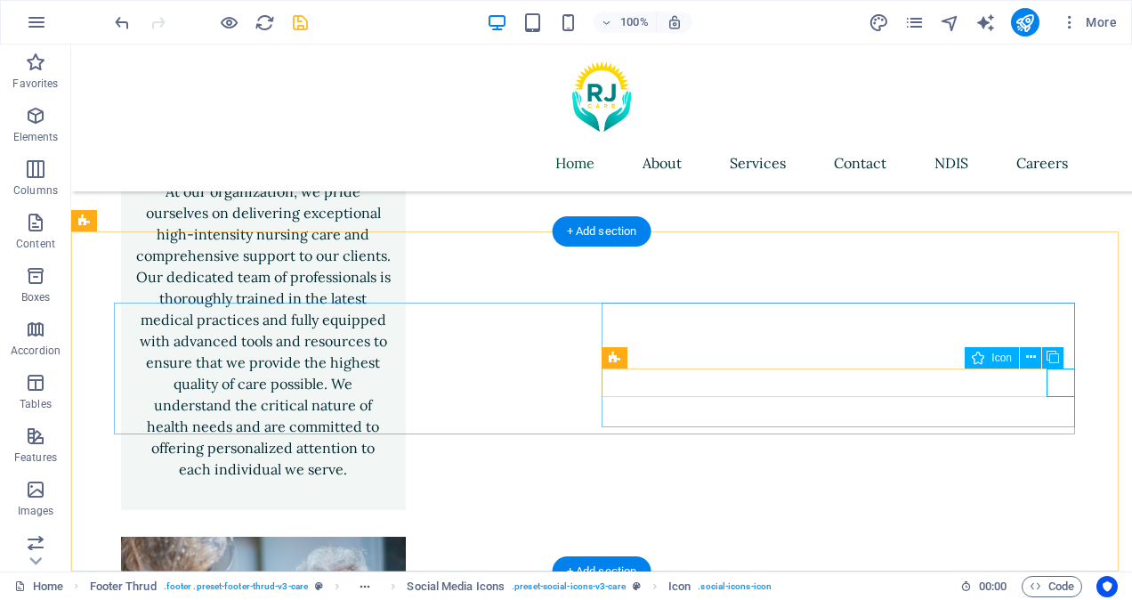
select select "external"
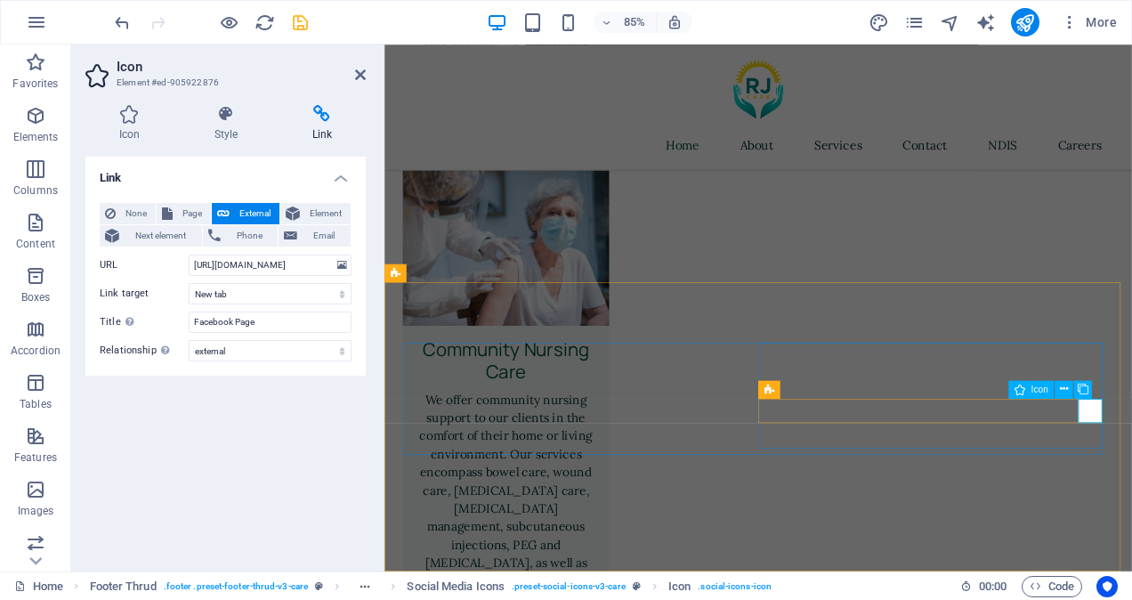
scroll to position [4434, 0]
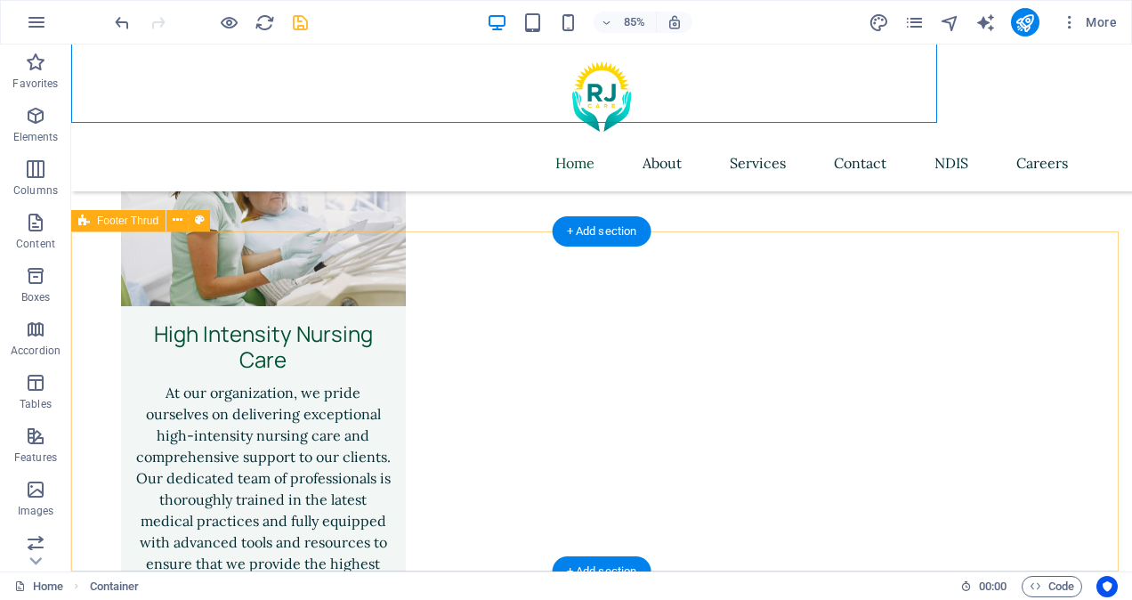
scroll to position [4635, 0]
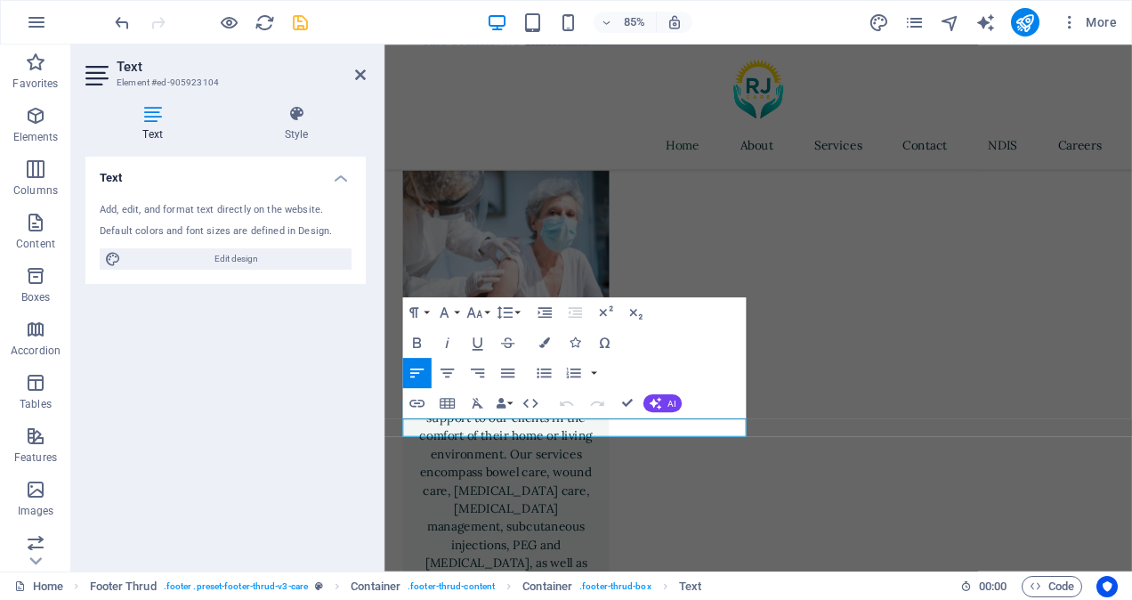
scroll to position [4434, 0]
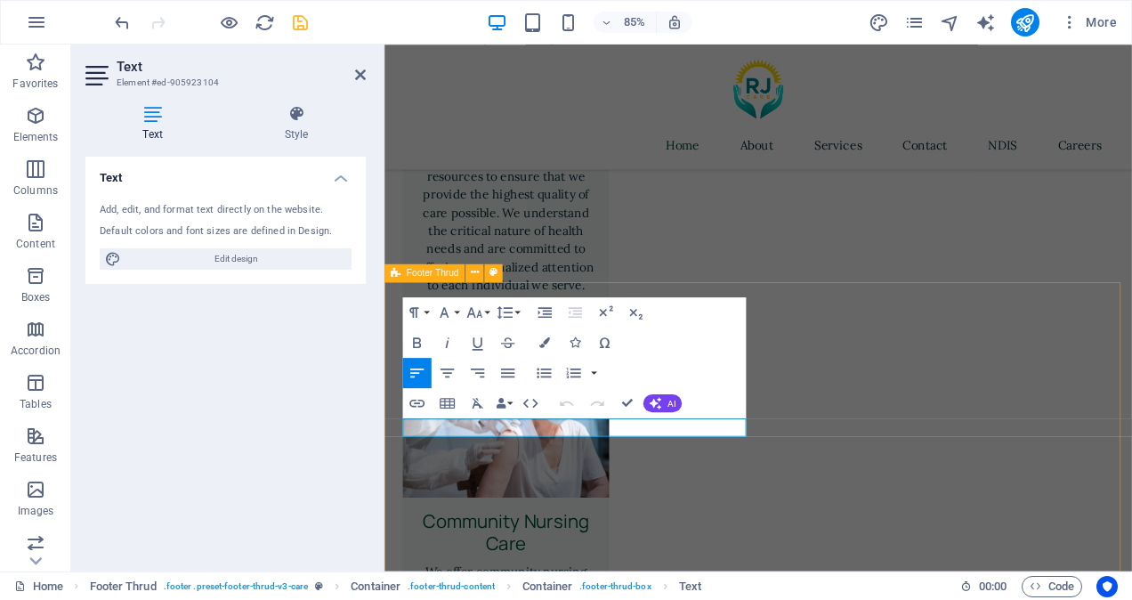
drag, startPoint x: 525, startPoint y: 495, endPoint x: 400, endPoint y: 490, distance: 125.6
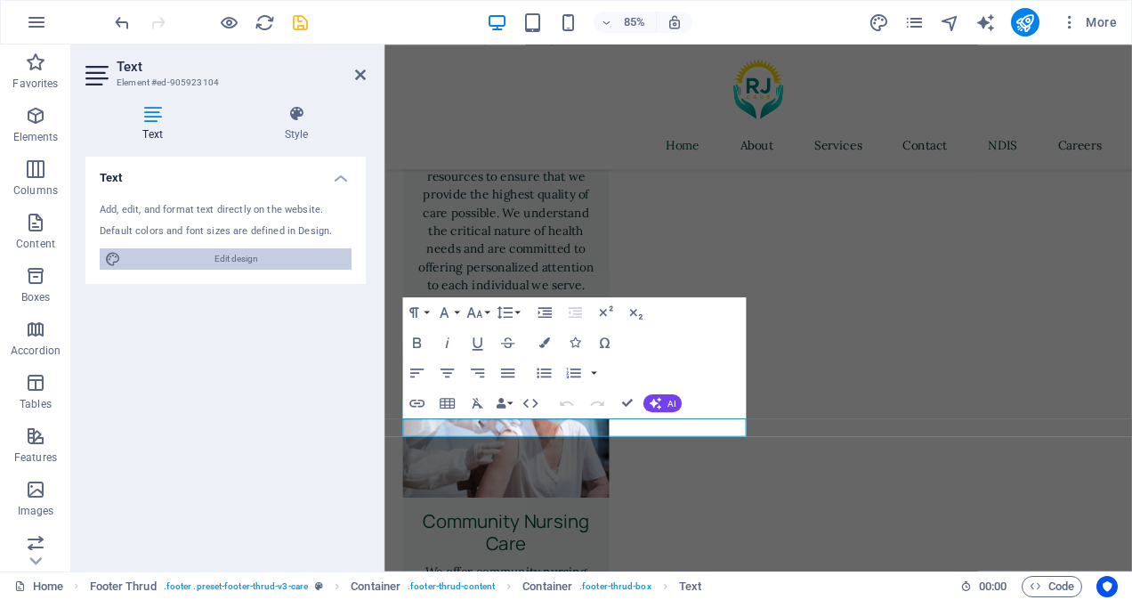
click at [272, 255] on span "Edit design" at bounding box center [236, 258] width 220 height 21
select select "px"
select select "400"
select select "px"
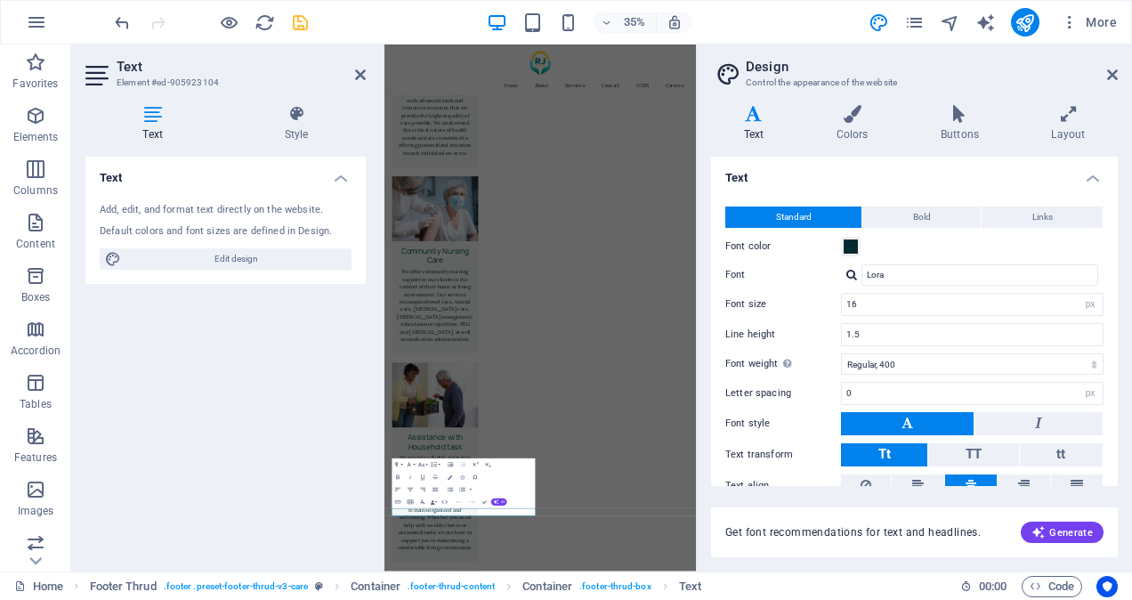
scroll to position [3531, 0]
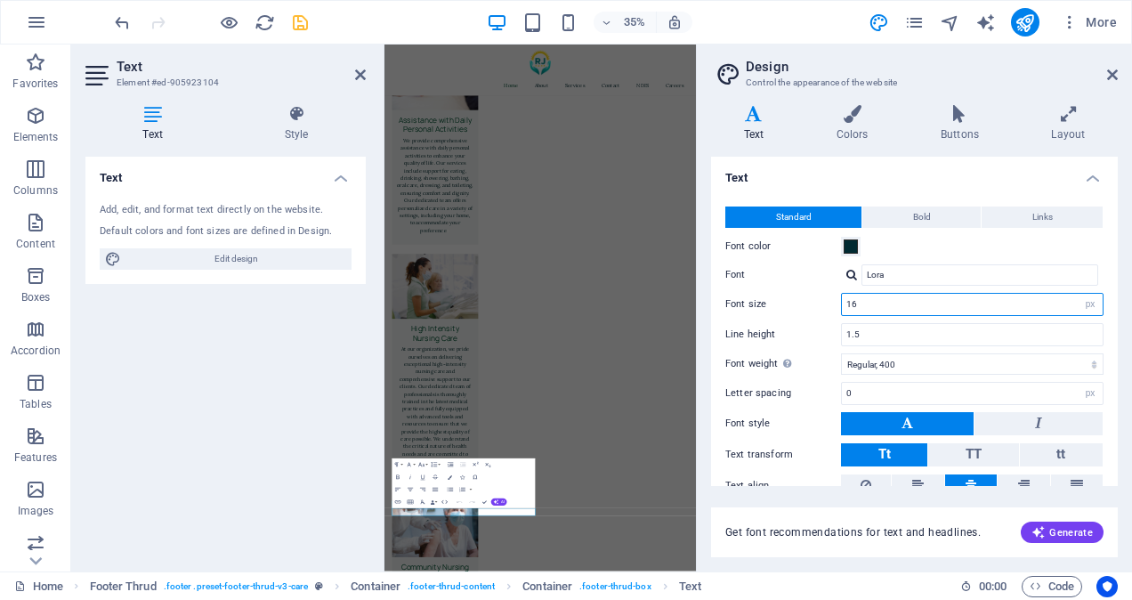
click at [861, 303] on input "16" at bounding box center [972, 304] width 261 height 21
type input "12"
click at [812, 179] on h4 "Text" at bounding box center [914, 173] width 407 height 32
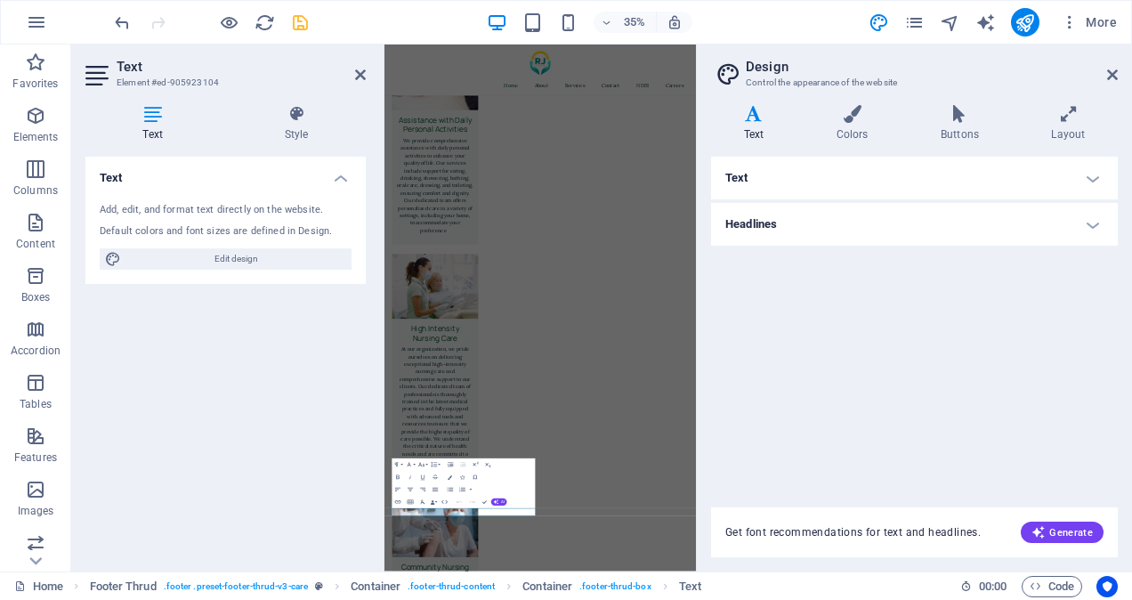
click at [812, 179] on h4 "Text" at bounding box center [914, 178] width 407 height 43
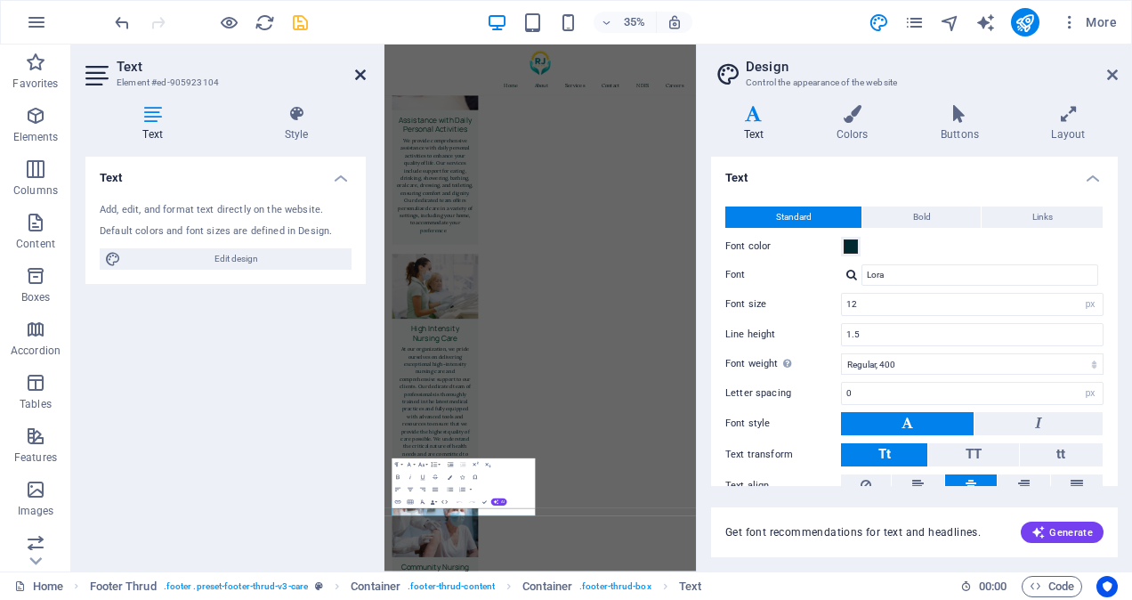
click at [360, 75] on icon at bounding box center [360, 75] width 11 height 14
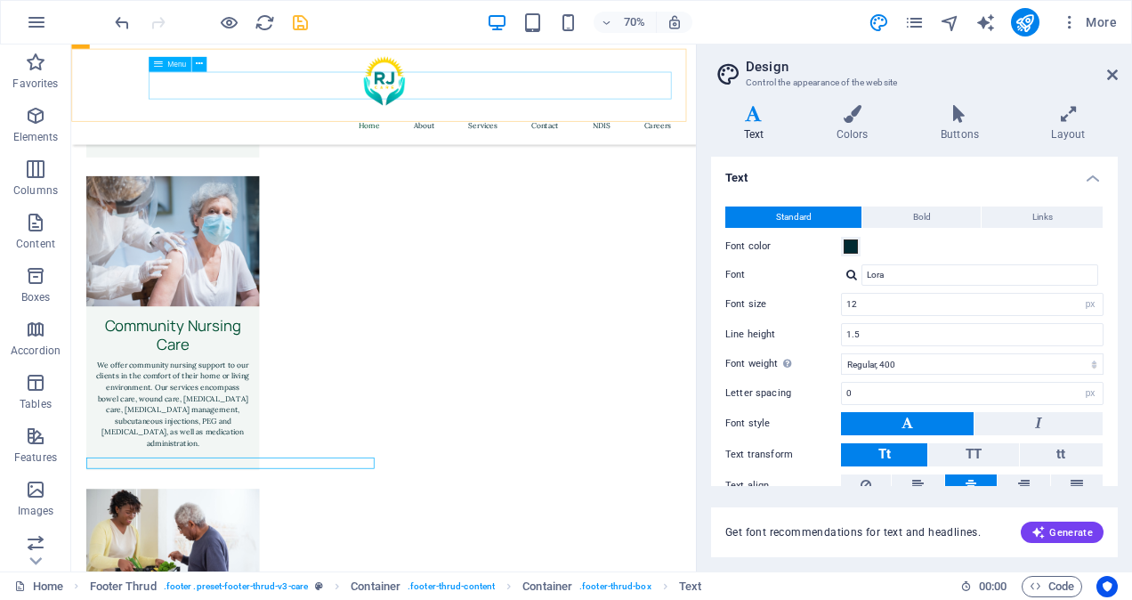
scroll to position [3697, 0]
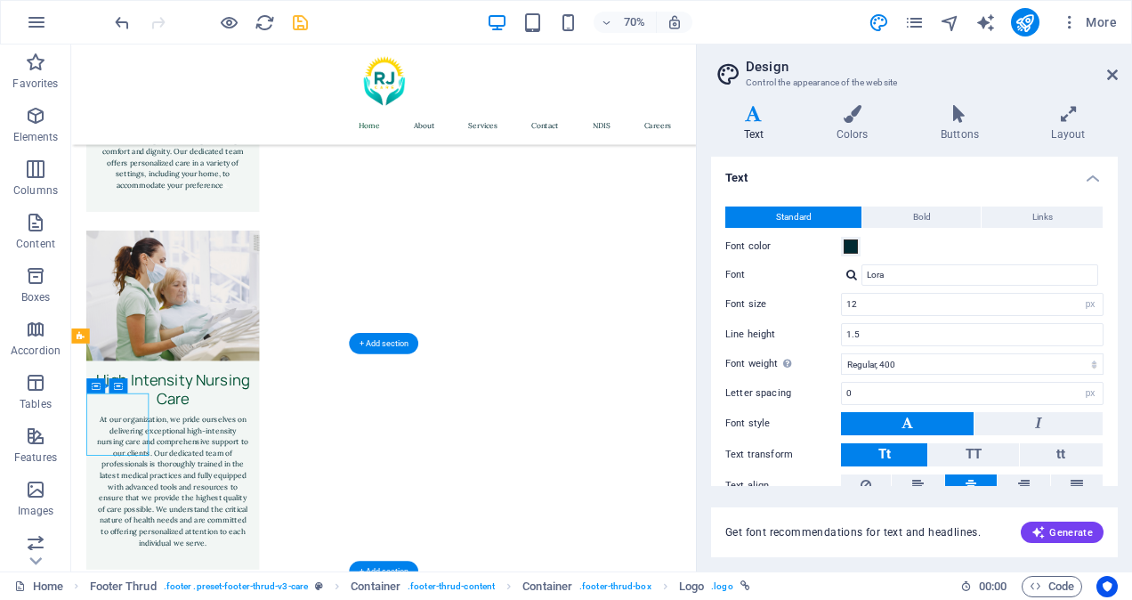
select select "px"
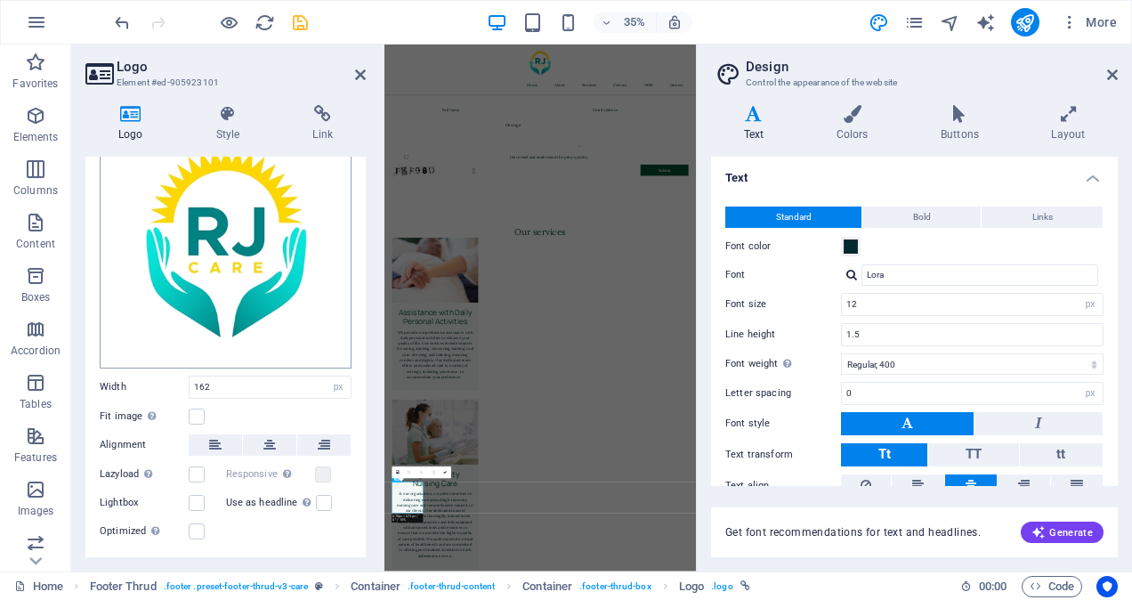
scroll to position [134, 0]
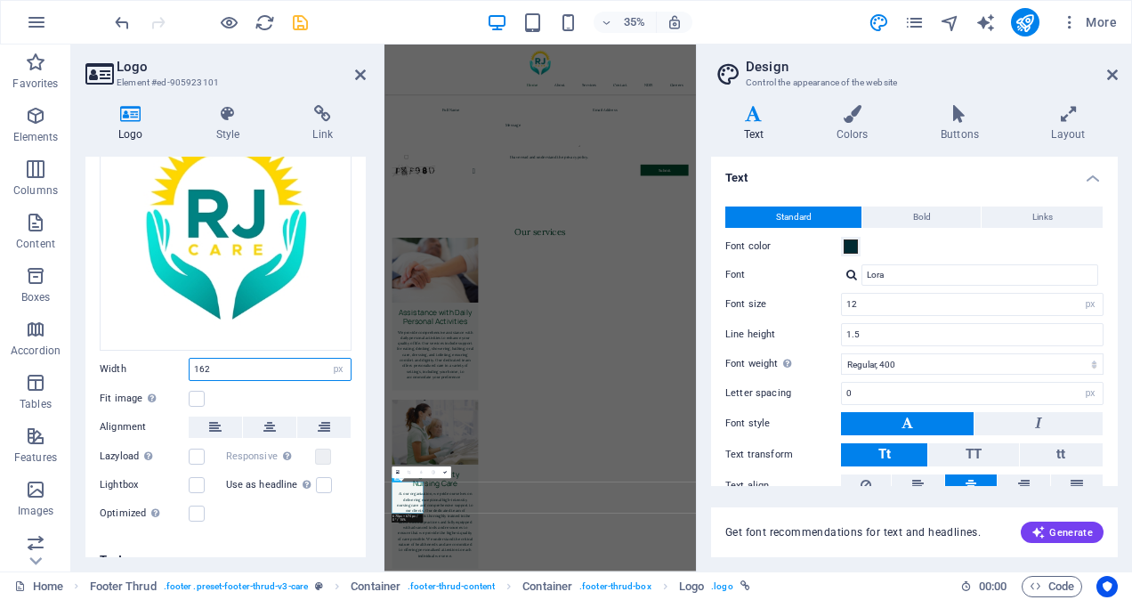
click at [226, 365] on input "162" at bounding box center [270, 369] width 161 height 21
type input "100"
click at [361, 71] on icon at bounding box center [360, 75] width 11 height 14
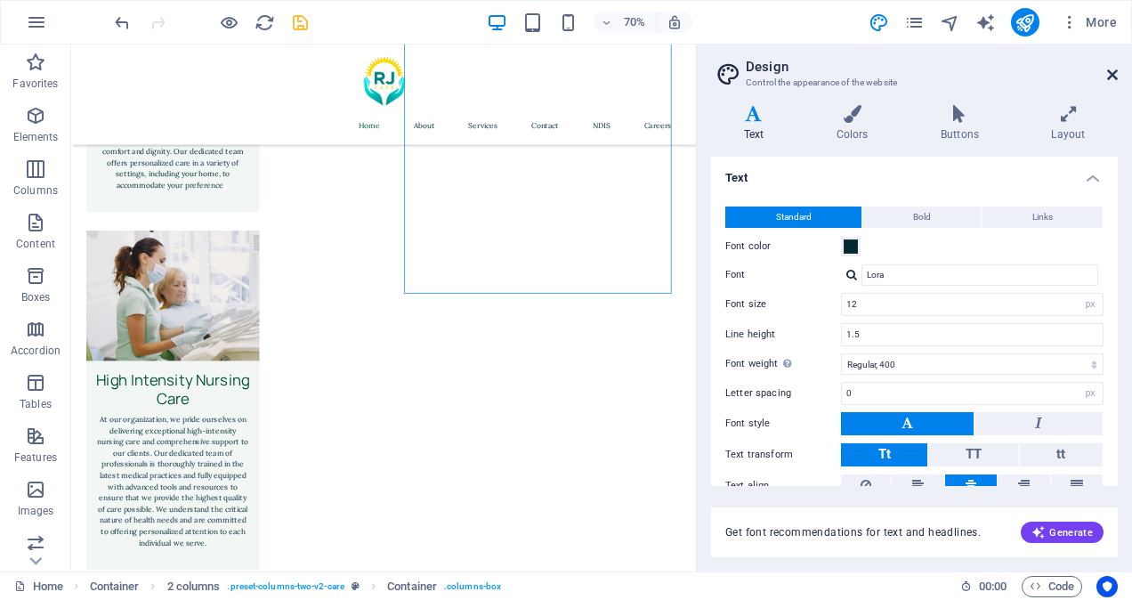
click at [1111, 72] on icon at bounding box center [1112, 75] width 11 height 14
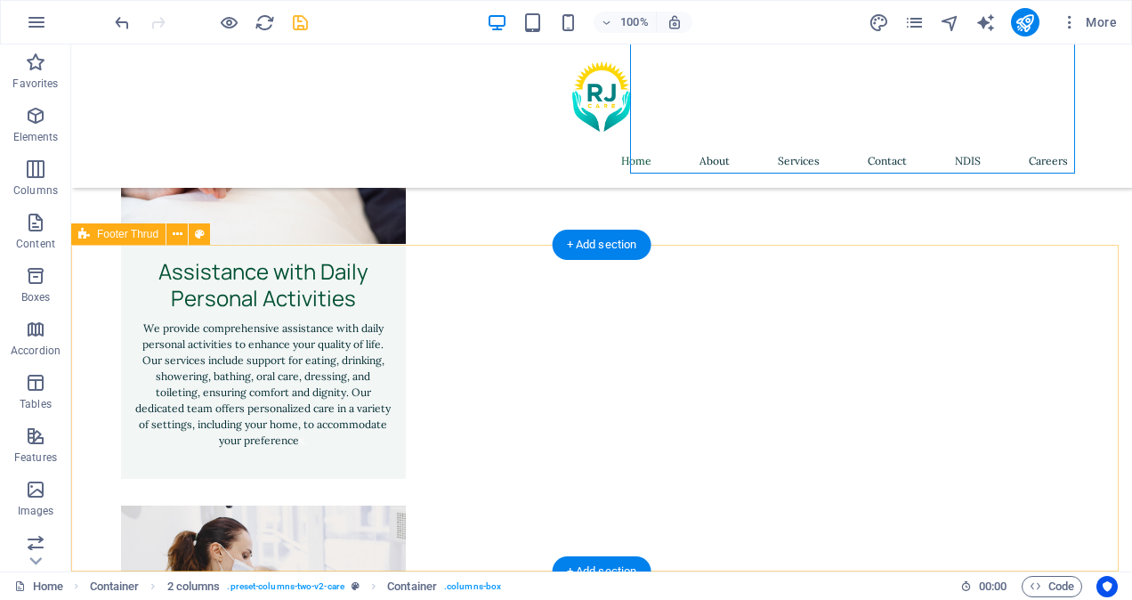
scroll to position [4098, 0]
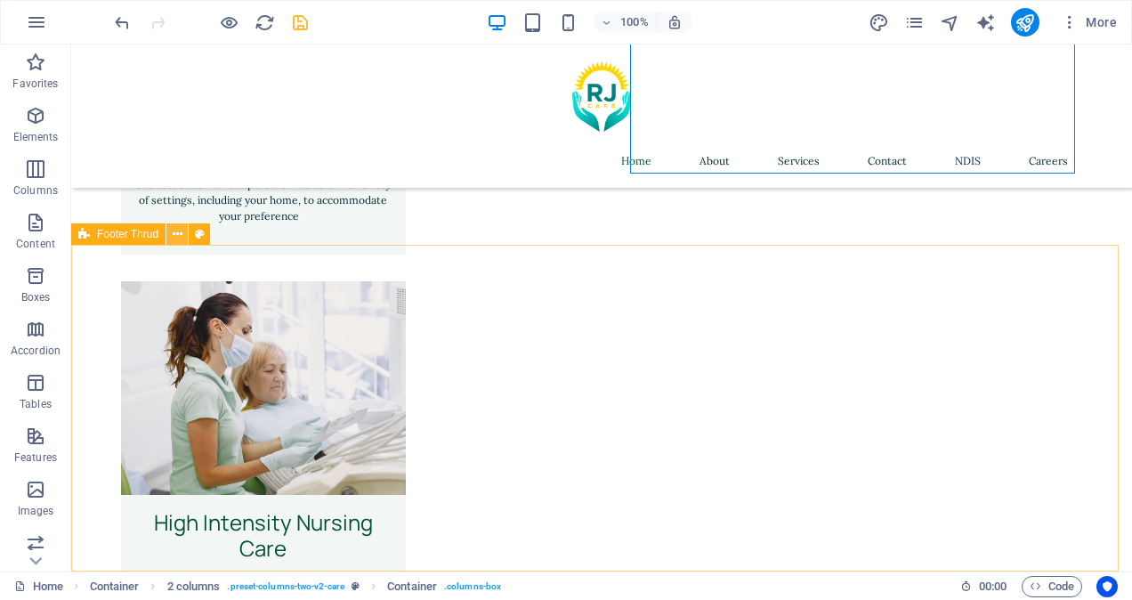
click at [179, 237] on icon at bounding box center [178, 234] width 10 height 19
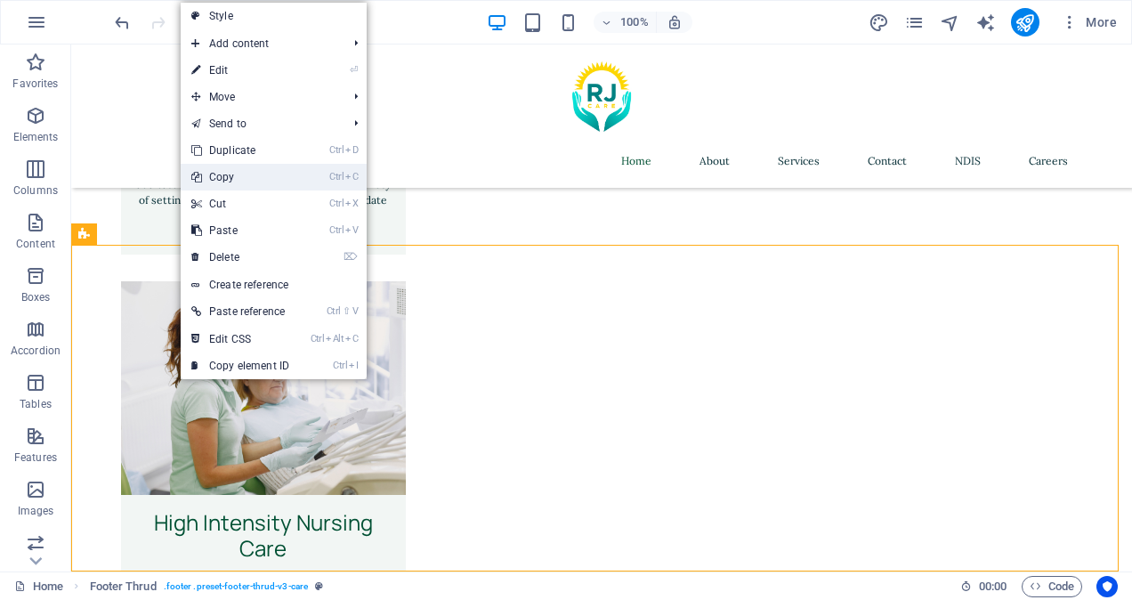
click at [244, 173] on link "Ctrl C Copy" at bounding box center [240, 177] width 119 height 27
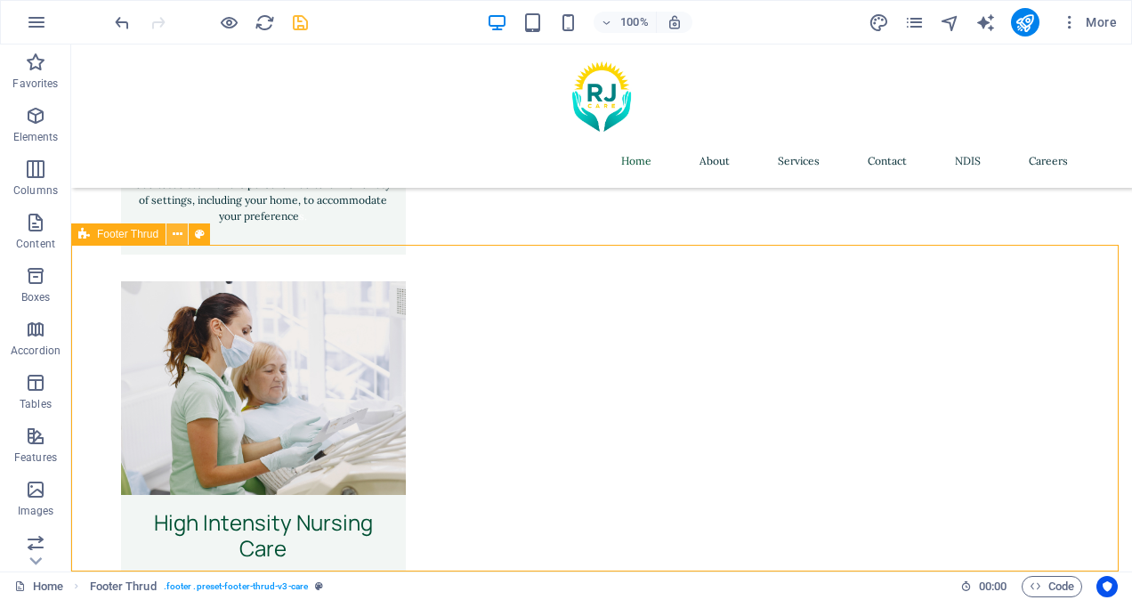
click at [170, 232] on button at bounding box center [176, 233] width 21 height 21
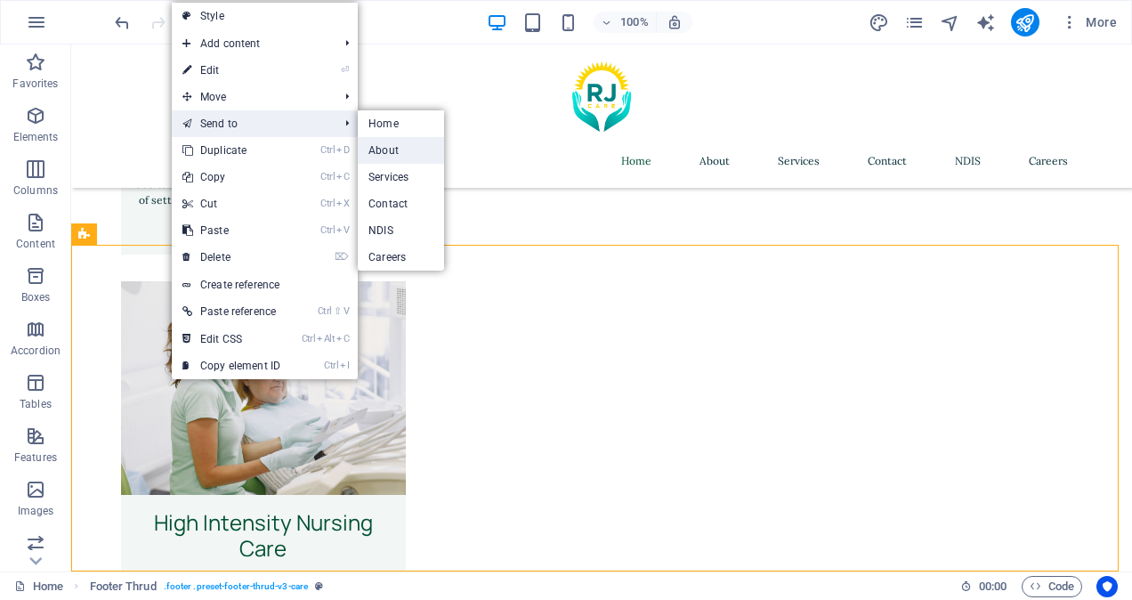
click at [380, 149] on link "About" at bounding box center [401, 150] width 86 height 27
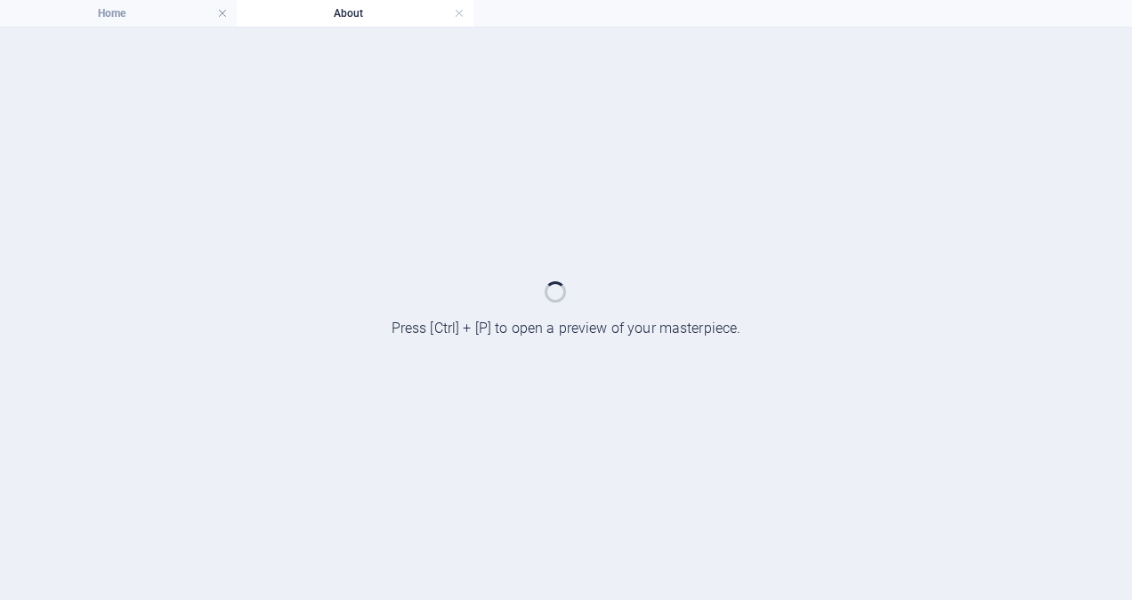
scroll to position [0, 0]
select select "footer"
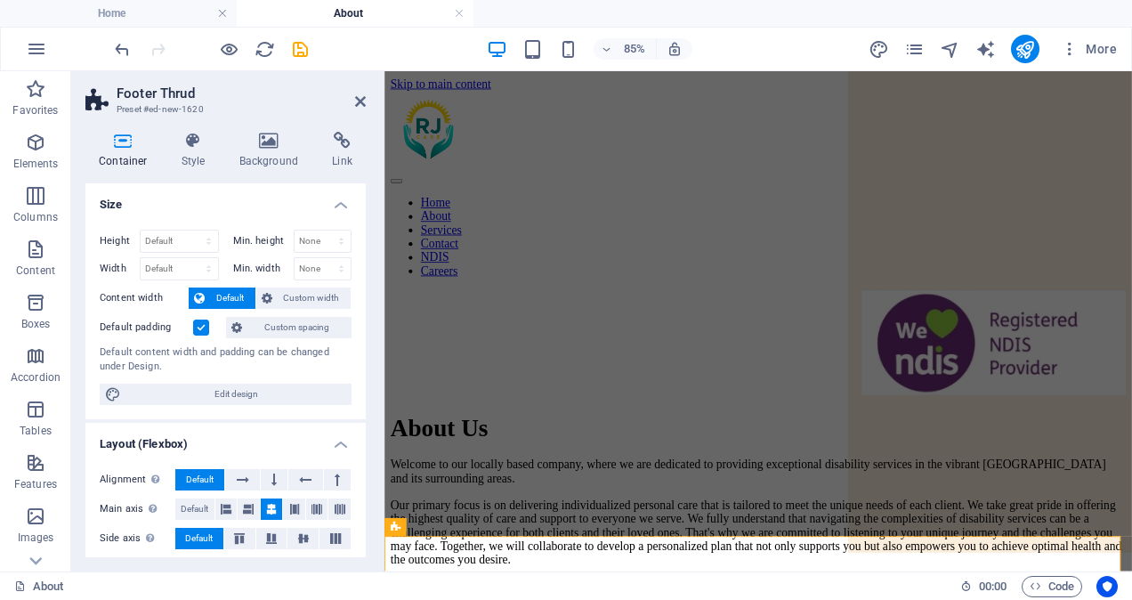
scroll to position [2519, 0]
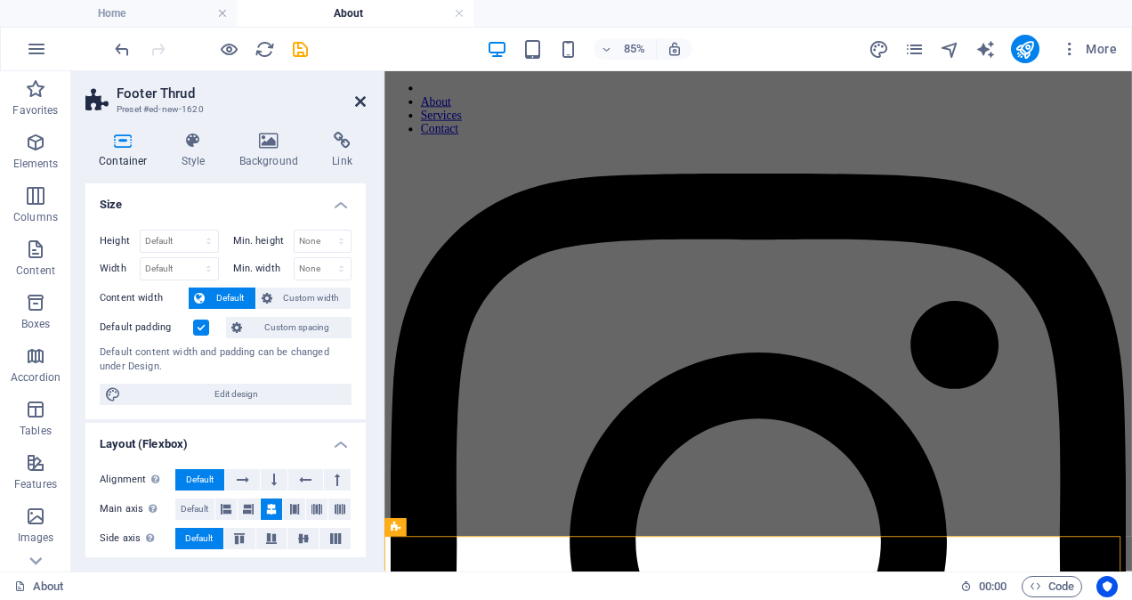
click at [362, 100] on icon at bounding box center [360, 101] width 11 height 14
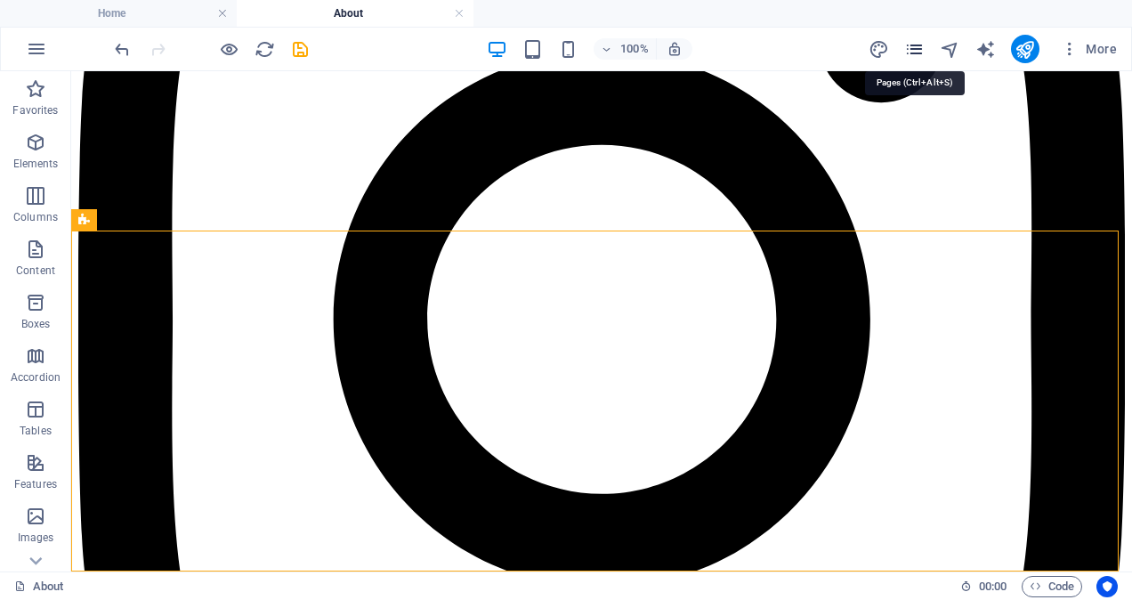
click at [917, 50] on icon "pages" at bounding box center [914, 49] width 20 height 20
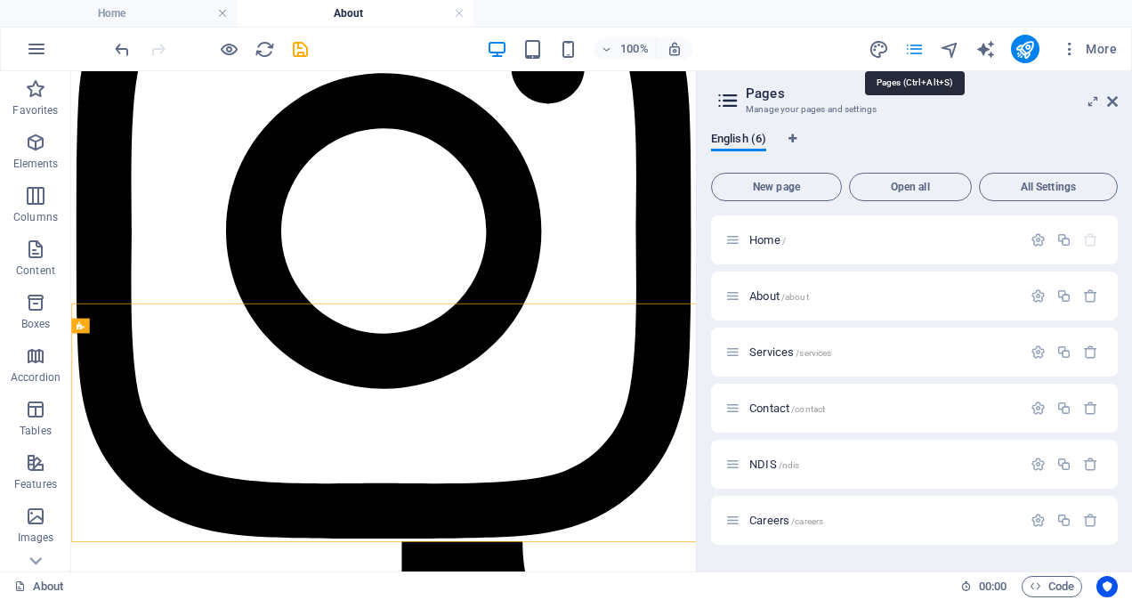
scroll to position [2679, 0]
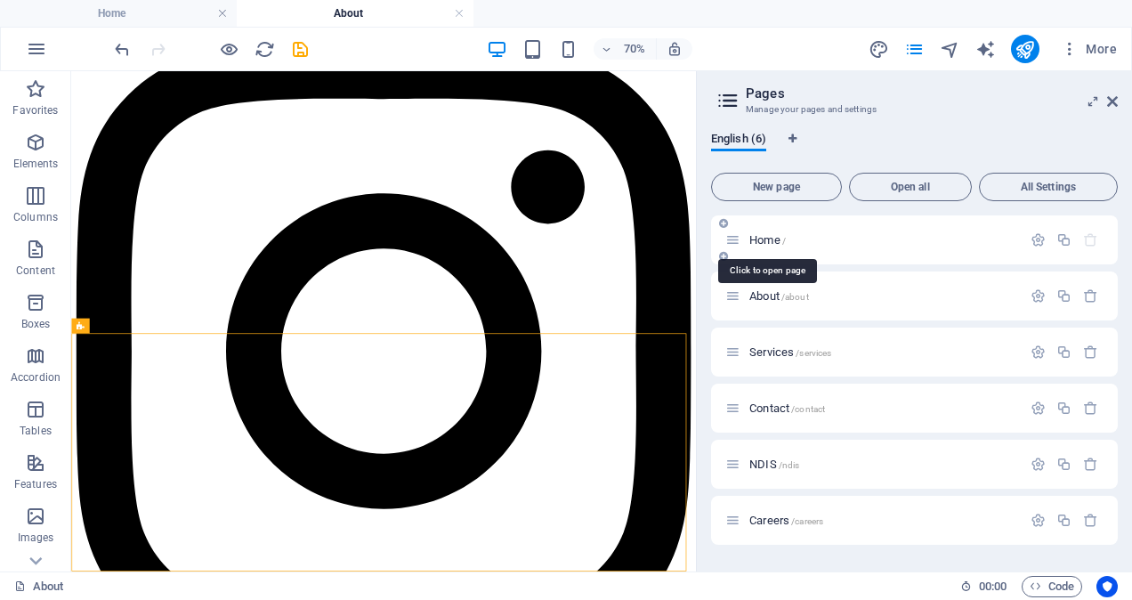
click at [765, 241] on span "Home /" at bounding box center [767, 239] width 36 height 13
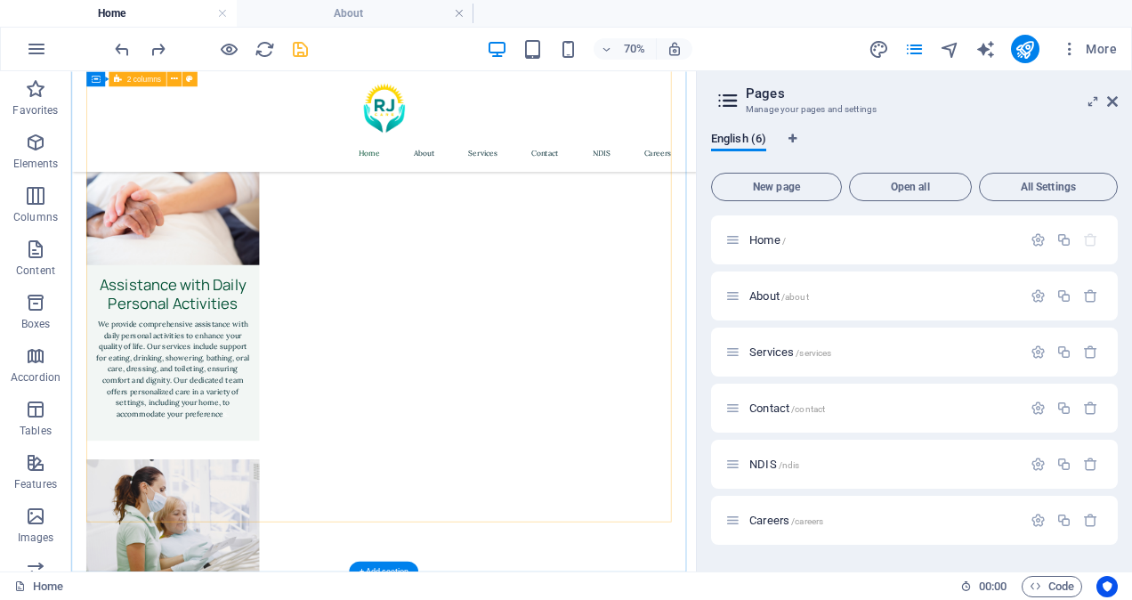
scroll to position [3736, 0]
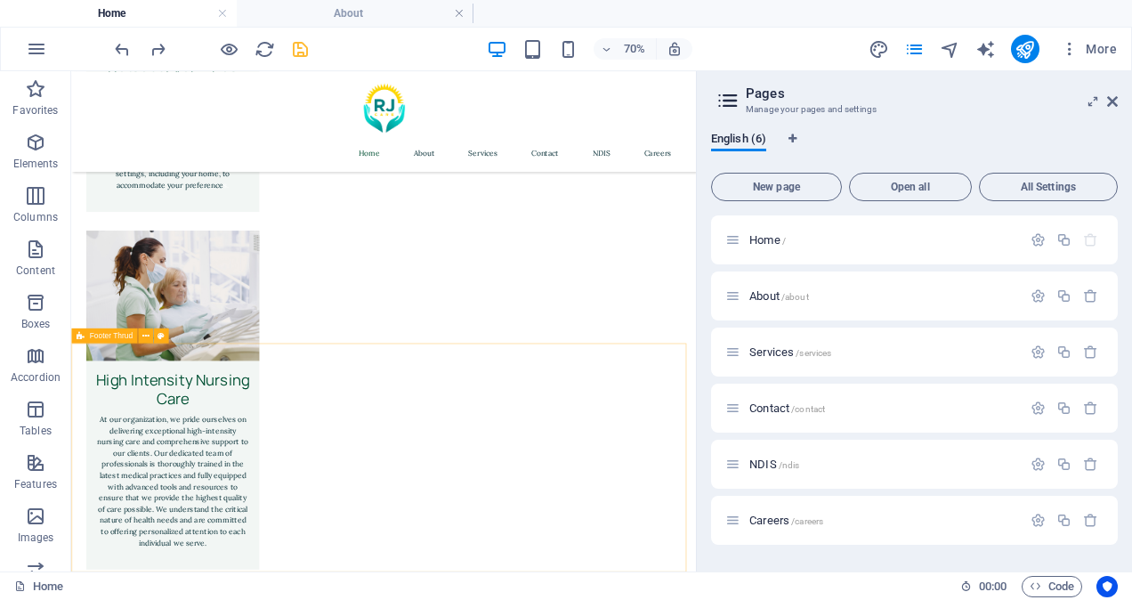
click at [112, 334] on span "Footer Thrud" at bounding box center [110, 335] width 43 height 7
select select "footer"
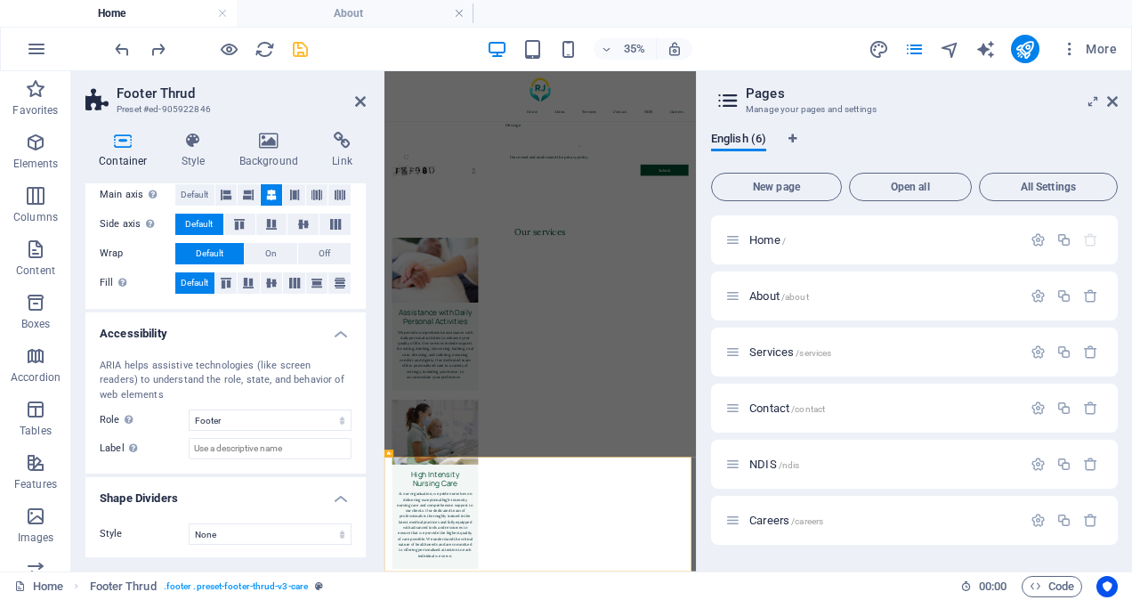
scroll to position [0, 0]
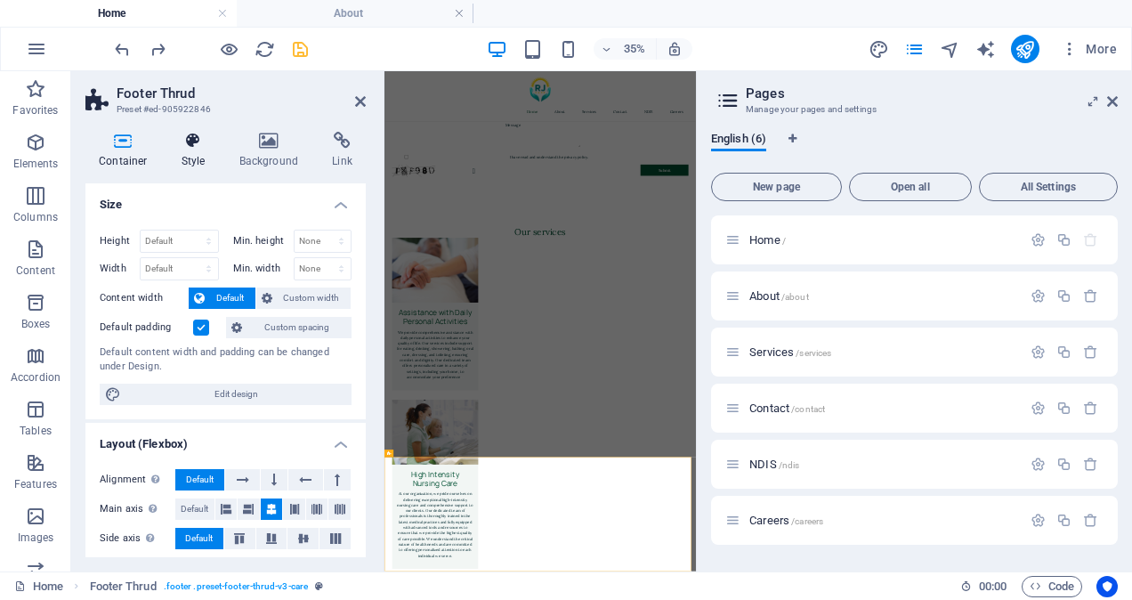
click at [194, 142] on icon at bounding box center [193, 141] width 51 height 18
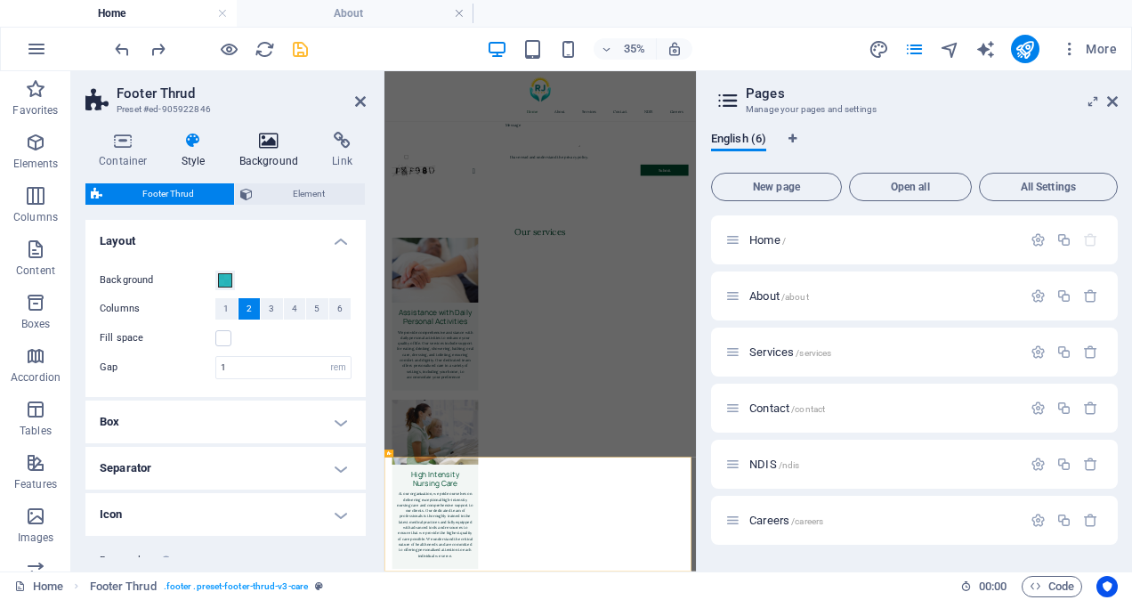
click at [262, 152] on h4 "Background" at bounding box center [272, 150] width 93 height 37
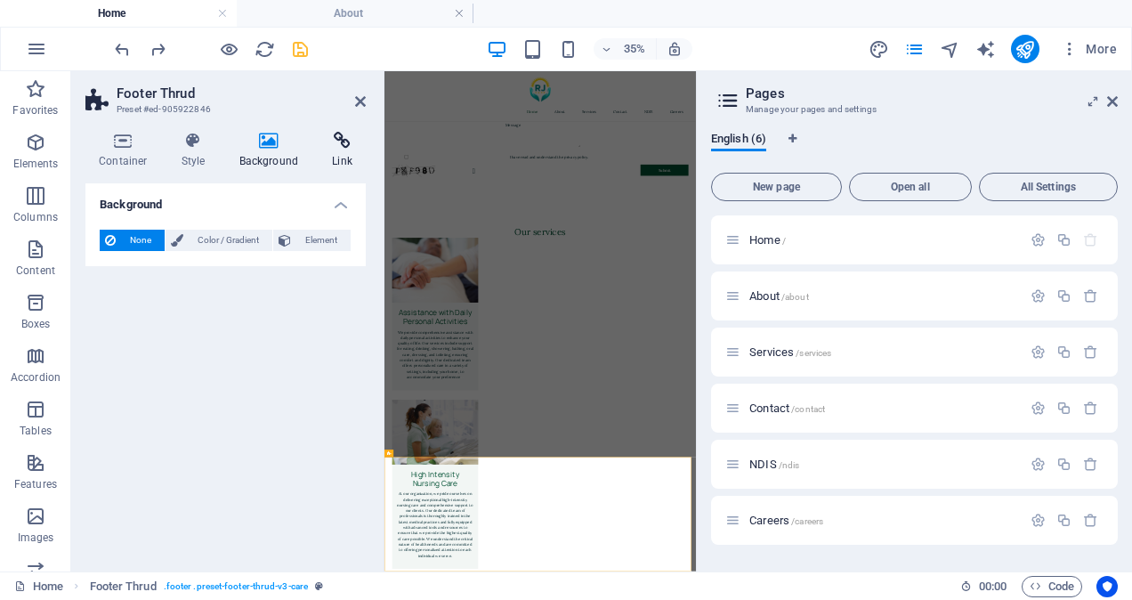
click at [336, 149] on icon at bounding box center [342, 141] width 47 height 18
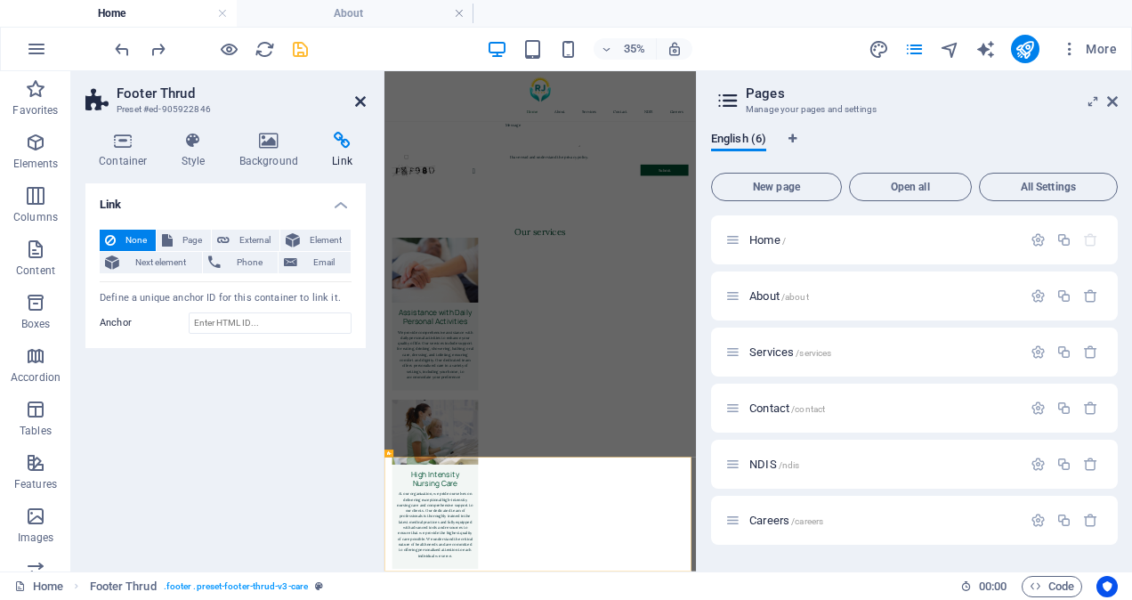
click at [365, 106] on icon at bounding box center [360, 101] width 11 height 14
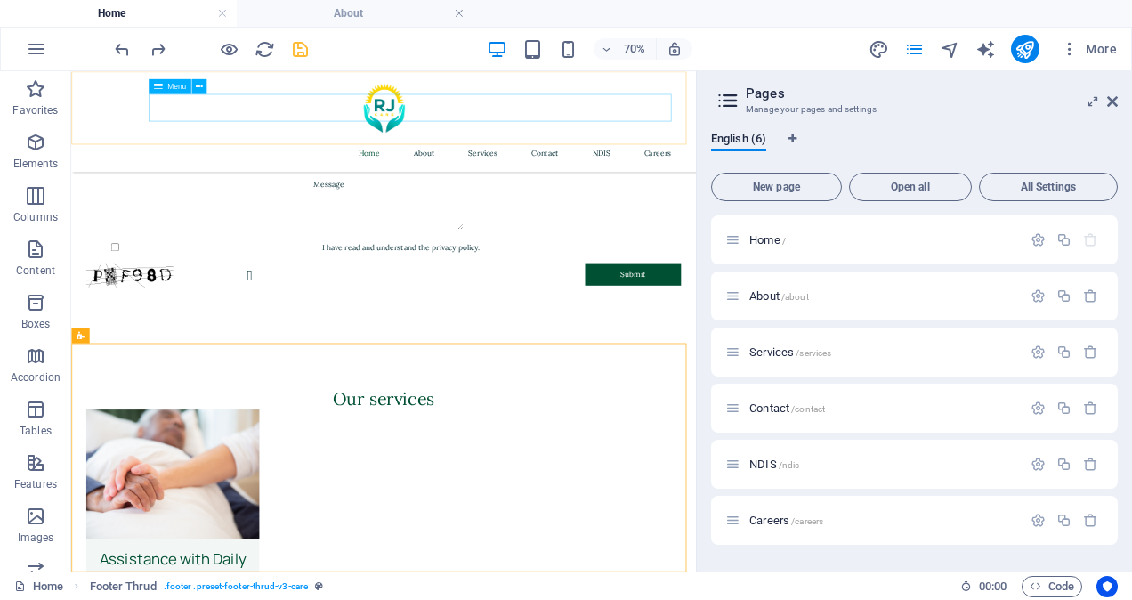
scroll to position [3736, 0]
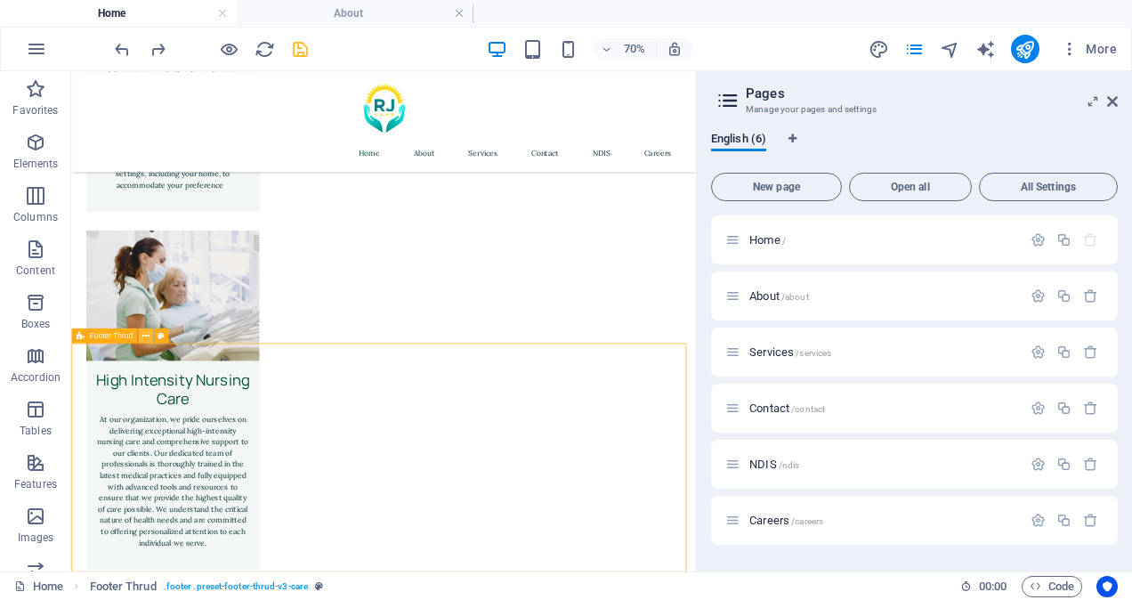
click at [147, 333] on icon at bounding box center [145, 335] width 7 height 13
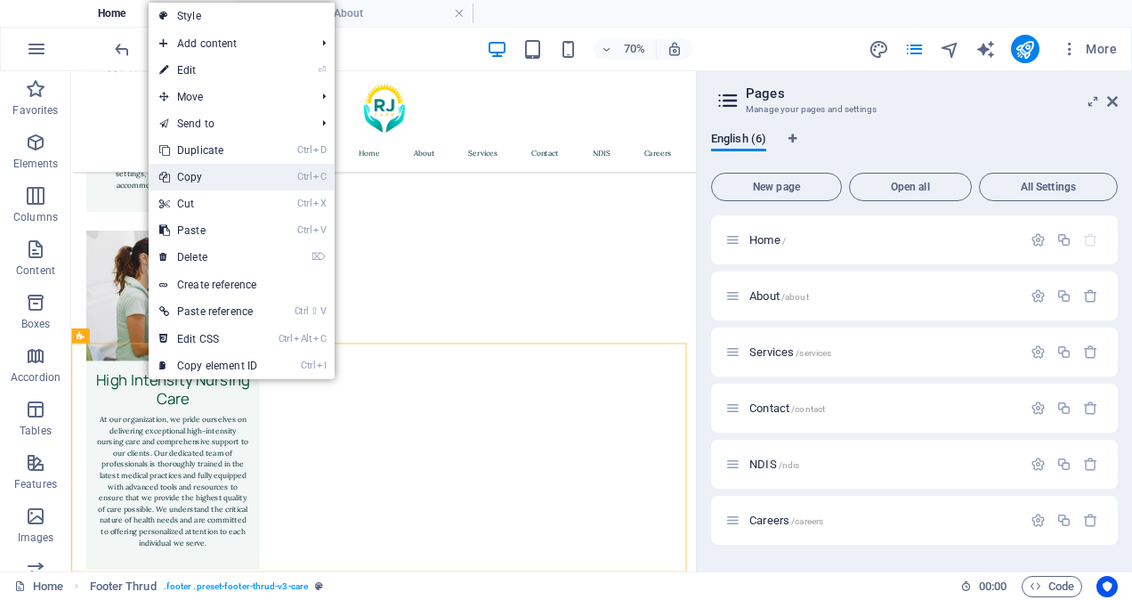
click at [193, 175] on link "Ctrl C Copy" at bounding box center [208, 177] width 119 height 27
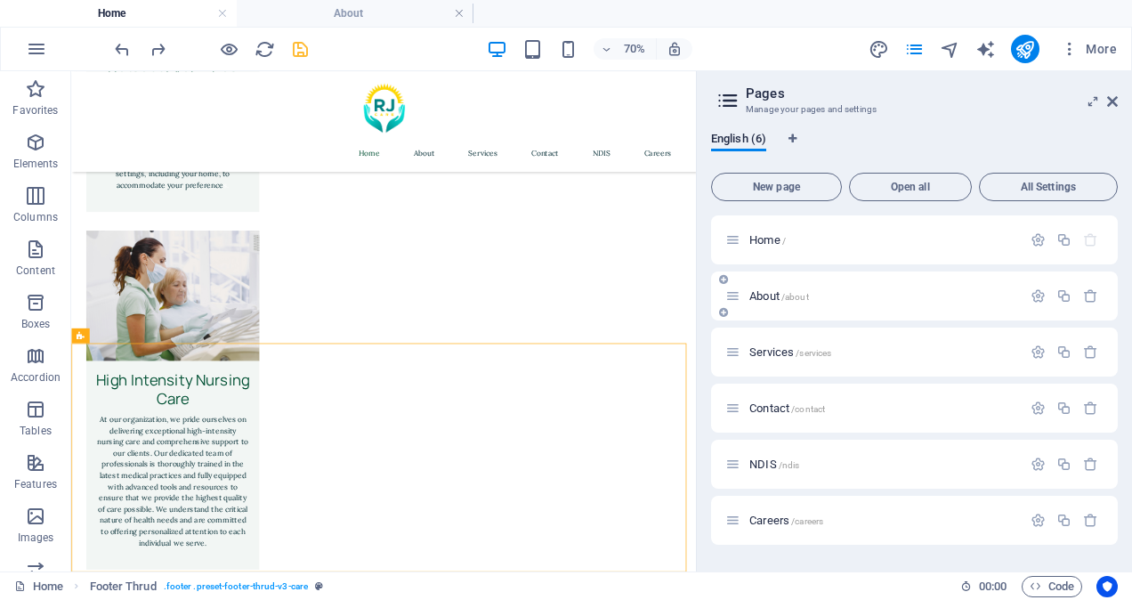
click at [766, 294] on span "About /about" at bounding box center [779, 295] width 60 height 13
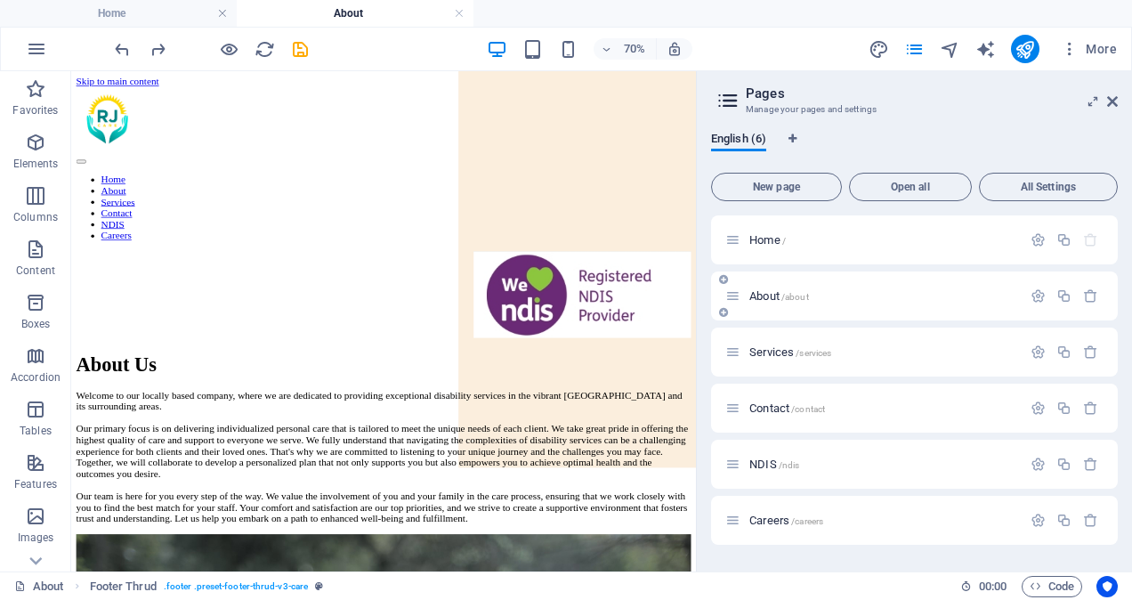
scroll to position [0, 0]
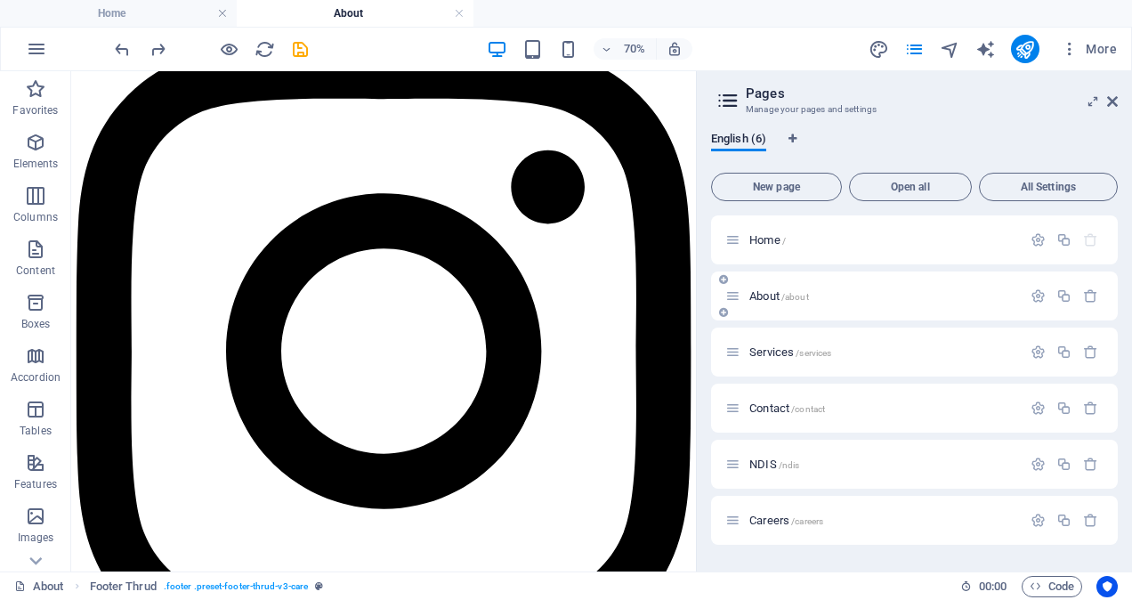
click at [766, 294] on span "About /about" at bounding box center [779, 295] width 60 height 13
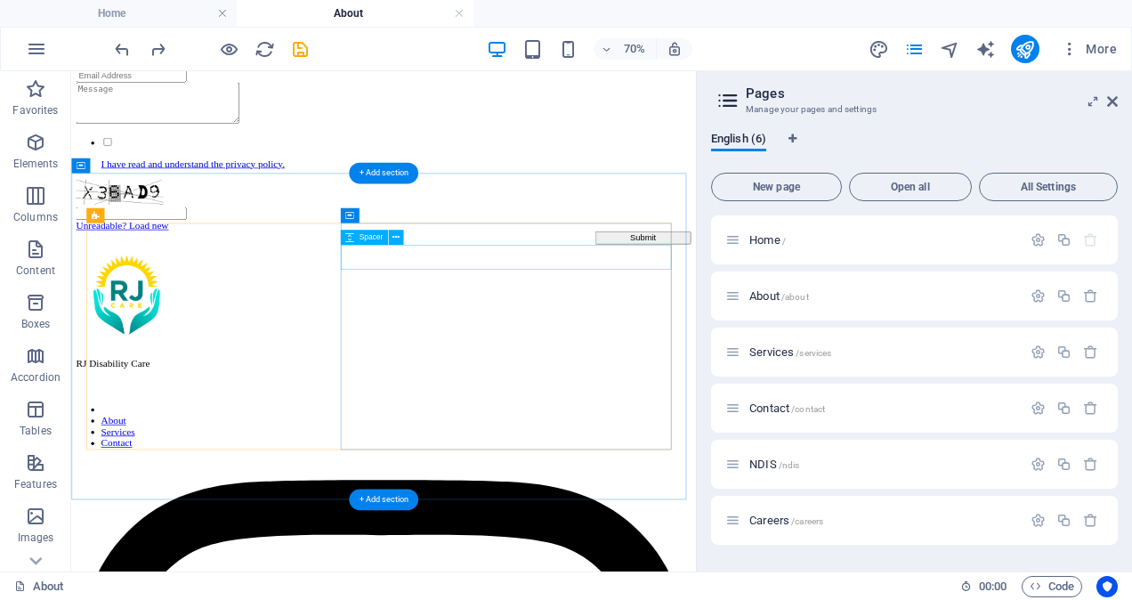
scroll to position [2289, 0]
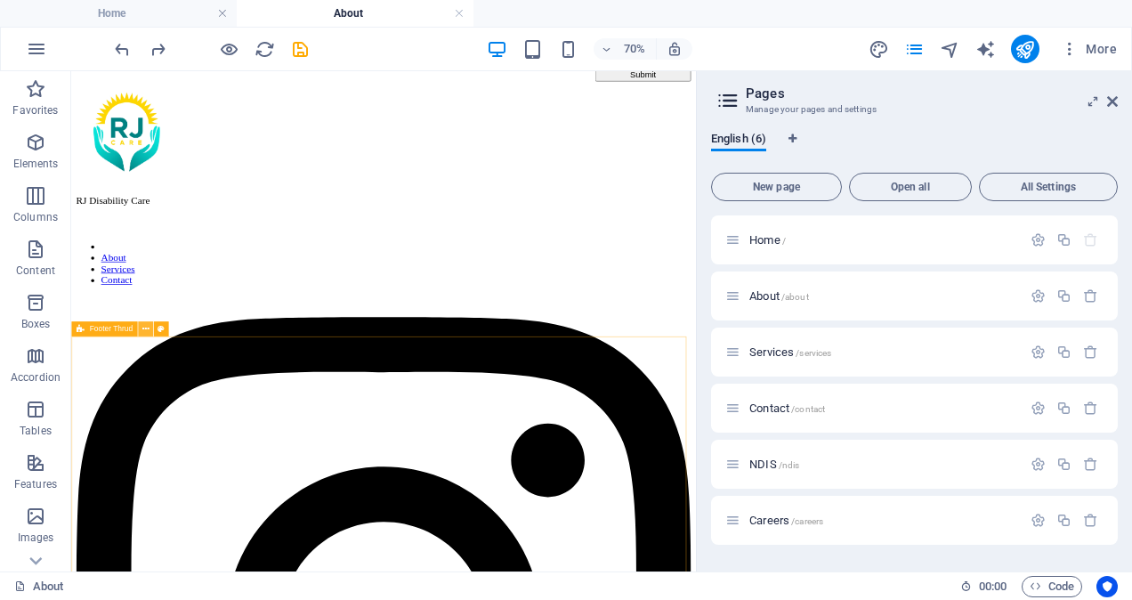
click at [149, 328] on button at bounding box center [145, 328] width 15 height 15
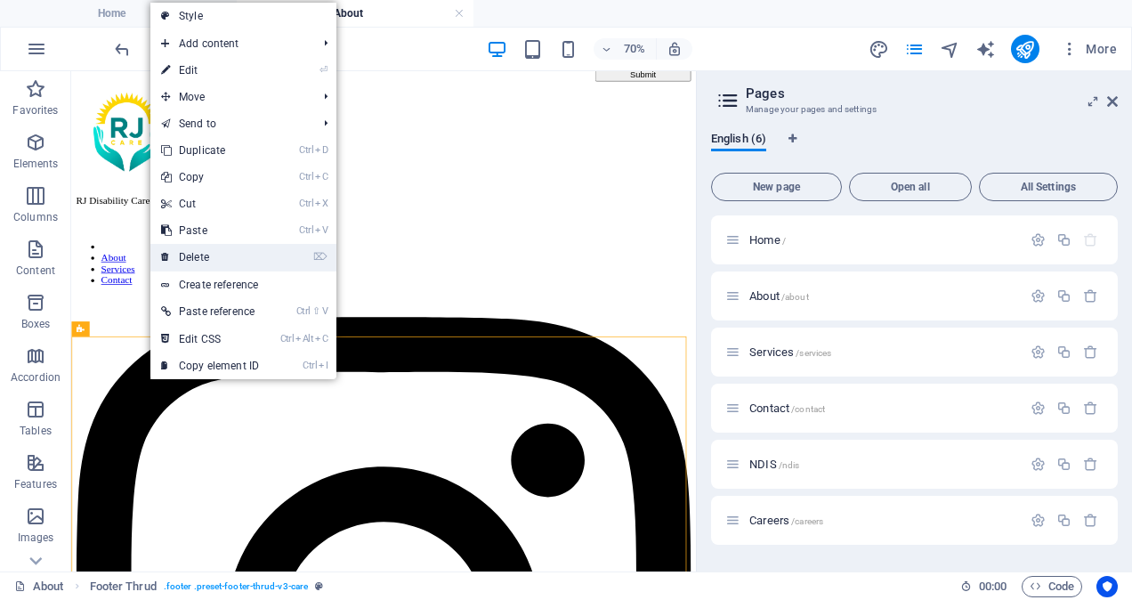
click at [205, 262] on link "⌦ Delete" at bounding box center [209, 257] width 119 height 27
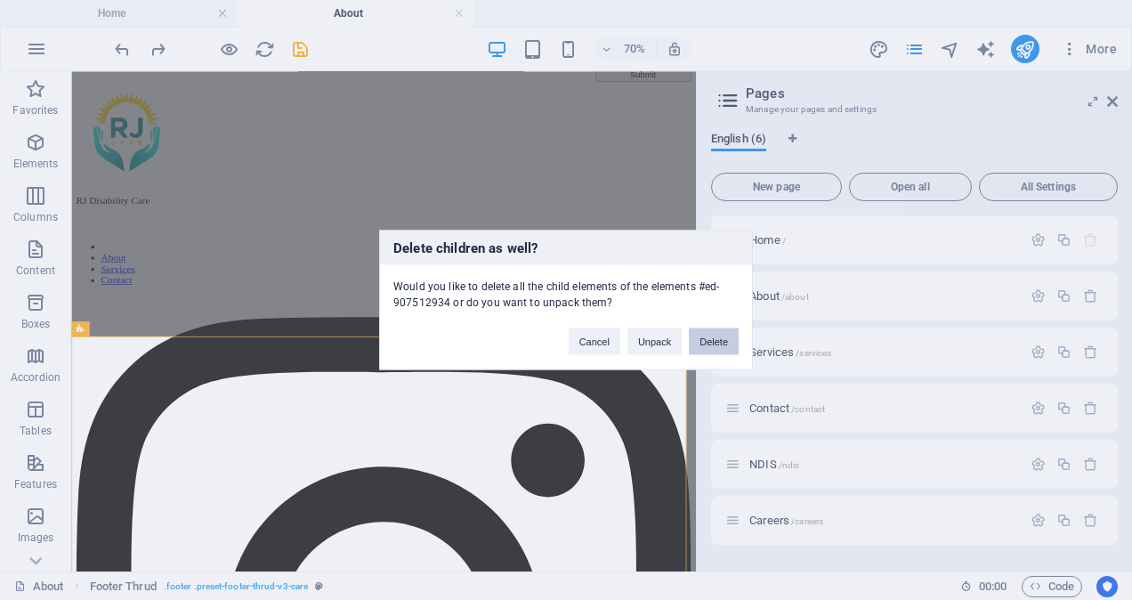
click at [721, 341] on button "Delete" at bounding box center [714, 341] width 50 height 27
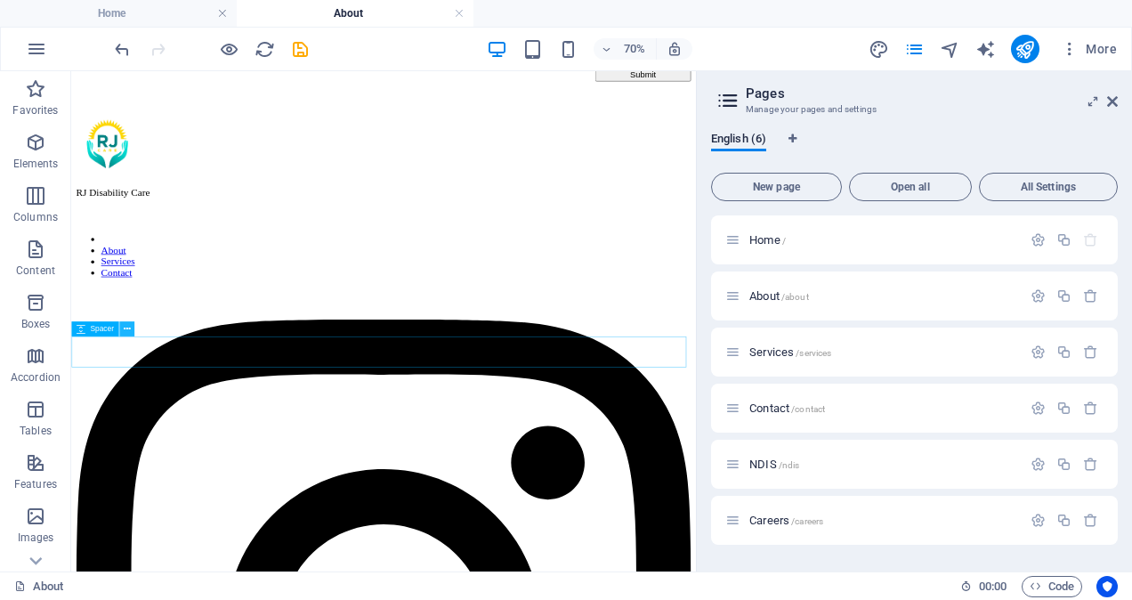
click at [126, 329] on icon at bounding box center [126, 328] width 7 height 13
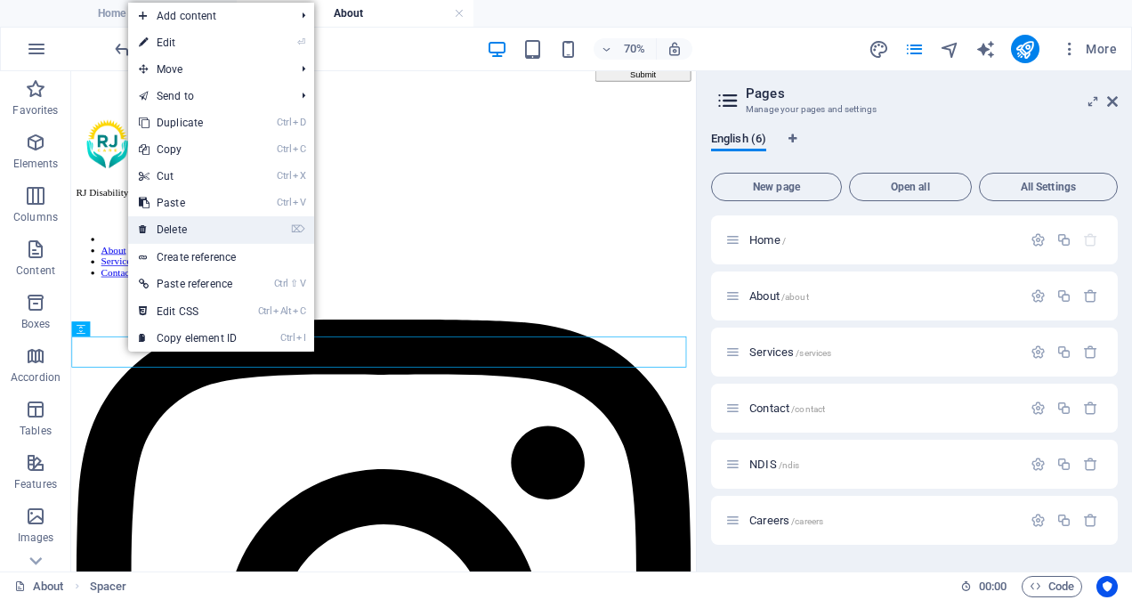
click at [183, 233] on link "⌦ Delete" at bounding box center [187, 229] width 119 height 27
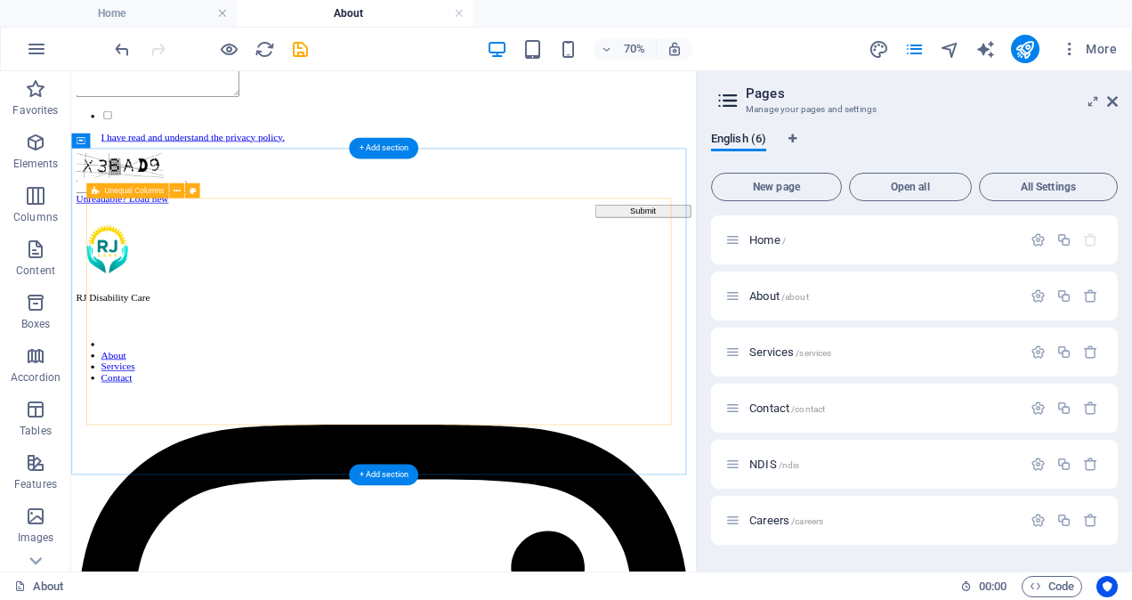
scroll to position [2084, 0]
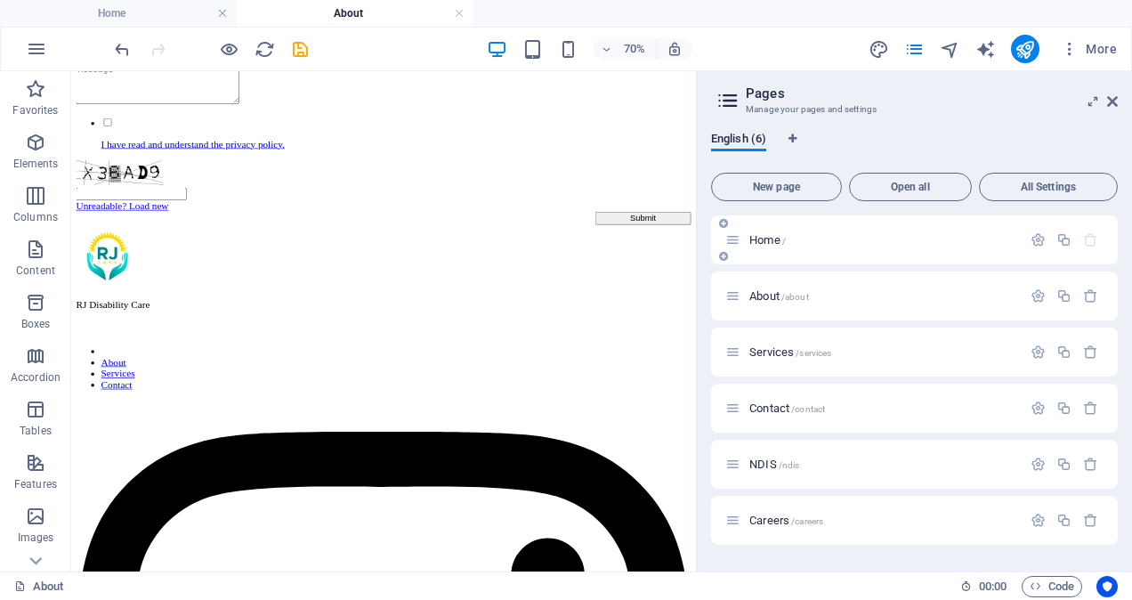
click at [773, 240] on span "Home /" at bounding box center [767, 239] width 36 height 13
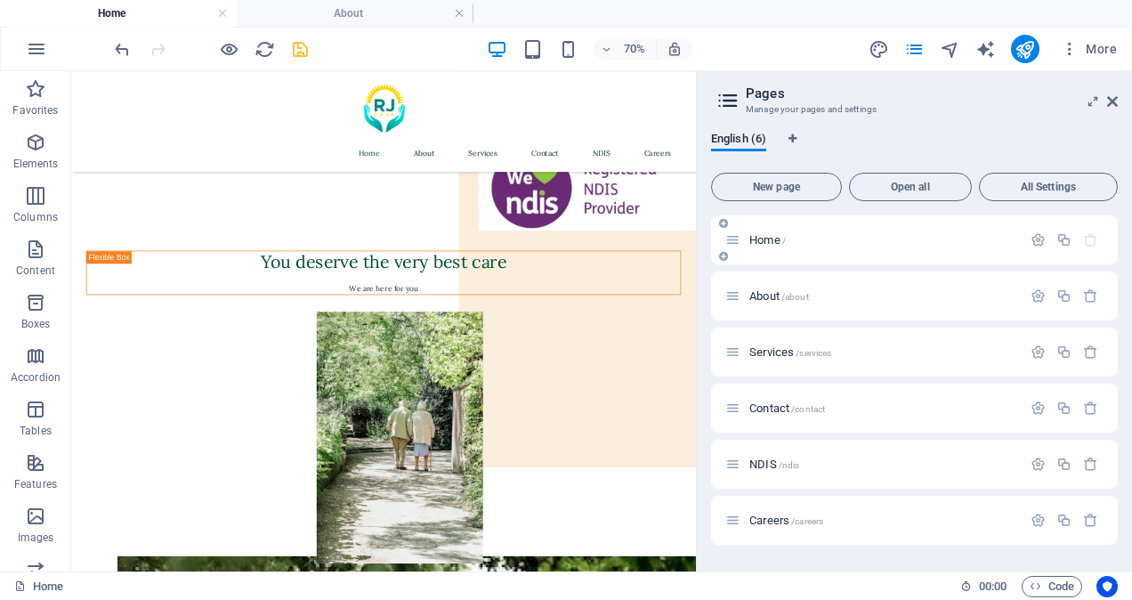
scroll to position [3736, 0]
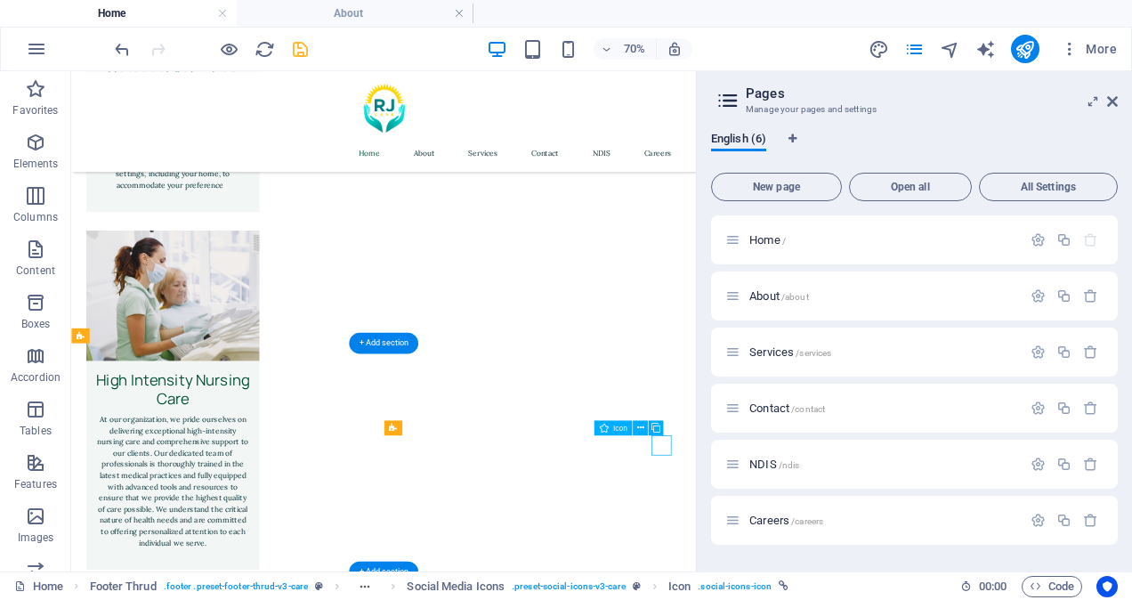
select select "external"
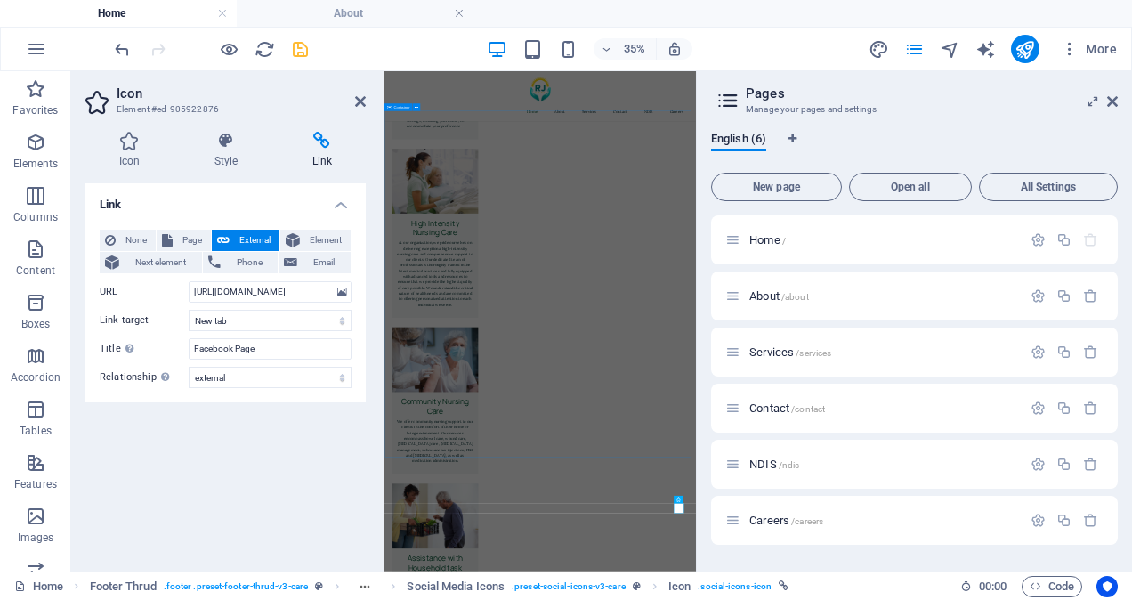
scroll to position [3017, 0]
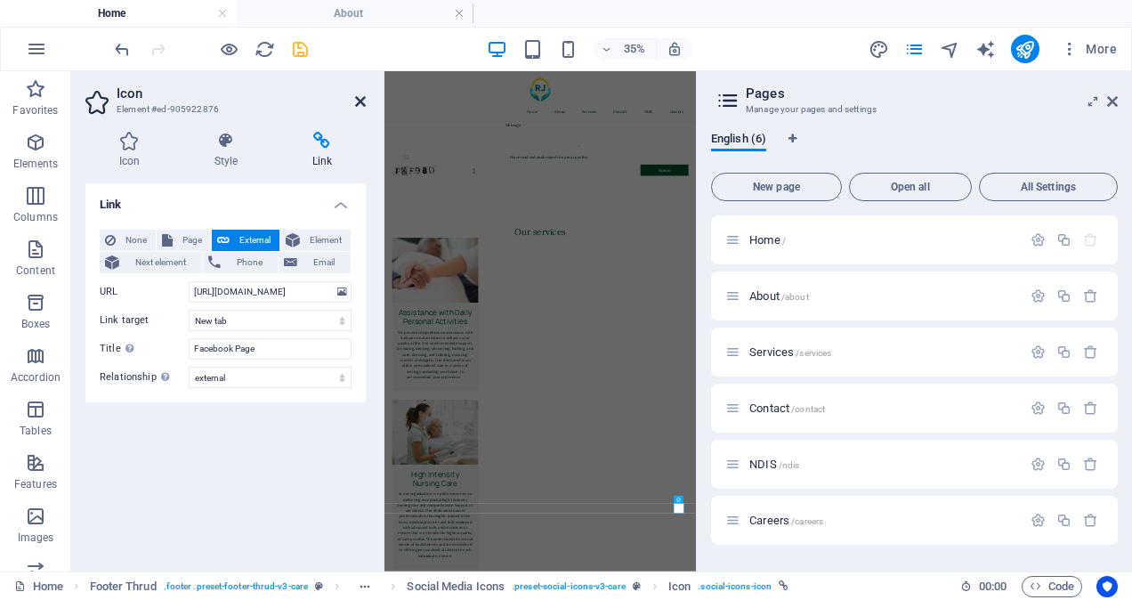
click at [359, 99] on icon at bounding box center [360, 101] width 11 height 14
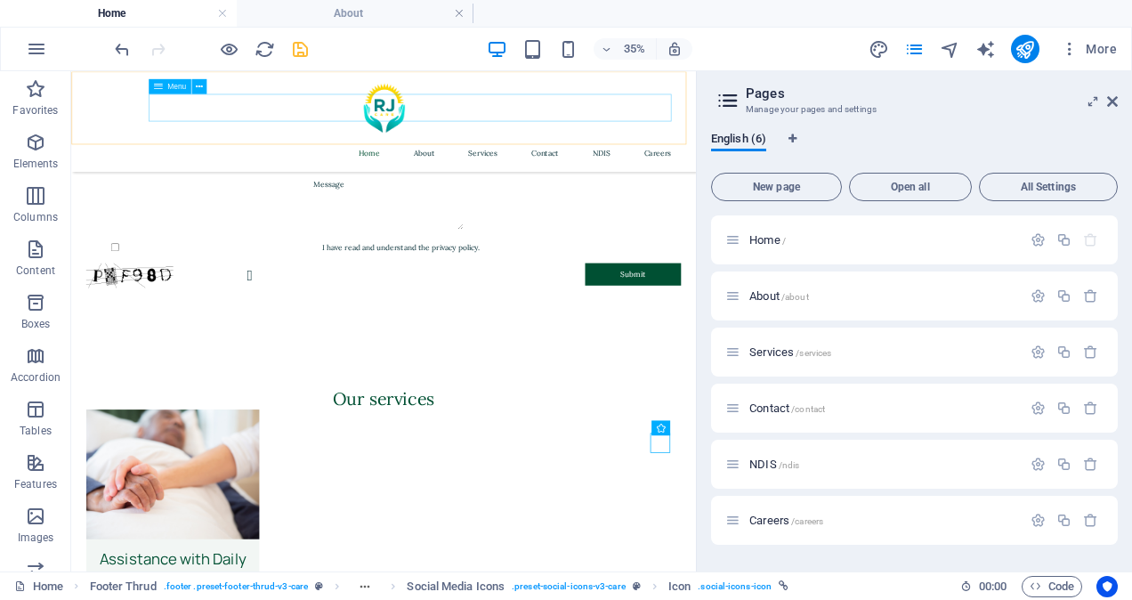
scroll to position [3736, 0]
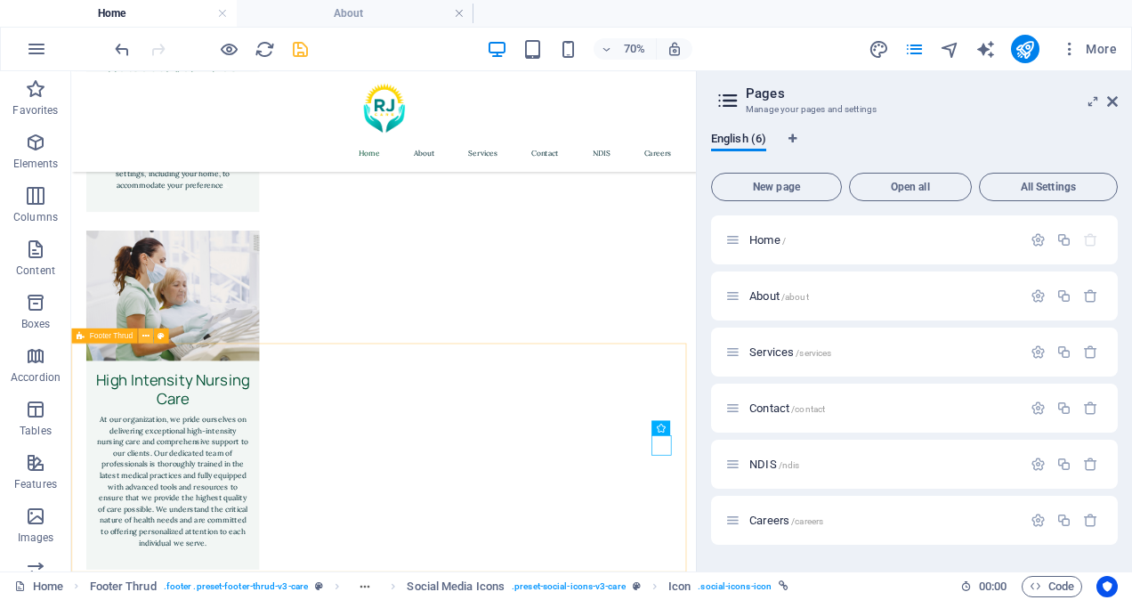
click at [144, 334] on icon at bounding box center [145, 335] width 7 height 13
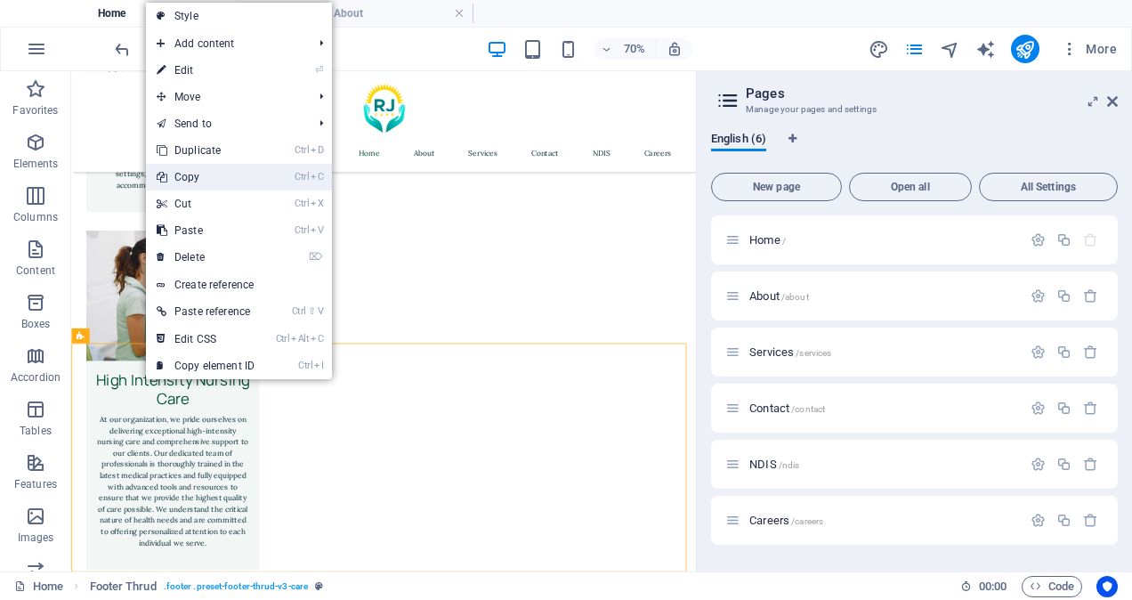
click at [203, 183] on link "Ctrl C Copy" at bounding box center [205, 177] width 119 height 27
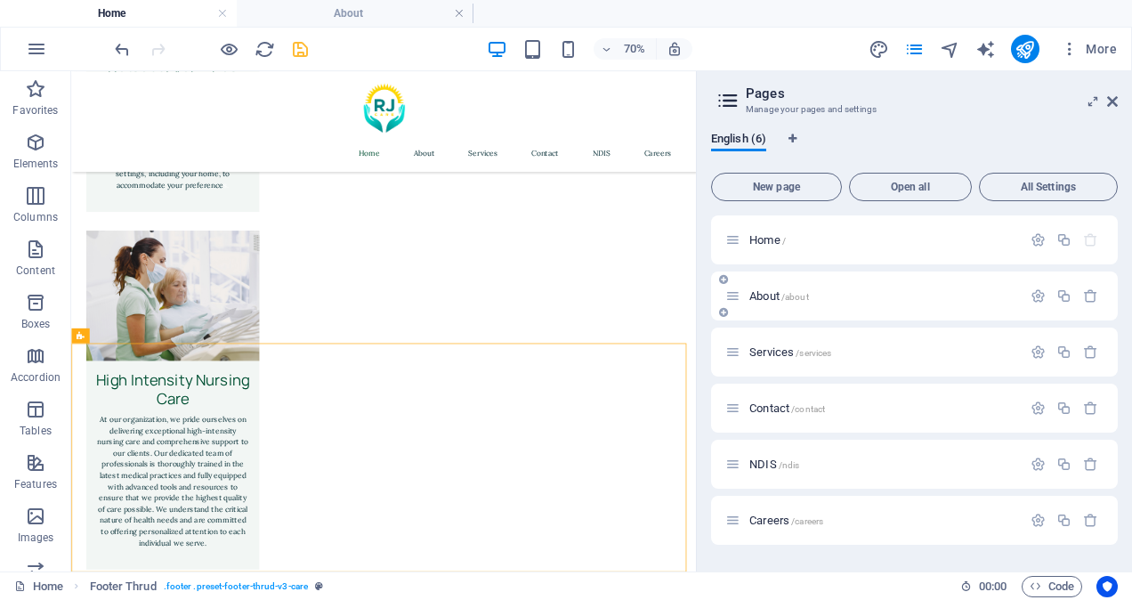
click at [760, 301] on span "About /about" at bounding box center [779, 295] width 60 height 13
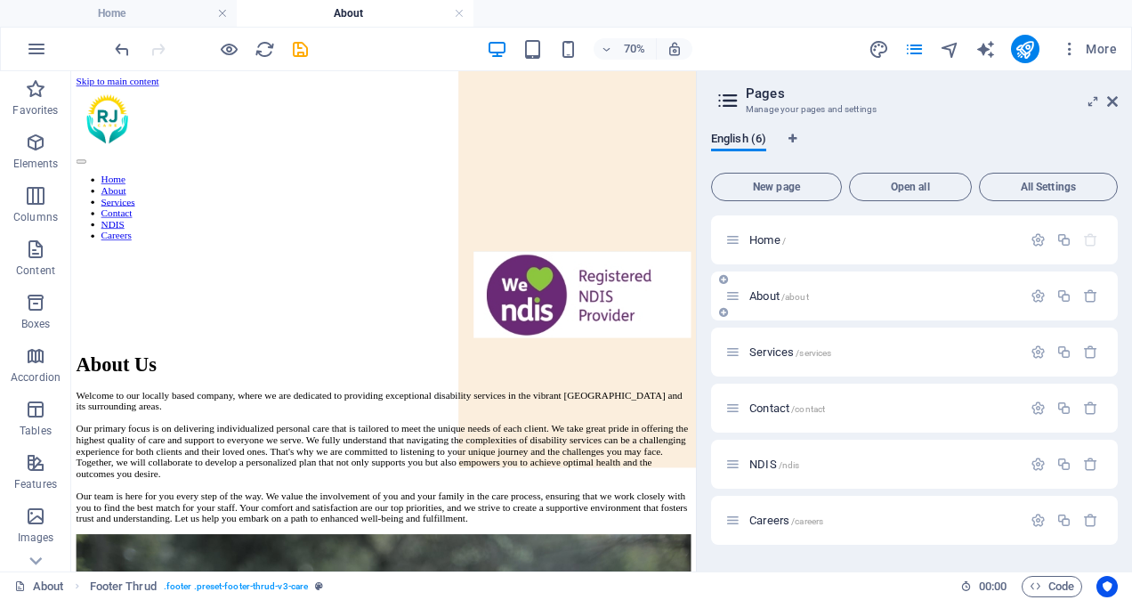
scroll to position [0, 0]
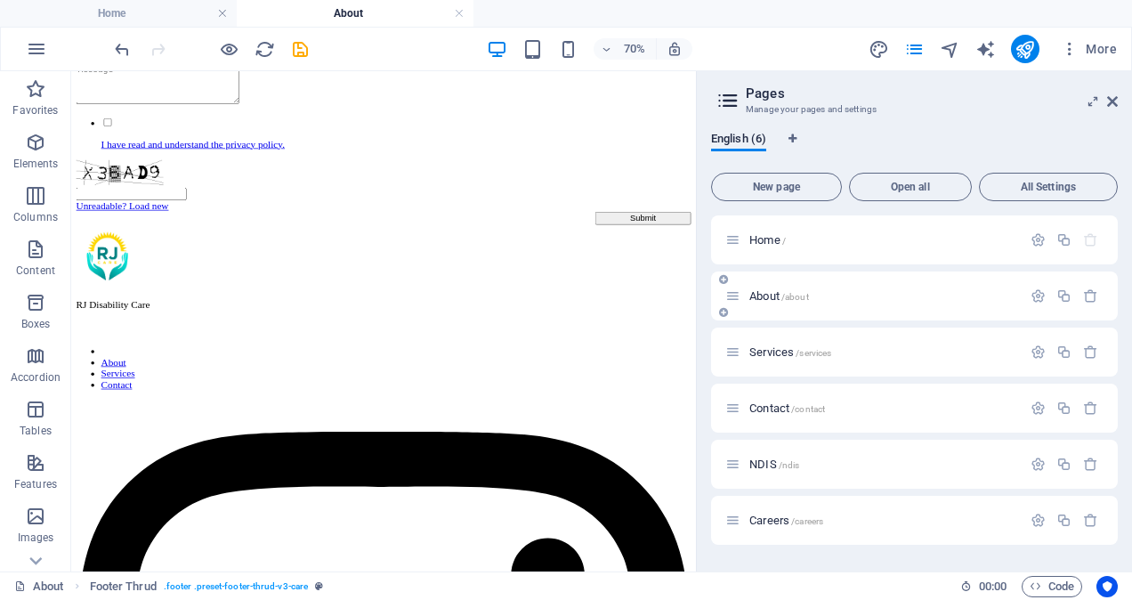
click at [760, 301] on span "About /about" at bounding box center [779, 295] width 60 height 13
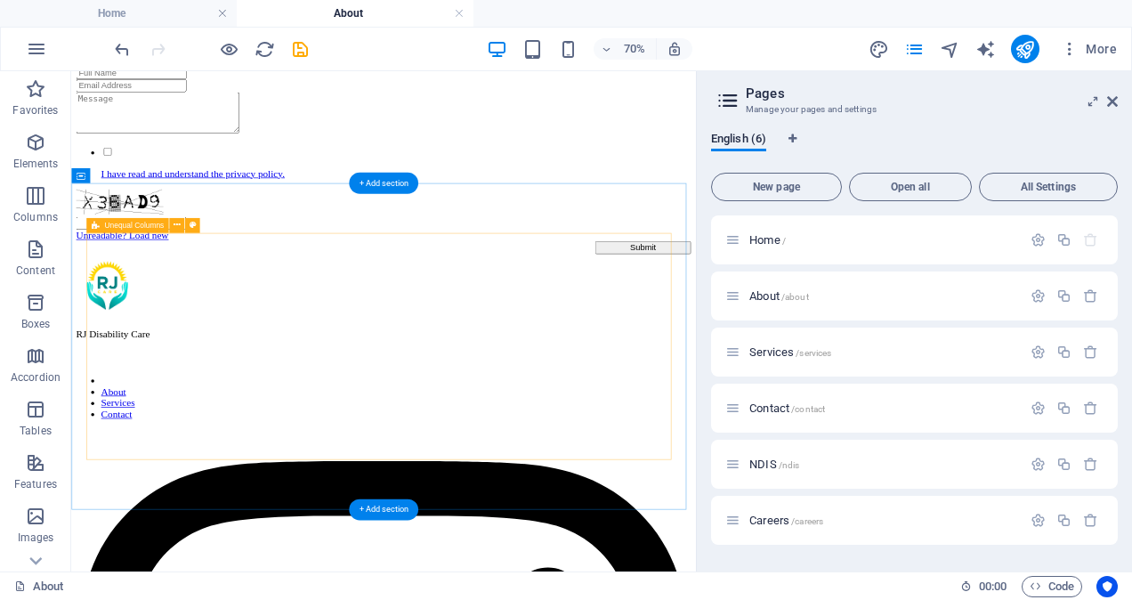
scroll to position [2042, 0]
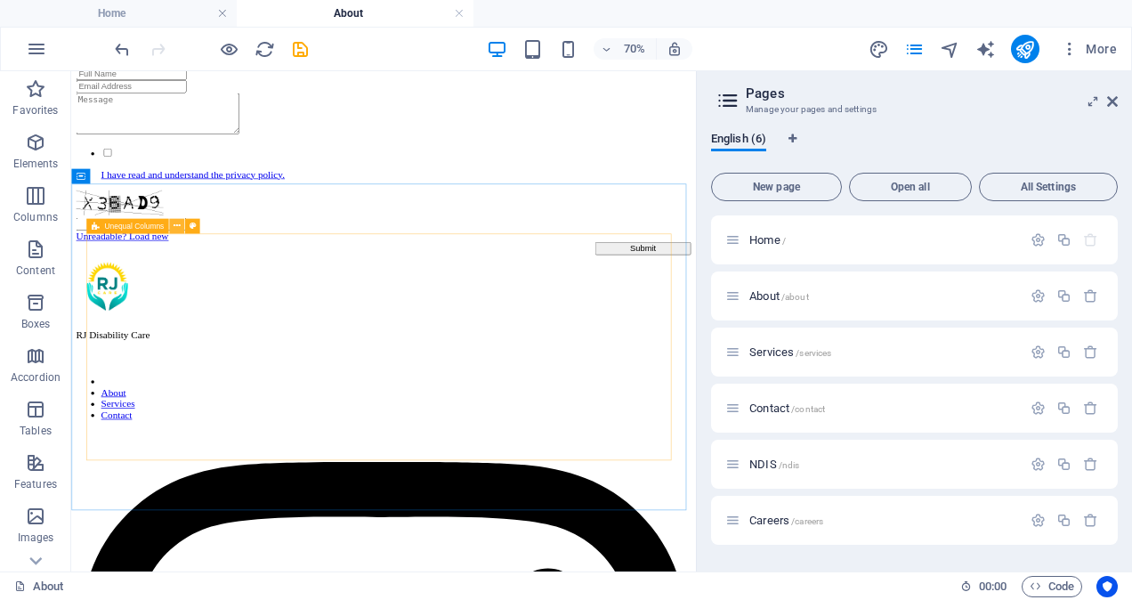
click at [174, 224] on icon at bounding box center [177, 225] width 7 height 13
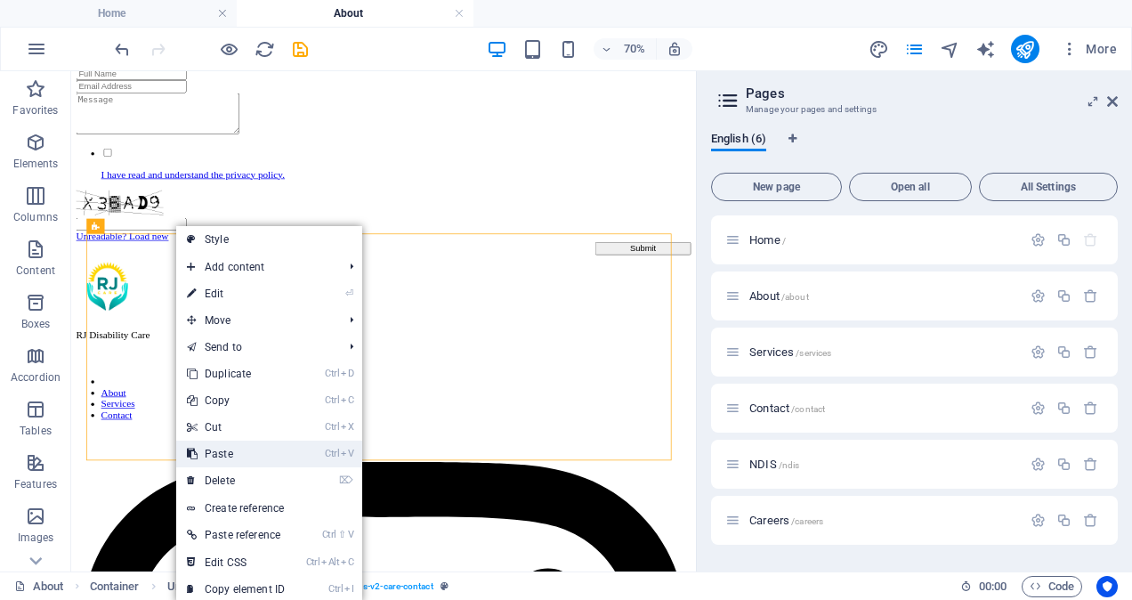
click at [226, 454] on link "Ctrl V Paste" at bounding box center [235, 454] width 119 height 27
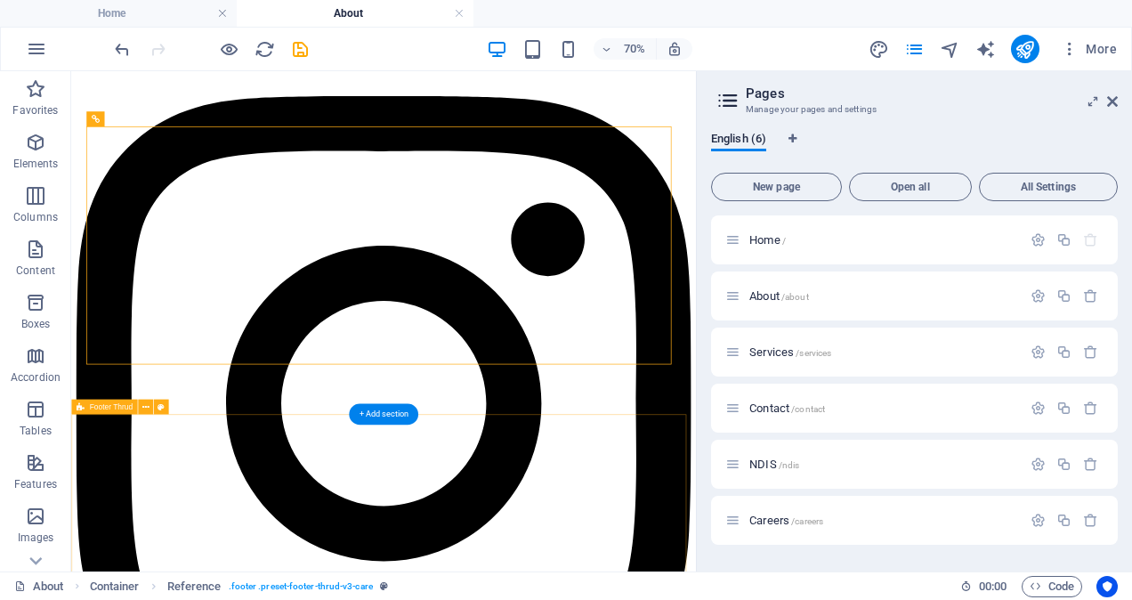
scroll to position [2568, 0]
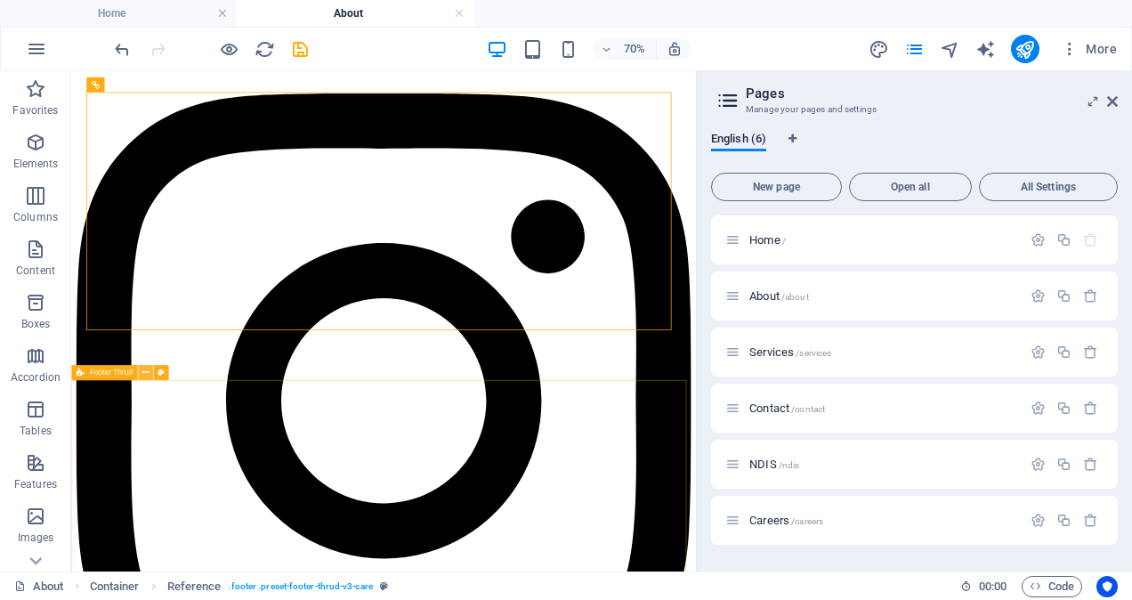
click at [147, 373] on icon at bounding box center [145, 372] width 7 height 13
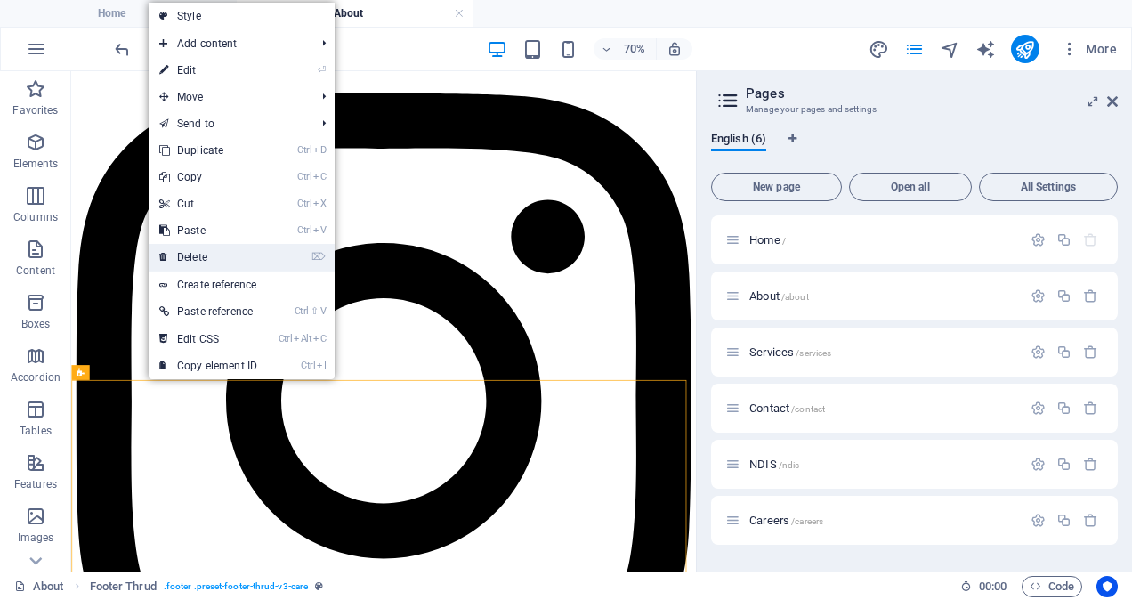
click at [203, 252] on link "⌦ Delete" at bounding box center [208, 257] width 119 height 27
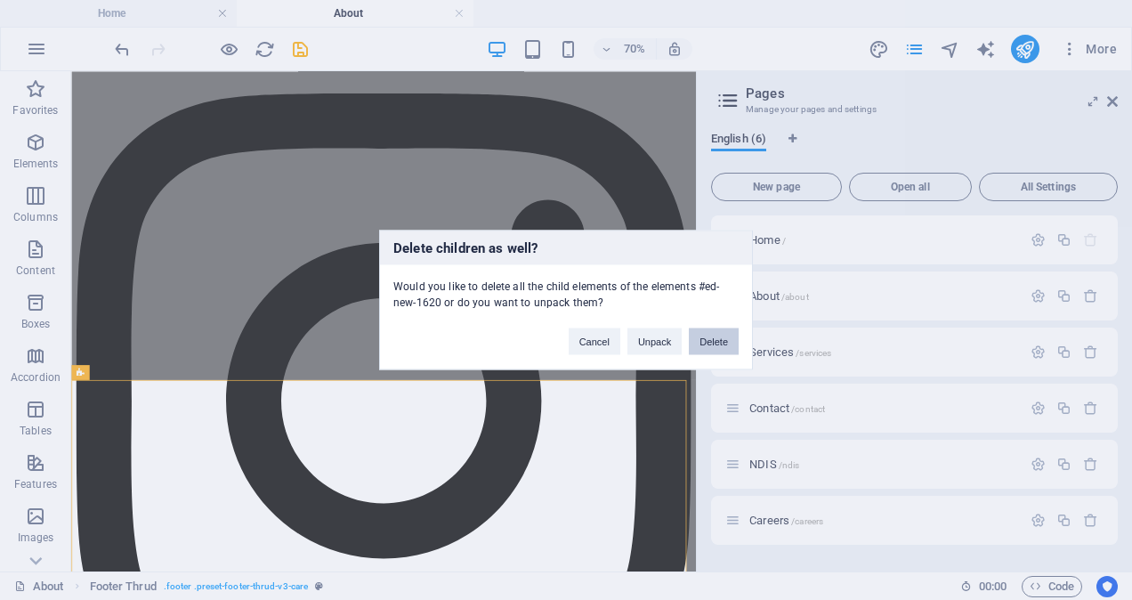
click at [715, 344] on button "Delete" at bounding box center [714, 341] width 50 height 27
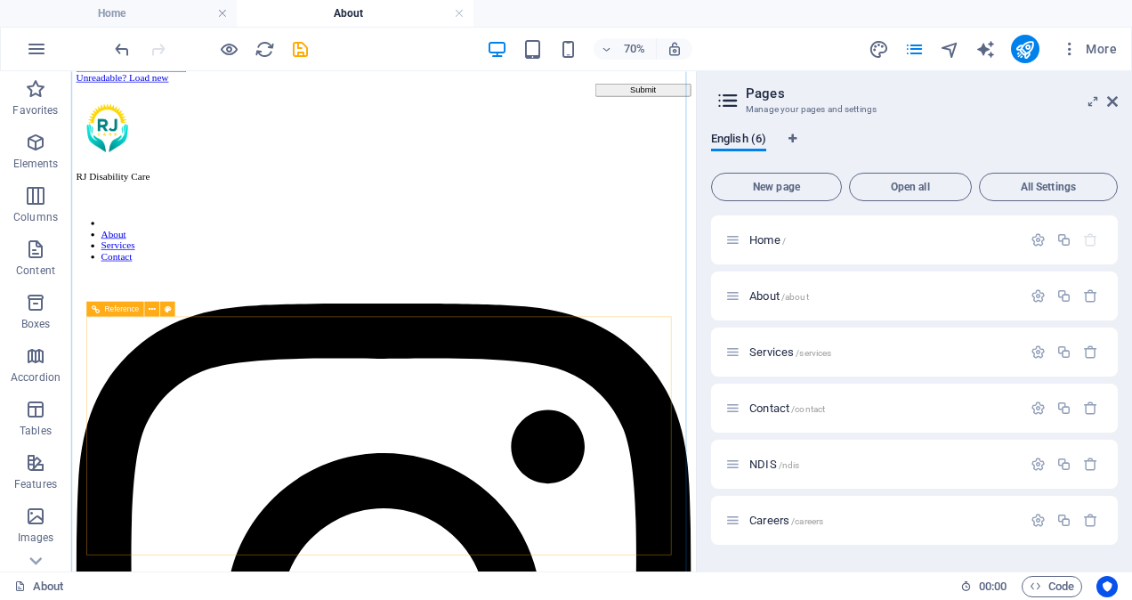
scroll to position [2294, 0]
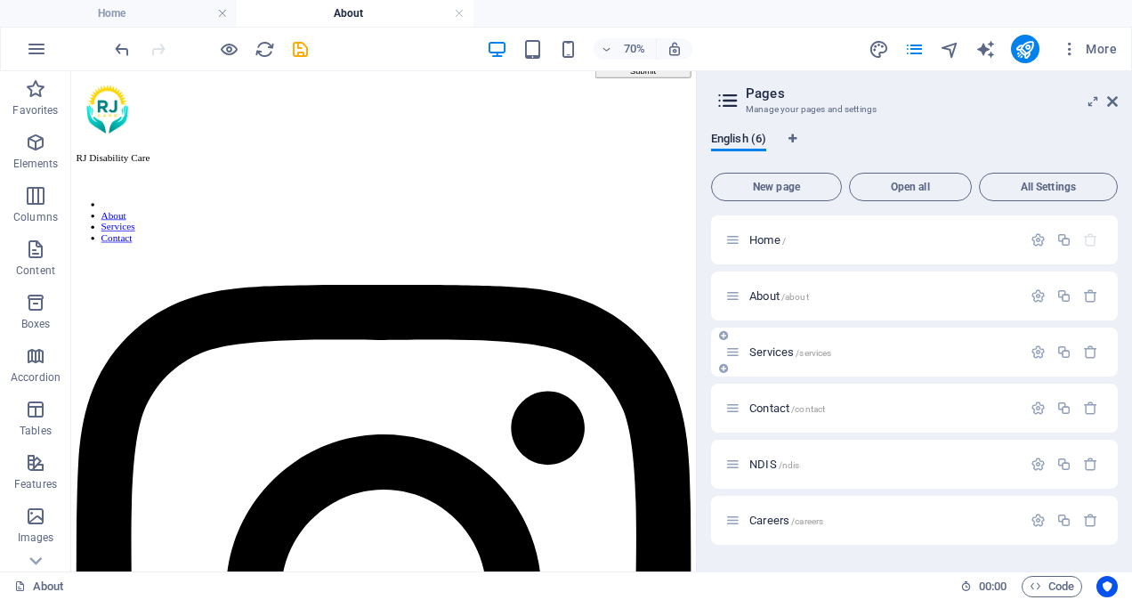
click at [783, 357] on span "Services /services" at bounding box center [790, 351] width 82 height 13
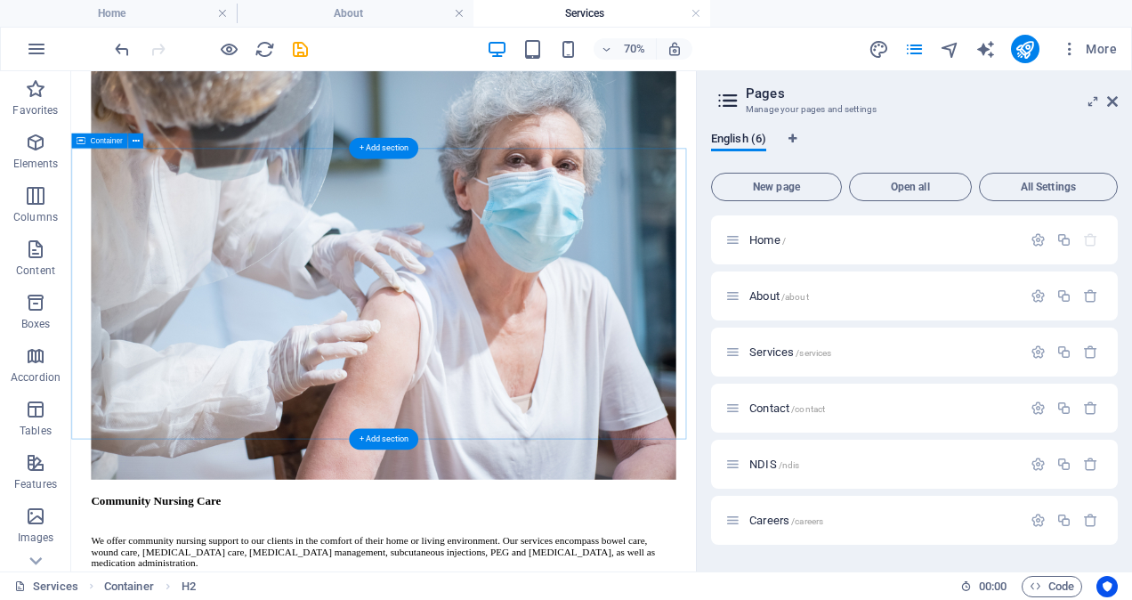
scroll to position [2278, 0]
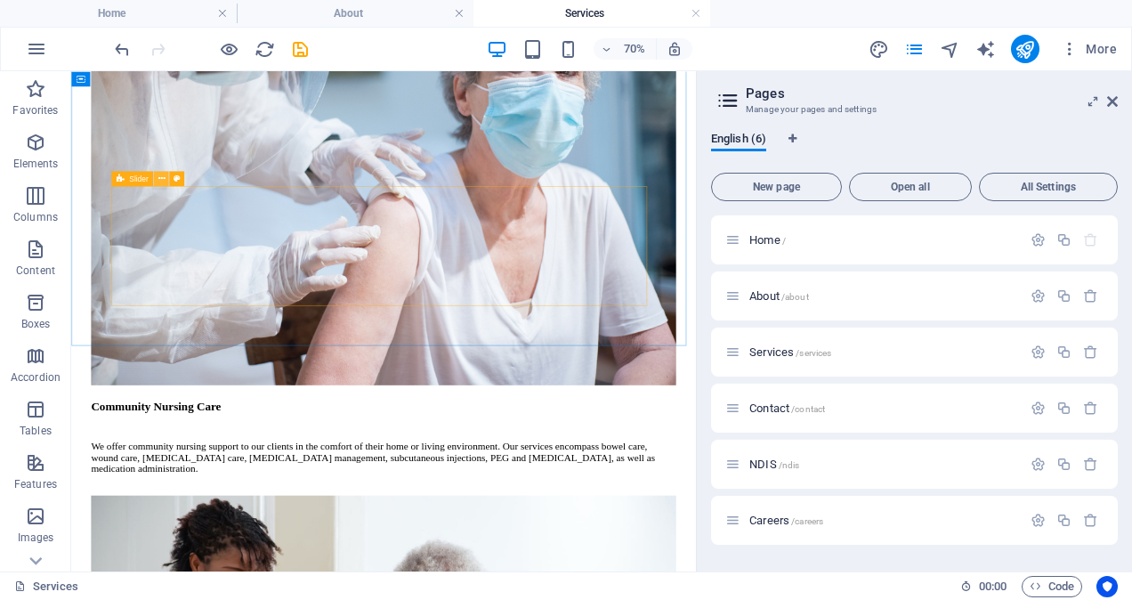
click at [157, 182] on button at bounding box center [161, 178] width 15 height 15
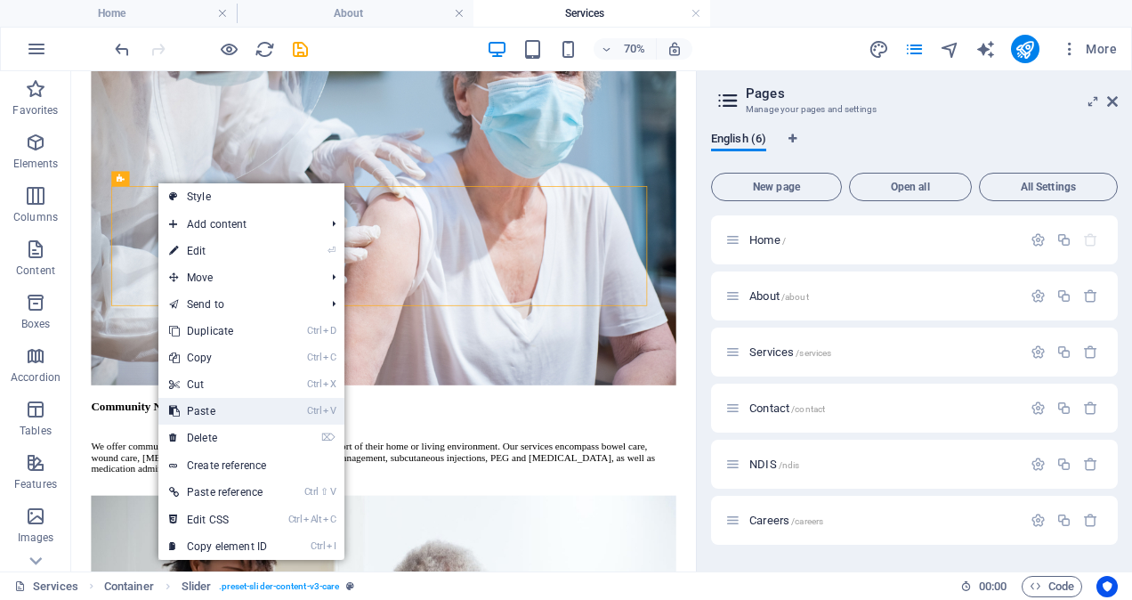
click at [210, 409] on link "Ctrl V Paste" at bounding box center [217, 411] width 119 height 27
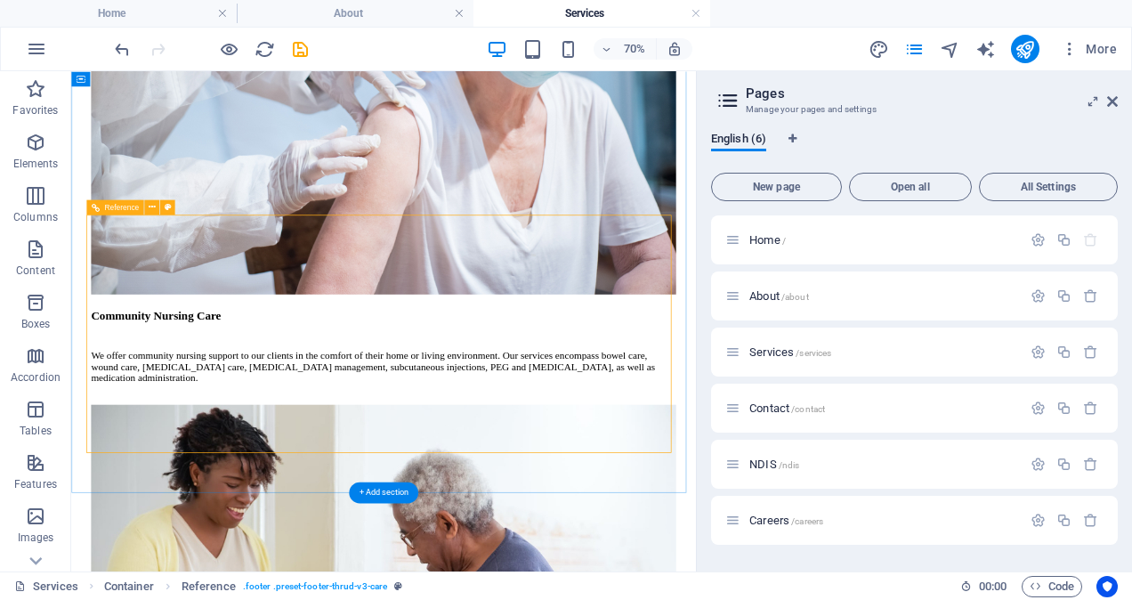
scroll to position [2295, 0]
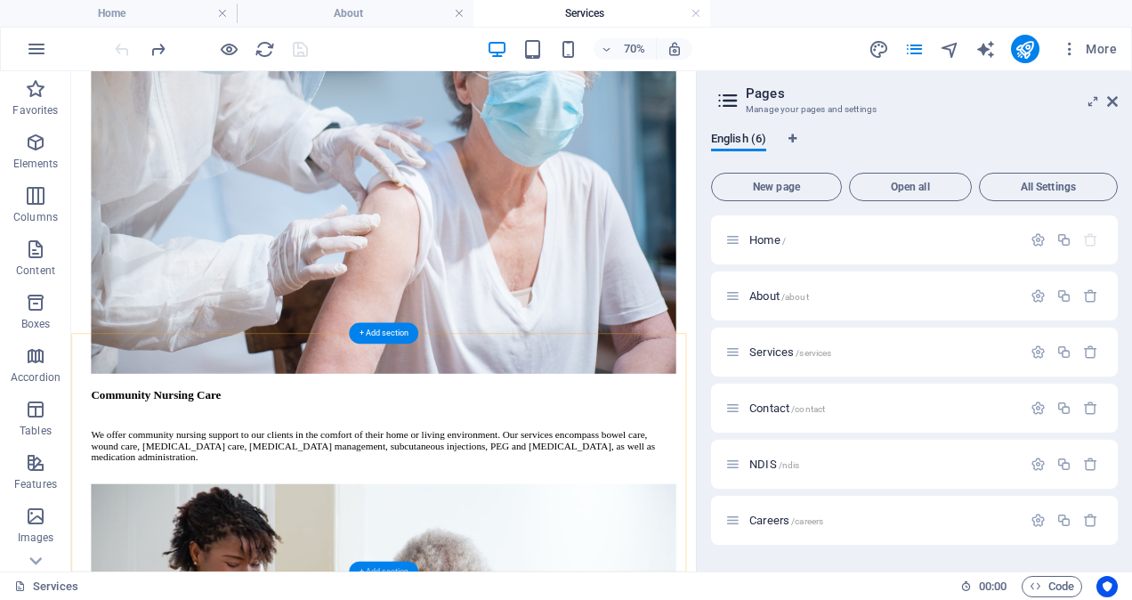
click at [384, 564] on div "+ Add section" at bounding box center [383, 571] width 69 height 21
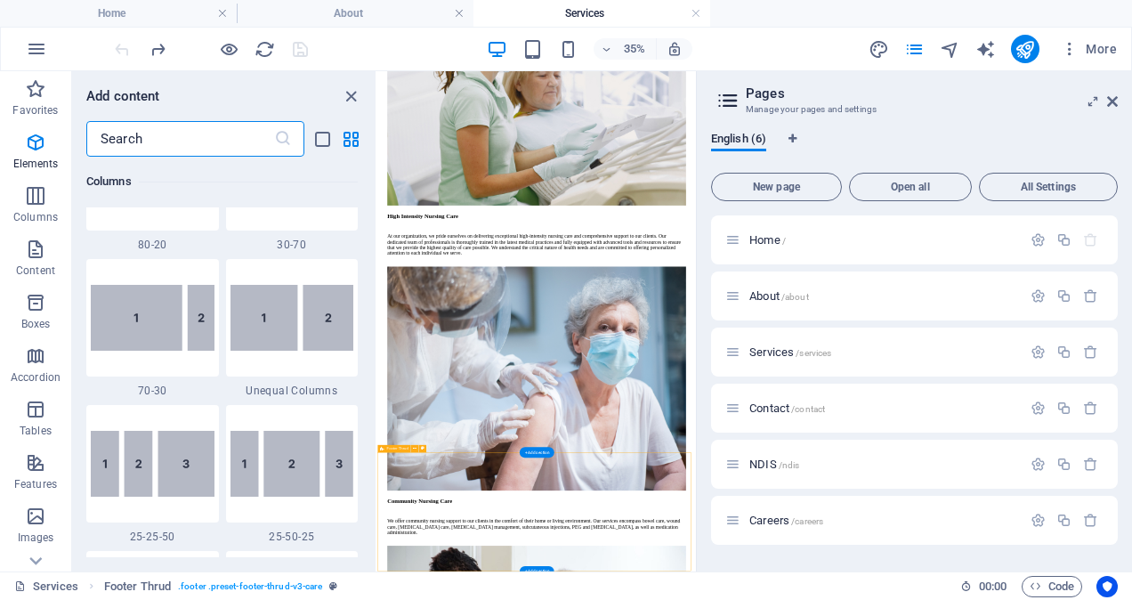
scroll to position [3114, 0]
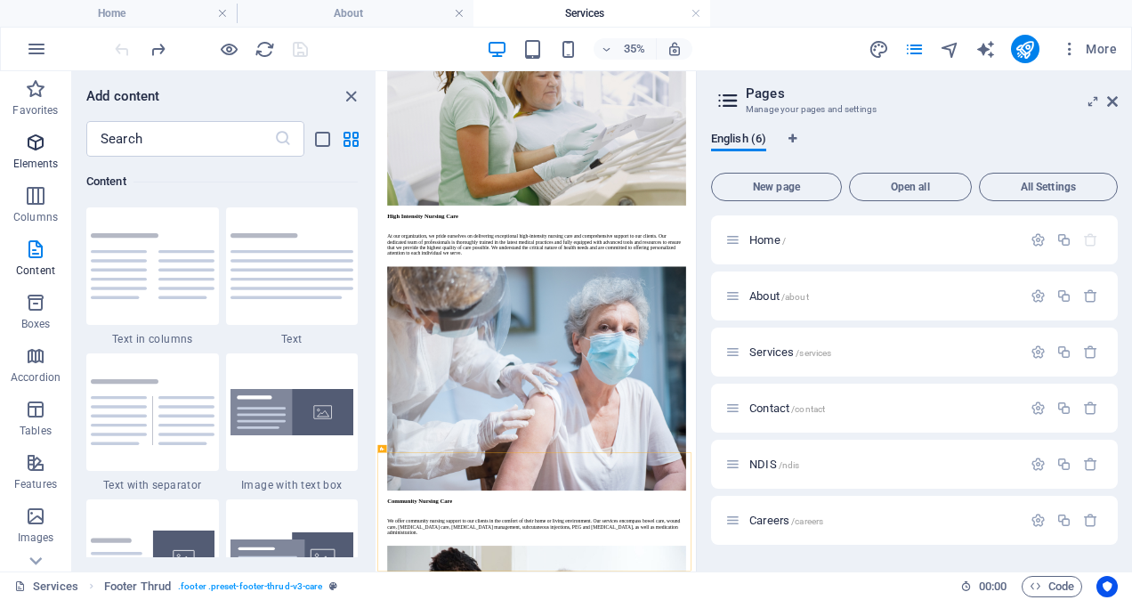
click at [43, 150] on icon "button" at bounding box center [35, 142] width 21 height 21
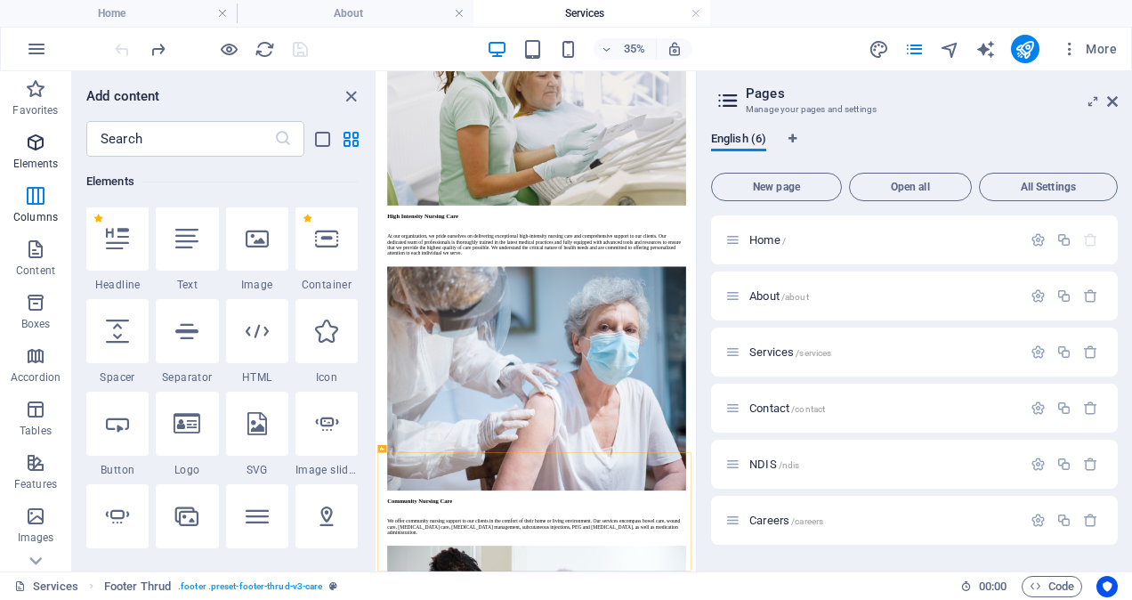
scroll to position [190, 0]
click at [313, 253] on div at bounding box center [326, 239] width 62 height 64
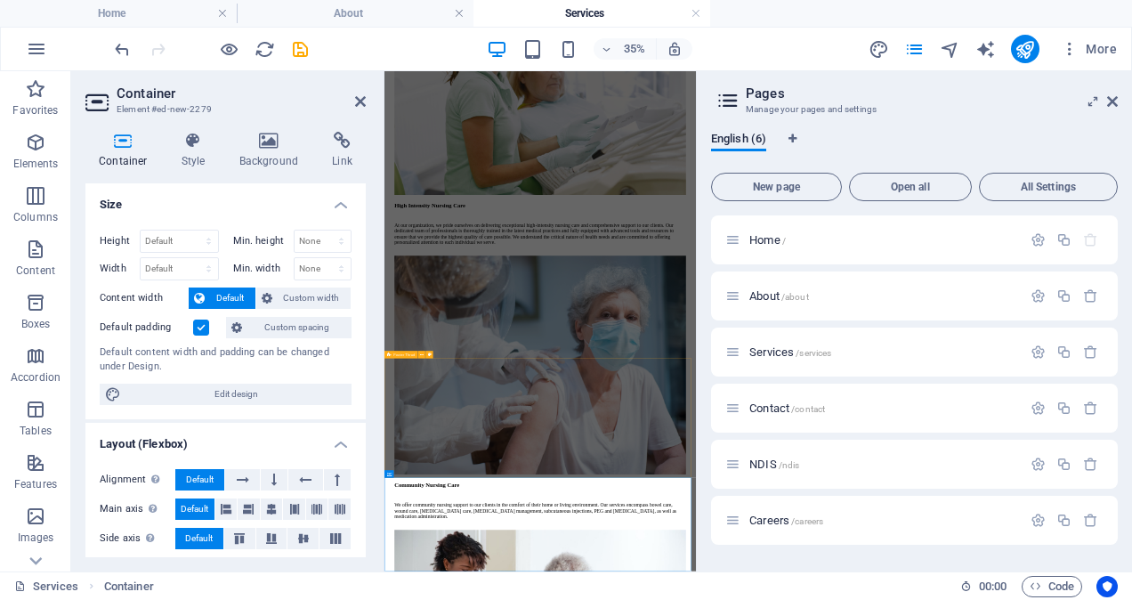
scroll to position [1848, 0]
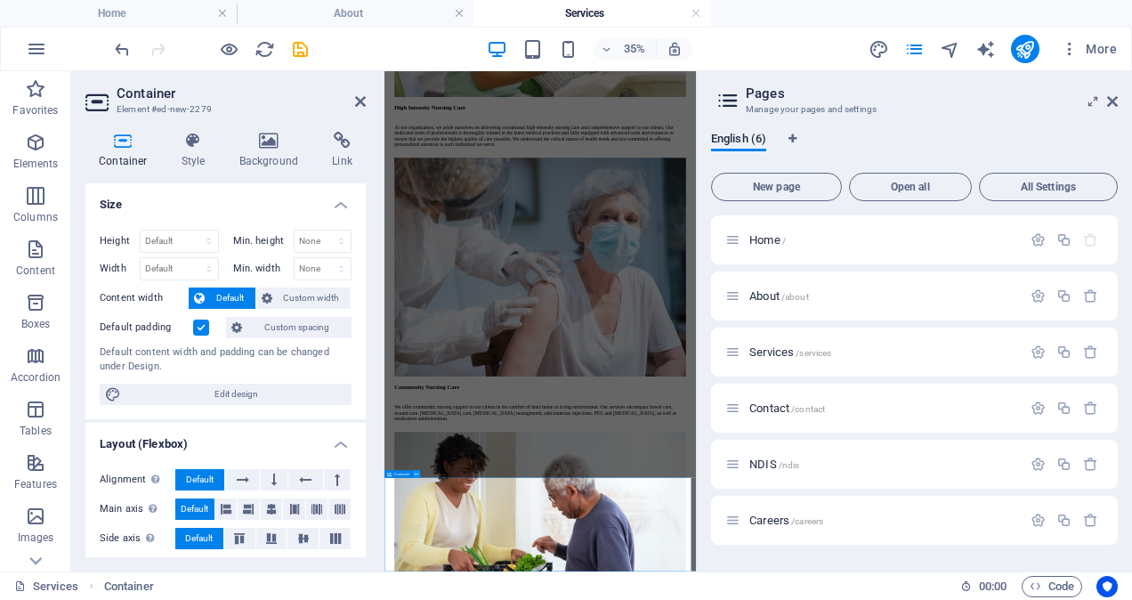
click at [416, 473] on icon at bounding box center [417, 474] width 4 height 6
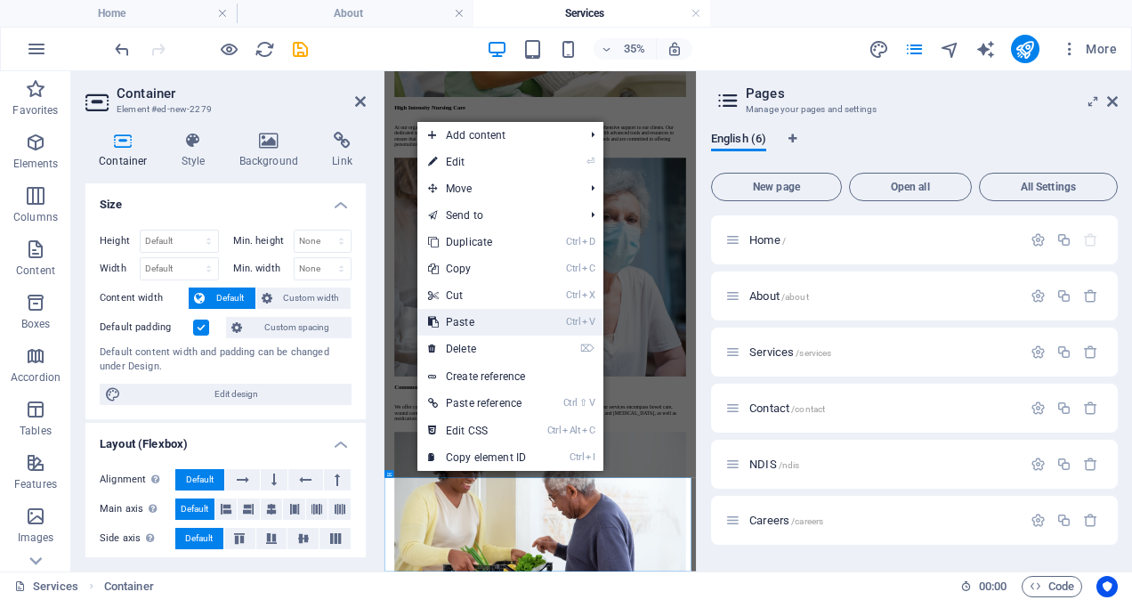
click at [464, 321] on link "Ctrl V Paste" at bounding box center [476, 322] width 119 height 27
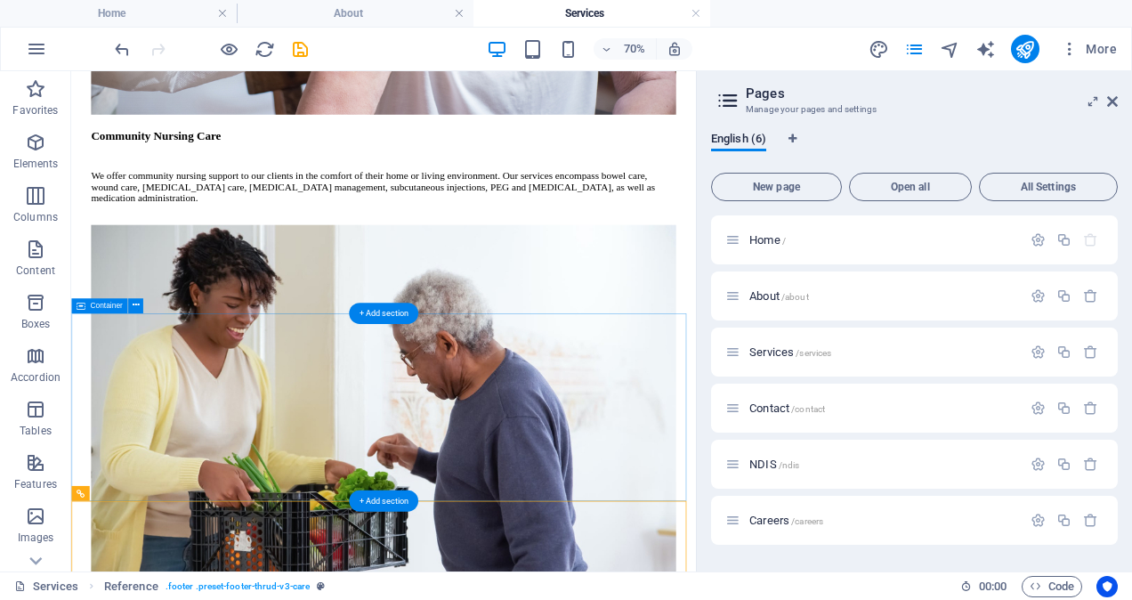
scroll to position [2665, 0]
click at [137, 305] on icon at bounding box center [135, 305] width 7 height 13
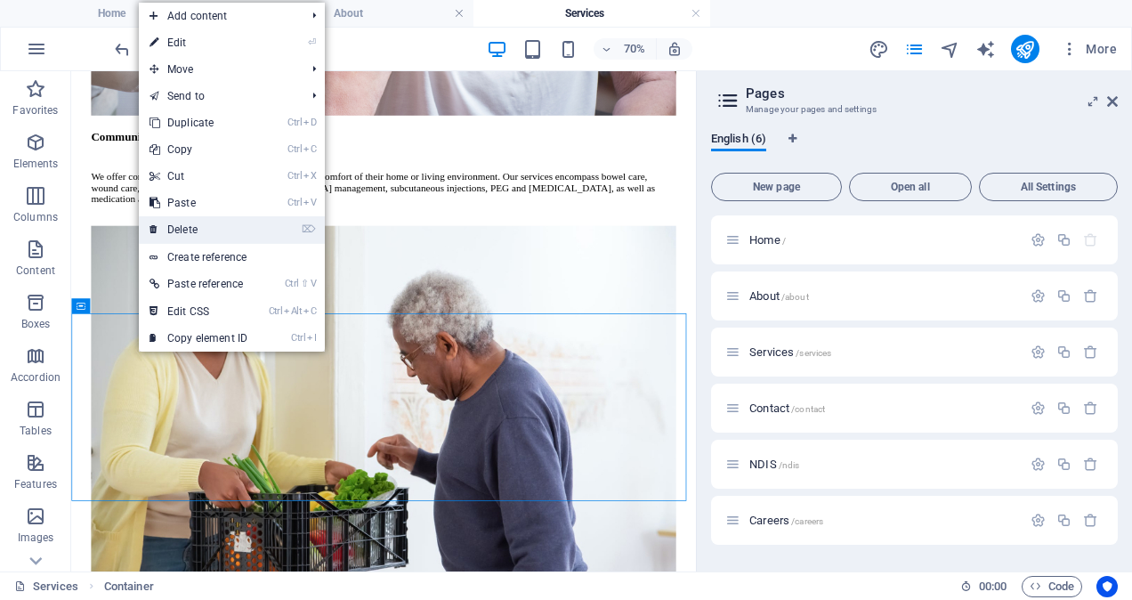
click at [194, 224] on link "⌦ Delete" at bounding box center [198, 229] width 119 height 27
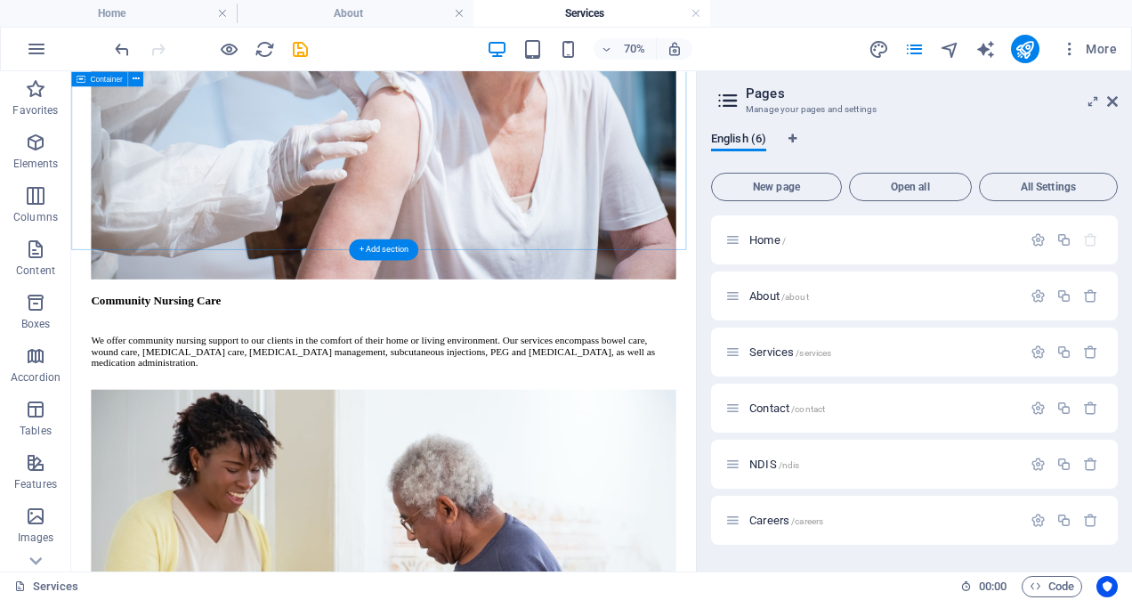
scroll to position [2414, 0]
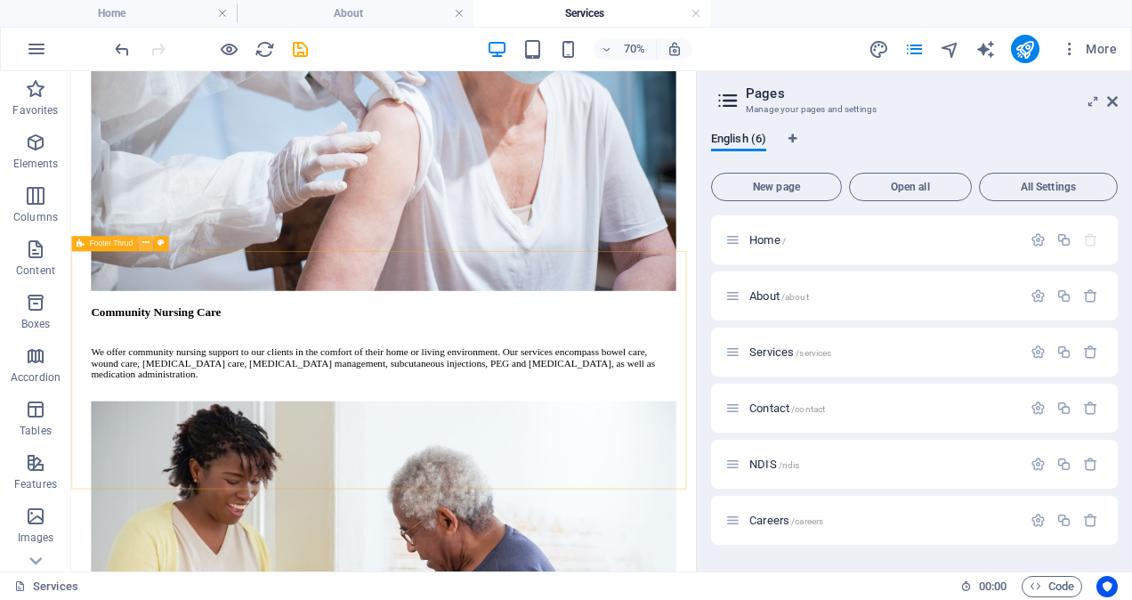
click at [142, 244] on icon at bounding box center [145, 243] width 7 height 13
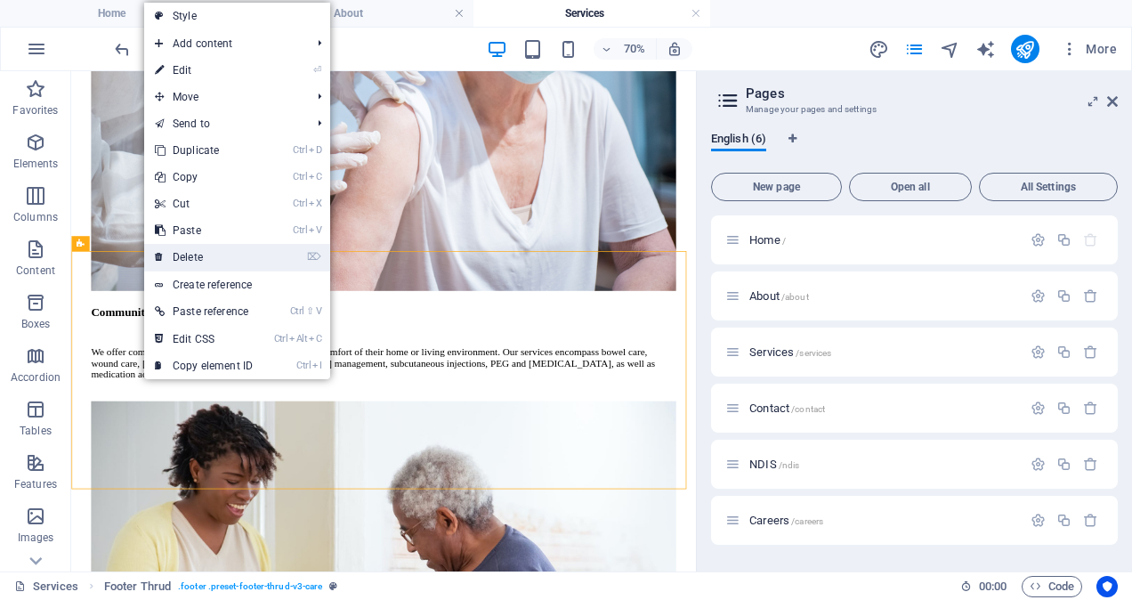
click at [185, 253] on link "⌦ Delete" at bounding box center [203, 257] width 119 height 27
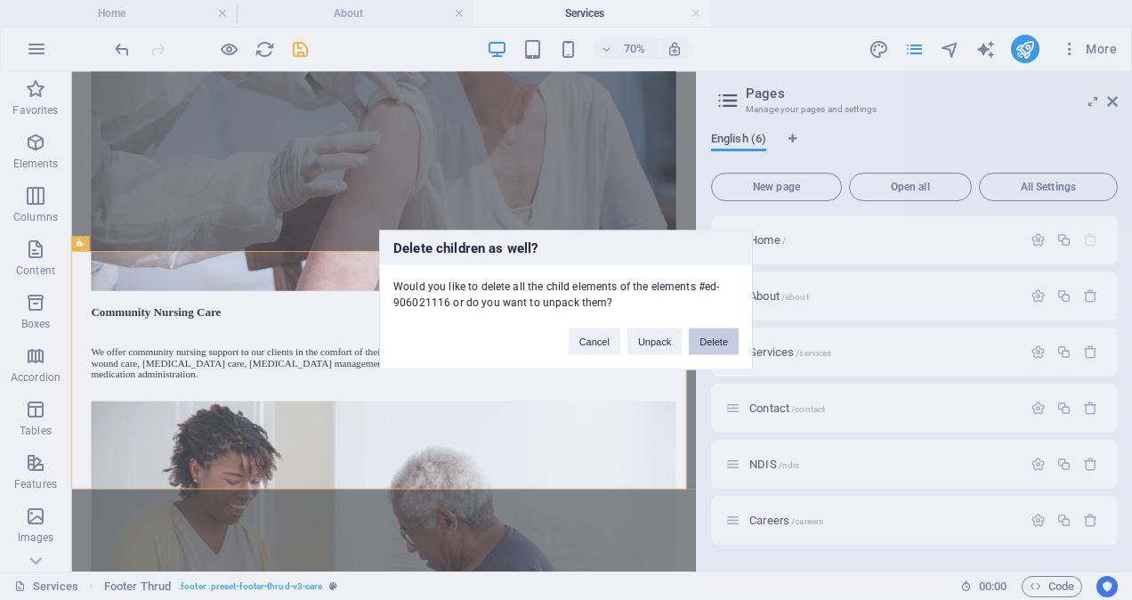
click at [704, 344] on button "Delete" at bounding box center [714, 341] width 50 height 27
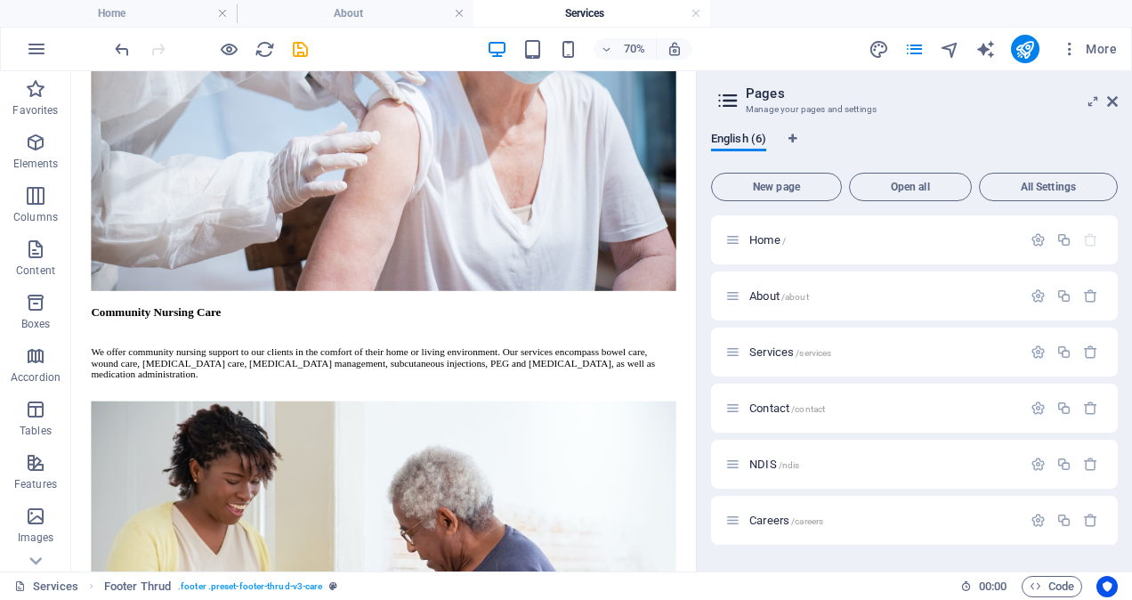
scroll to position [2295, 0]
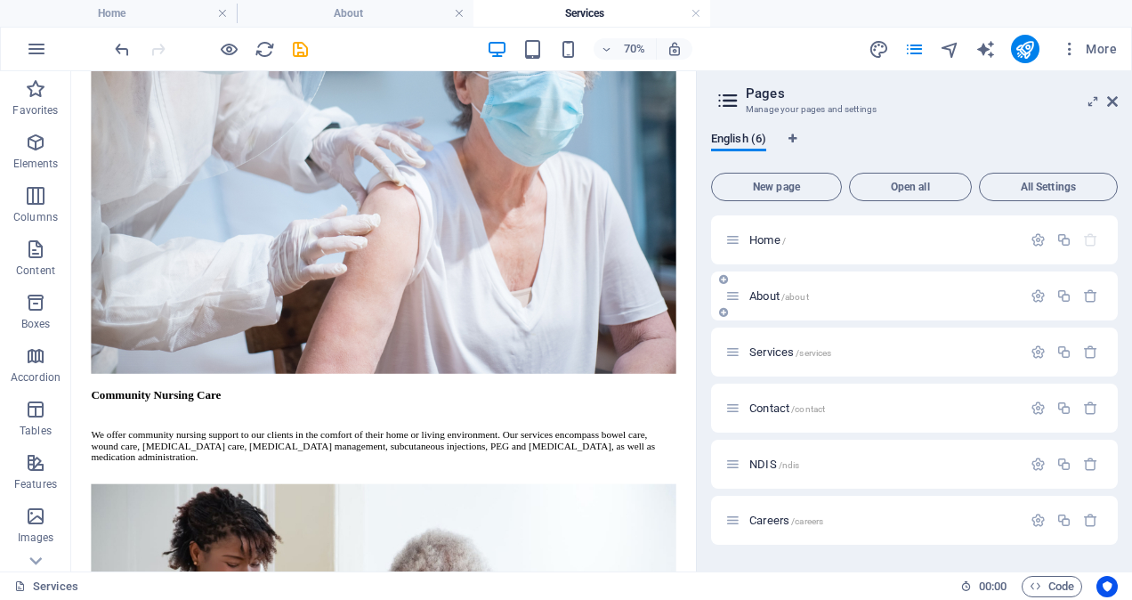
click at [773, 290] on span "About /about" at bounding box center [779, 295] width 60 height 13
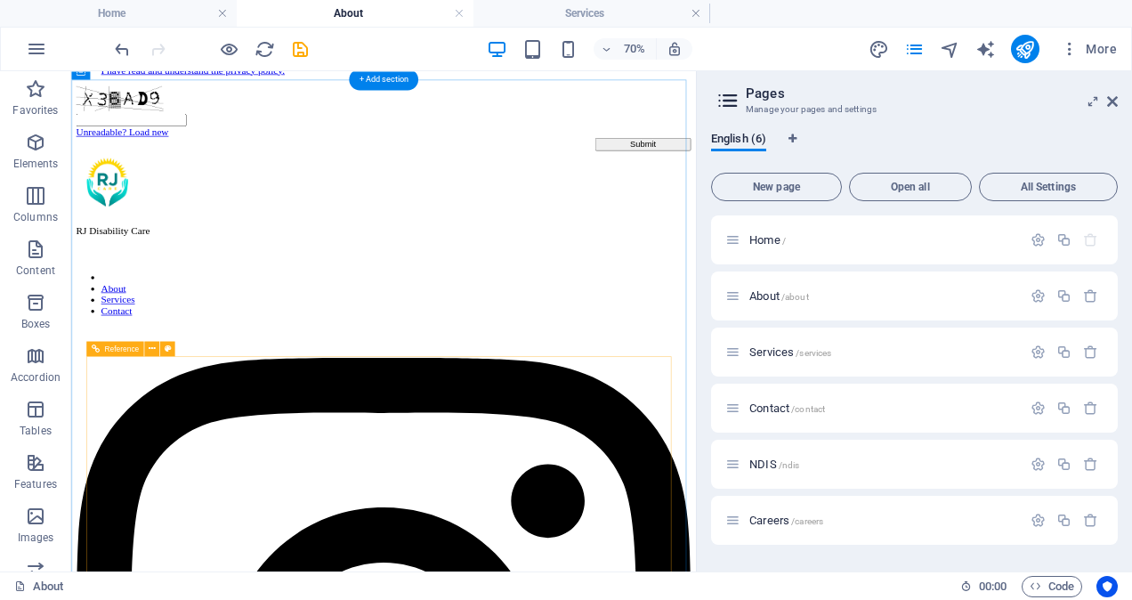
scroll to position [2294, 0]
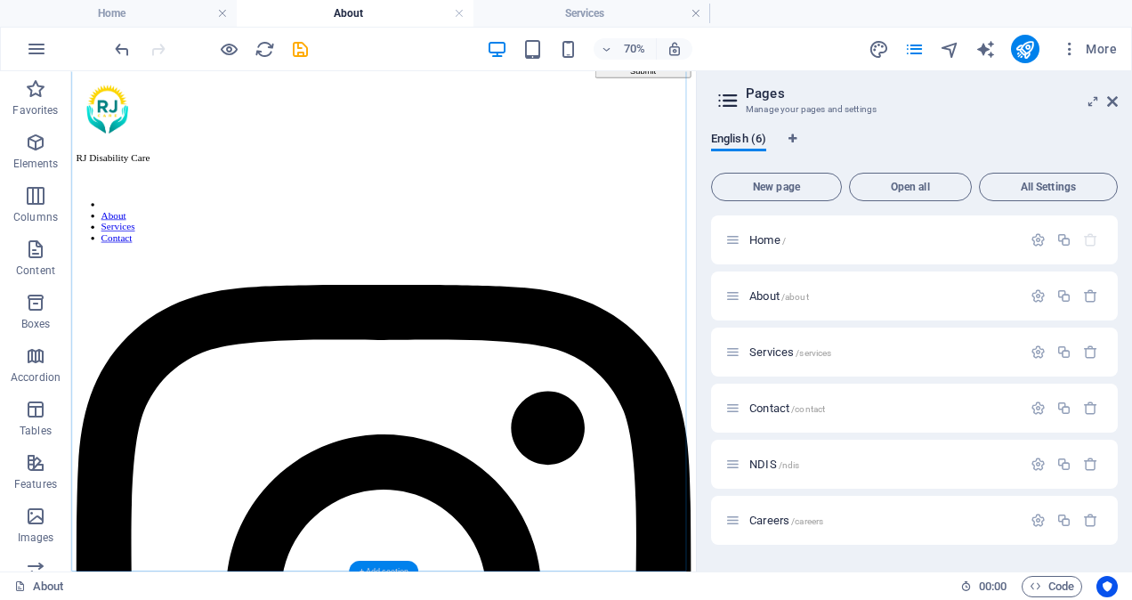
click at [386, 566] on div "+ Add section" at bounding box center [383, 571] width 69 height 21
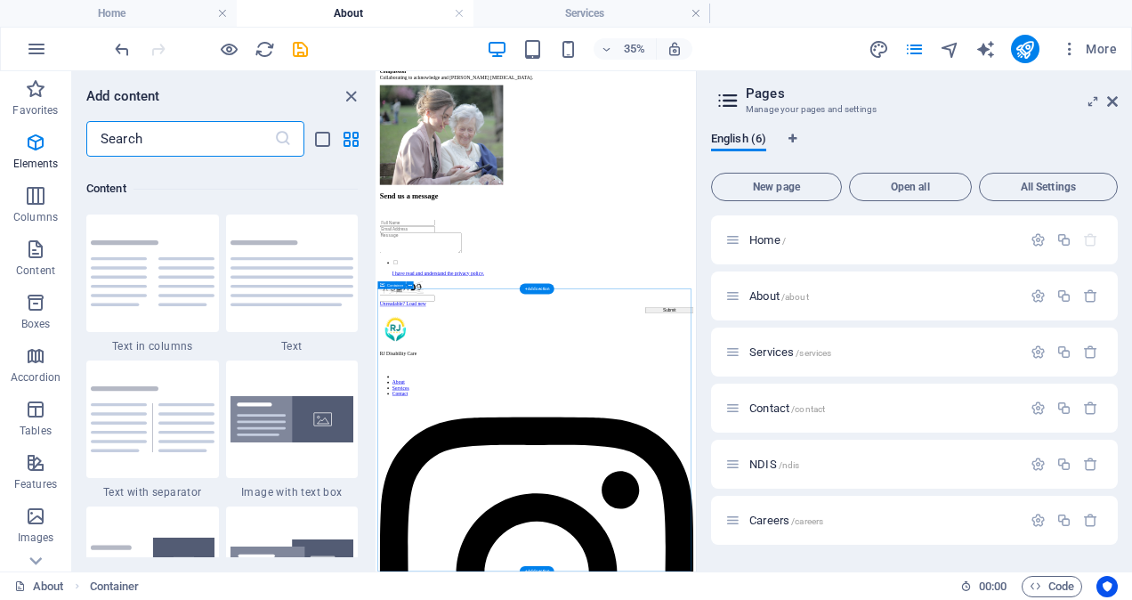
scroll to position [3114, 0]
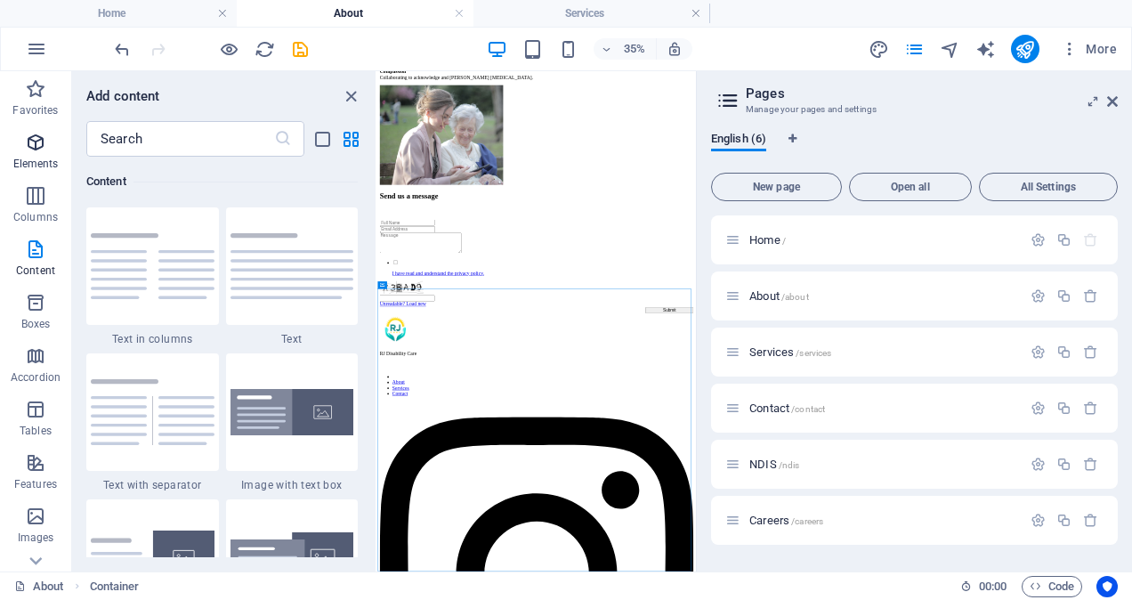
click at [36, 152] on icon "button" at bounding box center [35, 142] width 21 height 21
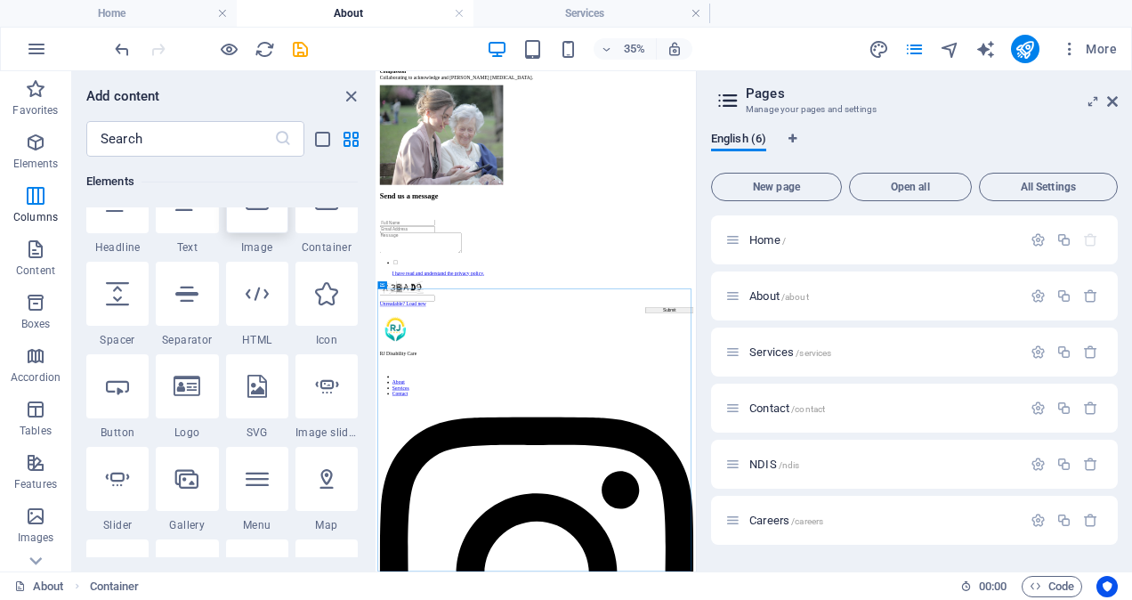
scroll to position [190, 0]
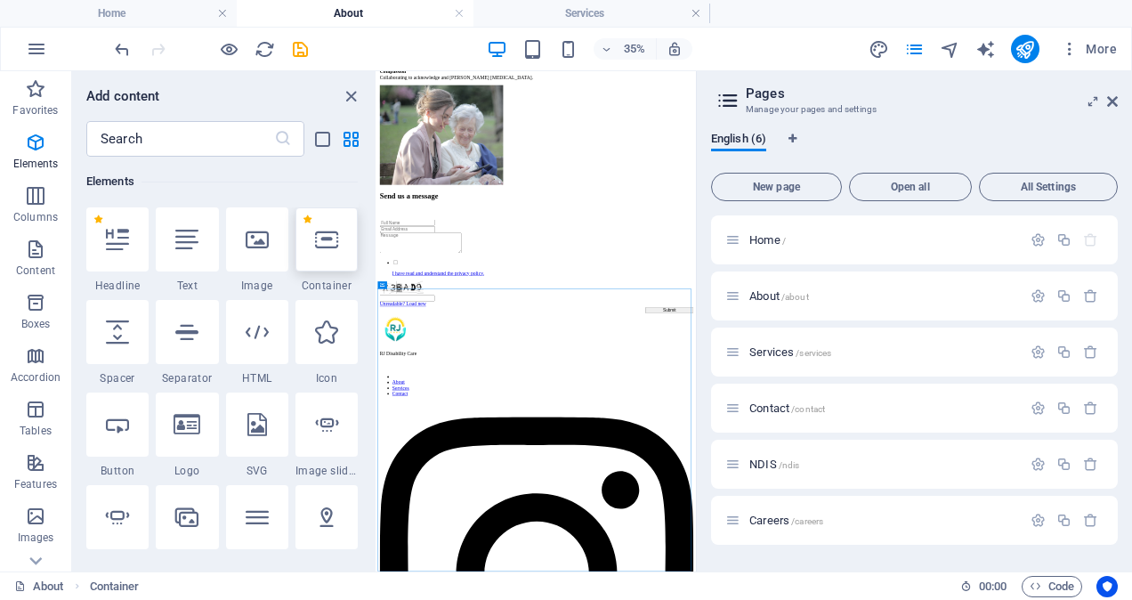
click at [323, 246] on icon at bounding box center [326, 239] width 23 height 23
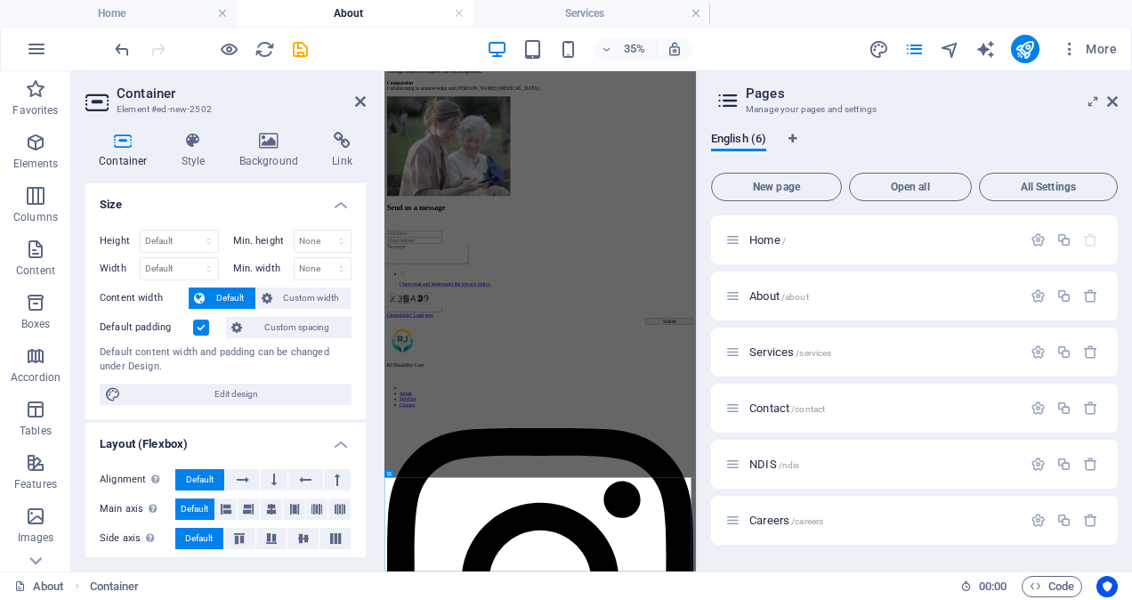
scroll to position [1848, 0]
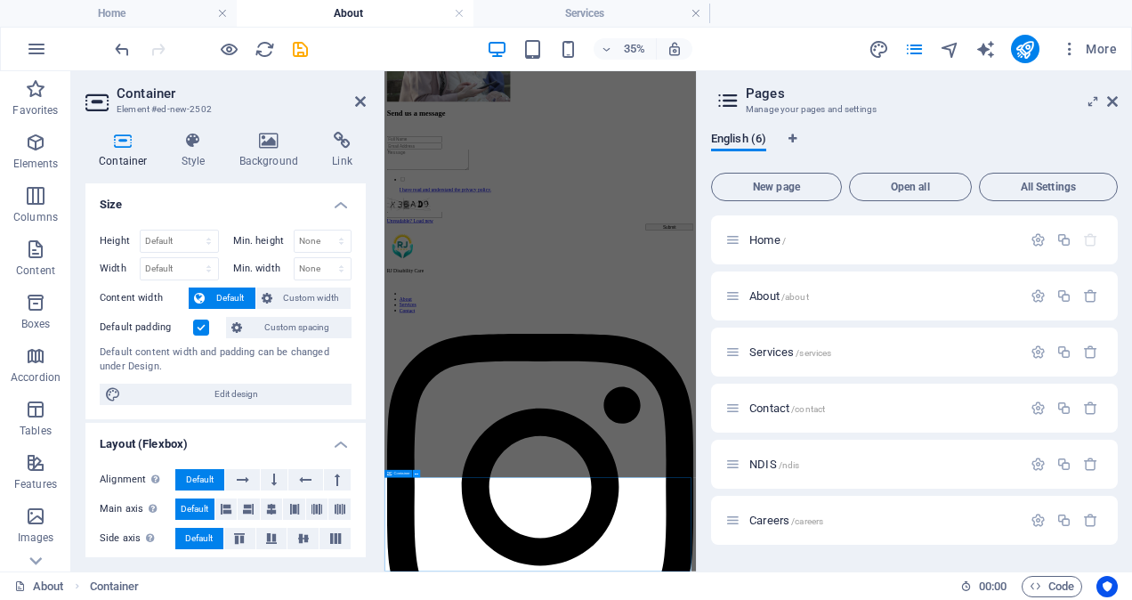
click at [417, 473] on icon at bounding box center [417, 474] width 4 height 6
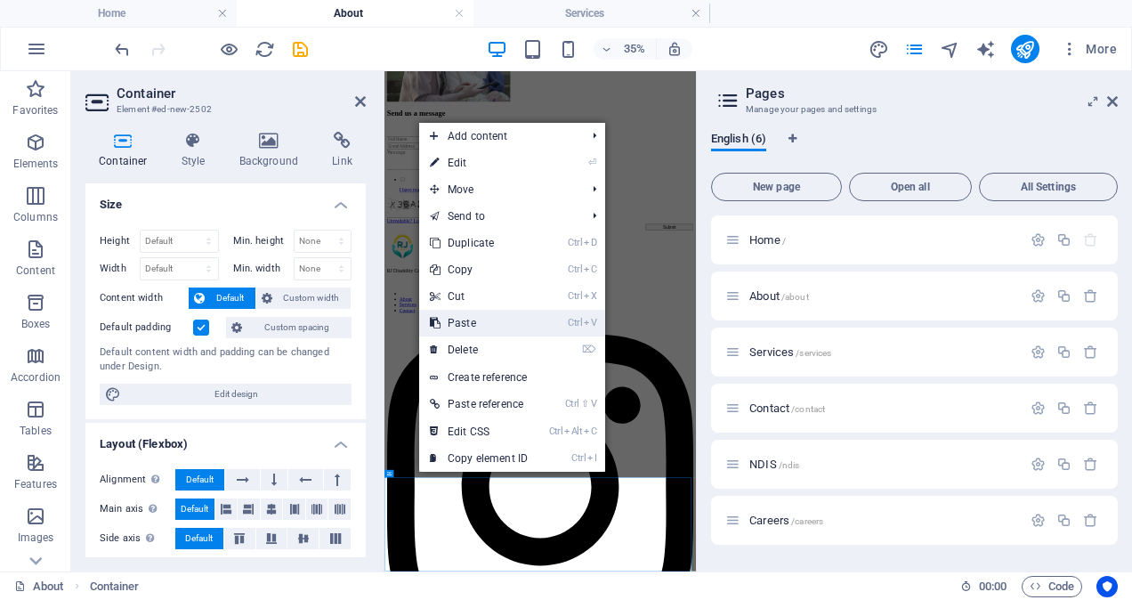
click at [472, 319] on link "Ctrl V Paste" at bounding box center [478, 323] width 119 height 27
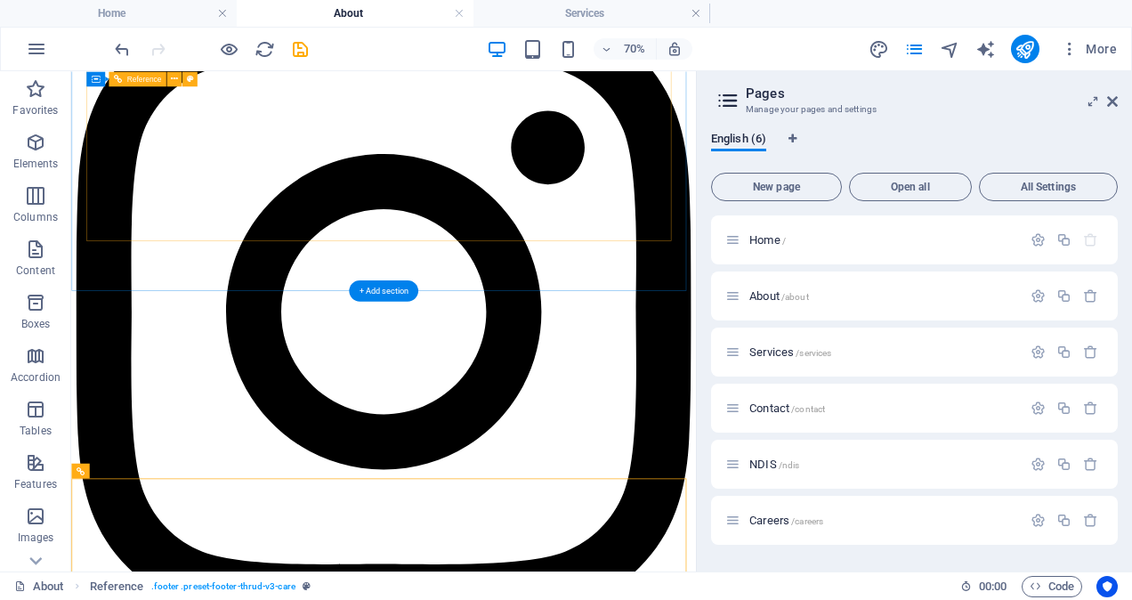
scroll to position [2410, 0]
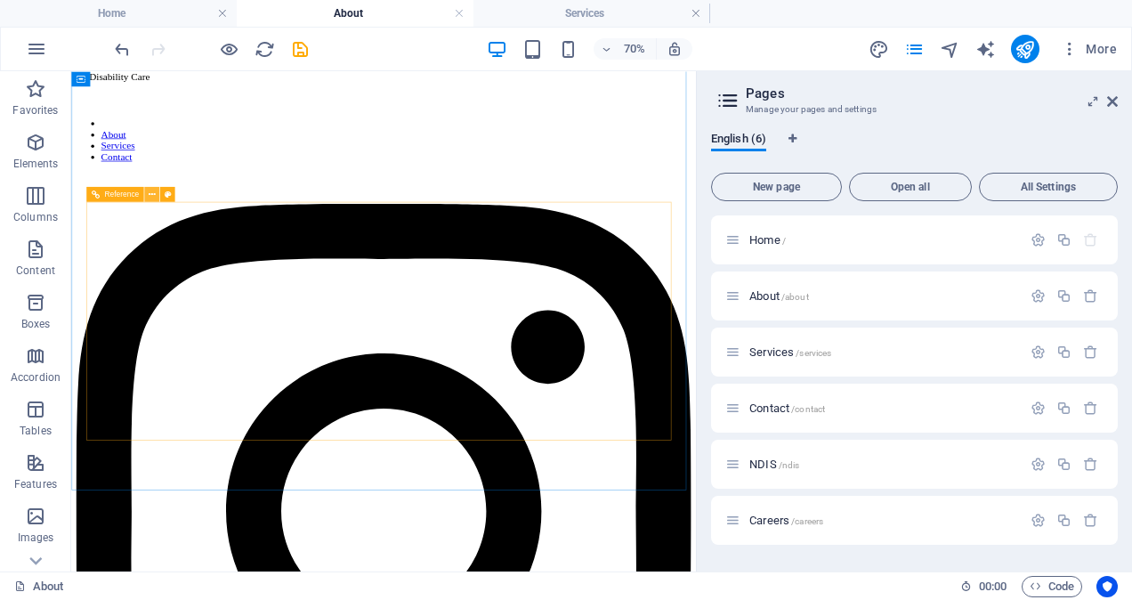
click at [151, 193] on icon at bounding box center [152, 194] width 7 height 13
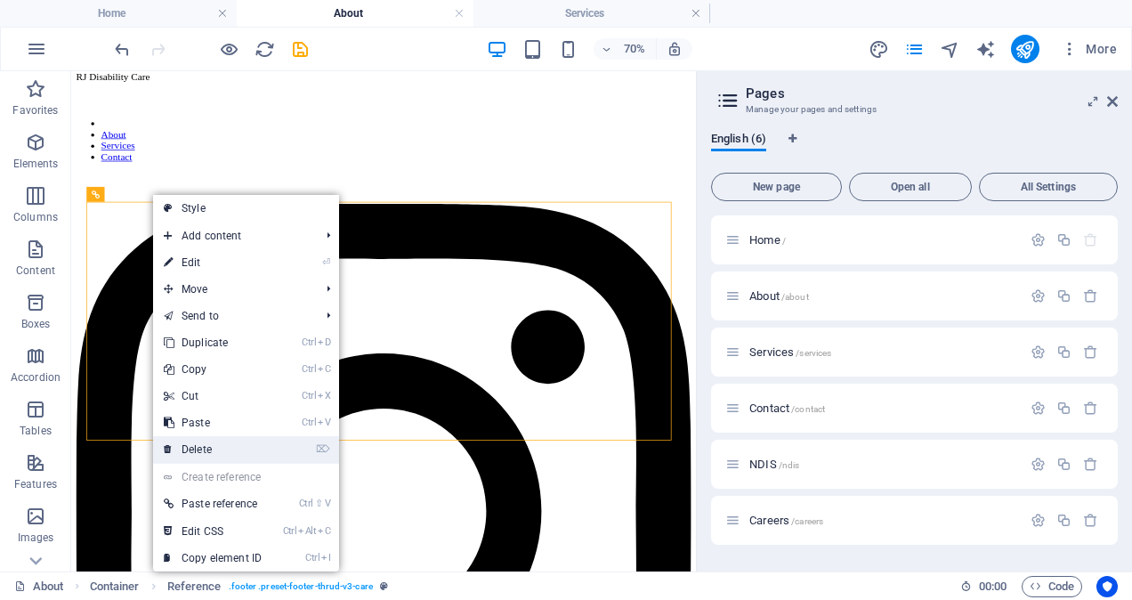
click at [213, 445] on link "⌦ Delete" at bounding box center [212, 449] width 119 height 27
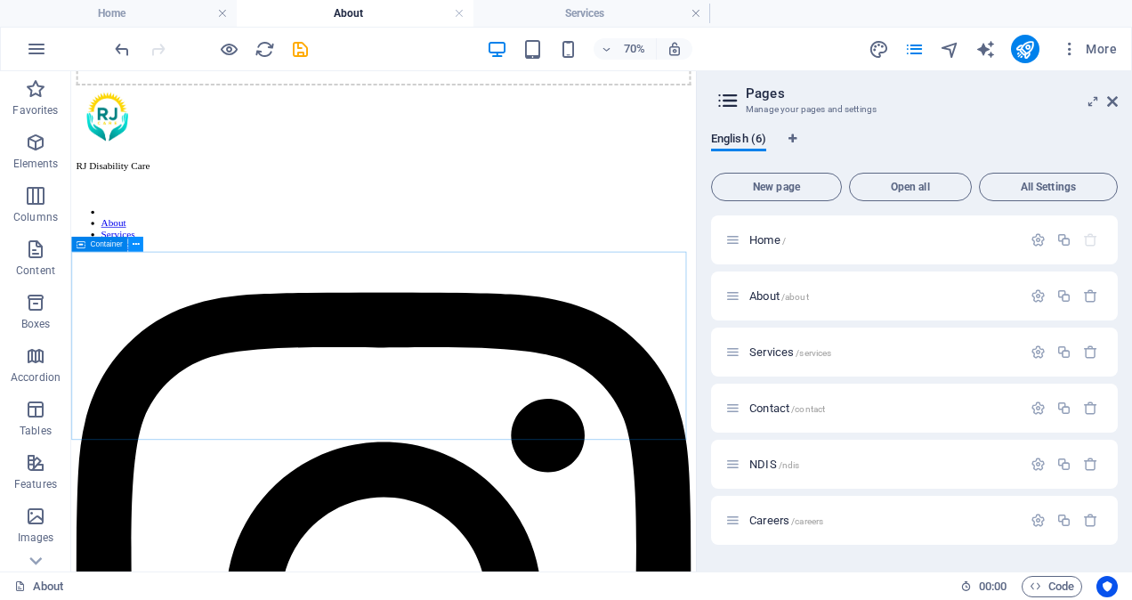
click at [138, 242] on icon at bounding box center [135, 244] width 7 height 13
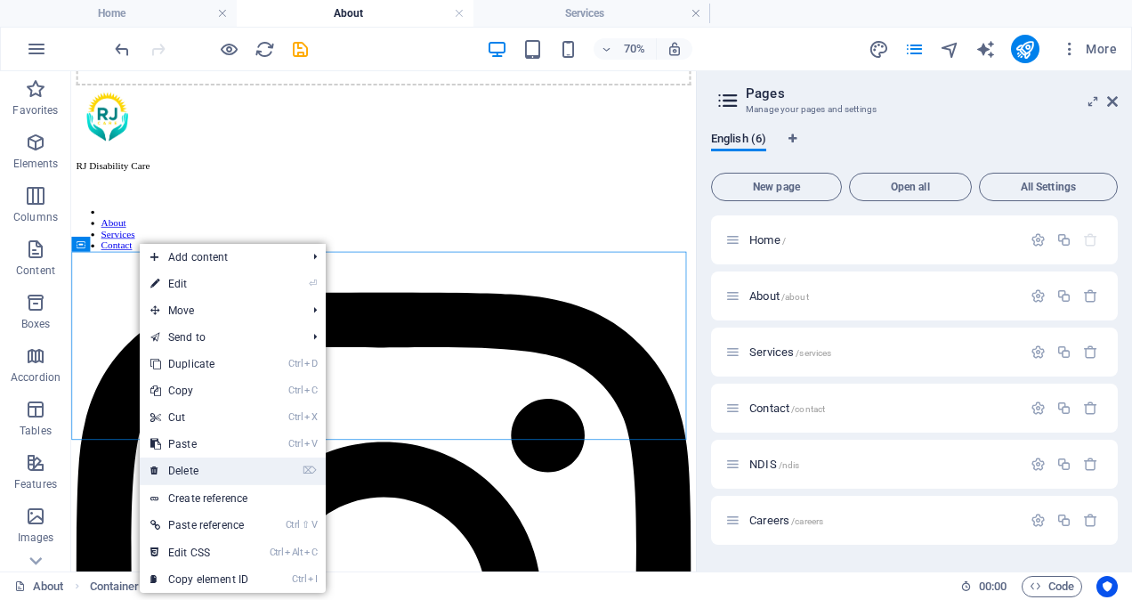
click at [203, 463] on link "⌦ Delete" at bounding box center [199, 470] width 119 height 27
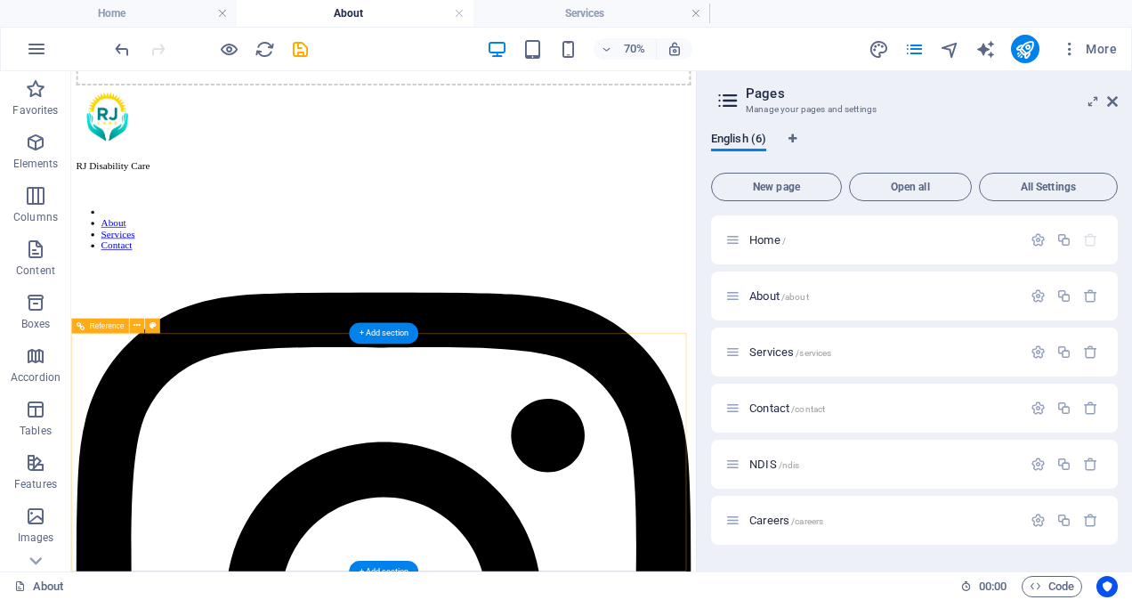
scroll to position [2294, 0]
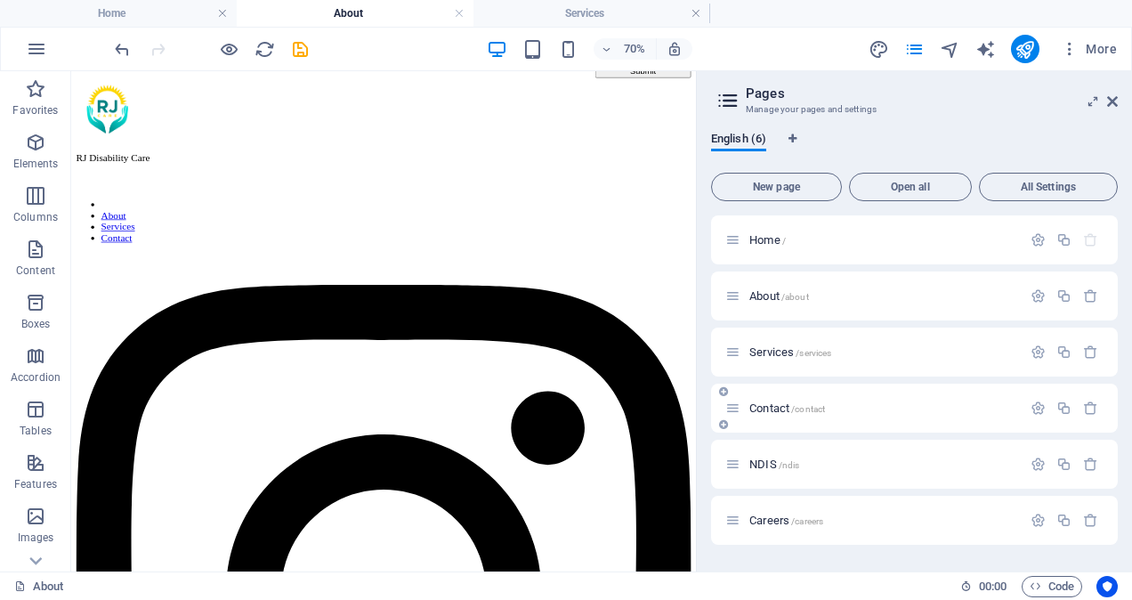
click at [778, 404] on span "Contact /contact" at bounding box center [787, 407] width 76 height 13
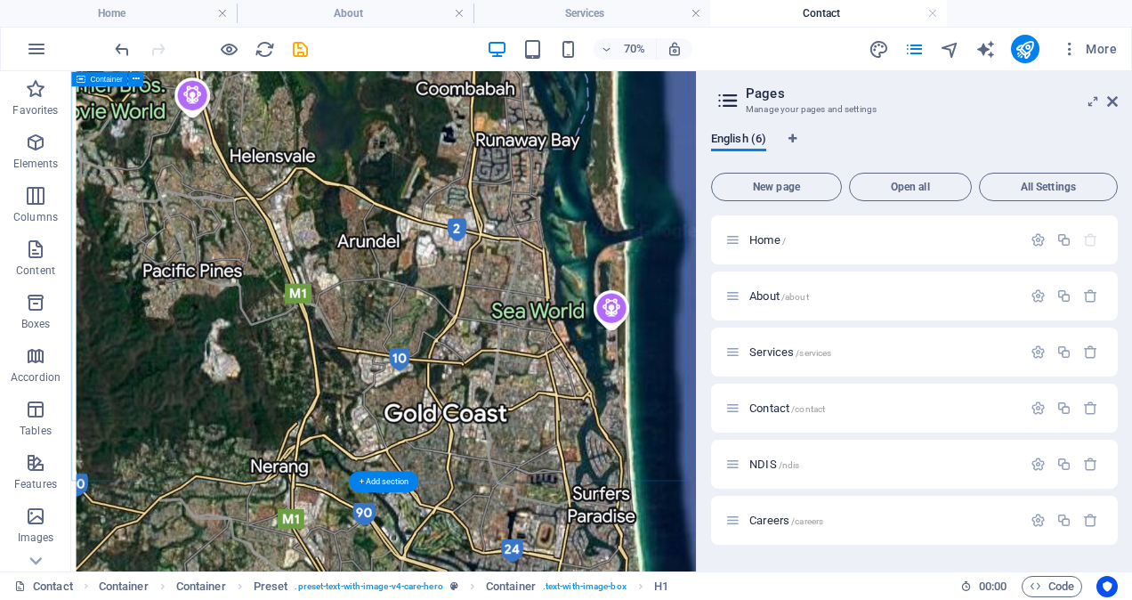
scroll to position [1821, 0]
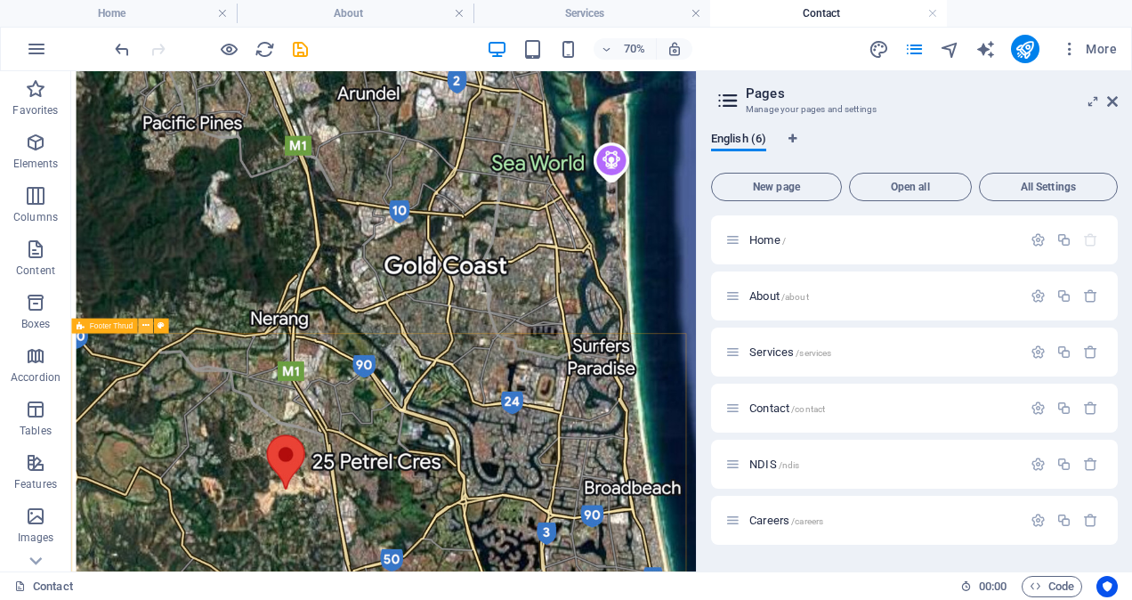
click at [145, 328] on icon at bounding box center [145, 325] width 7 height 13
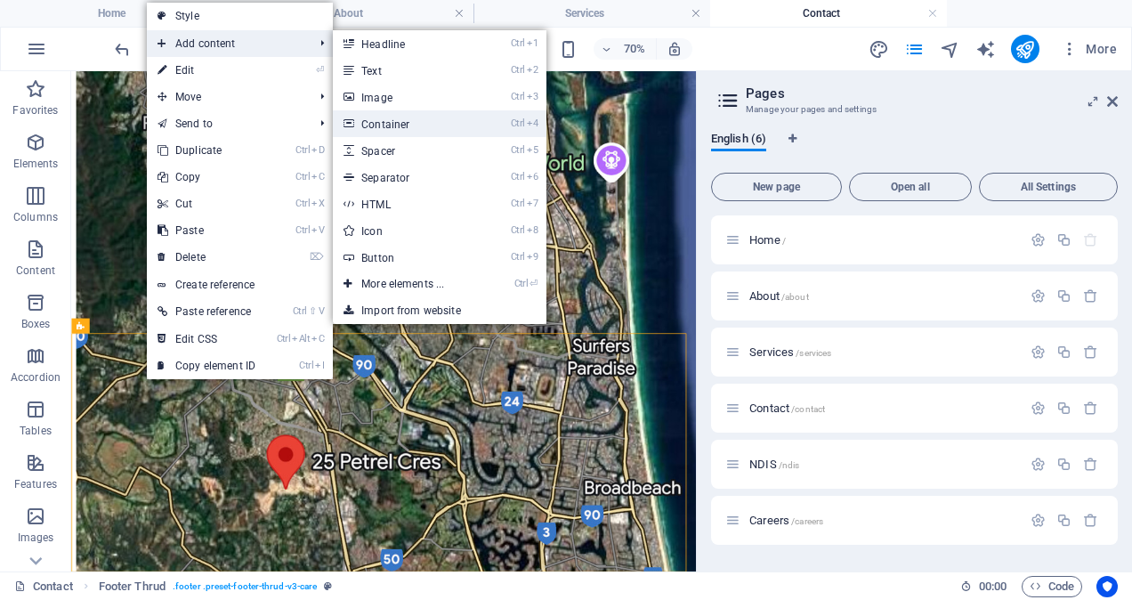
click at [373, 128] on link "Ctrl 4 Container" at bounding box center [406, 123] width 147 height 27
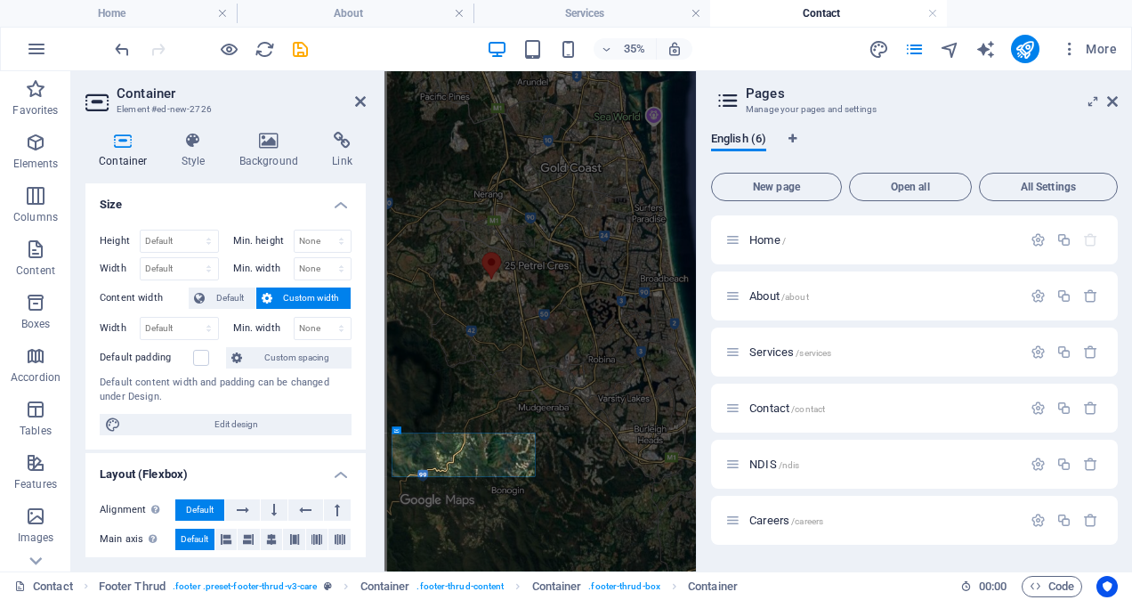
scroll to position [1230, 0]
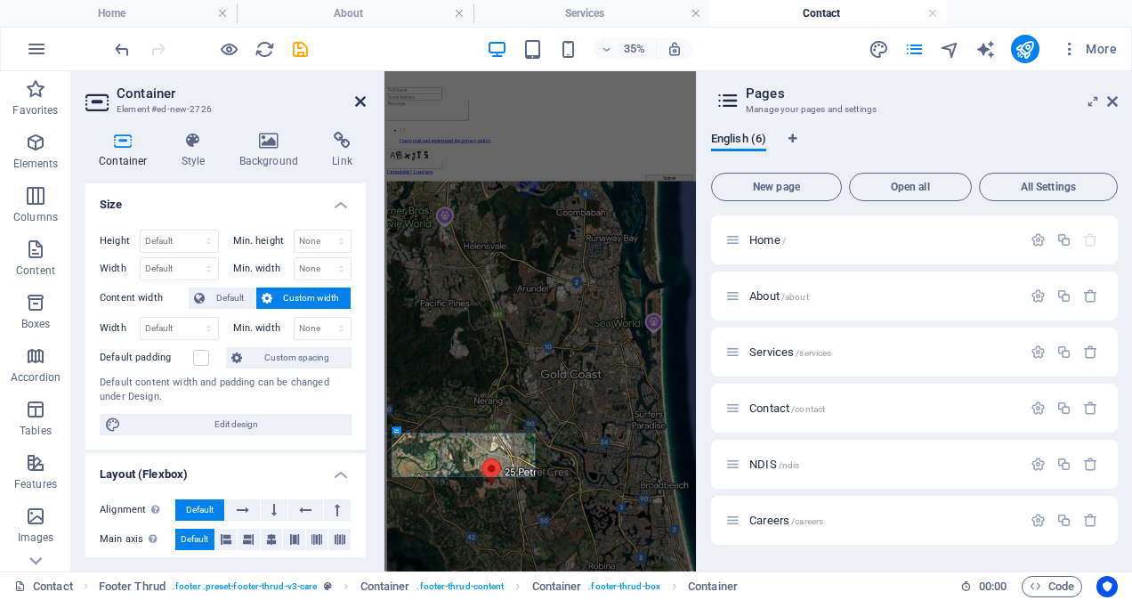
click at [361, 99] on icon at bounding box center [360, 101] width 11 height 14
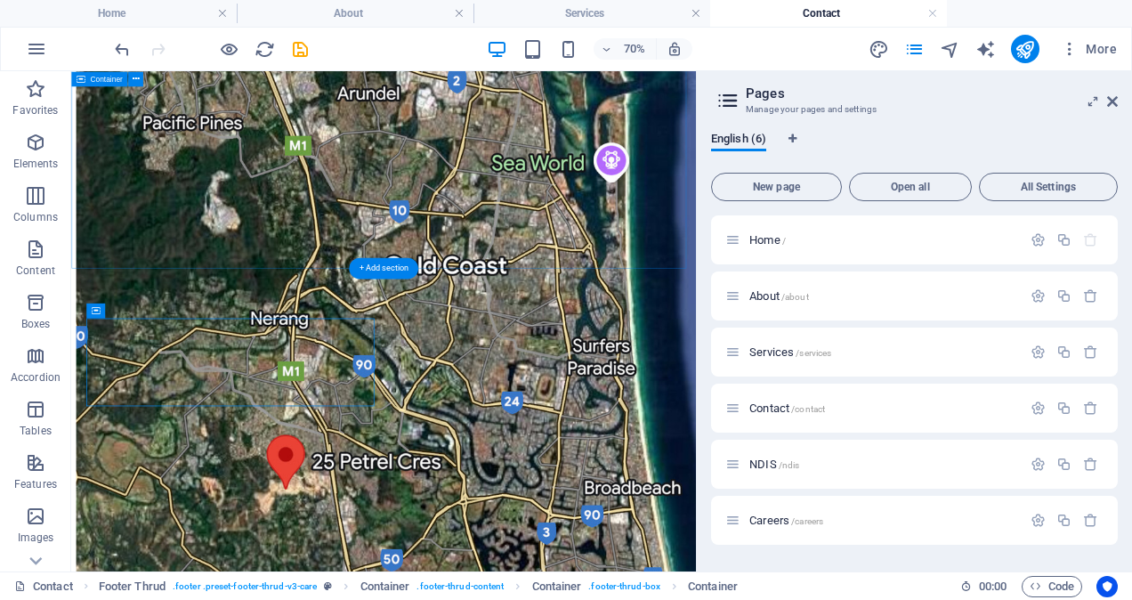
scroll to position [1947, 0]
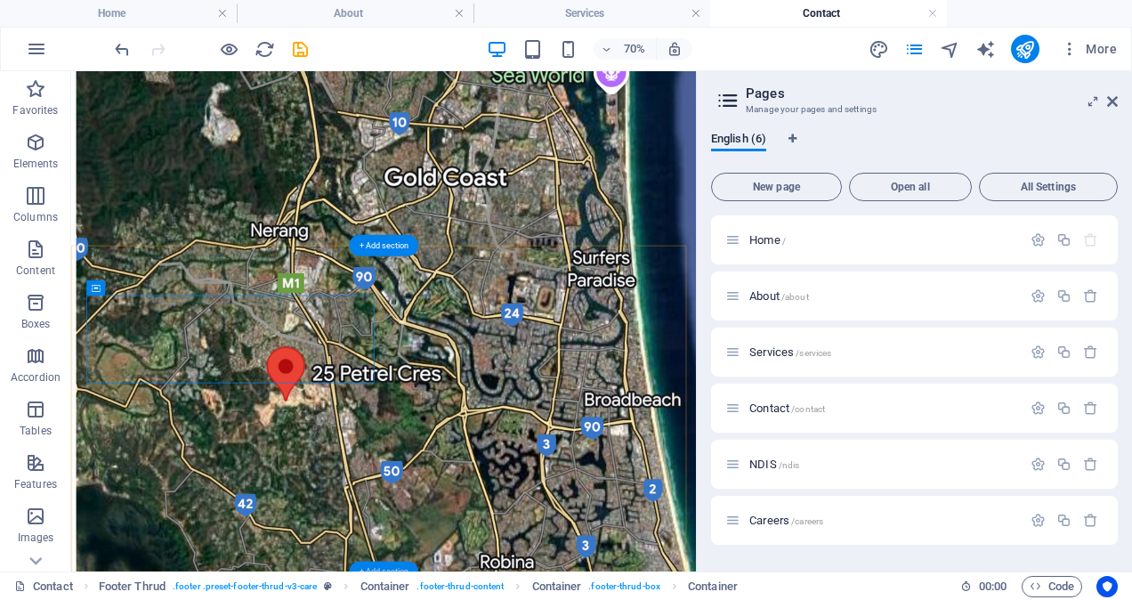
click at [367, 564] on div "+ Add section" at bounding box center [383, 571] width 69 height 21
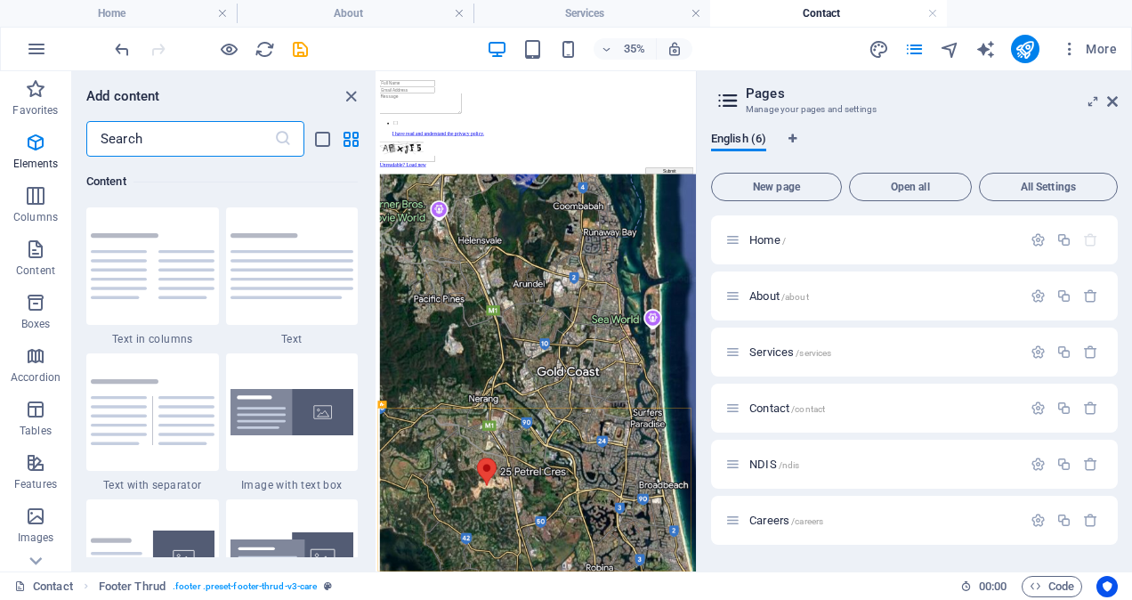
scroll to position [3114, 0]
click at [39, 147] on icon "button" at bounding box center [35, 142] width 21 height 21
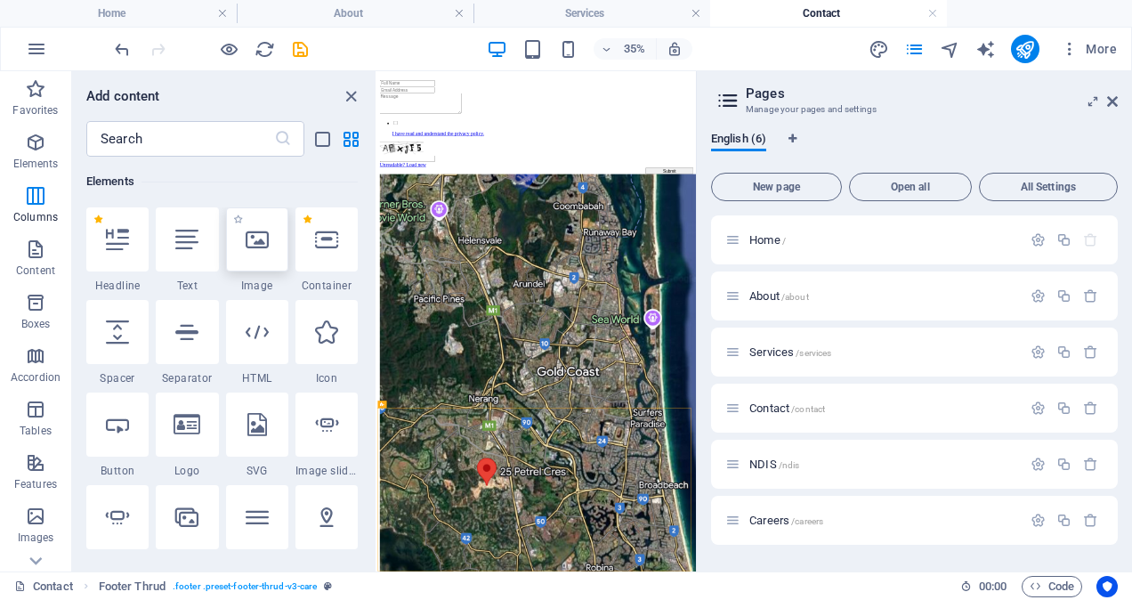
scroll to position [190, 0]
click at [311, 243] on div at bounding box center [326, 239] width 62 height 64
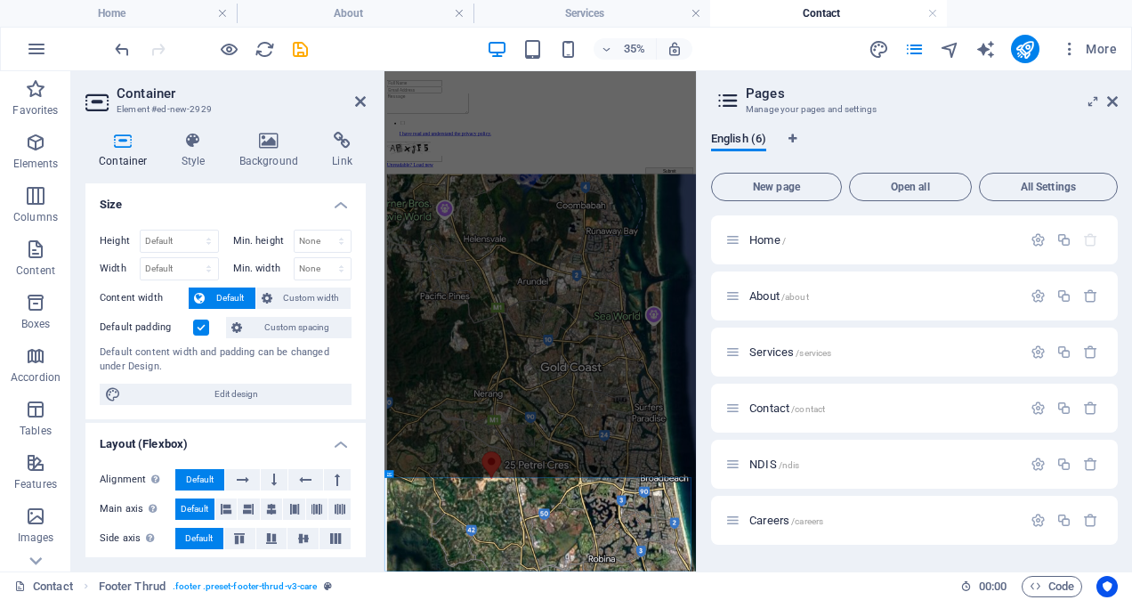
scroll to position [1497, 0]
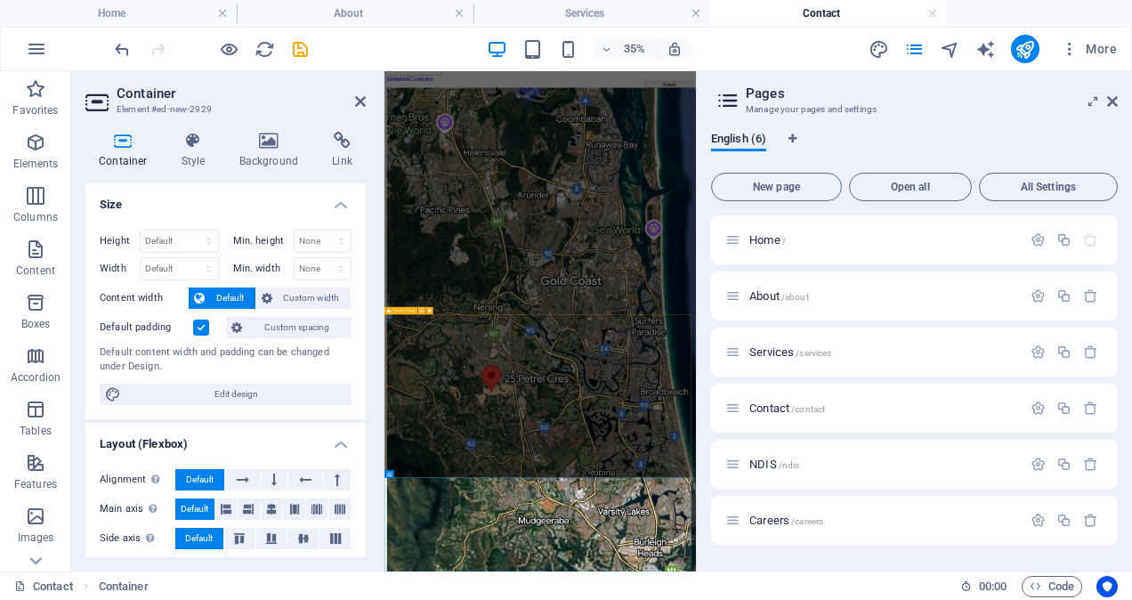
click at [423, 309] on icon at bounding box center [422, 311] width 4 height 6
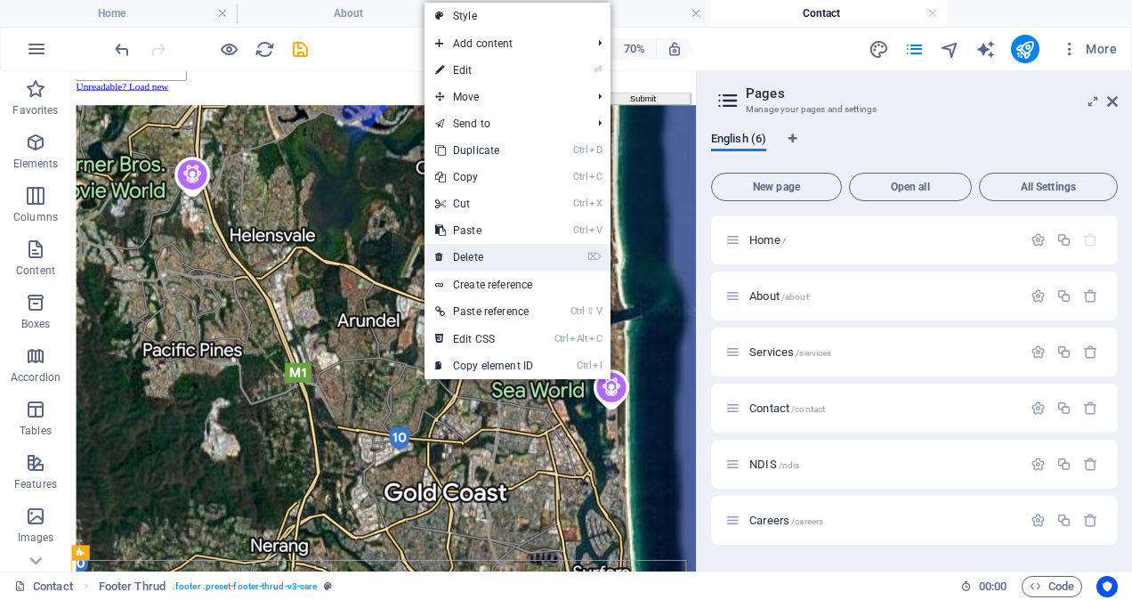
click at [466, 254] on link "⌦ Delete" at bounding box center [484, 257] width 119 height 27
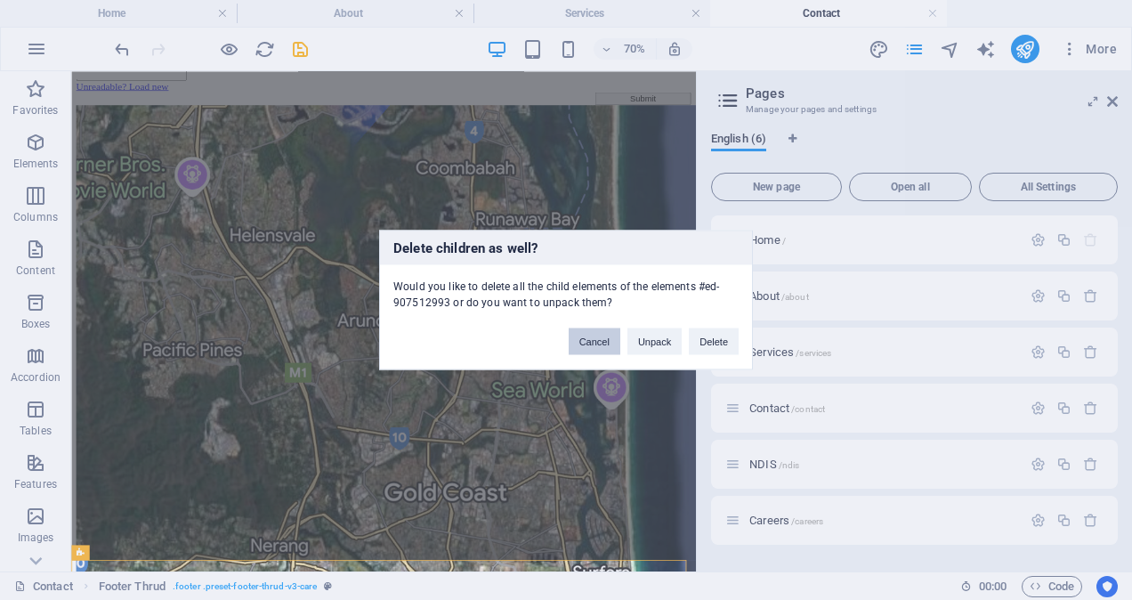
click at [603, 349] on button "Cancel" at bounding box center [595, 341] width 52 height 27
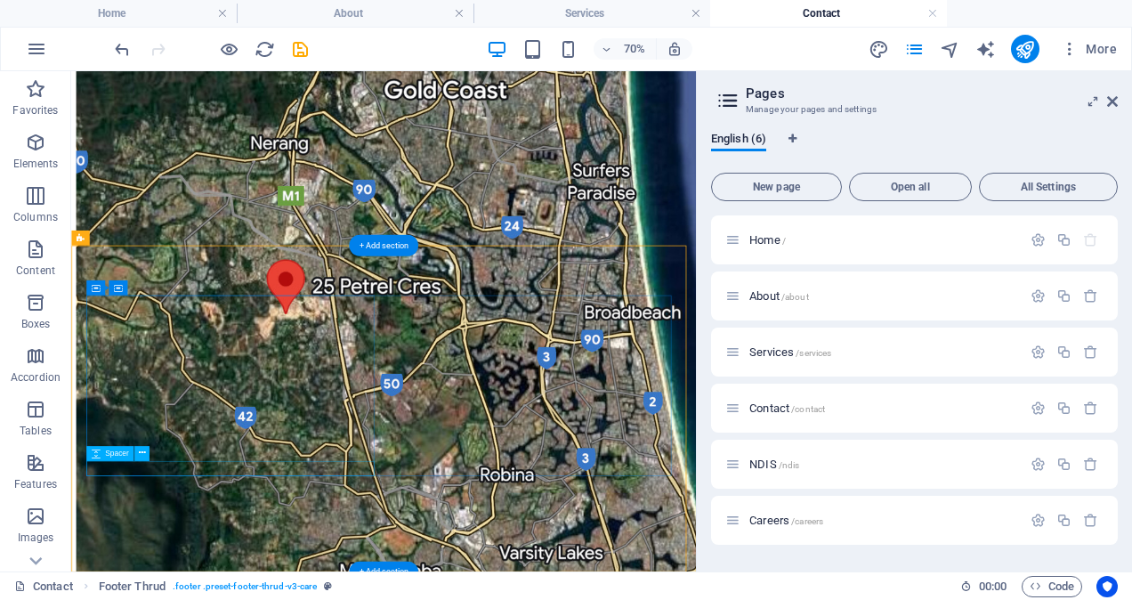
scroll to position [2215, 0]
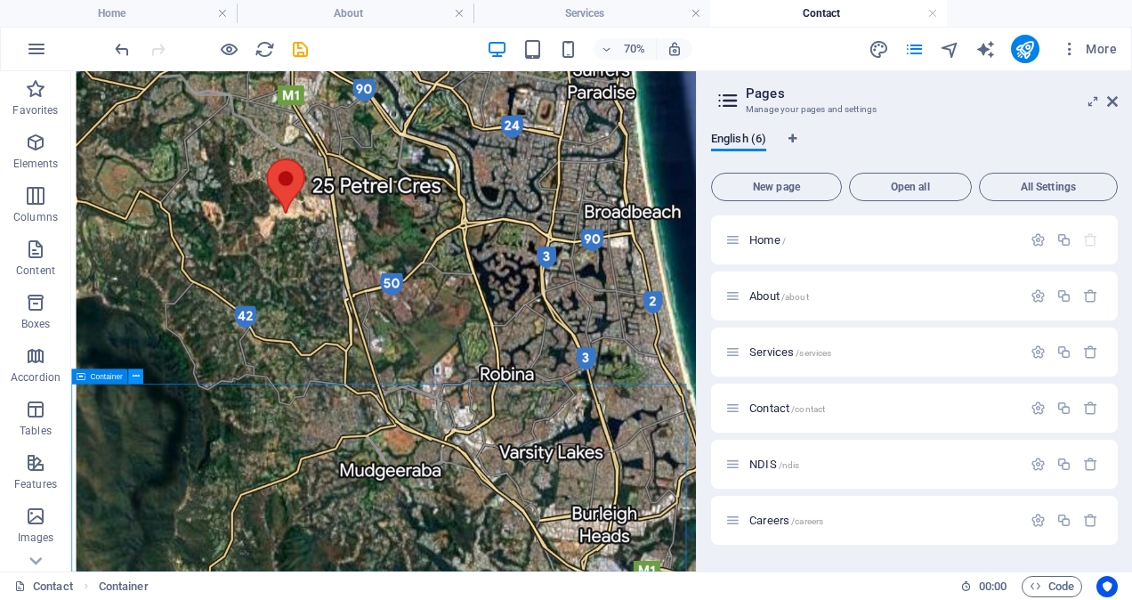
click at [136, 377] on icon at bounding box center [135, 375] width 7 height 13
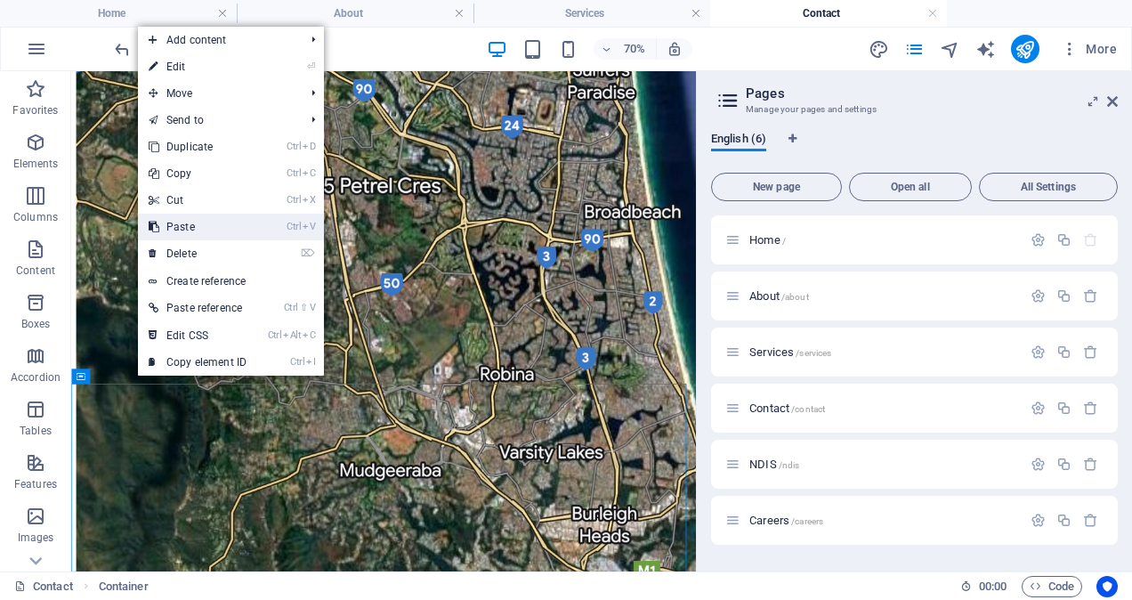
click at [189, 231] on link "Ctrl V Paste" at bounding box center [197, 227] width 119 height 27
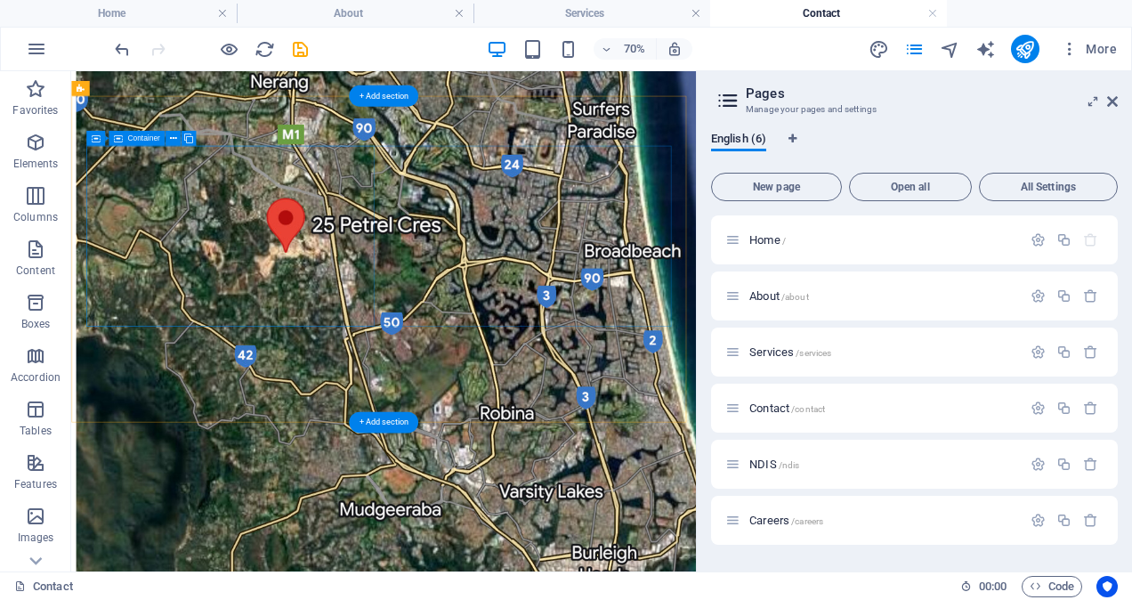
scroll to position [2087, 0]
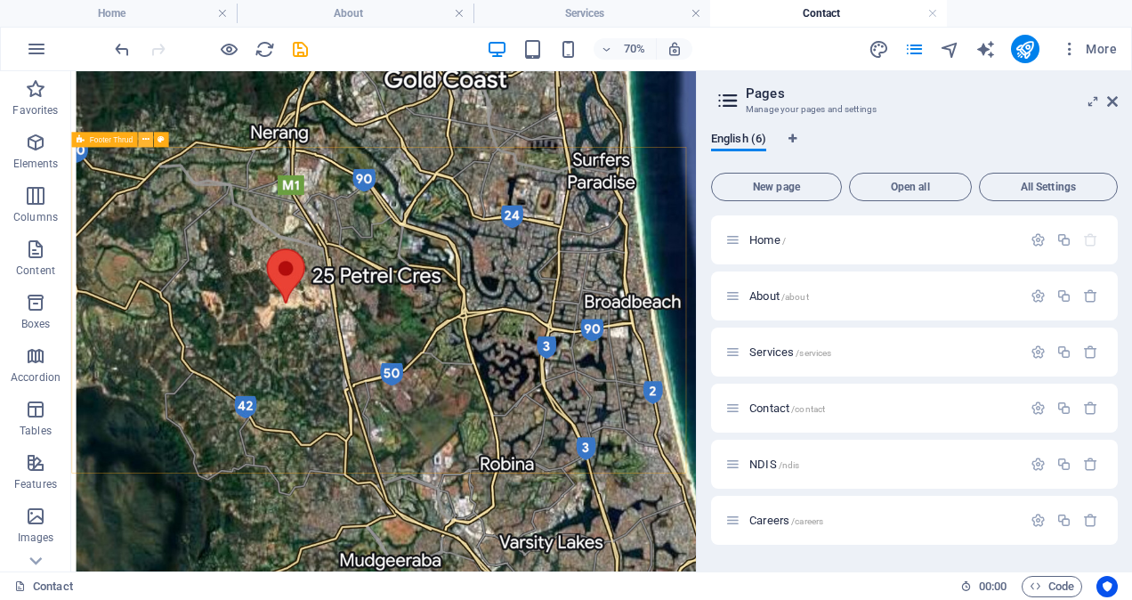
click at [148, 137] on icon at bounding box center [145, 139] width 7 height 13
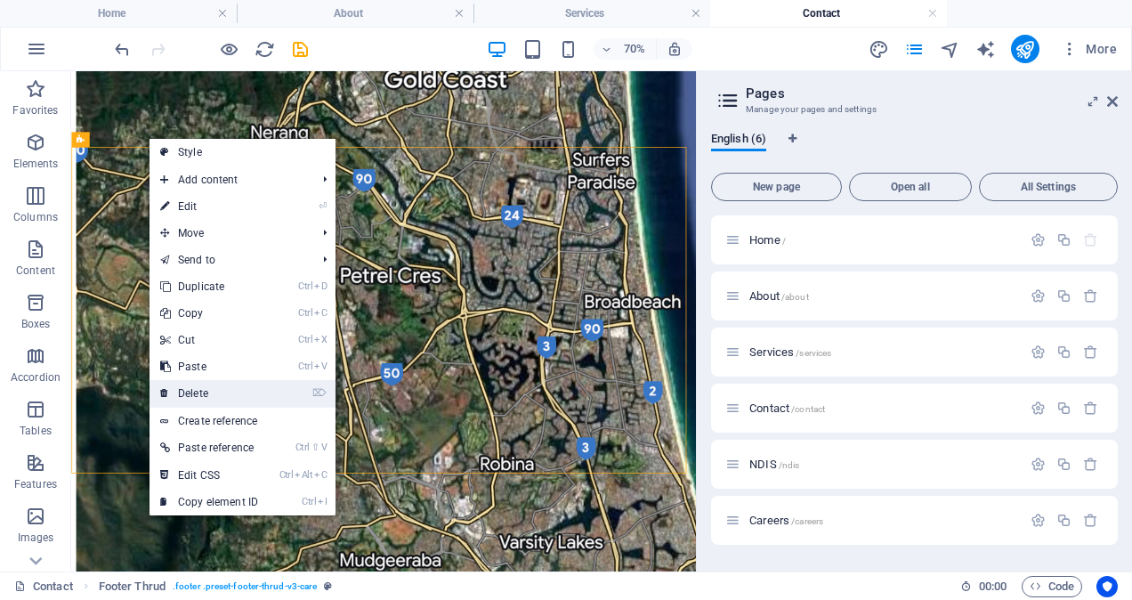
click at [201, 390] on link "⌦ Delete" at bounding box center [209, 393] width 119 height 27
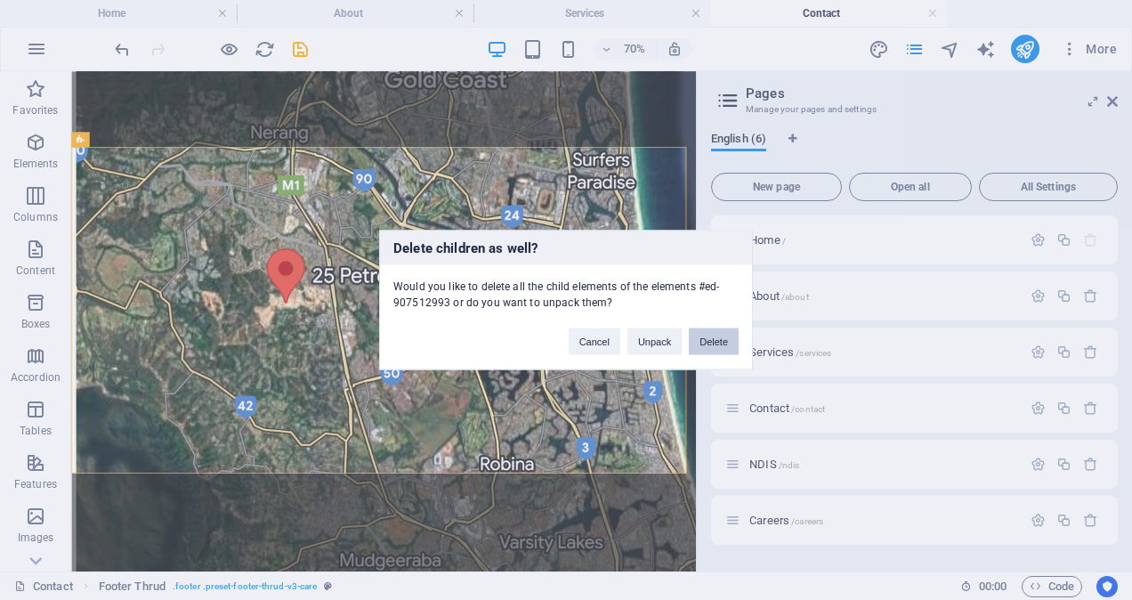
click at [707, 344] on button "Delete" at bounding box center [714, 341] width 50 height 27
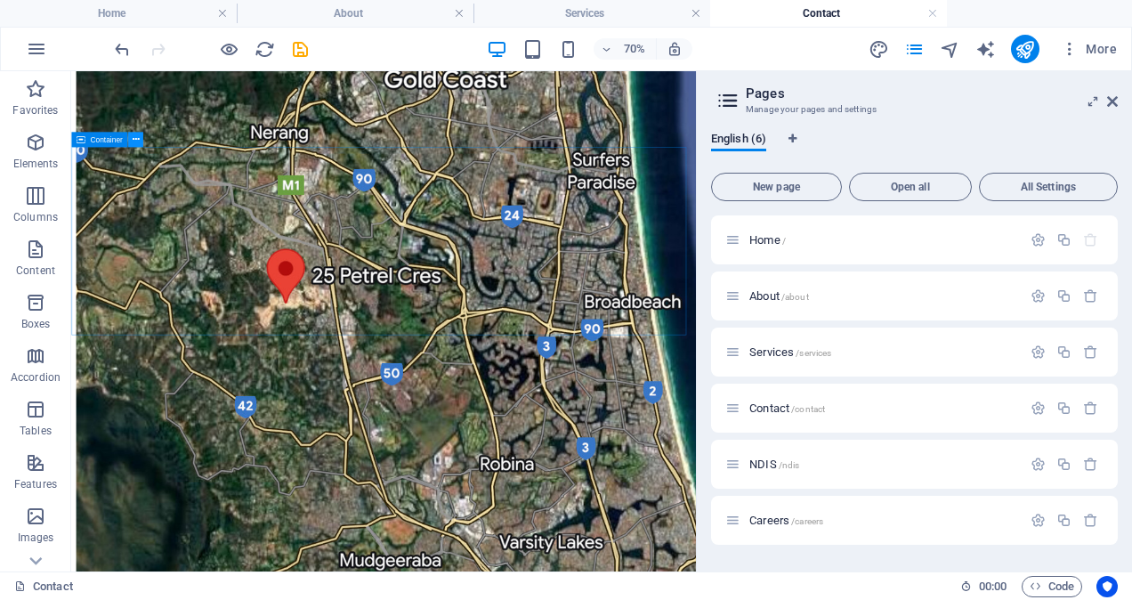
click at [135, 139] on icon at bounding box center [135, 139] width 7 height 13
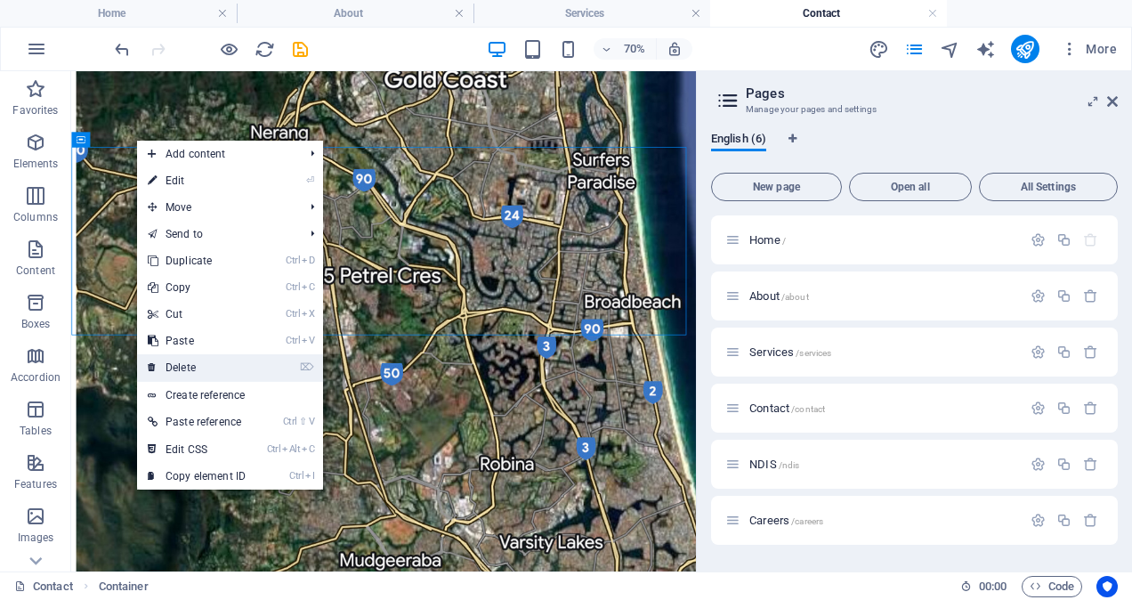
click at [198, 361] on link "⌦ Delete" at bounding box center [196, 367] width 119 height 27
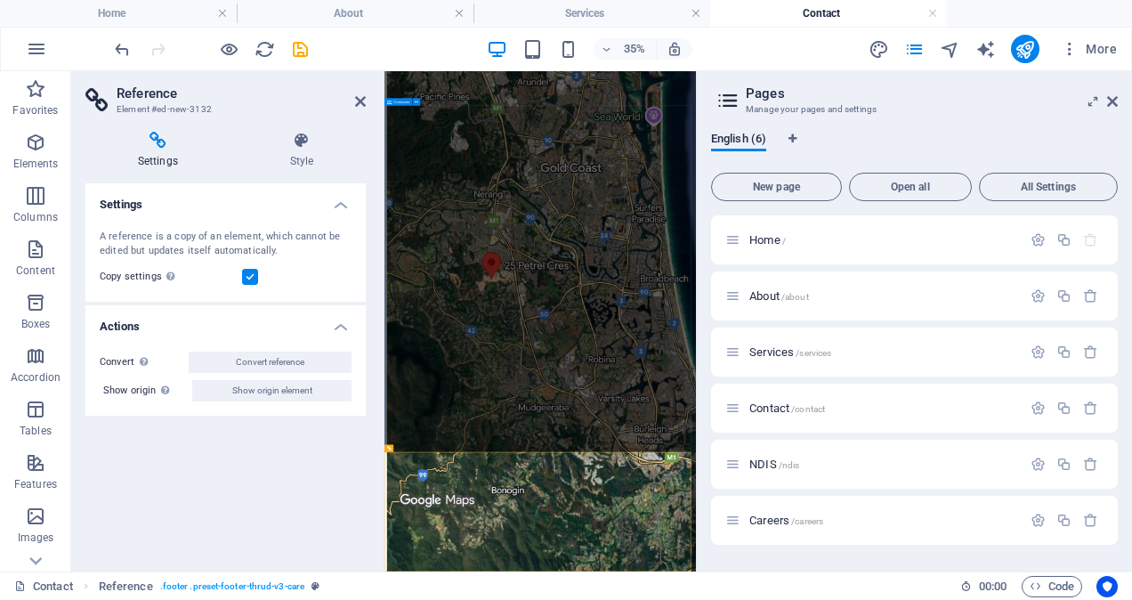
scroll to position [1104, 0]
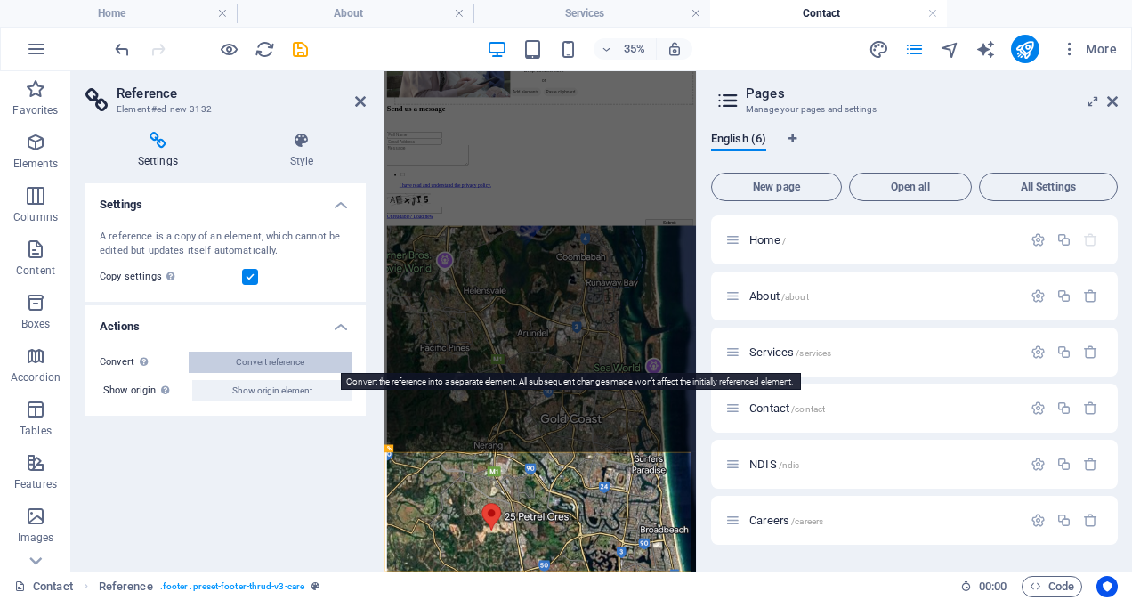
click at [312, 359] on button "Convert reference" at bounding box center [270, 362] width 163 height 21
select select "footer"
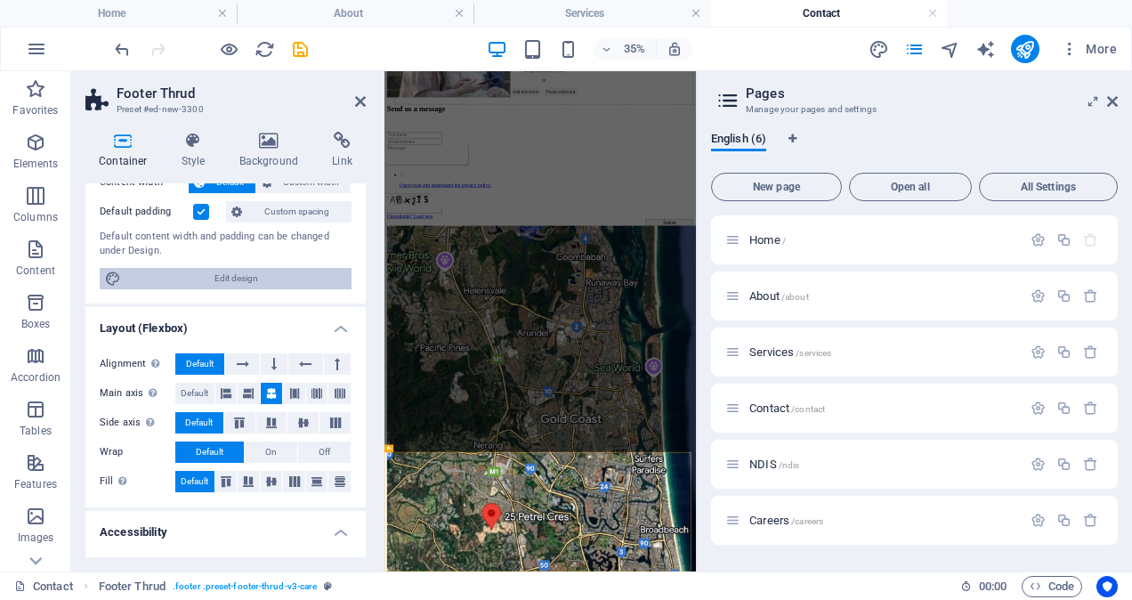
scroll to position [142, 0]
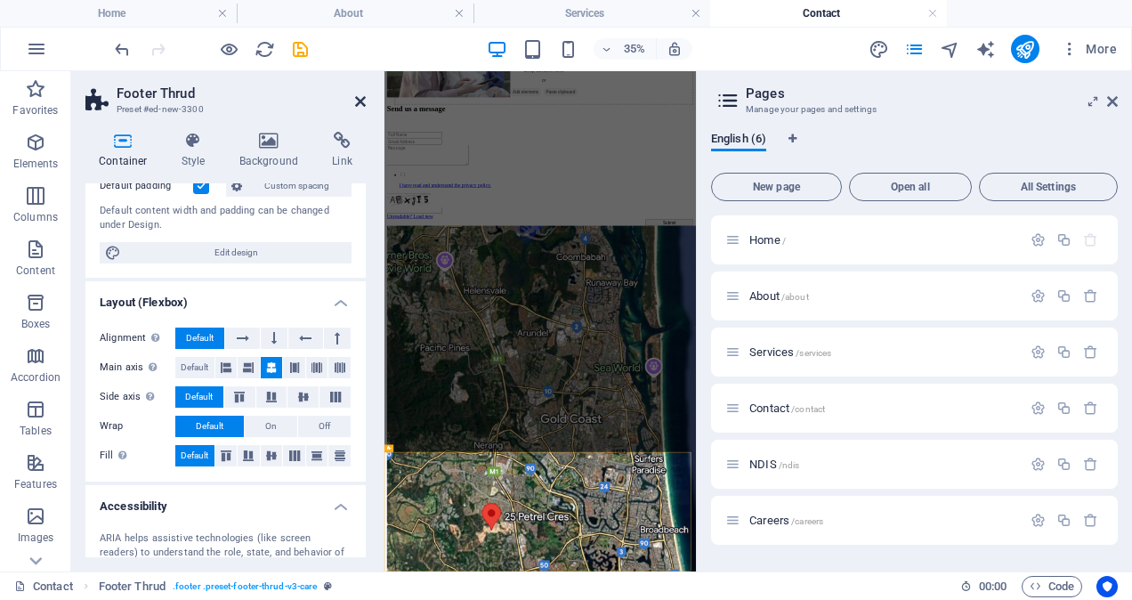
click at [355, 105] on icon at bounding box center [360, 101] width 11 height 14
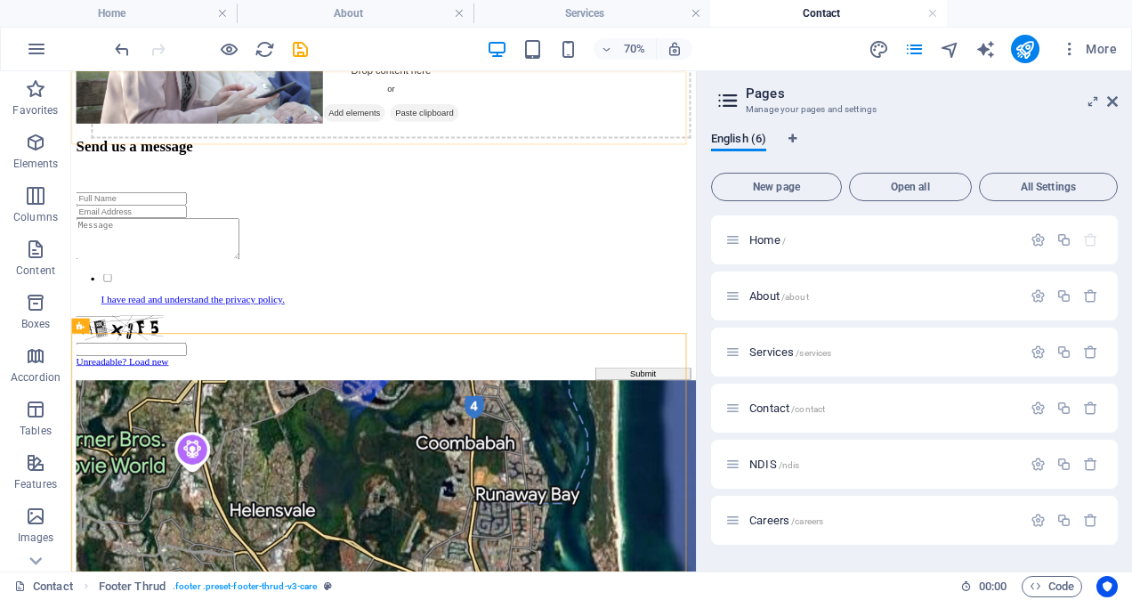
scroll to position [1821, 0]
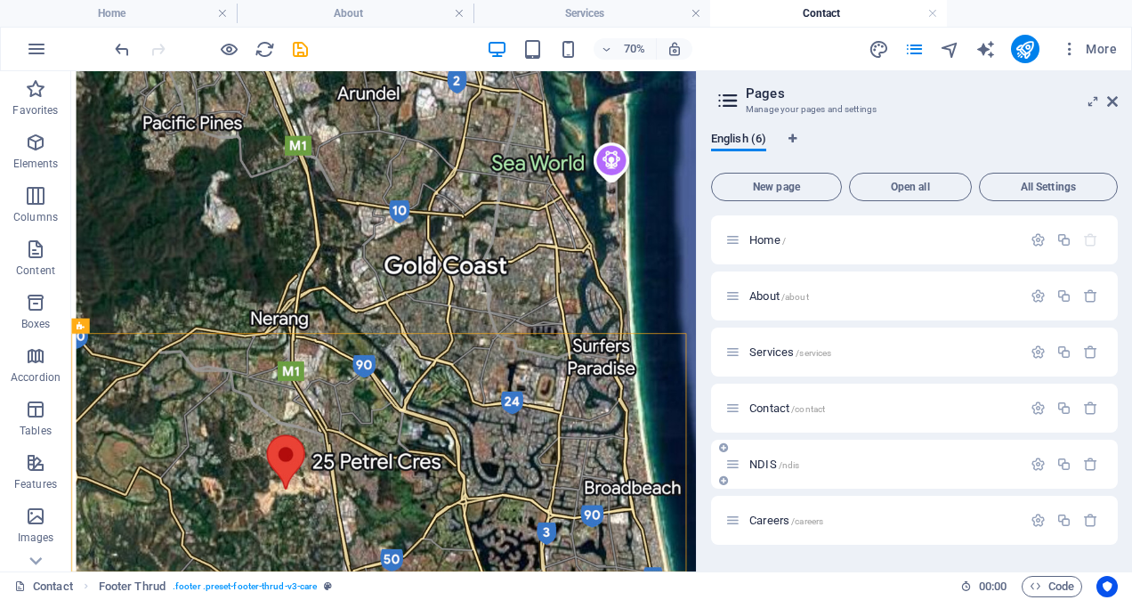
click at [765, 461] on span "NDIS /ndis" at bounding box center [774, 463] width 50 height 13
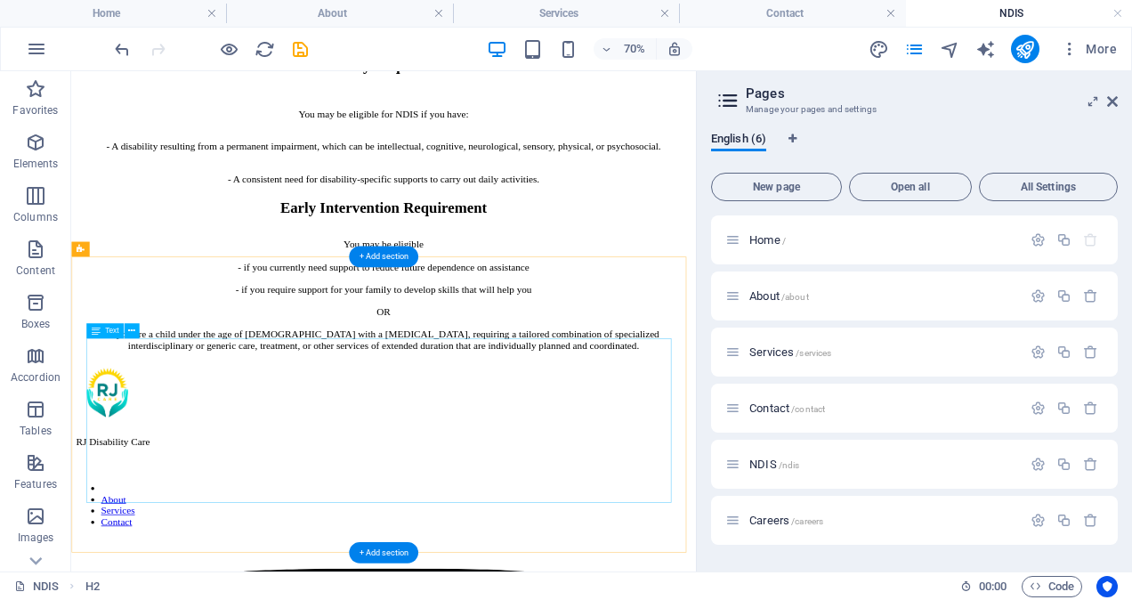
scroll to position [1023, 0]
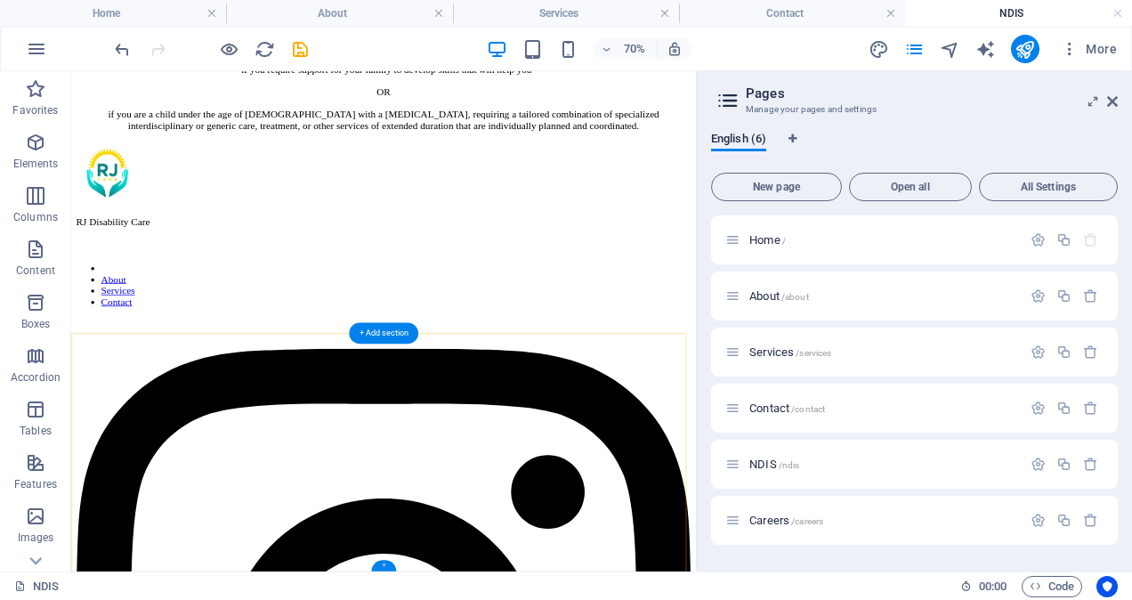
click at [383, 562] on div "+" at bounding box center [383, 566] width 24 height 12
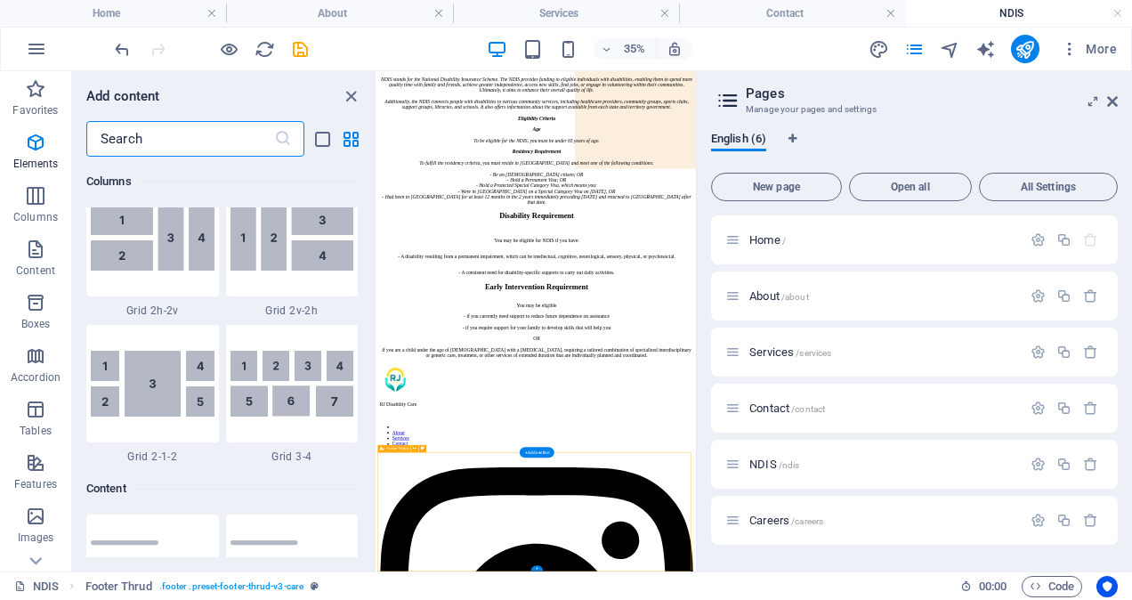
scroll to position [3114, 0]
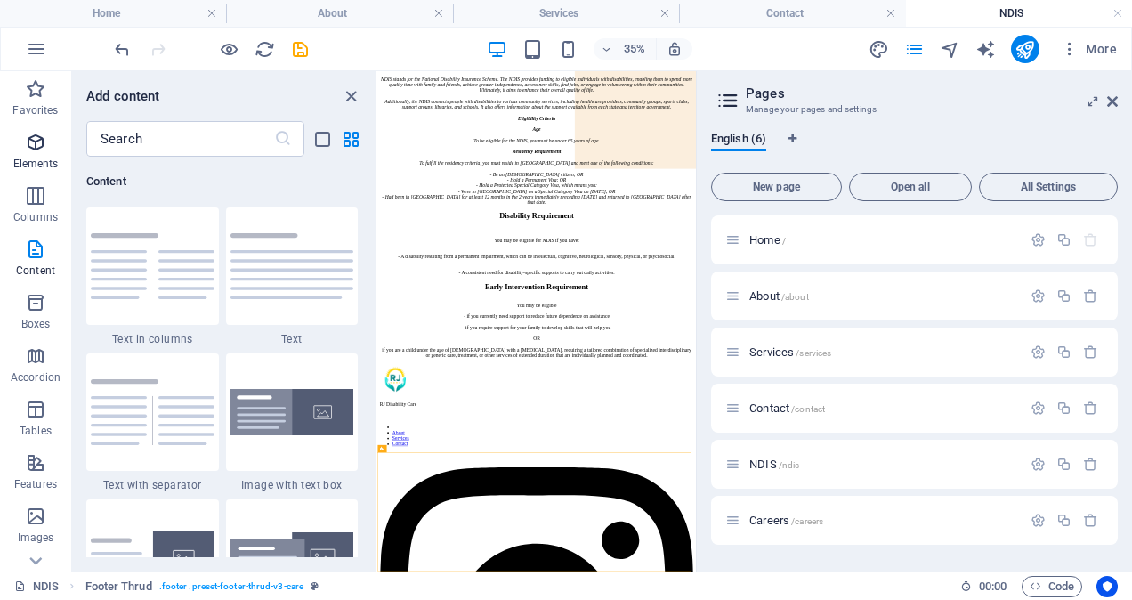
click at [43, 160] on p "Elements" at bounding box center [35, 164] width 45 height 14
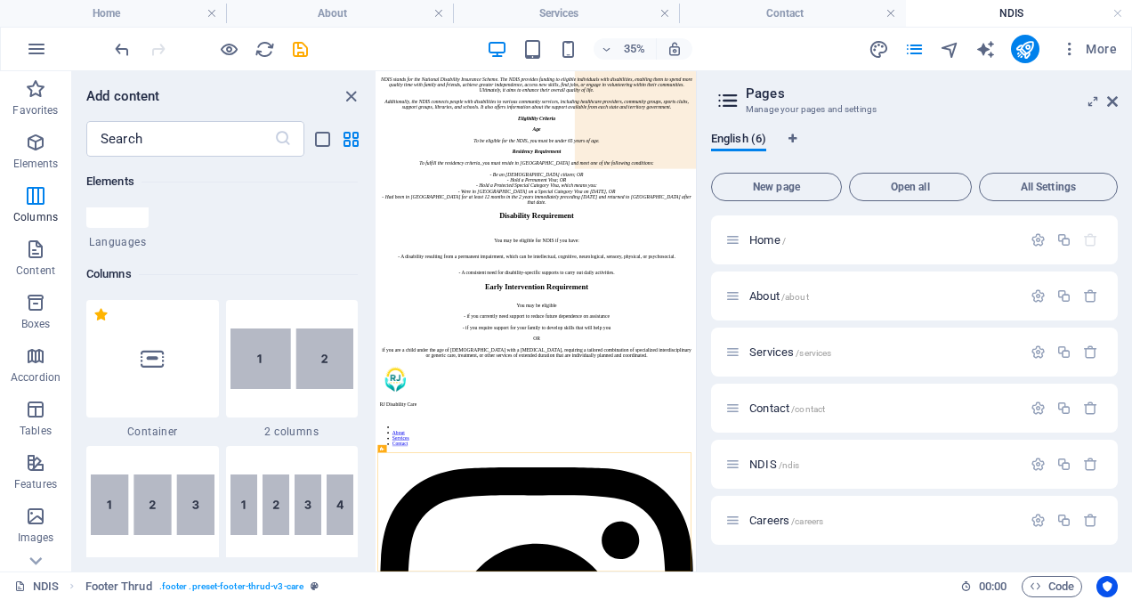
scroll to position [190, 0]
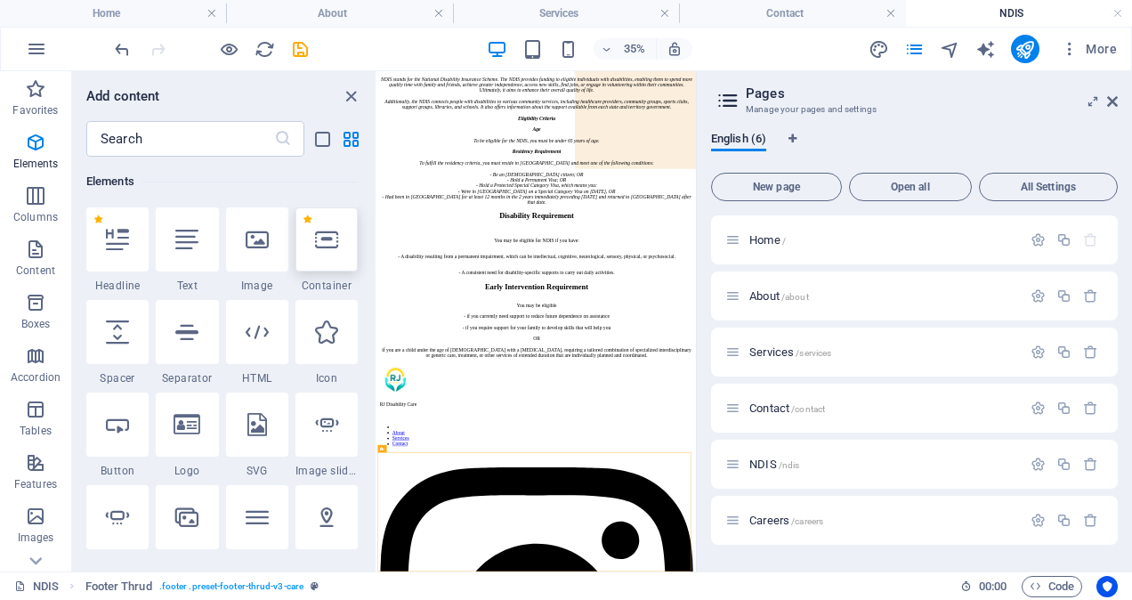
click at [313, 263] on div at bounding box center [326, 239] width 62 height 64
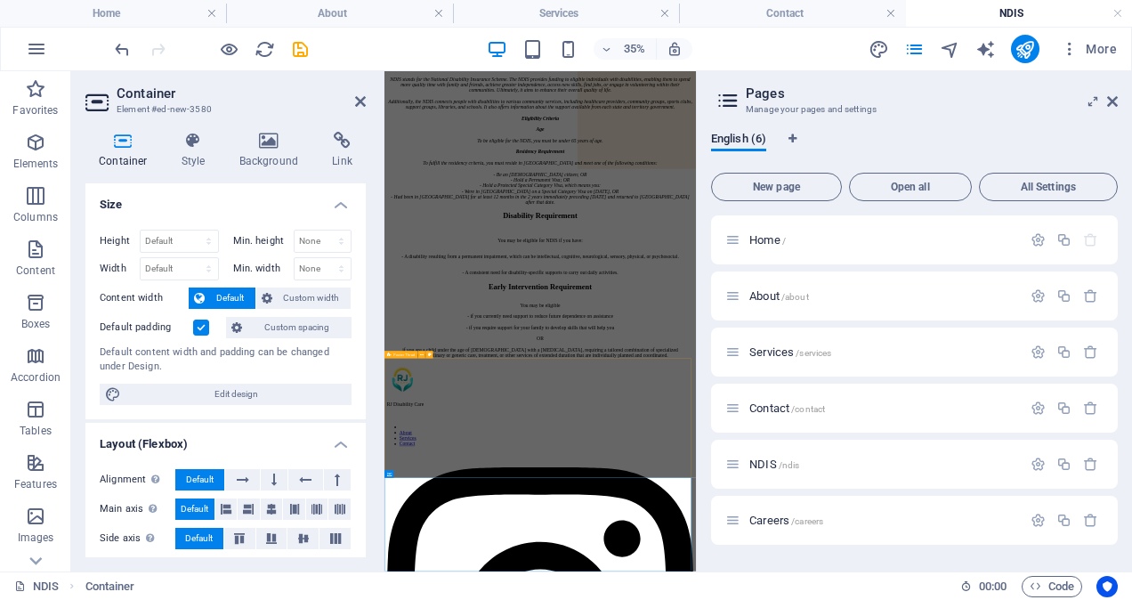
scroll to position [576, 0]
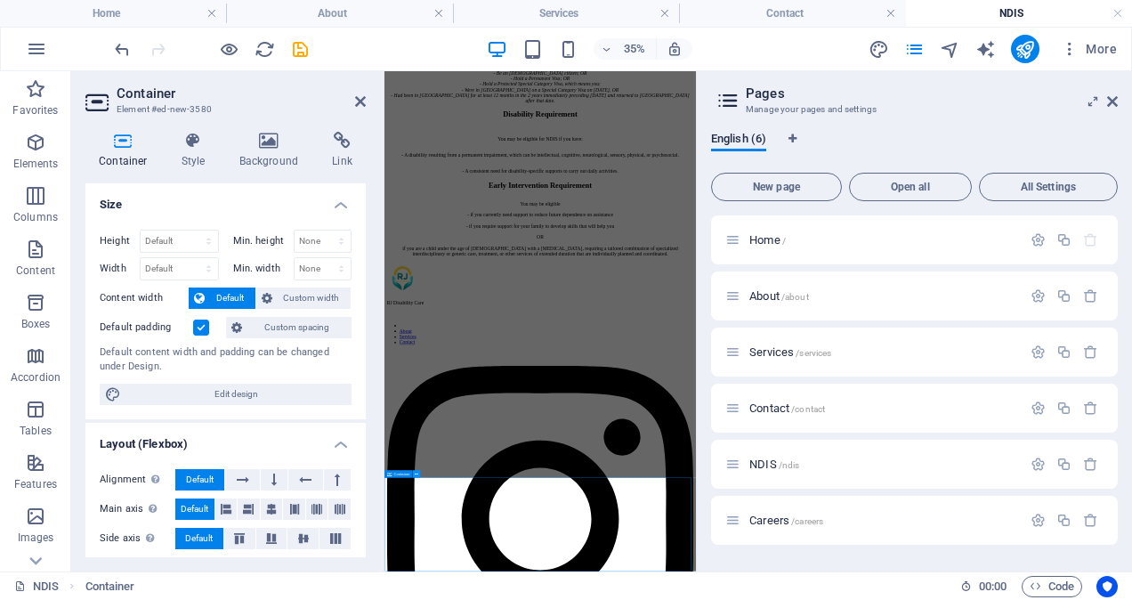
click at [420, 473] on button at bounding box center [416, 473] width 7 height 7
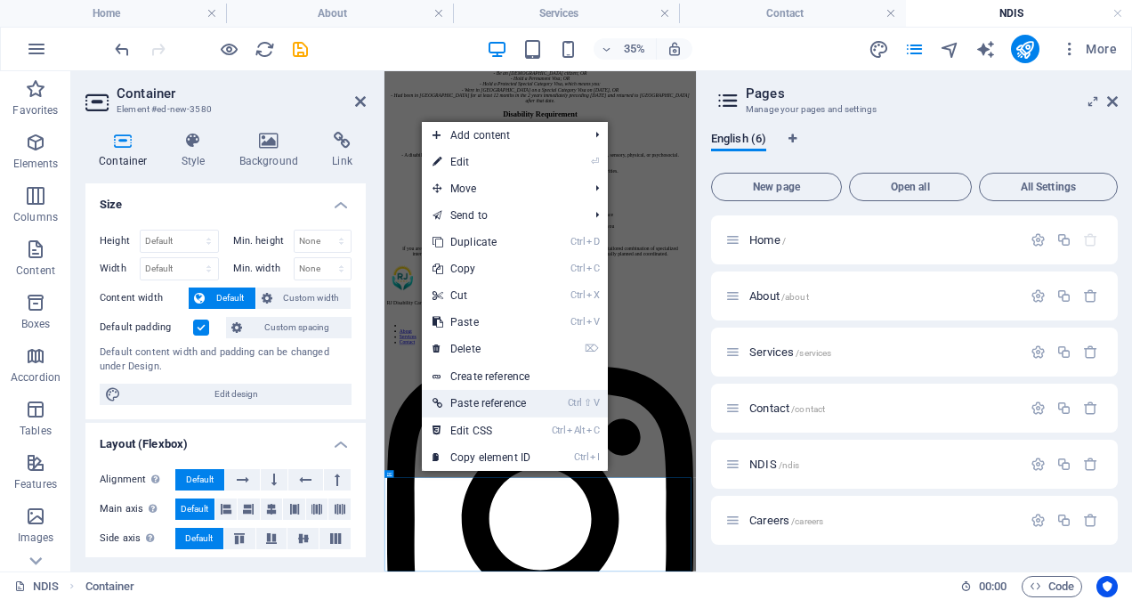
click at [491, 400] on link "Ctrl ⇧ V Paste reference" at bounding box center [481, 403] width 119 height 27
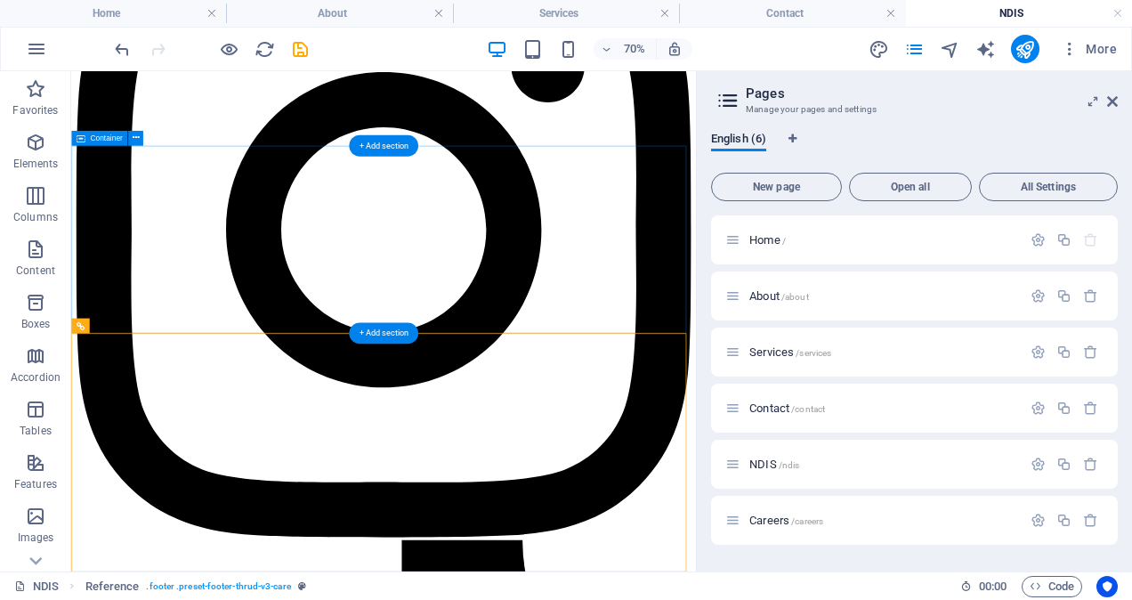
scroll to position [1423, 0]
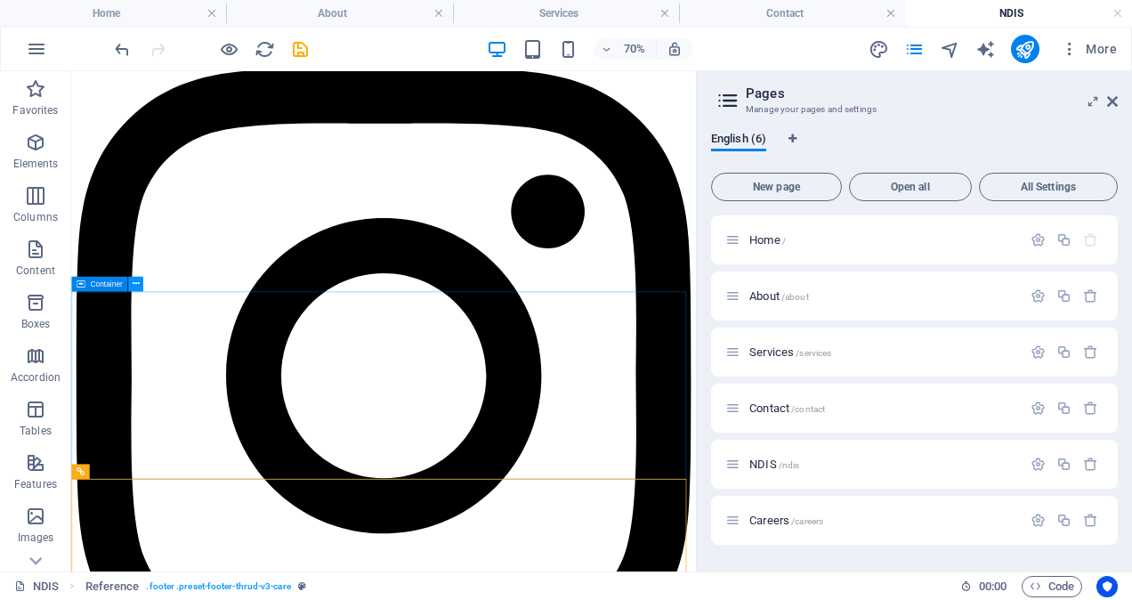
click at [139, 278] on button at bounding box center [135, 283] width 15 height 15
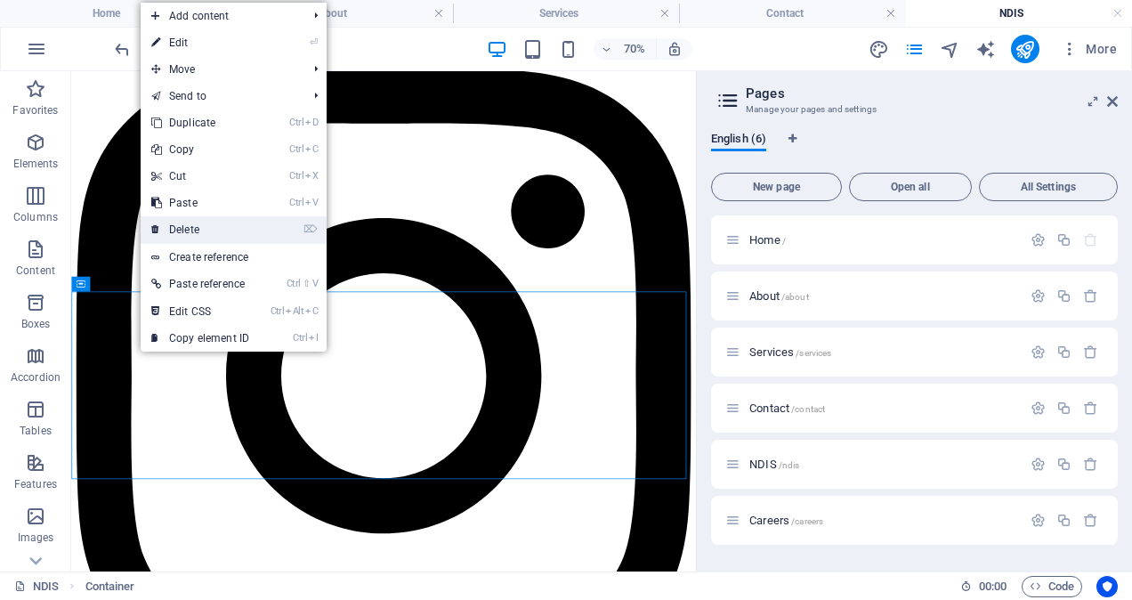
click at [200, 231] on link "⌦ Delete" at bounding box center [200, 229] width 119 height 27
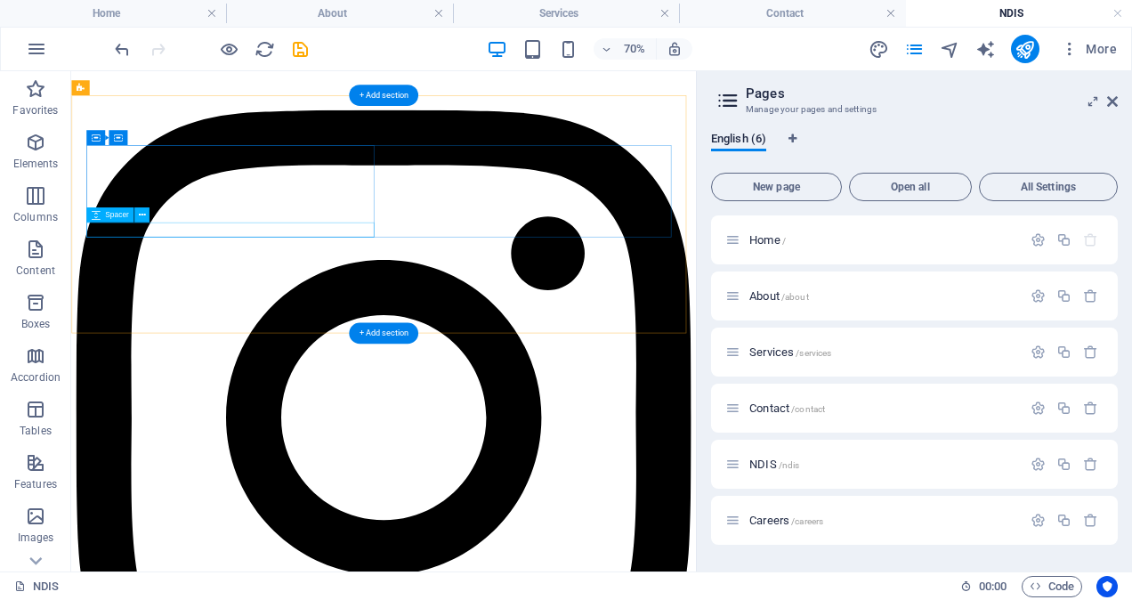
scroll to position [1104, 0]
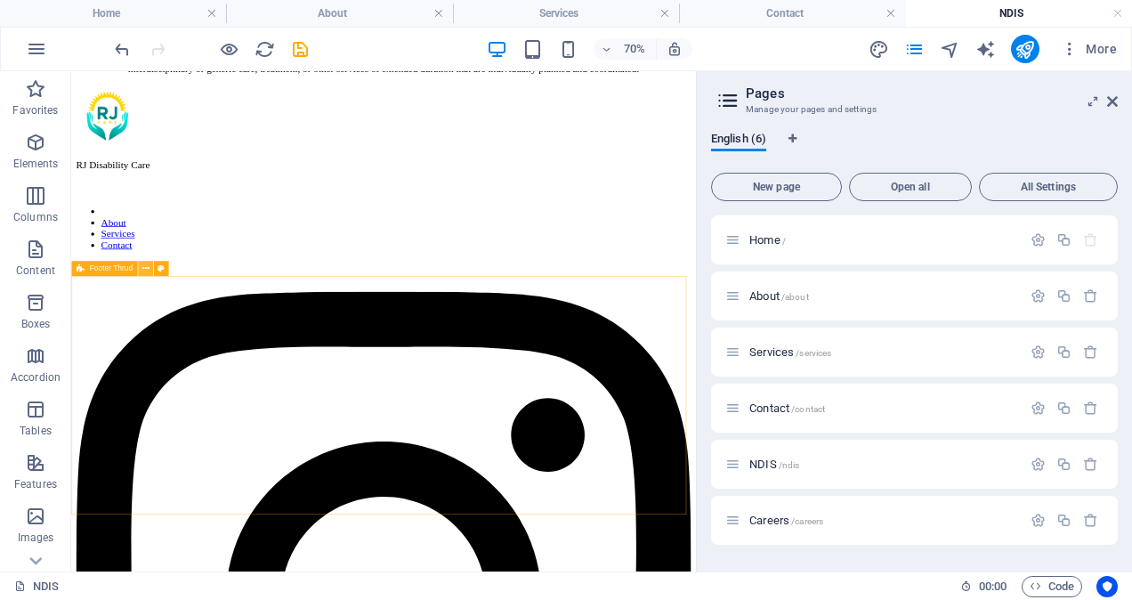
click at [143, 265] on icon at bounding box center [145, 268] width 7 height 13
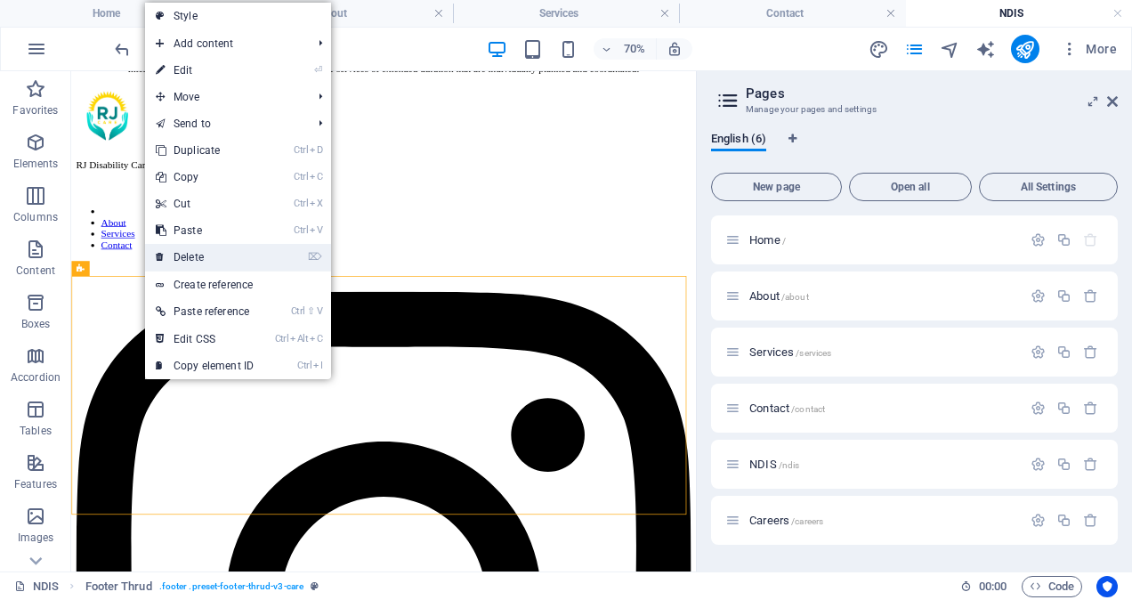
click at [205, 248] on link "⌦ Delete" at bounding box center [204, 257] width 119 height 27
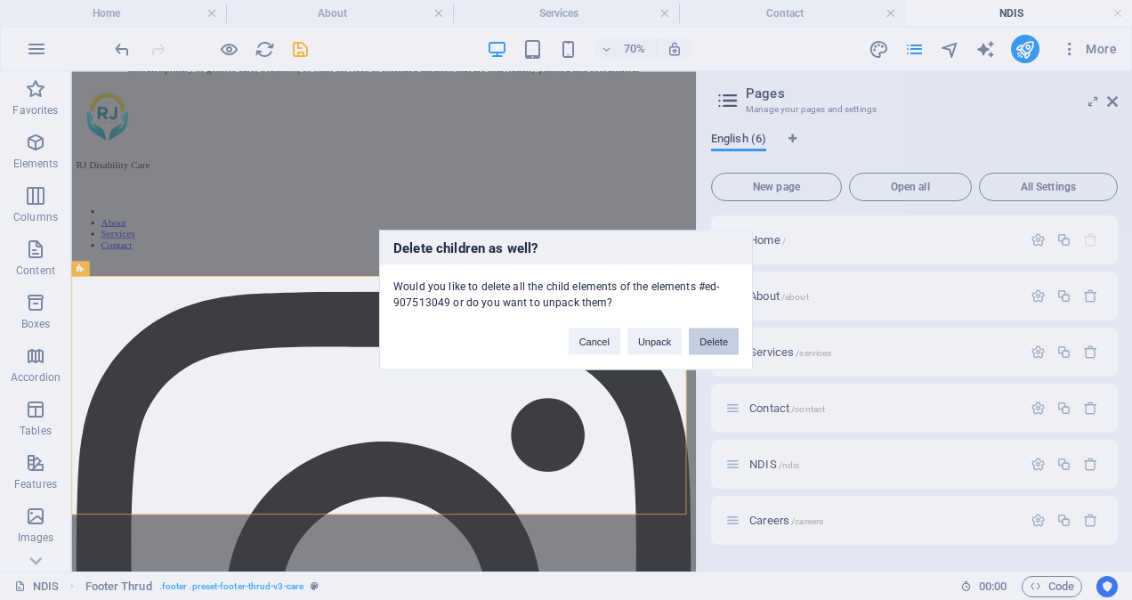
click at [714, 338] on button "Delete" at bounding box center [714, 341] width 50 height 27
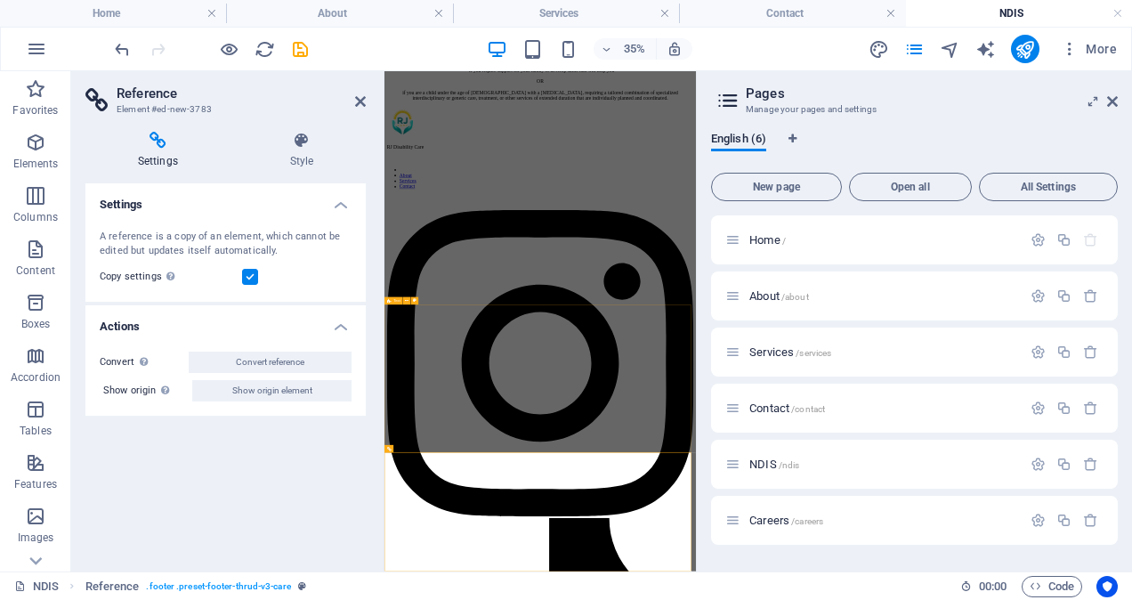
scroll to position [308, 0]
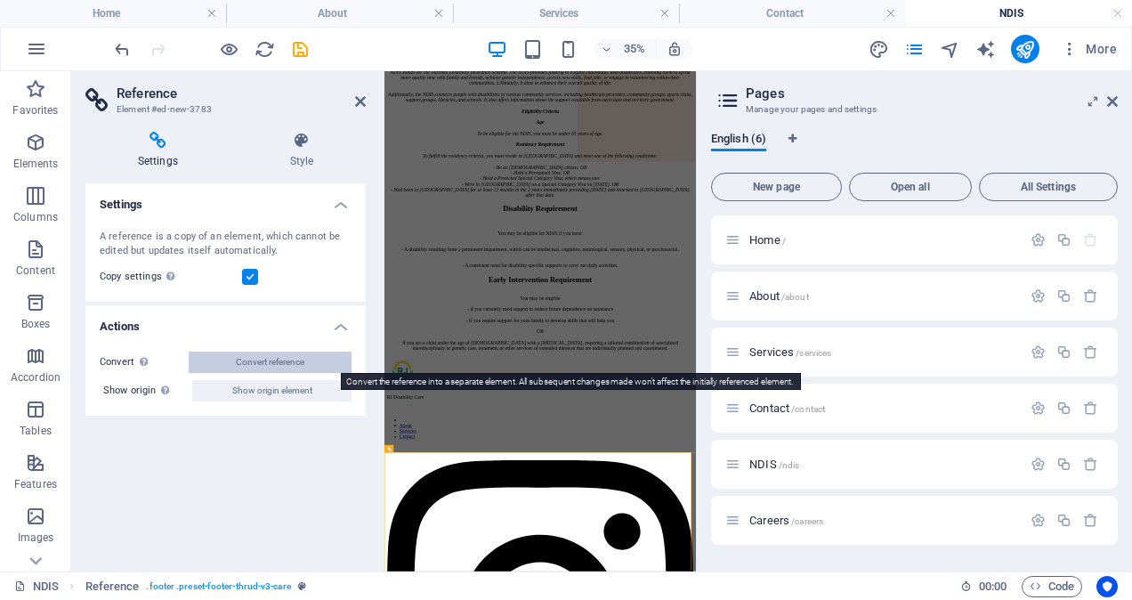
click at [287, 363] on span "Convert reference" at bounding box center [270, 362] width 69 height 21
select select "footer"
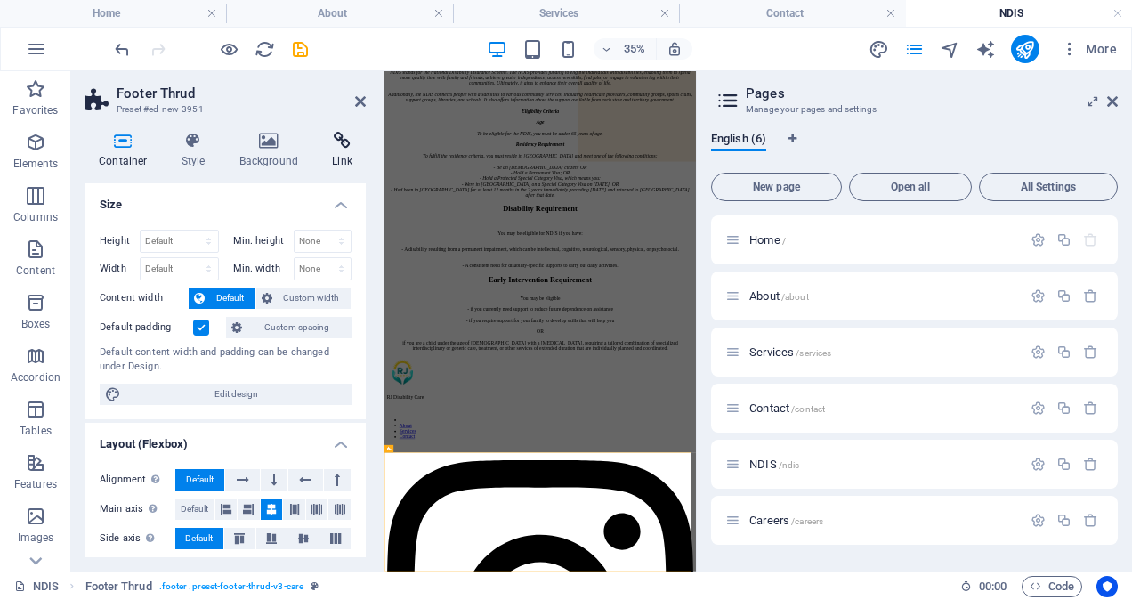
click at [339, 144] on icon at bounding box center [342, 141] width 47 height 18
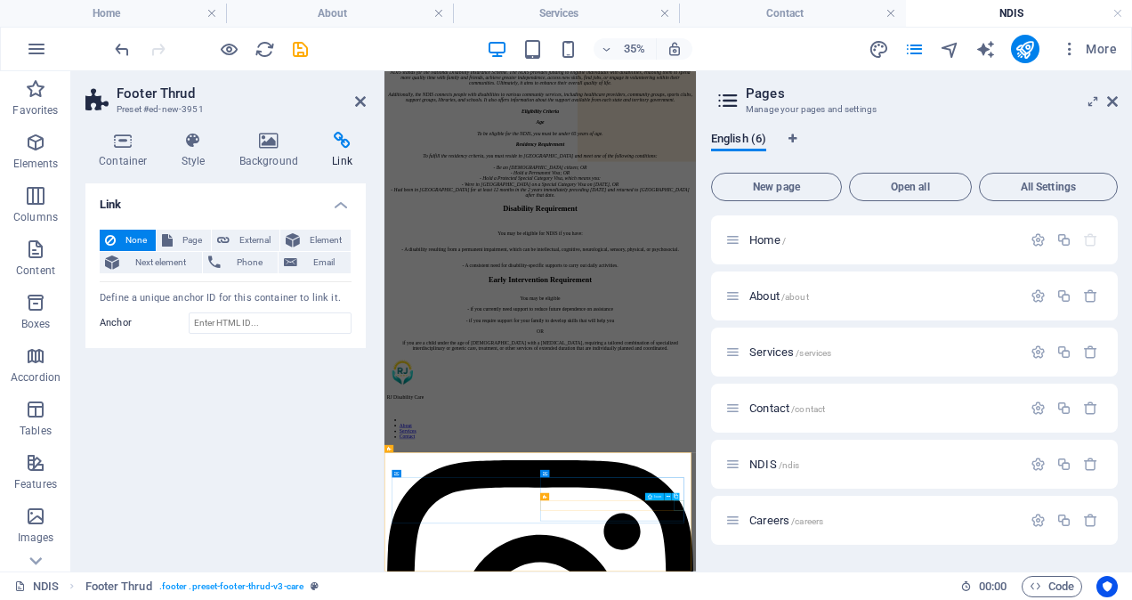
select select "xMidYMid"
select select "external"
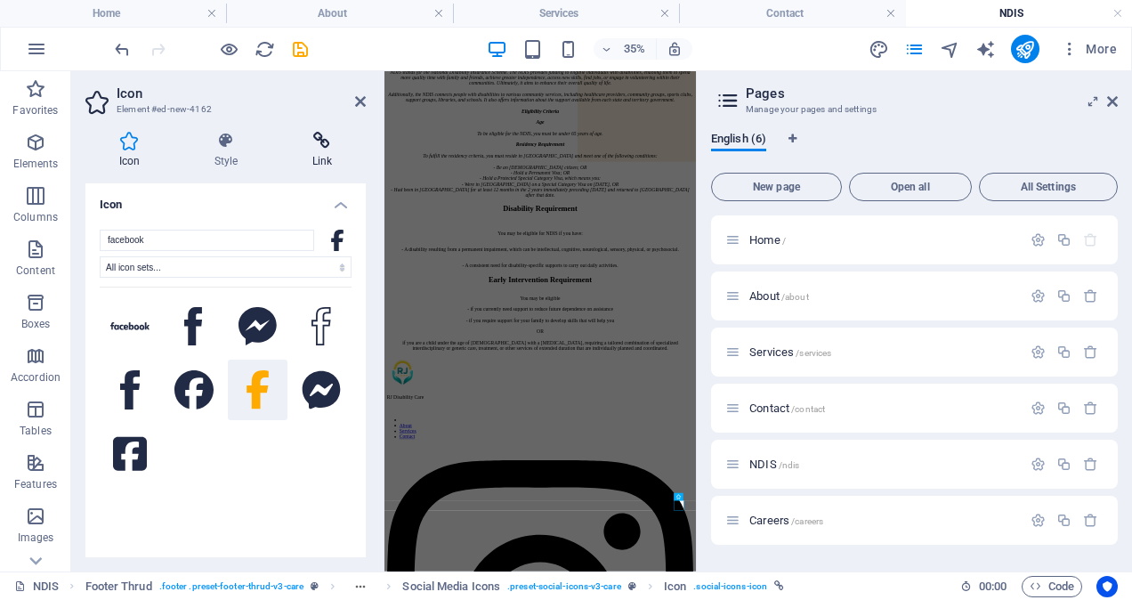
click at [333, 157] on h4 "Link" at bounding box center [322, 150] width 87 height 37
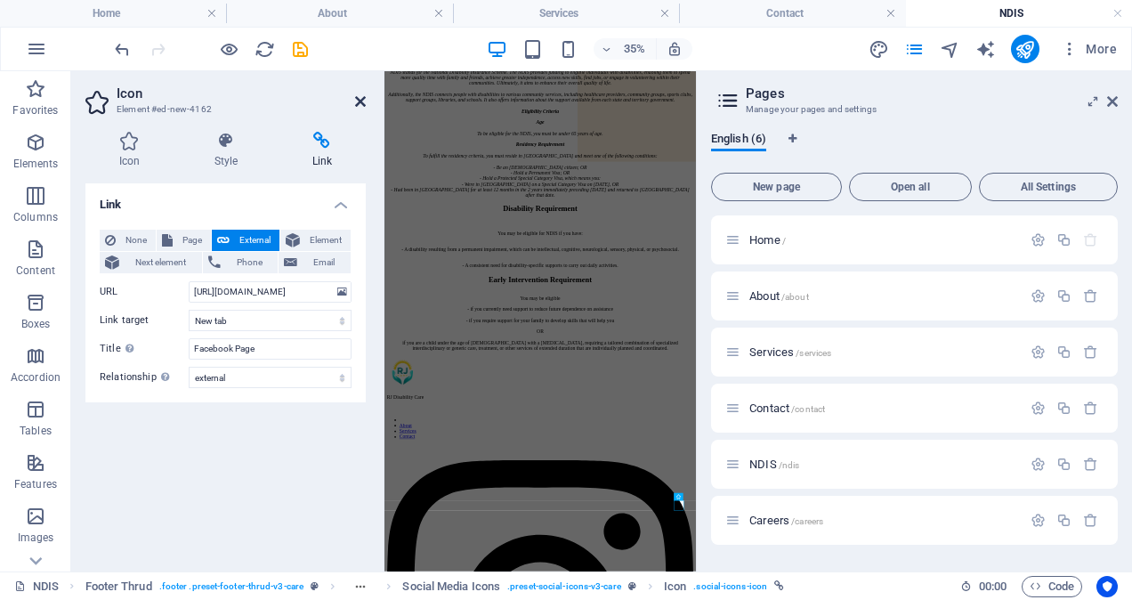
click at [360, 100] on icon at bounding box center [360, 101] width 11 height 14
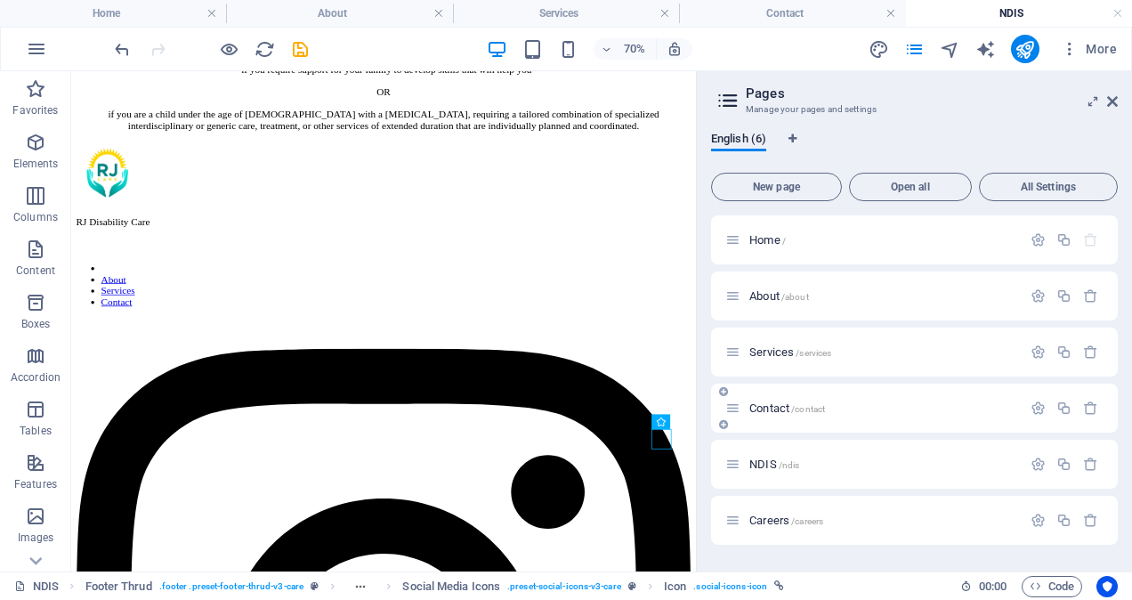
click at [778, 401] on div "Contact /contact" at bounding box center [873, 408] width 296 height 20
click at [758, 408] on span "Contact /contact" at bounding box center [787, 407] width 76 height 13
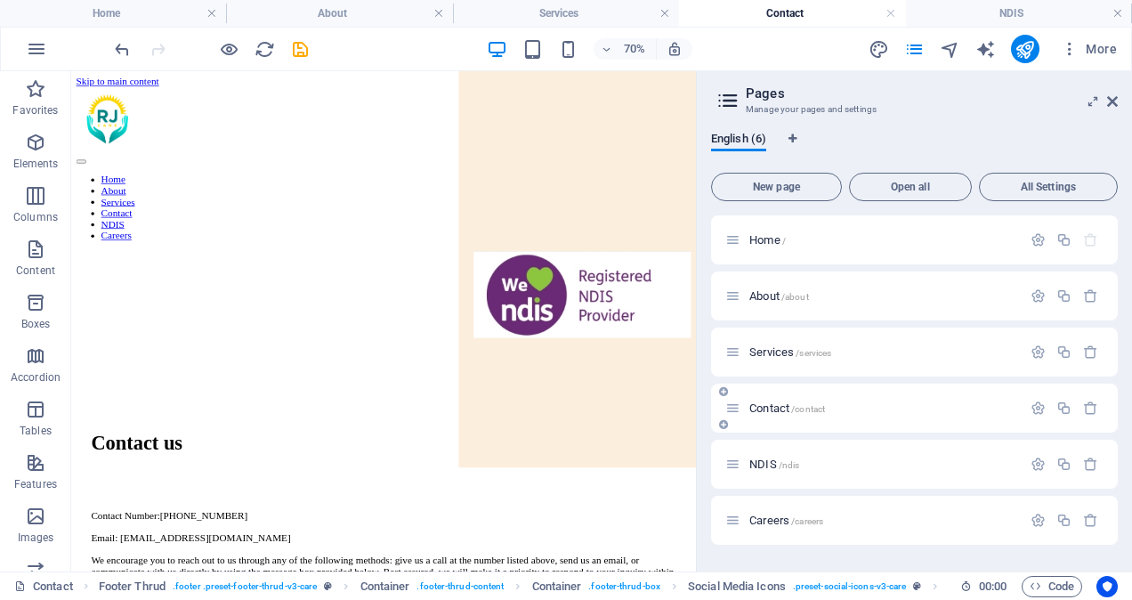
scroll to position [0, 0]
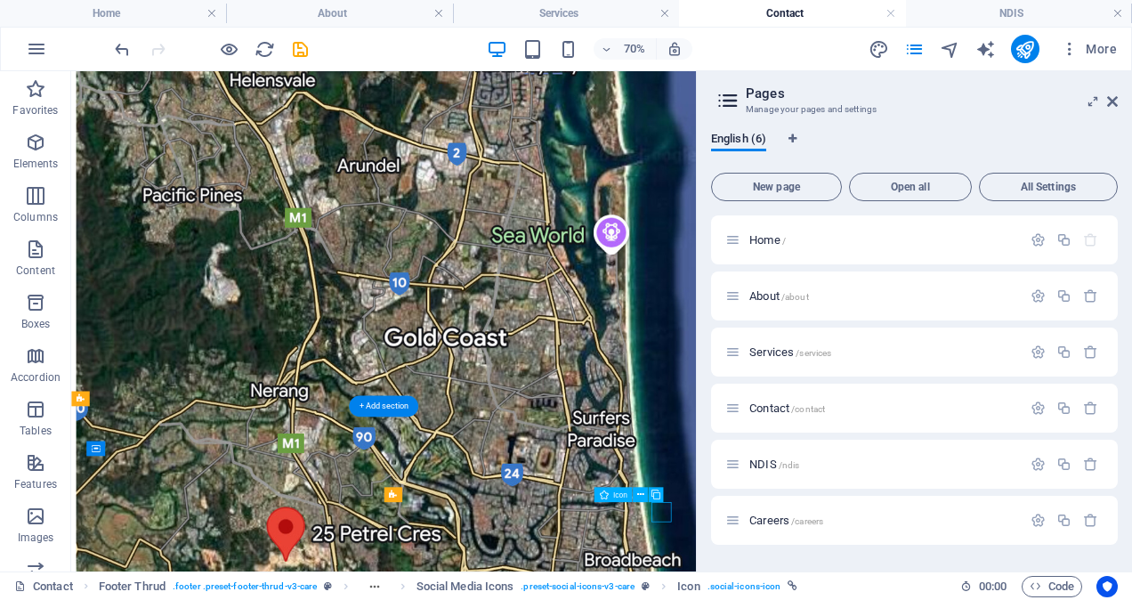
select select "xMidYMid"
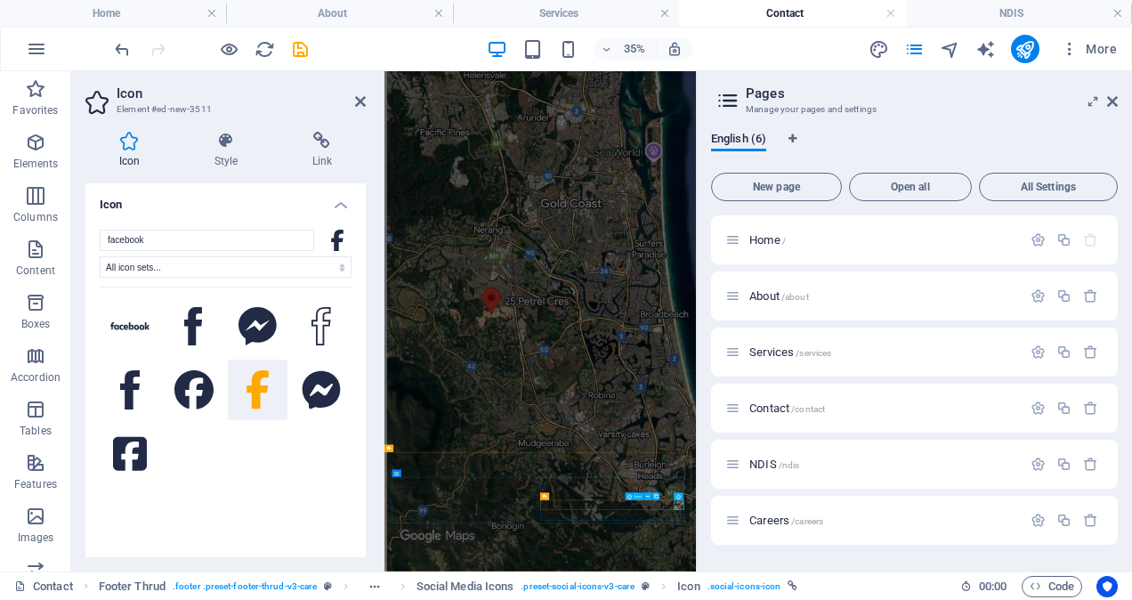
scroll to position [1104, 0]
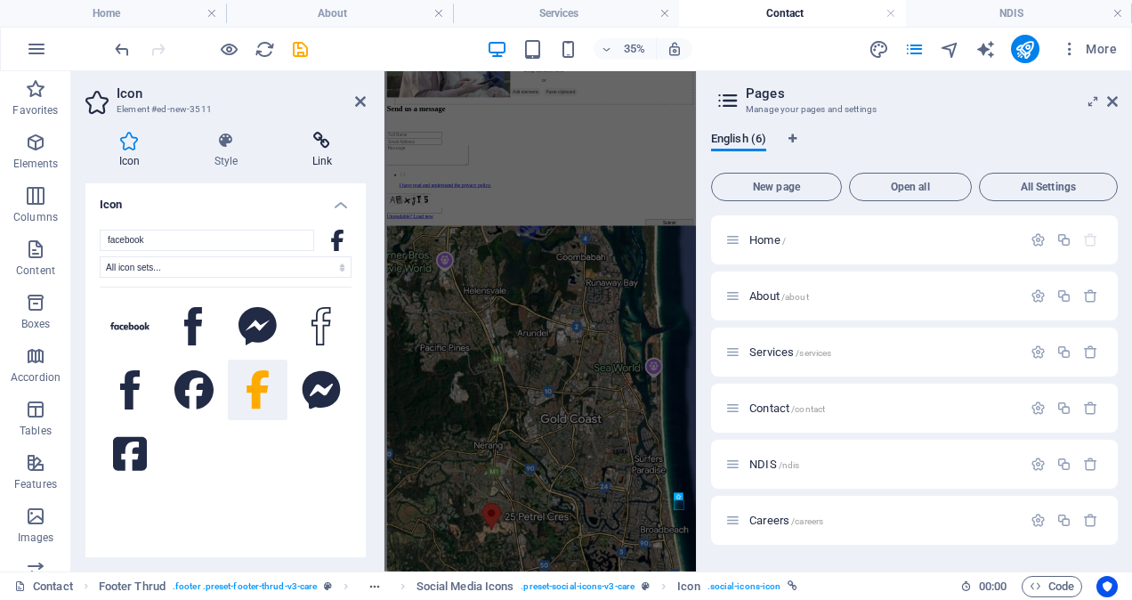
click at [317, 159] on h4 "Link" at bounding box center [322, 150] width 87 height 37
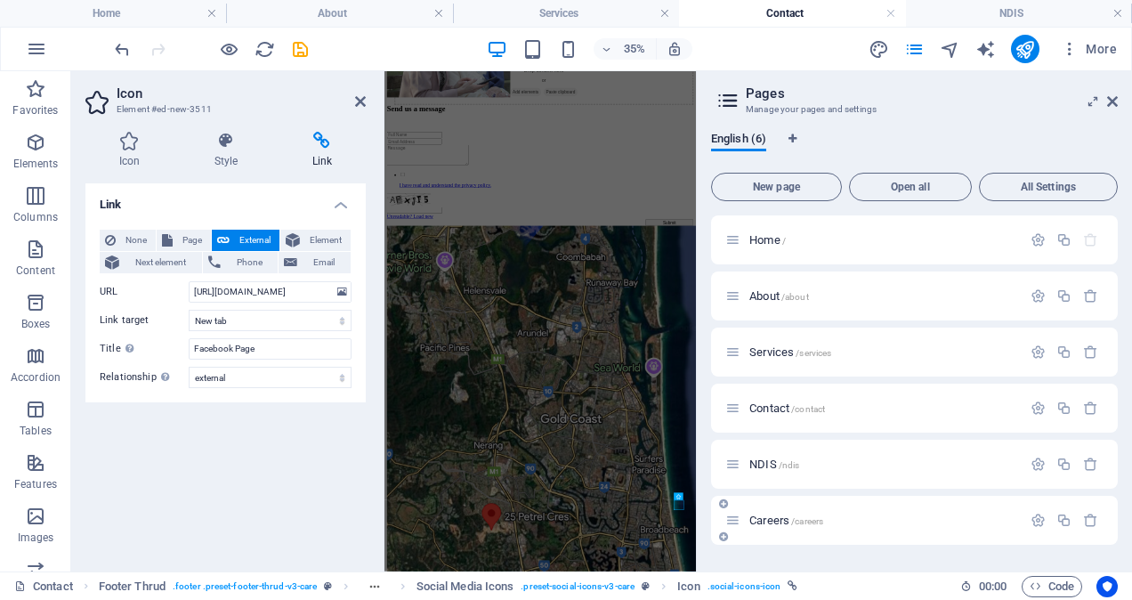
click at [790, 524] on span "Careers /careers" at bounding box center [786, 520] width 74 height 13
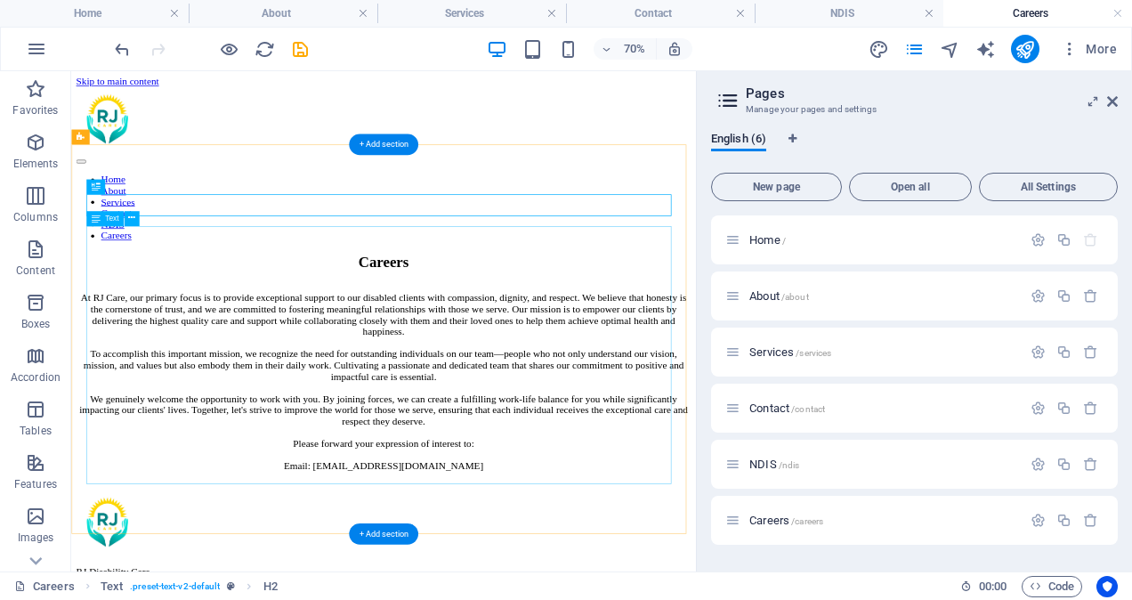
scroll to position [286, 0]
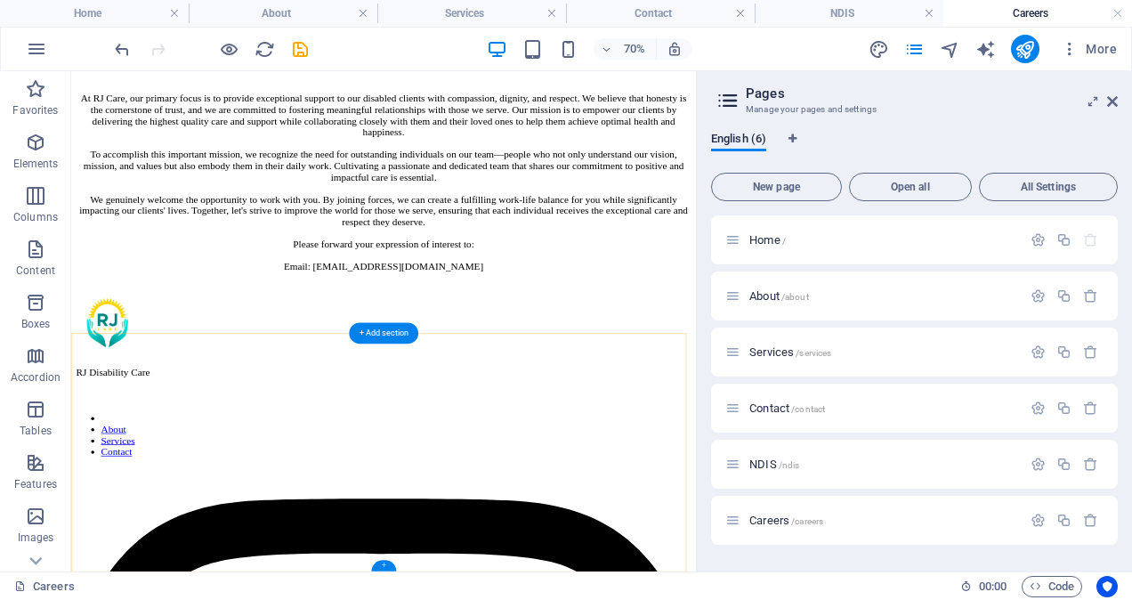
click at [380, 560] on div "+" at bounding box center [383, 566] width 24 height 12
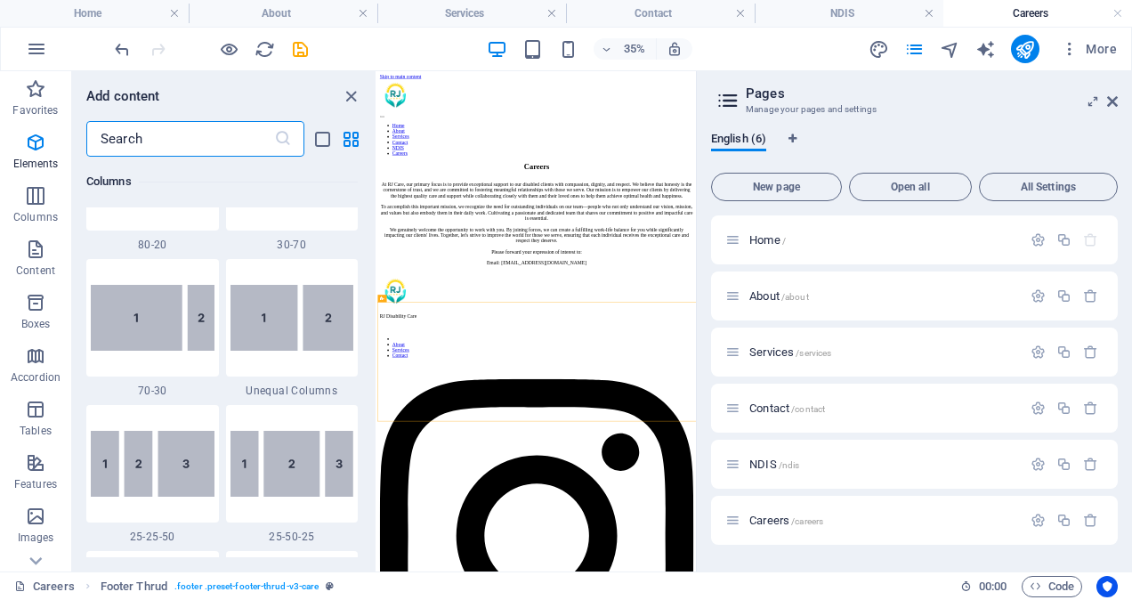
scroll to position [3114, 0]
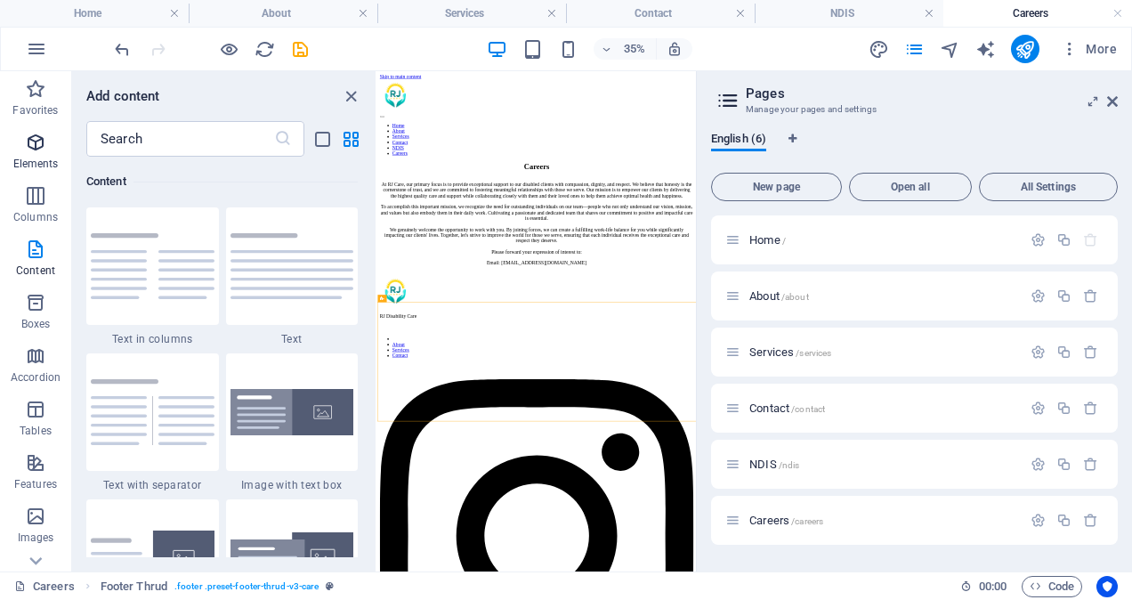
click at [36, 141] on icon "button" at bounding box center [35, 142] width 21 height 21
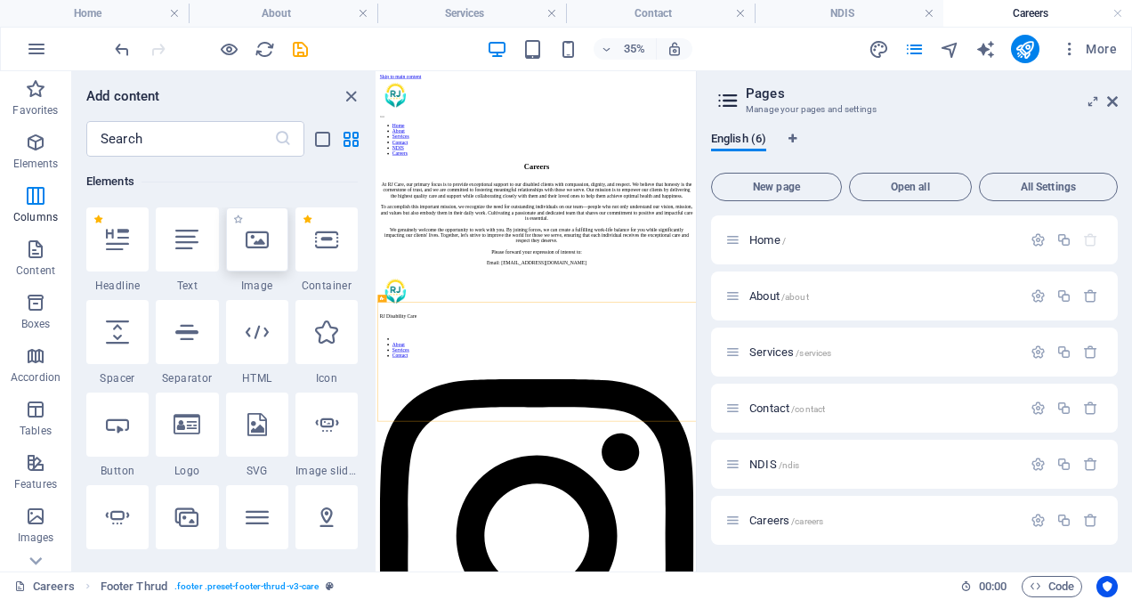
scroll to position [190, 0]
click at [308, 258] on div at bounding box center [326, 239] width 62 height 64
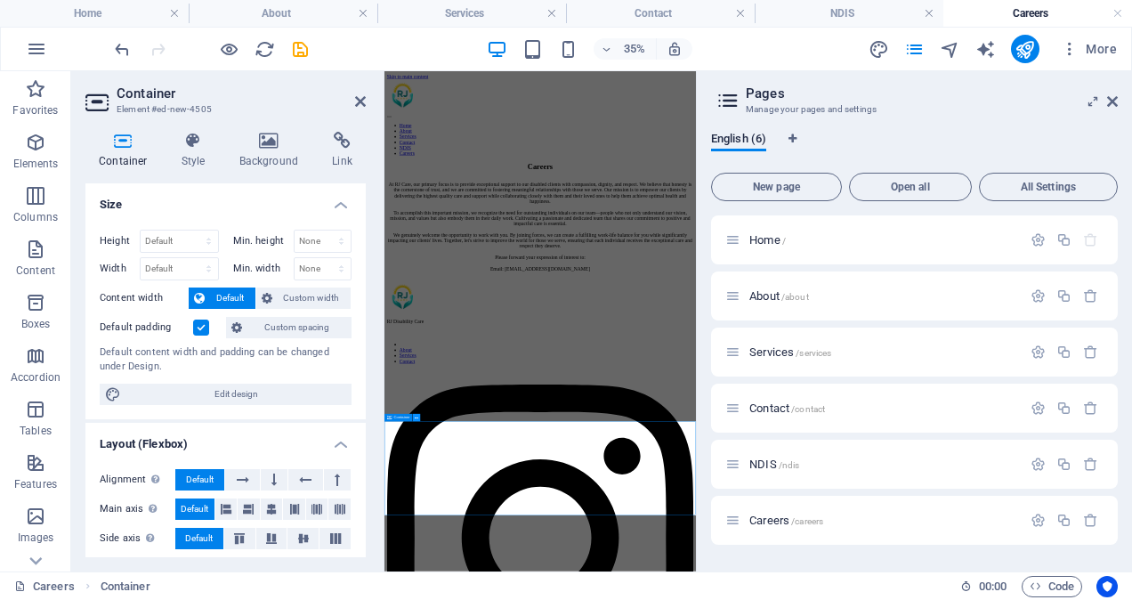
click at [418, 420] on icon at bounding box center [417, 418] width 4 height 6
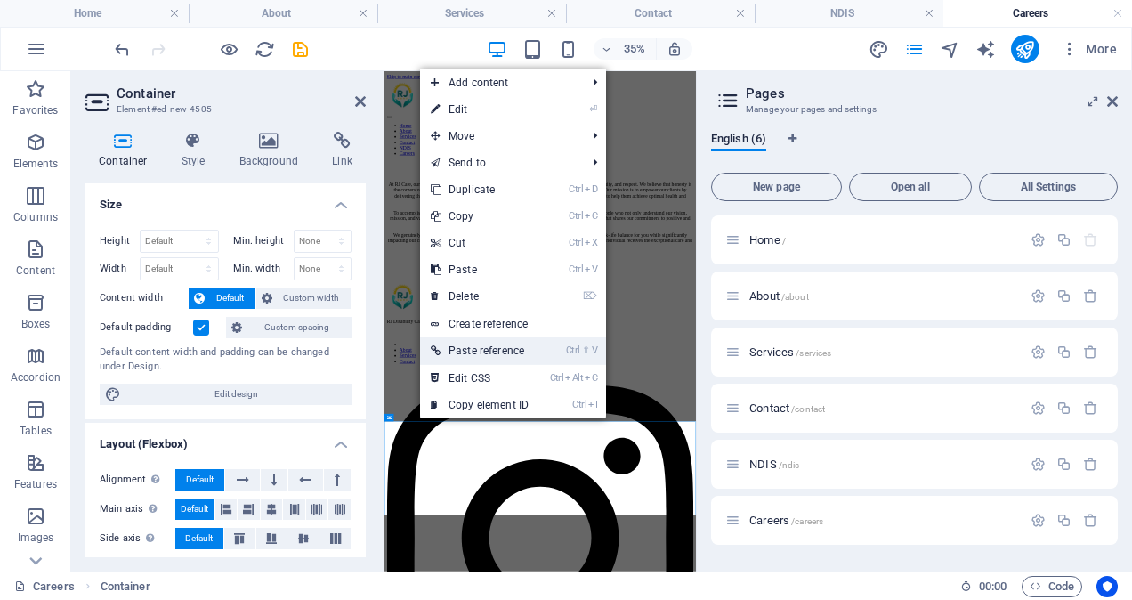
click at [486, 347] on link "Ctrl ⇧ V Paste reference" at bounding box center [479, 350] width 119 height 27
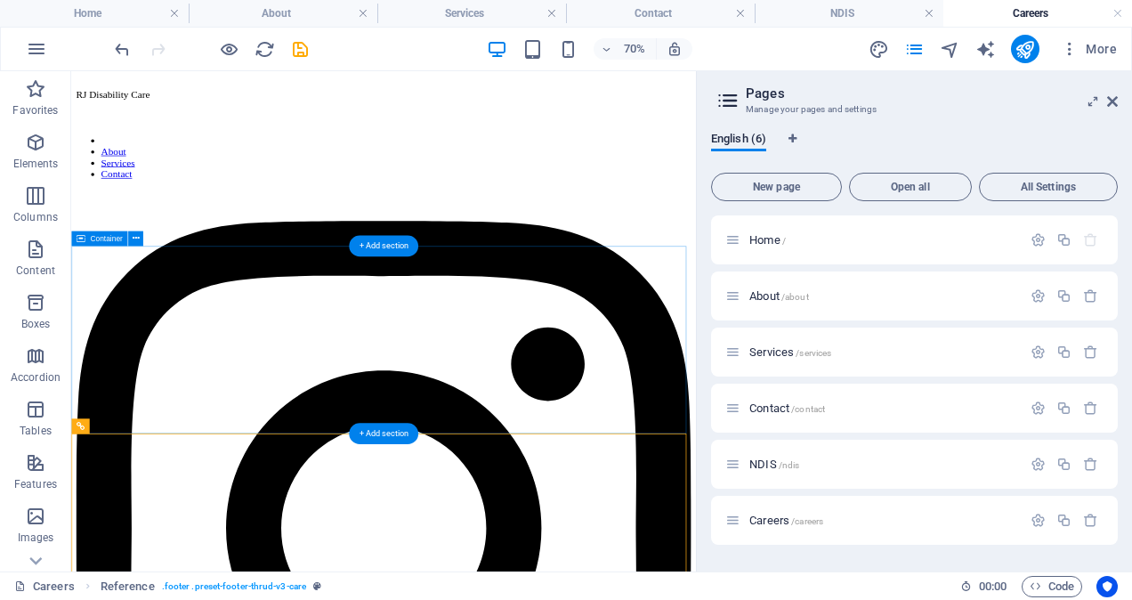
scroll to position [680, 0]
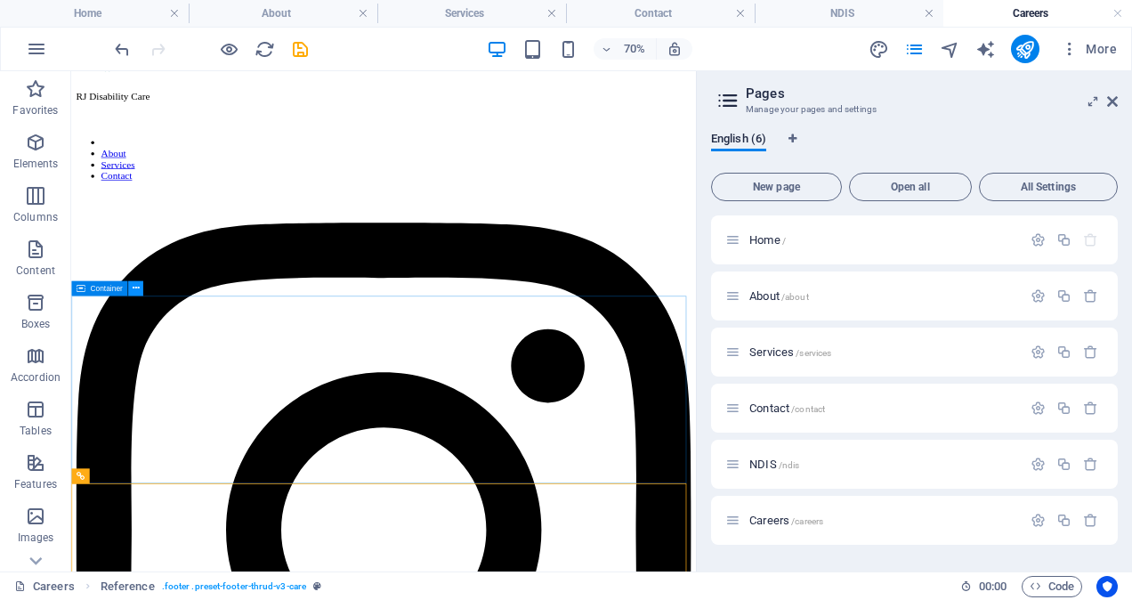
click at [133, 285] on icon at bounding box center [135, 287] width 7 height 13
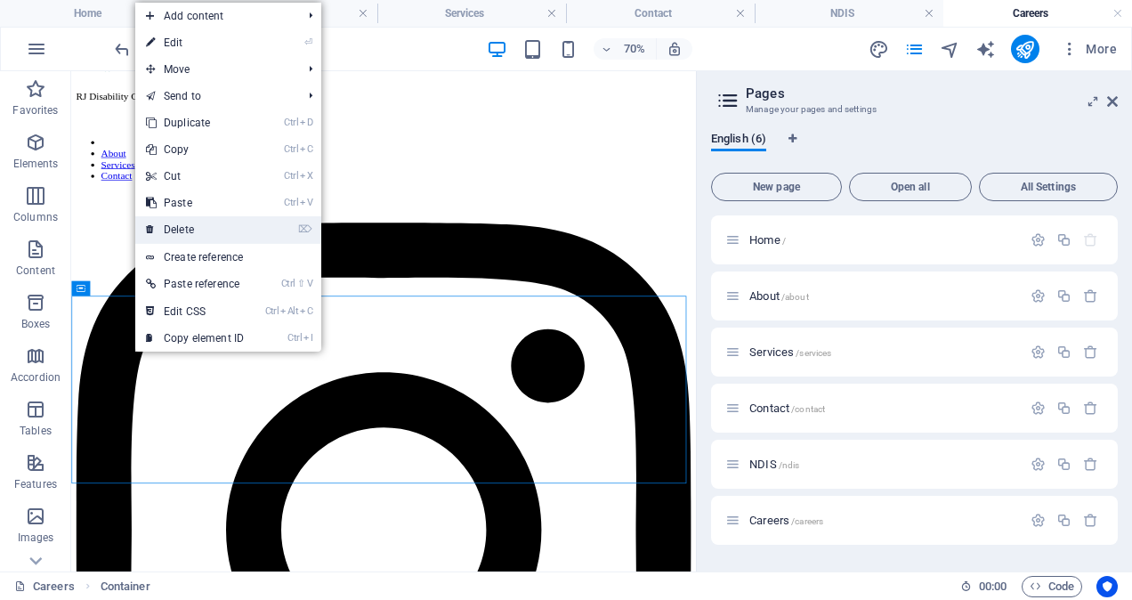
click at [194, 229] on link "⌦ Delete" at bounding box center [194, 229] width 119 height 27
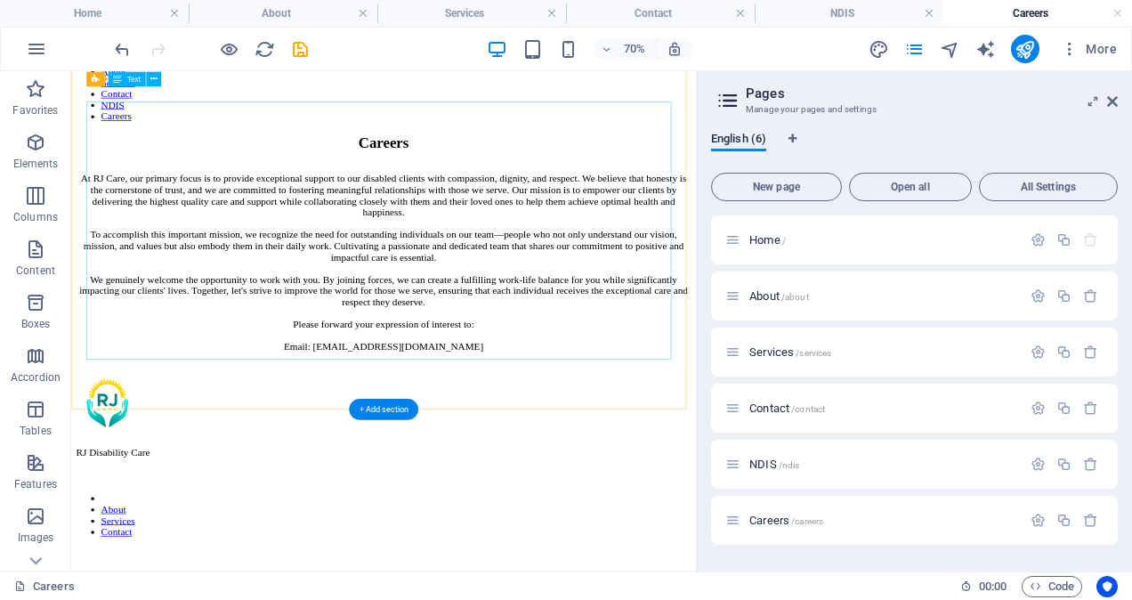
scroll to position [164, 0]
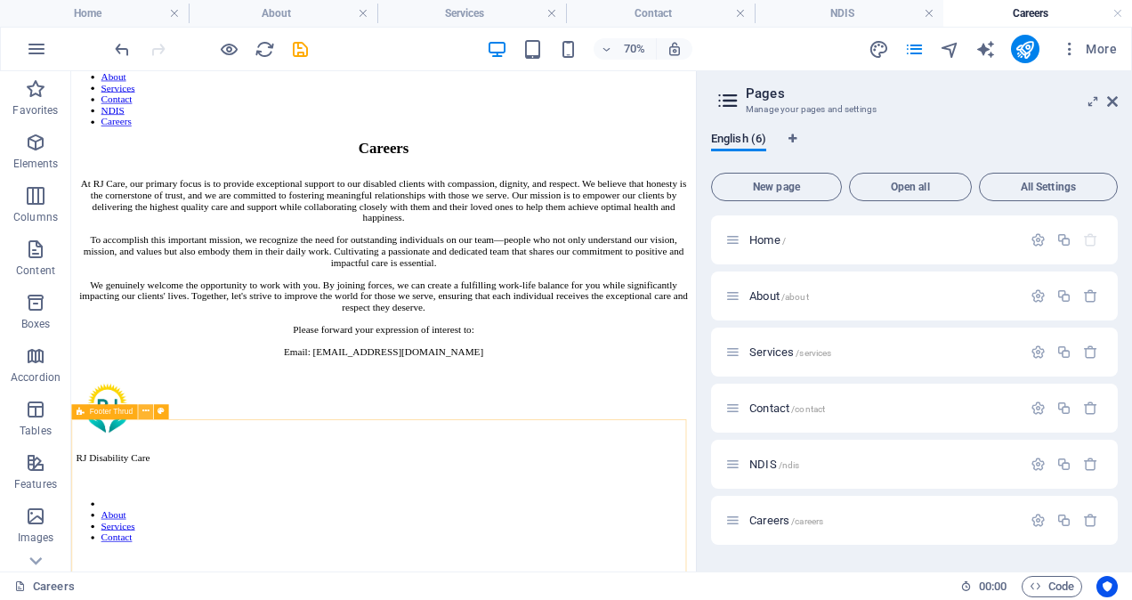
click at [149, 409] on button at bounding box center [145, 411] width 15 height 15
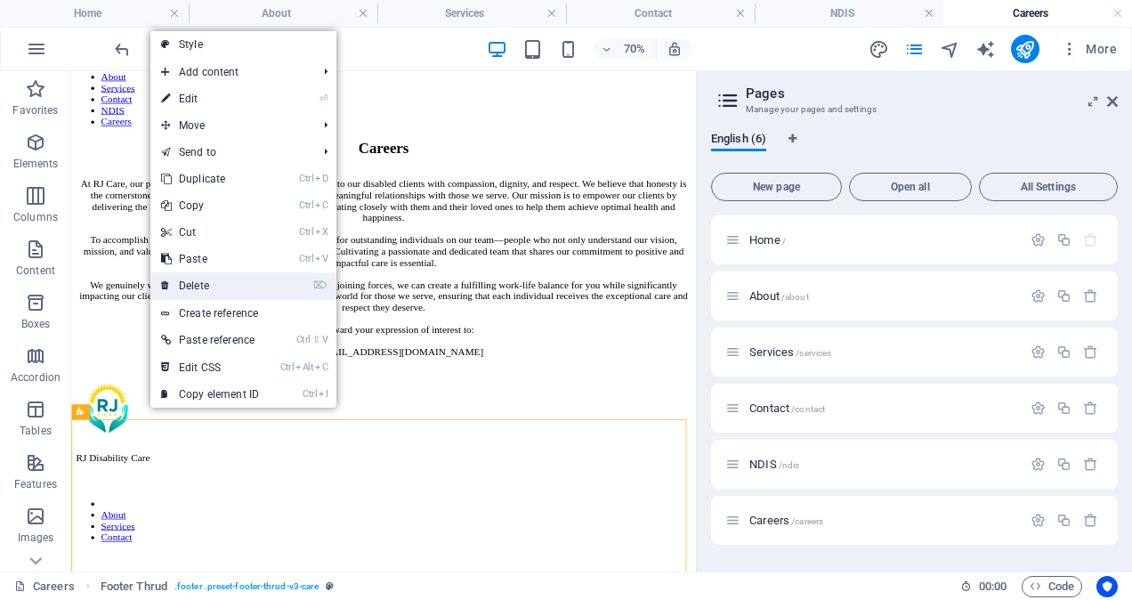
click at [211, 288] on link "⌦ Delete" at bounding box center [209, 285] width 119 height 27
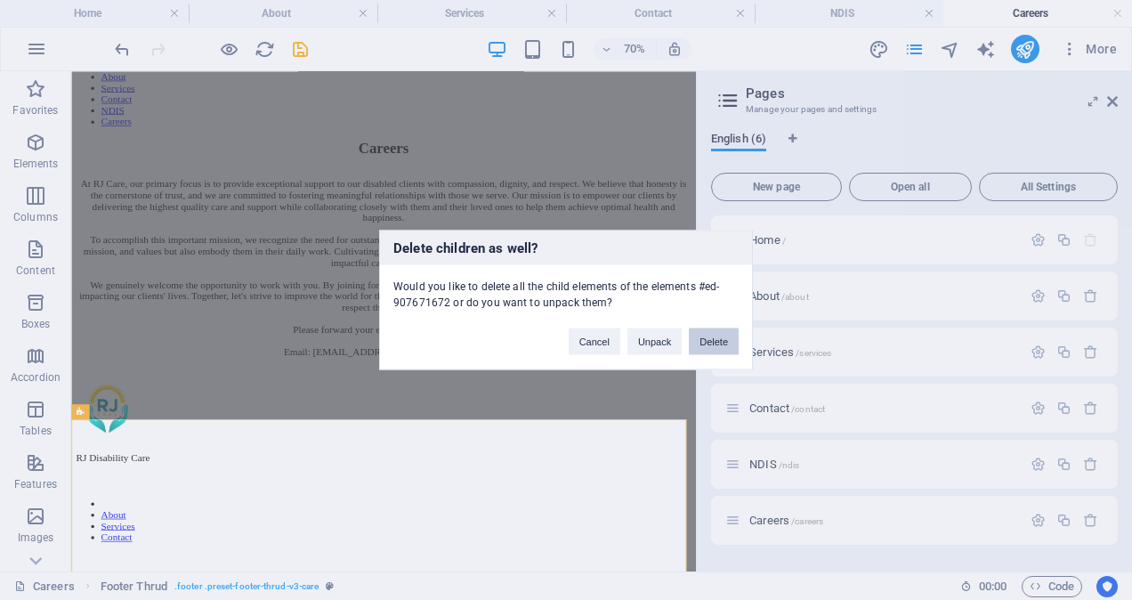
click at [717, 342] on button "Delete" at bounding box center [714, 341] width 50 height 27
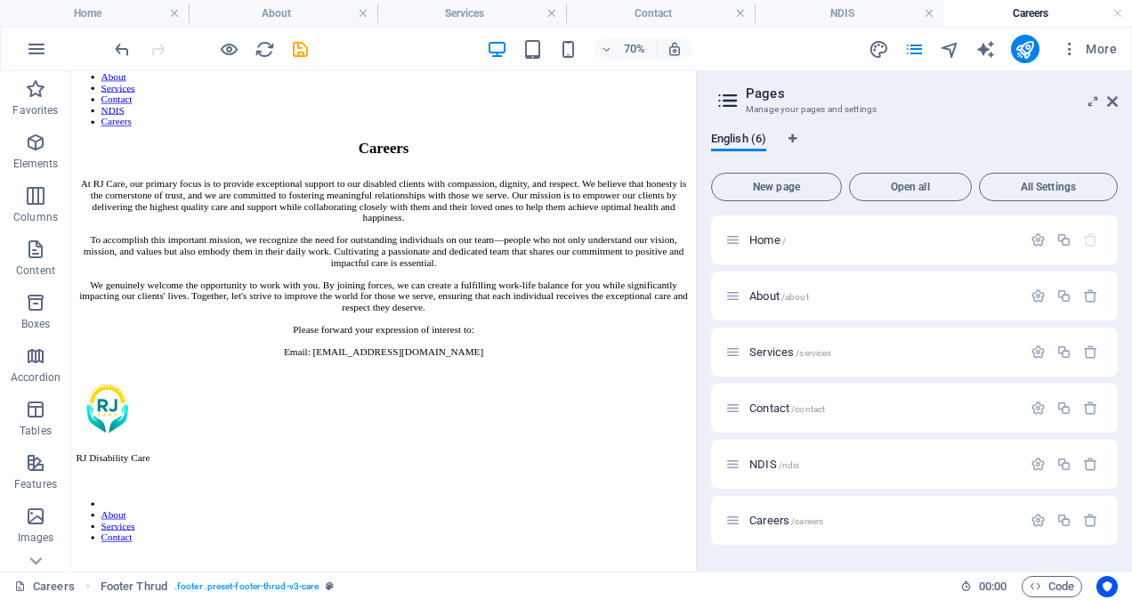
click at [717, 342] on div "Services /services" at bounding box center [914, 352] width 407 height 49
click at [299, 44] on icon "save" at bounding box center [300, 49] width 20 height 20
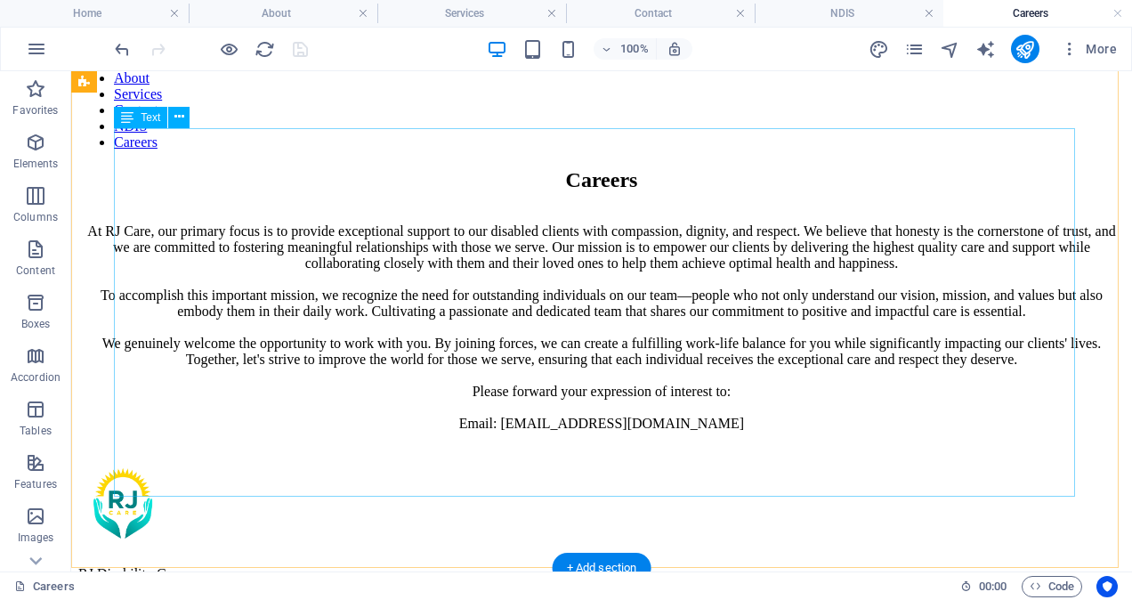
click at [931, 239] on div "At RJ Care, our primary focus is to provide exceptional support to our disabled…" at bounding box center [601, 327] width 1047 height 208
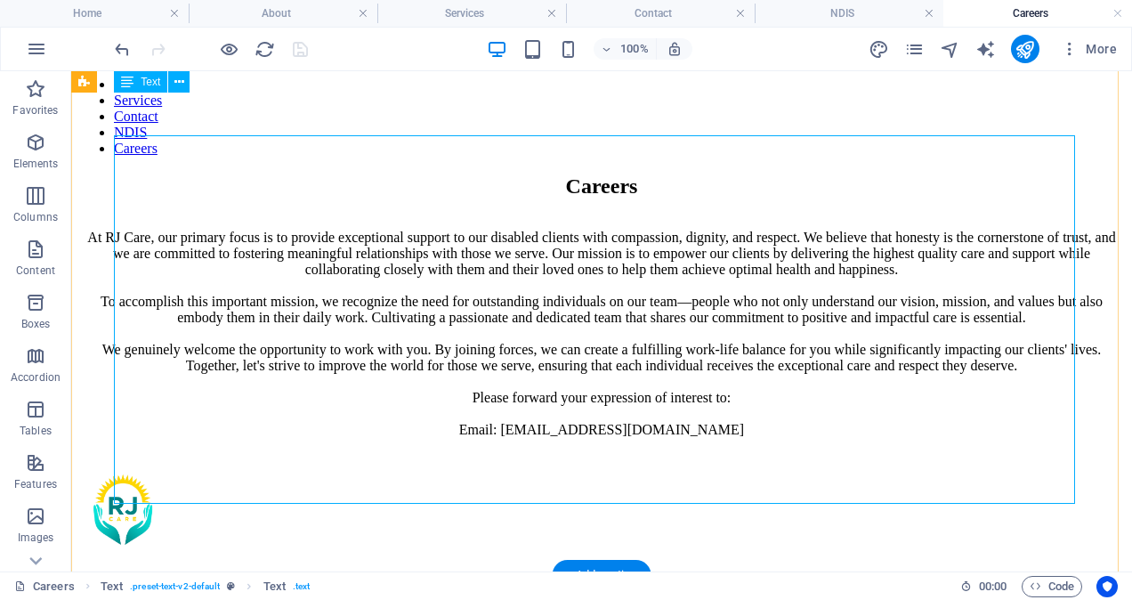
scroll to position [155, 0]
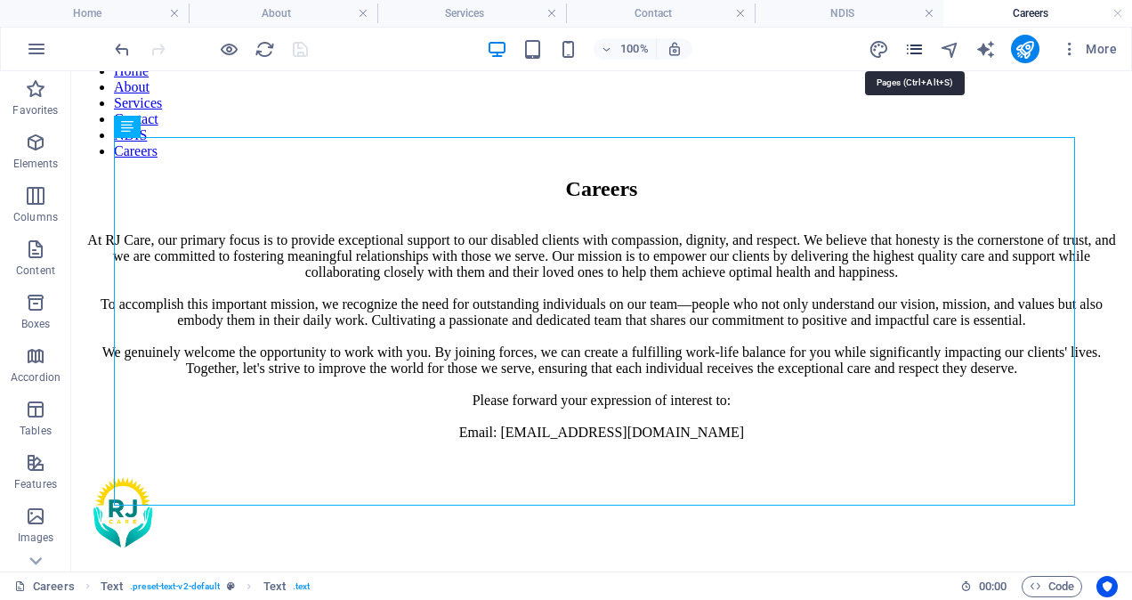
click at [924, 46] on icon "pages" at bounding box center [914, 49] width 20 height 20
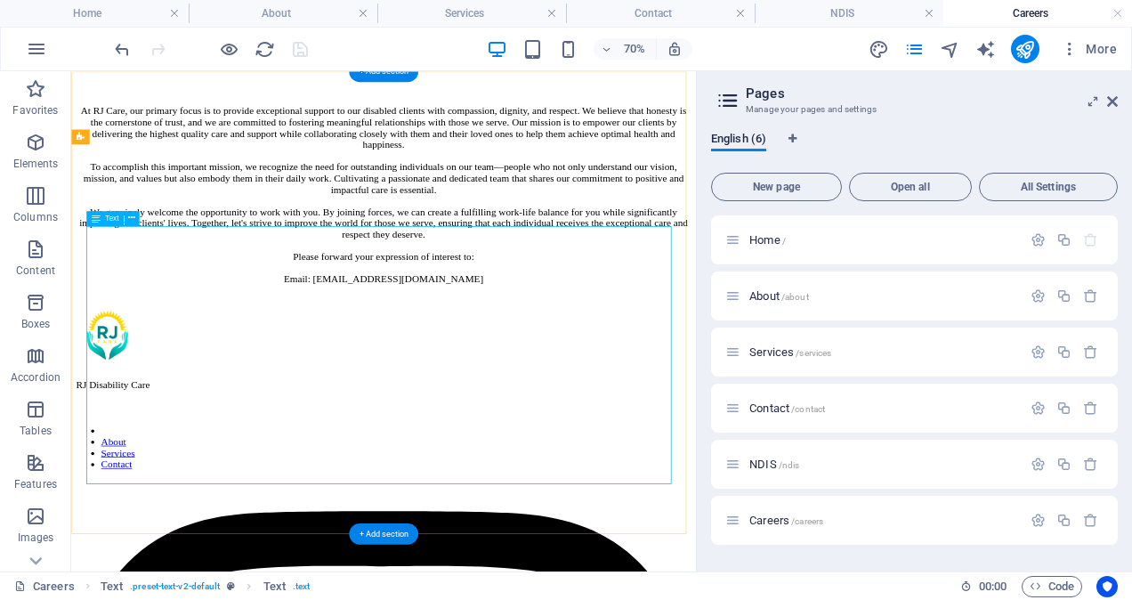
scroll to position [286, 0]
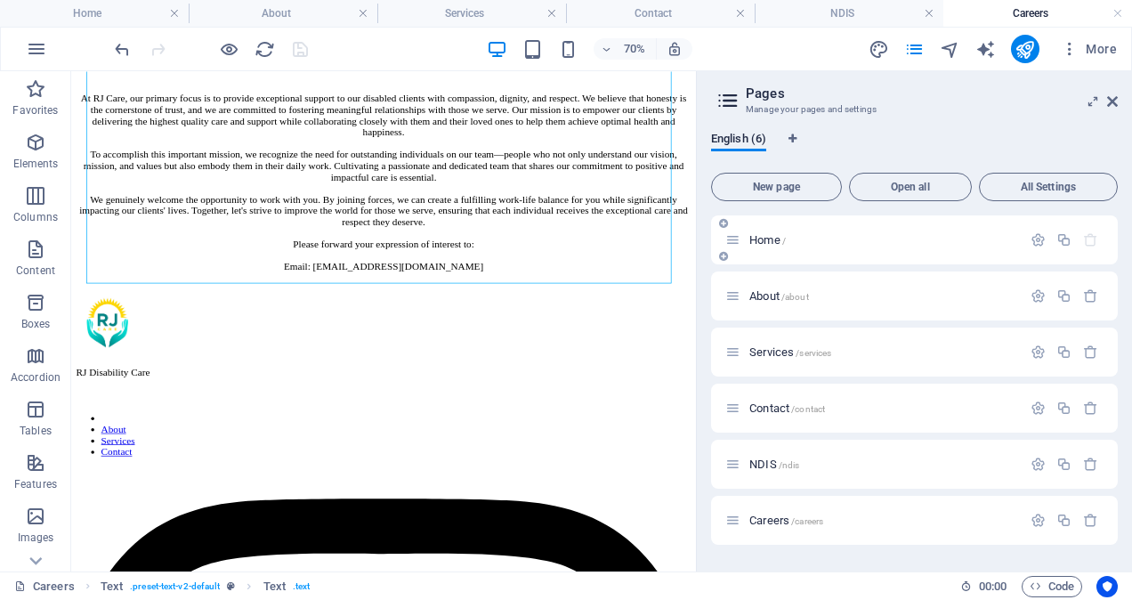
click at [756, 244] on span "Home /" at bounding box center [767, 239] width 36 height 13
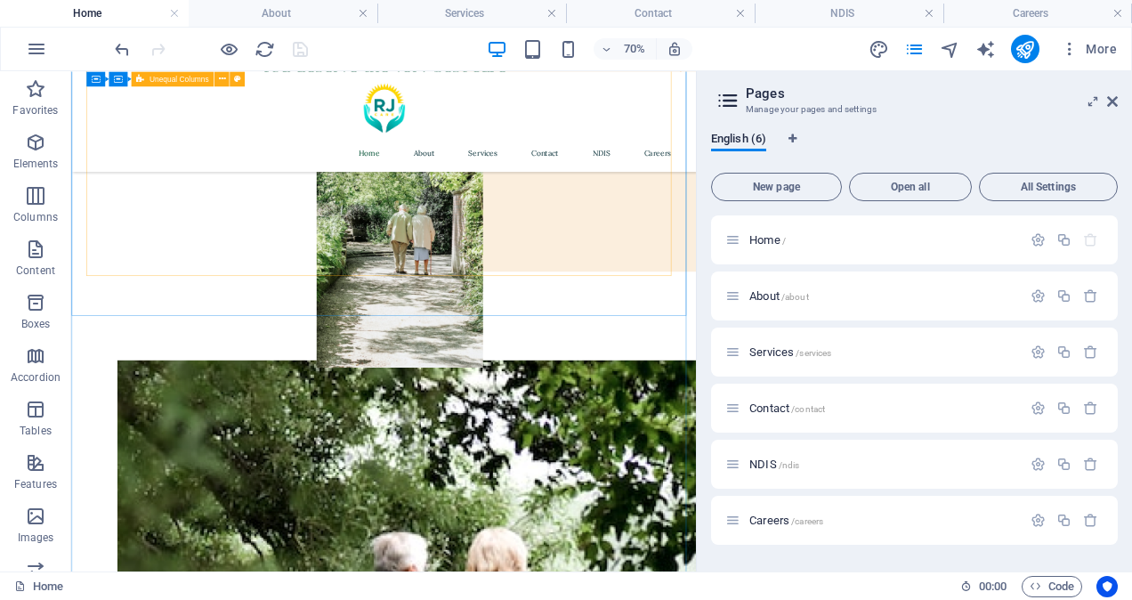
scroll to position [282, 0]
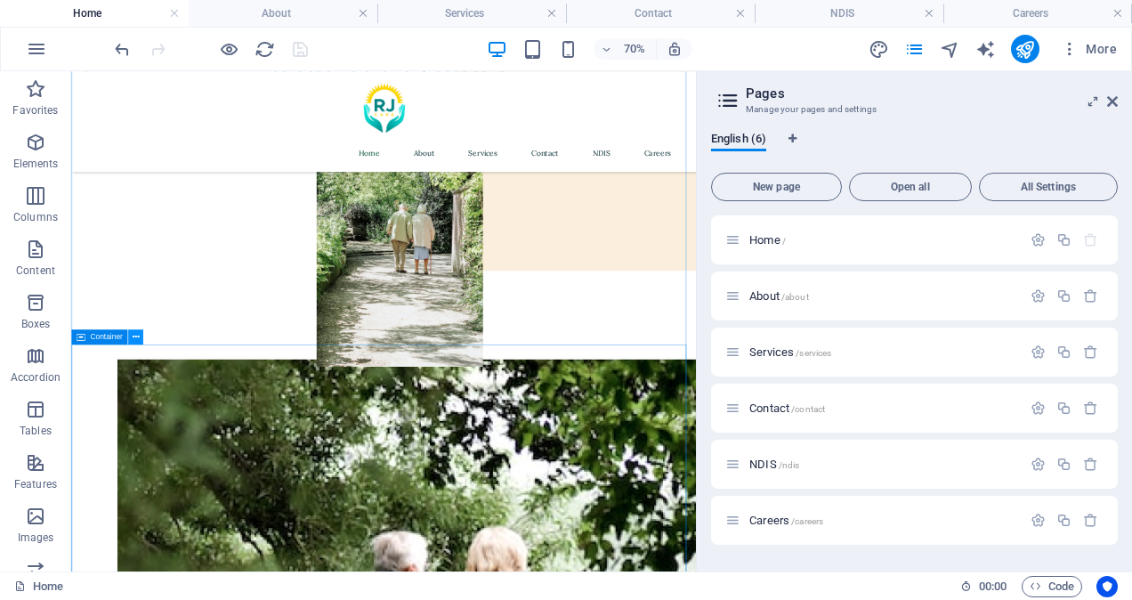
click at [139, 340] on button at bounding box center [135, 336] width 15 height 15
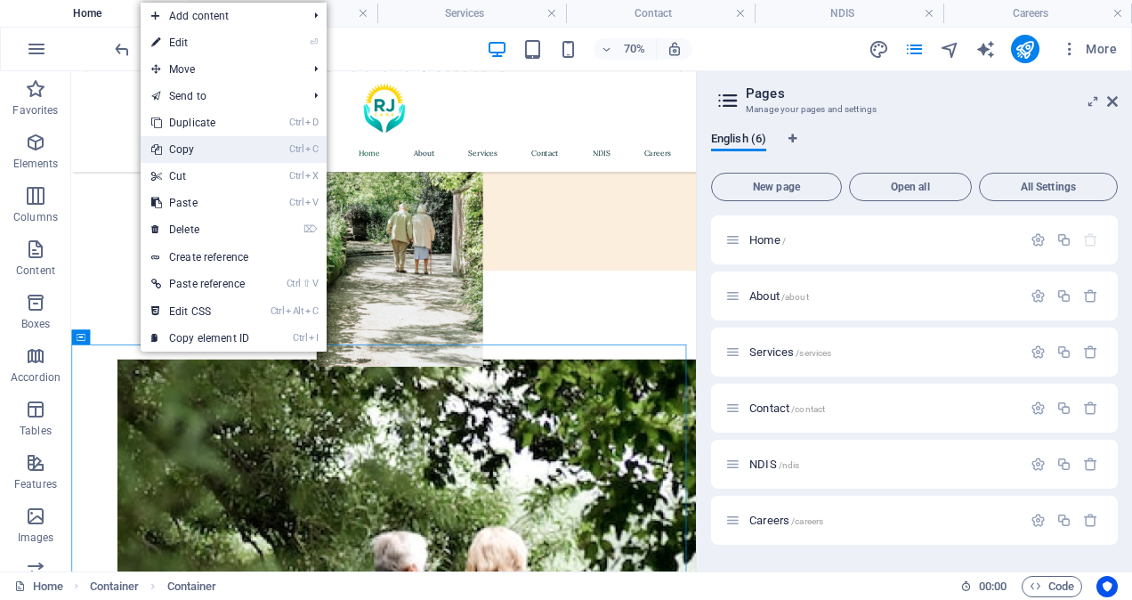
click at [190, 152] on link "Ctrl C Copy" at bounding box center [200, 149] width 119 height 27
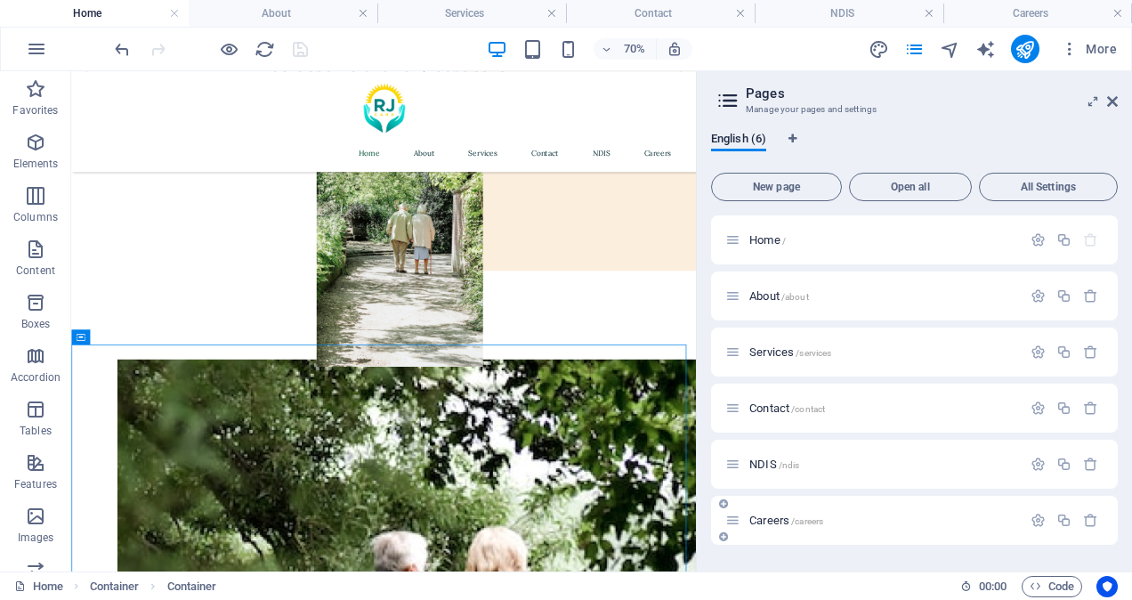
click at [816, 519] on span "/careers" at bounding box center [807, 521] width 32 height 10
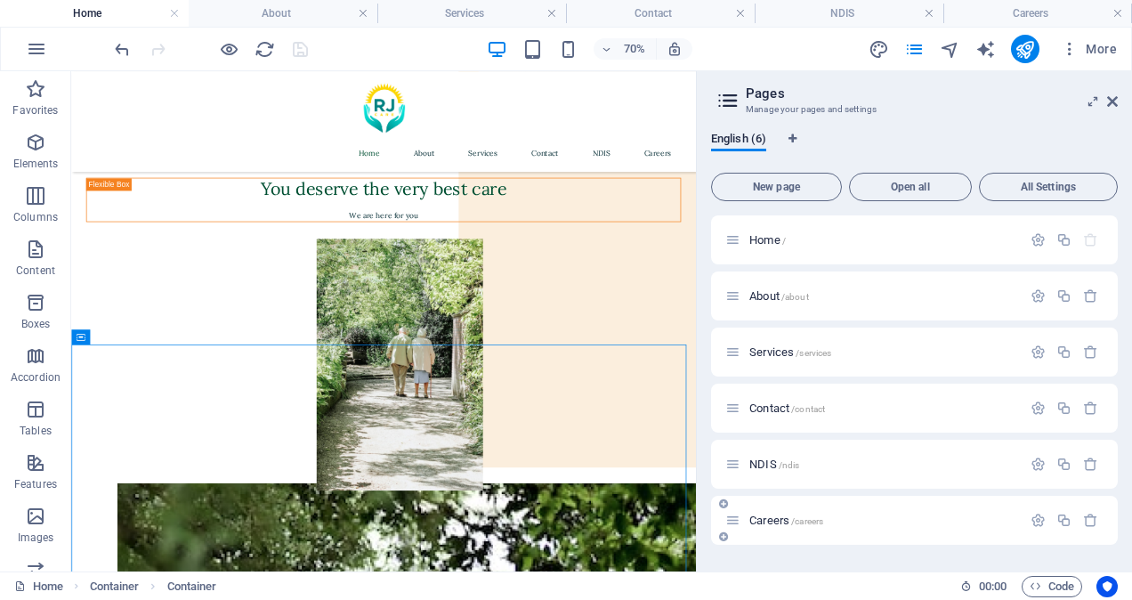
scroll to position [286, 0]
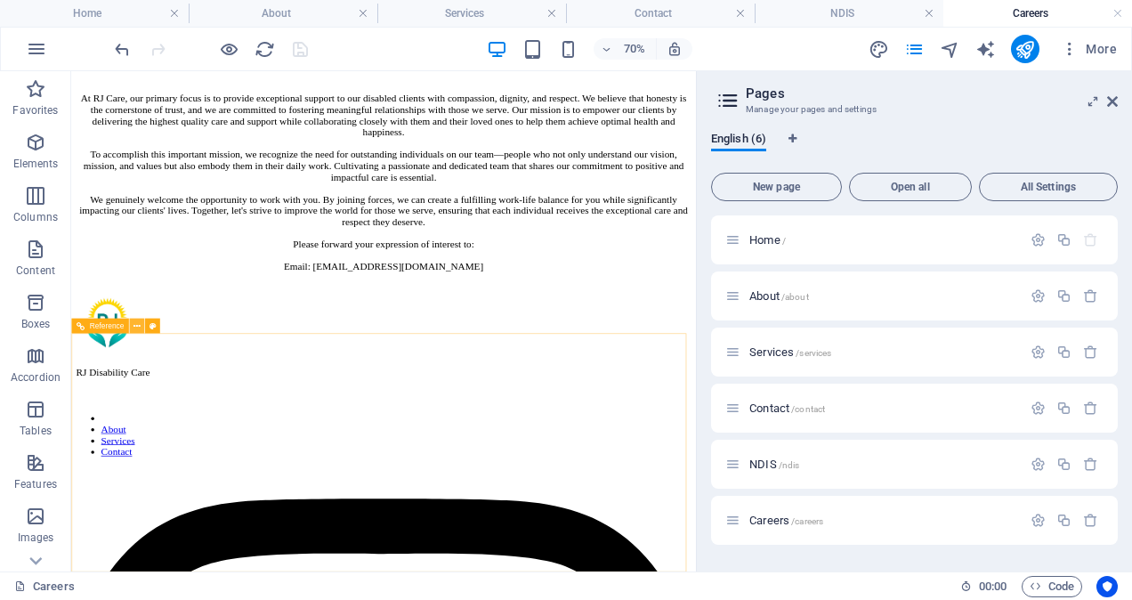
click at [133, 326] on icon at bounding box center [136, 325] width 7 height 13
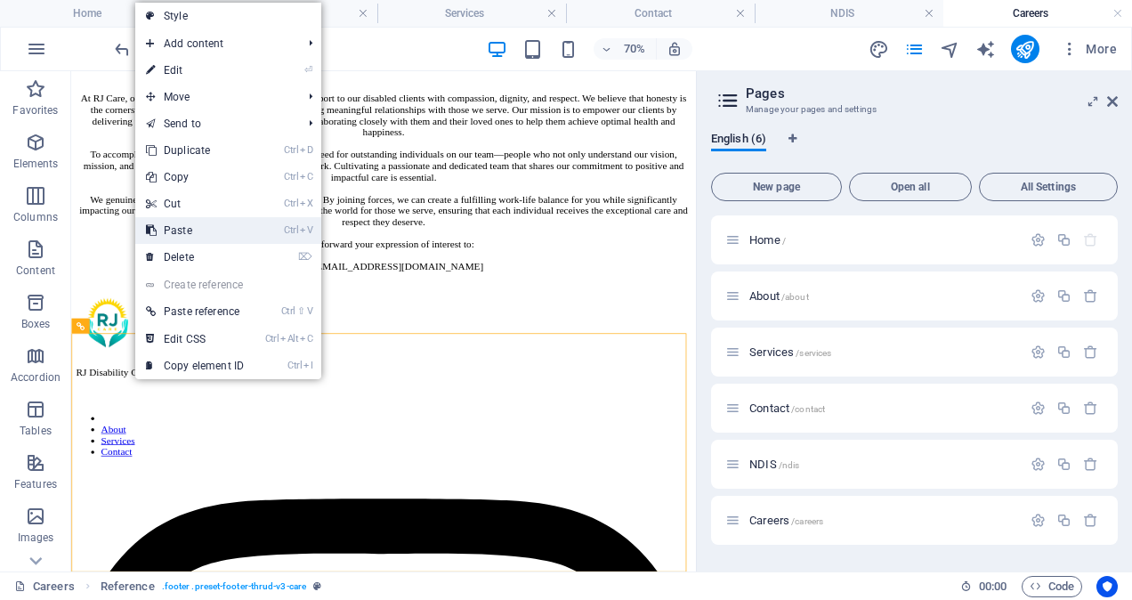
click at [204, 239] on link "Ctrl V Paste" at bounding box center [194, 230] width 119 height 27
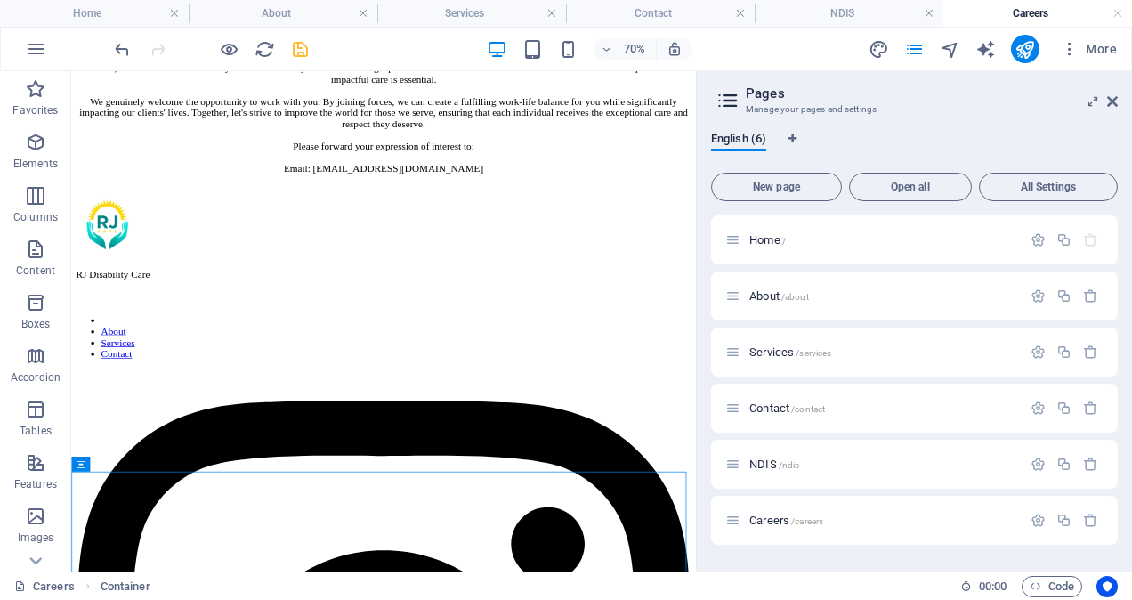
scroll to position [409, 0]
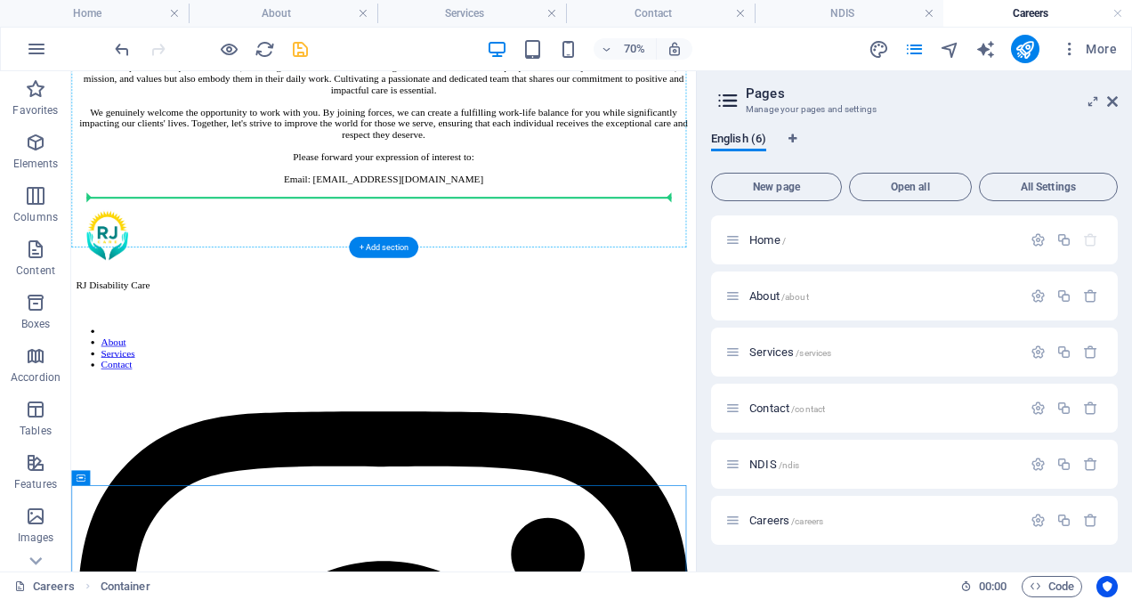
drag, startPoint x: 198, startPoint y: 344, endPoint x: 203, endPoint y: 232, distance: 112.2
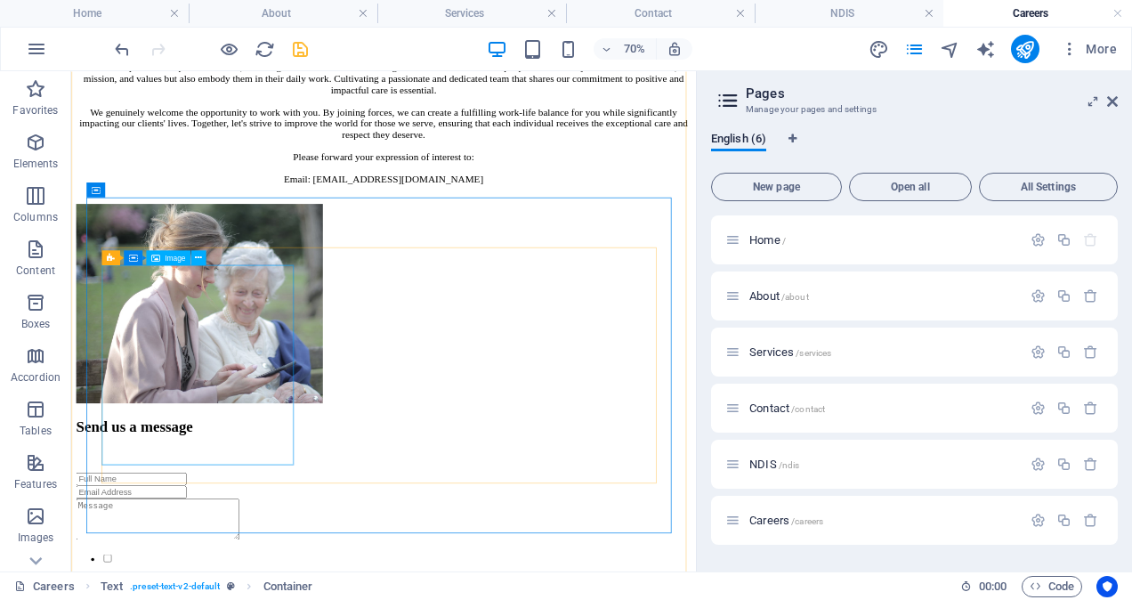
scroll to position [765, 0]
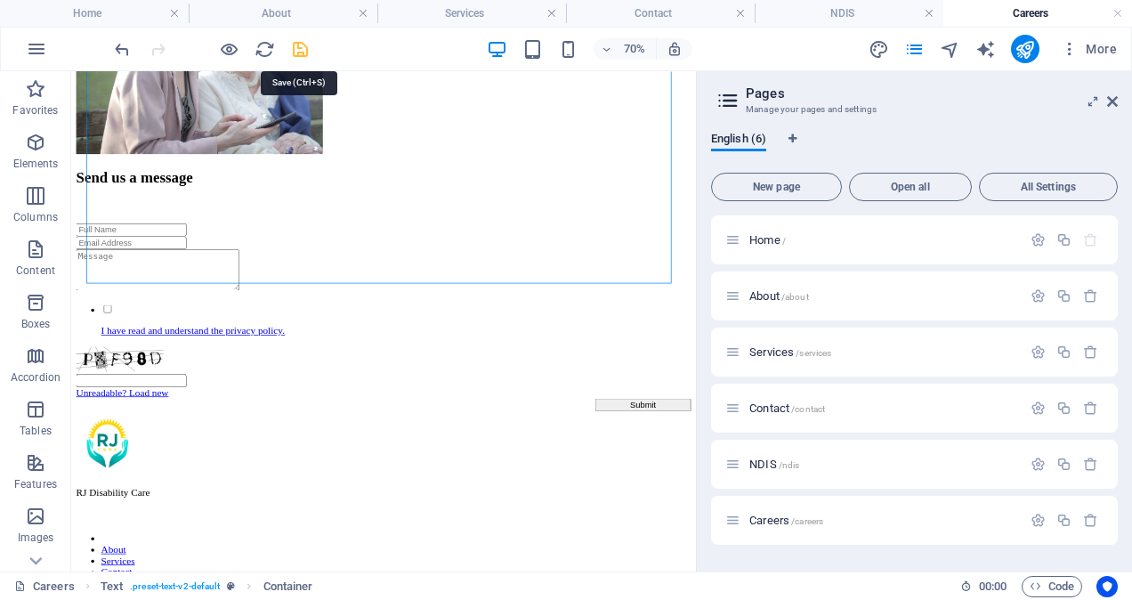
click at [297, 43] on icon "save" at bounding box center [300, 49] width 20 height 20
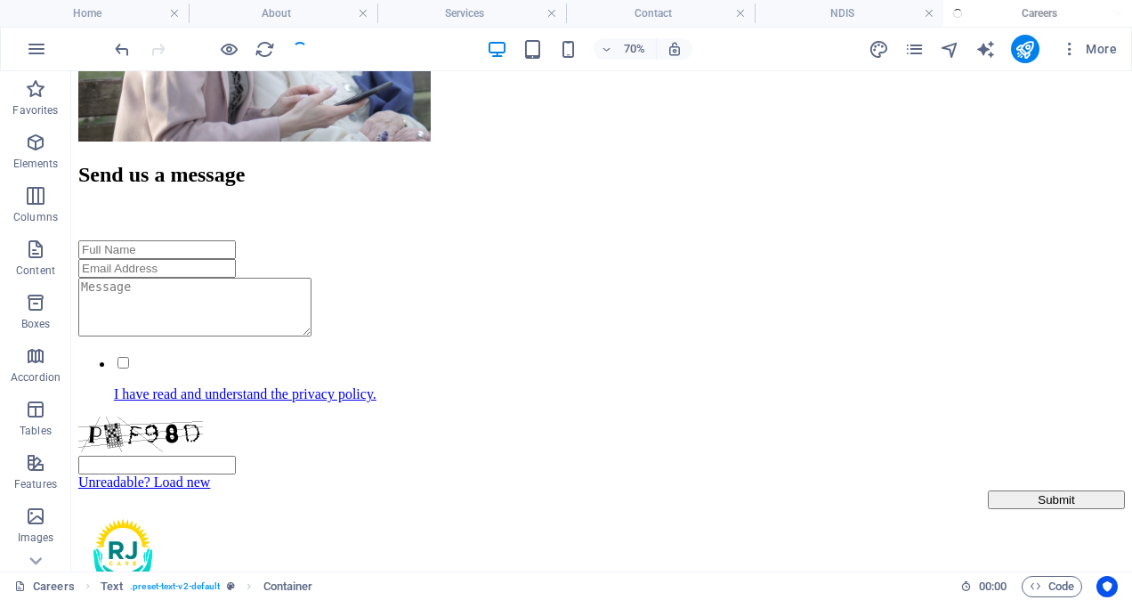
scroll to position [758, 0]
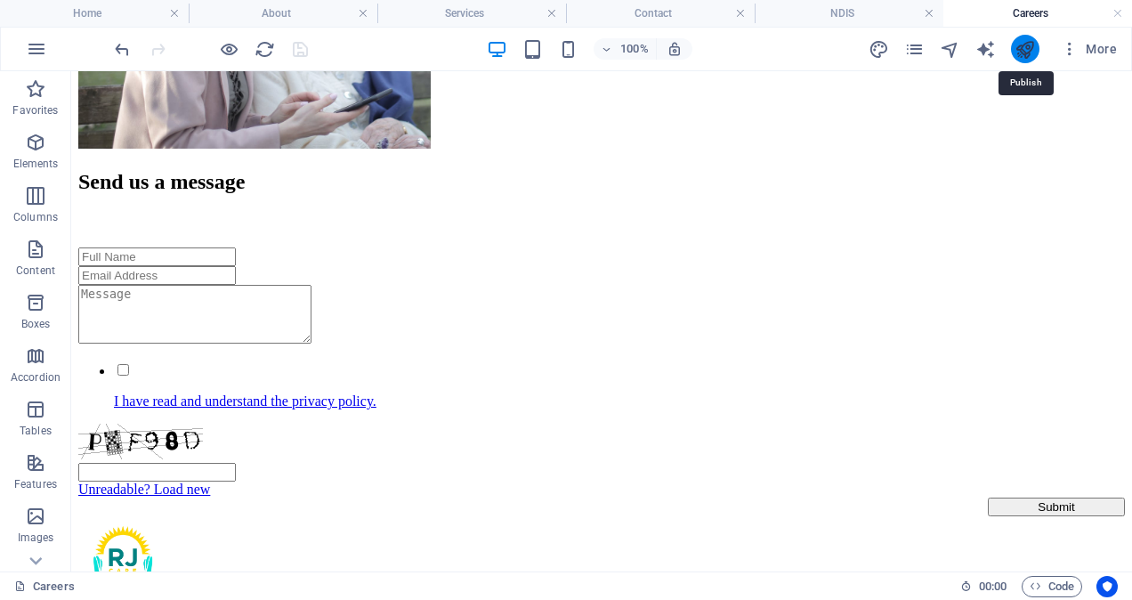
click at [1020, 41] on icon "publish" at bounding box center [1025, 49] width 20 height 20
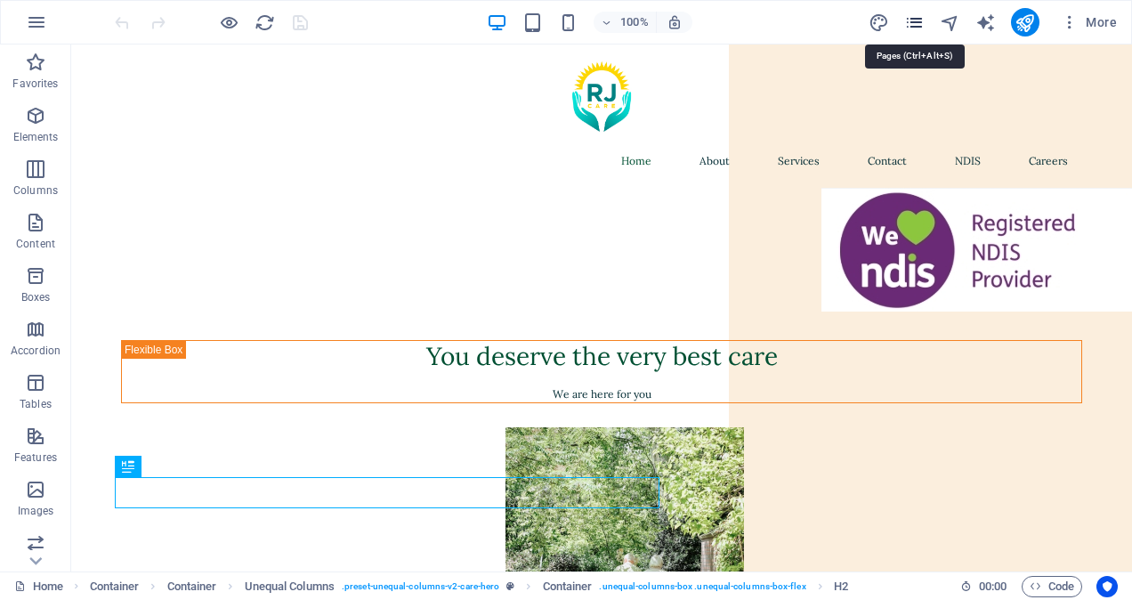
click at [904, 20] on icon "pages" at bounding box center [914, 22] width 20 height 20
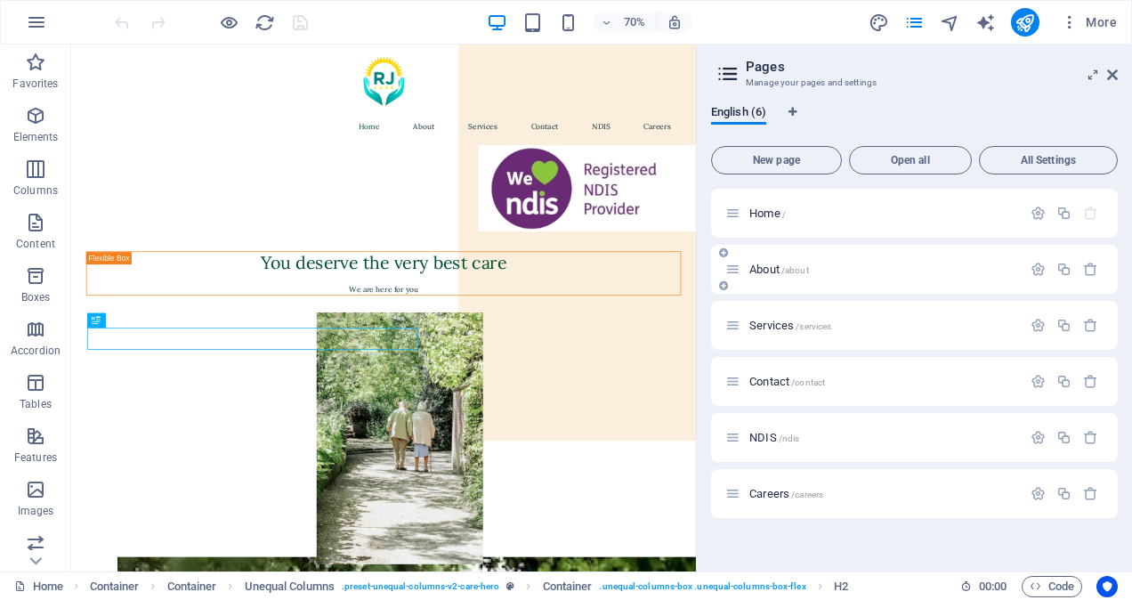
click at [772, 278] on div "About /about" at bounding box center [873, 269] width 296 height 20
click at [763, 261] on div "About /about" at bounding box center [873, 269] width 296 height 20
click at [776, 272] on span "About /about" at bounding box center [779, 269] width 60 height 13
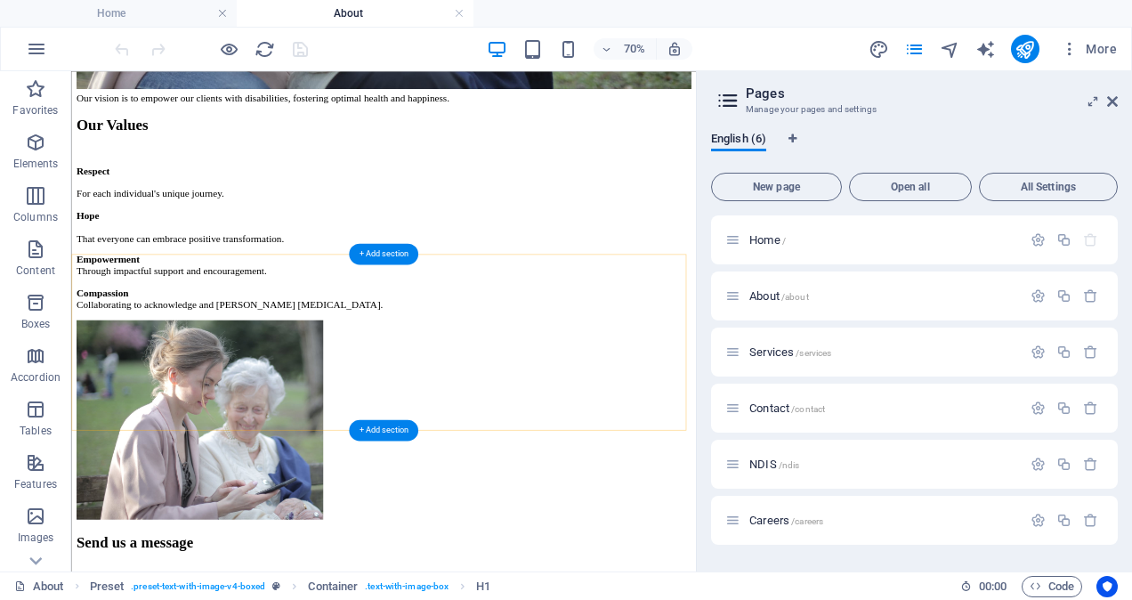
scroll to position [1339, 0]
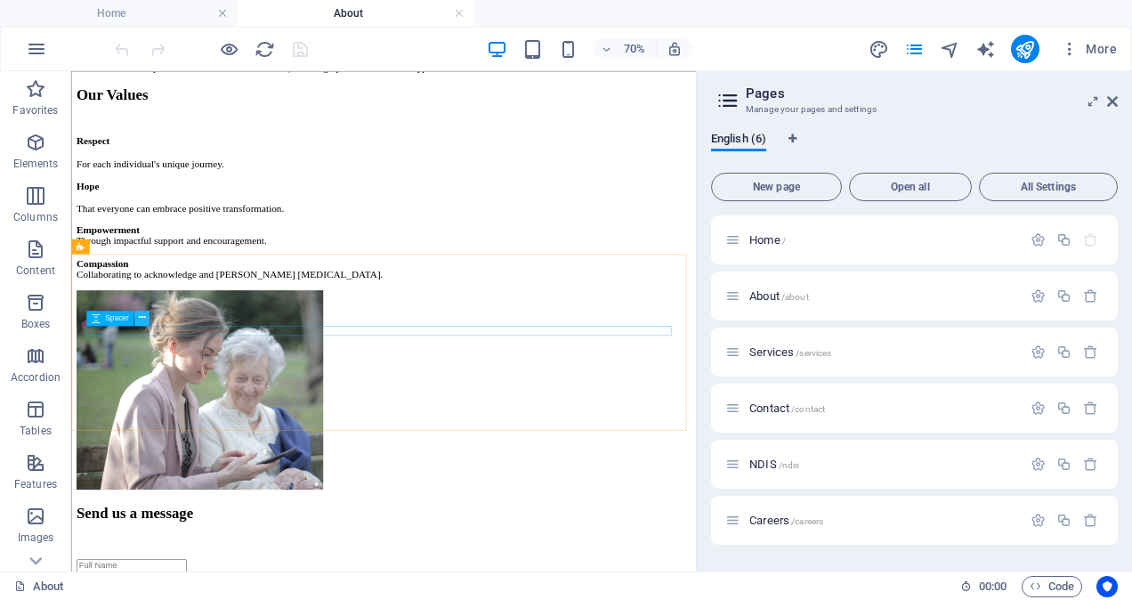
click at [142, 315] on icon at bounding box center [141, 317] width 7 height 13
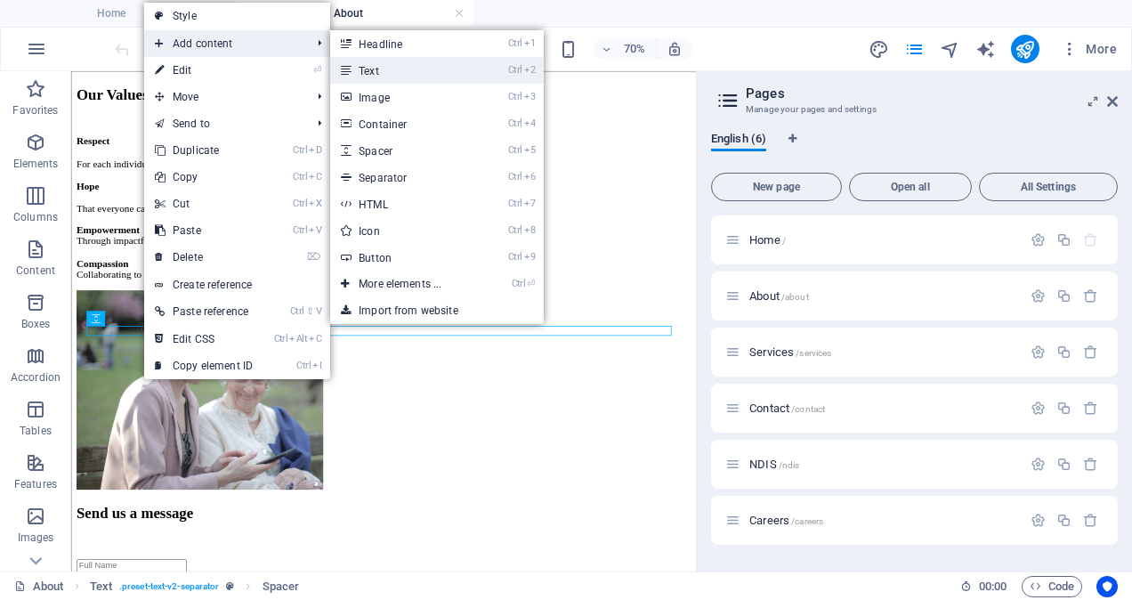
click at [375, 61] on link "Ctrl 2 Text" at bounding box center [403, 70] width 147 height 27
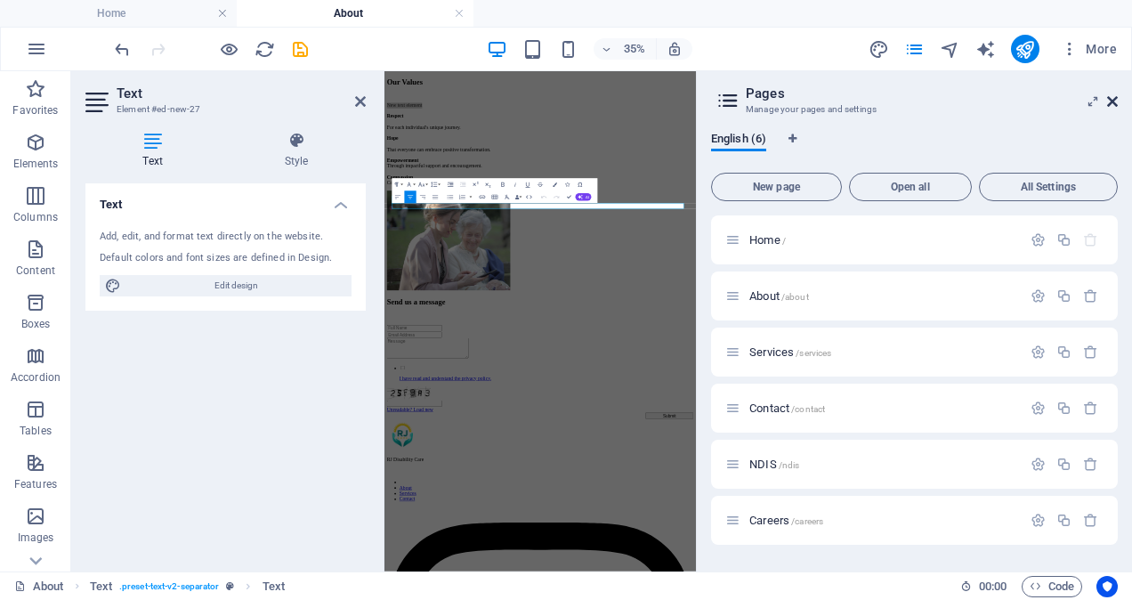
click at [1116, 99] on icon at bounding box center [1112, 101] width 11 height 14
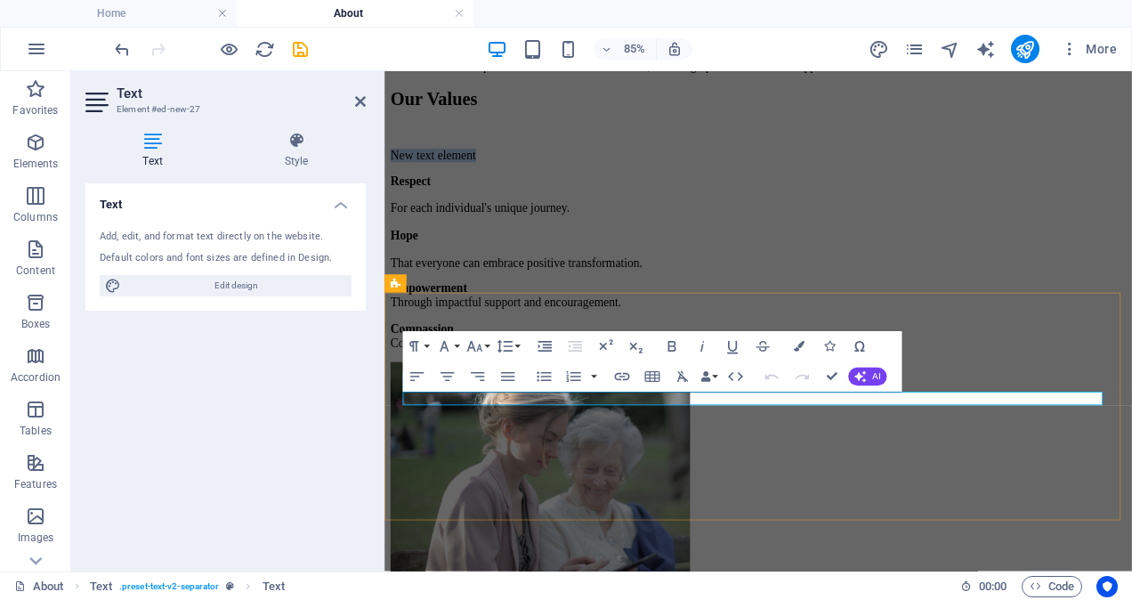
click at [805, 179] on p "New text element" at bounding box center [824, 171] width 865 height 16
click at [866, 179] on p "New text element" at bounding box center [824, 171] width 865 height 16
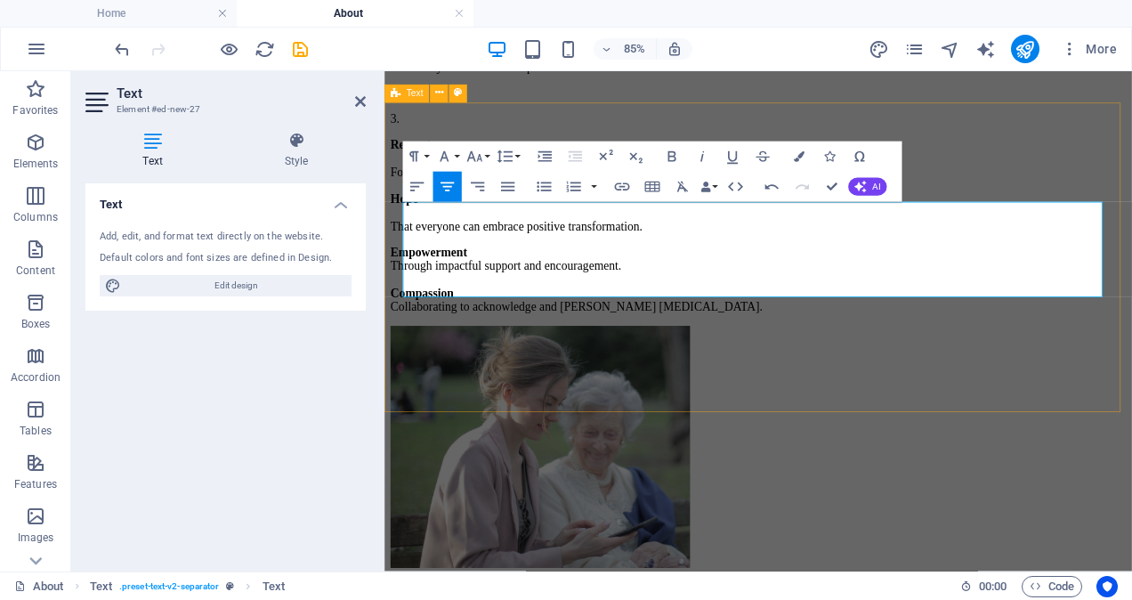
scroll to position [1562, 0]
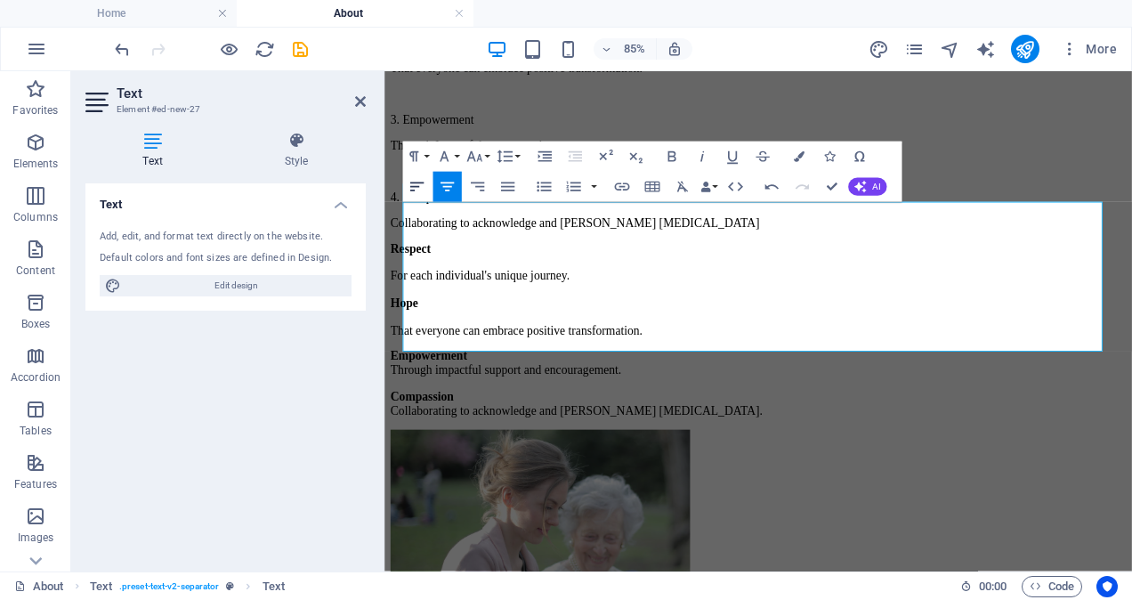
click at [415, 192] on icon "button" at bounding box center [417, 186] width 18 height 18
drag, startPoint x: 789, startPoint y: 236, endPoint x: 863, endPoint y: 373, distance: 156.1
click at [863, 258] on div "​1. Respect For Each Individual's unique journey 2. Hope That everyone can embr…" at bounding box center [824, 98] width 865 height 319
click at [419, 179] on icon "button" at bounding box center [417, 186] width 18 height 18
click at [680, 384] on div "Our Values ​1. Respect For Each Individual's unique journey 2. Hope That everyo…" at bounding box center [824, 126] width 865 height 515
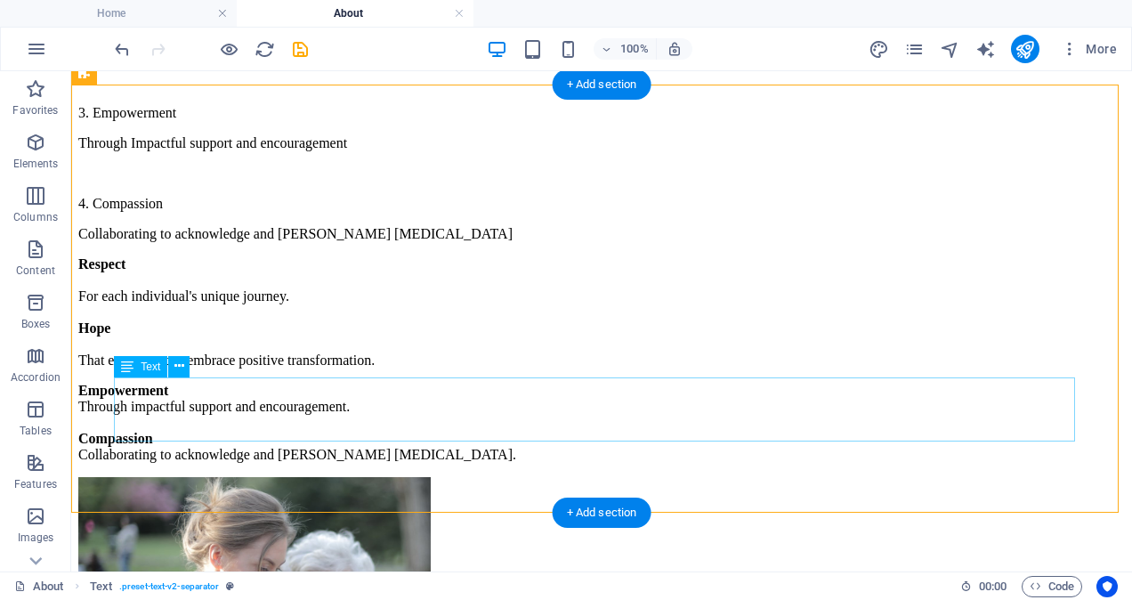
scroll to position [1545, 0]
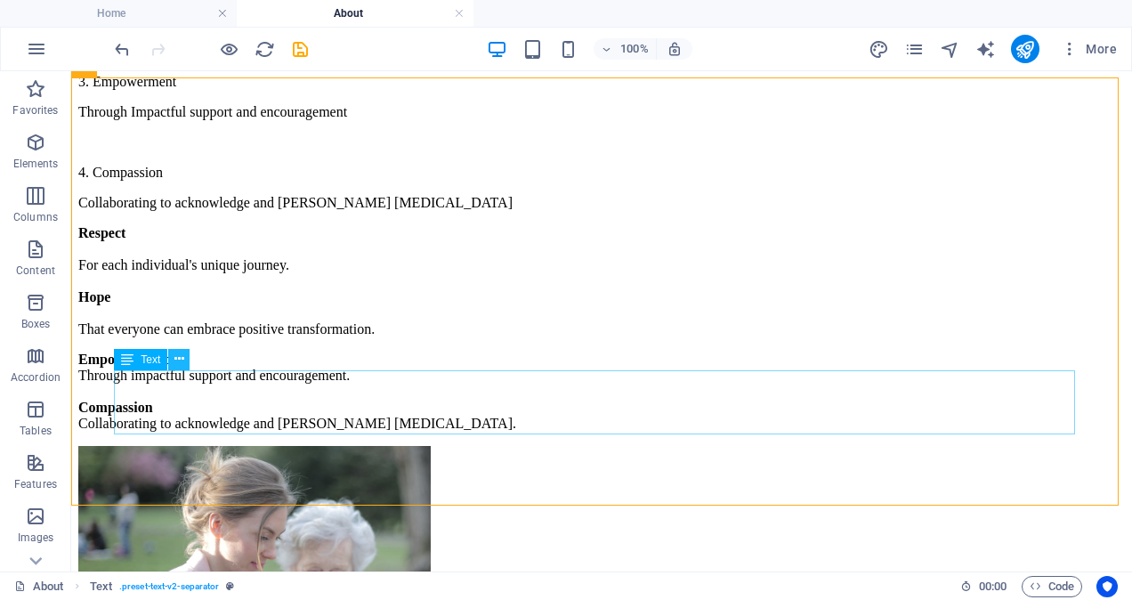
click at [180, 365] on icon at bounding box center [179, 359] width 10 height 19
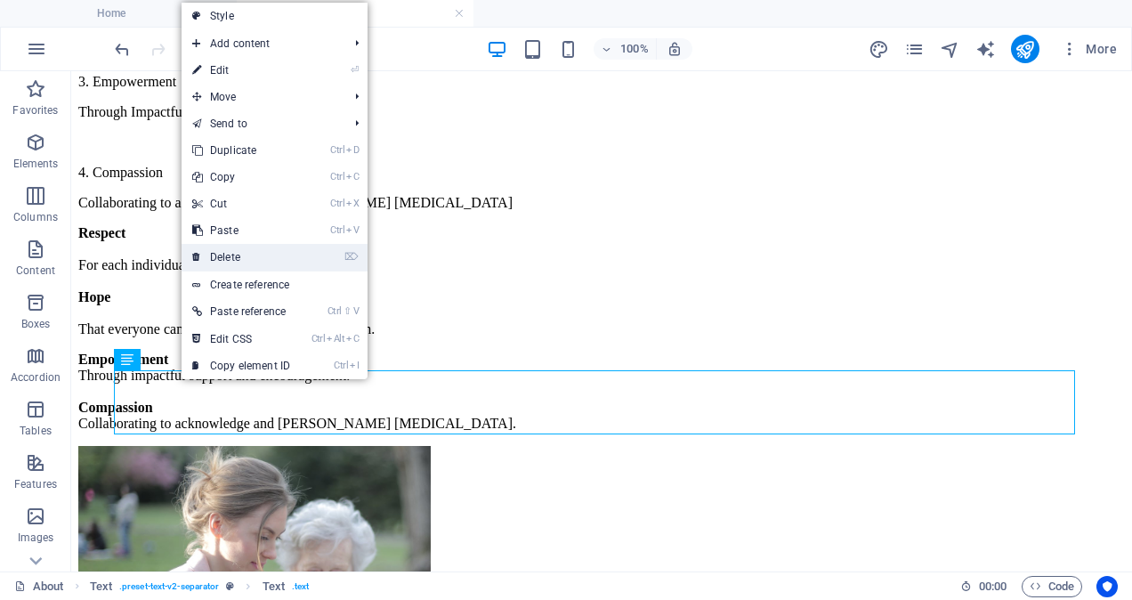
click at [248, 252] on link "⌦ Delete" at bounding box center [241, 257] width 119 height 27
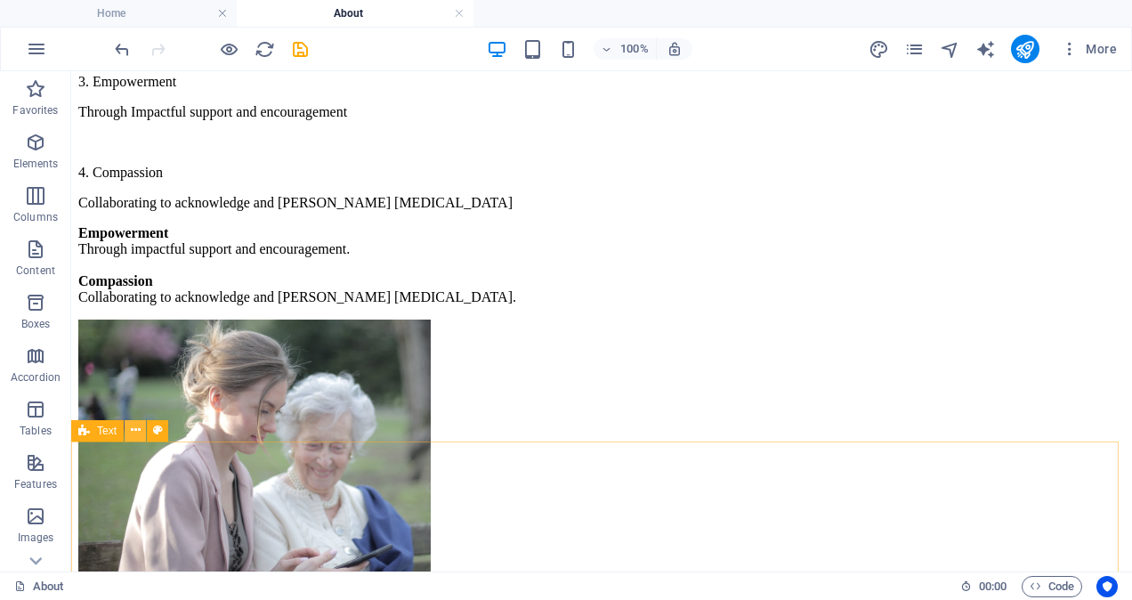
click at [137, 433] on icon at bounding box center [136, 430] width 10 height 19
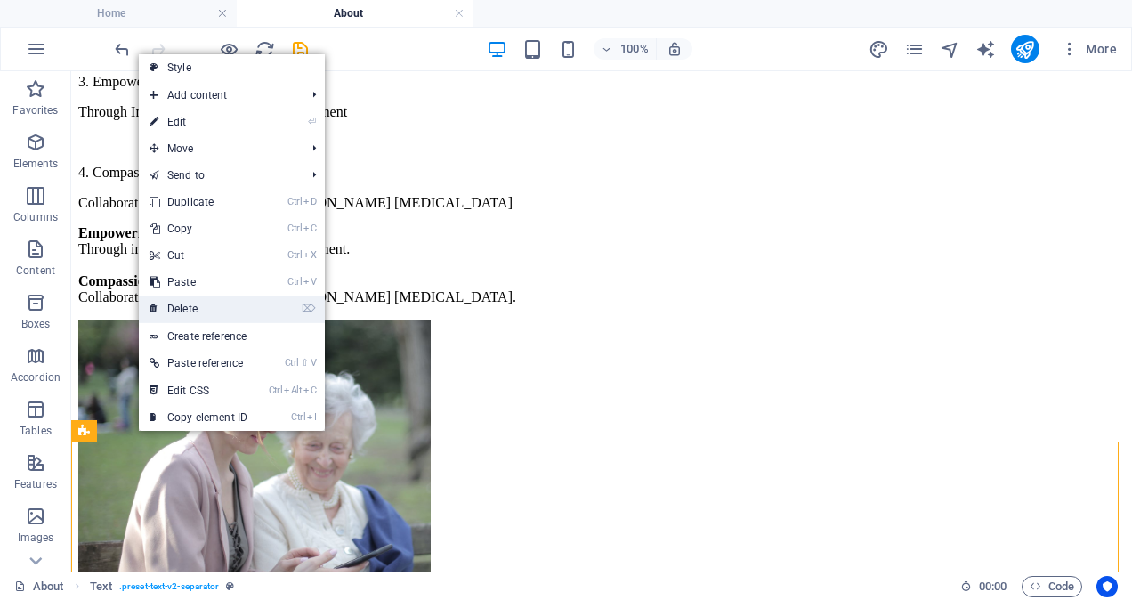
click at [212, 303] on link "⌦ Delete" at bounding box center [198, 308] width 119 height 27
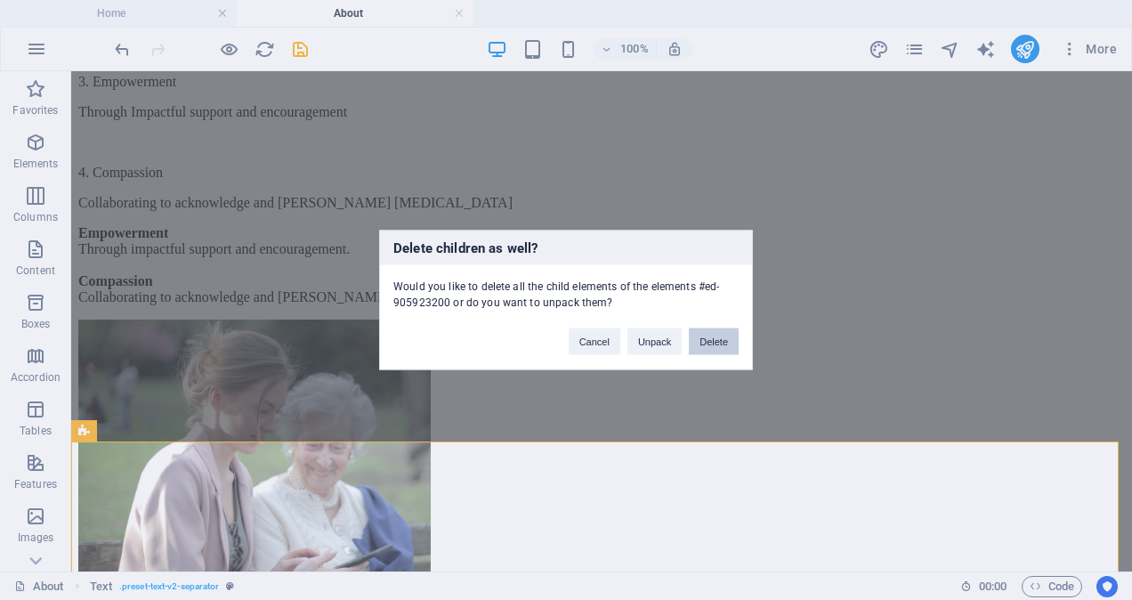
click at [702, 336] on button "Delete" at bounding box center [714, 341] width 50 height 27
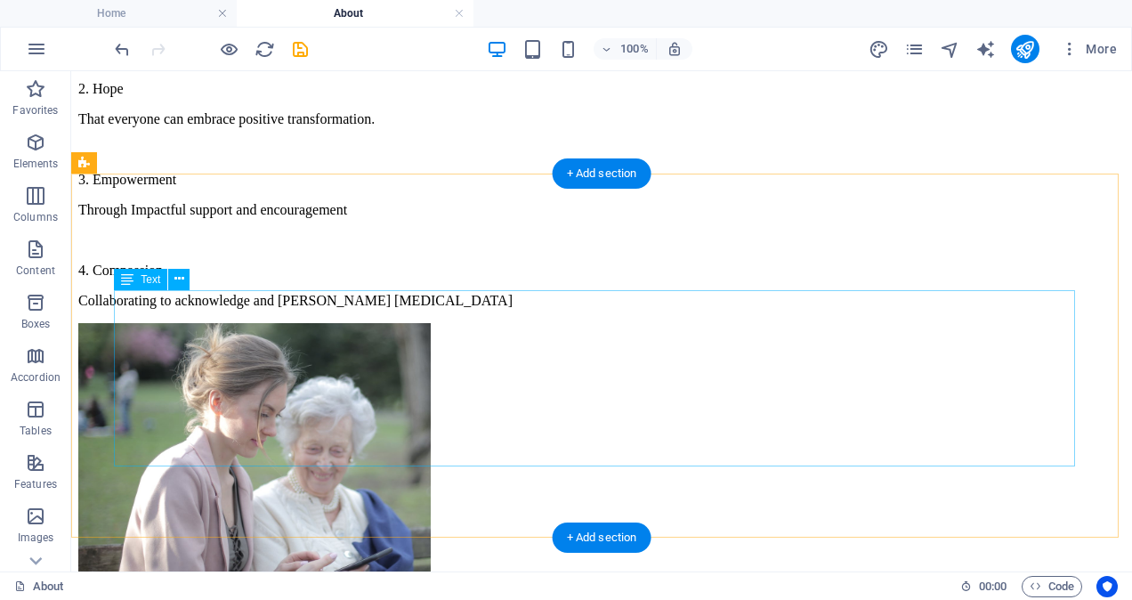
scroll to position [1446, 0]
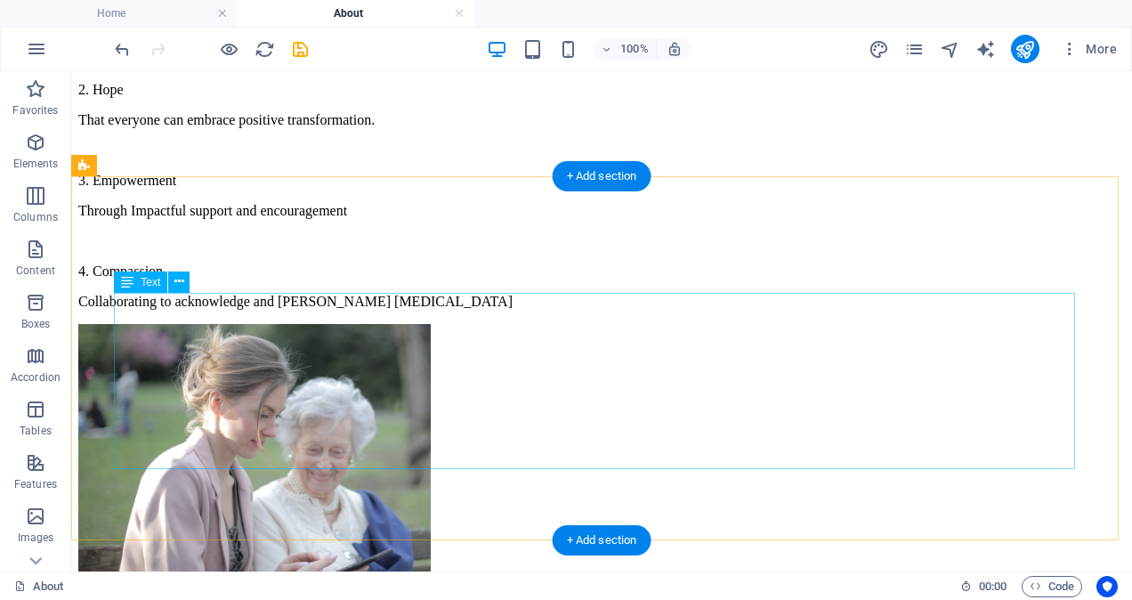
click at [182, 310] on div "1. Respect For Each Individual's unique journey 2. Hope That everyone can embra…" at bounding box center [601, 150] width 1047 height 319
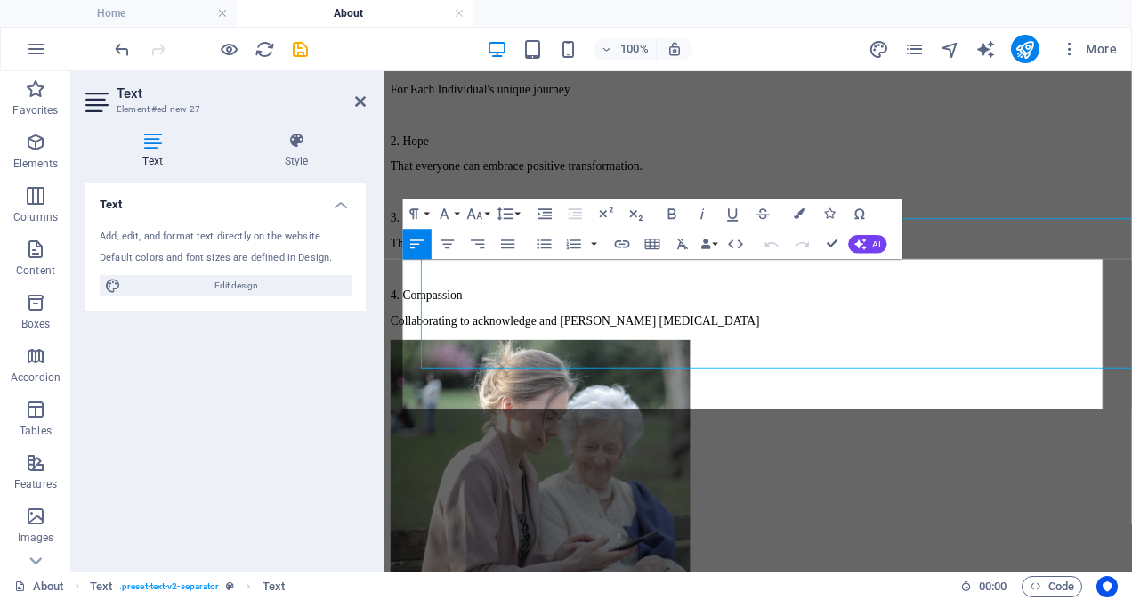
scroll to position [1494, 0]
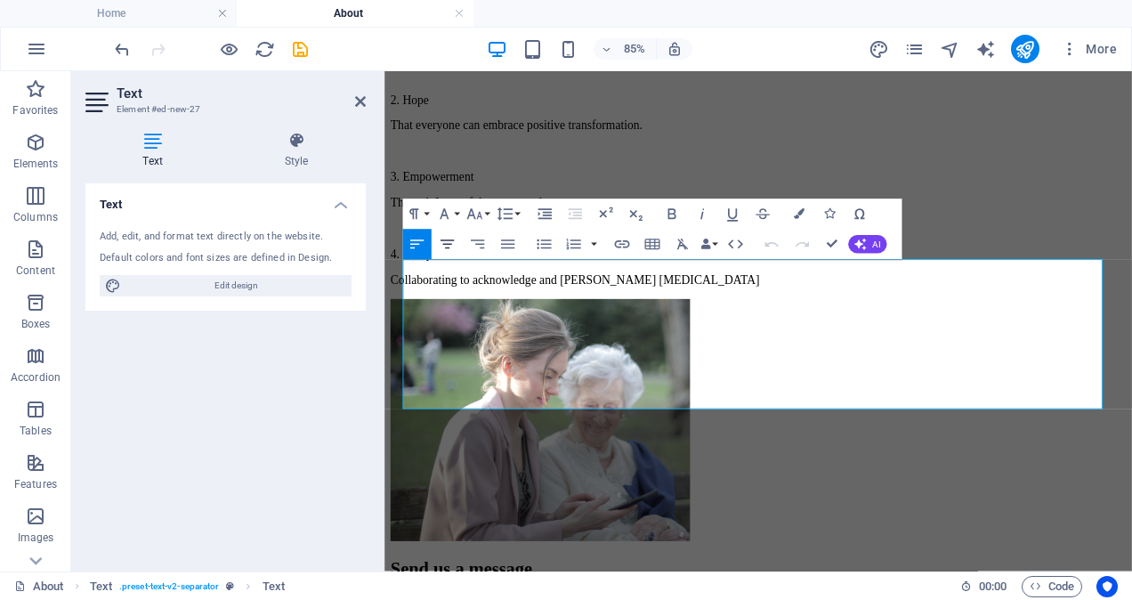
click at [449, 247] on icon "button" at bounding box center [447, 244] width 18 height 18
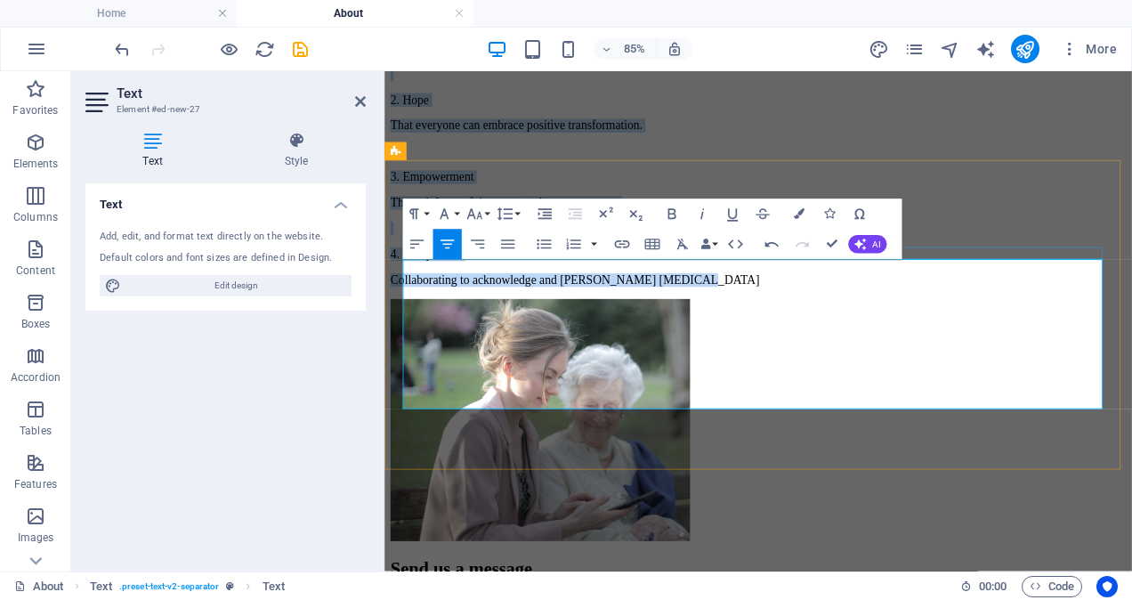
drag, startPoint x: 698, startPoint y: 454, endPoint x: 445, endPoint y: 284, distance: 304.6
click at [445, 284] on div "Our Values 1. Respect For Each Individual's unique journey 2. Hope That everyon…" at bounding box center [824, 131] width 865 height 389
click at [447, 246] on icon "button" at bounding box center [447, 244] width 18 height 18
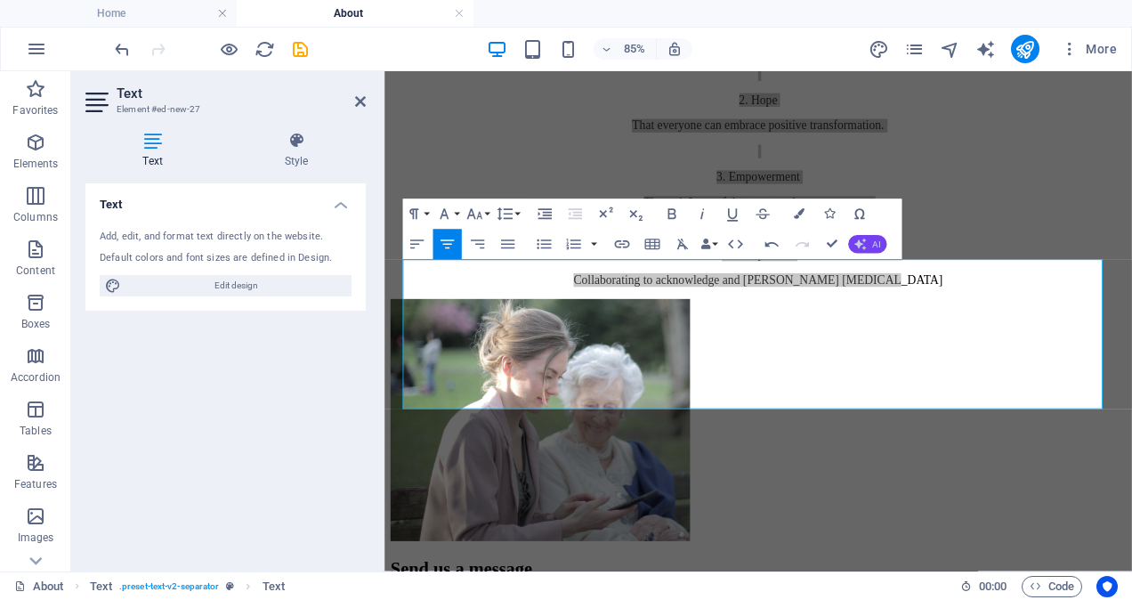
click at [869, 243] on button "AI" at bounding box center [867, 244] width 38 height 18
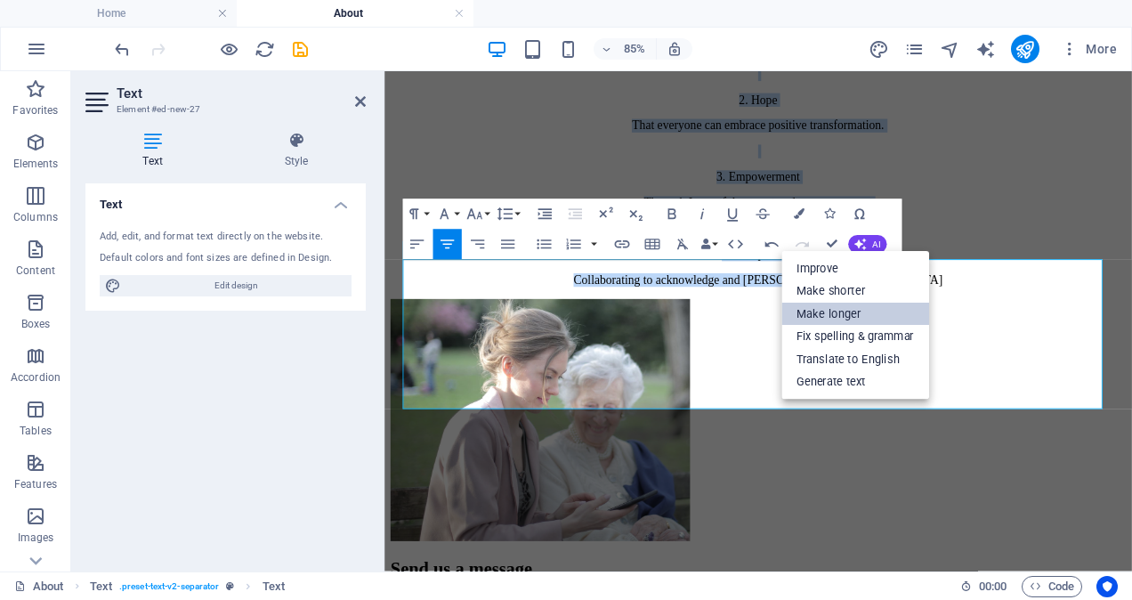
click at [837, 304] on link "Make longer" at bounding box center [855, 314] width 148 height 23
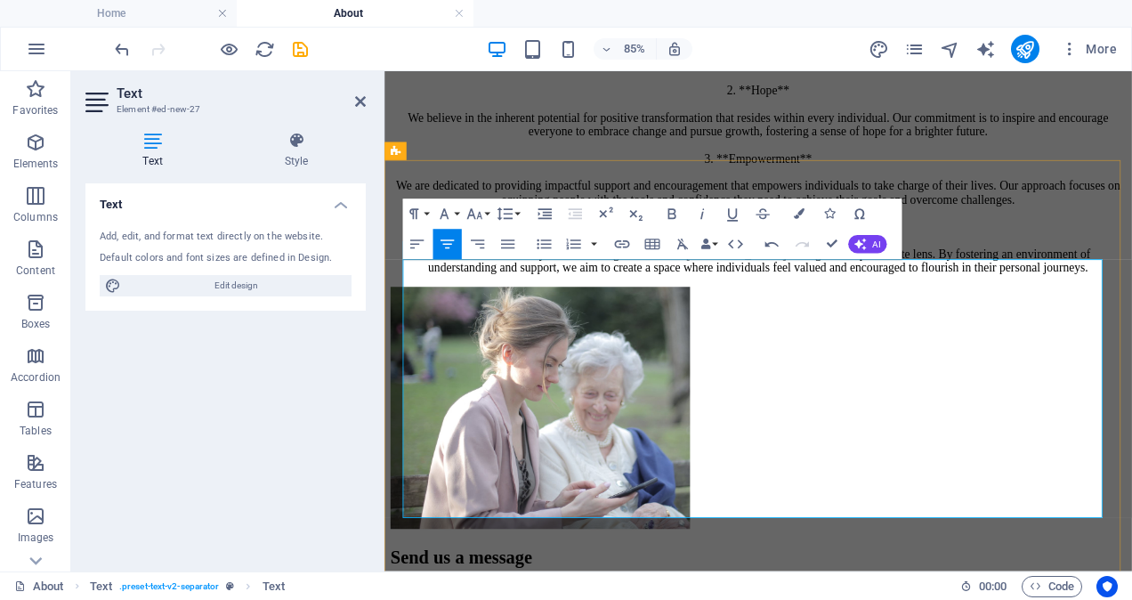
drag, startPoint x: 862, startPoint y: 304, endPoint x: 790, endPoint y: 303, distance: 71.2
click at [790, 303] on p "1. **Respect** We recognize and honor the unique journey that each individual u…" at bounding box center [824, 159] width 865 height 304
click at [668, 210] on icon "button" at bounding box center [671, 213] width 8 height 11
click at [851, 311] on p "1. **Respect** We recognize and honor the unique journey that each individual u…" at bounding box center [824, 159] width 865 height 304
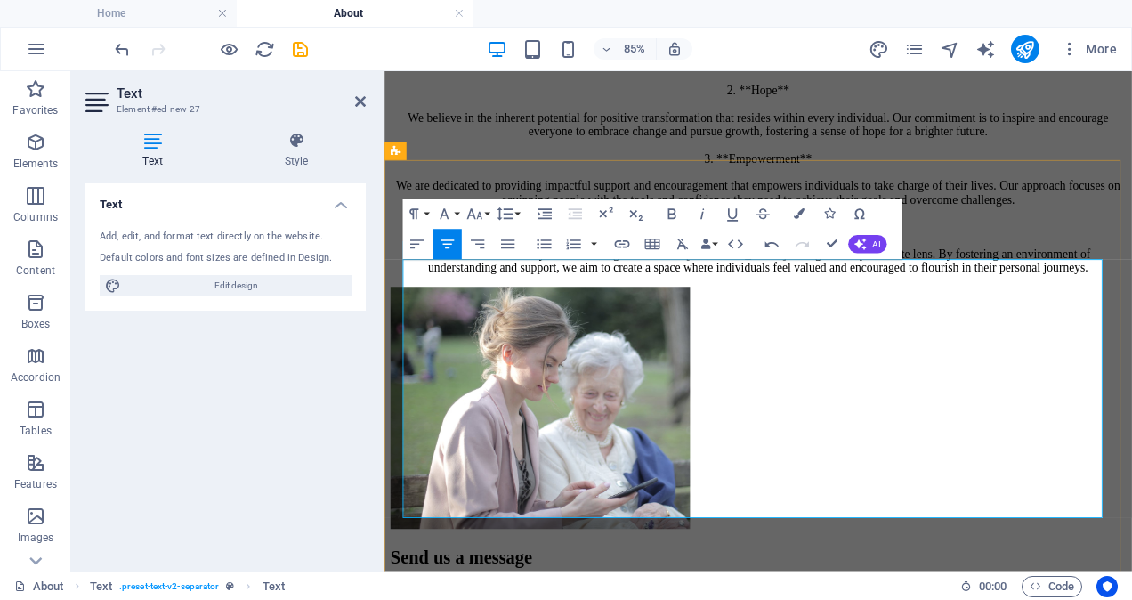
click at [861, 301] on p "1. **Respect** We recognize and honor the unique journey that each individual u…" at bounding box center [824, 159] width 865 height 304
drag, startPoint x: 805, startPoint y: 303, endPoint x: 780, endPoint y: 303, distance: 24.9
click at [780, 303] on p "1. Respect We recognize and honor the unique journey that each individual under…" at bounding box center [824, 159] width 865 height 304
click at [671, 211] on icon "button" at bounding box center [672, 214] width 18 height 18
click at [851, 311] on p "1. Respect We recognize and honor the unique journey that each individual under…" at bounding box center [824, 159] width 865 height 304
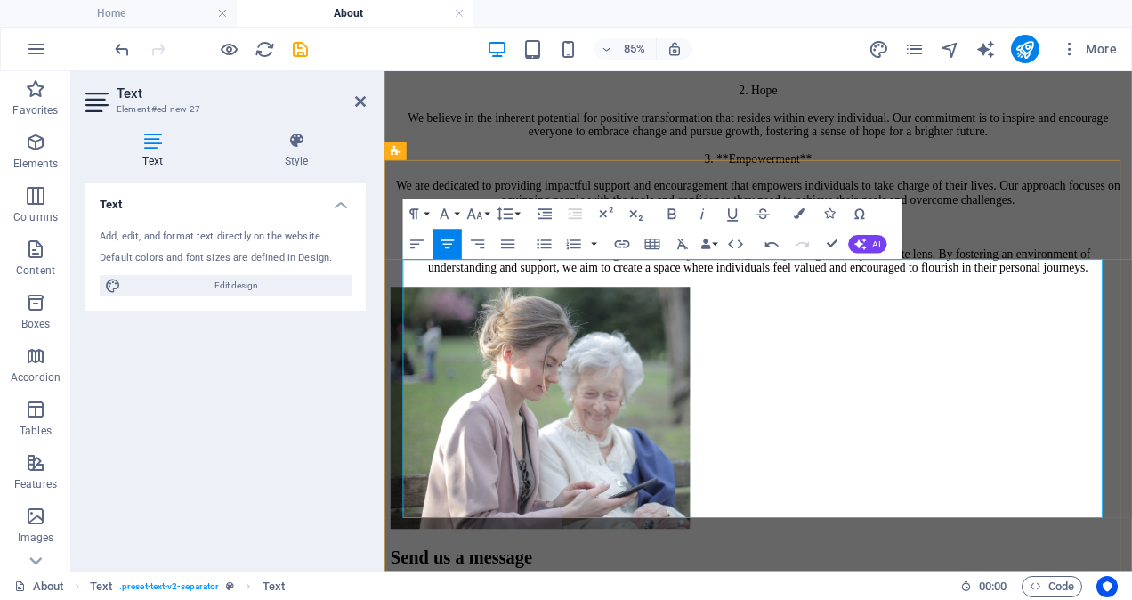
click at [851, 311] on p "1. Respect We recognize and honor the unique journey that each individual under…" at bounding box center [824, 159] width 865 height 304
drag, startPoint x: 847, startPoint y: 380, endPoint x: 791, endPoint y: 382, distance: 56.1
click at [791, 311] on p "1. Respect We recognize and honor the unique journey that each individual under…" at bounding box center [824, 159] width 865 height 304
click at [670, 208] on icon "button" at bounding box center [672, 214] width 18 height 18
click at [876, 311] on p "1. Respect We recognize and honor the unique journey that each individual under…" at bounding box center [824, 159] width 865 height 304
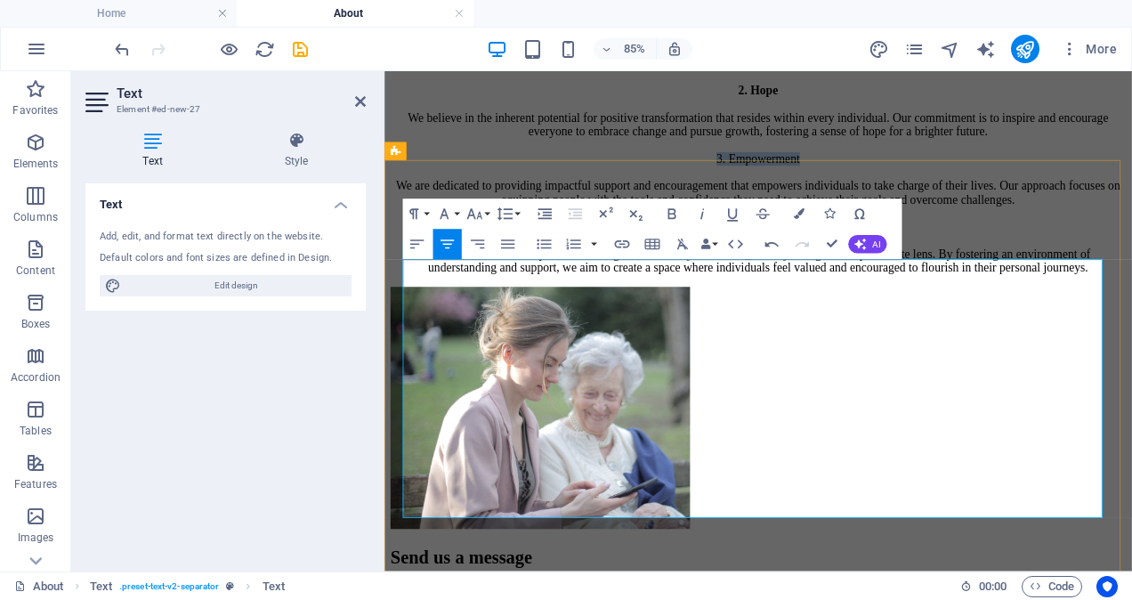
drag, startPoint x: 873, startPoint y: 462, endPoint x: 769, endPoint y: 462, distance: 104.1
click at [769, 311] on p "1. Respect We recognize and honor the unique journey that each individual under…" at bounding box center [824, 159] width 865 height 304
click at [669, 217] on icon "button" at bounding box center [671, 213] width 8 height 11
click at [873, 311] on p "1. Respect We recognize and honor the unique journey that each individual under…" at bounding box center [824, 159] width 865 height 304
drag, startPoint x: 864, startPoint y: 539, endPoint x: 769, endPoint y: 542, distance: 95.3
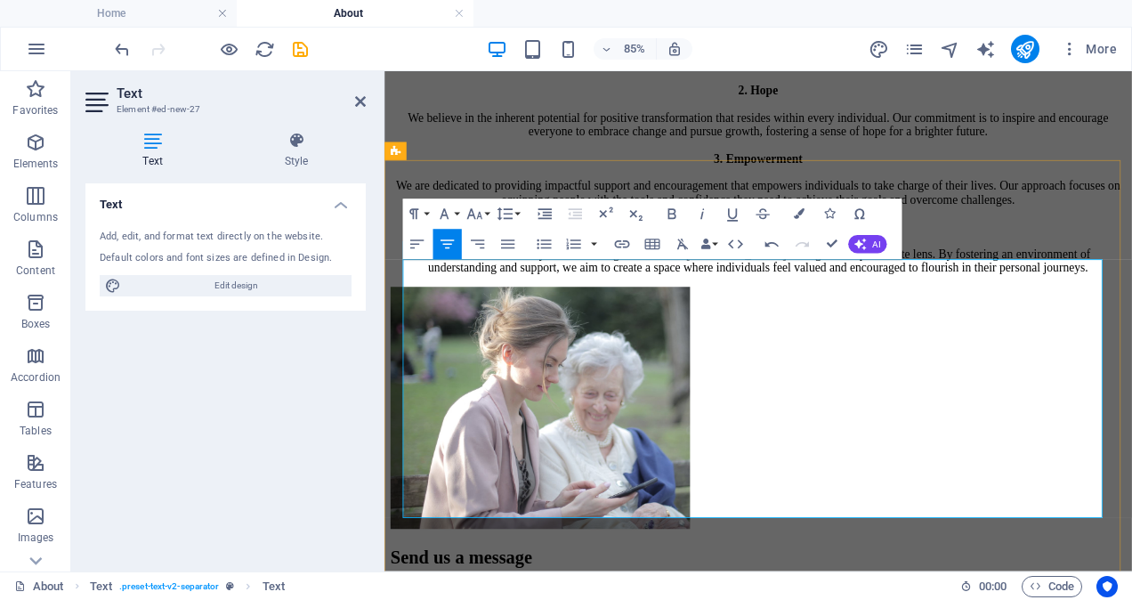
click at [769, 311] on p "1. Respect We recognize and honor the unique journey that each individual under…" at bounding box center [824, 159] width 865 height 304
click at [670, 213] on icon "button" at bounding box center [672, 214] width 18 height 18
click at [1051, 220] on div "Our Values 1. Respect We recognize and honor the unique journey that each indiv…" at bounding box center [824, 124] width 865 height 375
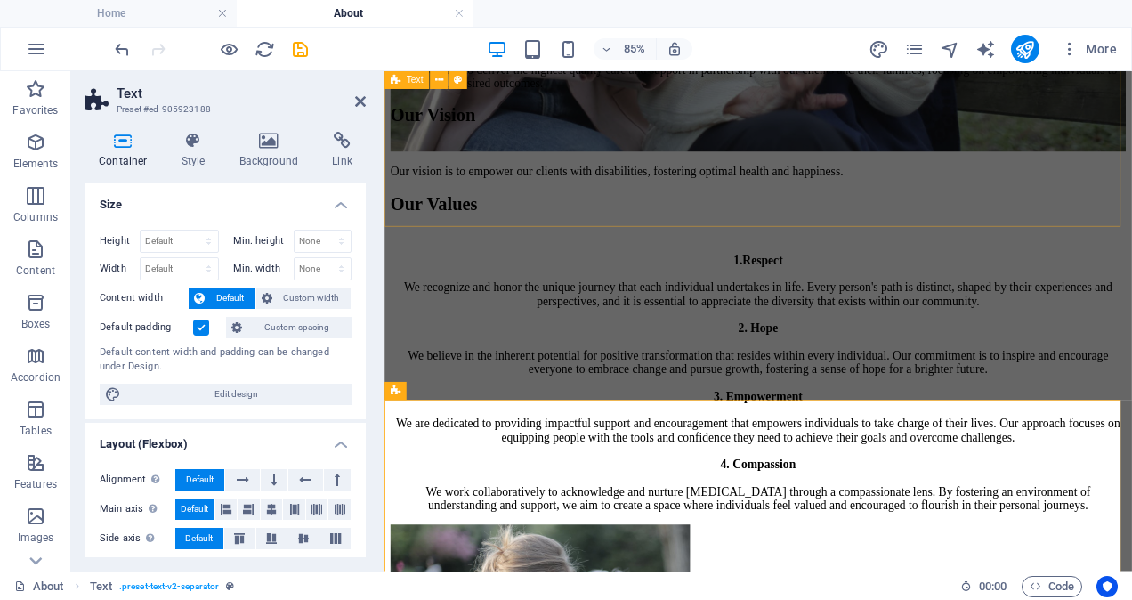
scroll to position [1210, 0]
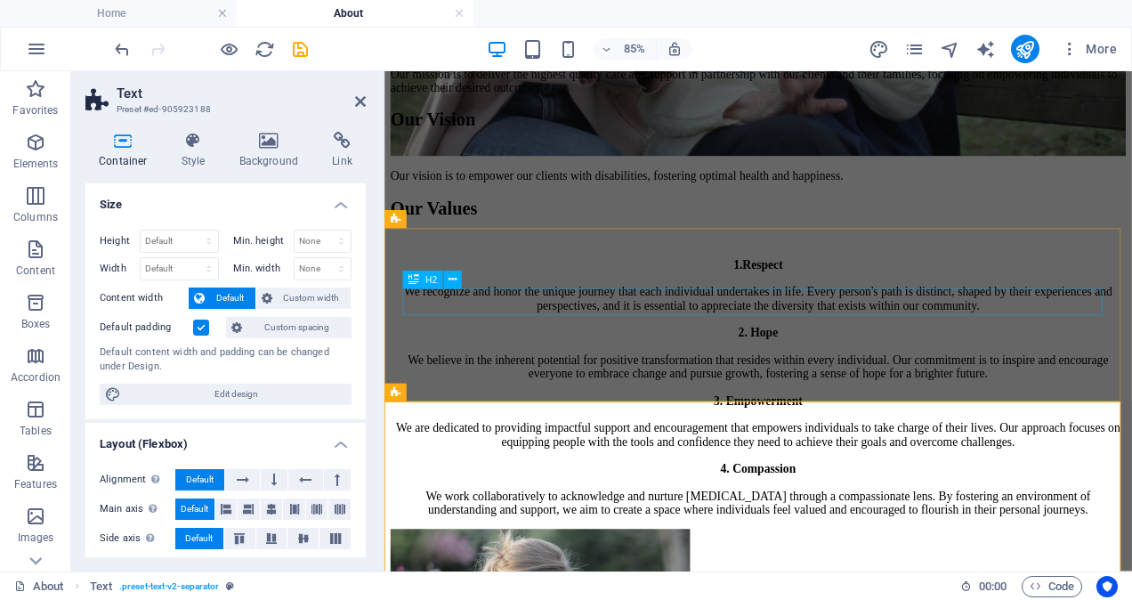
click at [1105, 141] on div "Our Vision" at bounding box center [824, 129] width 865 height 24
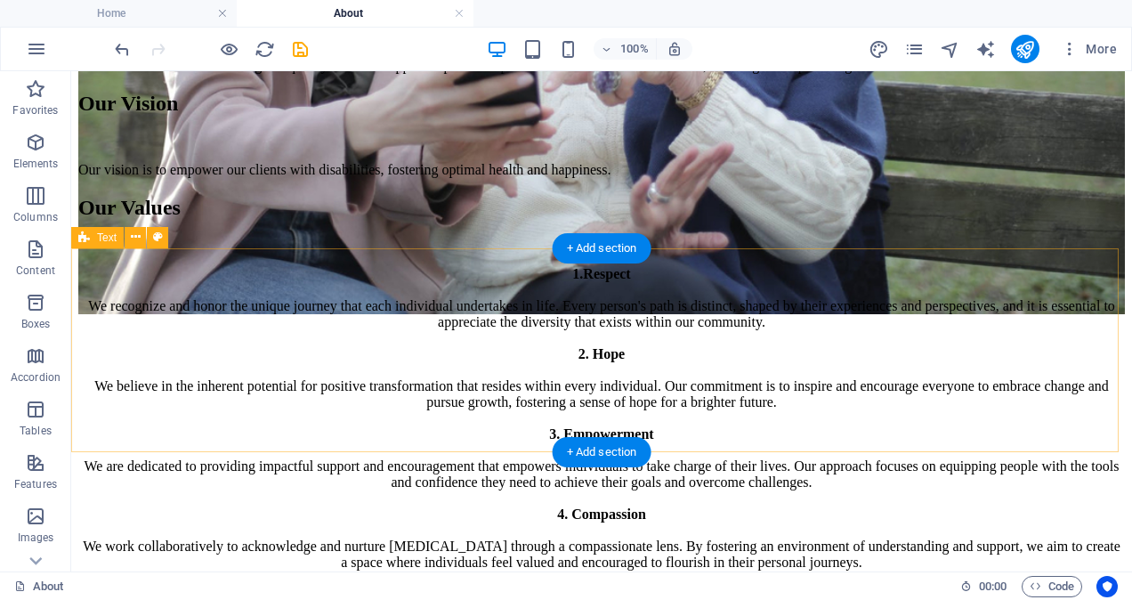
scroll to position [1170, 0]
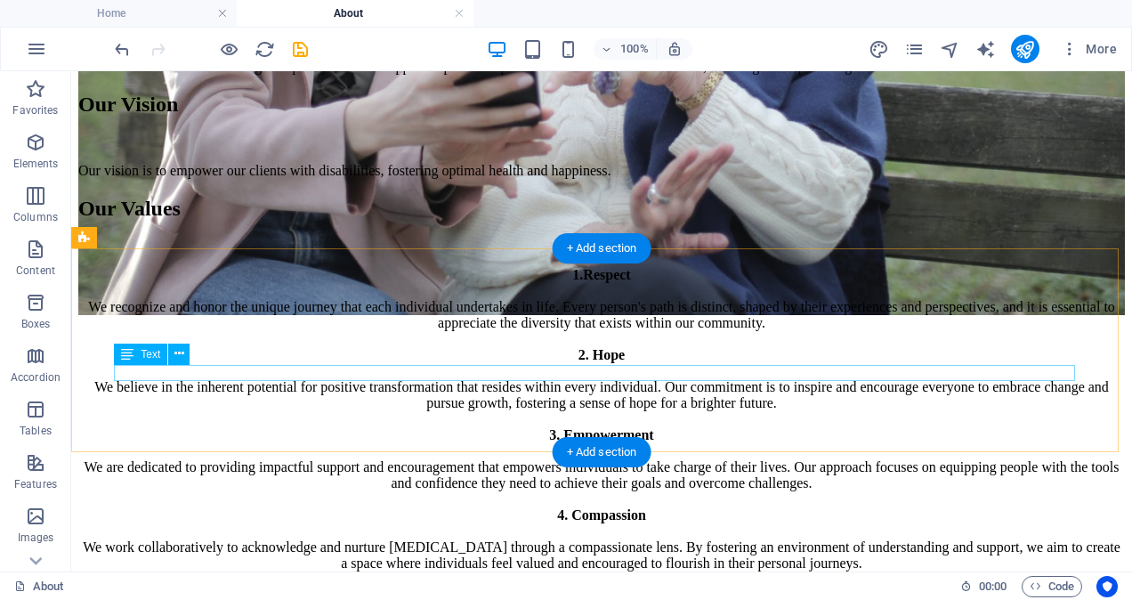
click at [774, 179] on div "Our vision is to empower our clients with disabilities, fostering optimal healt…" at bounding box center [601, 171] width 1047 height 16
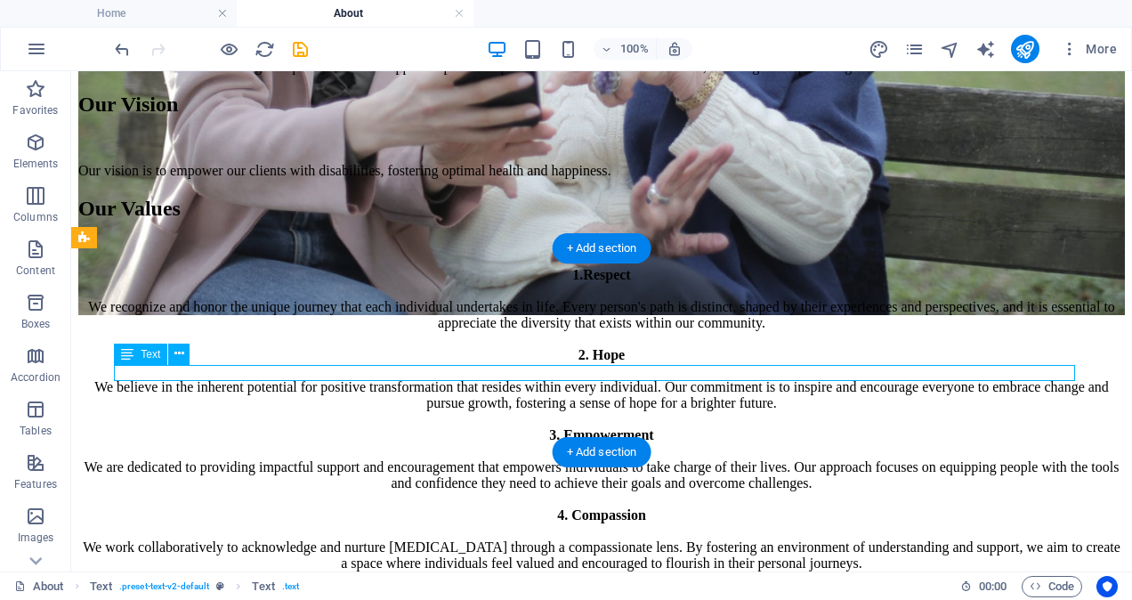
click at [774, 179] on div "Our vision is to empower our clients with disabilities, fostering optimal healt…" at bounding box center [601, 171] width 1047 height 16
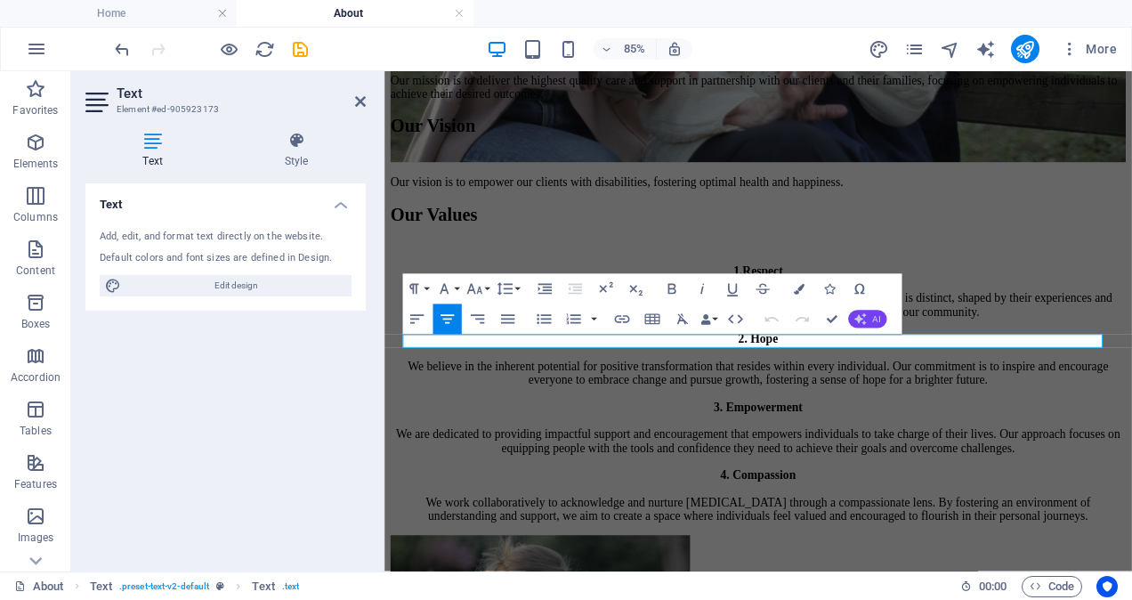
click at [873, 317] on span "AI" at bounding box center [876, 318] width 8 height 9
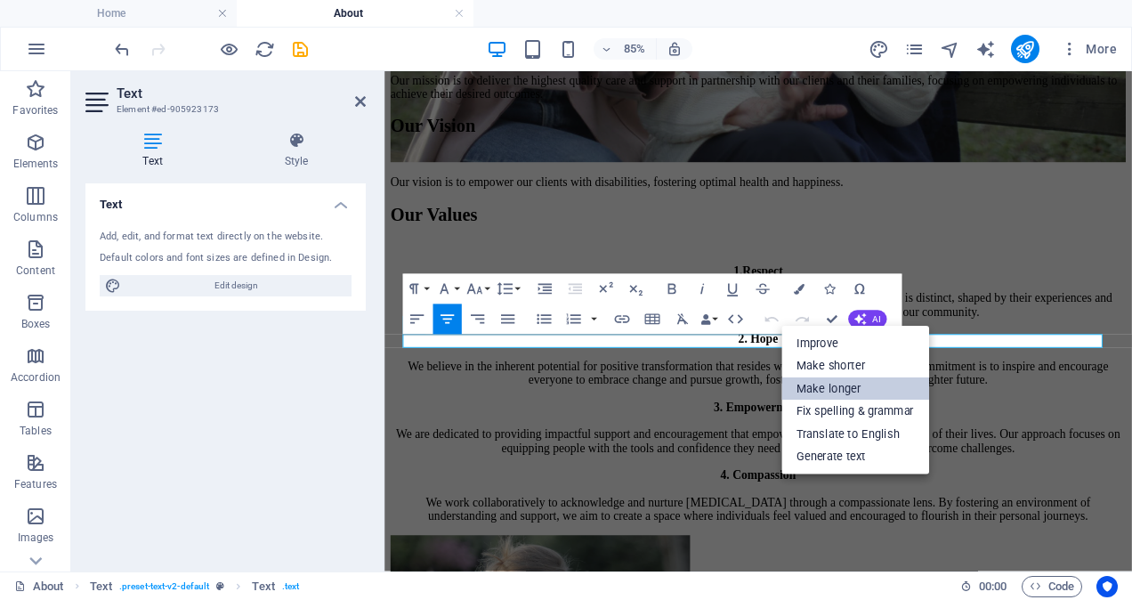
click at [837, 389] on link "Make longer" at bounding box center [855, 388] width 148 height 23
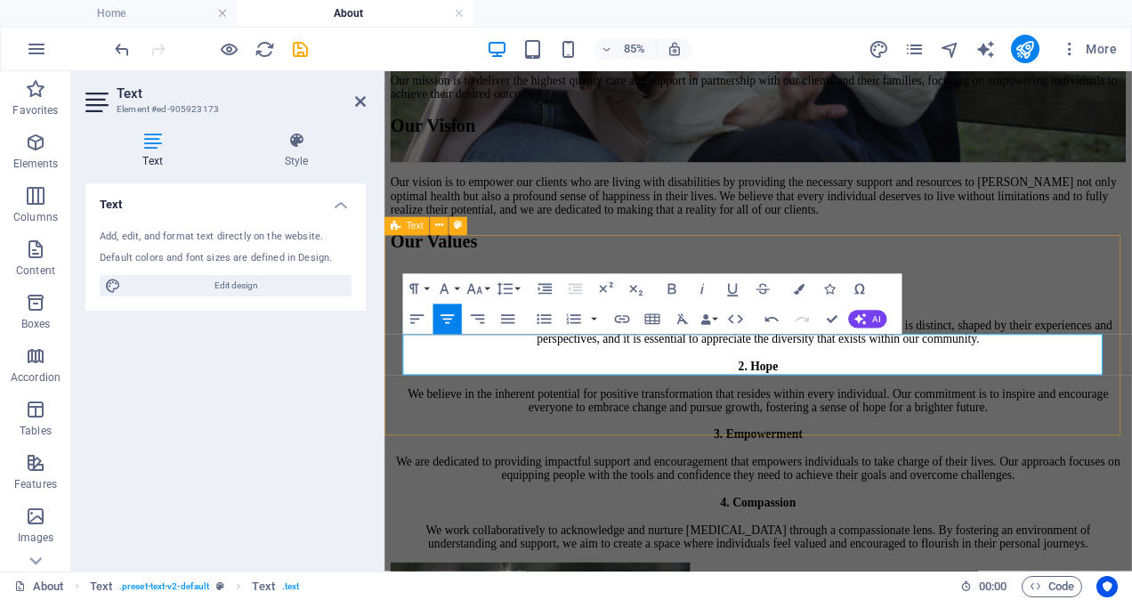
click at [1093, 243] on div "Our Vision Our vision is to empower our clients who are living with disabilitie…" at bounding box center [824, 184] width 865 height 118
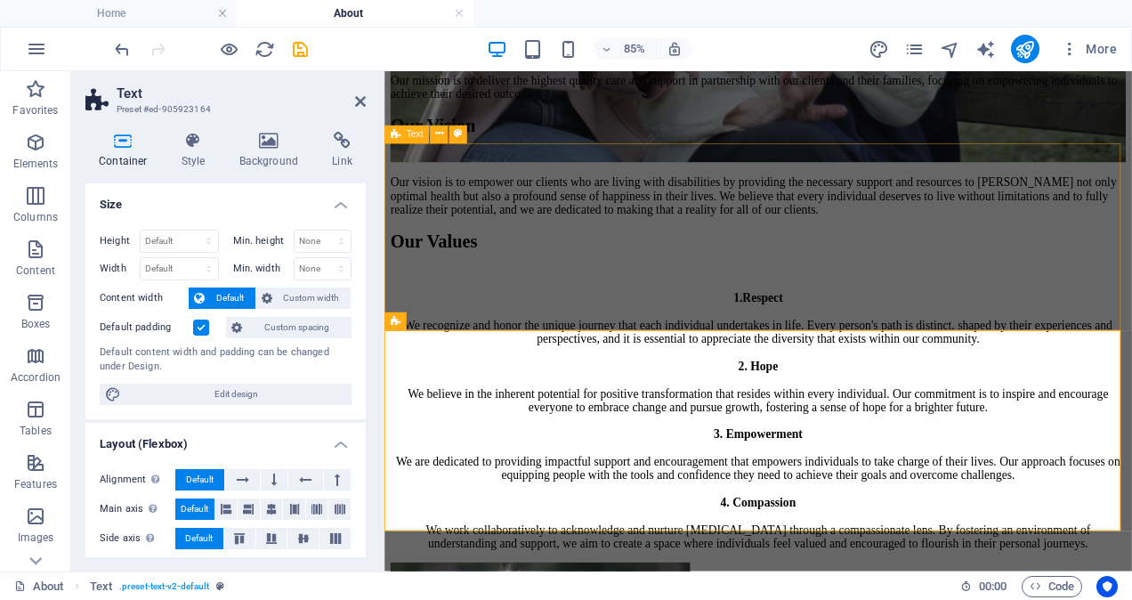
scroll to position [1001, 0]
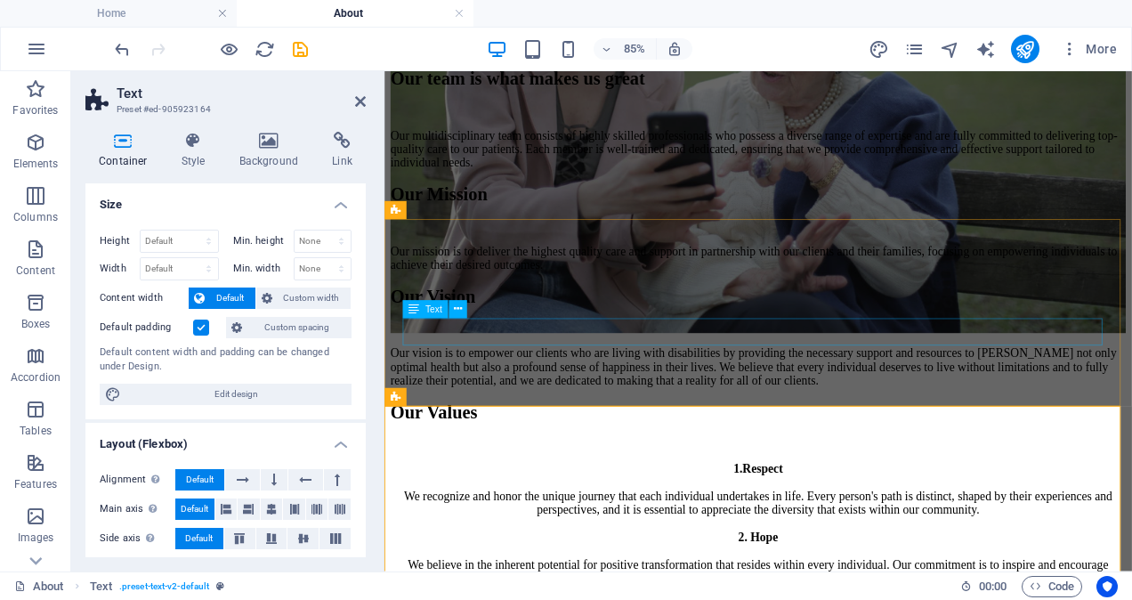
click at [890, 308] on div "Our mission is to deliver the highest quality care and support in partnership w…" at bounding box center [824, 292] width 865 height 32
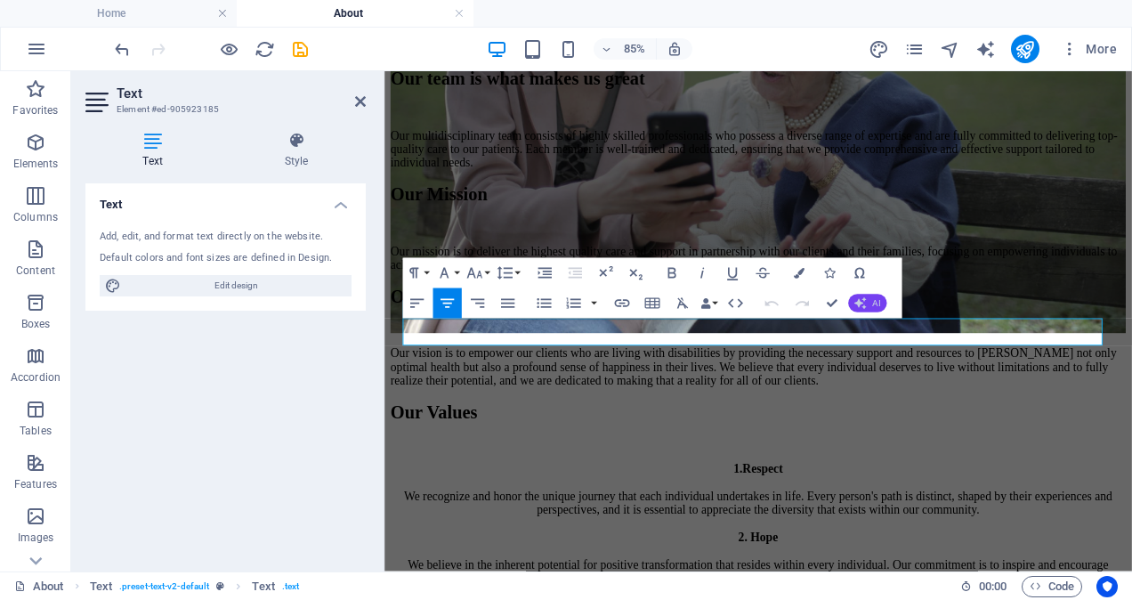
click at [872, 305] on span "AI" at bounding box center [876, 302] width 8 height 9
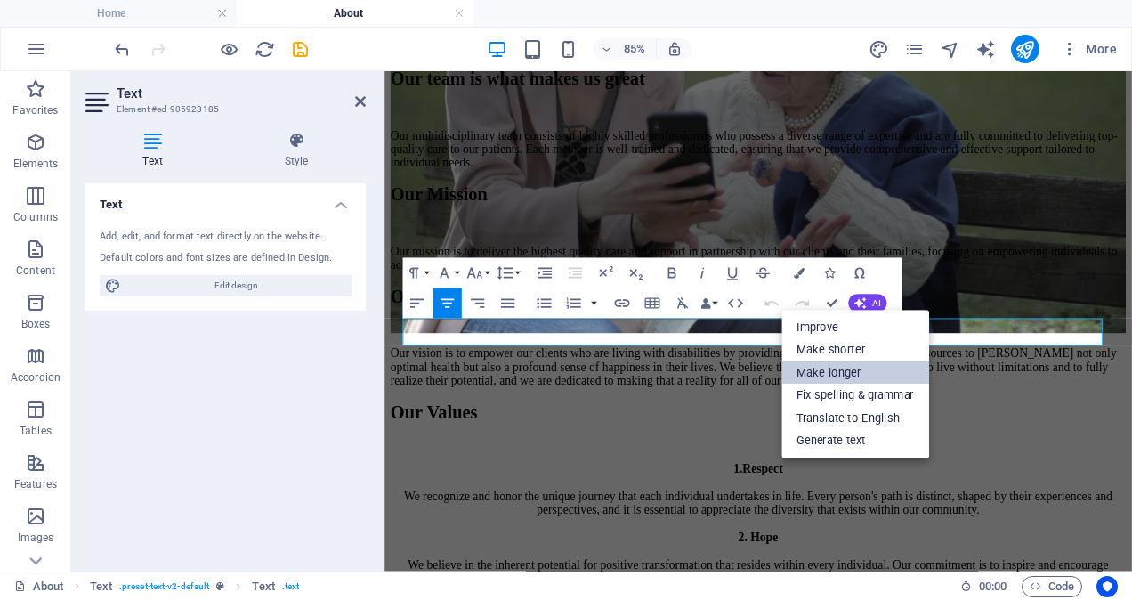
click at [845, 368] on link "Make longer" at bounding box center [855, 373] width 148 height 23
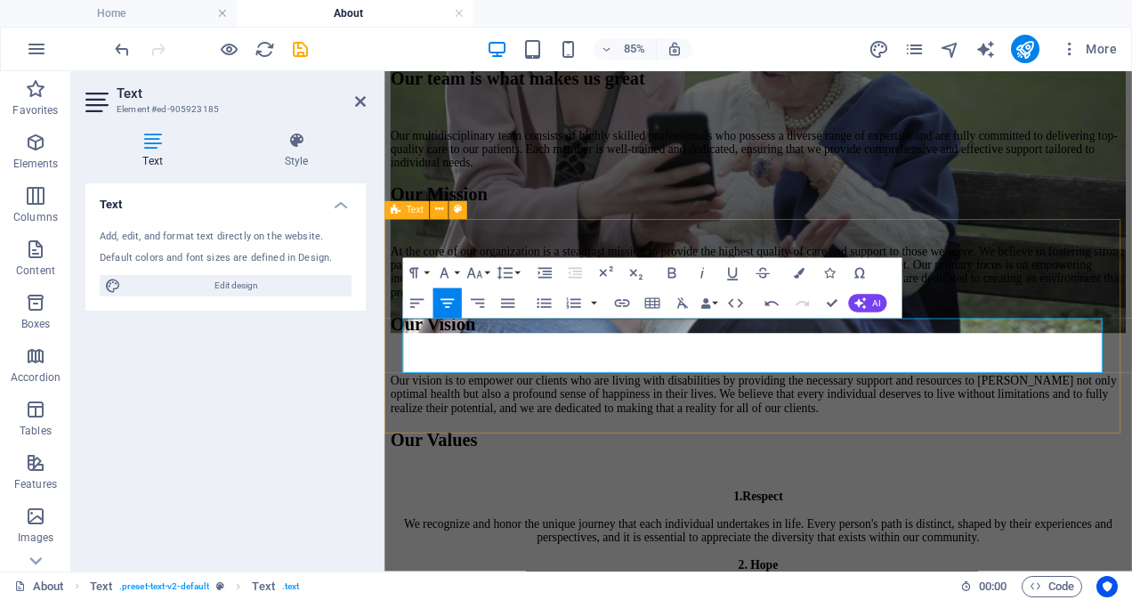
click at [1069, 300] on div "Our Mission At the core of our organization is a steadfast mission to provide t…" at bounding box center [824, 273] width 865 height 134
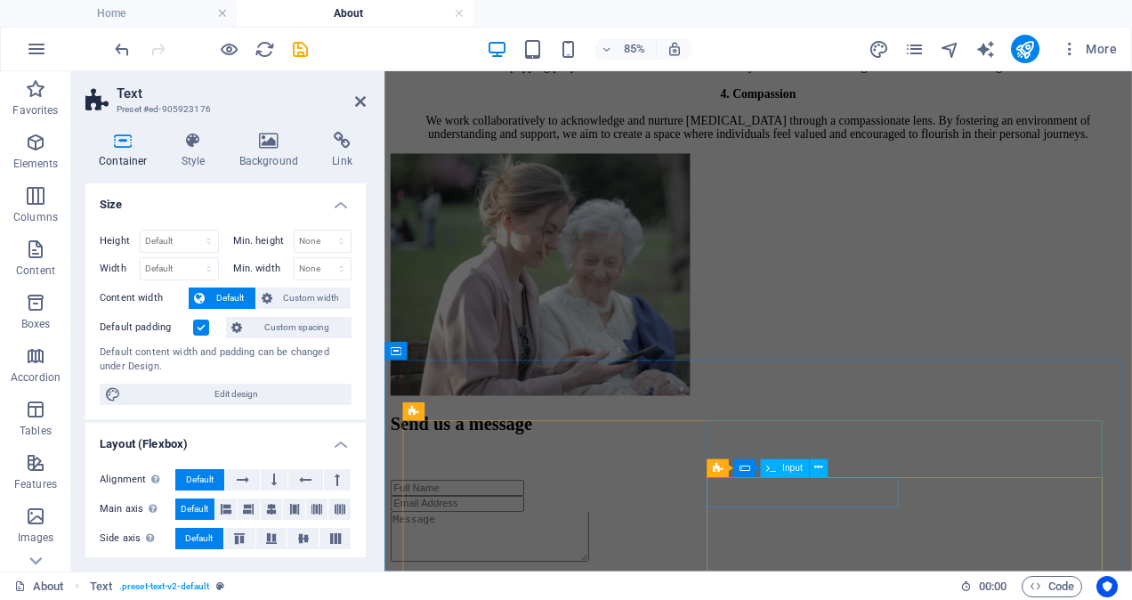
scroll to position [1870, 0]
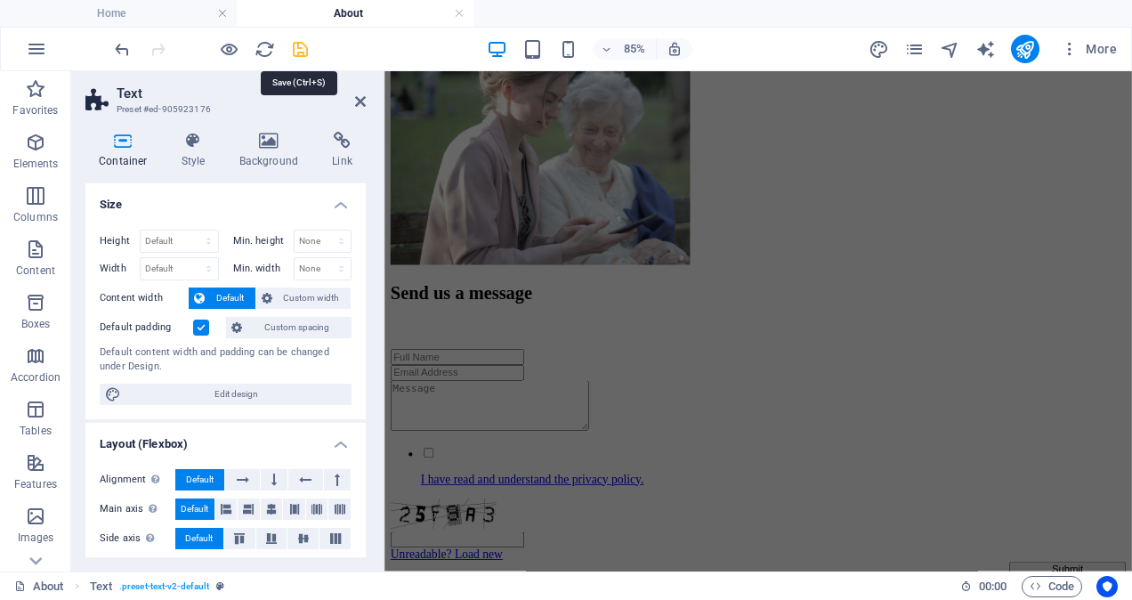
click at [298, 52] on icon "save" at bounding box center [300, 49] width 20 height 20
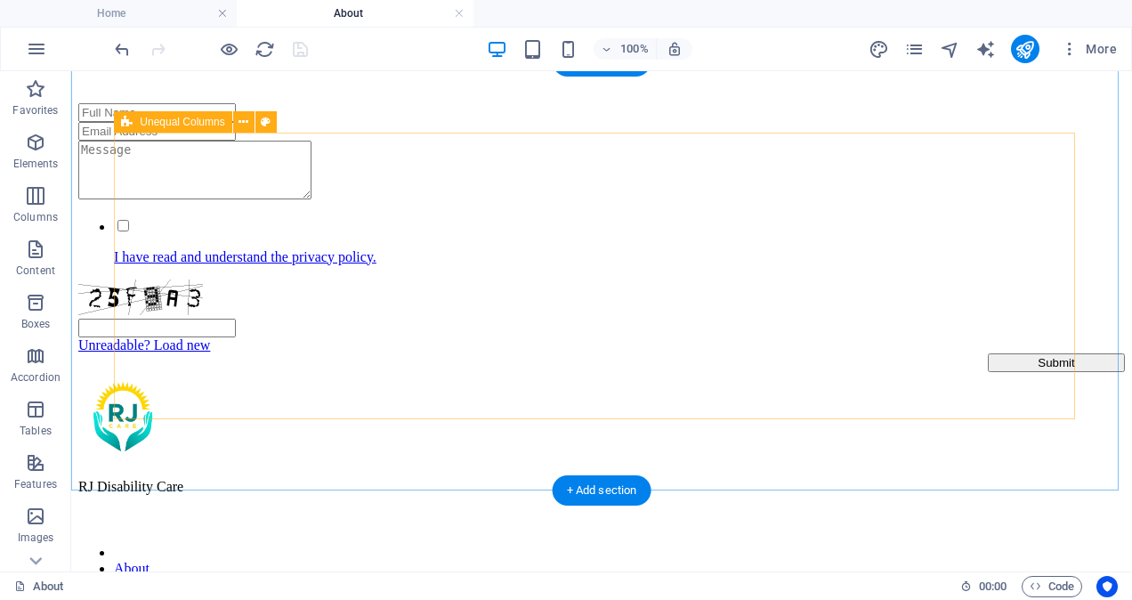
scroll to position [2103, 0]
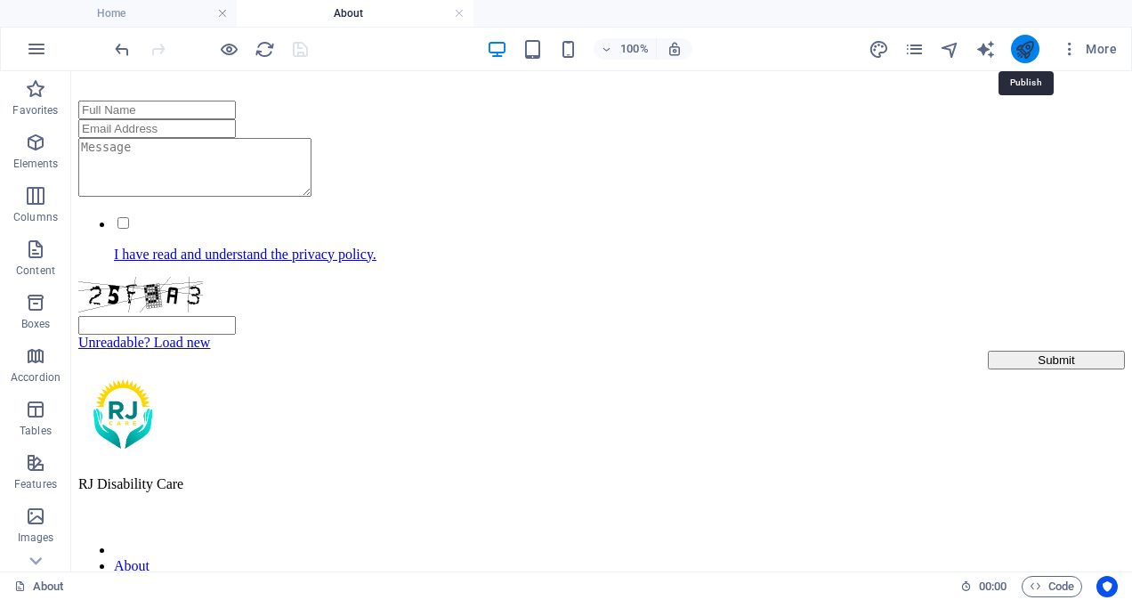
click at [1031, 43] on icon "publish" at bounding box center [1025, 49] width 20 height 20
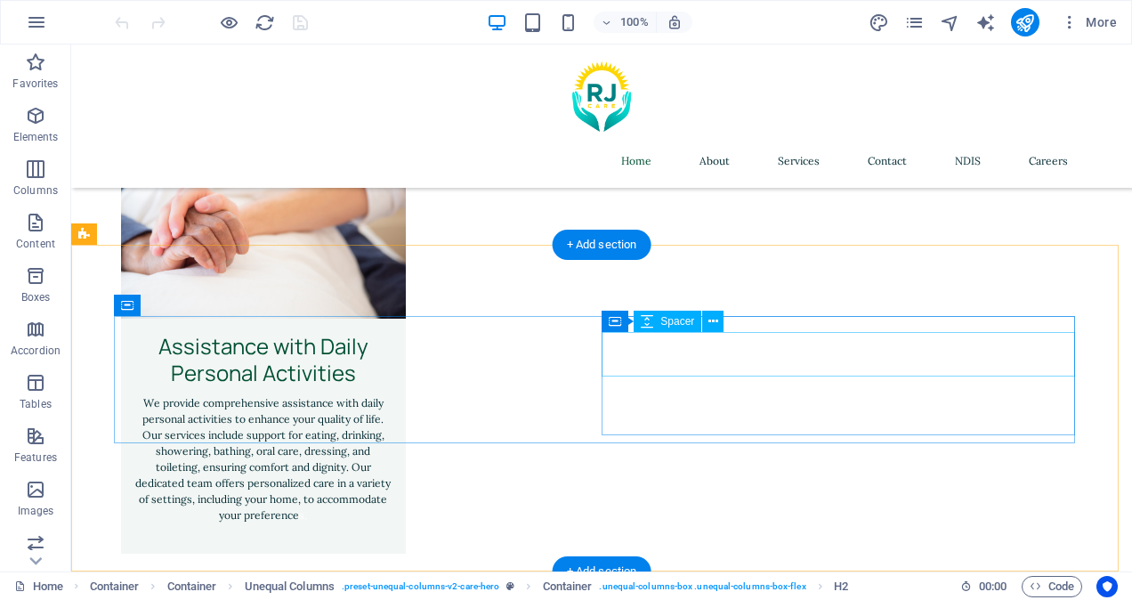
scroll to position [4098, 0]
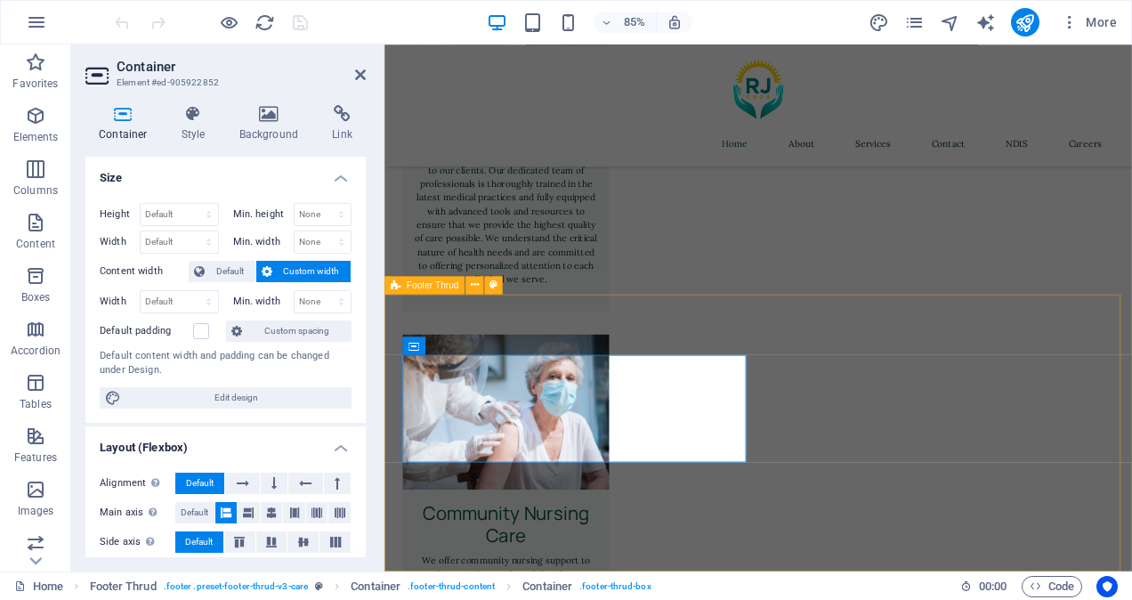
scroll to position [3839, 0]
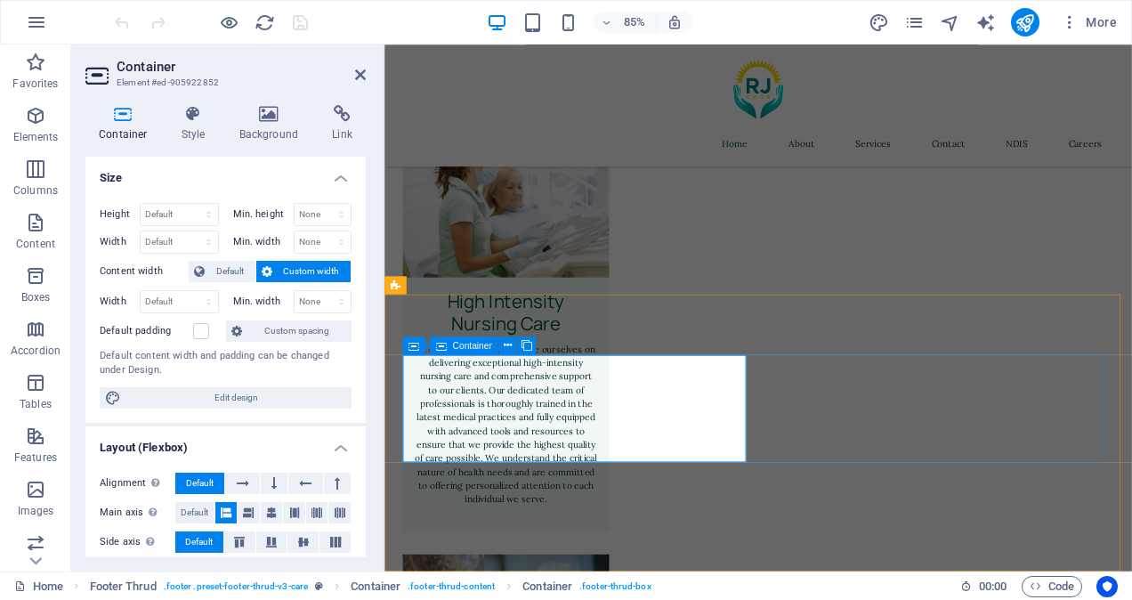
click at [125, 117] on icon at bounding box center [123, 114] width 76 height 18
click at [477, 342] on icon at bounding box center [480, 345] width 8 height 16
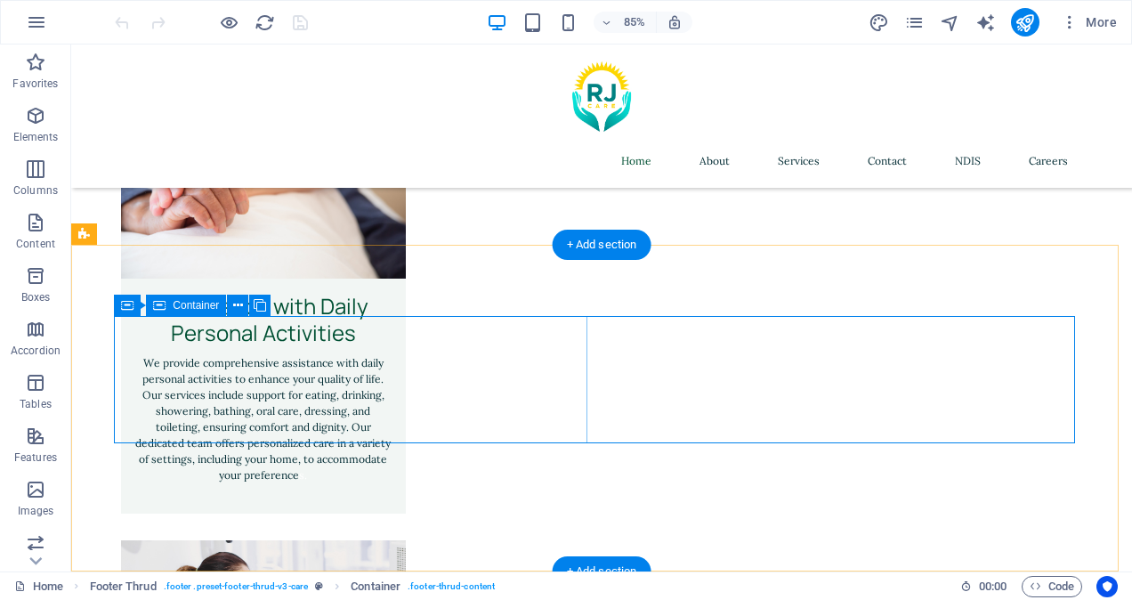
scroll to position [4098, 0]
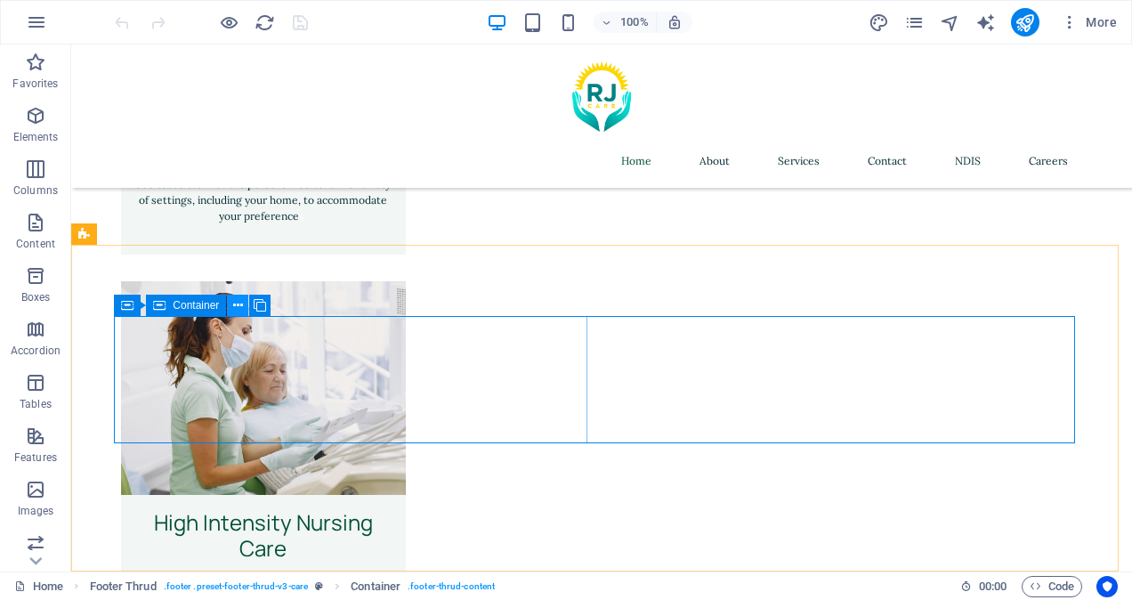
click at [240, 296] on icon at bounding box center [238, 305] width 10 height 19
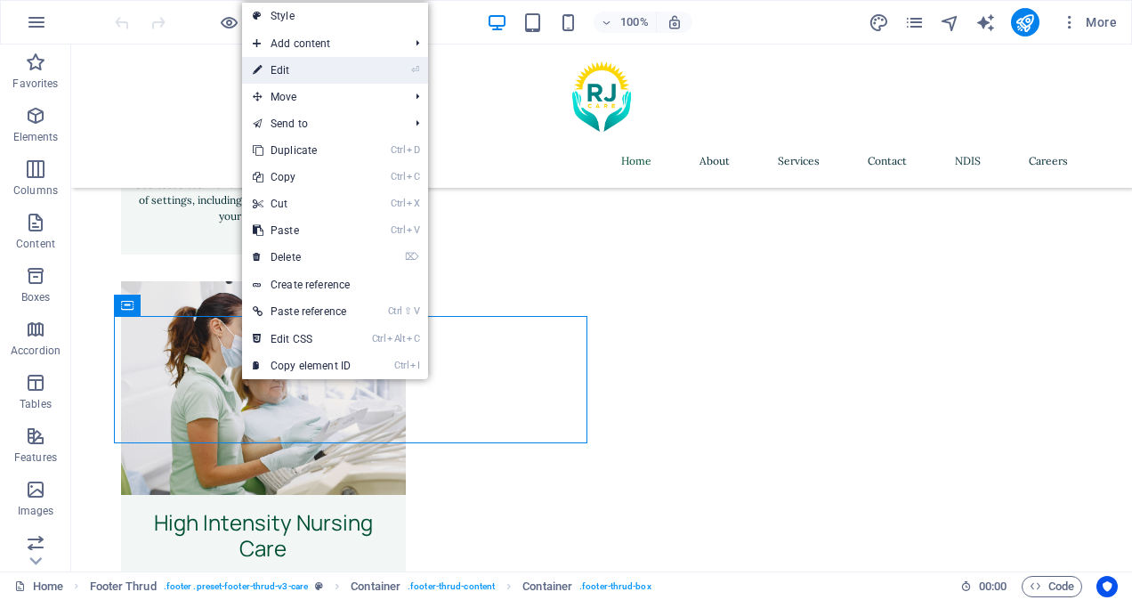
click at [301, 73] on link "⏎ Edit" at bounding box center [301, 70] width 119 height 27
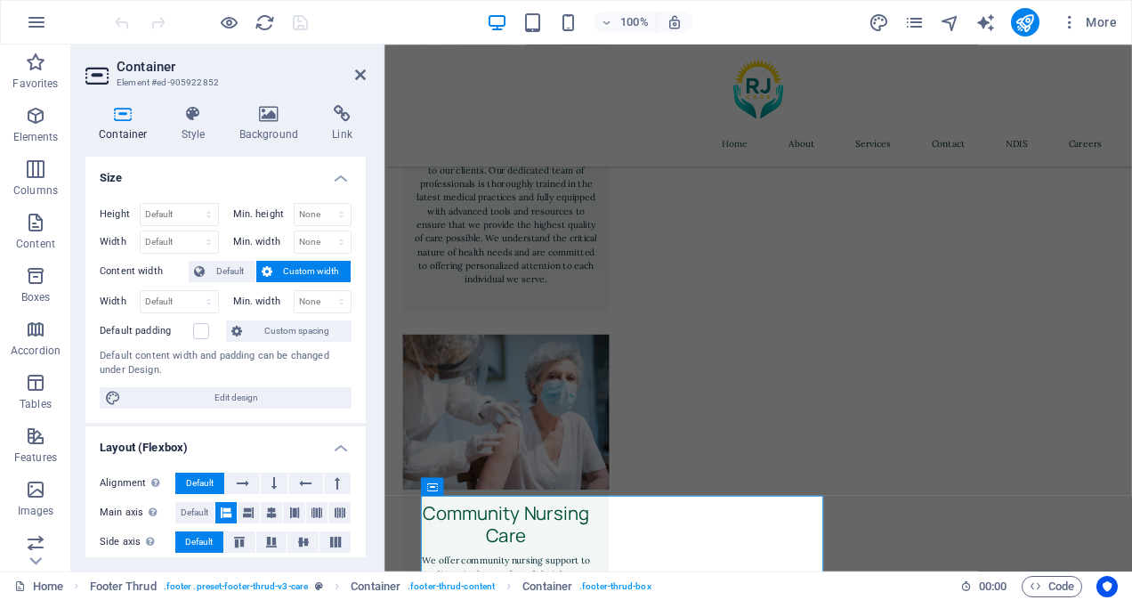
scroll to position [3839, 0]
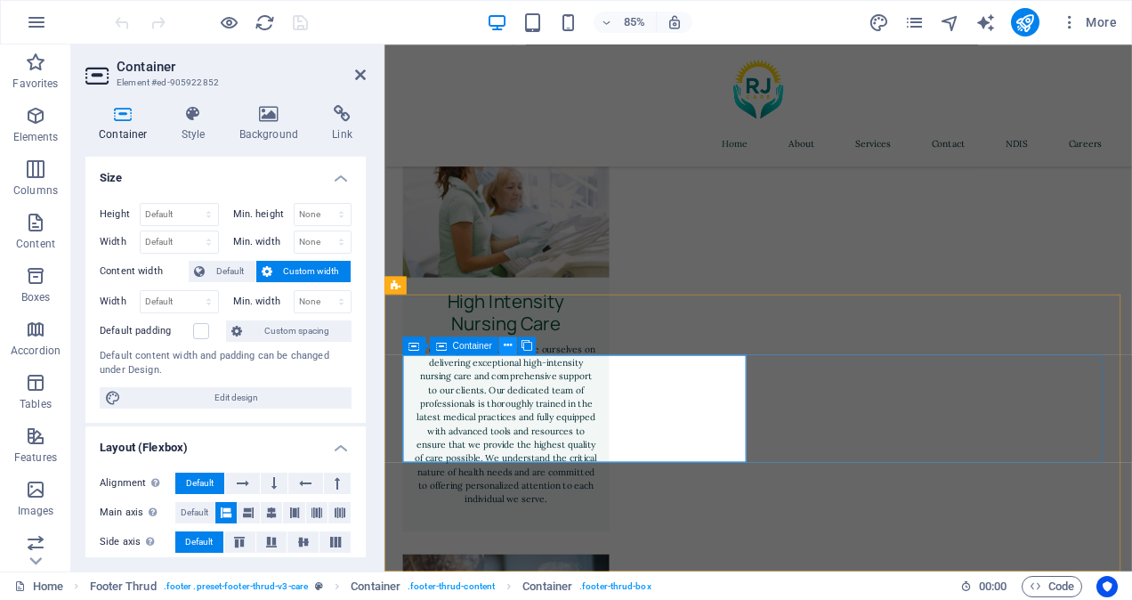
click at [506, 345] on icon at bounding box center [508, 345] width 8 height 16
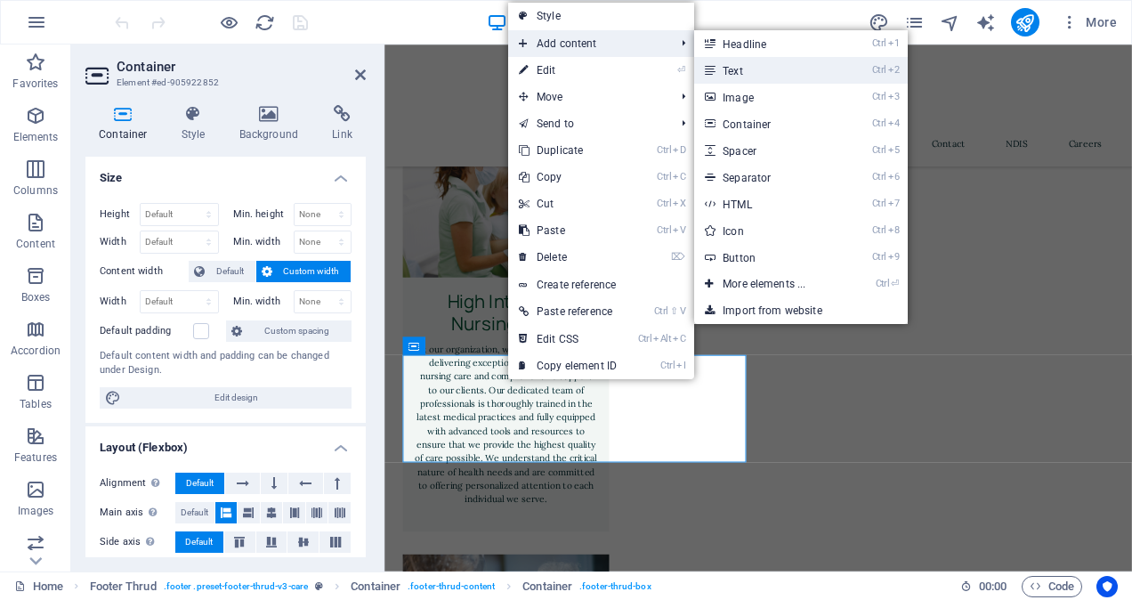
click at [732, 70] on link "Ctrl 2 Text" at bounding box center [767, 70] width 147 height 27
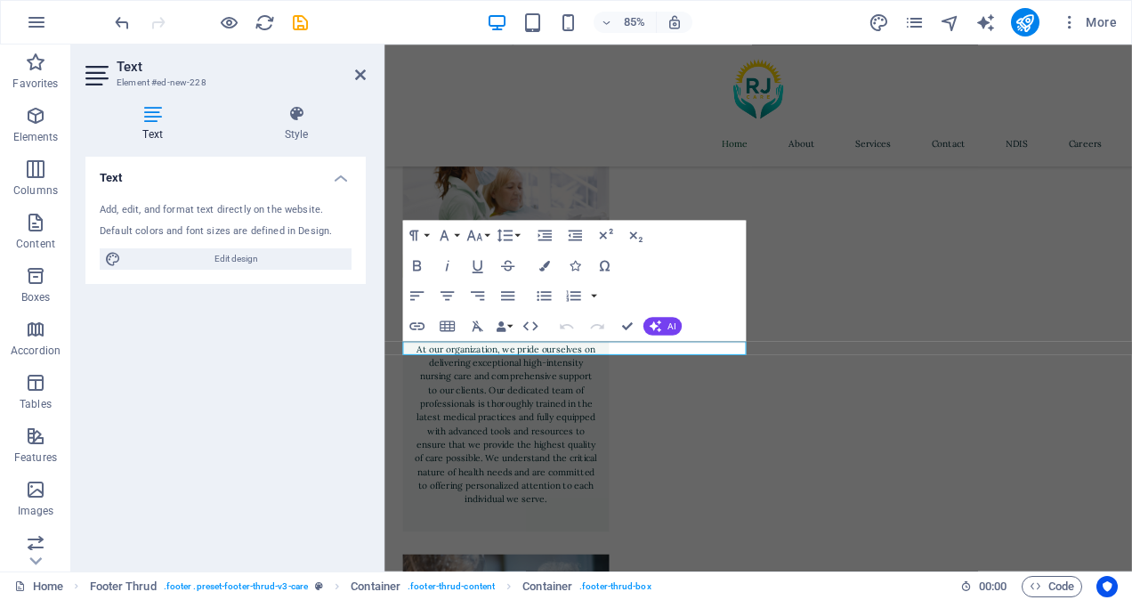
scroll to position [3855, 0]
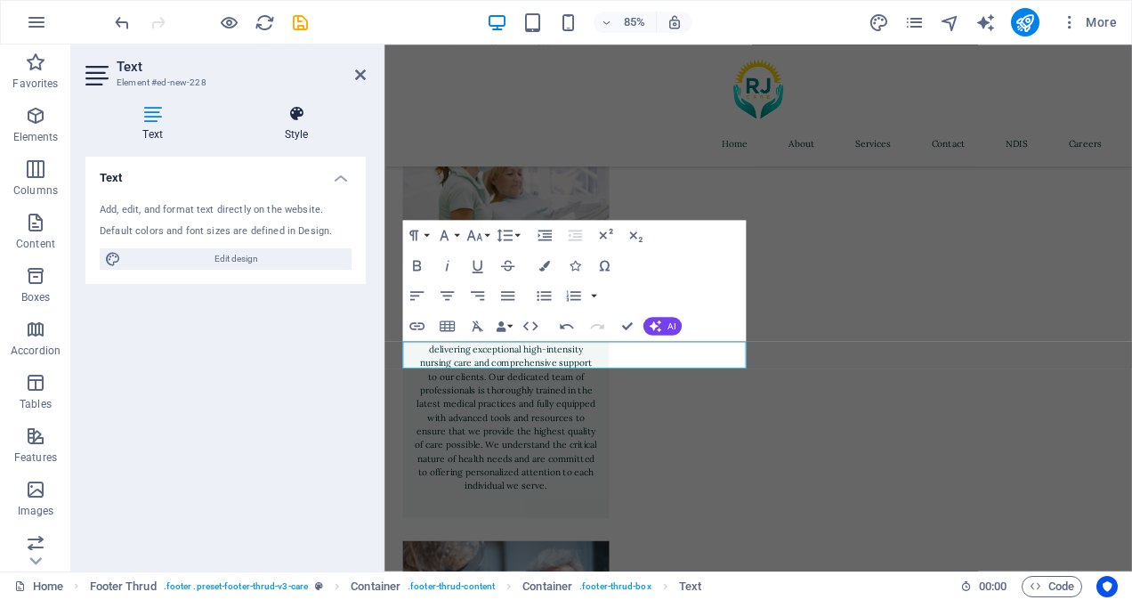
click at [301, 117] on icon at bounding box center [296, 114] width 139 height 18
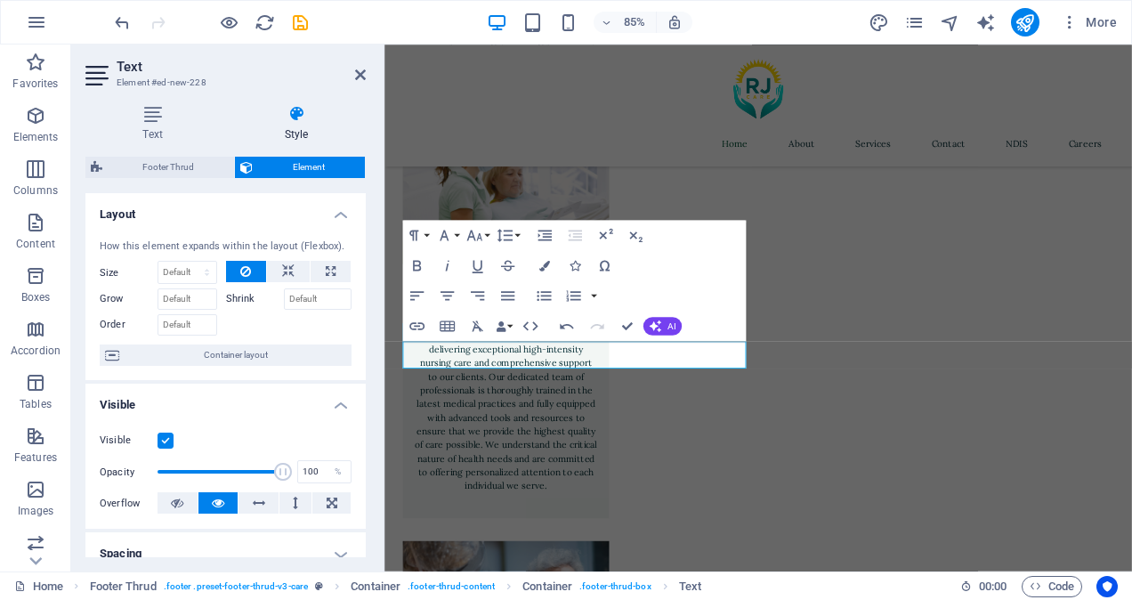
scroll to position [387, 0]
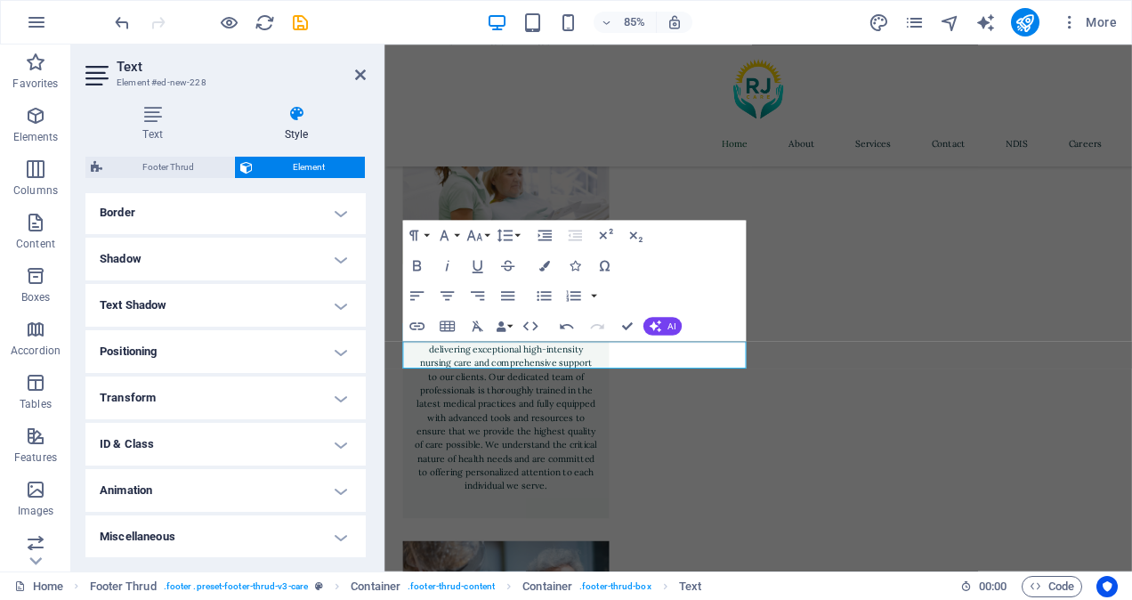
click at [209, 489] on h4 "Animation" at bounding box center [225, 490] width 280 height 43
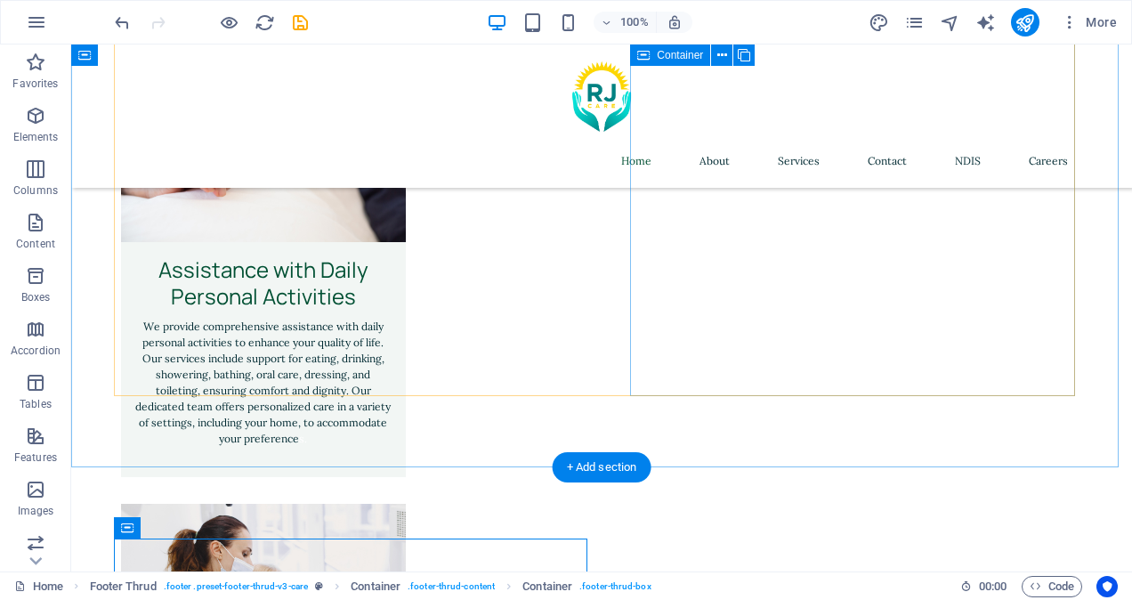
scroll to position [4147, 0]
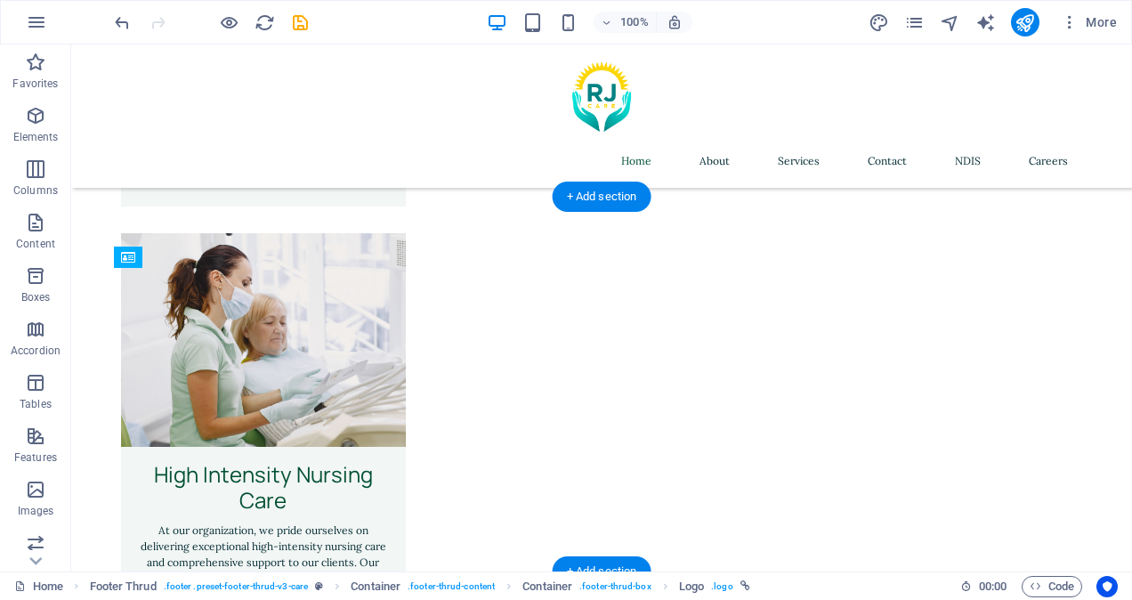
drag, startPoint x: 174, startPoint y: 340, endPoint x: 178, endPoint y: 390, distance: 50.0
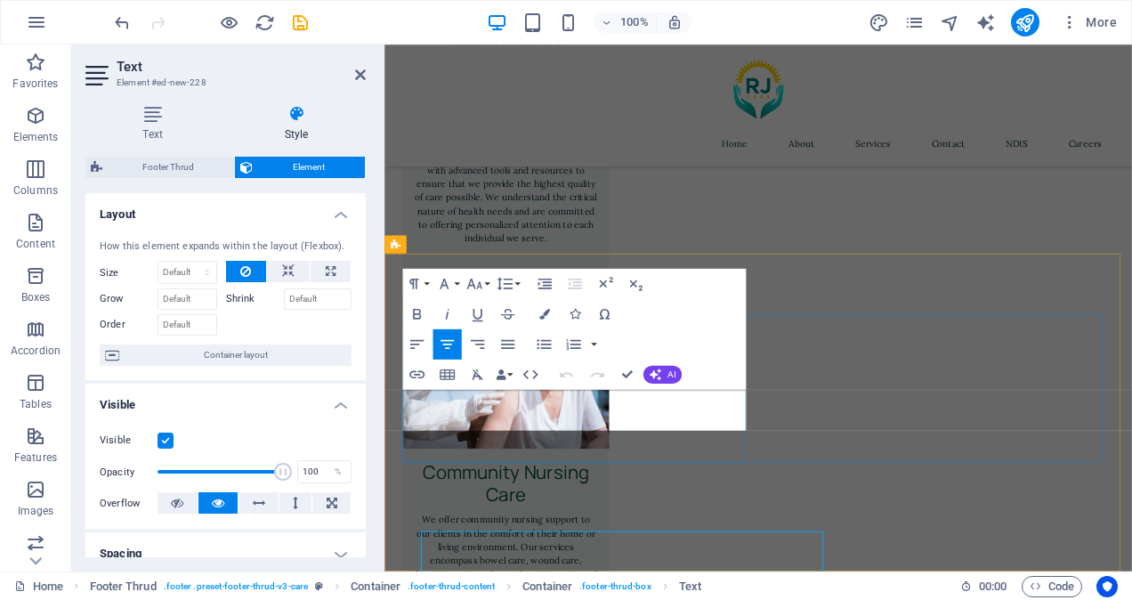
scroll to position [3888, 0]
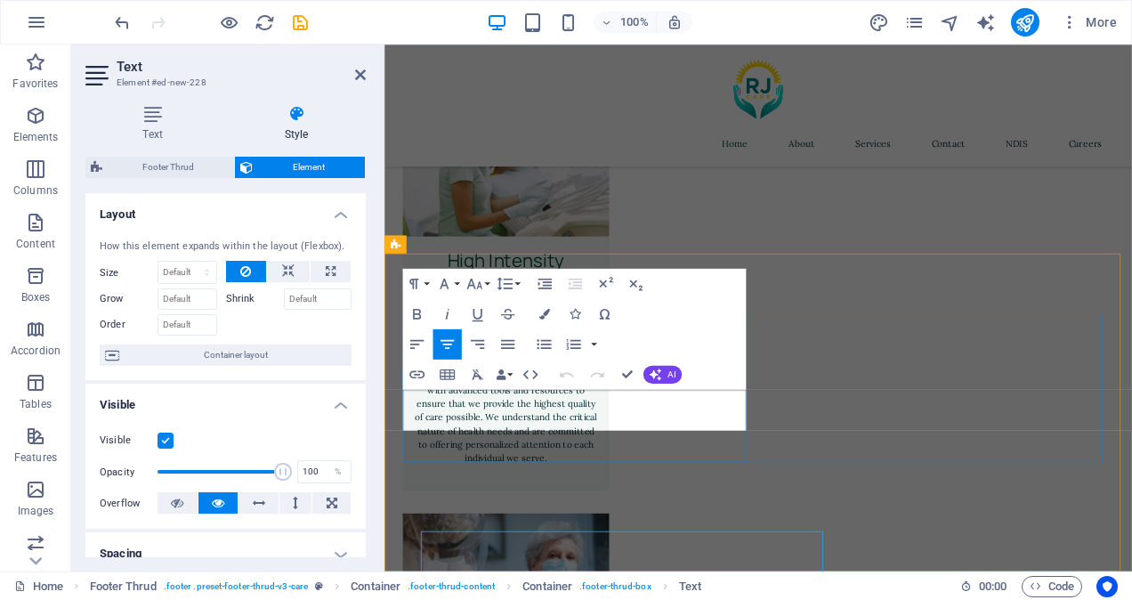
drag, startPoint x: 702, startPoint y: 488, endPoint x: 571, endPoint y: 457, distance: 134.3
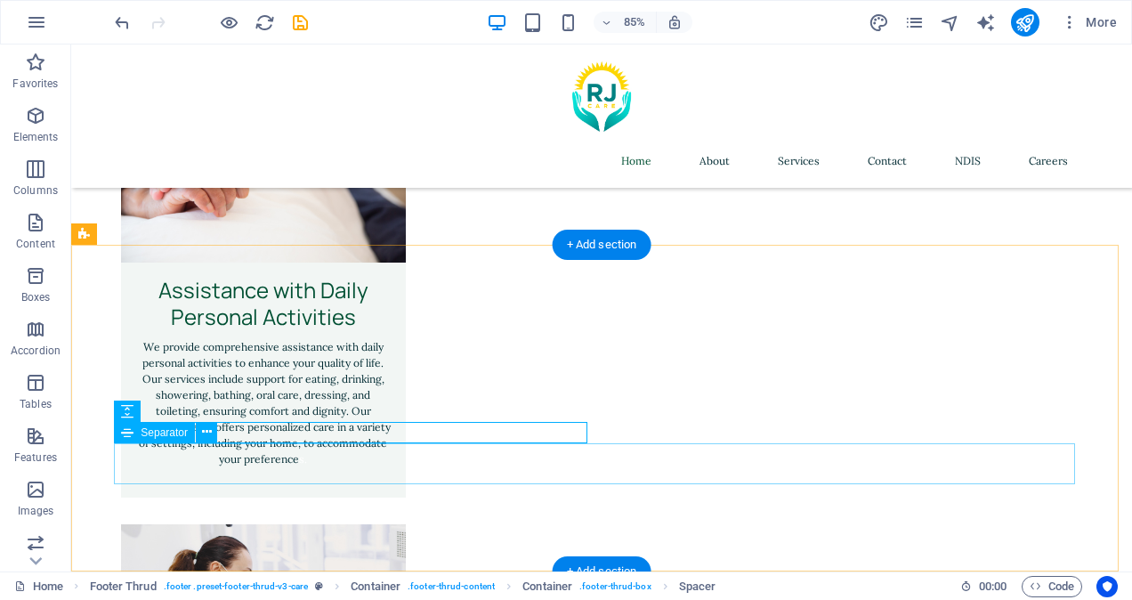
scroll to position [4098, 0]
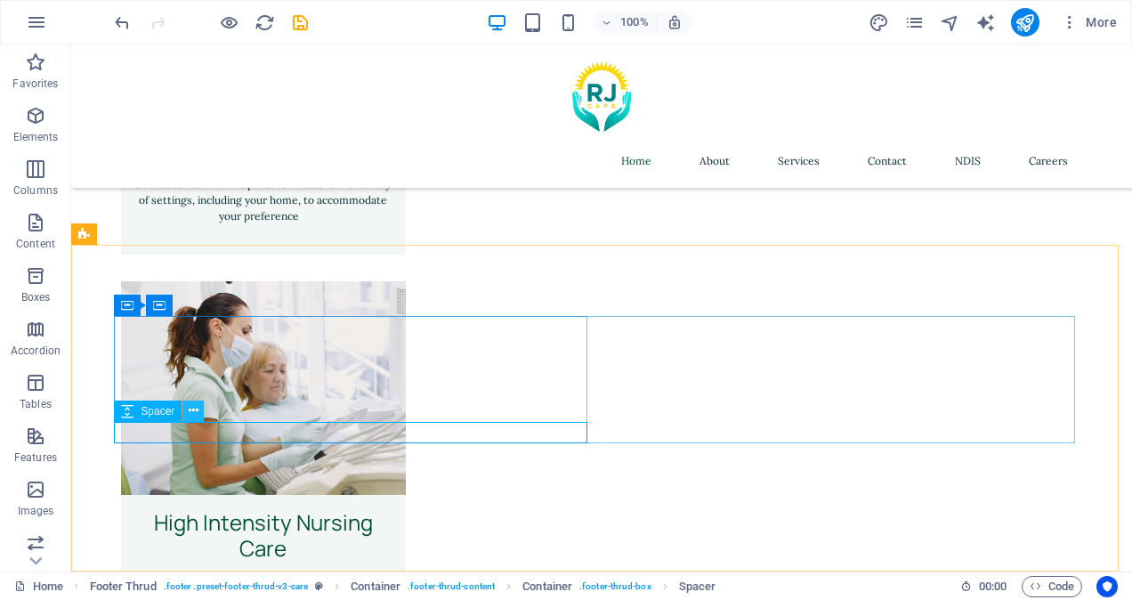
click at [192, 411] on icon at bounding box center [194, 410] width 10 height 19
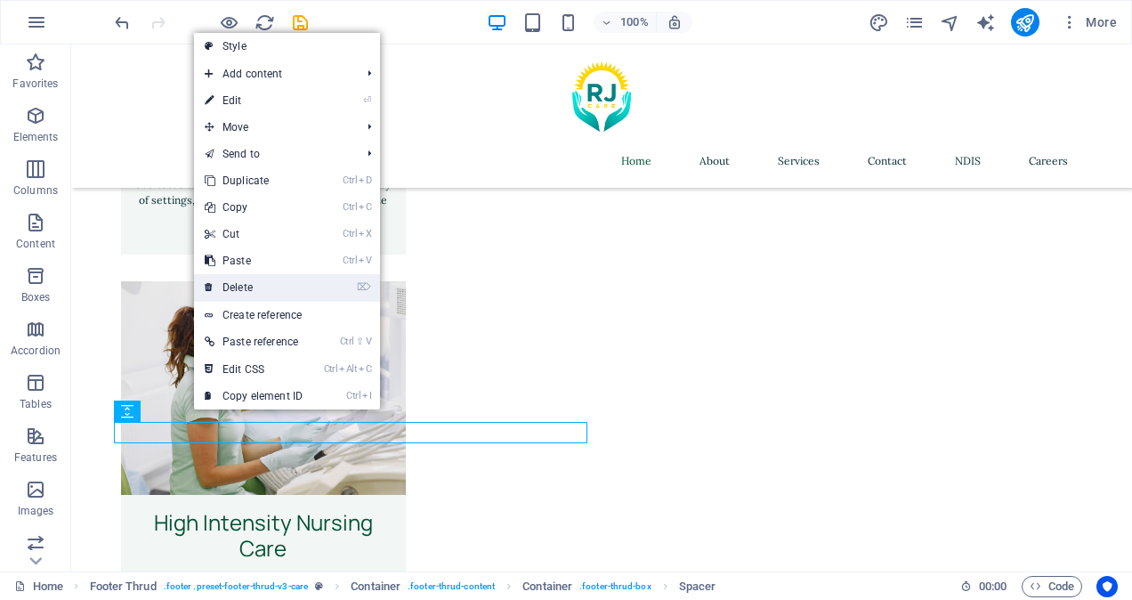
click at [249, 288] on link "⌦ Delete" at bounding box center [253, 287] width 119 height 27
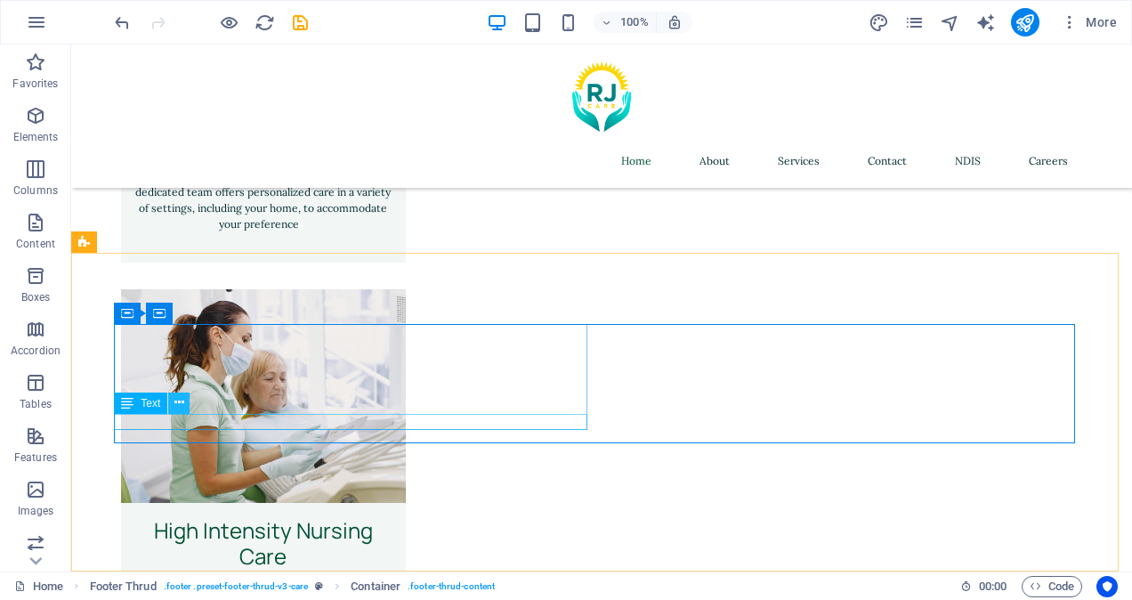
click at [180, 404] on icon at bounding box center [179, 402] width 10 height 19
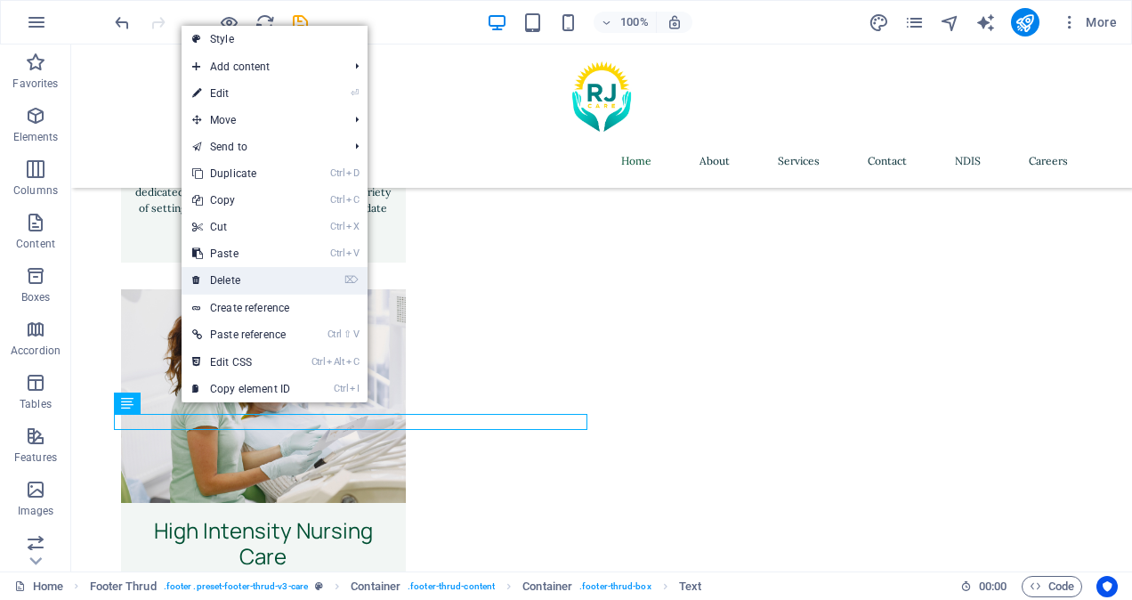
click at [228, 290] on link "⌦ Delete" at bounding box center [241, 280] width 119 height 27
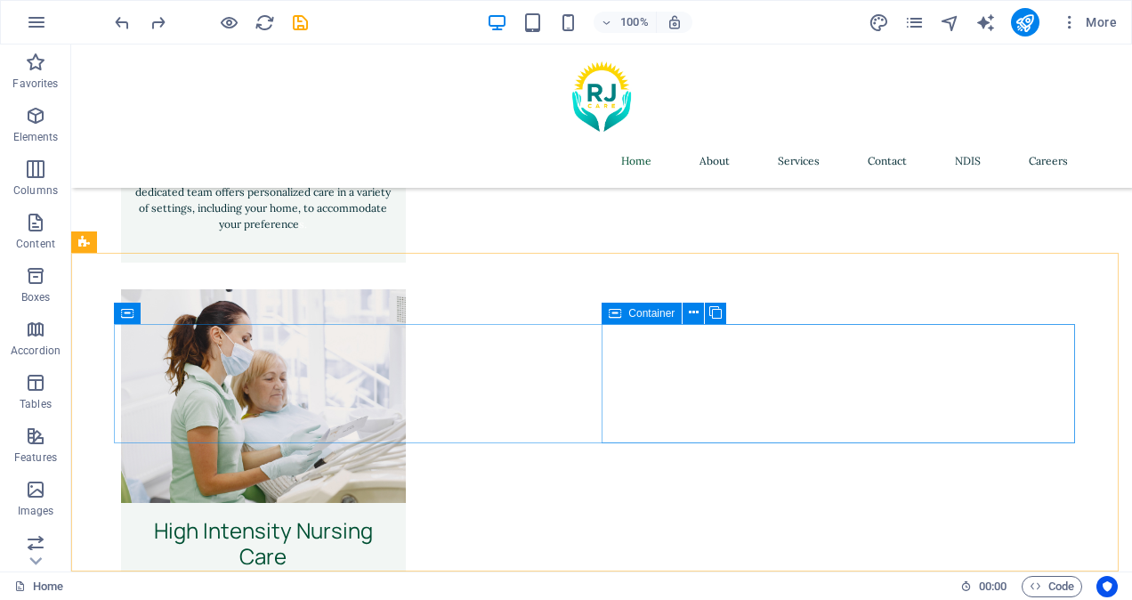
click at [619, 317] on icon at bounding box center [615, 313] width 12 height 21
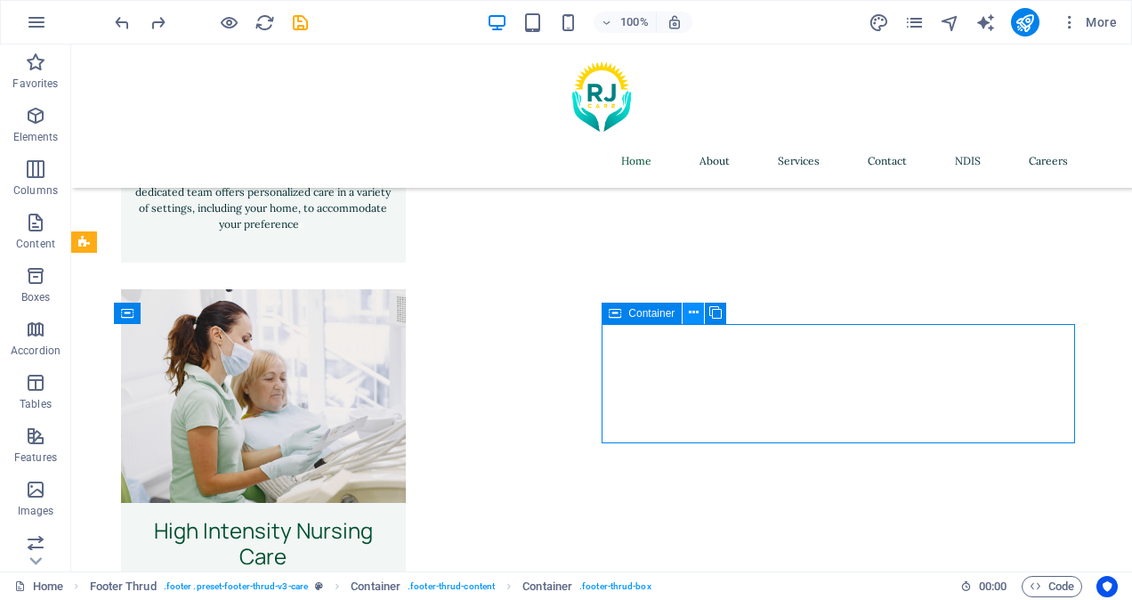
click at [689, 313] on icon at bounding box center [694, 312] width 10 height 19
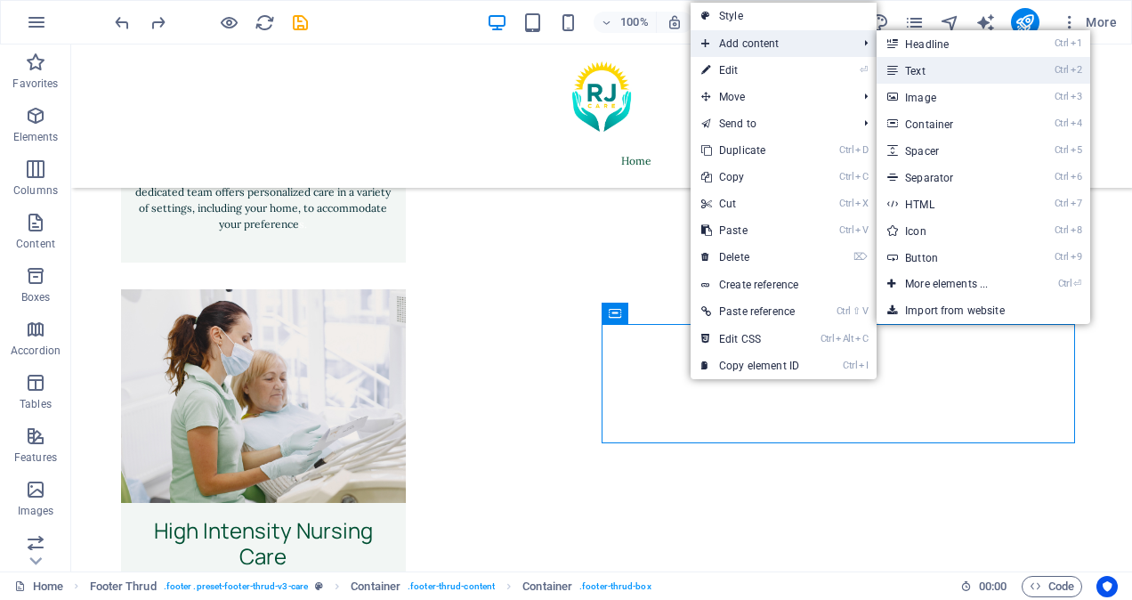
click at [908, 68] on link "Ctrl 2 Text" at bounding box center [950, 70] width 147 height 27
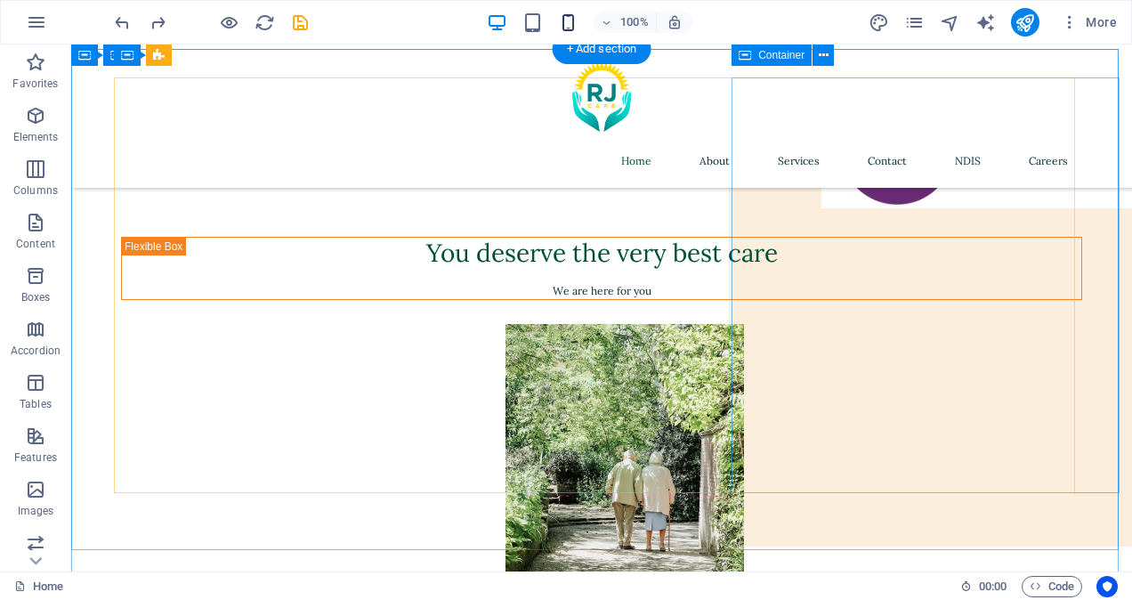
scroll to position [62, 0]
